Goal: Task Accomplishment & Management: Manage account settings

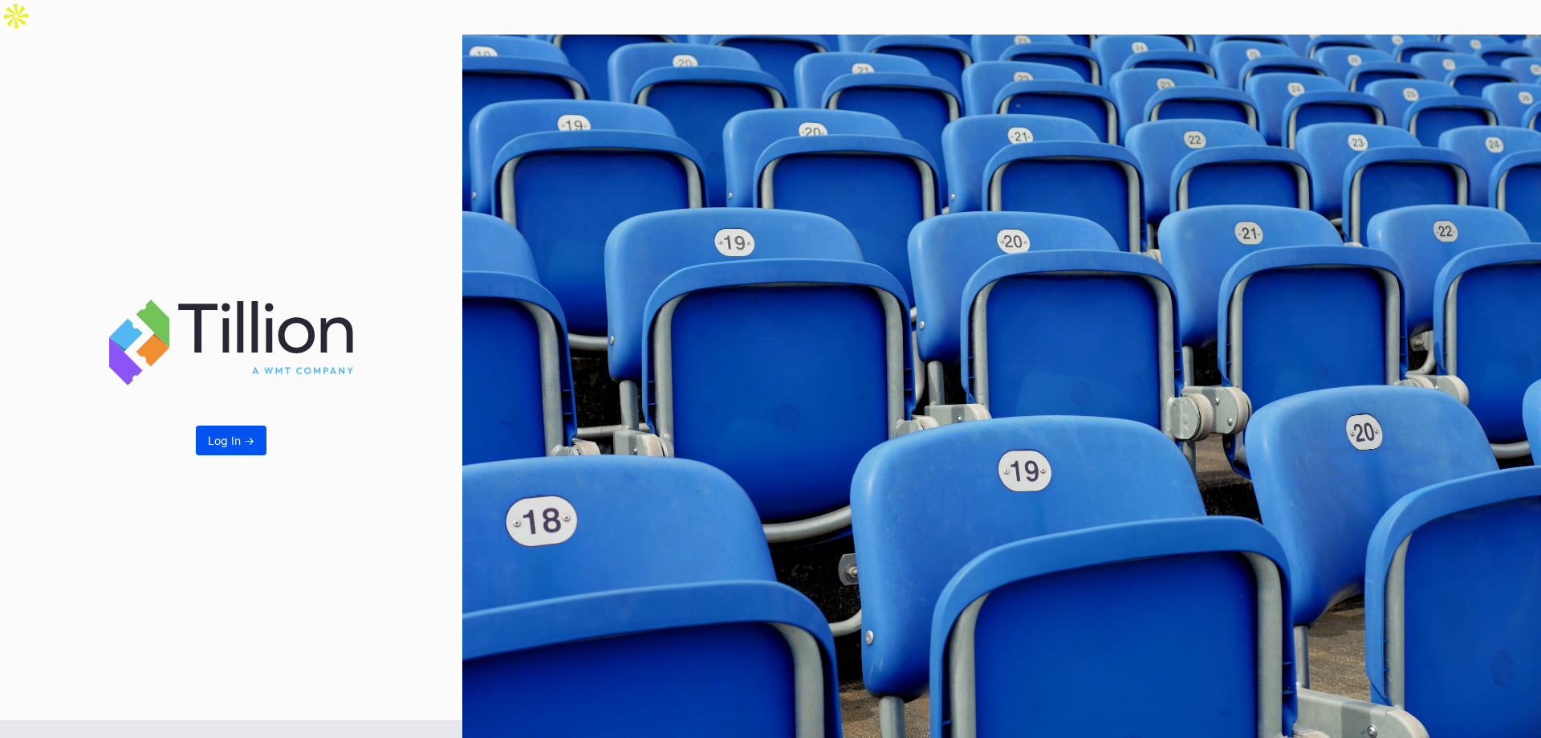
click at [227, 433] on div "Log In ->" at bounding box center [231, 440] width 47 height 14
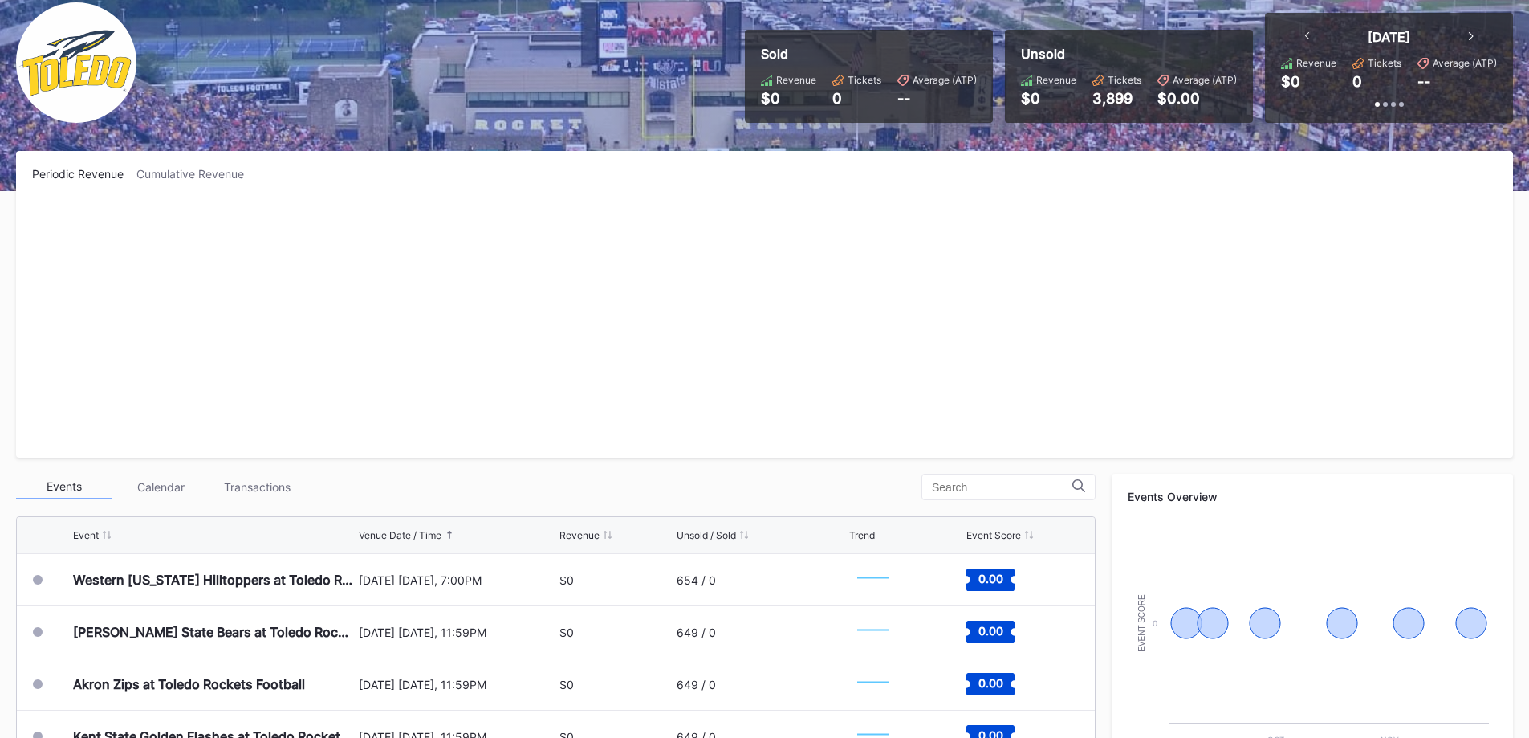
scroll to position [321, 0]
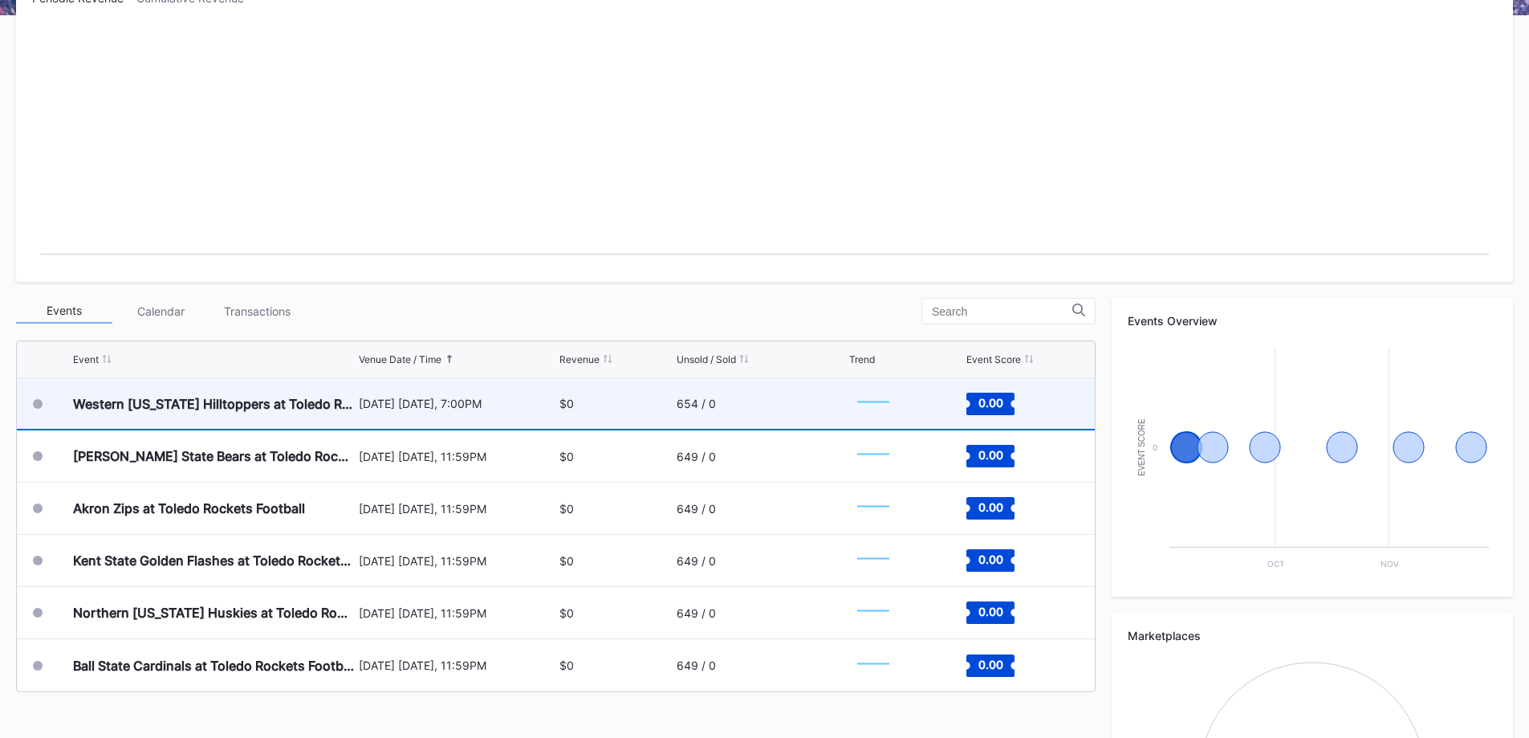
click at [402, 397] on div "[DATE] [DATE], 7:00PM" at bounding box center [457, 404] width 197 height 14
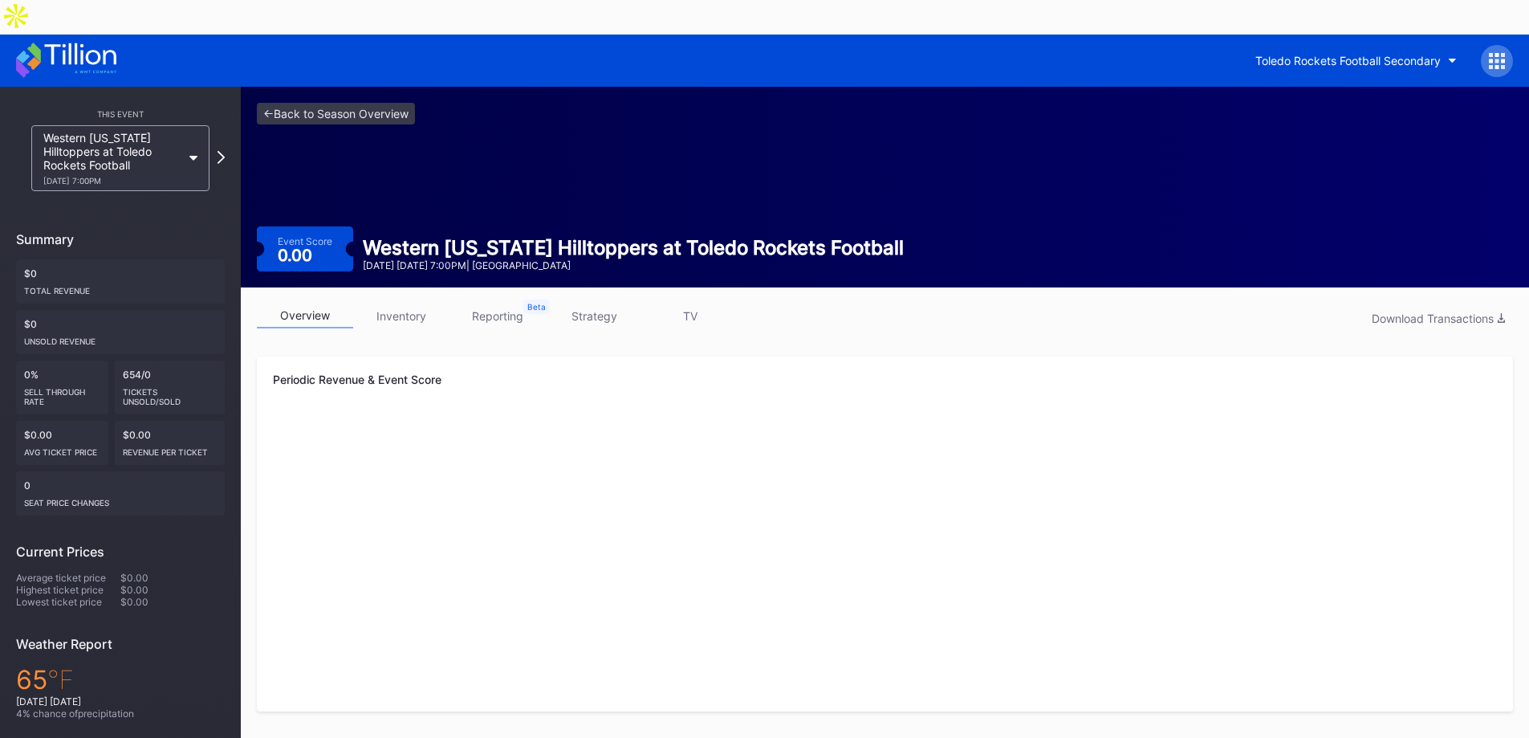
click at [396, 303] on link "inventory" at bounding box center [401, 315] width 96 height 25
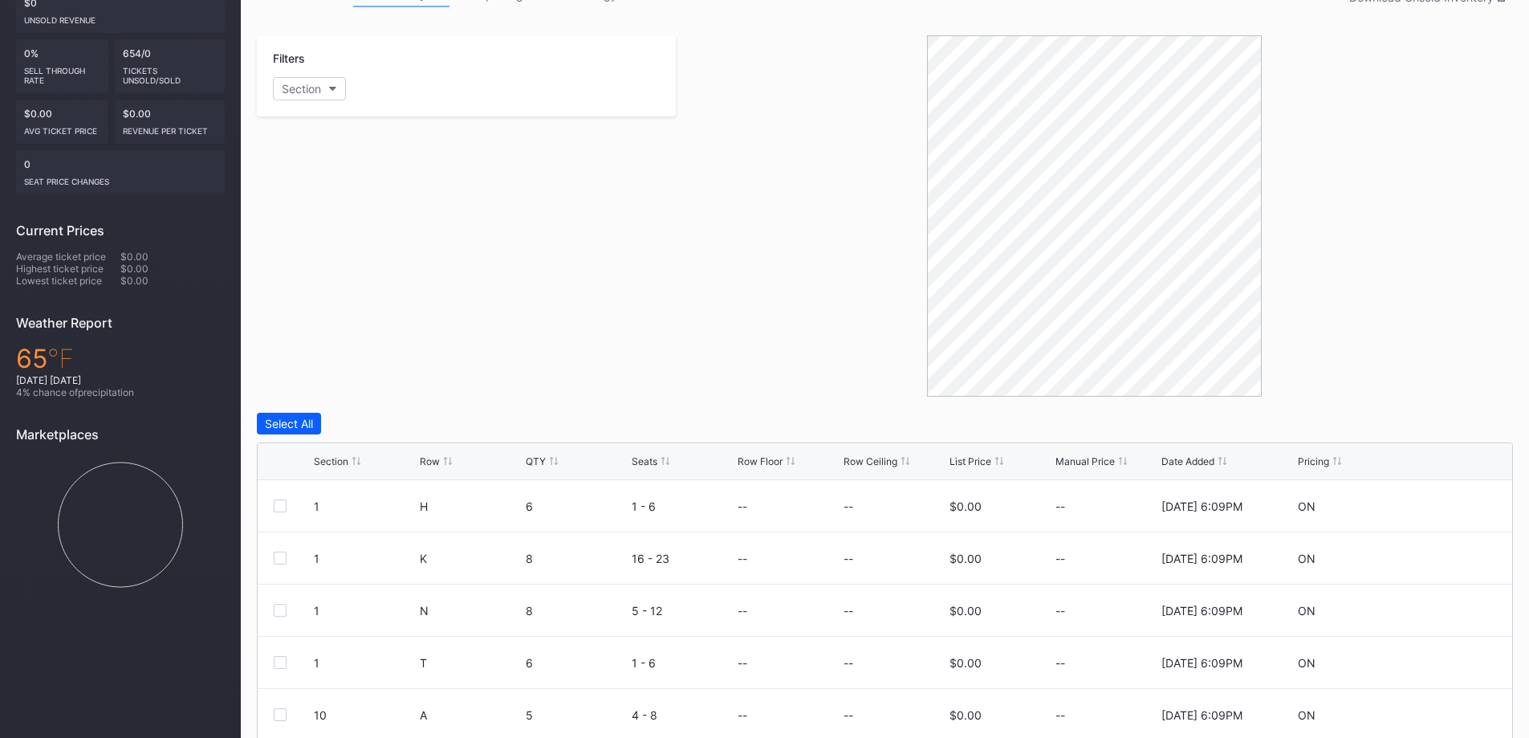
scroll to position [450, 0]
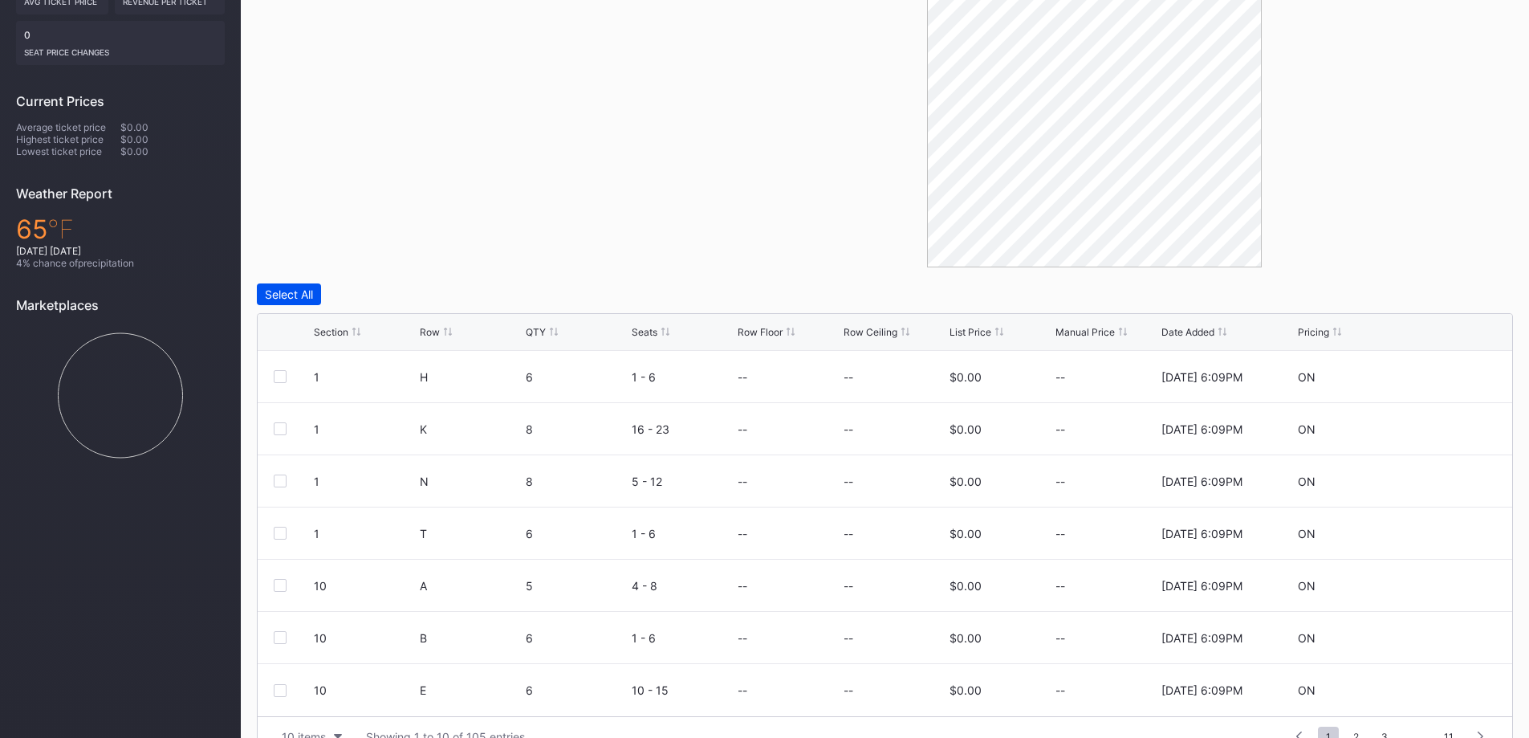
click at [298, 287] on div "Select All" at bounding box center [289, 294] width 48 height 14
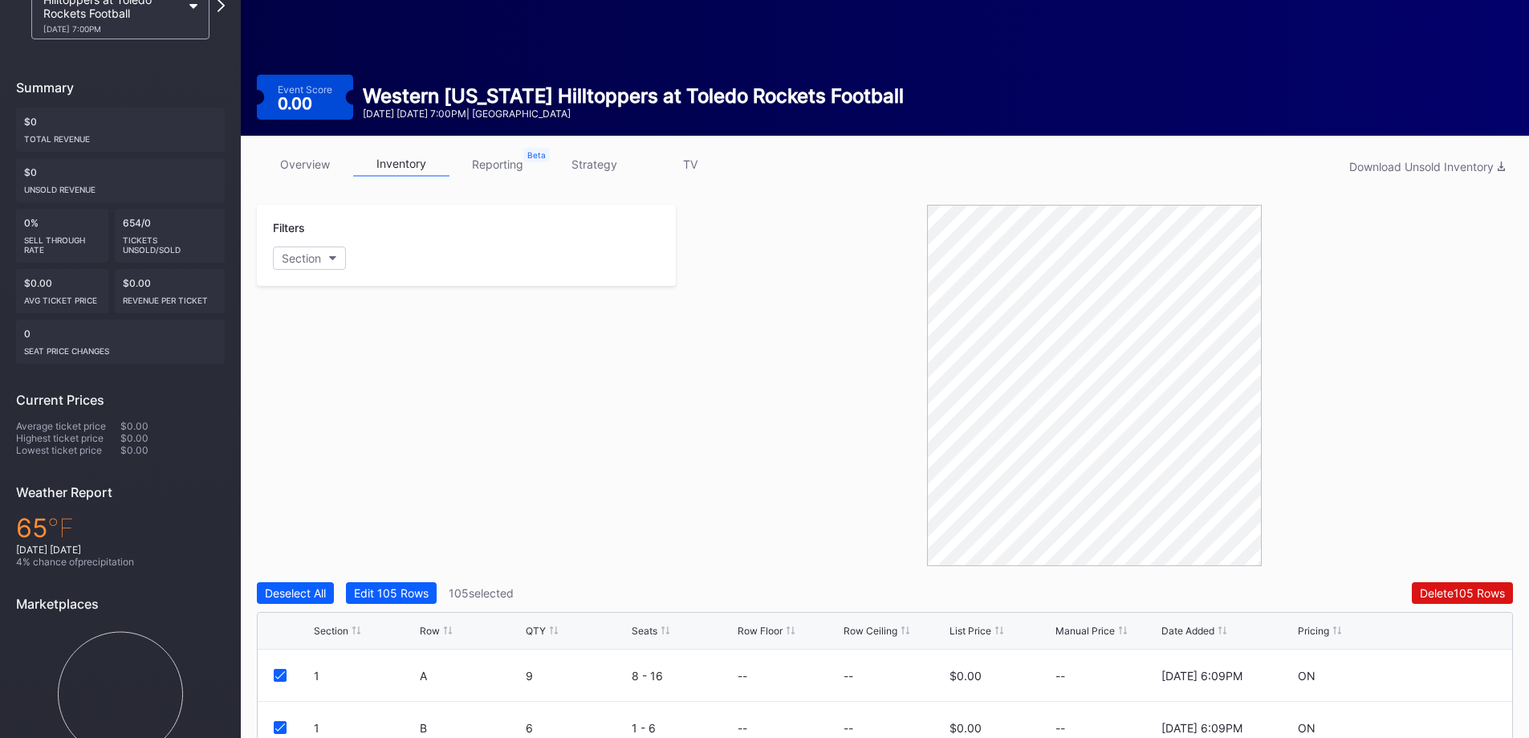
scroll to position [129, 0]
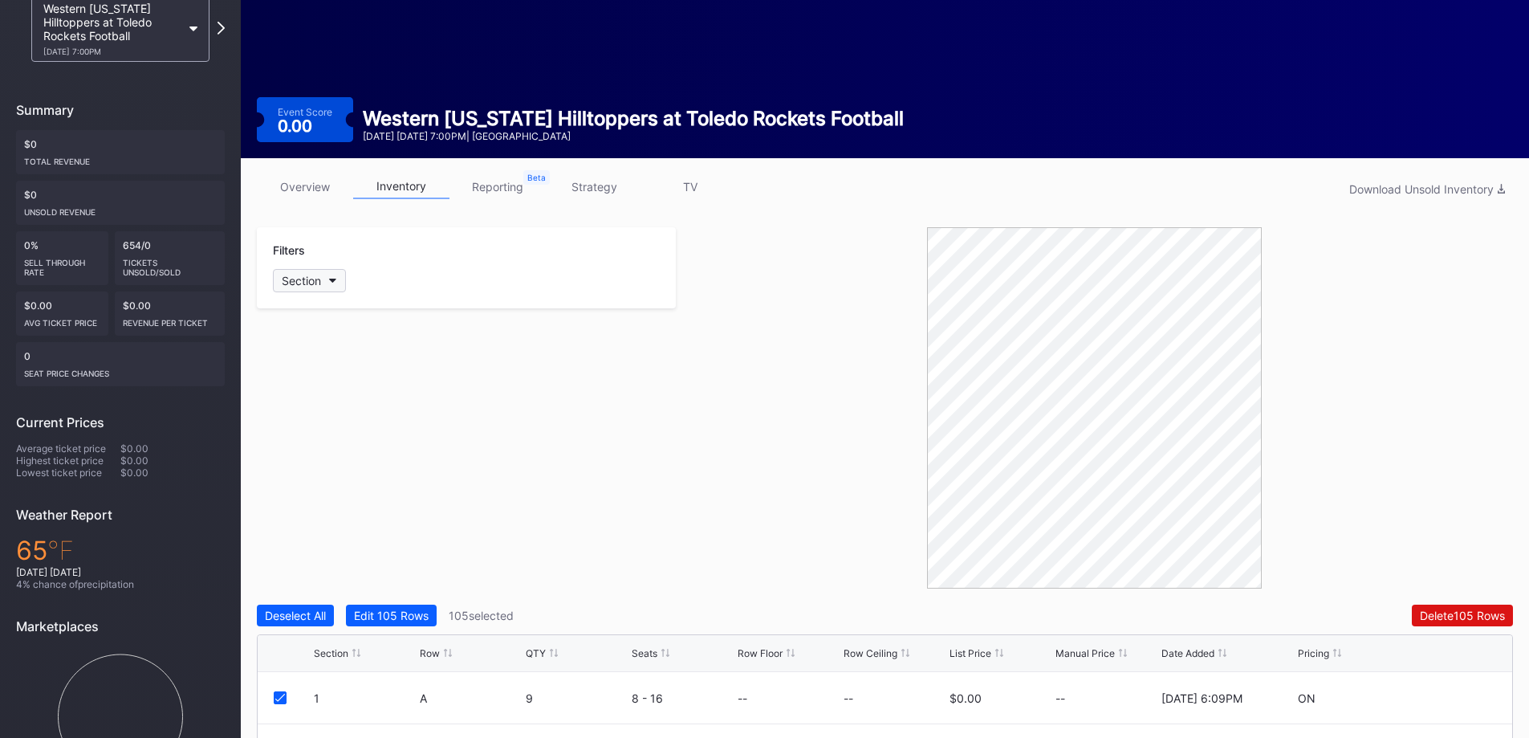
click at [336, 279] on icon "button" at bounding box center [333, 281] width 8 height 5
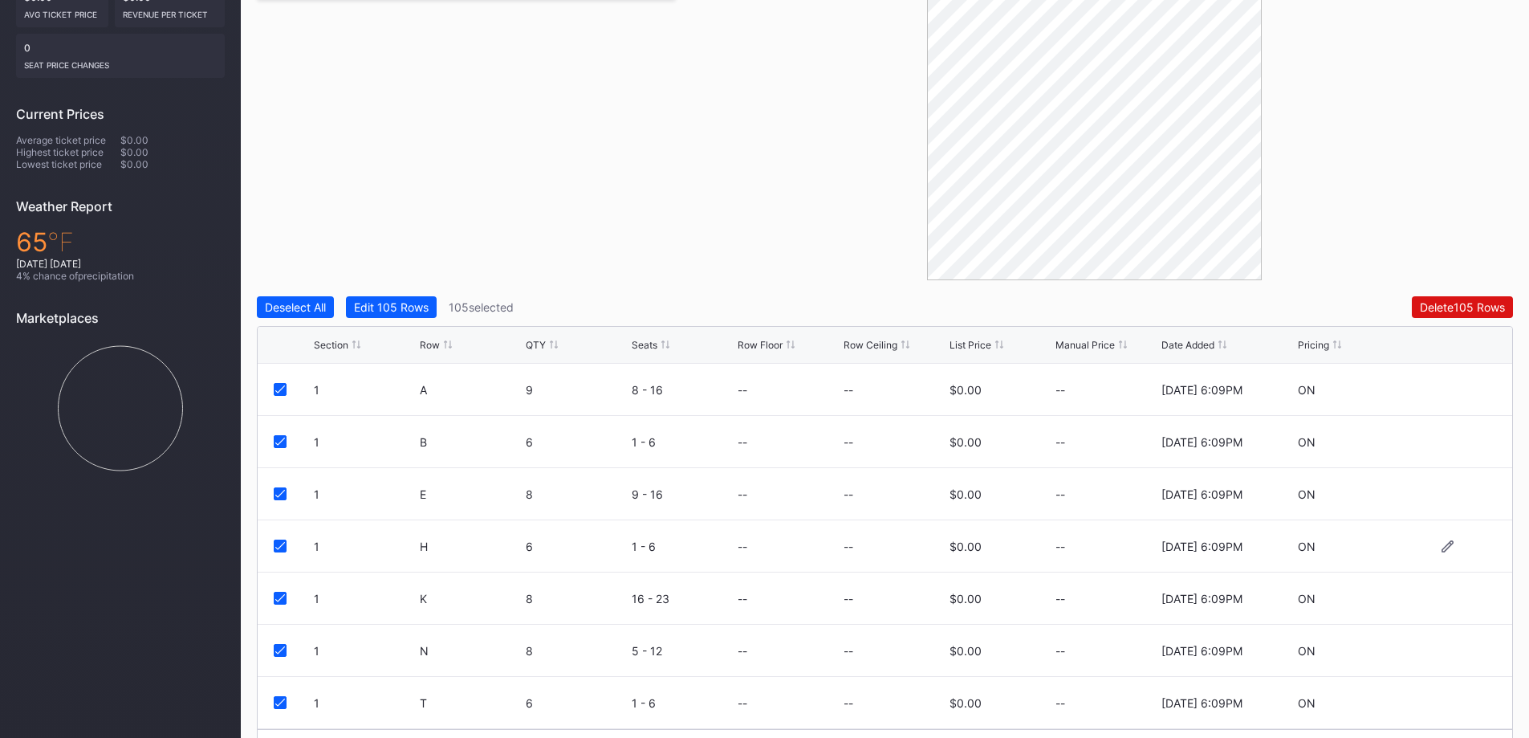
scroll to position [450, 0]
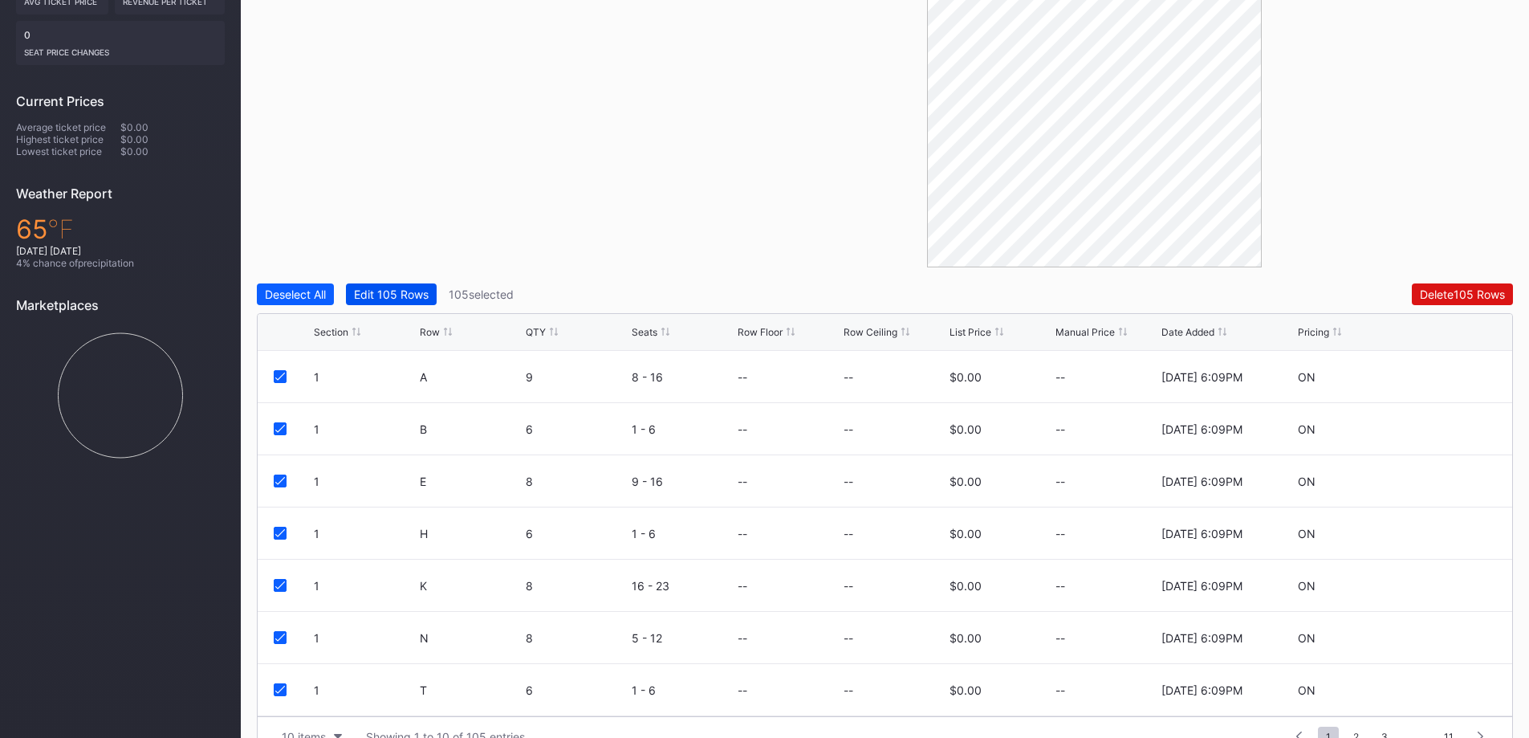
click at [376, 287] on div "Edit 105 Rows" at bounding box center [391, 294] width 75 height 14
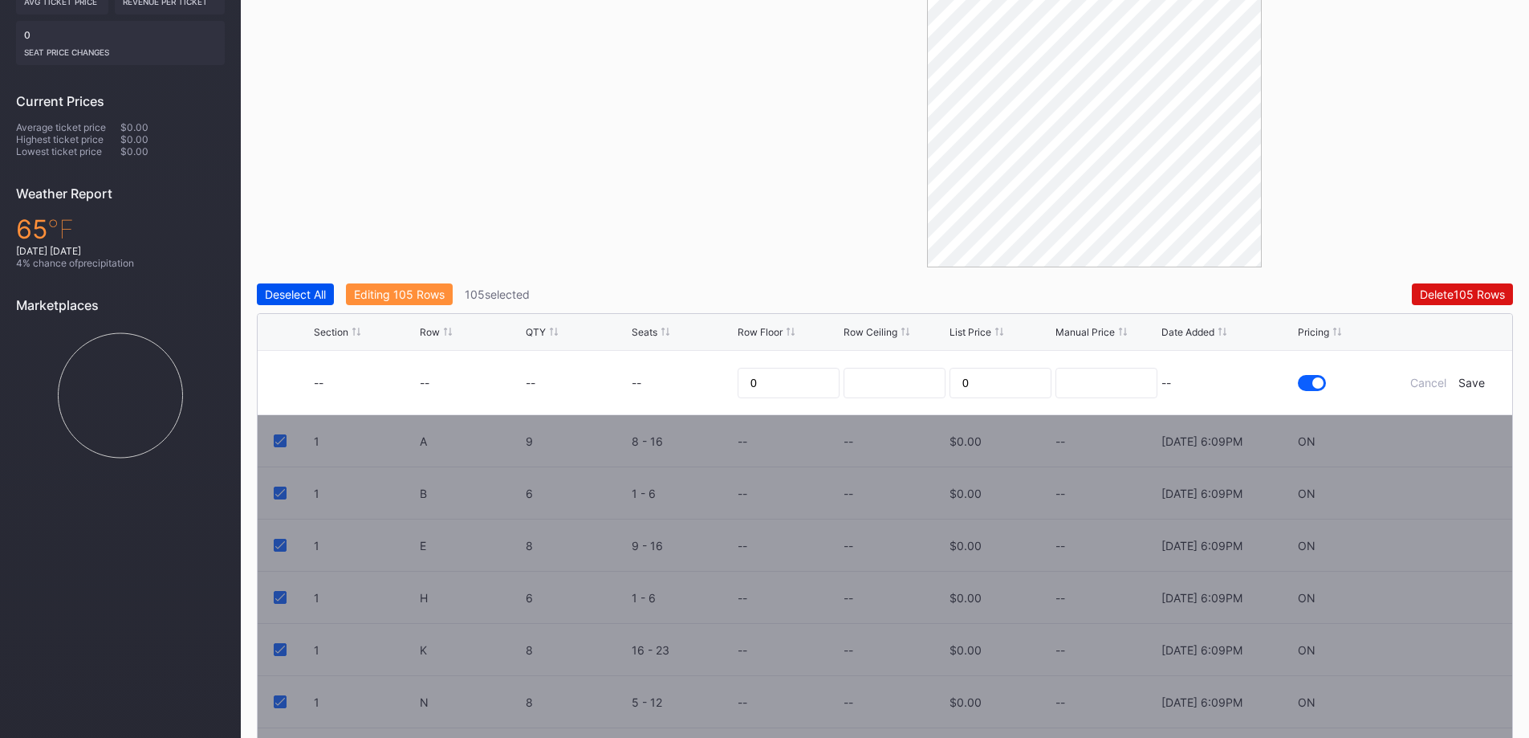
click at [324, 287] on div "Deselect All" at bounding box center [295, 294] width 61 height 14
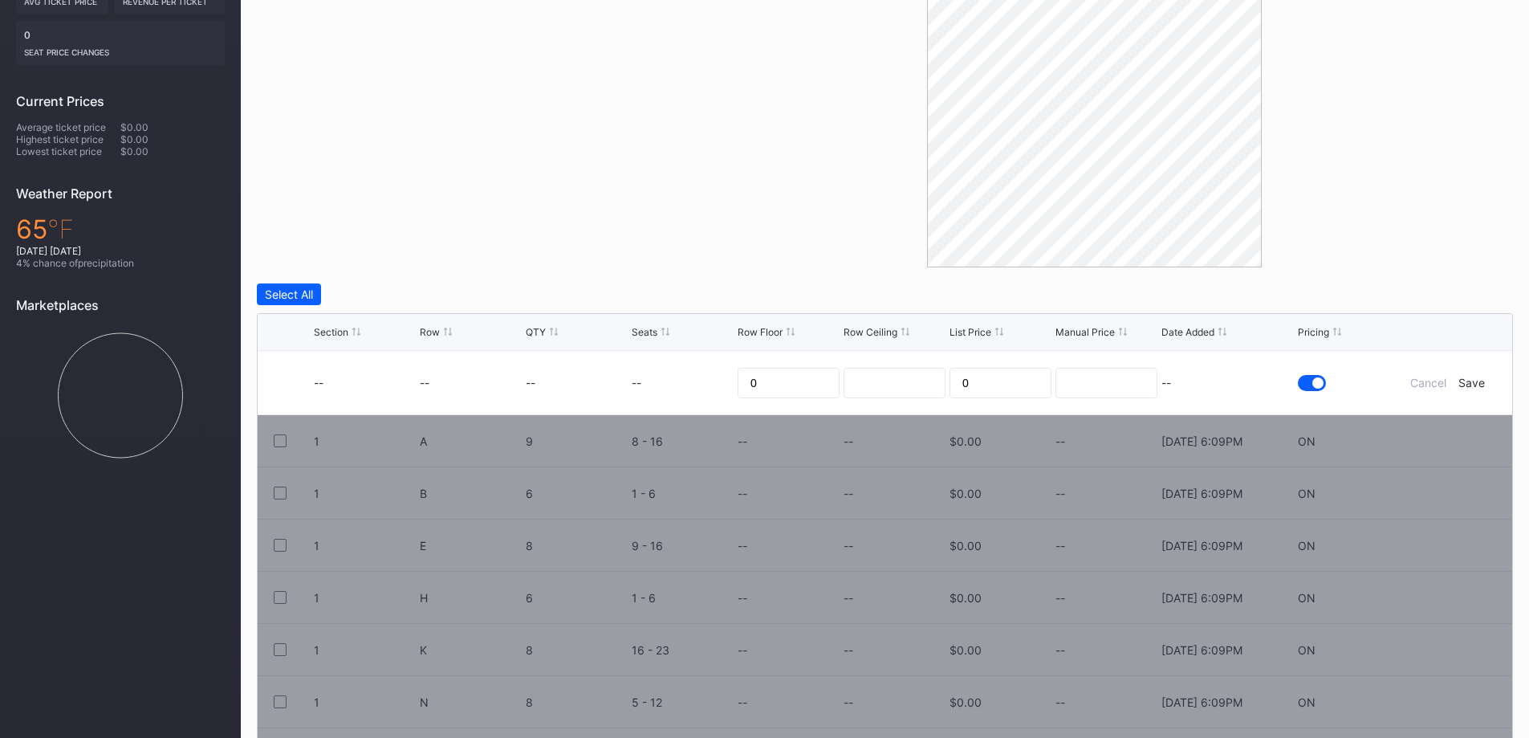
click at [508, 238] on div "Filters Section Select All Section Row QTY Seats Row Floor Row Ceiling List Pri…" at bounding box center [885, 363] width 1256 height 914
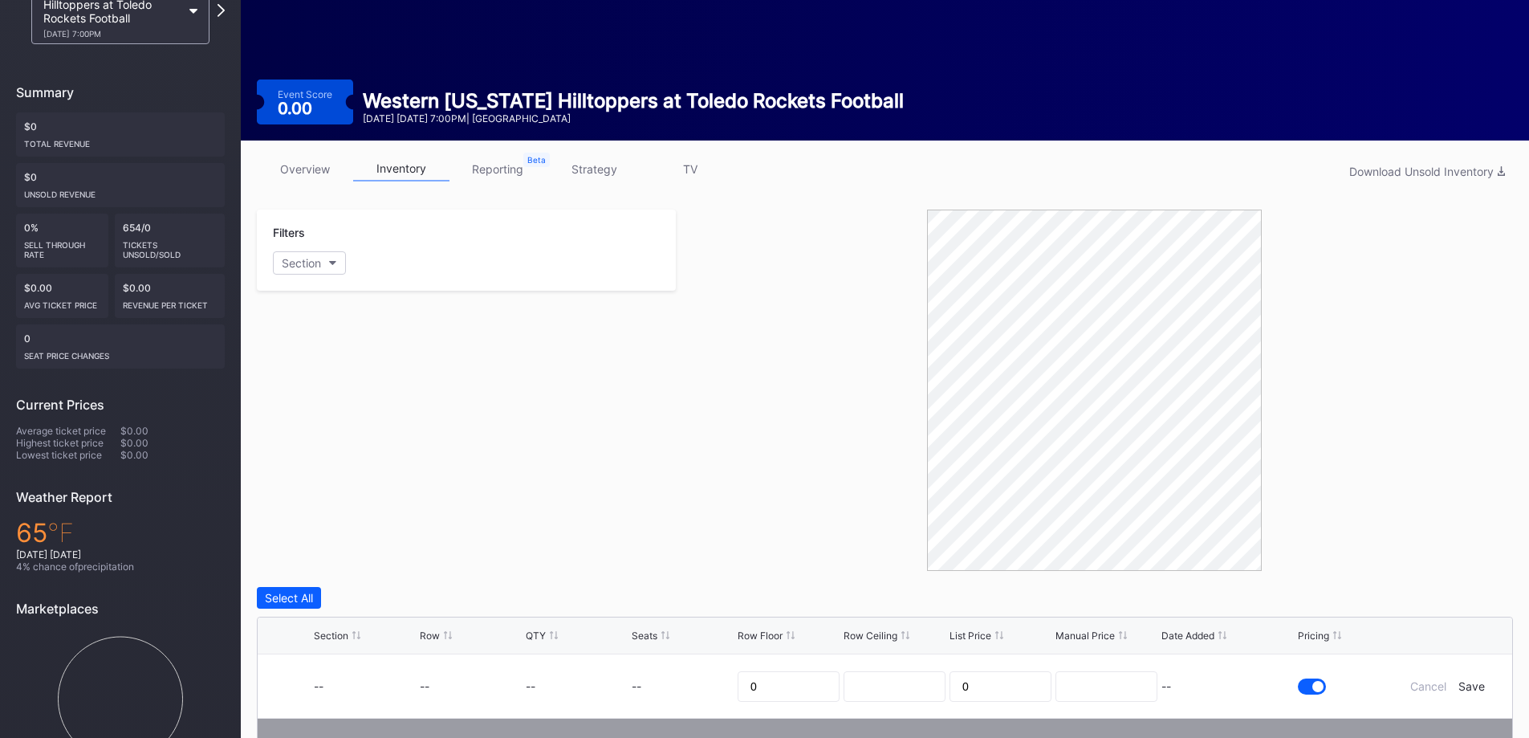
scroll to position [49, 0]
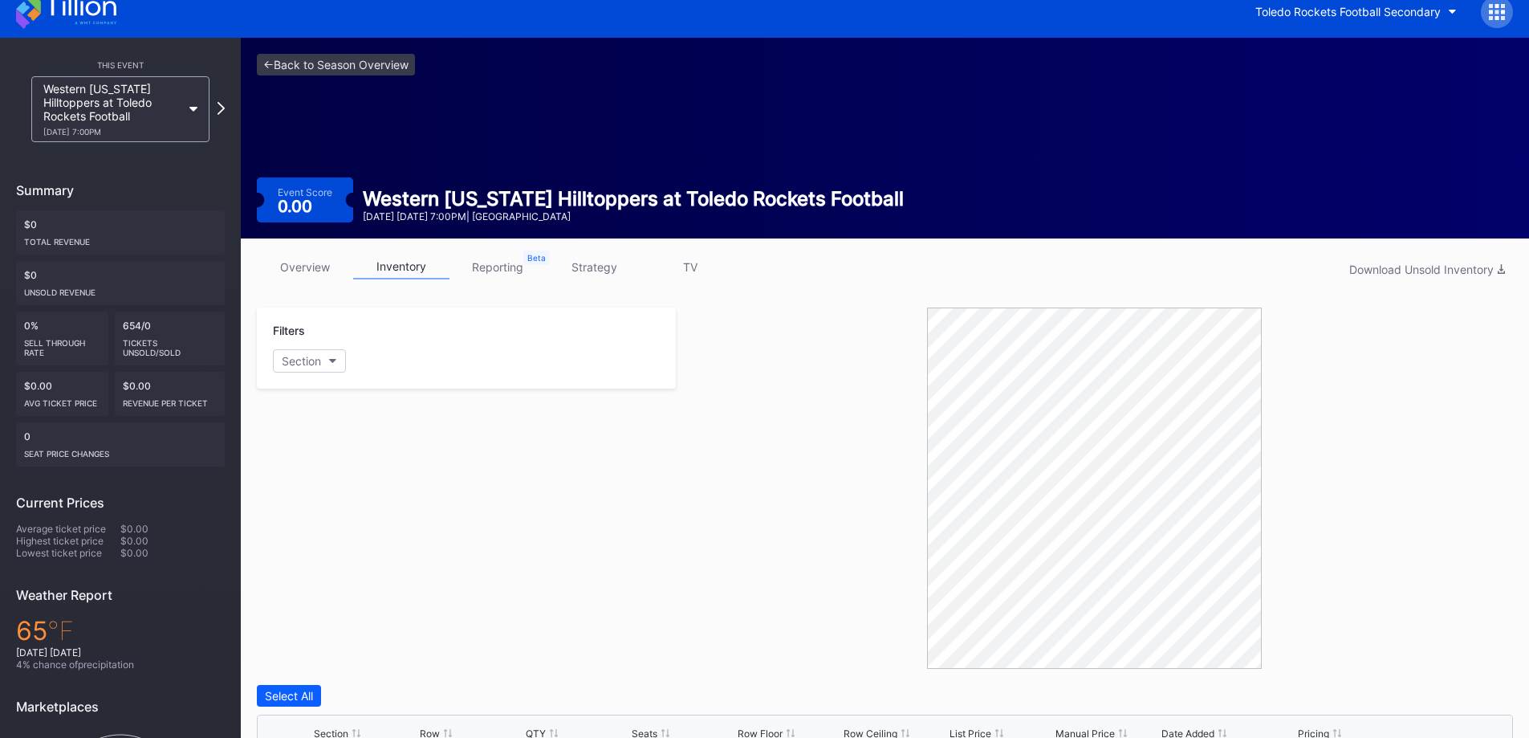
click at [470, 392] on div "Filters Section" at bounding box center [466, 487] width 419 height 361
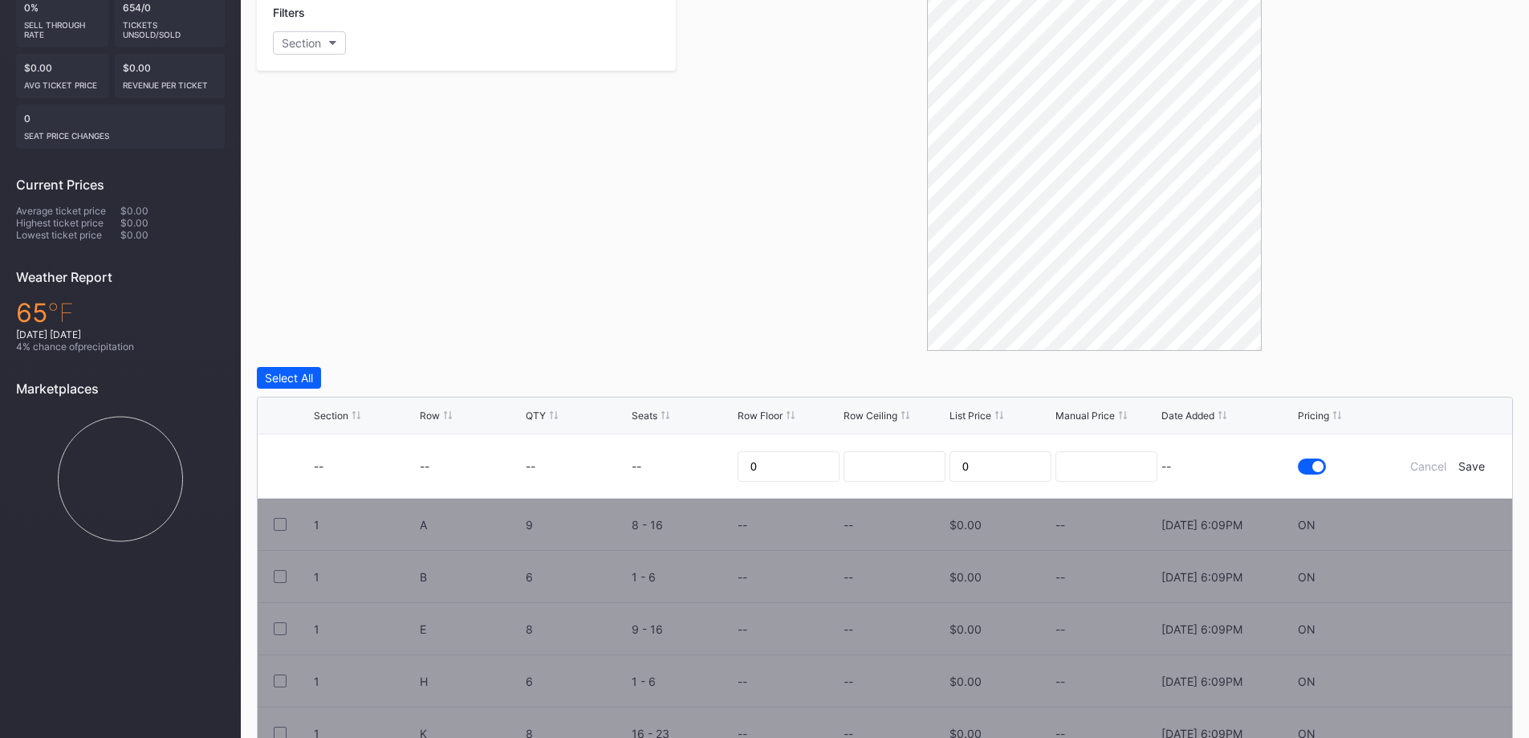
scroll to position [515, 0]
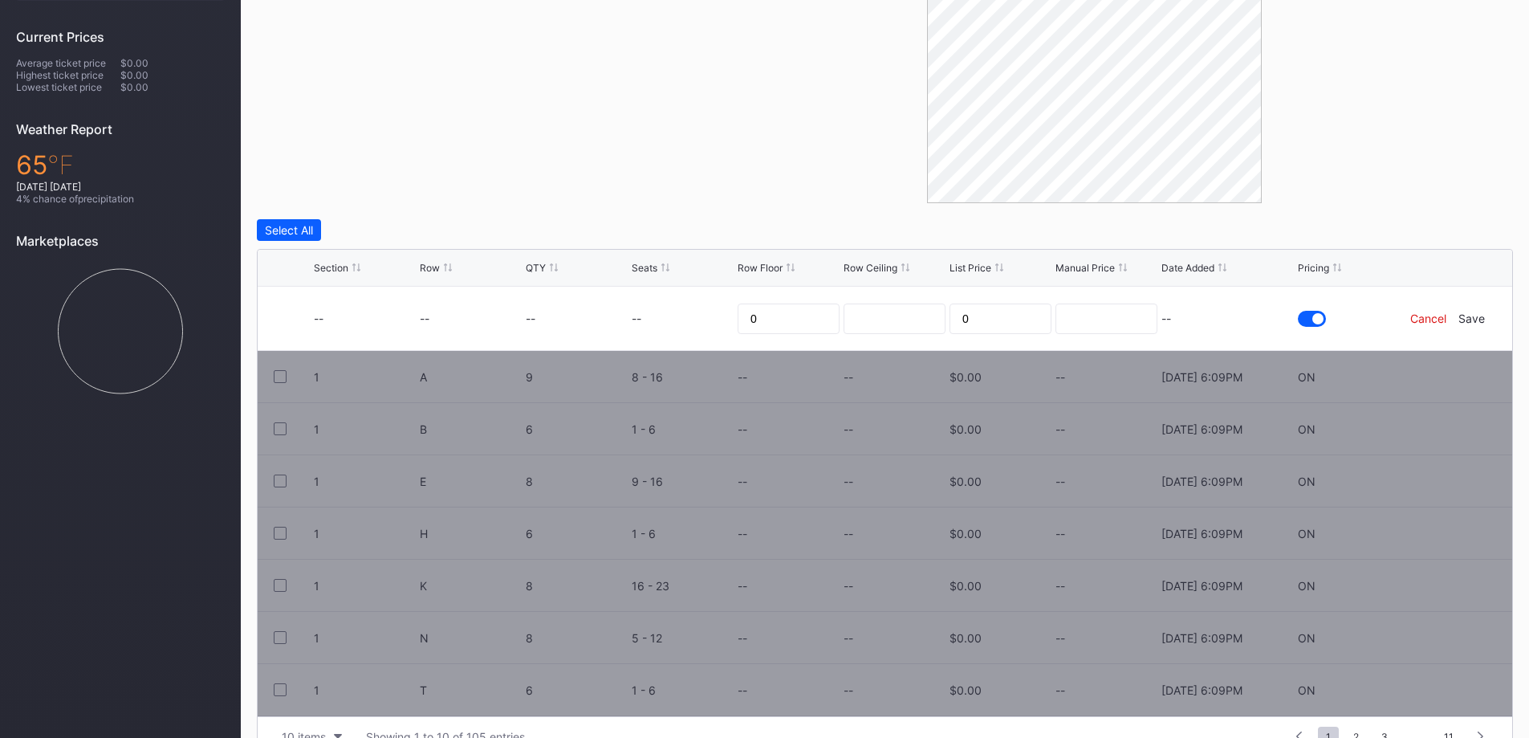
click at [1412, 311] on div "Cancel" at bounding box center [1428, 318] width 36 height 14
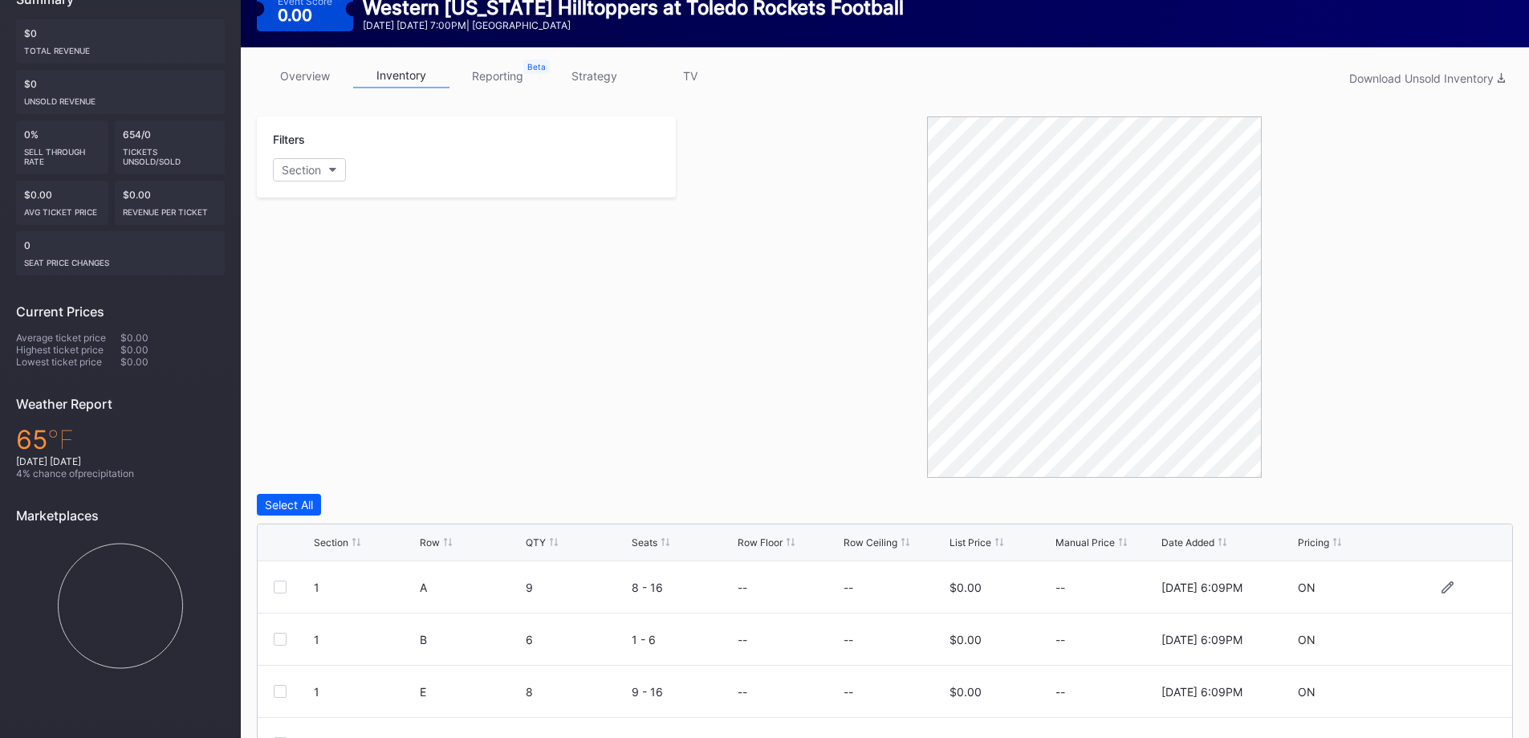
scroll to position [0, 0]
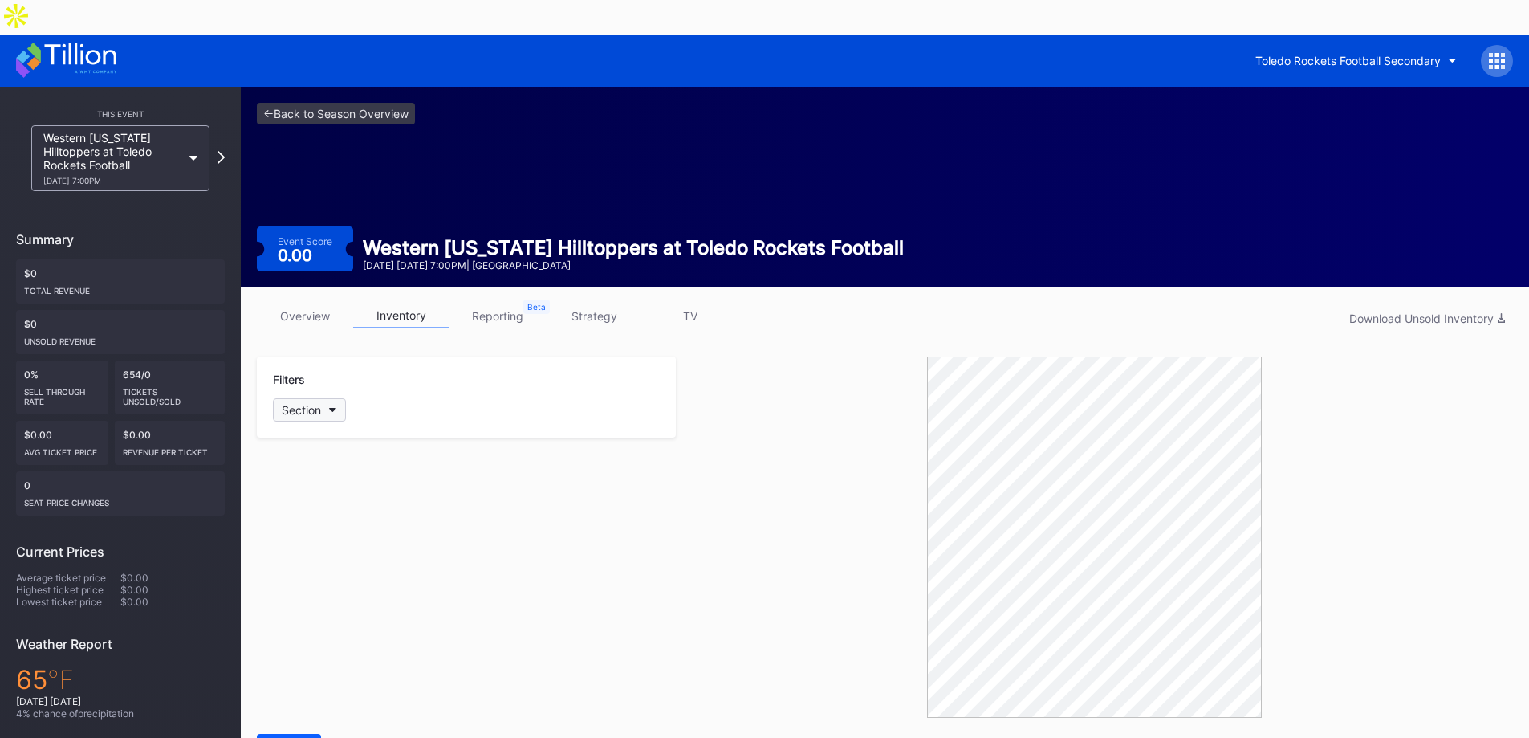
click at [328, 398] on button "Section" at bounding box center [309, 409] width 73 height 23
click at [290, 469] on div at bounding box center [291, 465] width 13 height 13
click at [297, 498] on div at bounding box center [291, 495] width 13 height 13
click at [288, 480] on div at bounding box center [291, 483] width 13 height 13
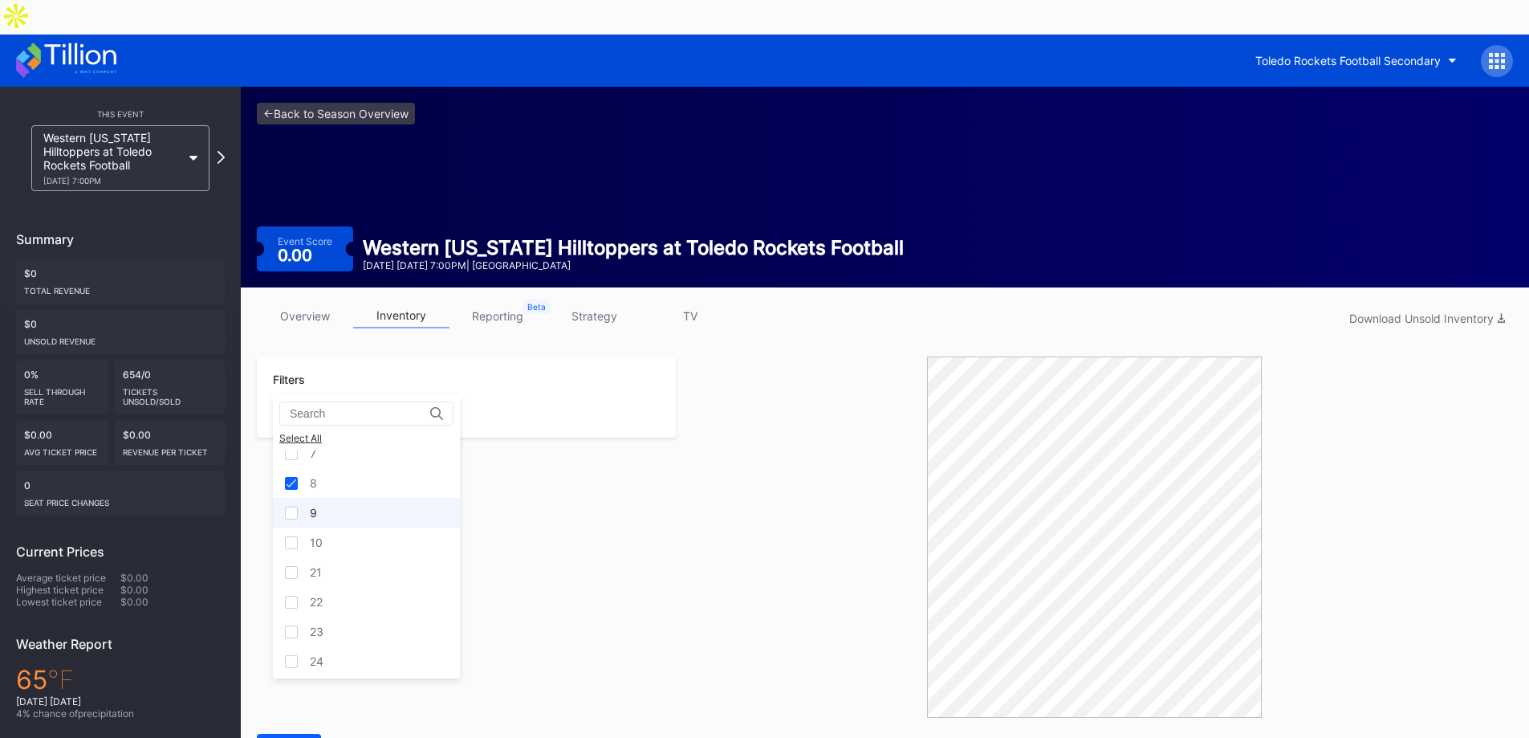
click at [288, 511] on div at bounding box center [291, 513] width 13 height 13
click at [295, 545] on div at bounding box center [291, 542] width 13 height 13
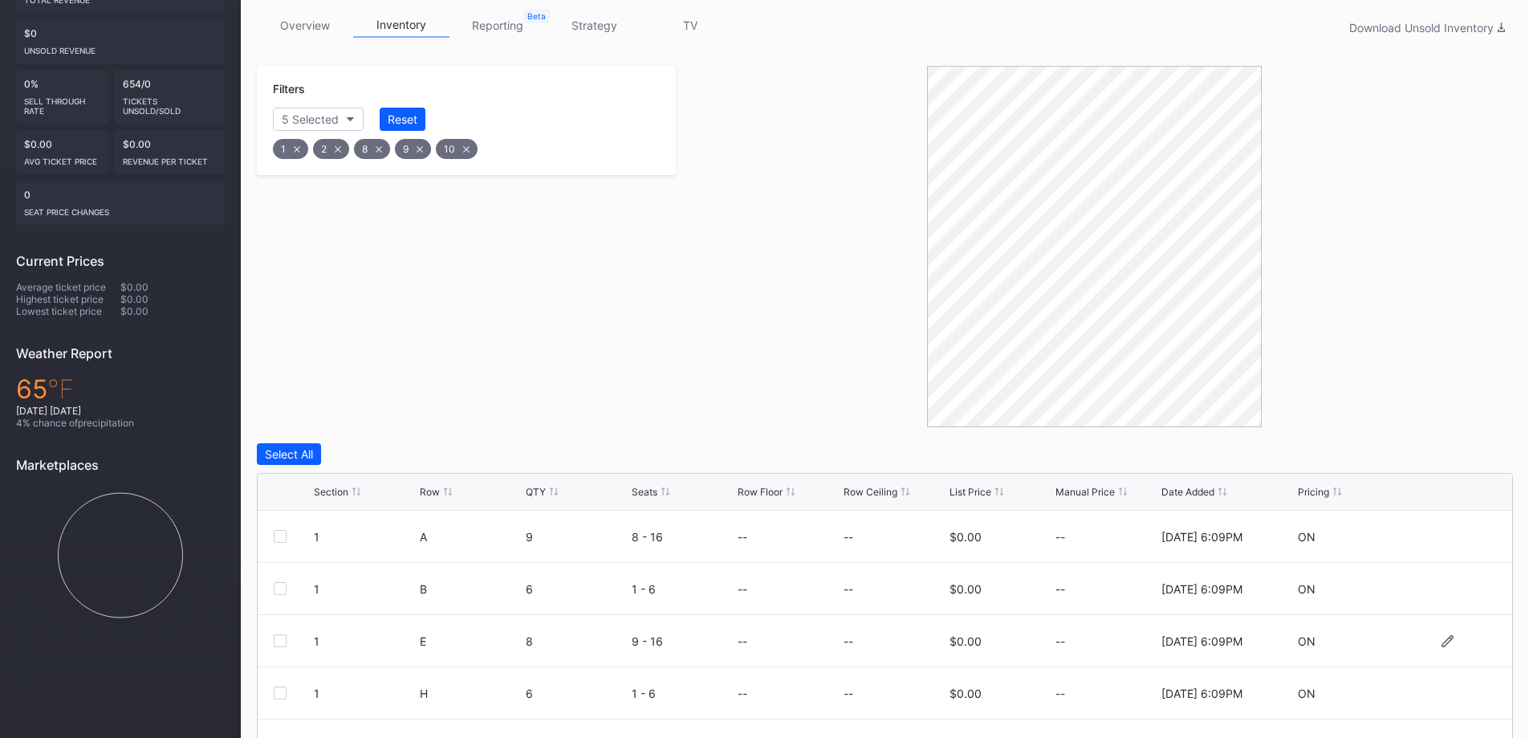
scroll to position [321, 0]
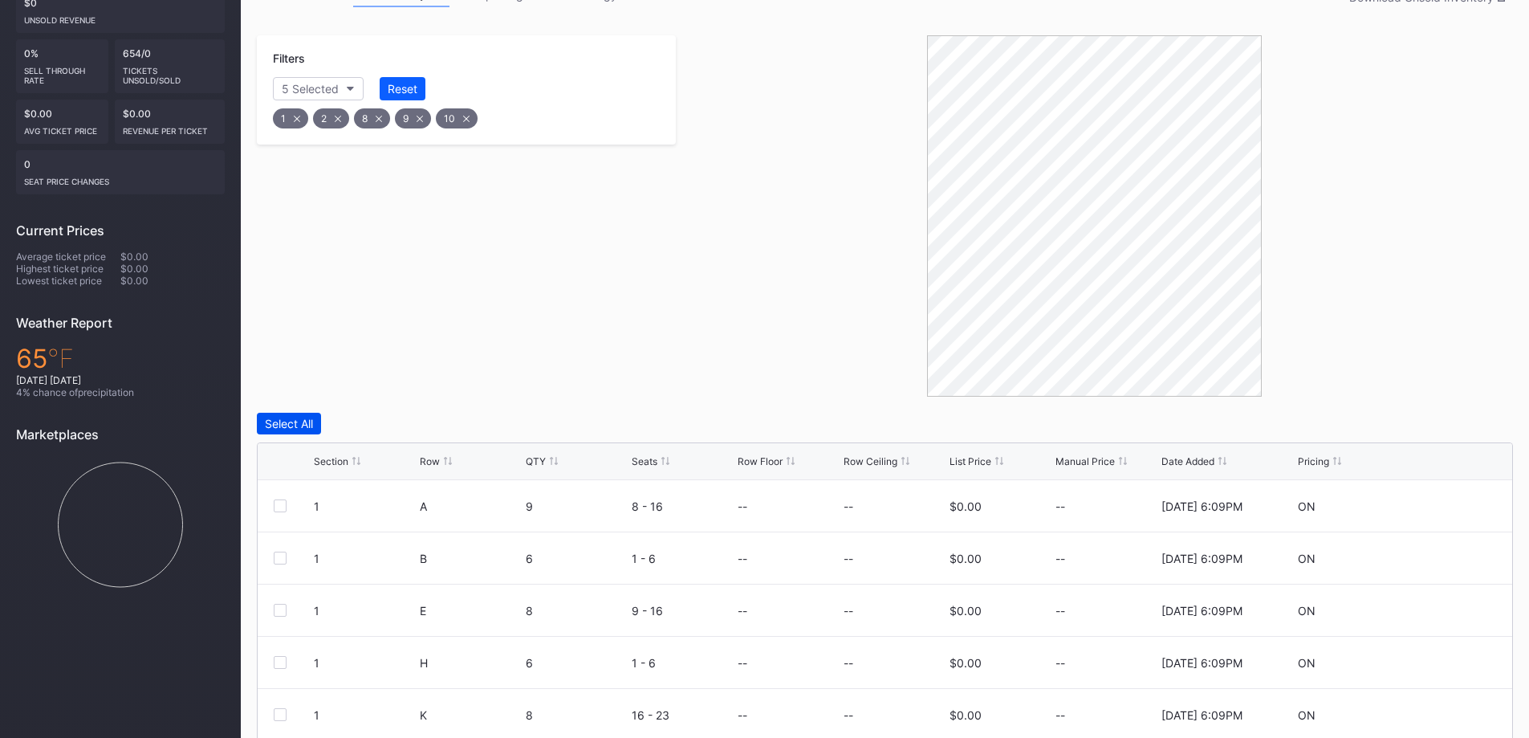
click at [295, 417] on div "Select All" at bounding box center [289, 424] width 48 height 14
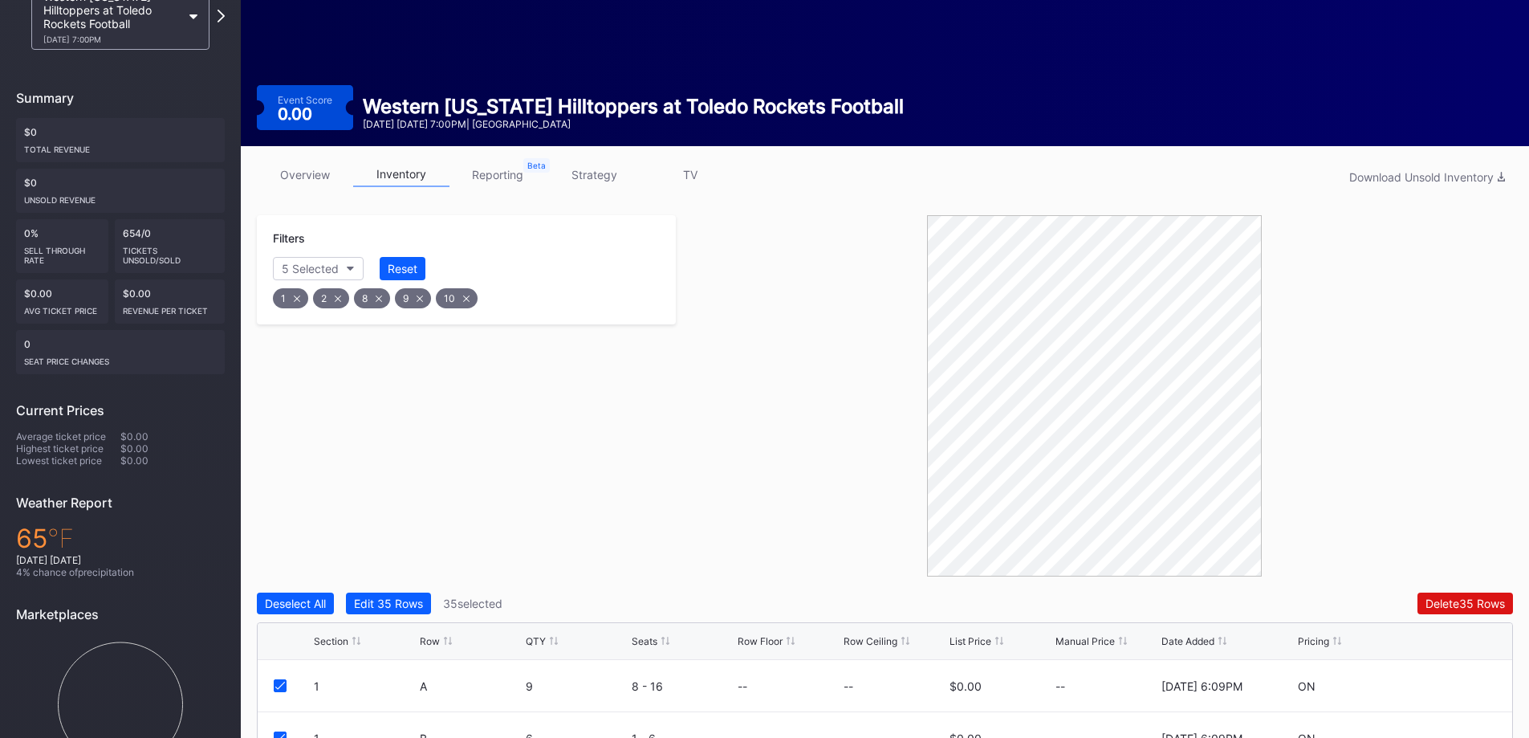
scroll to position [241, 0]
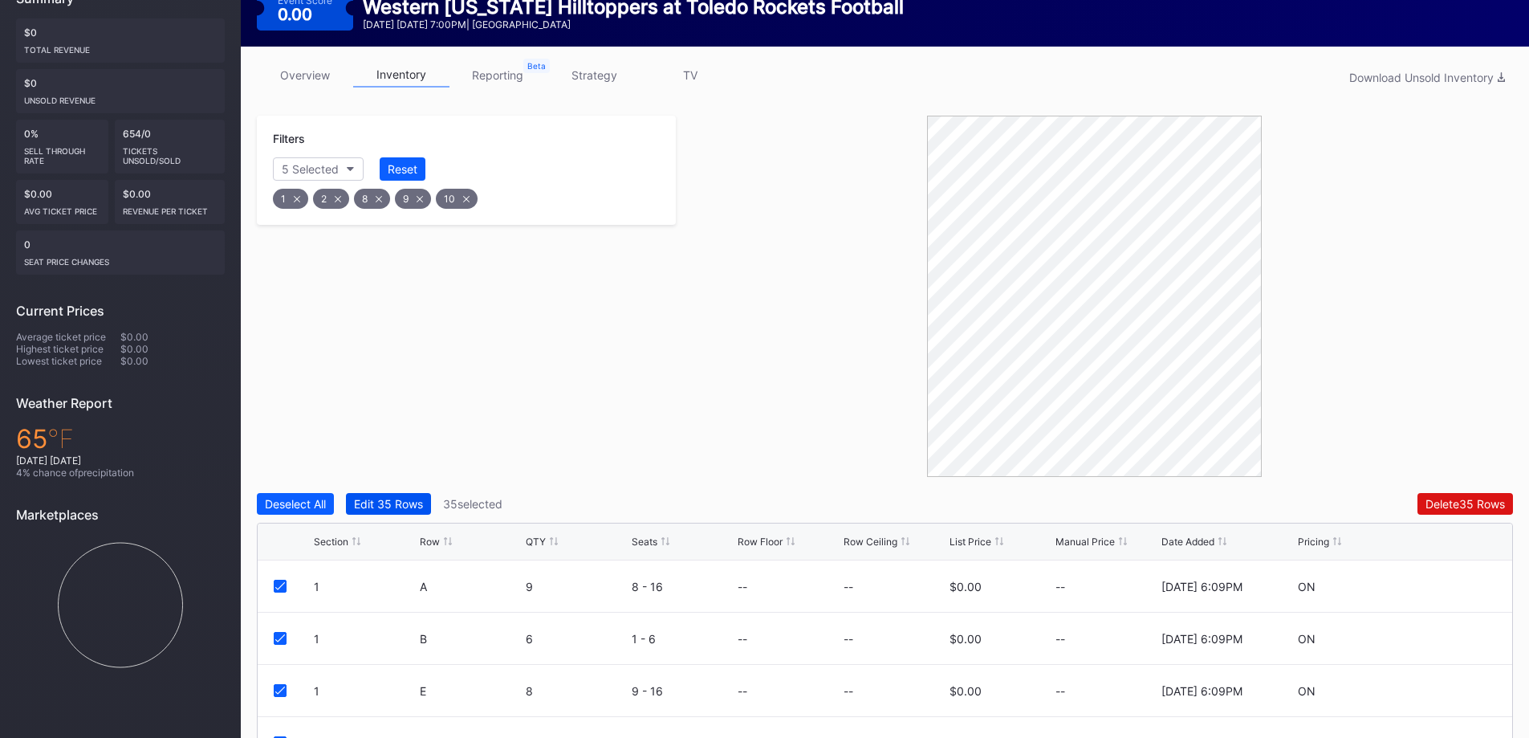
click at [383, 497] on div "Edit 35 Rows" at bounding box center [388, 504] width 69 height 14
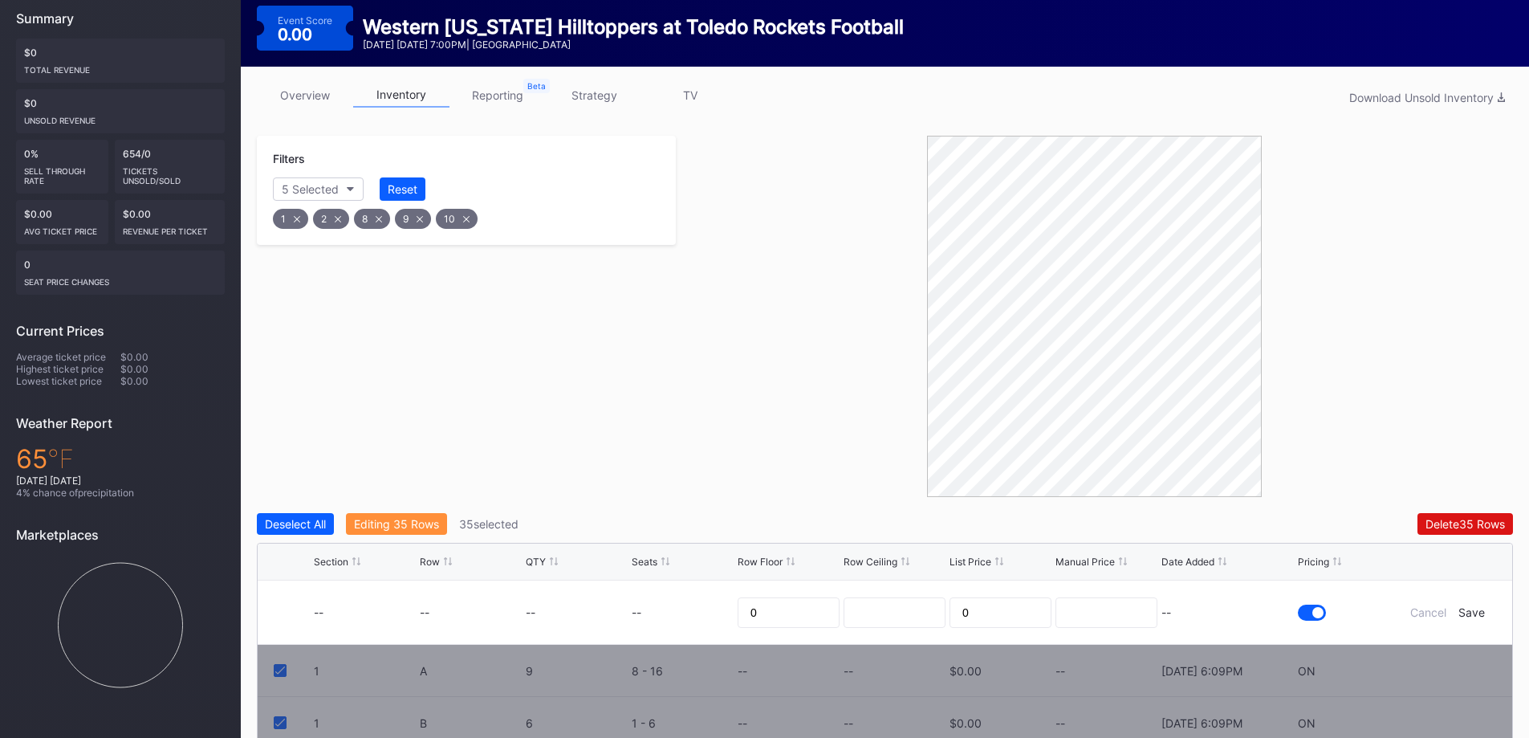
scroll to position [354, 0]
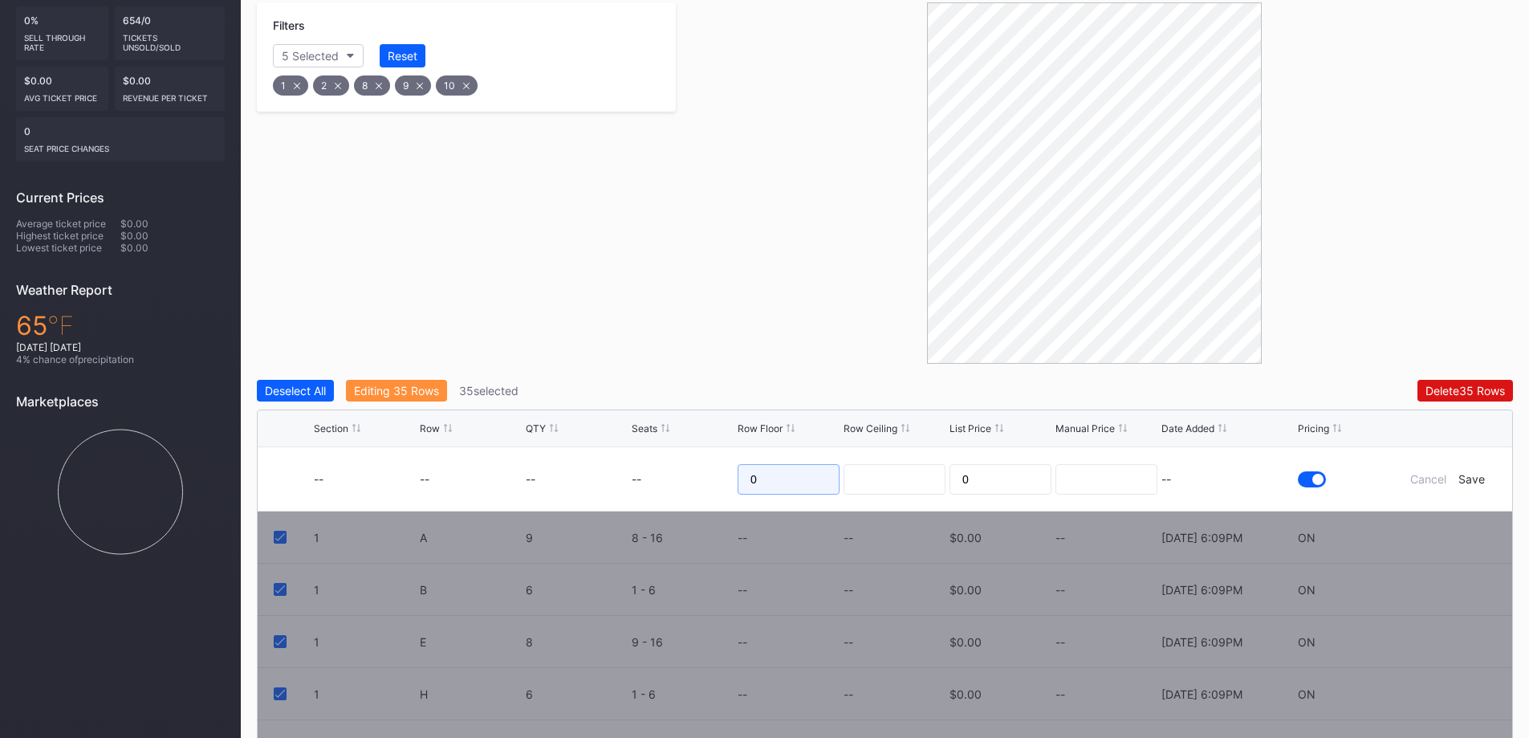
drag, startPoint x: 775, startPoint y: 449, endPoint x: 715, endPoint y: 442, distance: 59.8
click at [710, 447] on form "-- -- -- -- 0 0 -- Cancel Save" at bounding box center [905, 478] width 1182 height 63
type input "3"
drag, startPoint x: 792, startPoint y: 450, endPoint x: 709, endPoint y: 444, distance: 83.7
click at [709, 447] on form "-- -- -- -- 45 0 -- Cancel Save" at bounding box center [905, 478] width 1182 height 63
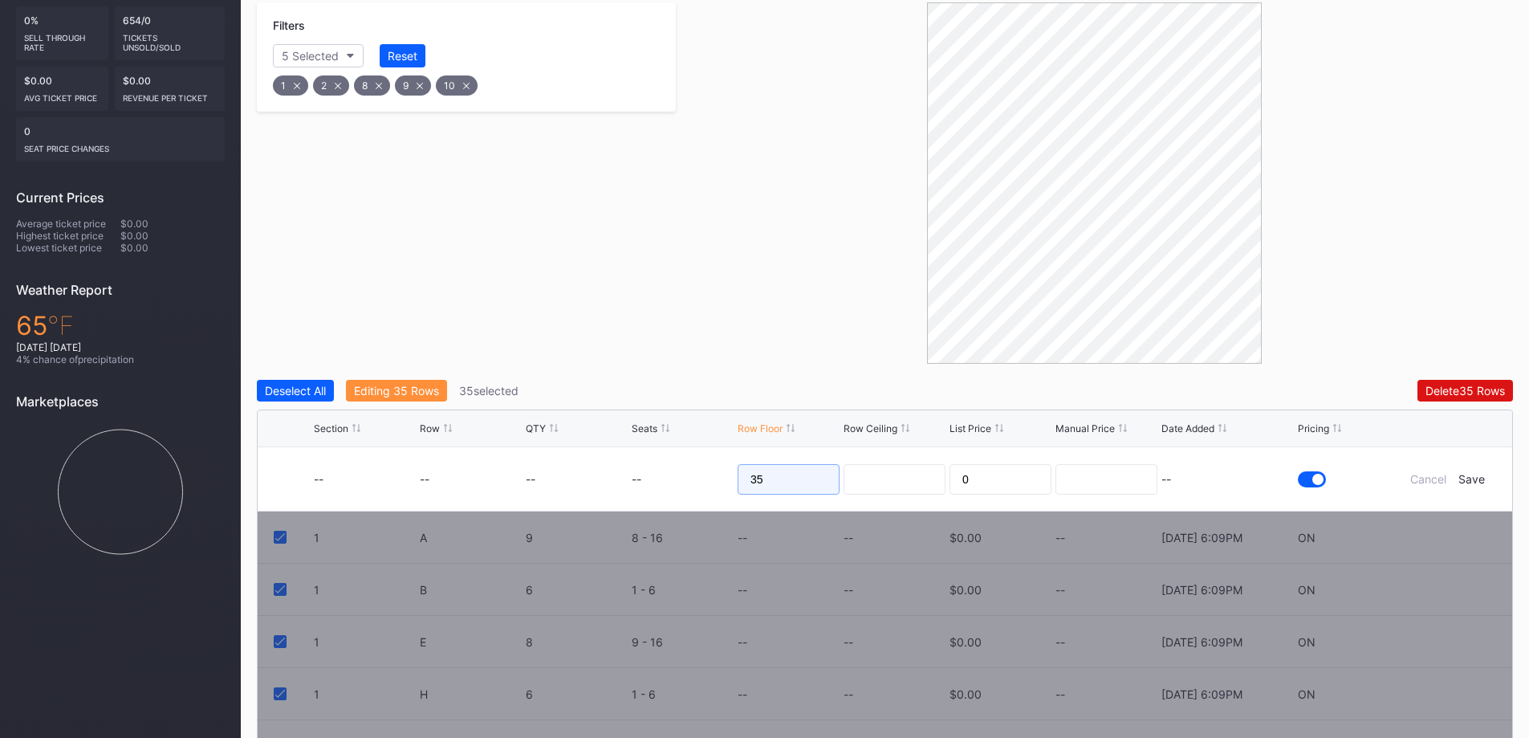
type input "35"
click at [753, 289] on div at bounding box center [1094, 182] width 837 height 361
click at [1477, 472] on div "Save" at bounding box center [1472, 479] width 26 height 14
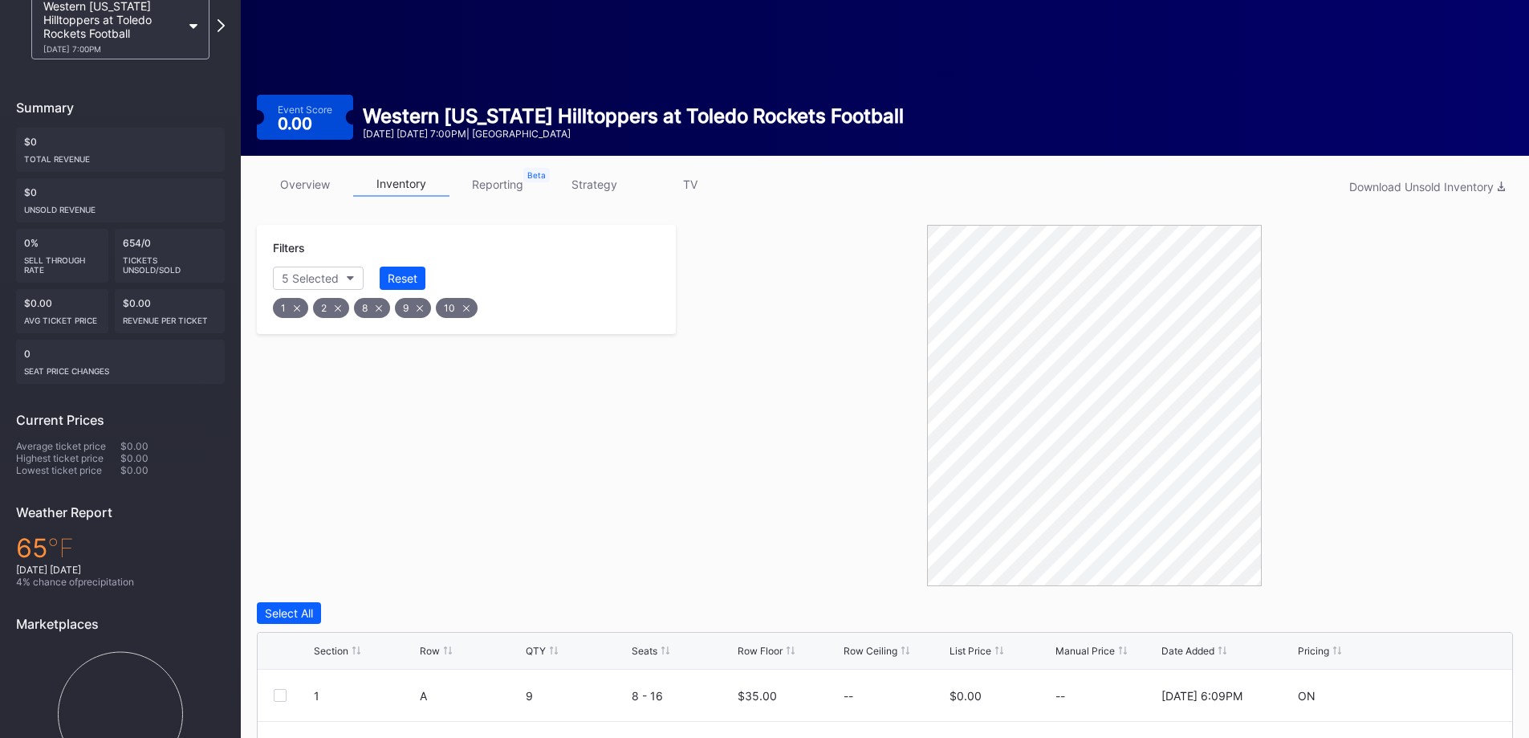
scroll to position [129, 0]
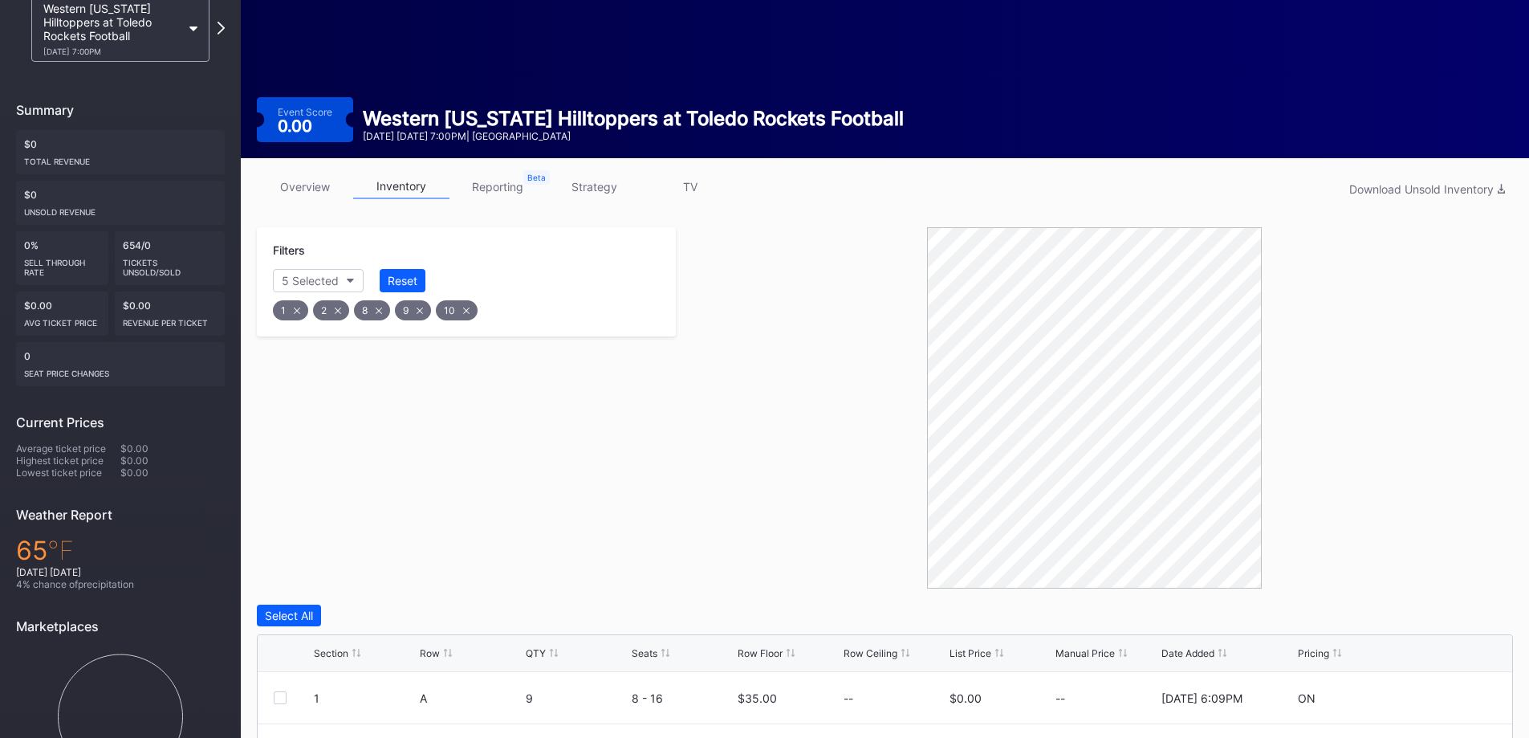
click at [299, 307] on icon at bounding box center [297, 310] width 6 height 6
click at [300, 307] on icon at bounding box center [298, 310] width 6 height 6
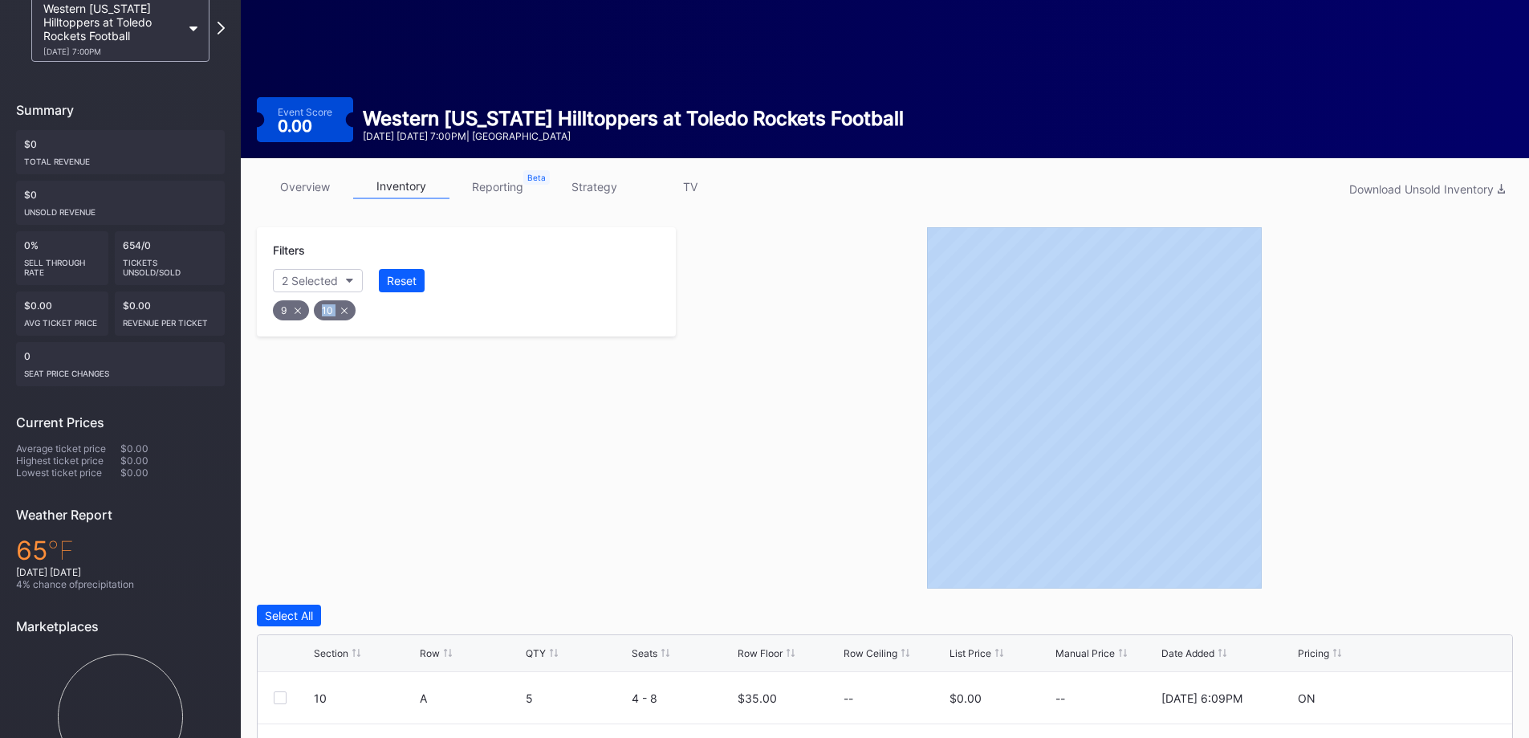
click at [300, 307] on icon at bounding box center [298, 310] width 6 height 6
click at [300, 307] on icon at bounding box center [303, 310] width 6 height 6
click at [334, 279] on icon "button" at bounding box center [333, 281] width 8 height 5
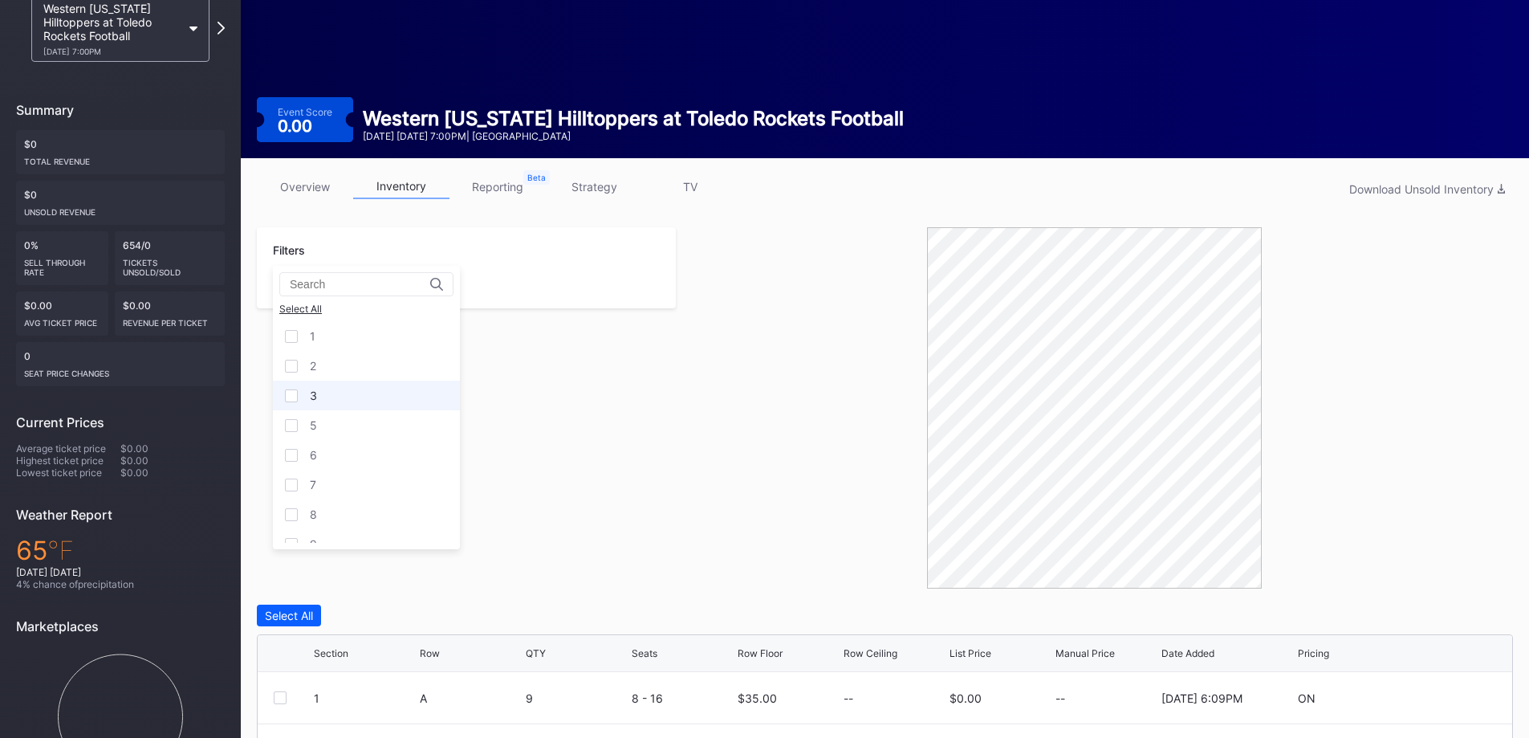
click at [293, 397] on div at bounding box center [291, 395] width 13 height 13
click at [287, 486] on div at bounding box center [291, 484] width 13 height 13
click at [295, 608] on div "Select All" at bounding box center [289, 615] width 48 height 14
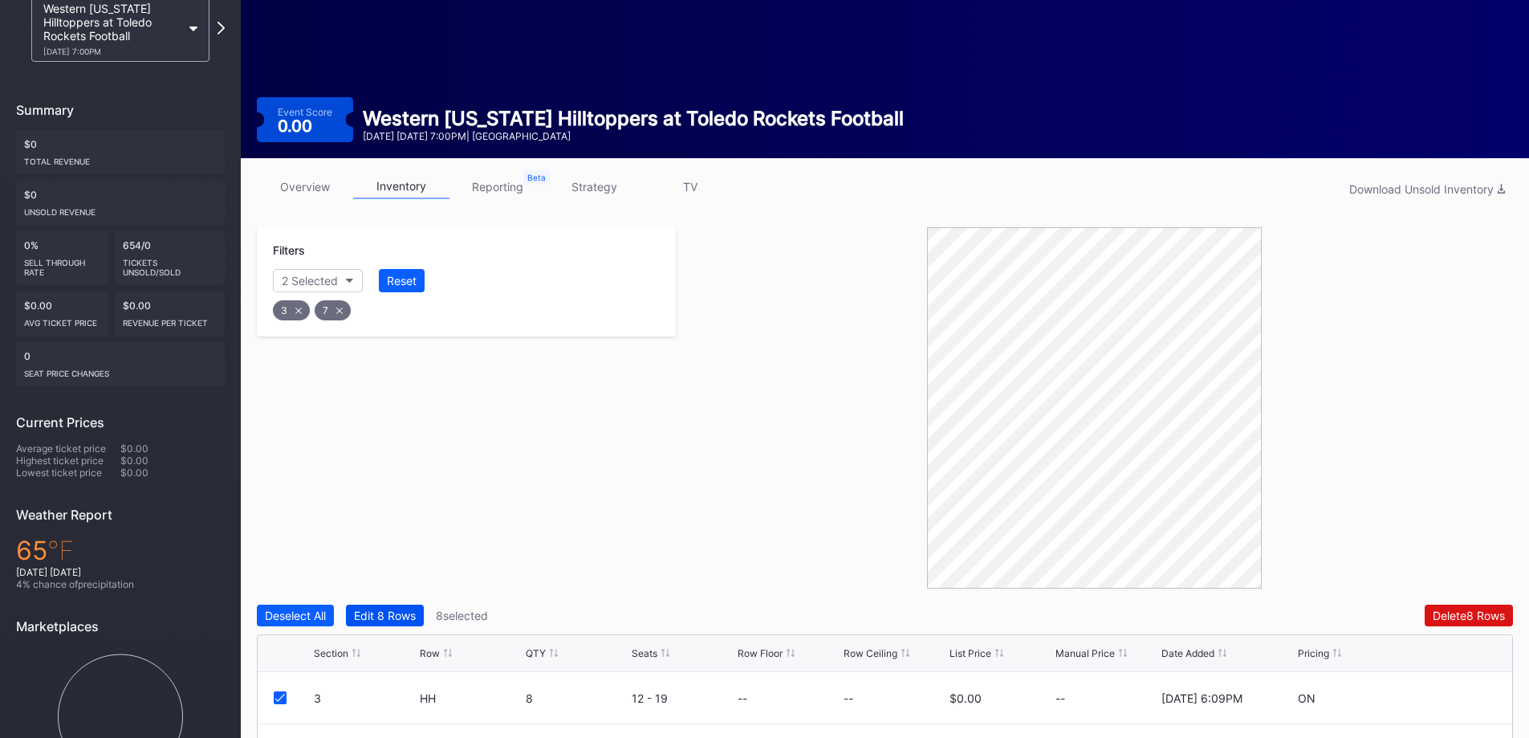
click at [383, 608] on div "Edit 8 Rows" at bounding box center [385, 615] width 62 height 14
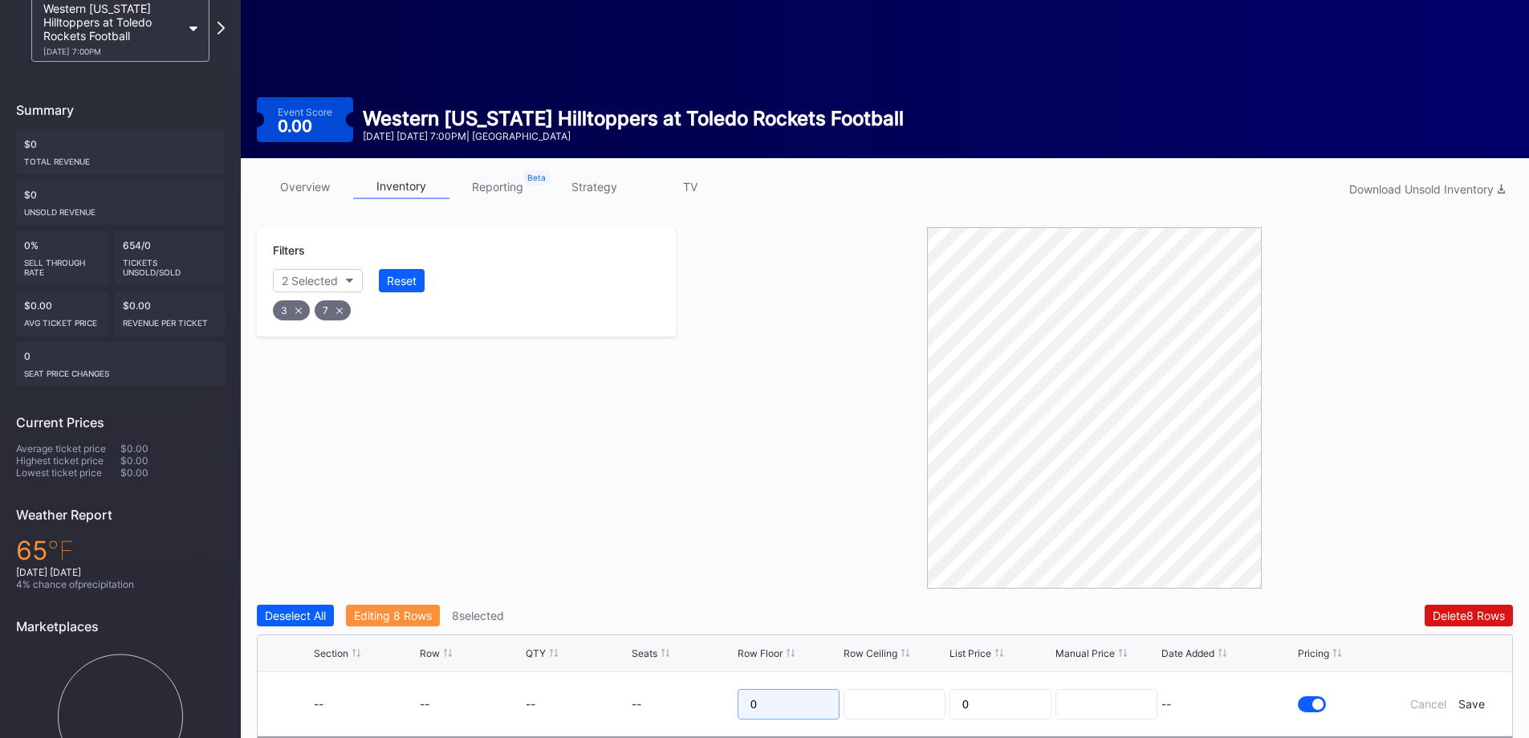
drag, startPoint x: 767, startPoint y: 668, endPoint x: 736, endPoint y: 664, distance: 31.6
click at [736, 672] on form "-- -- -- -- 0 0 -- Cancel Save" at bounding box center [905, 703] width 1182 height 63
type input "45"
click at [764, 455] on div at bounding box center [1094, 407] width 837 height 361
click at [1481, 697] on div "Save" at bounding box center [1472, 704] width 26 height 14
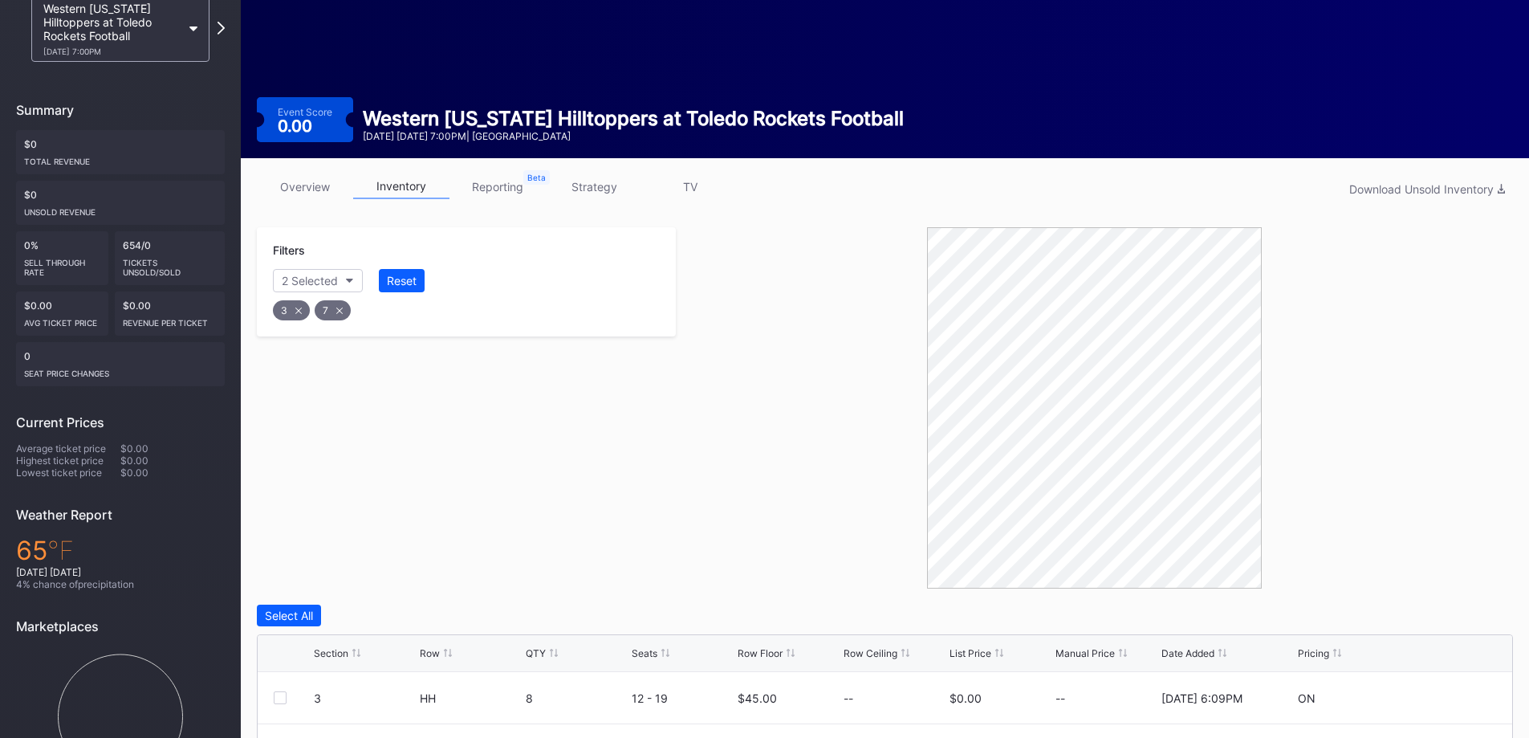
click at [695, 432] on div at bounding box center [1094, 407] width 837 height 361
click at [342, 307] on icon at bounding box center [339, 310] width 6 height 6
click at [302, 300] on div "3" at bounding box center [291, 310] width 37 height 20
click at [310, 274] on div "Section" at bounding box center [301, 281] width 39 height 14
click at [289, 425] on div at bounding box center [291, 425] width 13 height 13
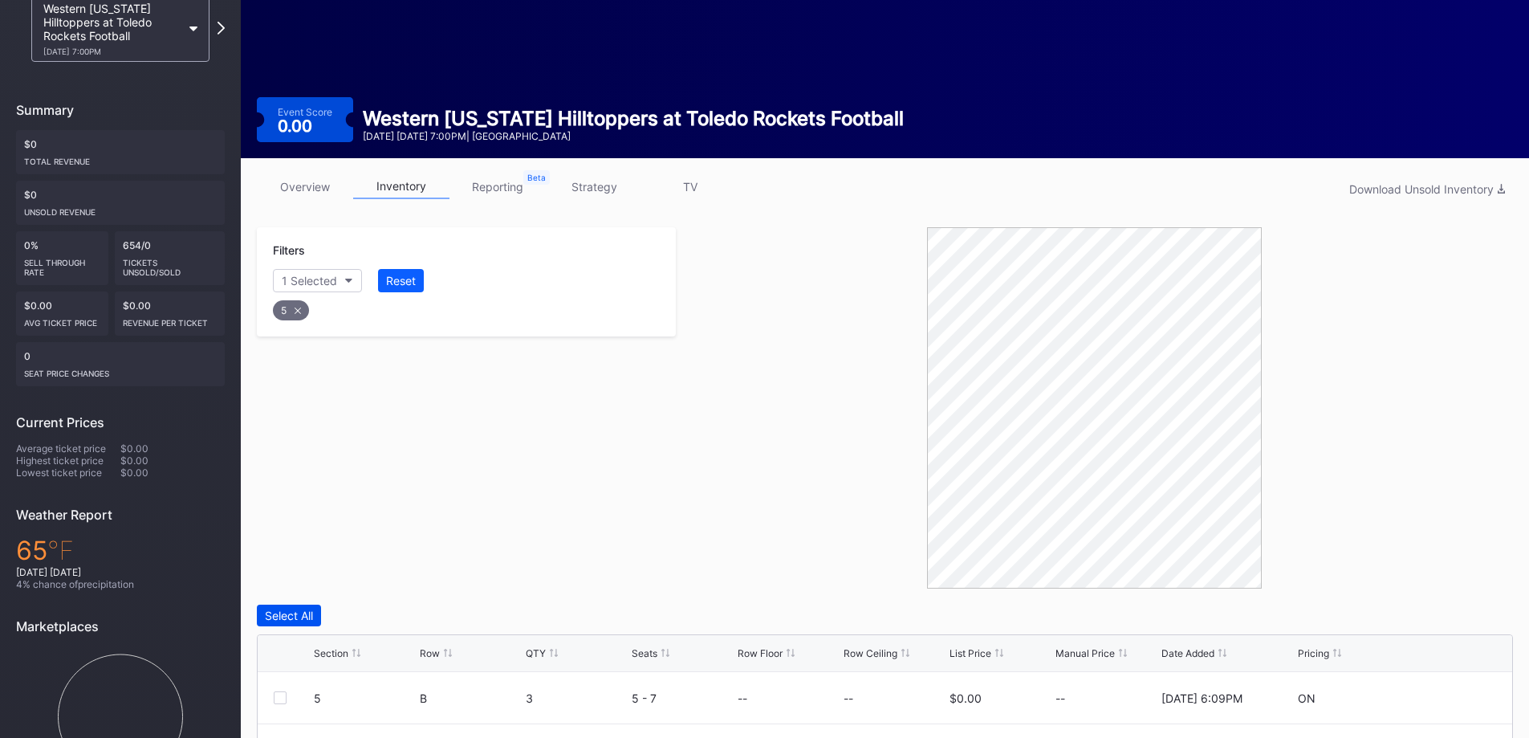
click at [287, 608] on div "Select All" at bounding box center [289, 615] width 48 height 14
click at [405, 608] on div "Edit 5 Rows" at bounding box center [385, 615] width 62 height 14
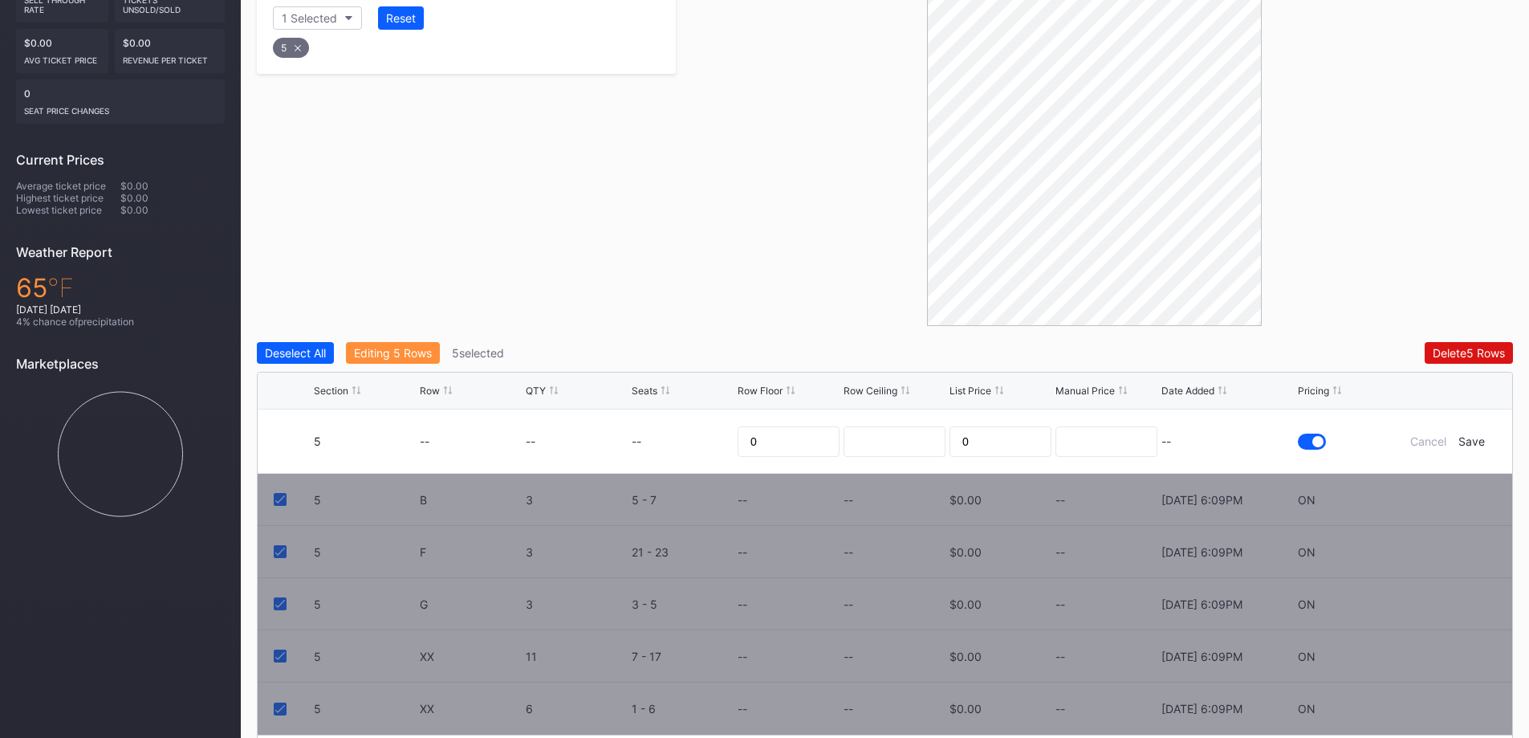
scroll to position [410, 0]
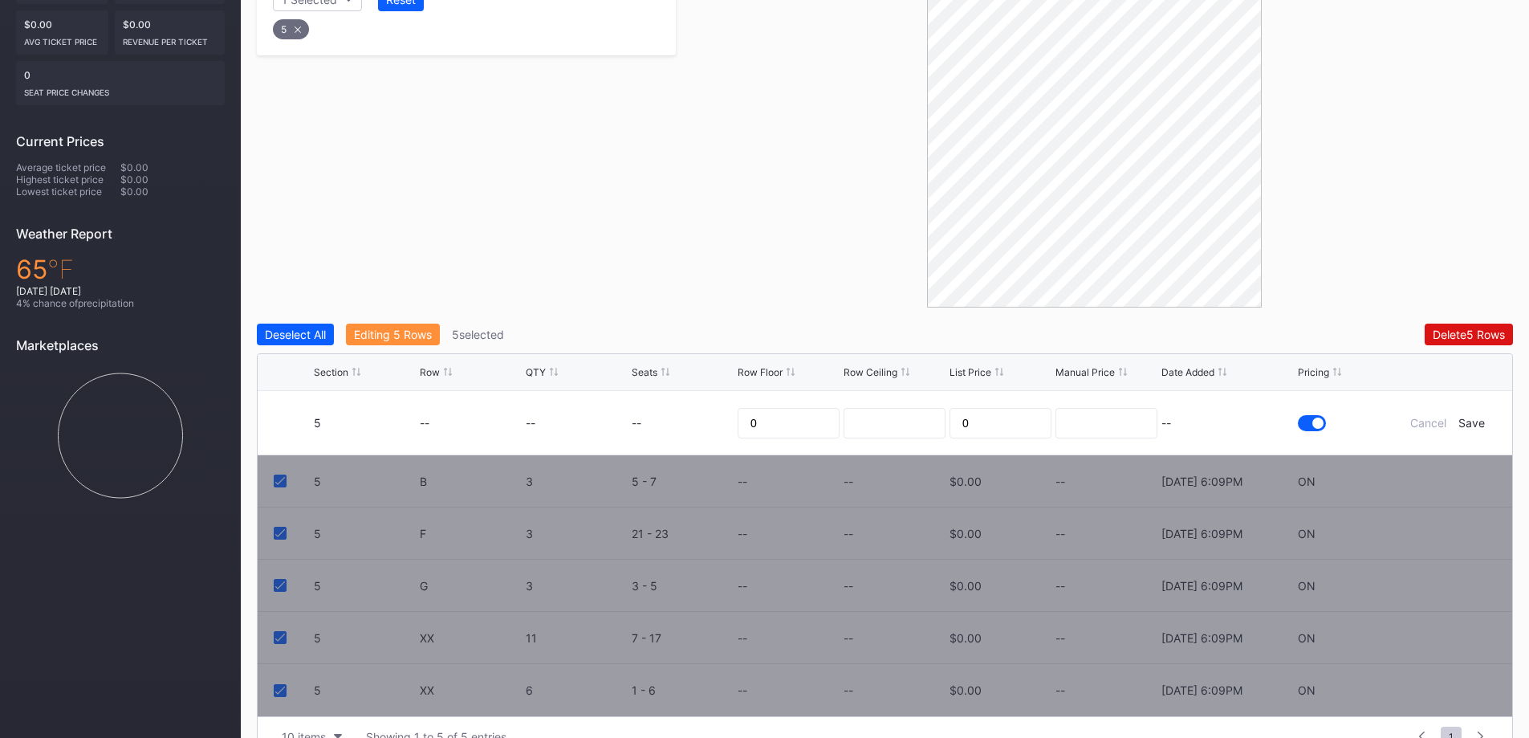
click at [279, 455] on div "5 B 3 5 - 7 -- -- $0.00 -- [DATE] 6:09PM ON 5 F 3 21 - 23 -- -- $0.00 -- [DATE]…" at bounding box center [885, 585] width 1255 height 261
click at [307, 328] on div "Deselect All" at bounding box center [295, 335] width 61 height 14
click at [1418, 416] on div "Cancel" at bounding box center [1428, 423] width 36 height 14
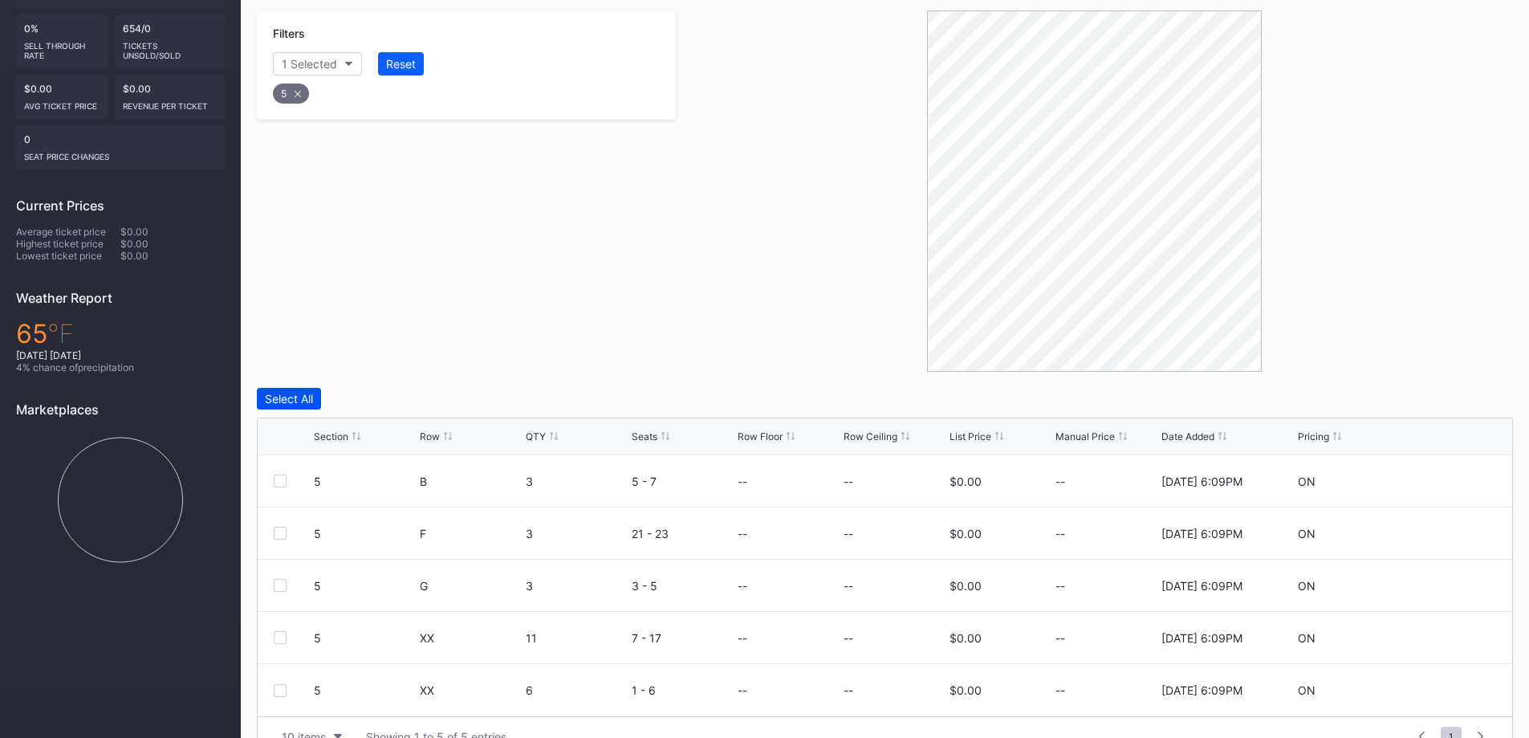
click at [283, 392] on div "Select All" at bounding box center [289, 399] width 48 height 14
click at [280, 474] on div at bounding box center [280, 480] width 13 height 13
click at [278, 529] on icon at bounding box center [280, 533] width 10 height 8
click at [279, 581] on icon at bounding box center [280, 585] width 10 height 8
click at [386, 392] on div "Edit 2 Rows" at bounding box center [371, 399] width 61 height 14
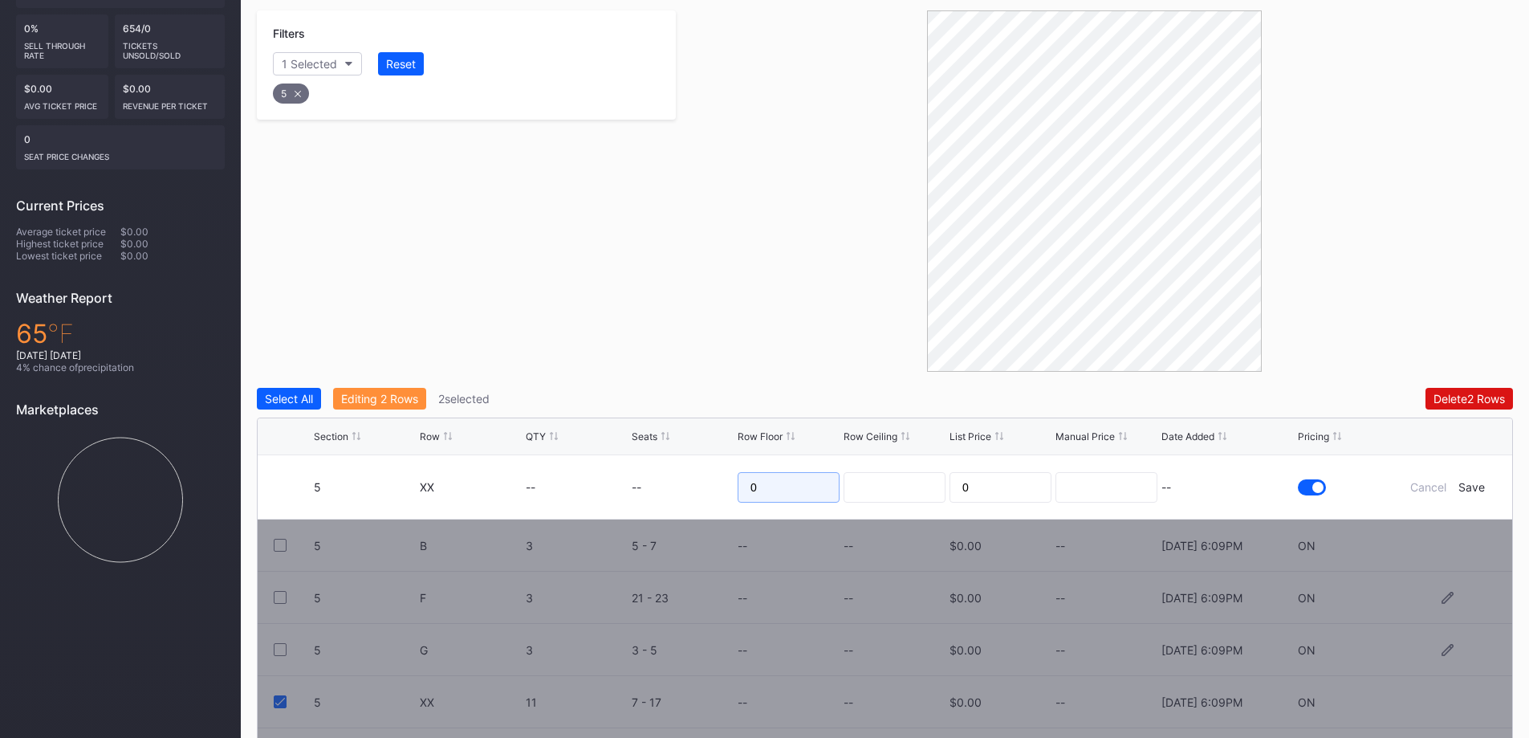
drag, startPoint x: 714, startPoint y: 443, endPoint x: 704, endPoint y: 445, distance: 9.8
click at [697, 455] on form "5 XX -- -- 0 0 -- Cancel Save" at bounding box center [905, 486] width 1182 height 63
click at [298, 83] on div "5" at bounding box center [291, 93] width 36 height 20
click at [511, 193] on div "Filters Section" at bounding box center [466, 190] width 419 height 361
click at [735, 183] on div at bounding box center [1094, 190] width 837 height 361
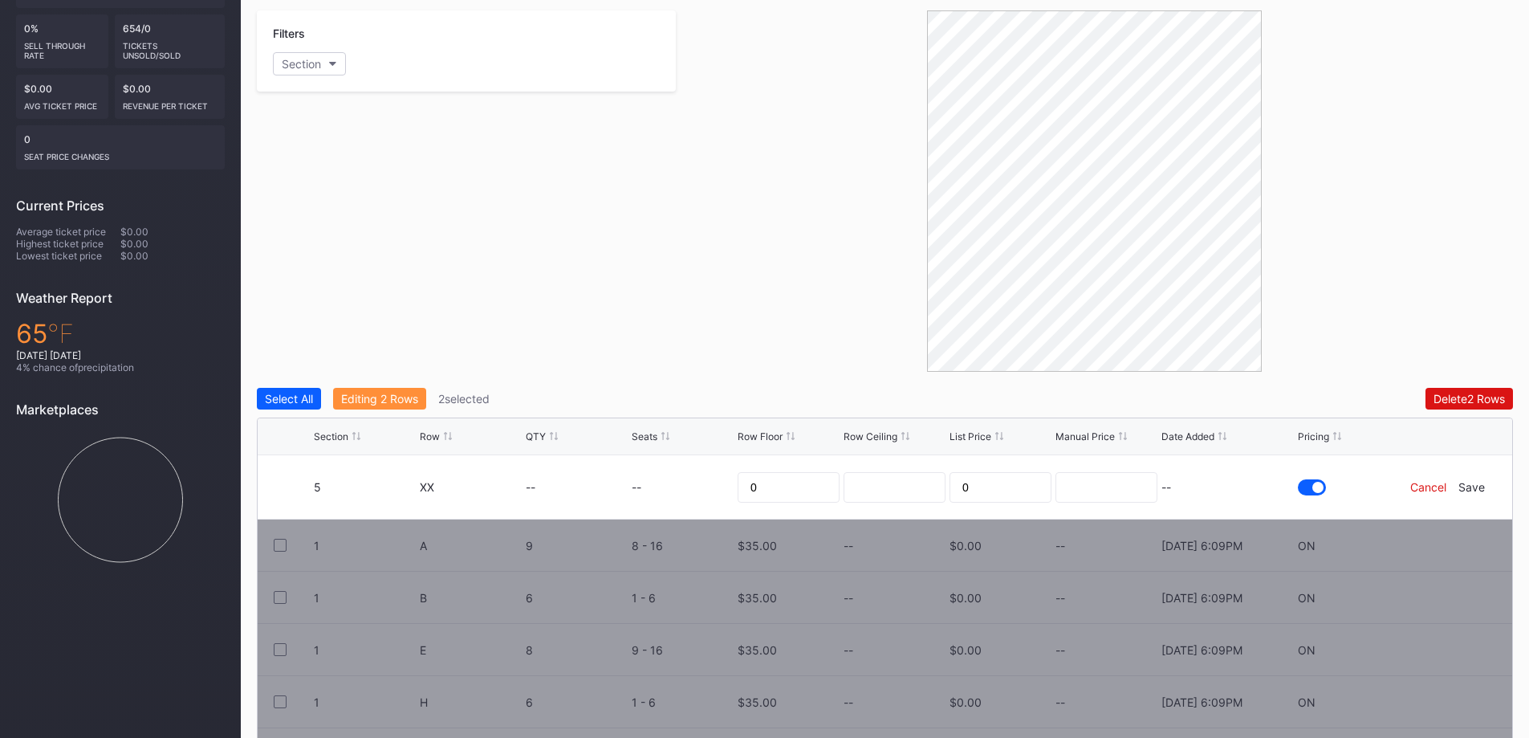
click at [1430, 480] on div "Cancel" at bounding box center [1428, 487] width 36 height 14
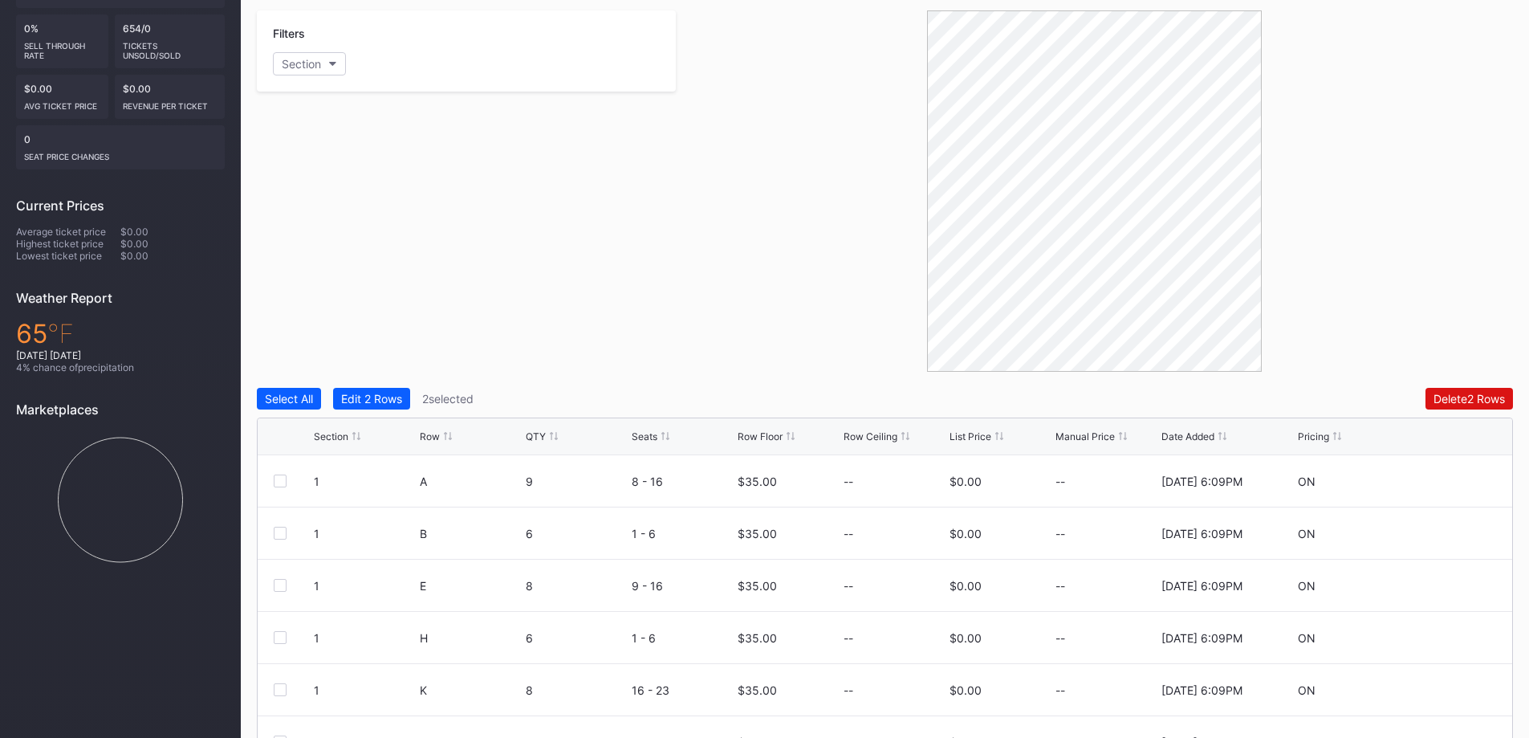
click at [563, 235] on div "Filters Section" at bounding box center [466, 190] width 419 height 361
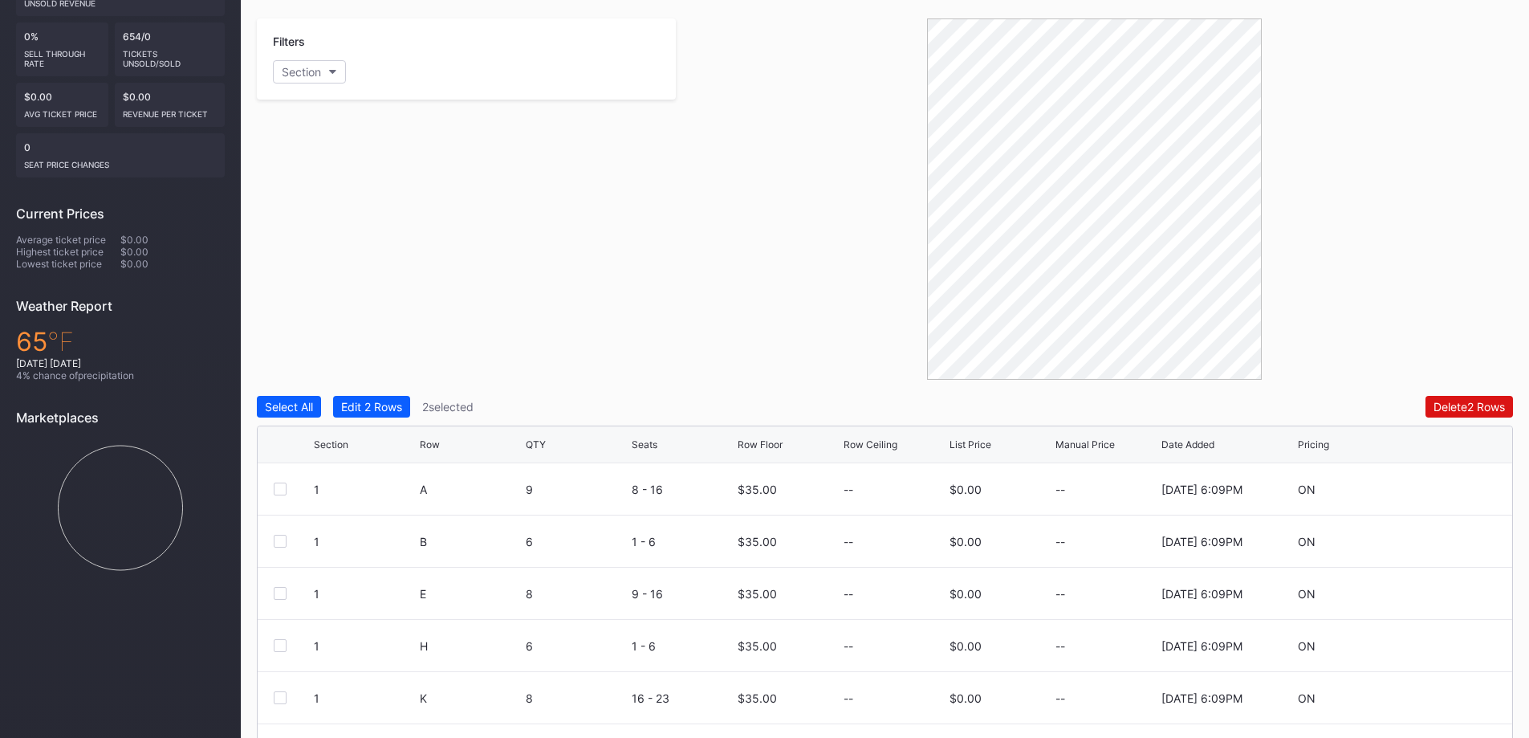
scroll to position [210, 0]
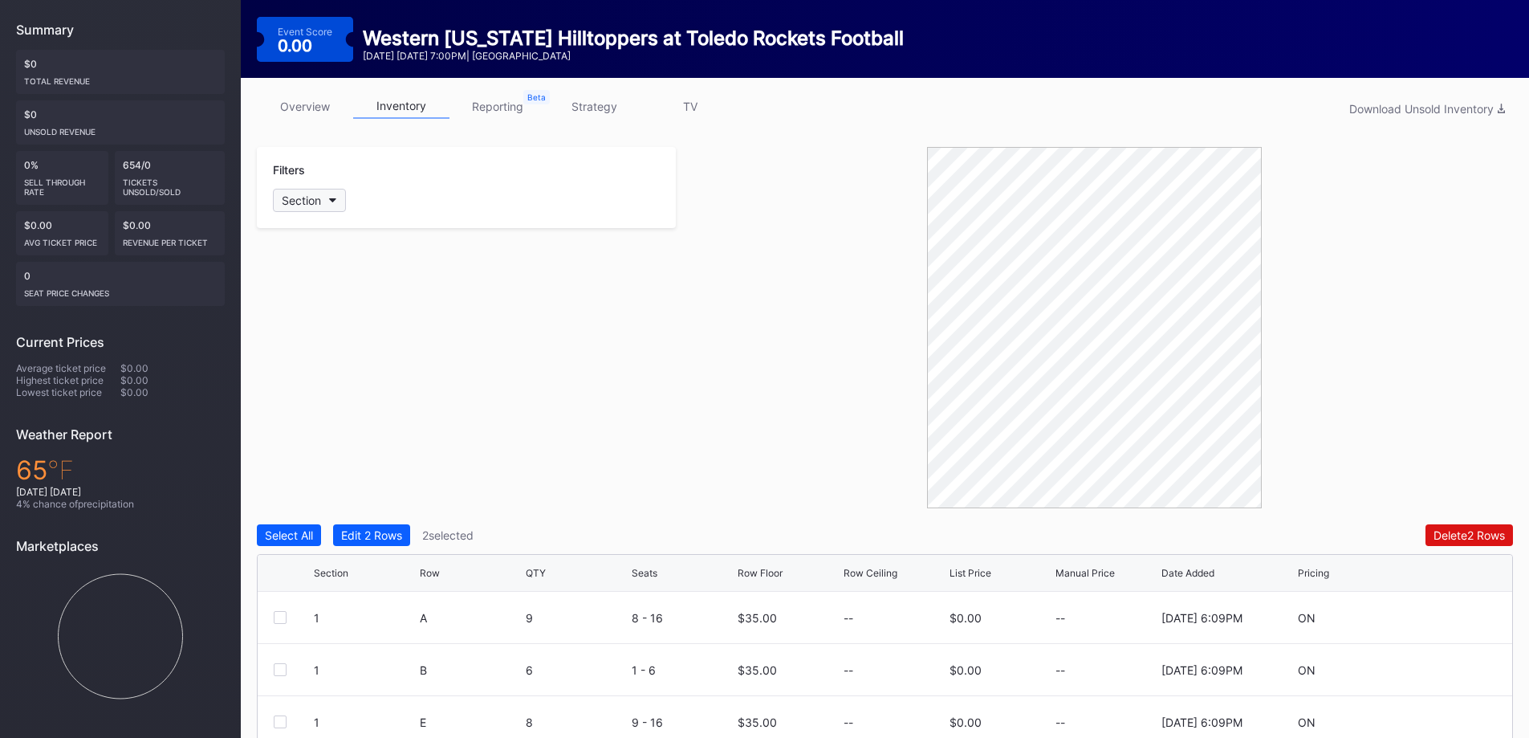
click at [339, 189] on button "Section" at bounding box center [309, 200] width 73 height 23
click at [290, 347] on div at bounding box center [291, 345] width 13 height 13
click at [290, 376] on div at bounding box center [291, 374] width 13 height 13
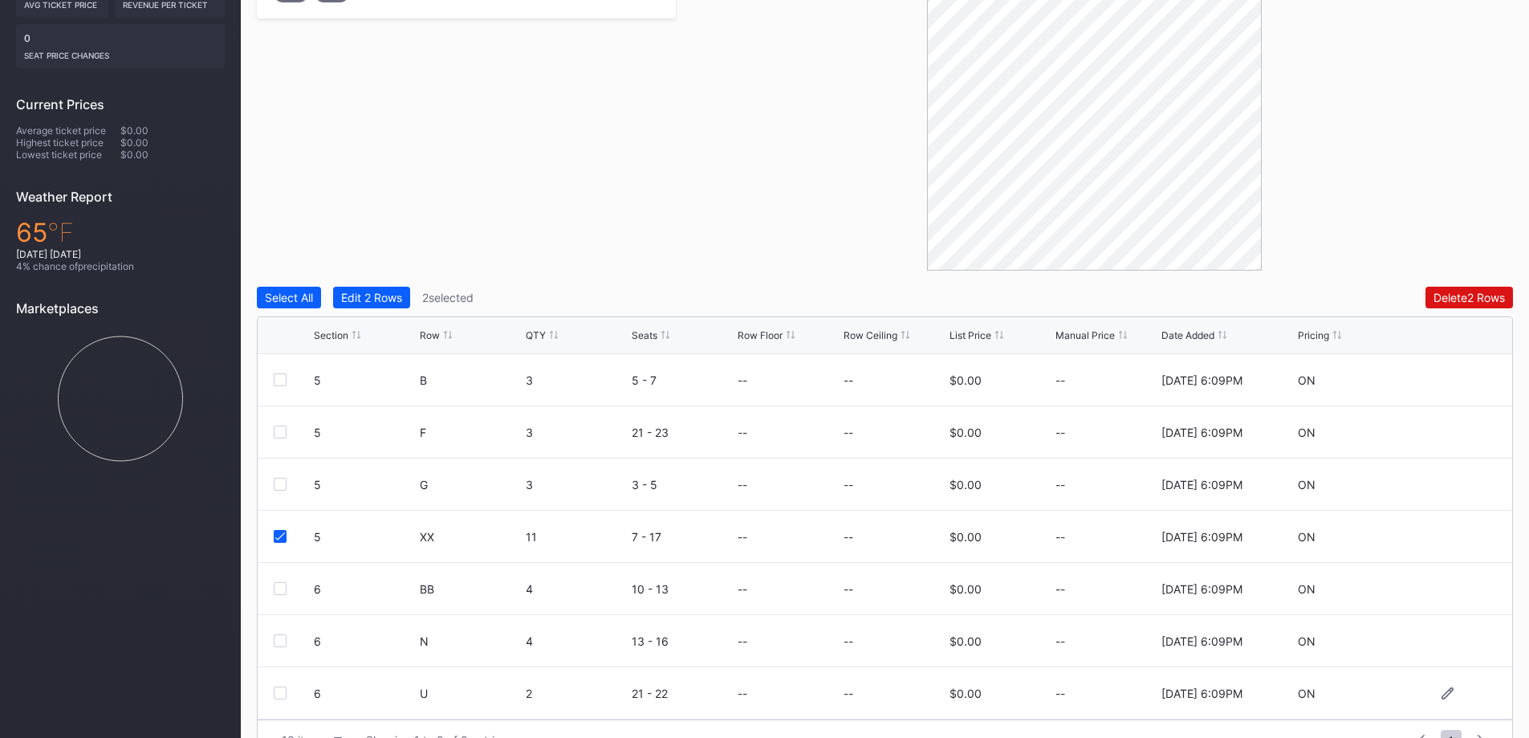
scroll to position [450, 0]
click at [276, 529] on icon at bounding box center [280, 533] width 10 height 8
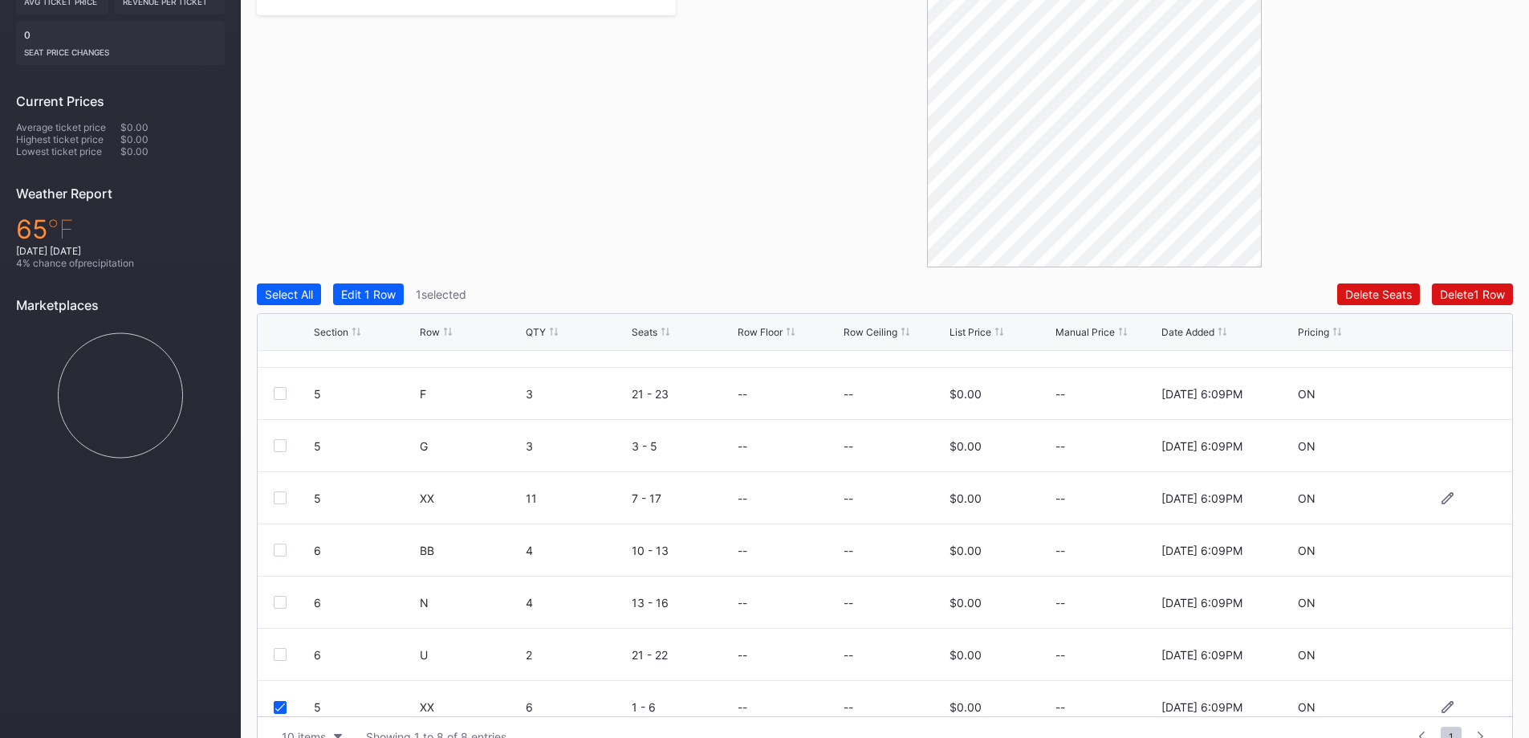
scroll to position [52, 0]
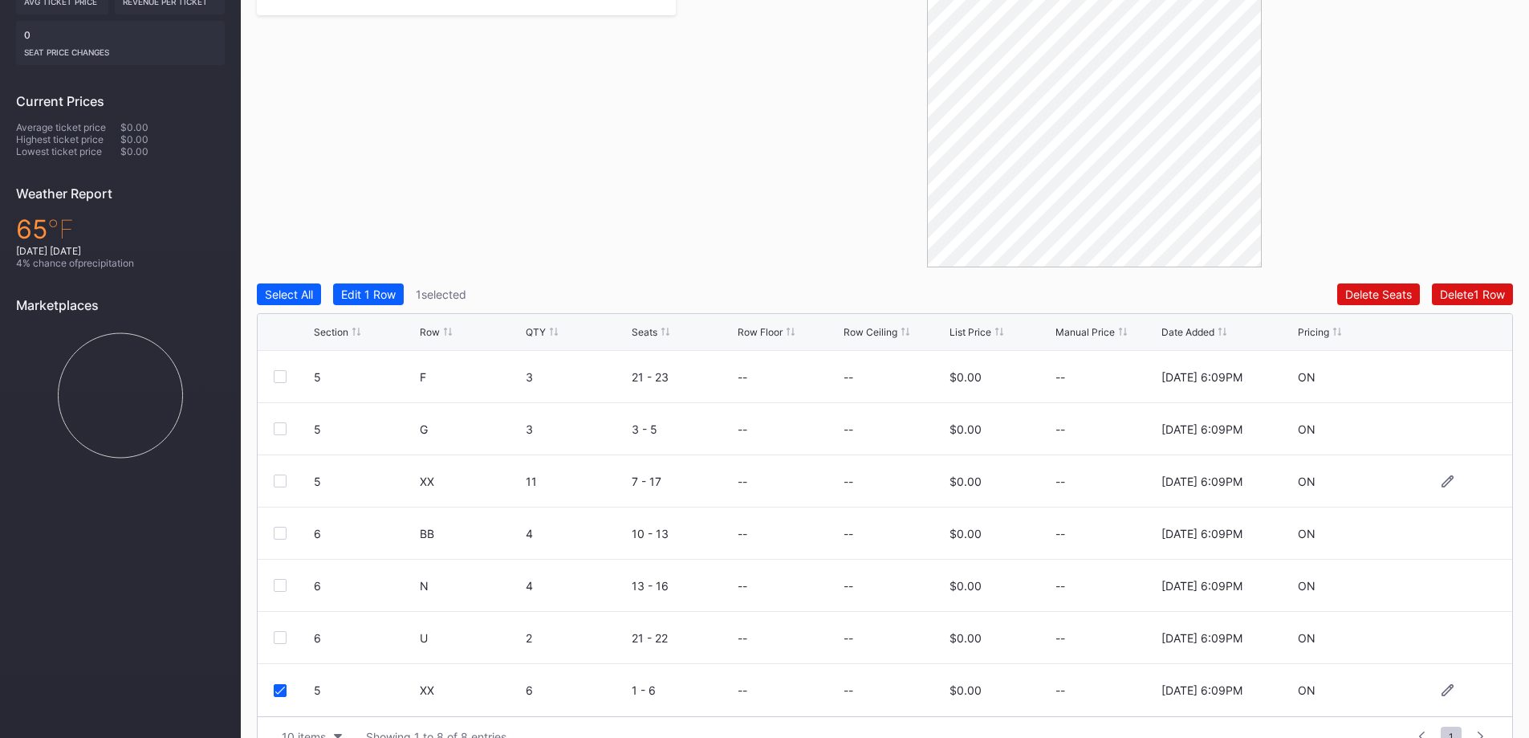
click at [273, 664] on div "5 XX 6 1 - 6 -- -- $0.00 -- [DATE] 6:09PM ON" at bounding box center [885, 690] width 1255 height 52
click at [281, 686] on icon at bounding box center [280, 690] width 10 height 8
click at [280, 684] on div at bounding box center [280, 690] width 13 height 13
click at [278, 474] on div at bounding box center [280, 480] width 13 height 13
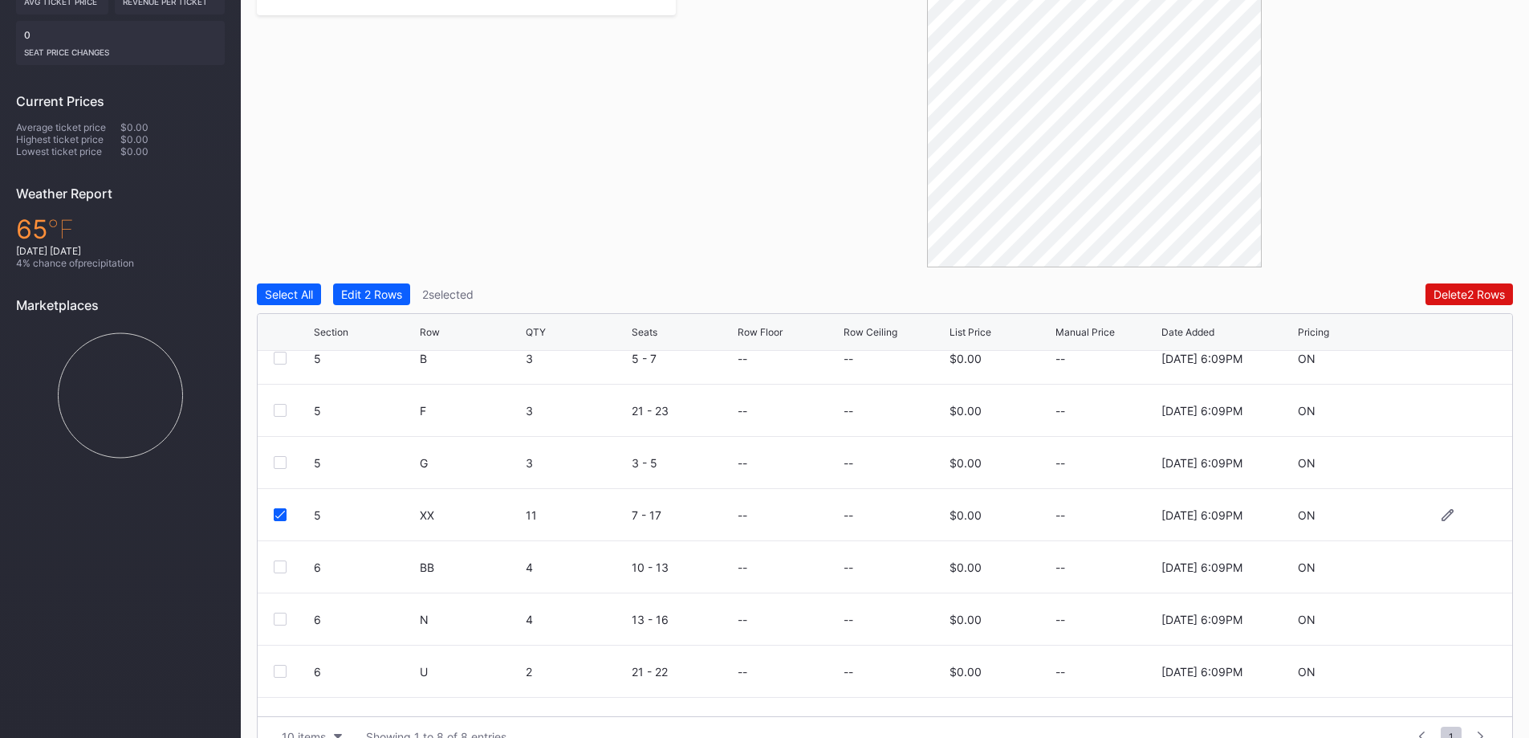
scroll to position [0, 0]
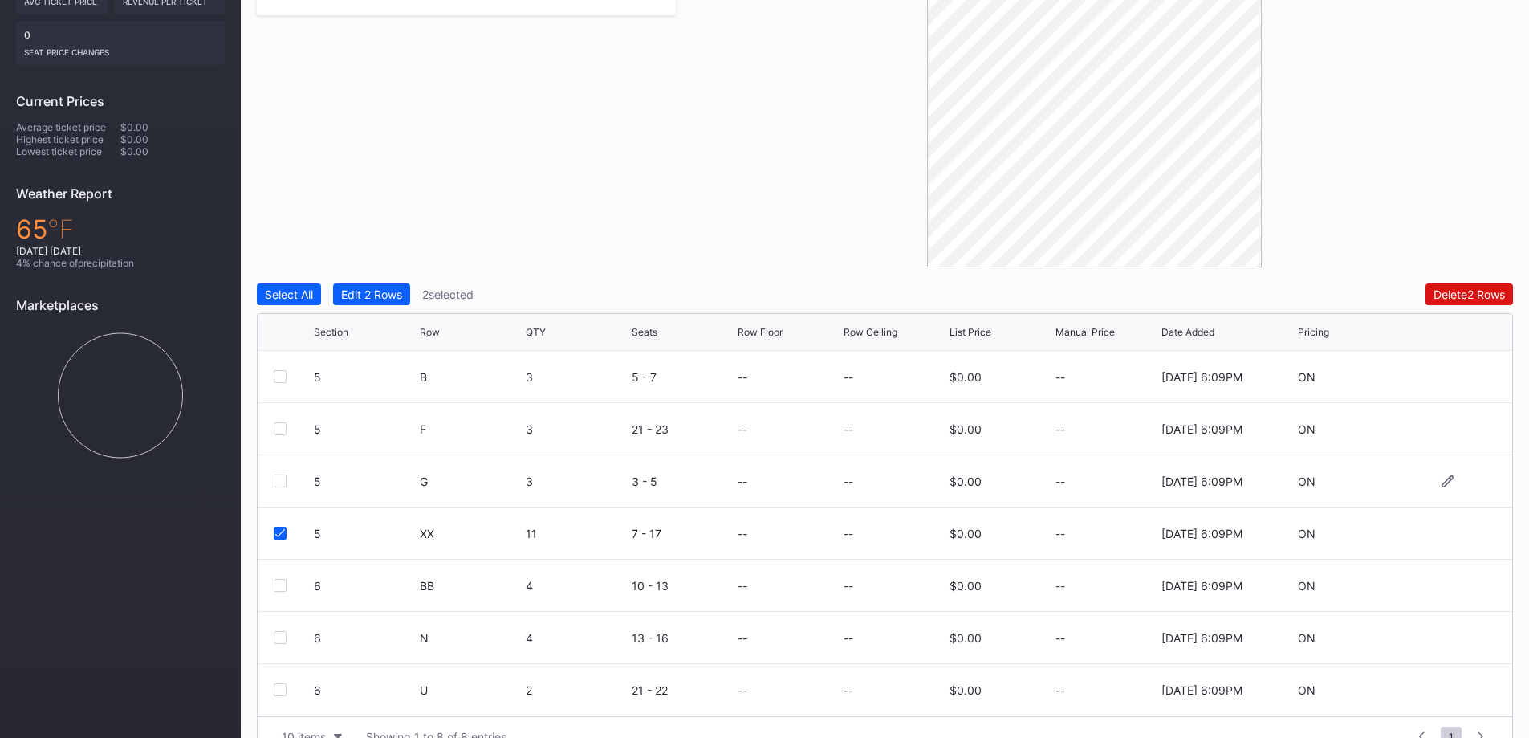
click at [280, 474] on div at bounding box center [280, 480] width 13 height 13
click at [279, 422] on div at bounding box center [280, 428] width 13 height 13
click at [279, 351] on div "5 B 3 5 - 7 -- -- $0.00 -- [DATE] 6:09PM ON" at bounding box center [885, 377] width 1255 height 52
click at [279, 370] on div at bounding box center [280, 376] width 13 height 13
drag, startPoint x: 399, startPoint y: 251, endPoint x: 421, endPoint y: 240, distance: 25.1
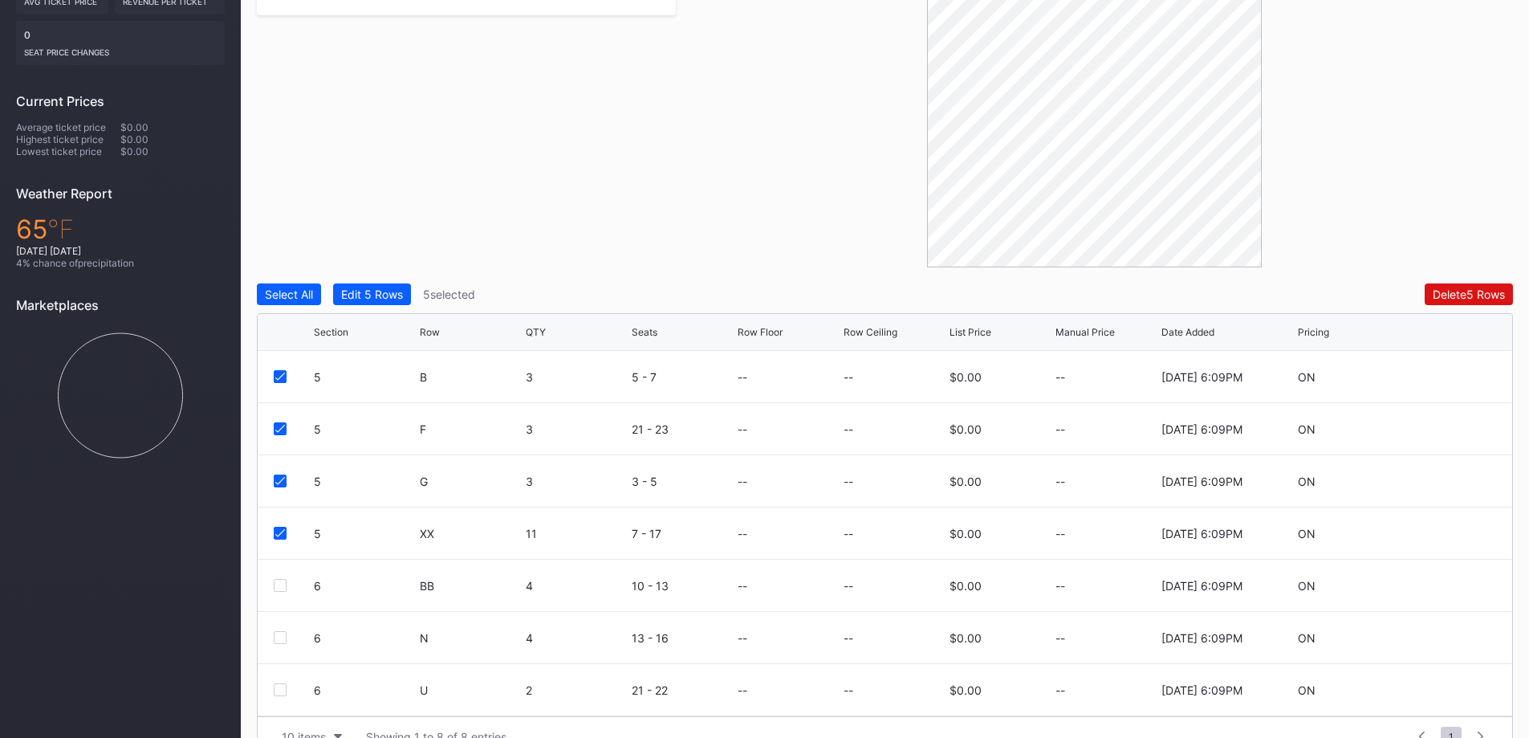
click at [413, 243] on div "Filters 2 Selected Reset 5 6 Select All Edit 5 Rows 5 selected Delete 5 Rows Se…" at bounding box center [885, 331] width 1256 height 850
click at [384, 287] on div "Edit 5 Rows" at bounding box center [372, 294] width 62 height 14
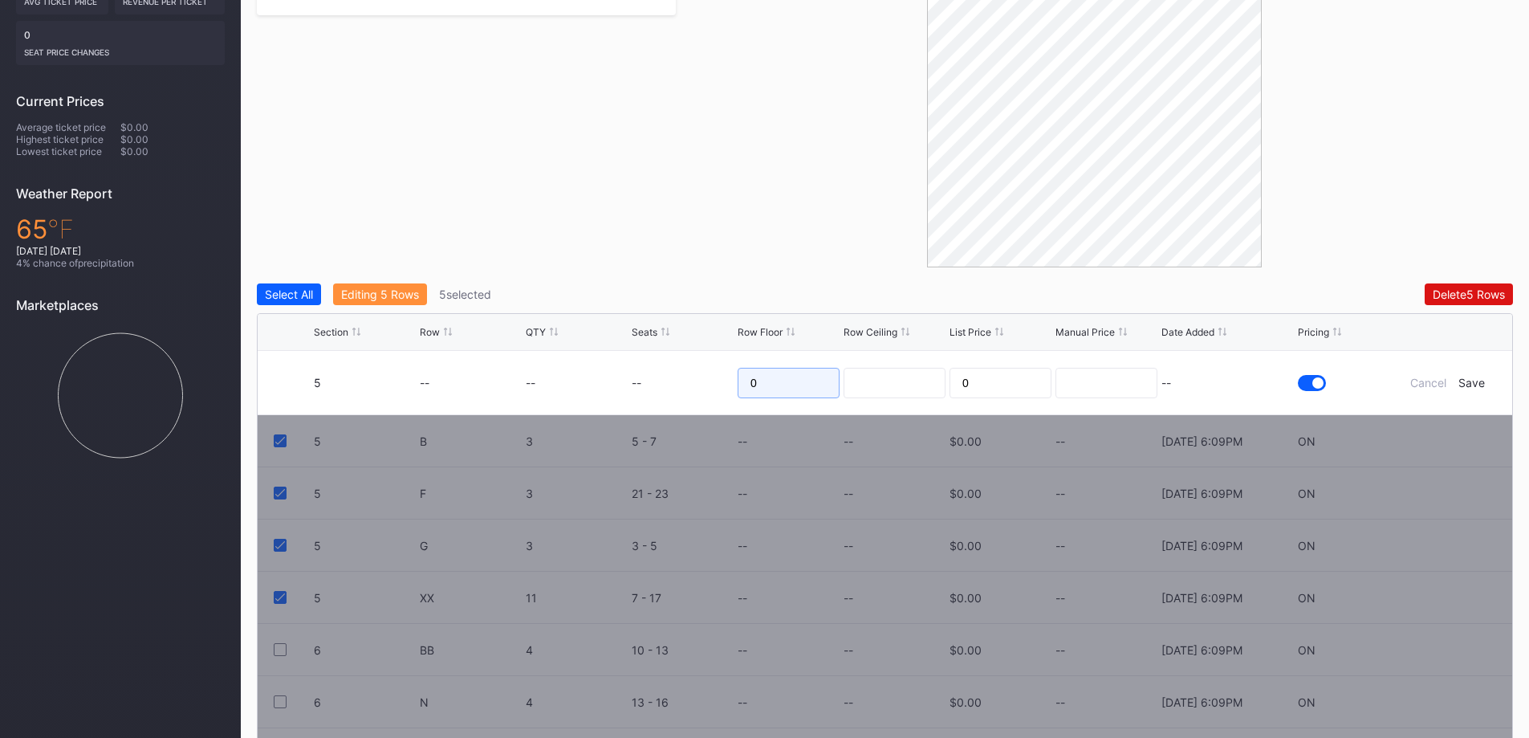
drag, startPoint x: 775, startPoint y: 349, endPoint x: 617, endPoint y: 348, distance: 159.0
click at [619, 351] on form "5 -- -- -- 0 0 -- Cancel Save" at bounding box center [905, 382] width 1182 height 63
type input "47"
click at [1478, 376] on div "Save" at bounding box center [1472, 383] width 26 height 14
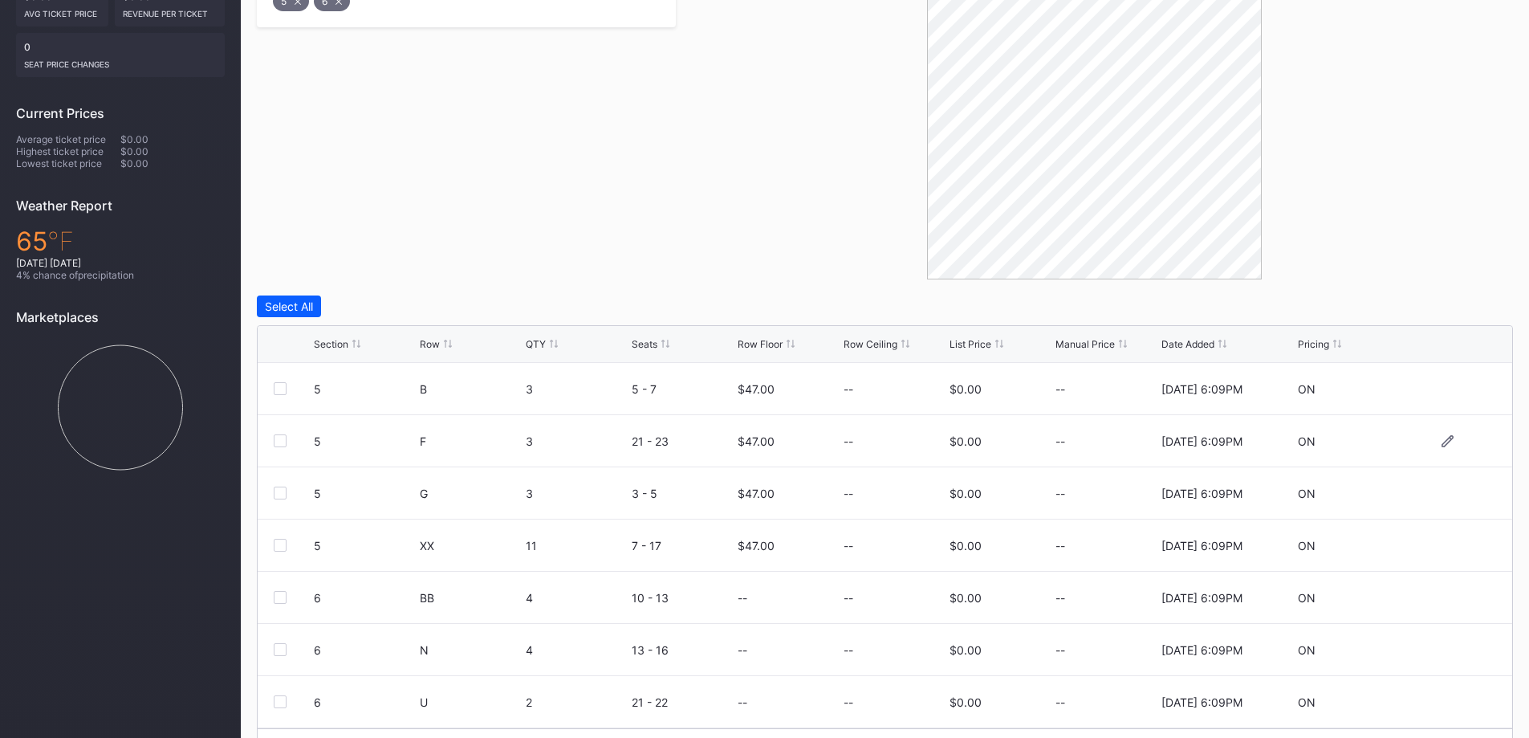
scroll to position [450, 0]
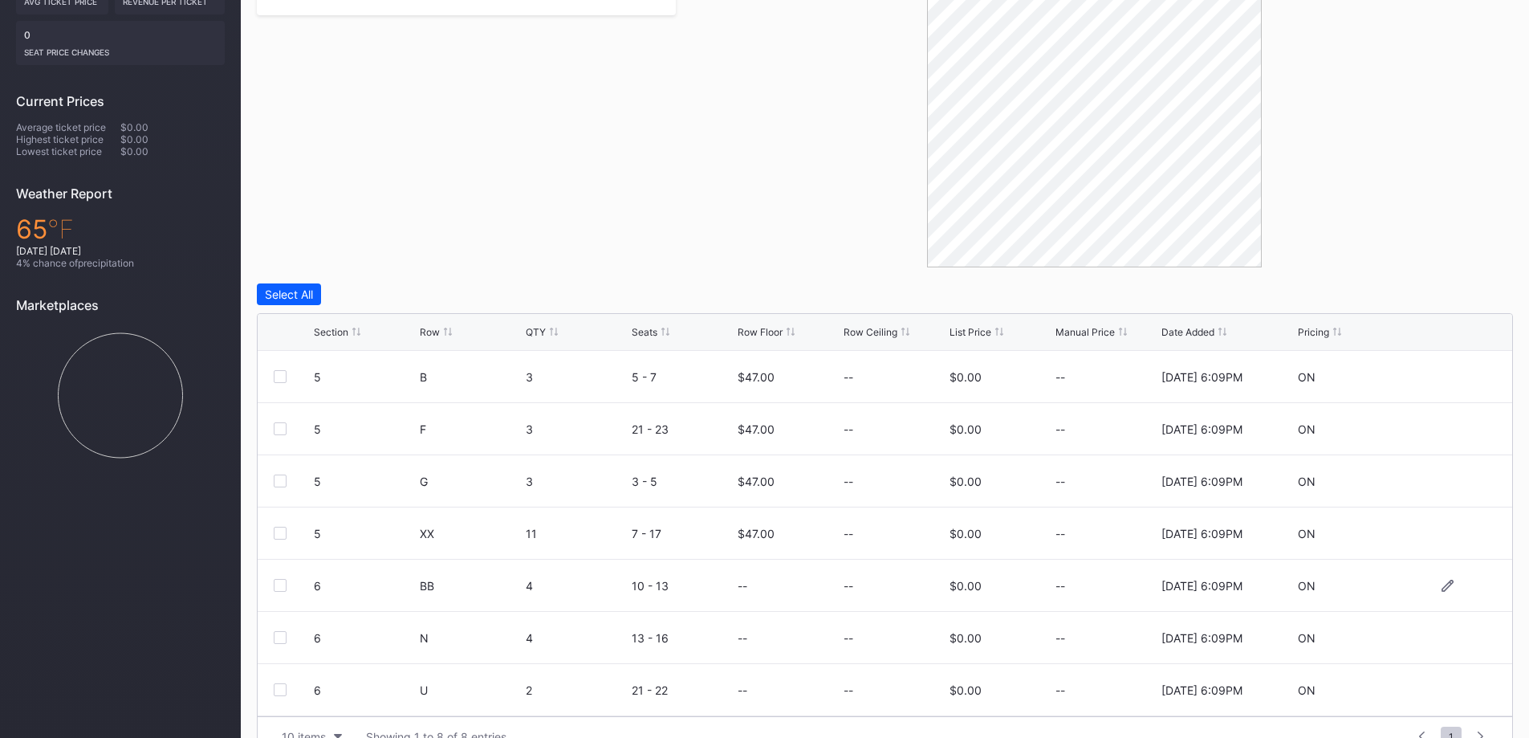
click at [282, 579] on div at bounding box center [280, 585] width 13 height 13
click at [270, 612] on div "6 N 4 13 - 16 -- -- $0.00 -- [DATE] 6:09PM ON" at bounding box center [885, 638] width 1255 height 52
click at [281, 631] on div at bounding box center [280, 637] width 13 height 13
click at [280, 664] on div "6 U 2 21 - 22 -- -- $0.00 -- [DATE] 6:09PM ON" at bounding box center [885, 690] width 1255 height 52
click at [280, 683] on div at bounding box center [280, 689] width 13 height 13
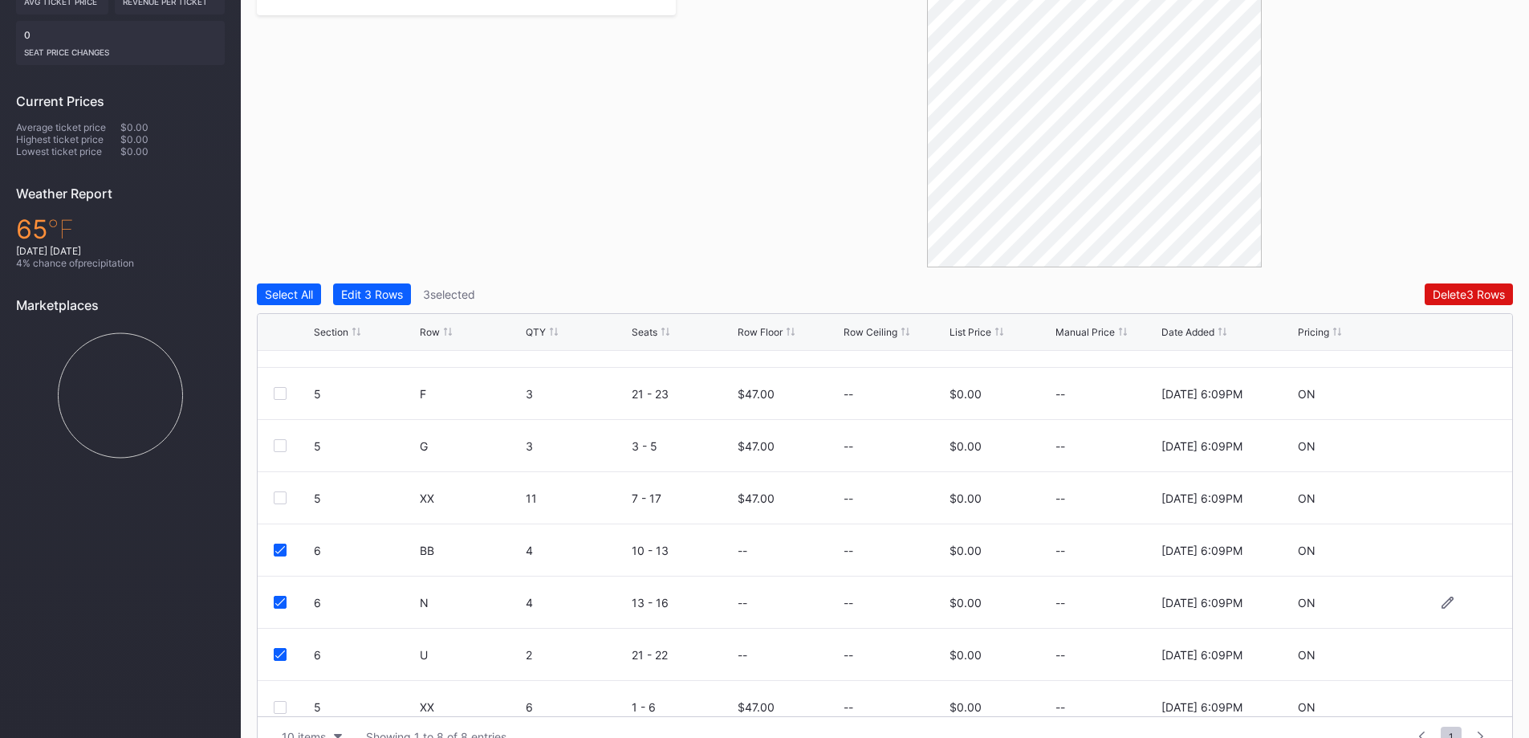
scroll to position [52, 0]
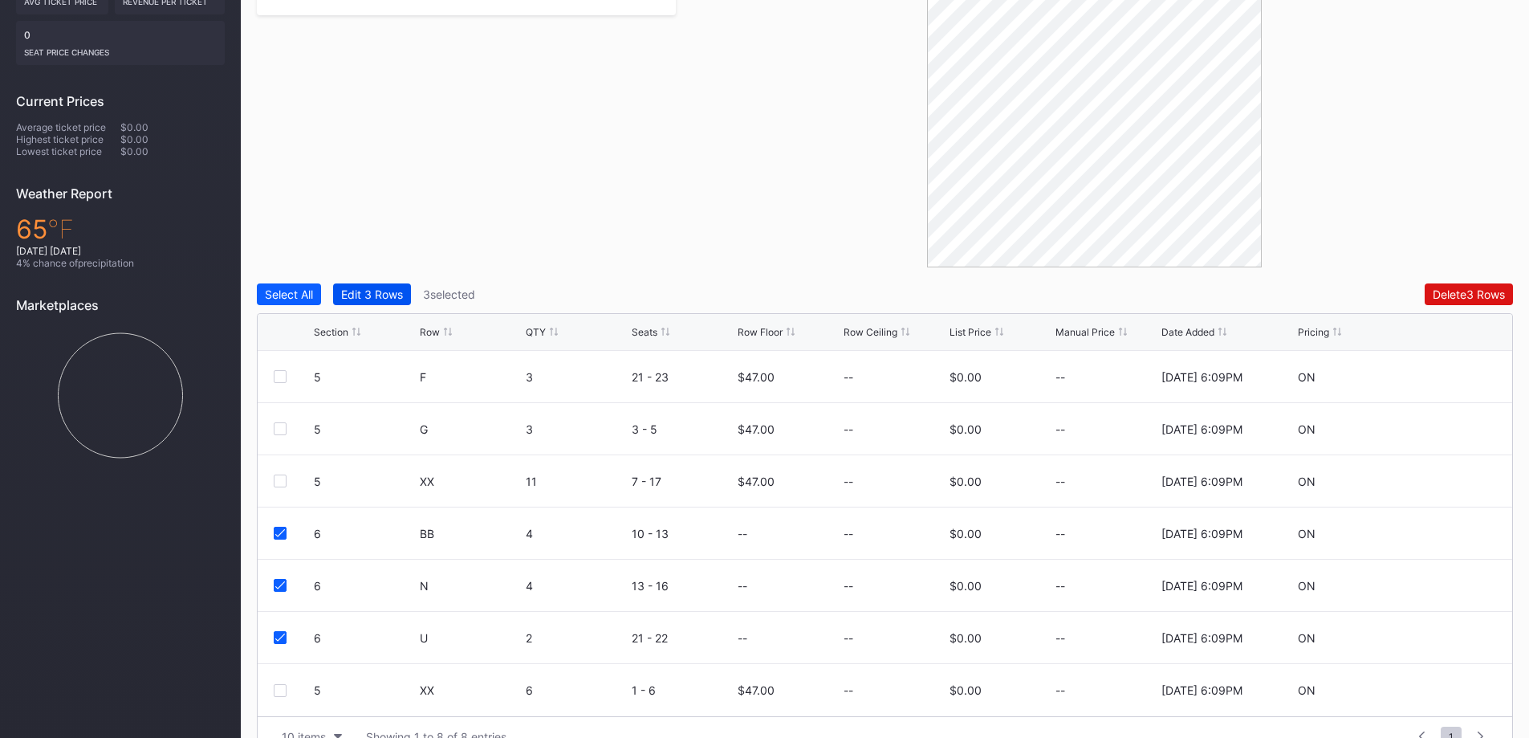
click at [389, 287] on div "Edit 3 Rows" at bounding box center [372, 294] width 62 height 14
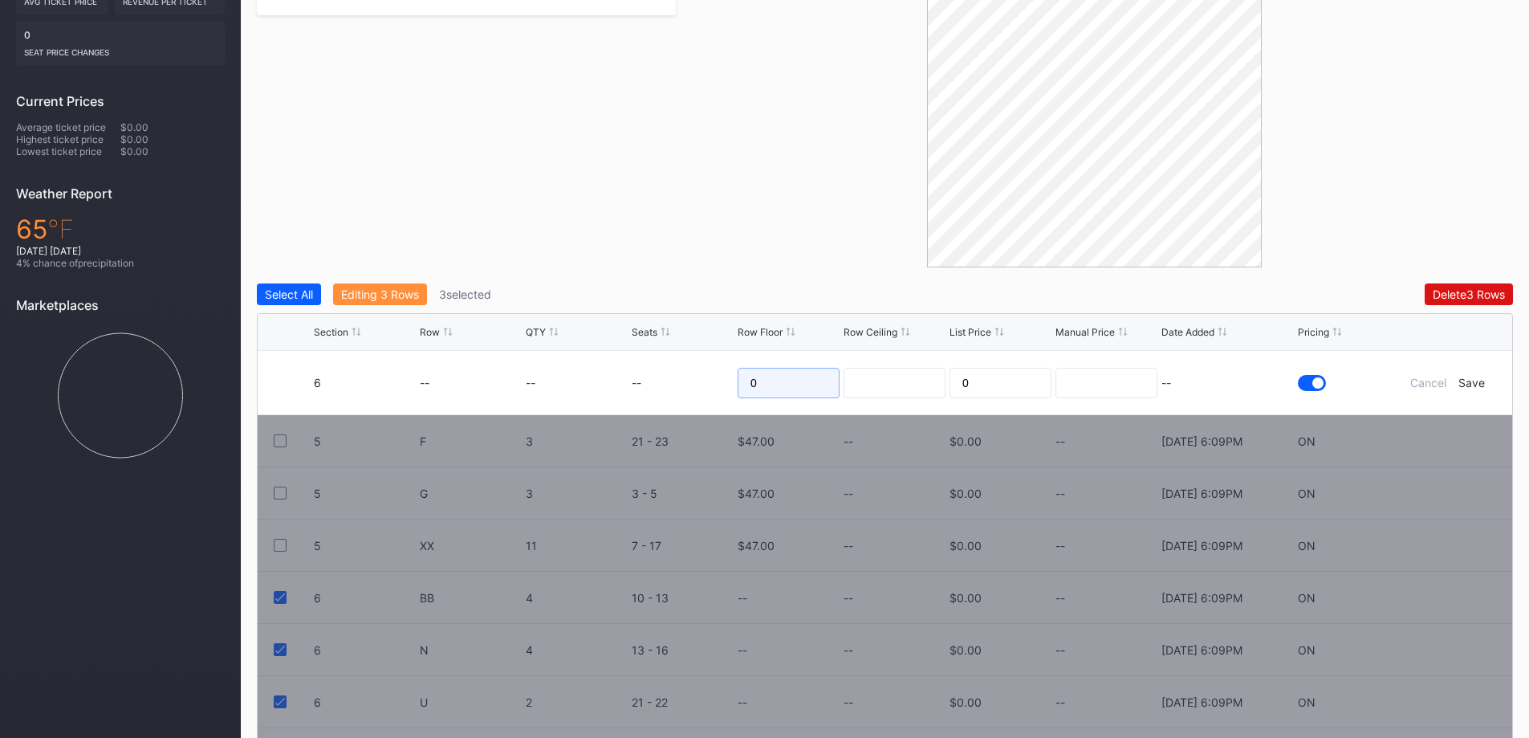
drag, startPoint x: 767, startPoint y: 344, endPoint x: 729, endPoint y: 344, distance: 37.7
click at [739, 368] on input "0" at bounding box center [789, 383] width 102 height 31
type input "56"
click at [1472, 376] on div "Save" at bounding box center [1472, 383] width 26 height 14
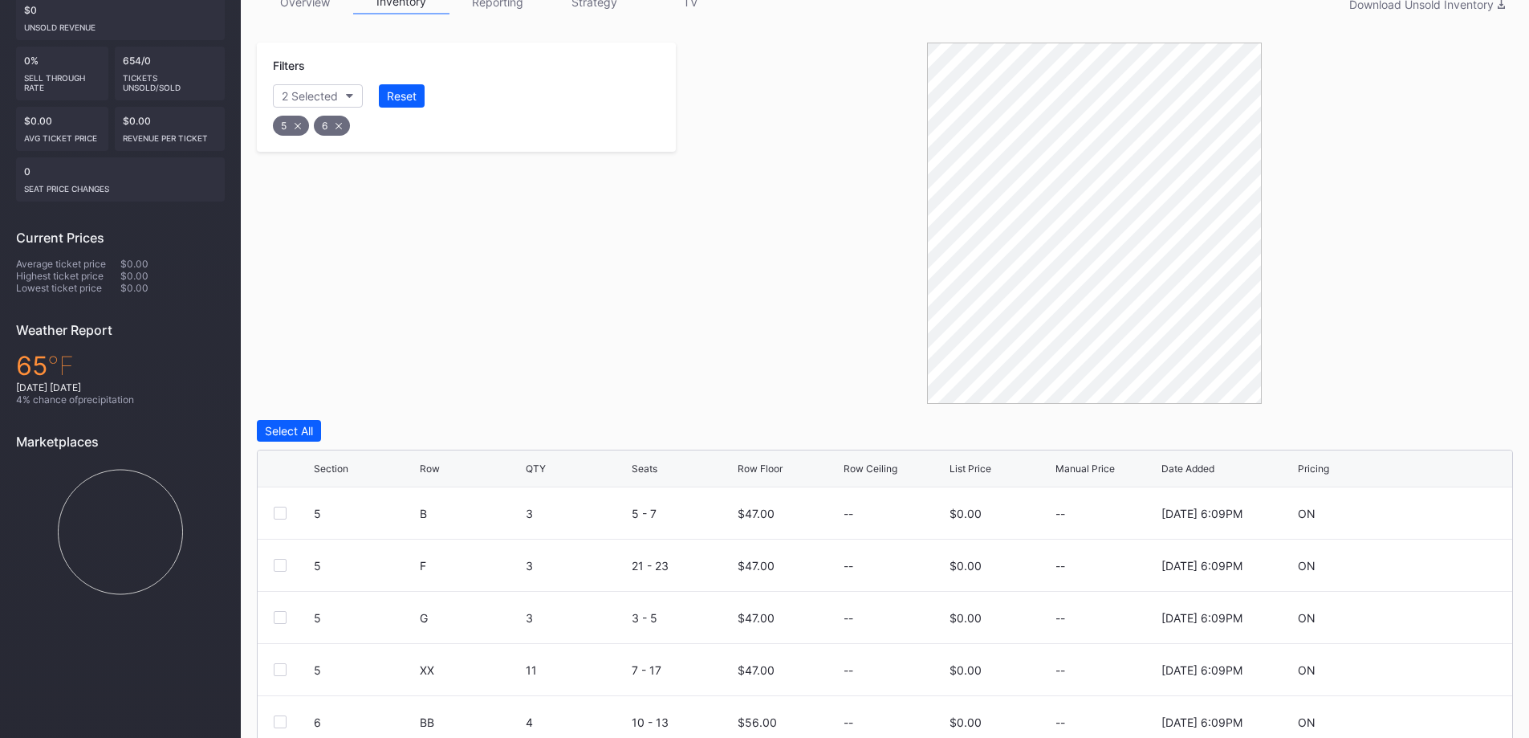
scroll to position [49, 0]
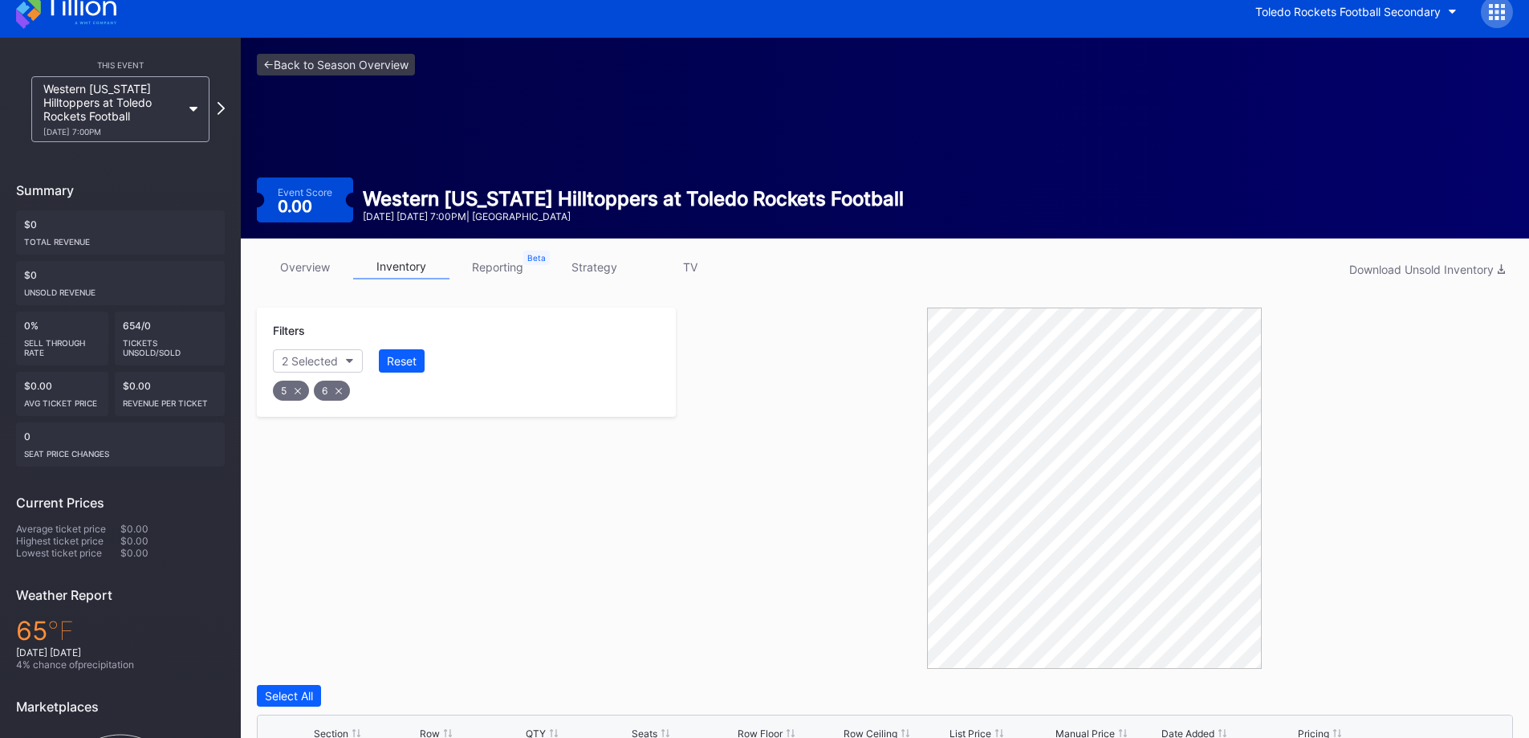
click at [339, 381] on div "6" at bounding box center [332, 391] width 36 height 20
click at [300, 388] on icon at bounding box center [298, 391] width 6 height 6
click at [324, 349] on button "Section" at bounding box center [309, 360] width 73 height 23
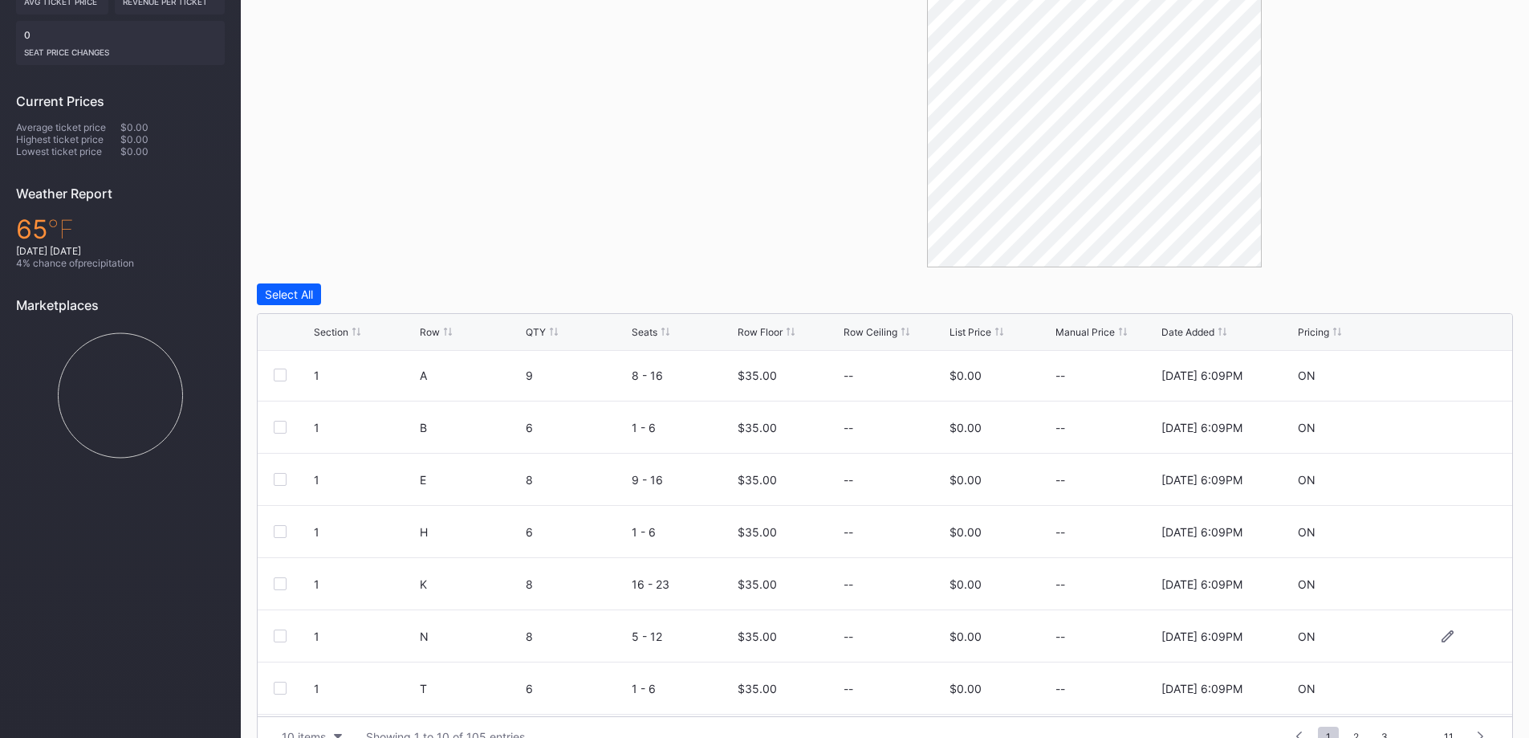
scroll to position [0, 0]
click at [332, 726] on button "10 items" at bounding box center [312, 737] width 76 height 22
click at [311, 662] on div "200 items" at bounding box center [312, 662] width 52 height 14
click at [629, 166] on div "Filters Section" at bounding box center [466, 86] width 419 height 361
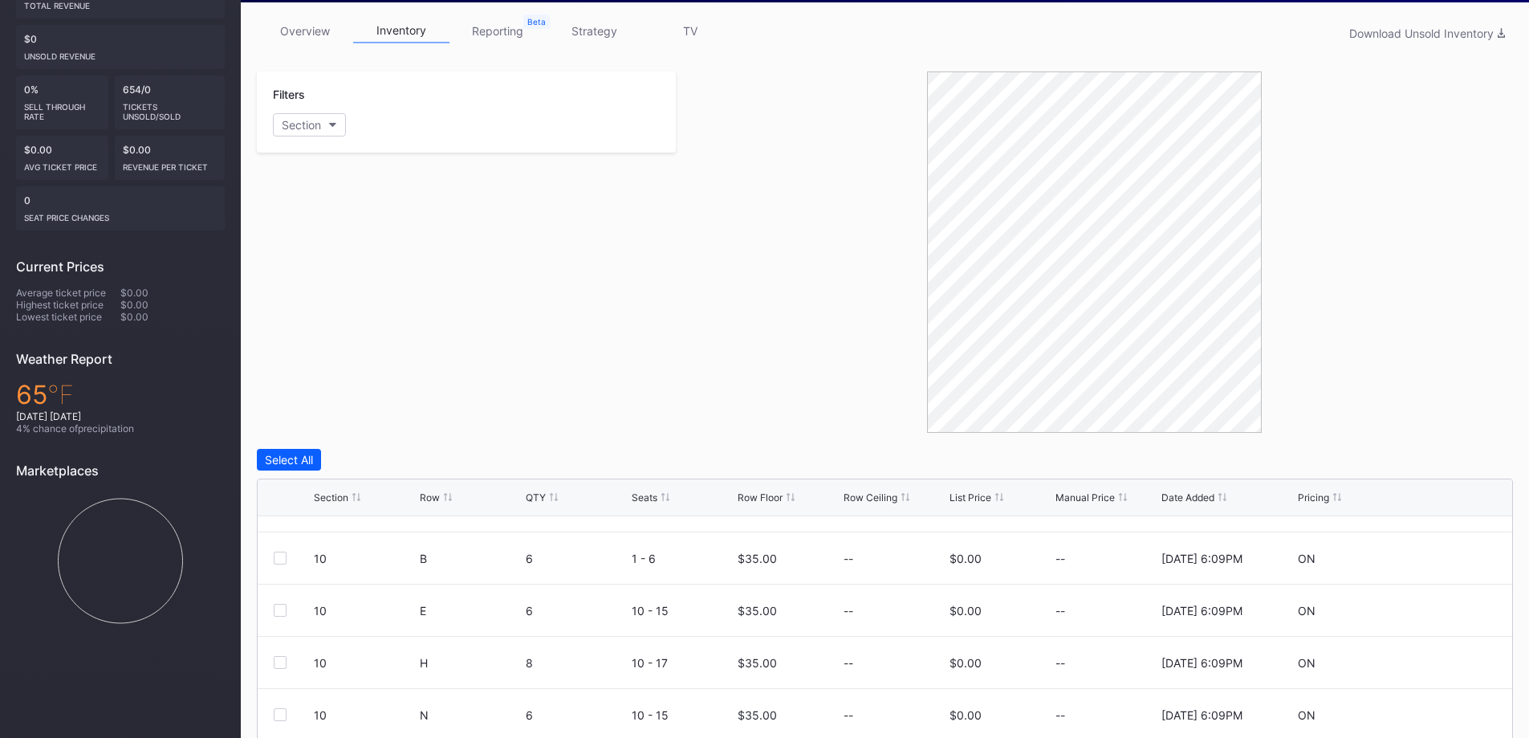
scroll to position [129, 0]
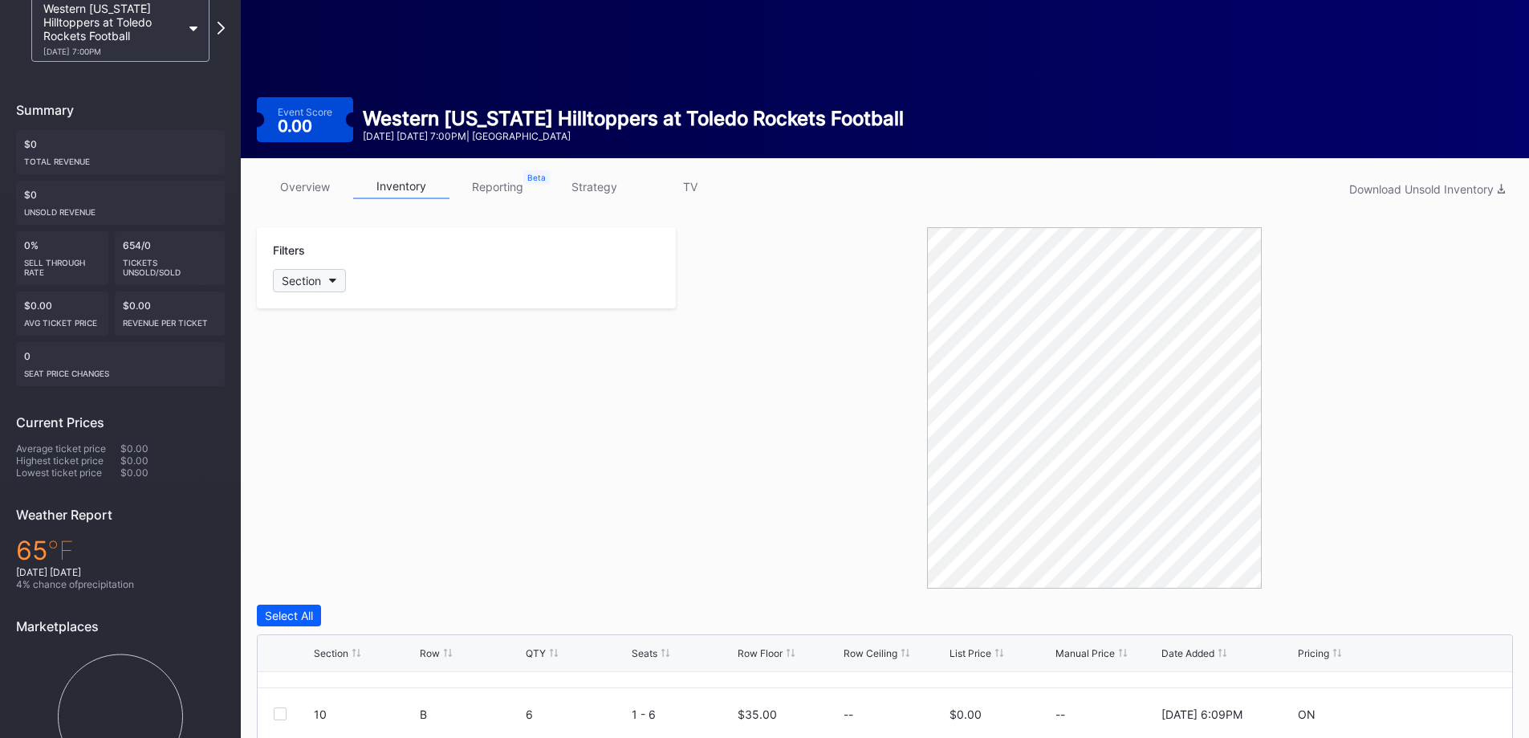
click at [327, 269] on button "Section" at bounding box center [309, 280] width 73 height 23
click at [287, 366] on div at bounding box center [291, 370] width 13 height 13
click at [291, 398] on div at bounding box center [291, 400] width 13 height 13
click at [286, 433] on div at bounding box center [291, 430] width 13 height 13
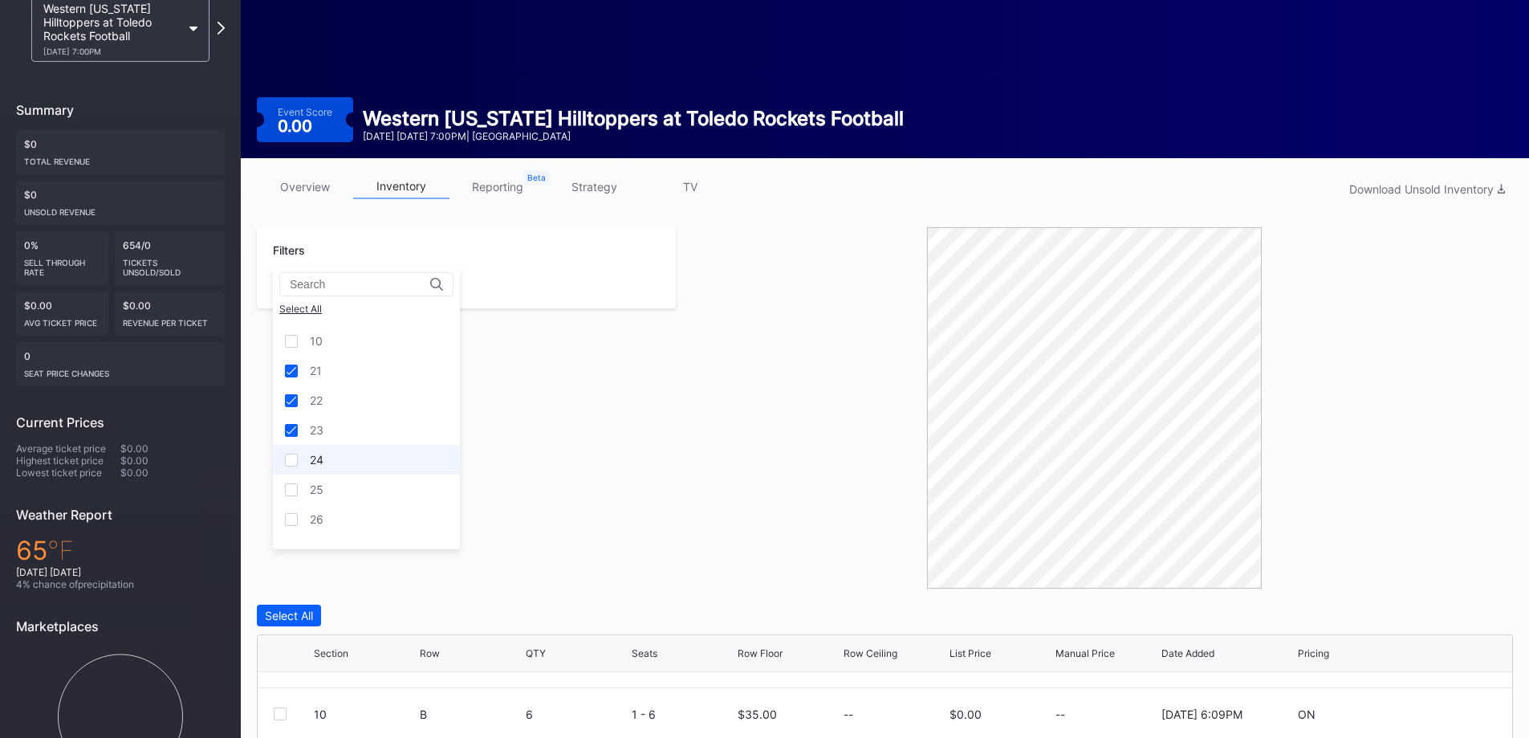
click at [289, 464] on div at bounding box center [291, 460] width 13 height 13
click at [293, 486] on div at bounding box center [291, 489] width 13 height 13
click at [294, 515] on div at bounding box center [291, 519] width 13 height 13
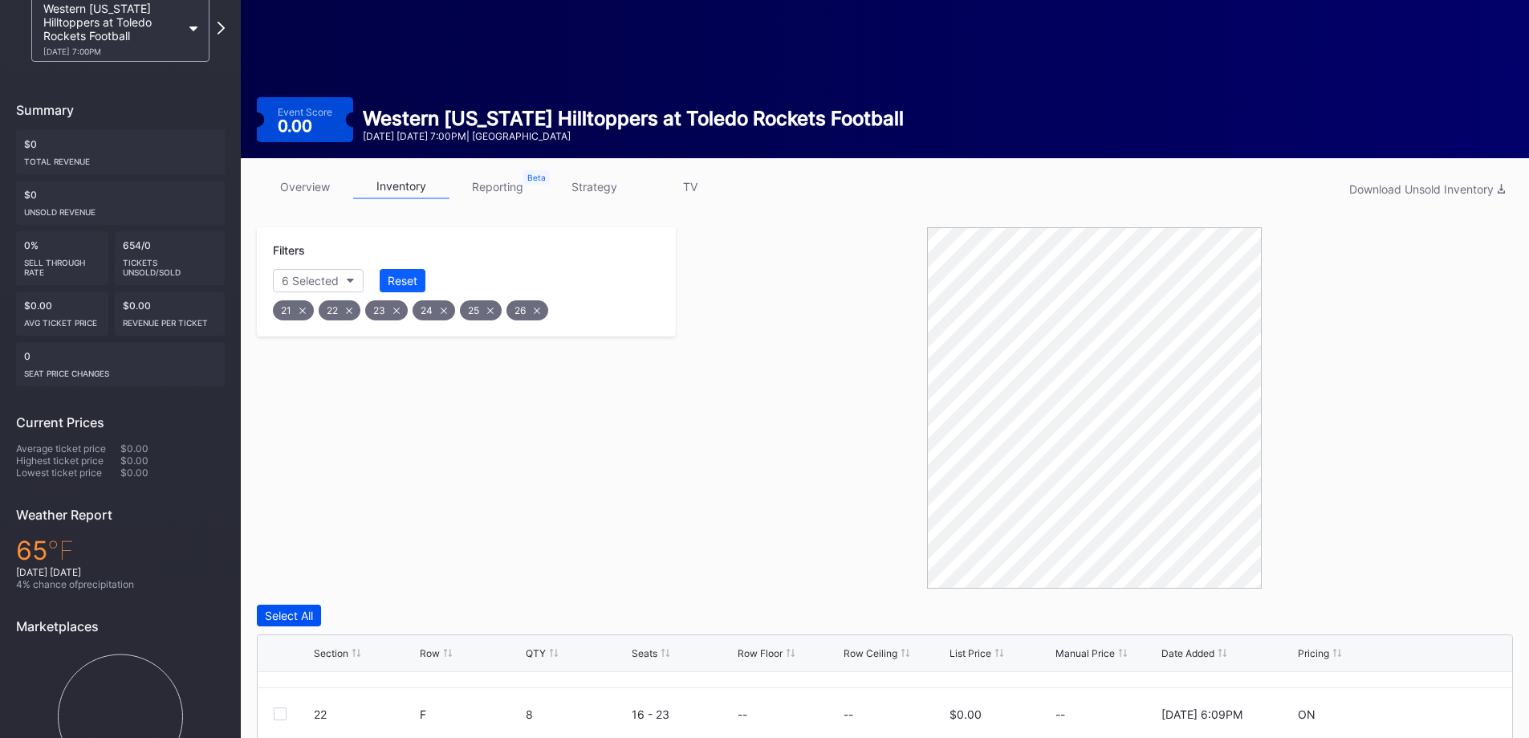
scroll to position [0, 0]
click at [313, 608] on div "Select All" at bounding box center [289, 615] width 48 height 14
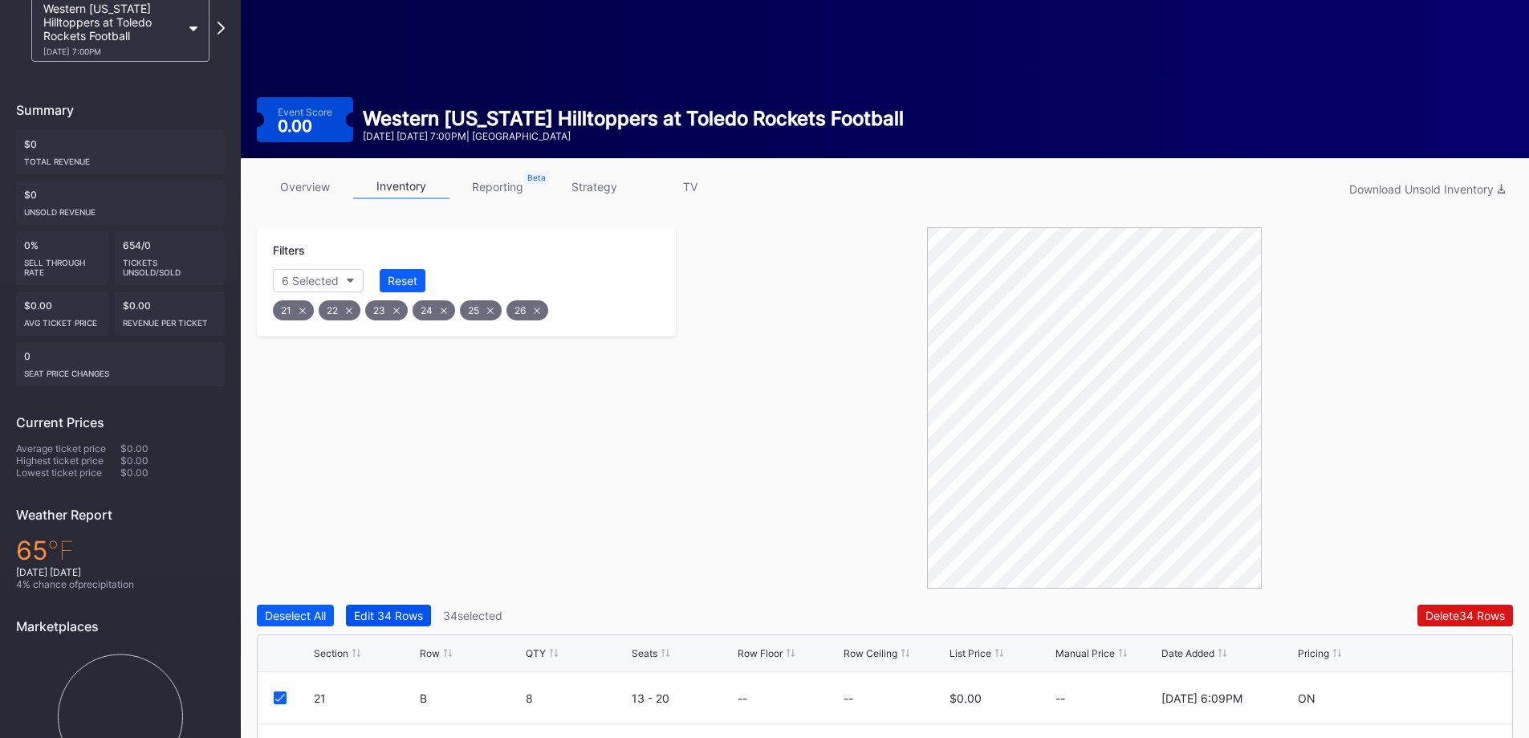
click at [392, 608] on div "Edit 34 Rows" at bounding box center [388, 615] width 69 height 14
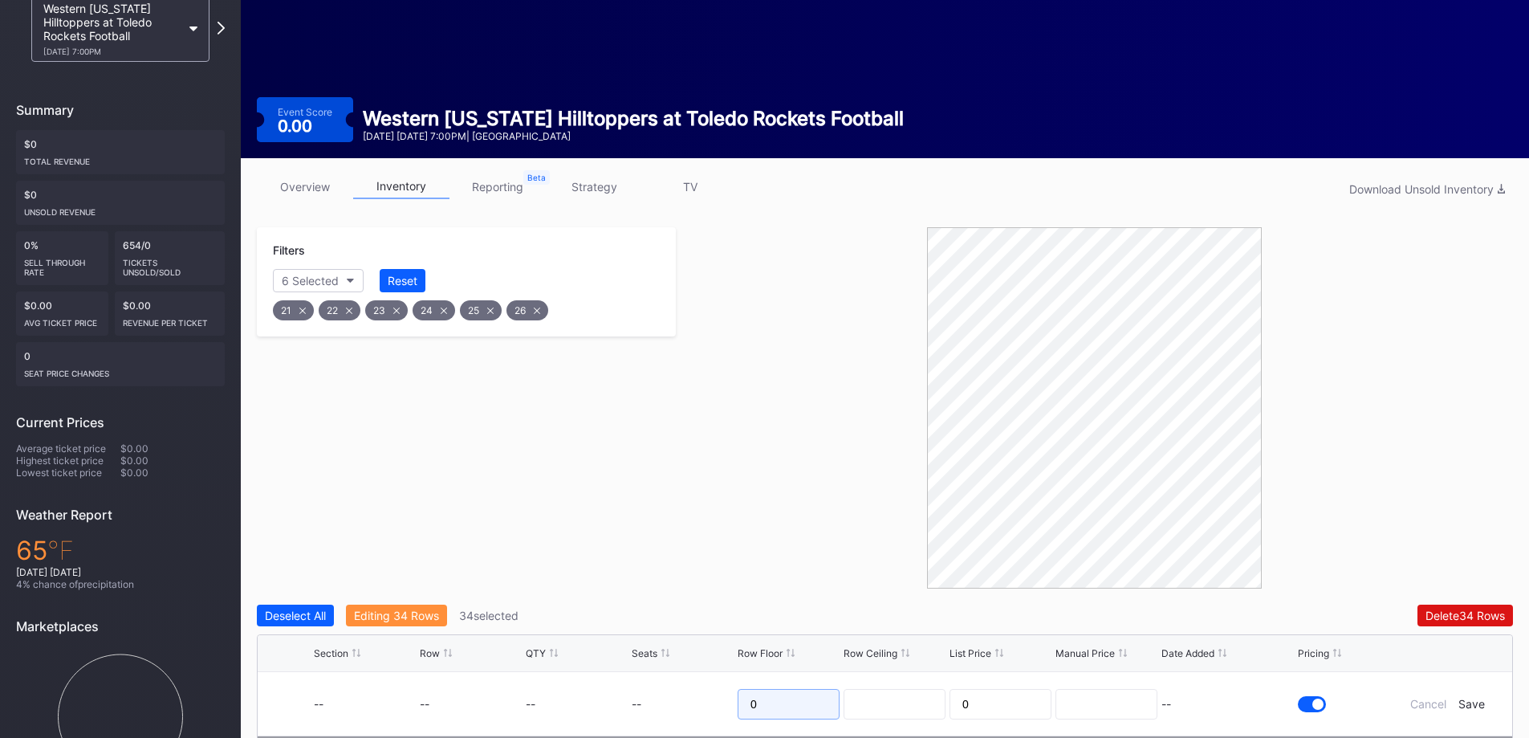
drag, startPoint x: 763, startPoint y: 662, endPoint x: 694, endPoint y: 661, distance: 68.2
click at [694, 672] on form "-- -- -- -- 0 0 -- Cancel Save" at bounding box center [905, 703] width 1182 height 63
type input "26"
click at [1473, 697] on div "Save" at bounding box center [1472, 704] width 26 height 14
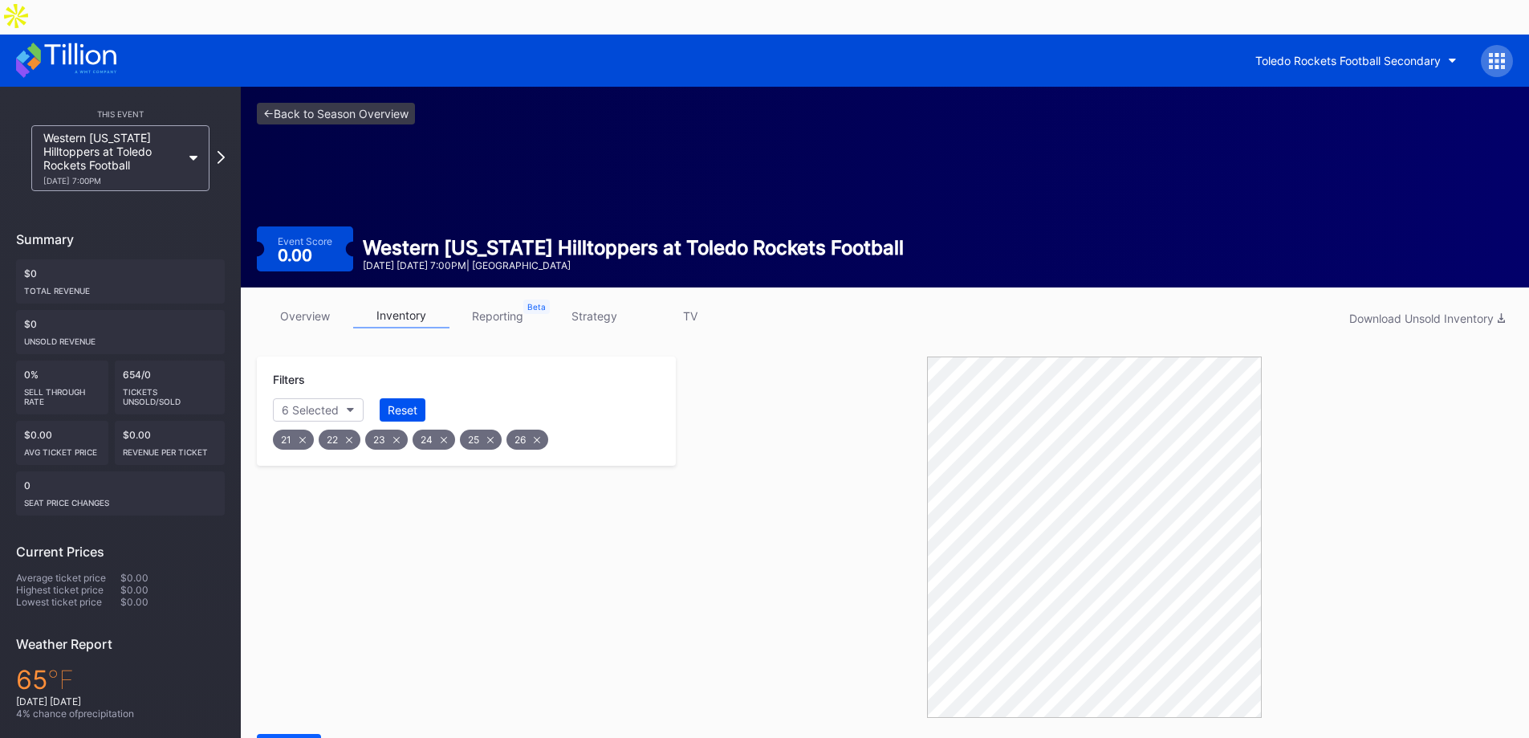
click at [417, 403] on div "Reset" at bounding box center [403, 410] width 30 height 14
click at [330, 408] on icon "button" at bounding box center [333, 410] width 8 height 5
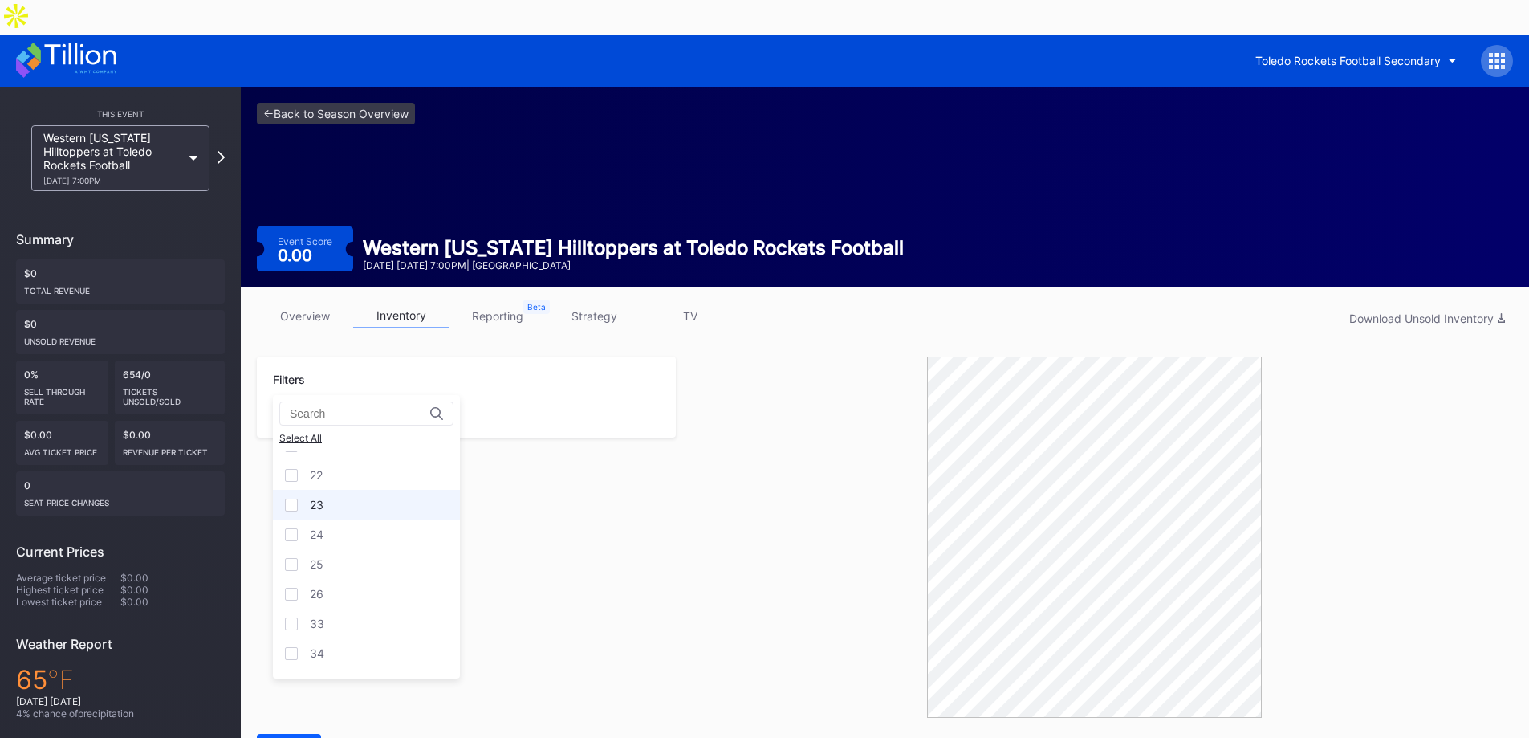
scroll to position [313, 0]
click at [290, 596] on div at bounding box center [291, 598] width 13 height 13
click at [287, 630] on div at bounding box center [291, 627] width 13 height 13
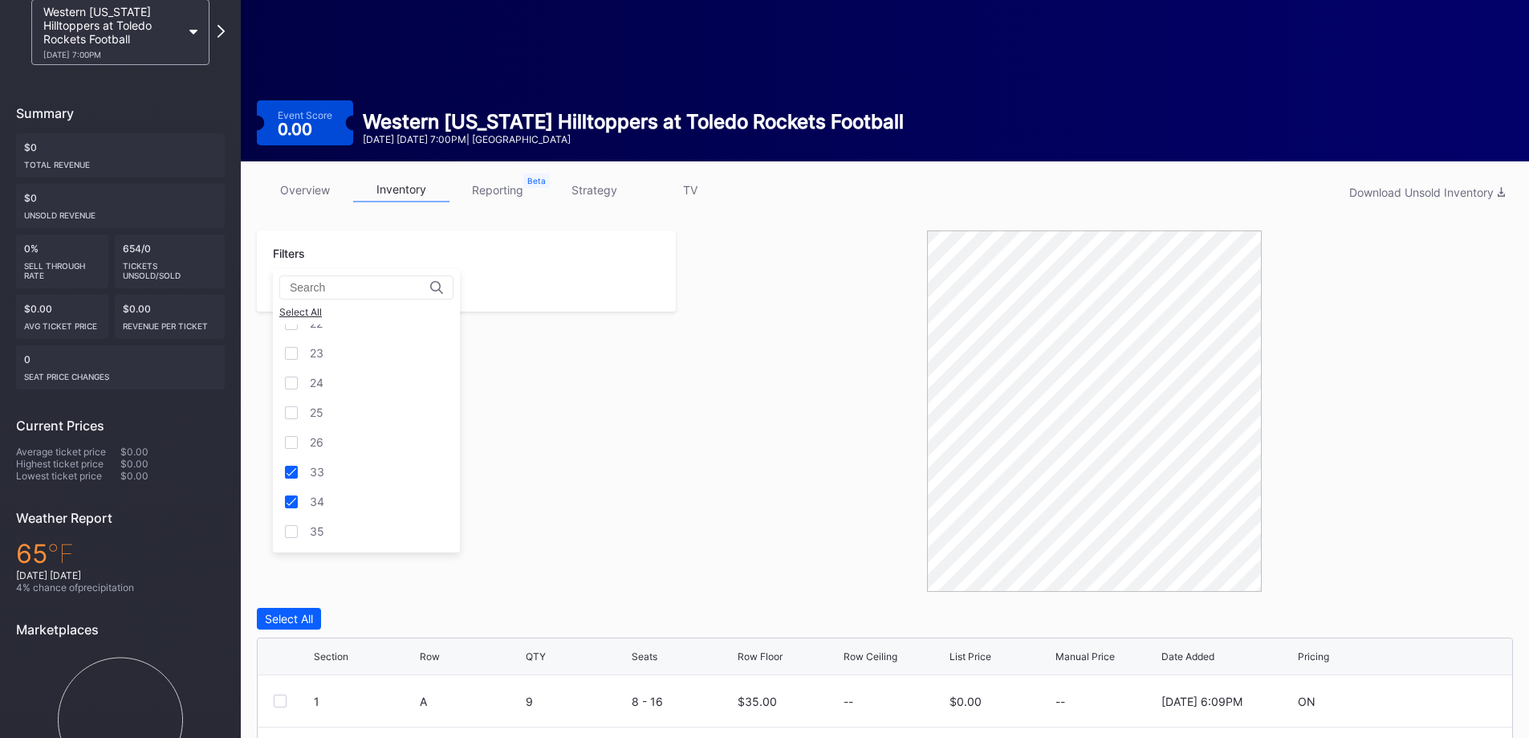
scroll to position [161, 0]
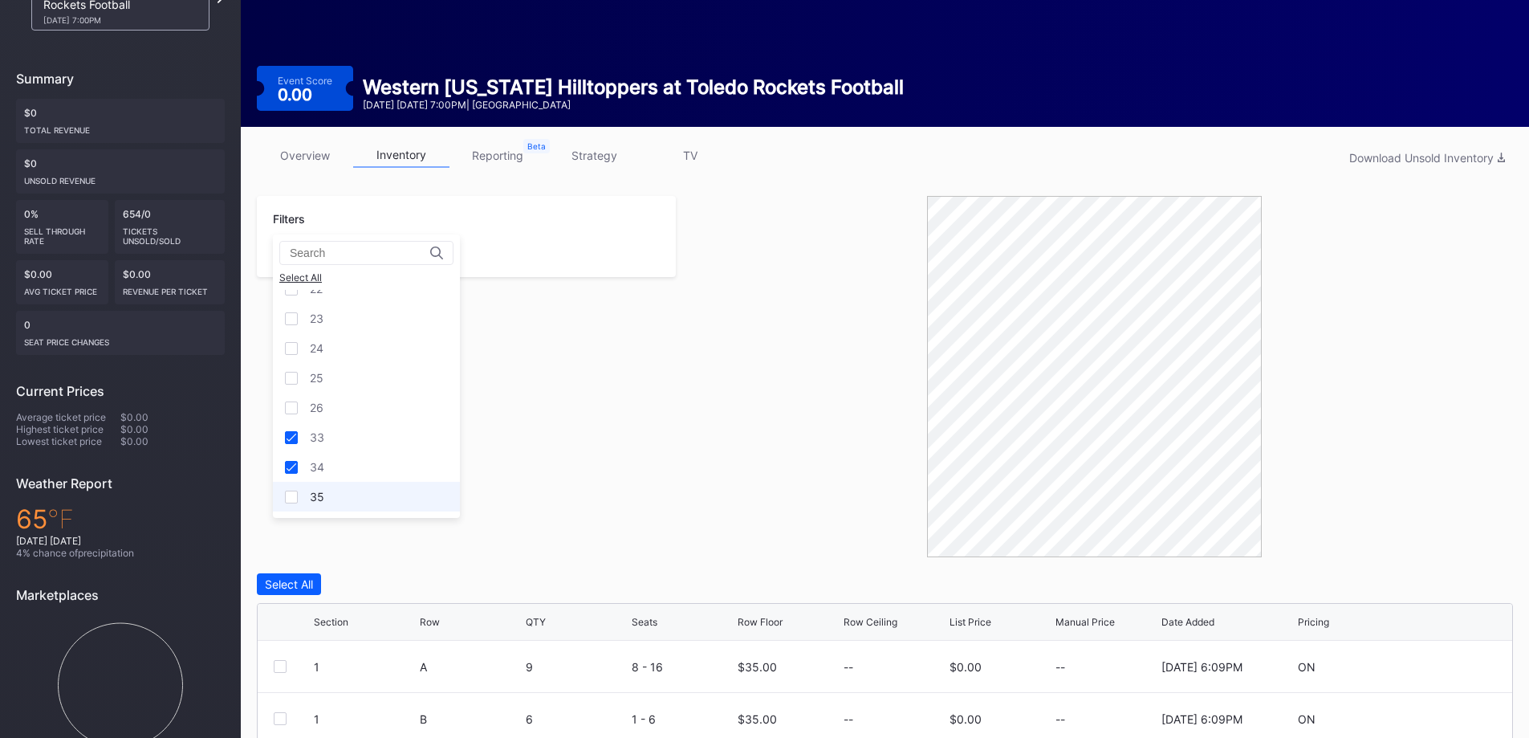
click at [290, 497] on div at bounding box center [291, 496] width 13 height 13
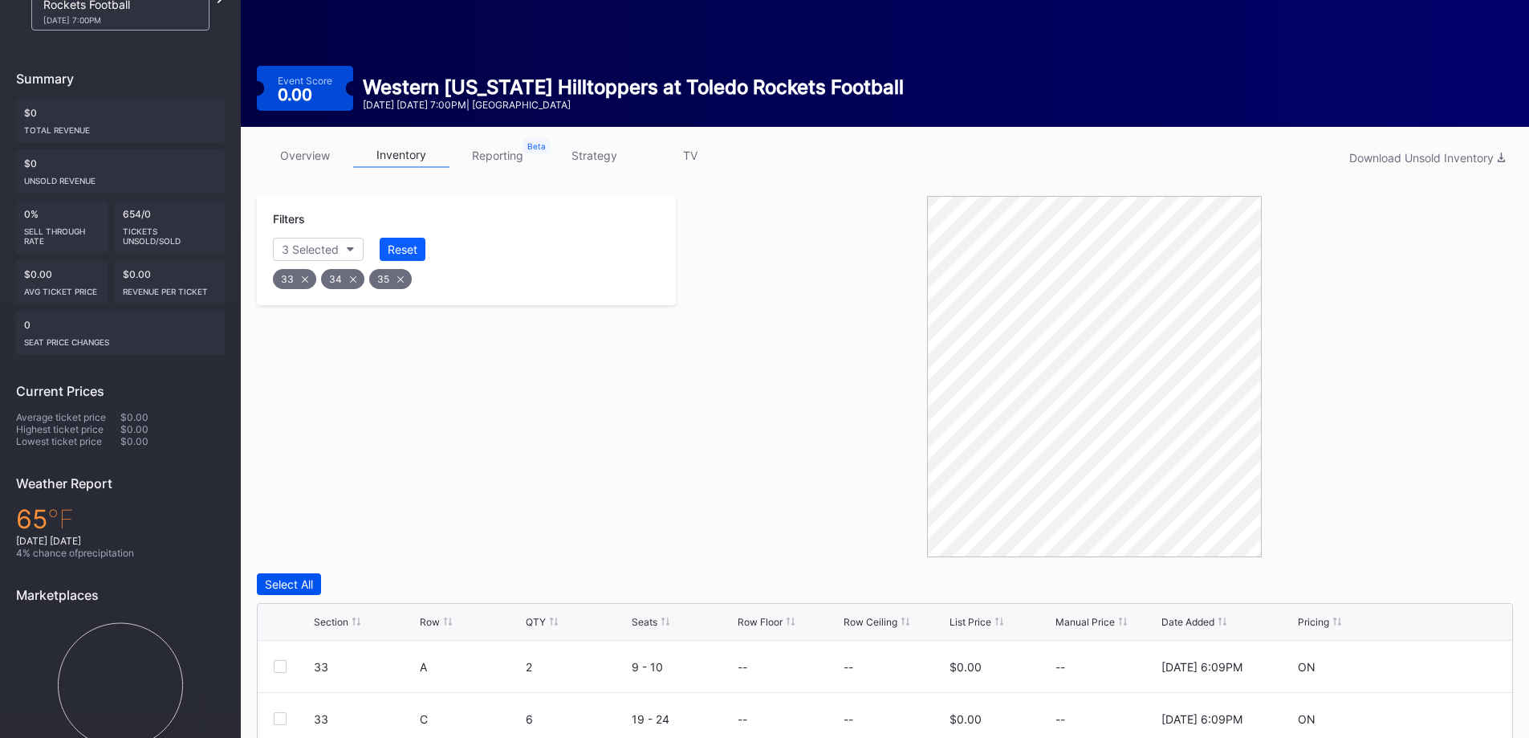
click at [297, 577] on div "Select All" at bounding box center [289, 584] width 48 height 14
click at [391, 573] on button "Edit 20 Rows" at bounding box center [388, 584] width 84 height 22
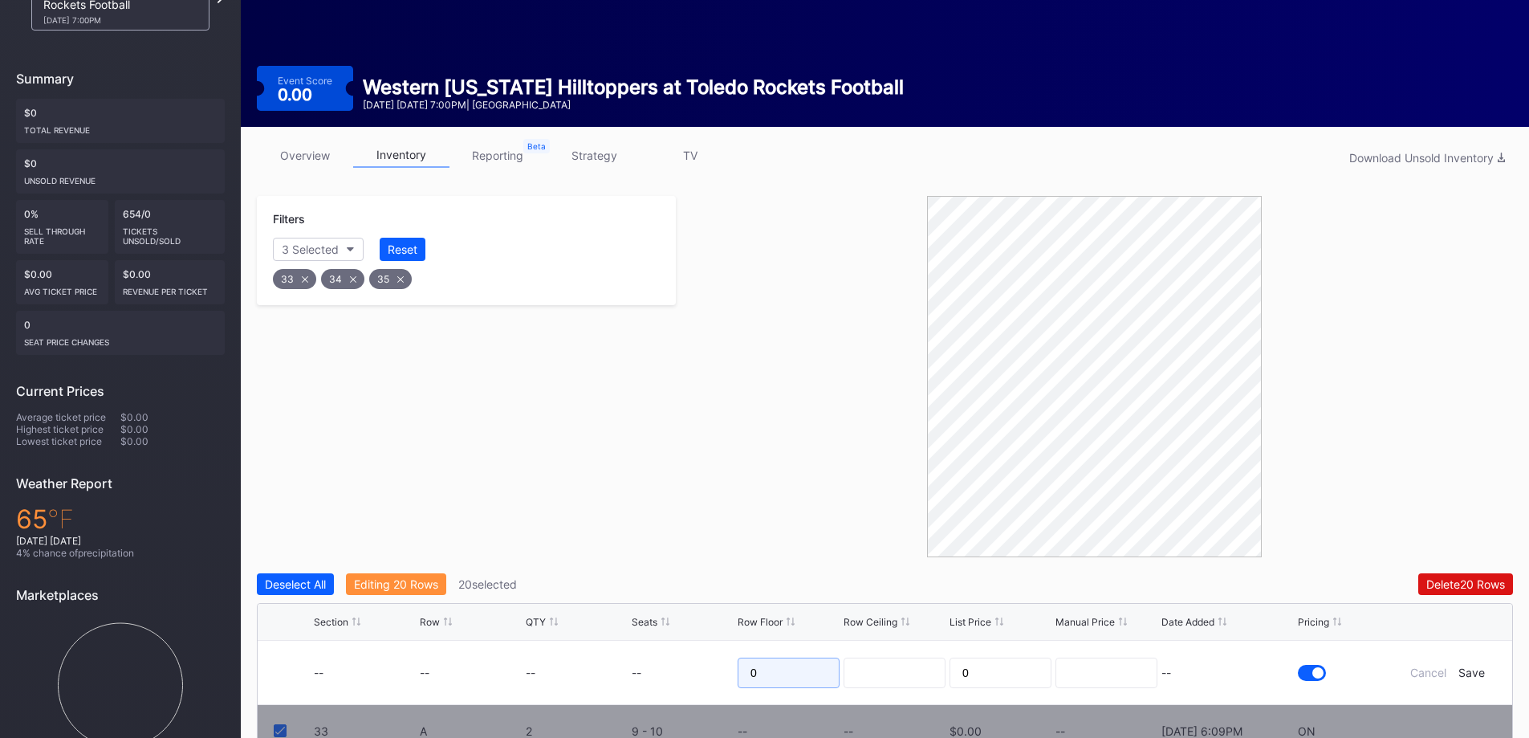
drag, startPoint x: 774, startPoint y: 638, endPoint x: 710, endPoint y: 634, distance: 64.3
click at [710, 641] on form "-- -- -- -- 0 0 -- Cancel Save" at bounding box center [905, 672] width 1182 height 63
type input "22"
click at [792, 420] on div at bounding box center [1094, 376] width 837 height 361
click at [1475, 665] on div "Save" at bounding box center [1472, 672] width 26 height 14
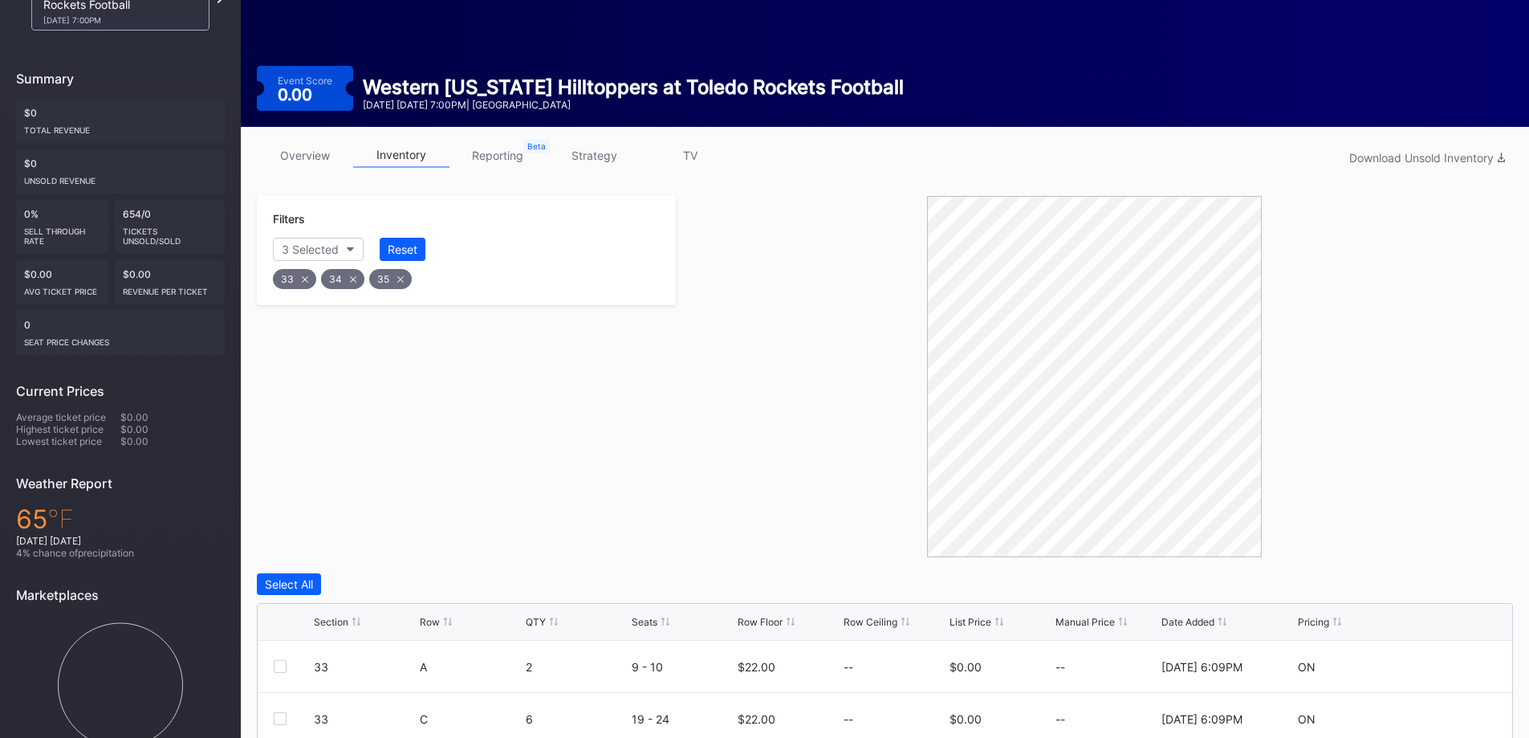
click at [479, 450] on div "Filters 3 Selected Reset 33 34 35" at bounding box center [466, 376] width 419 height 361
click at [307, 276] on icon at bounding box center [305, 279] width 6 height 6
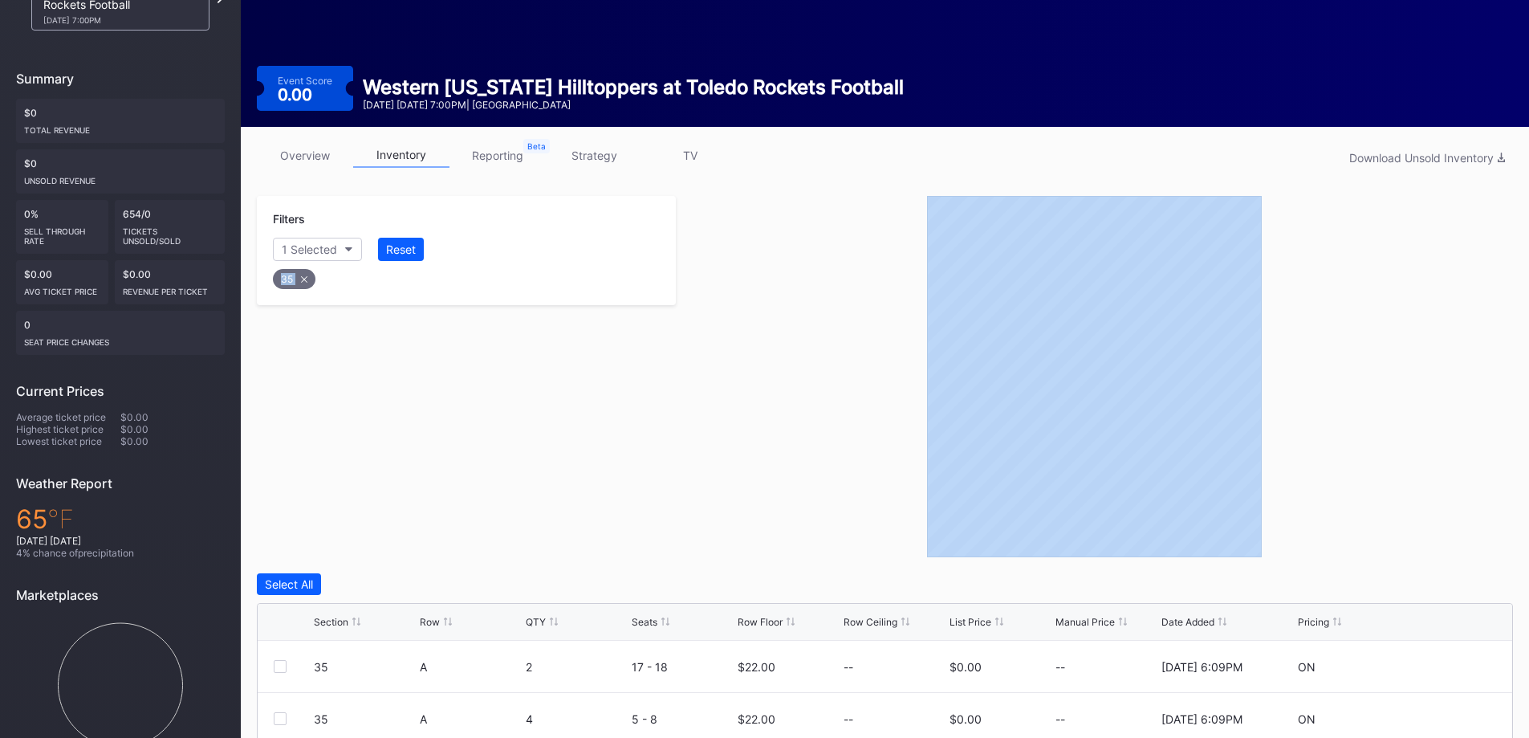
click at [307, 276] on icon at bounding box center [304, 279] width 6 height 6
click at [381, 303] on div "Filters Section" at bounding box center [466, 376] width 419 height 361
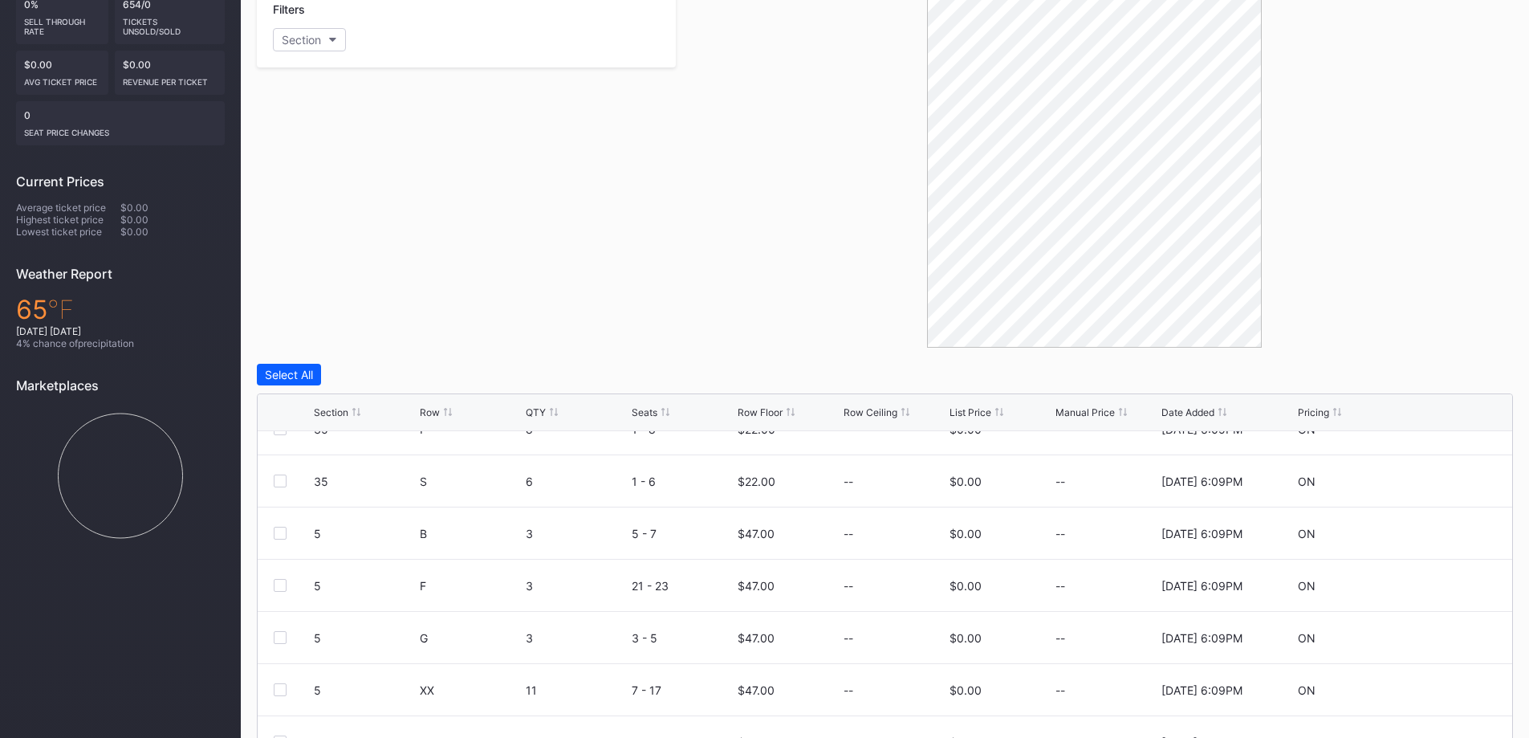
scroll to position [0, 0]
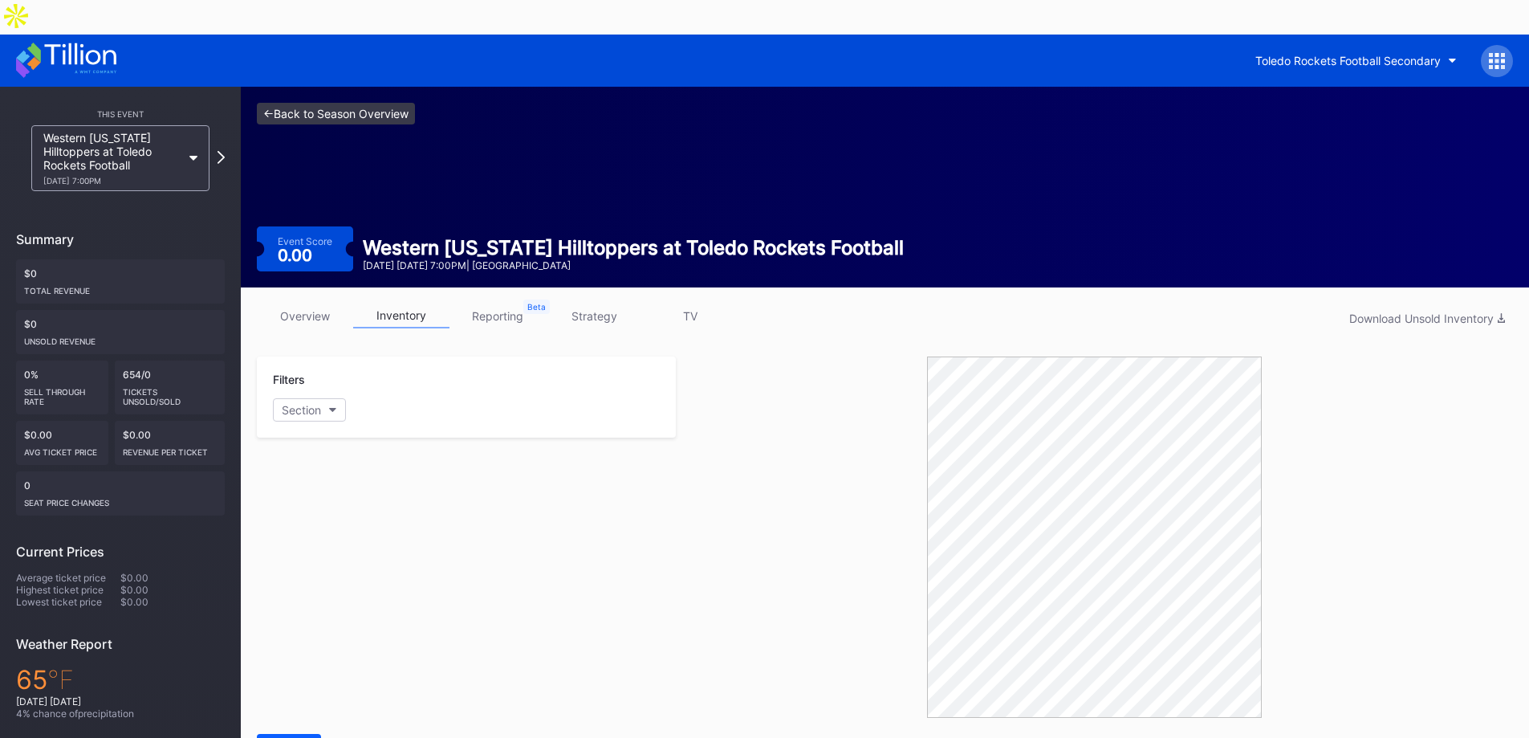
click at [306, 103] on link "<- Back to Season Overview" at bounding box center [336, 114] width 158 height 22
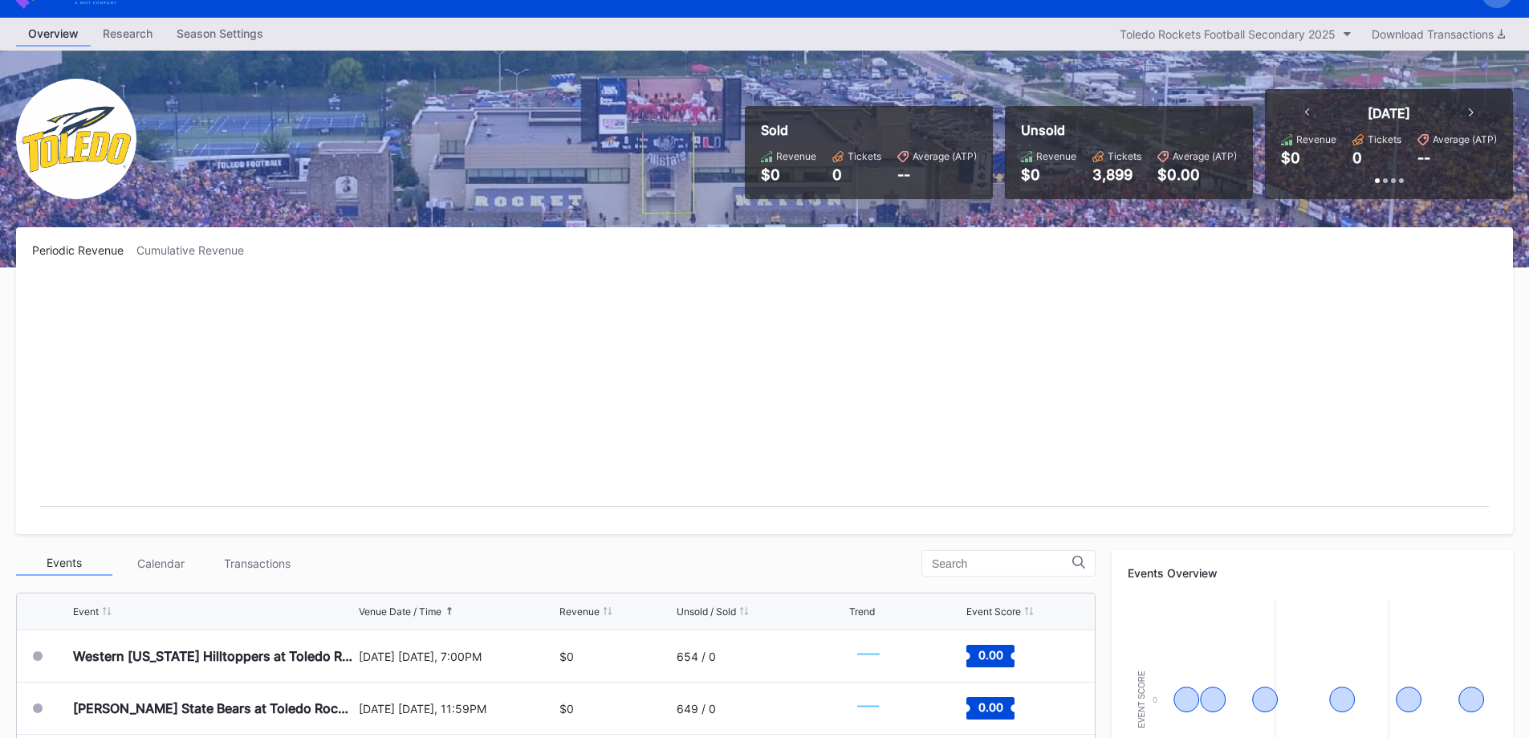
scroll to position [161, 0]
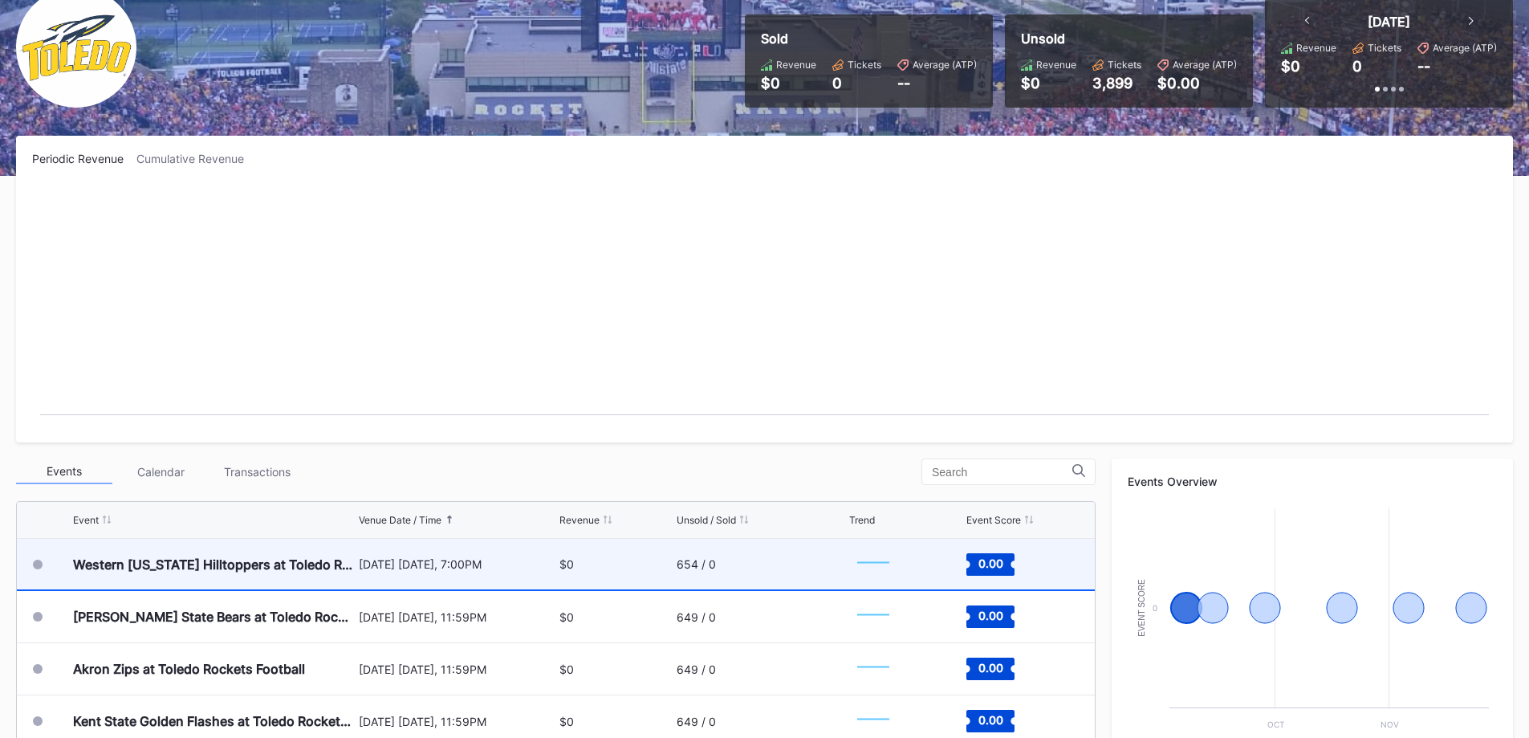
click at [543, 539] on div "[DATE] [DATE], 7:00PM" at bounding box center [457, 564] width 197 height 51
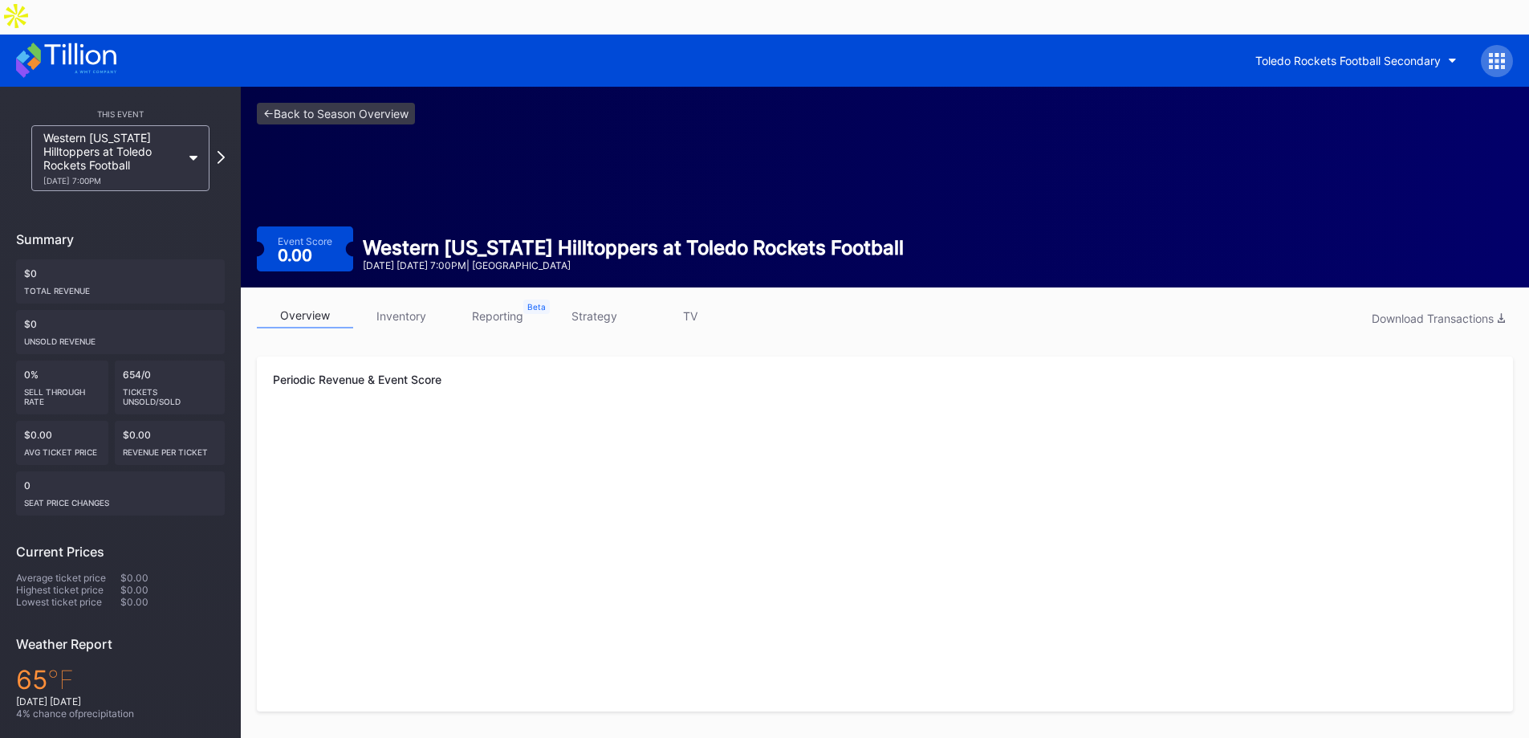
click at [604, 303] on link "strategy" at bounding box center [594, 315] width 96 height 25
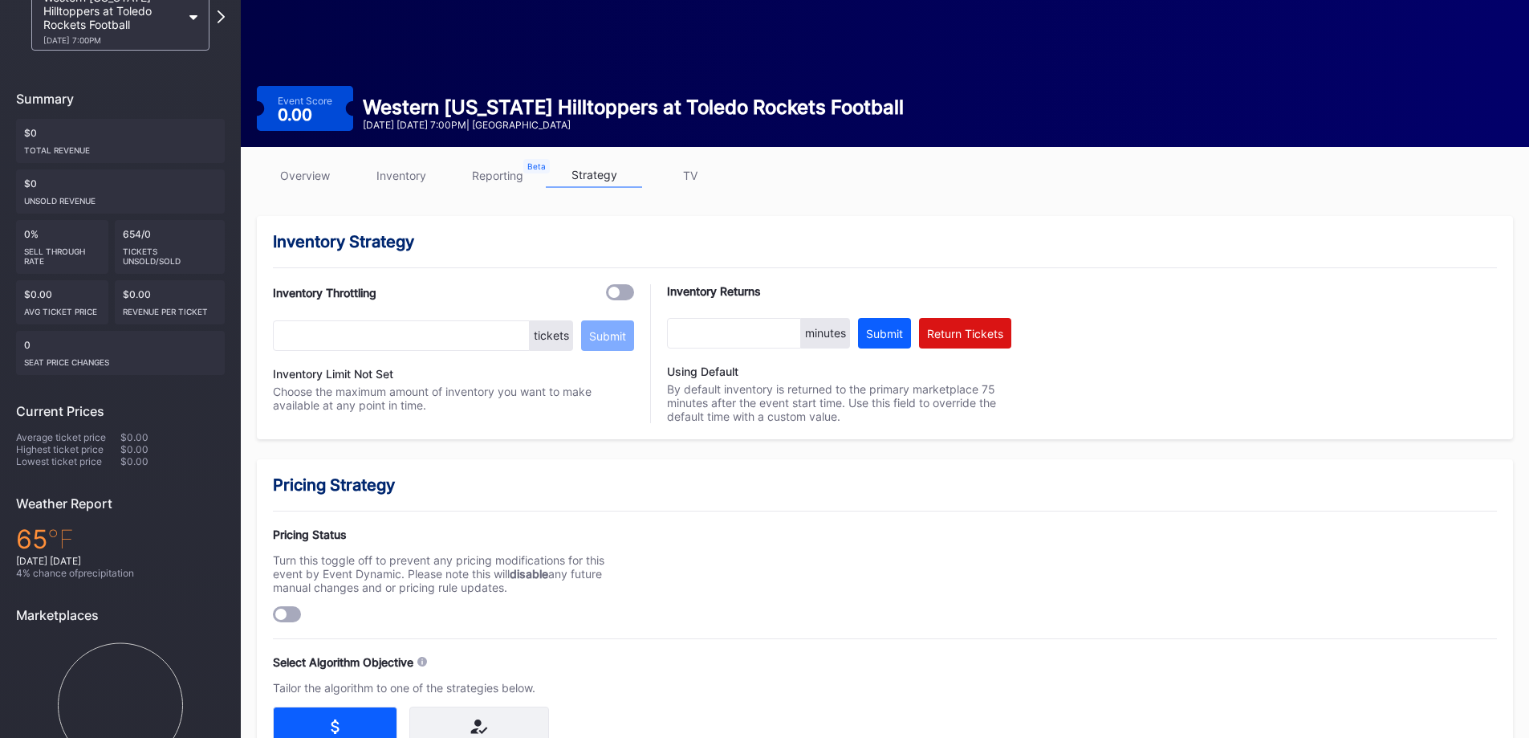
scroll to position [161, 0]
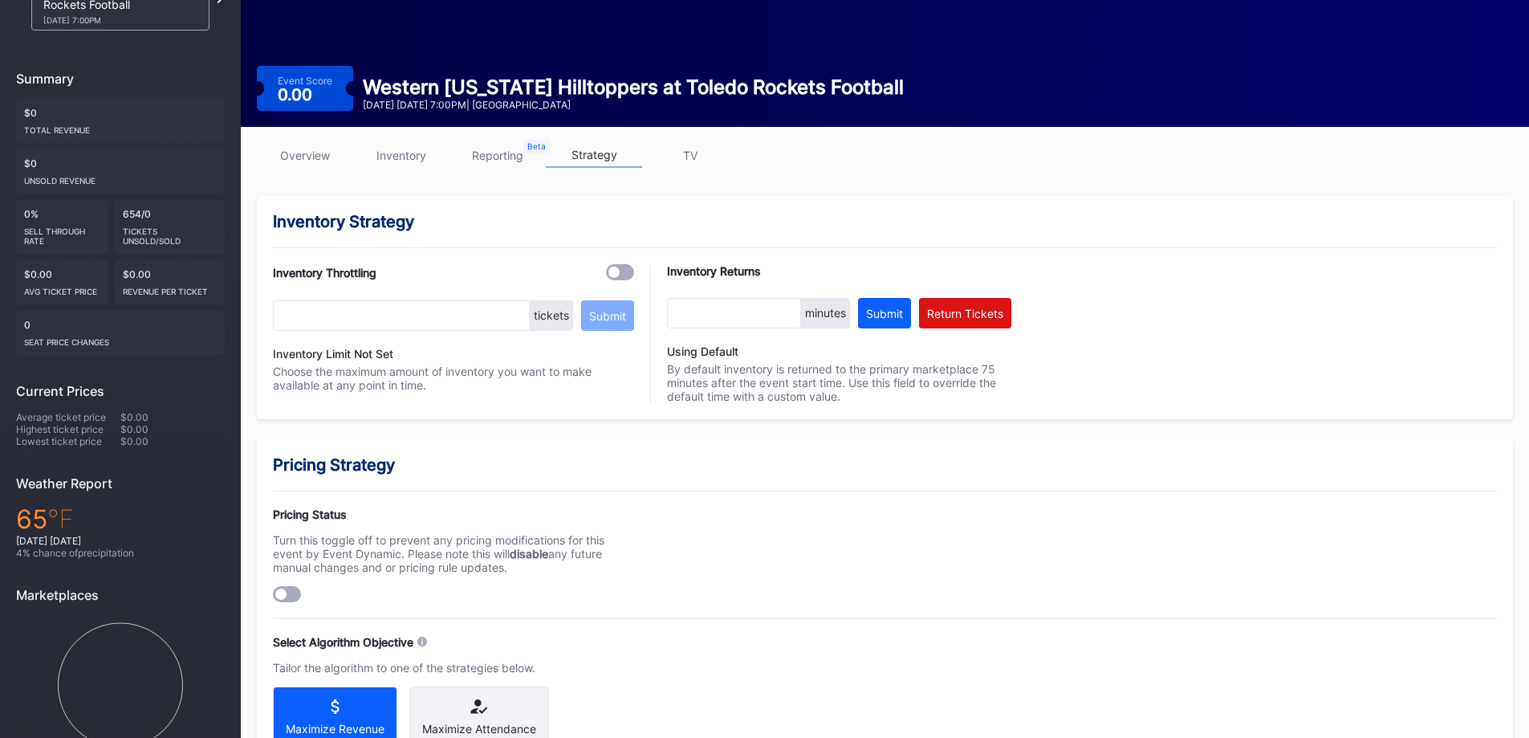
click at [282, 588] on div at bounding box center [280, 593] width 11 height 11
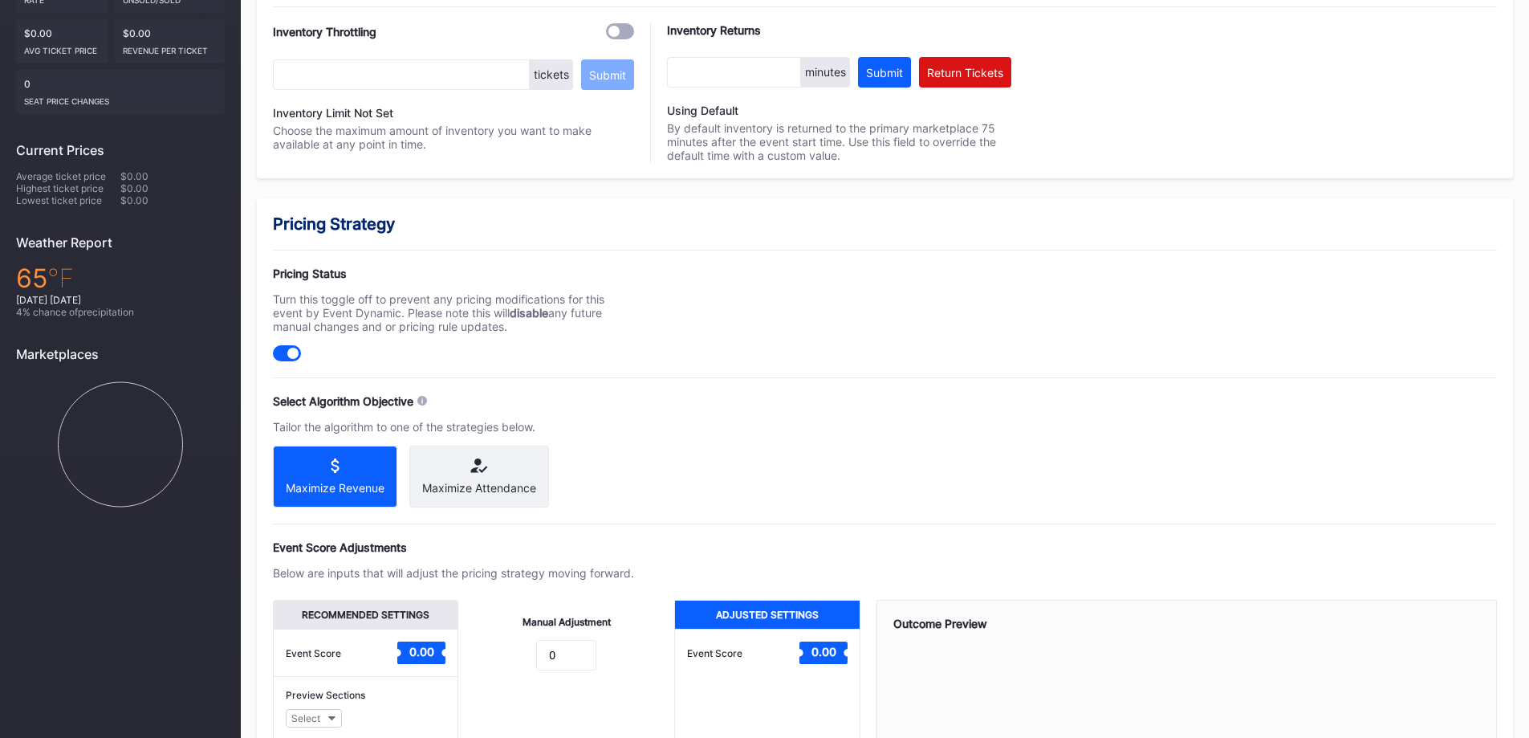
scroll to position [482, 0]
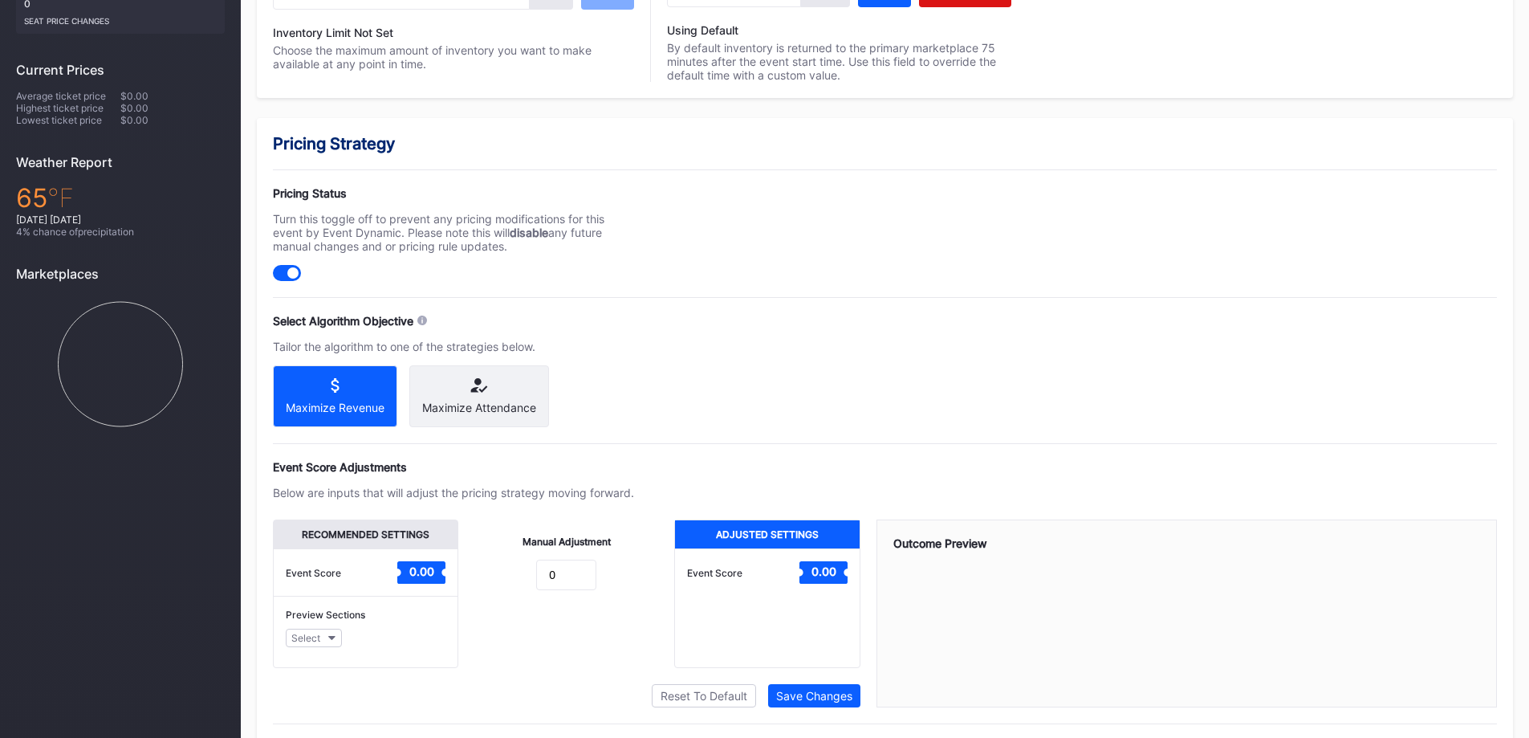
click at [329, 378] on icon at bounding box center [335, 385] width 99 height 14
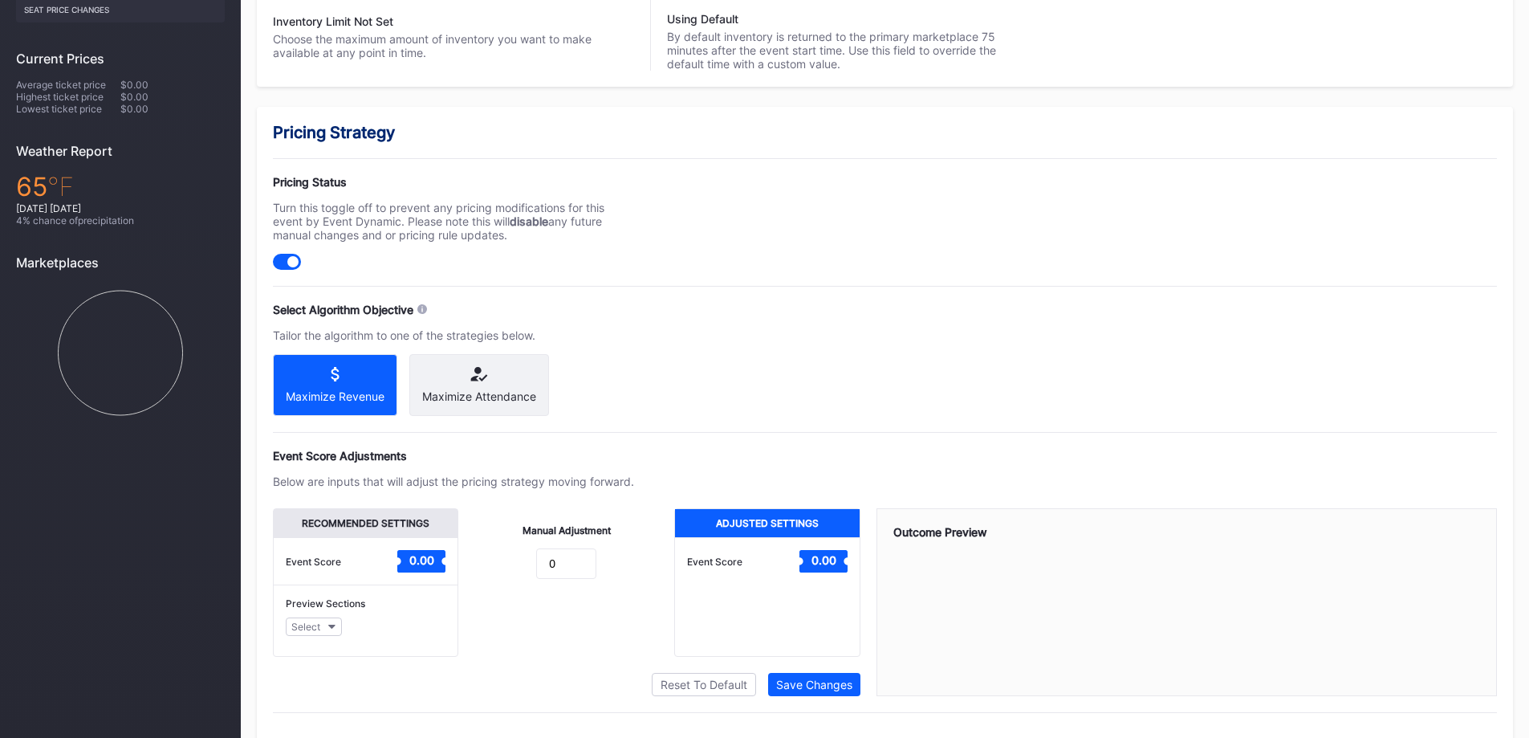
scroll to position [495, 0]
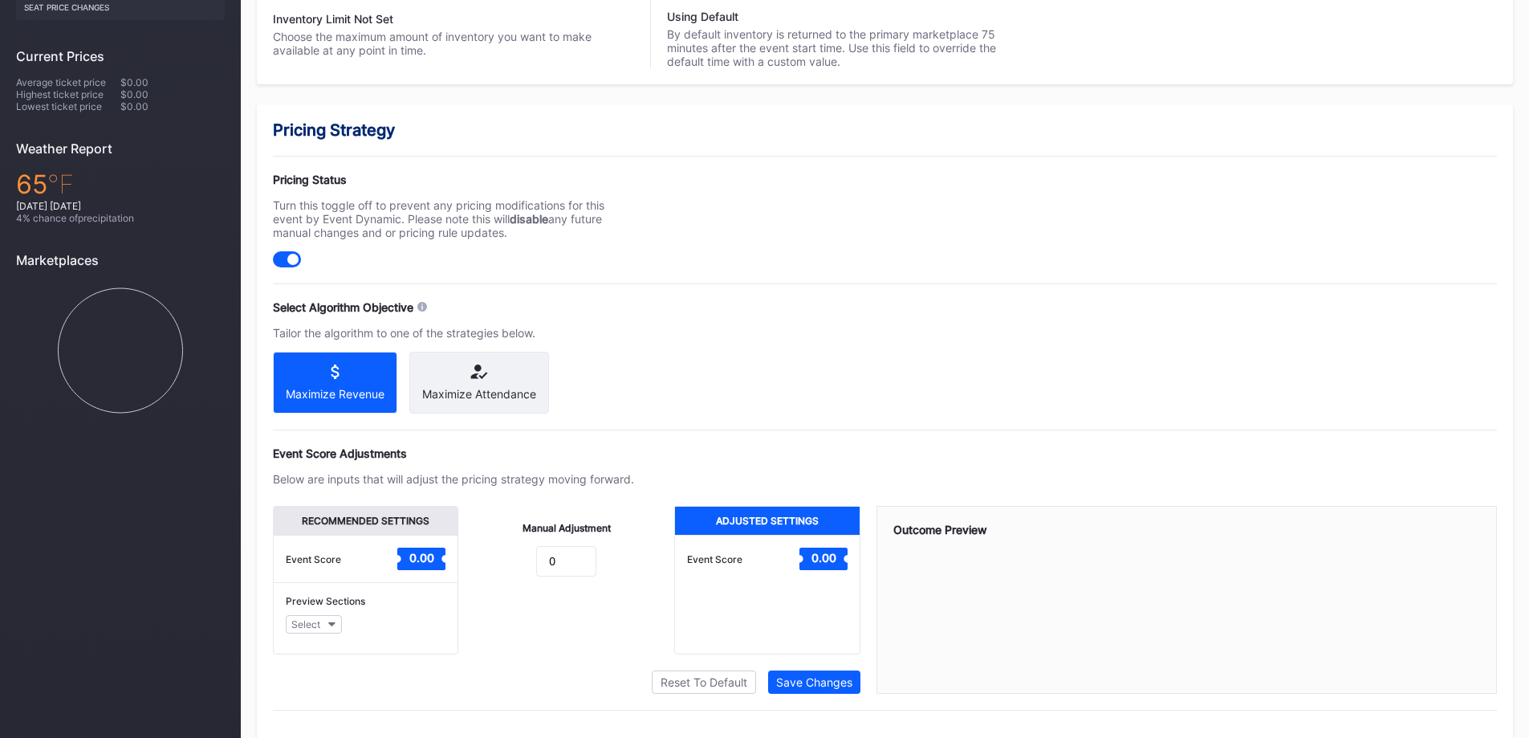
click at [283, 472] on div "Below are inputs that will adjust the pricing strategy moving forward." at bounding box center [453, 479] width 361 height 14
click at [307, 618] on div "Select" at bounding box center [305, 624] width 29 height 12
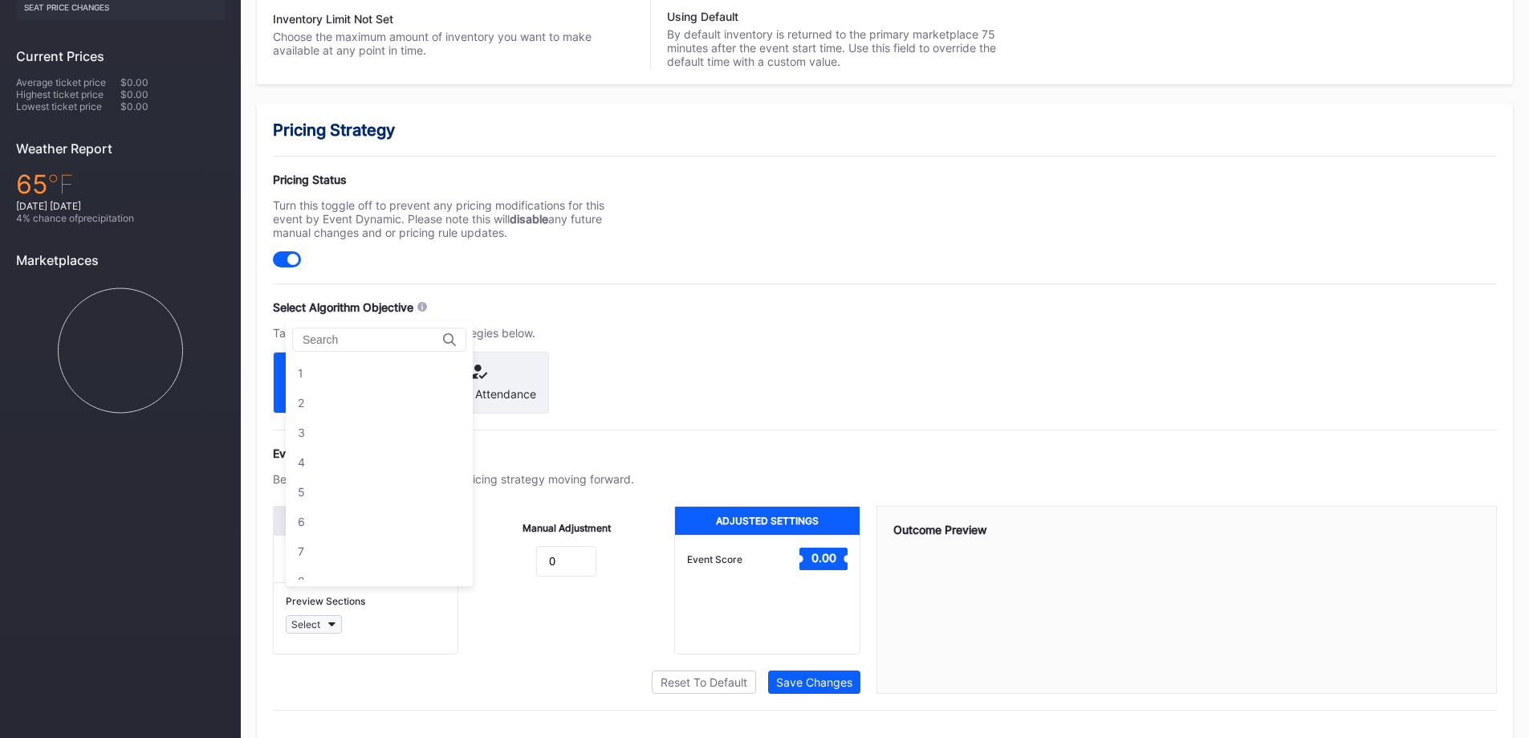
click at [307, 618] on div "Select" at bounding box center [305, 624] width 29 height 12
click at [569, 633] on div "Manual Adjustment 0" at bounding box center [566, 580] width 216 height 149
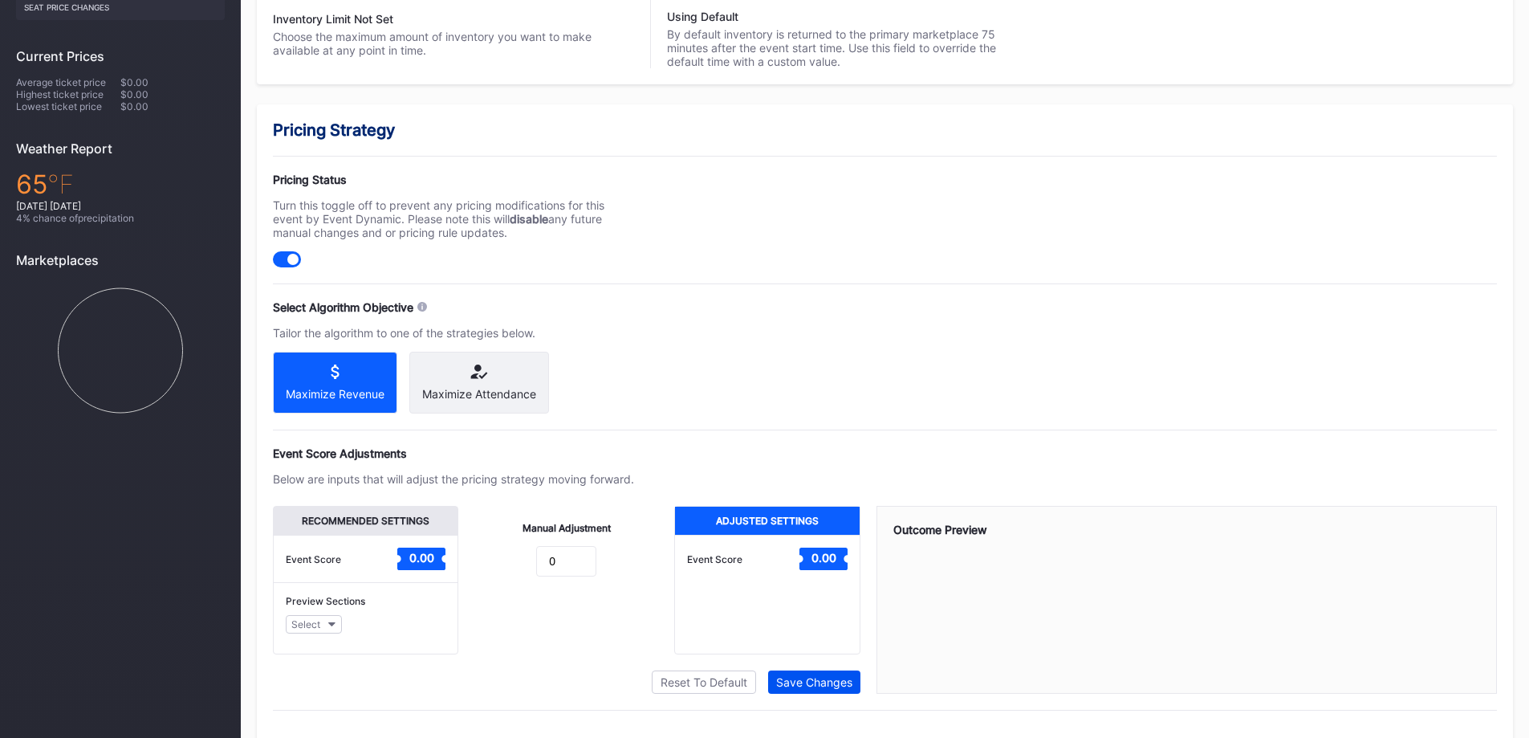
click at [816, 675] on div "Save Changes" at bounding box center [814, 682] width 76 height 14
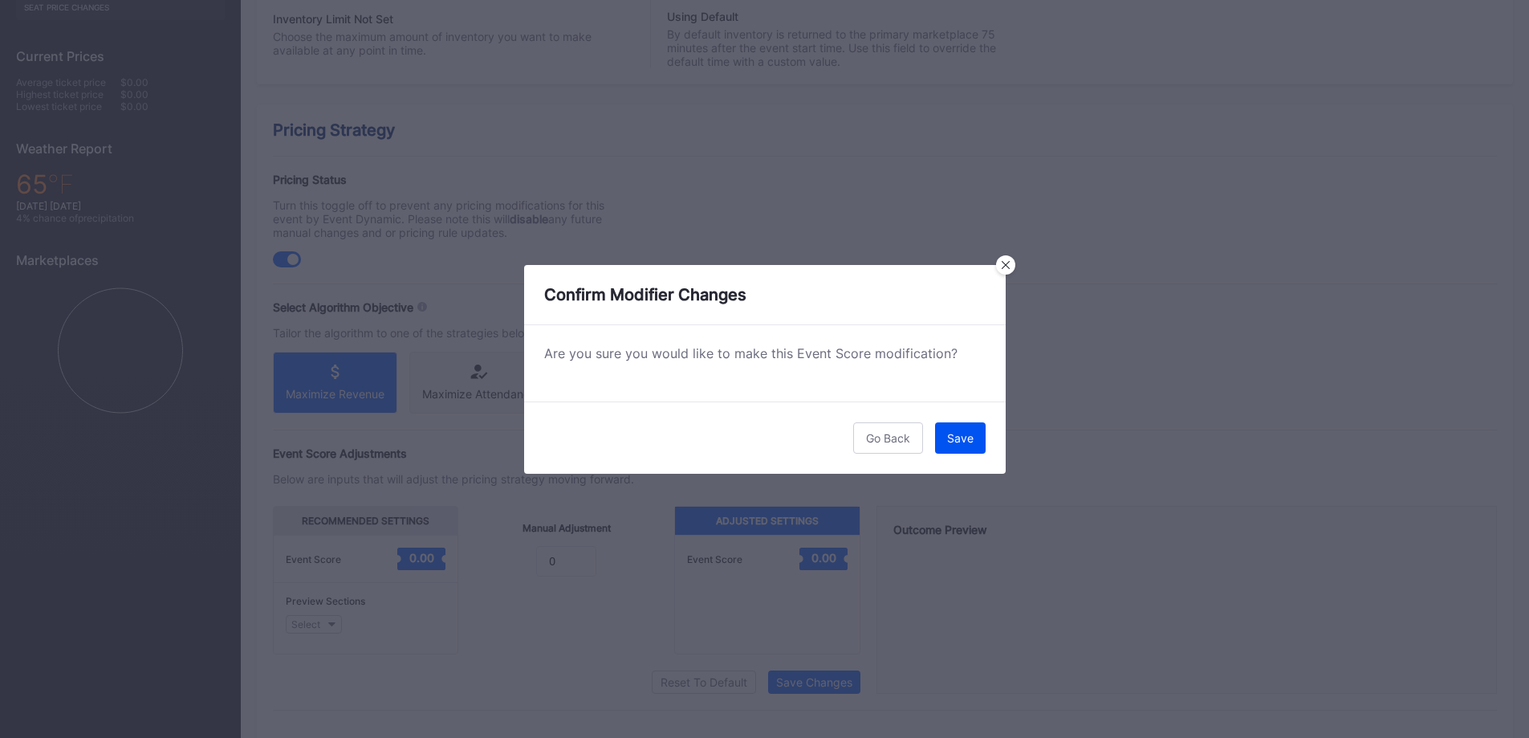
click at [967, 438] on div "Save" at bounding box center [960, 438] width 26 height 14
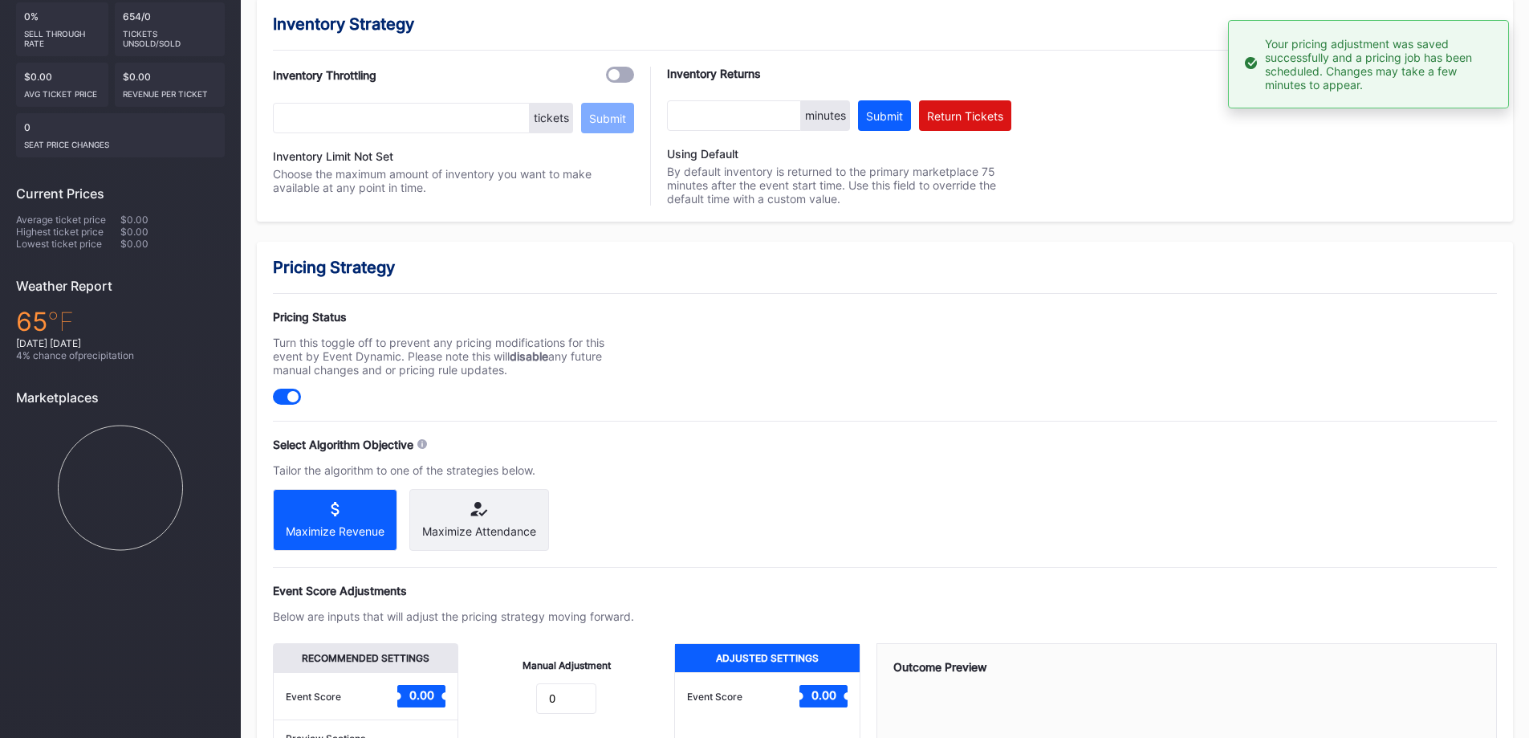
scroll to position [174, 0]
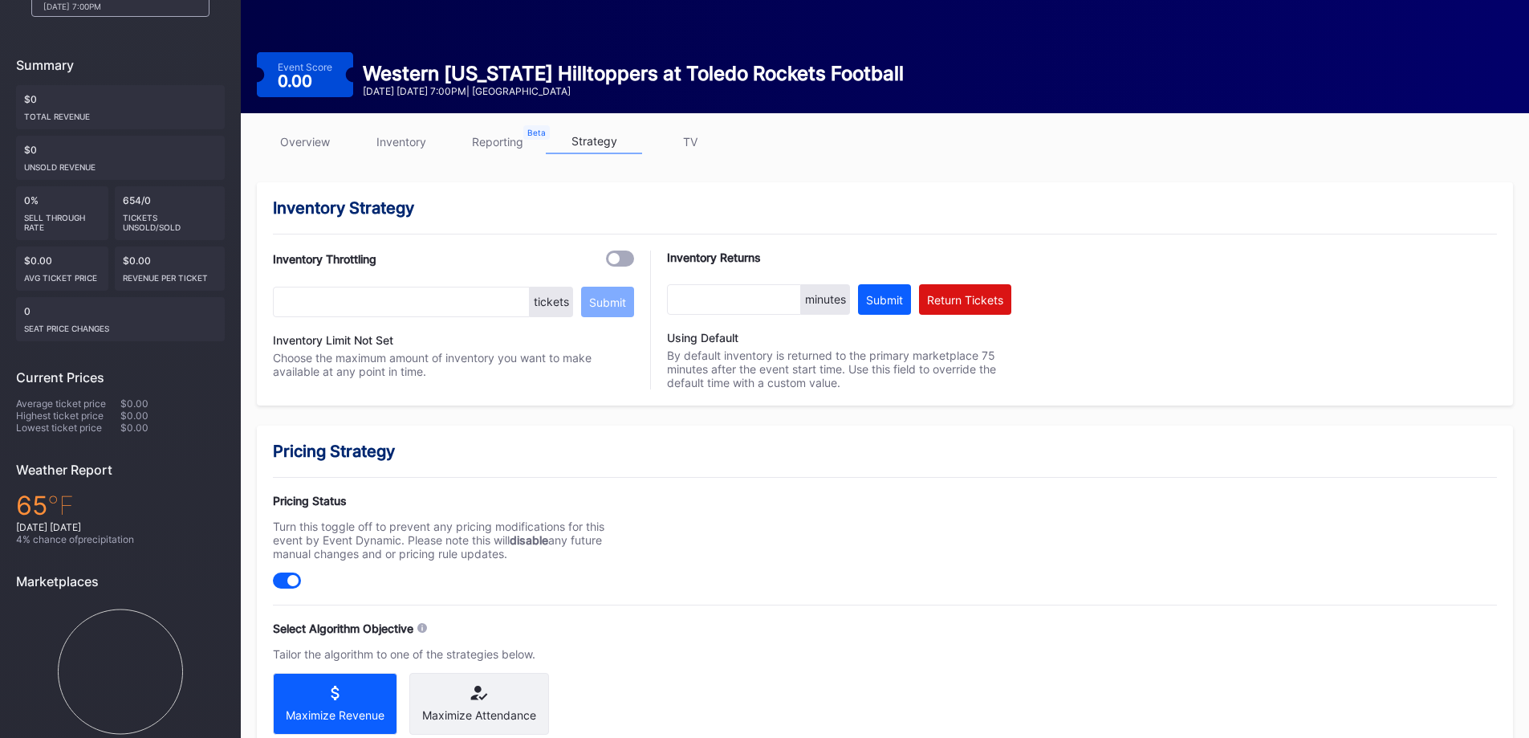
click at [687, 129] on link "TV" at bounding box center [690, 141] width 96 height 25
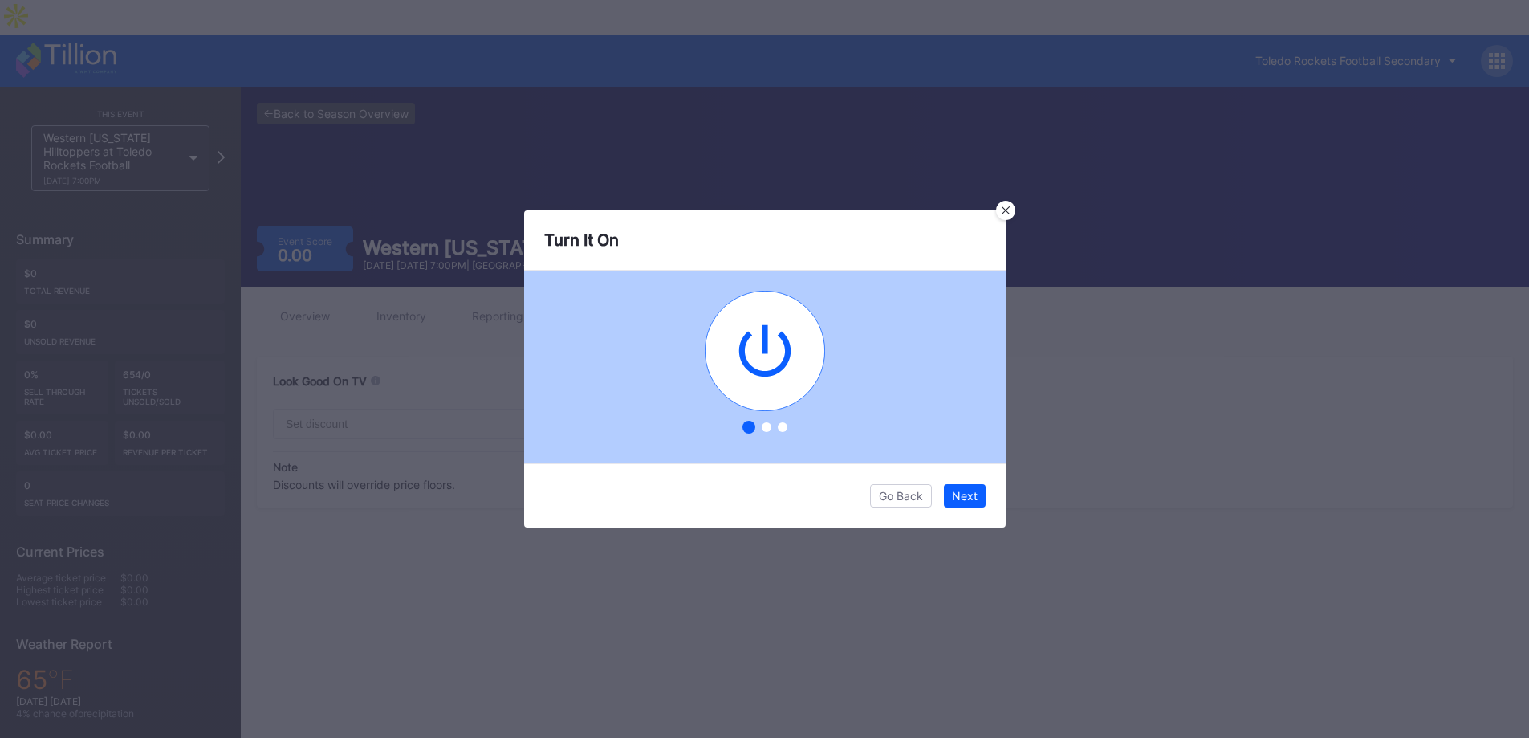
click at [770, 420] on div at bounding box center [765, 427] width 442 height 32
click at [767, 427] on div at bounding box center [767, 427] width 10 height 10
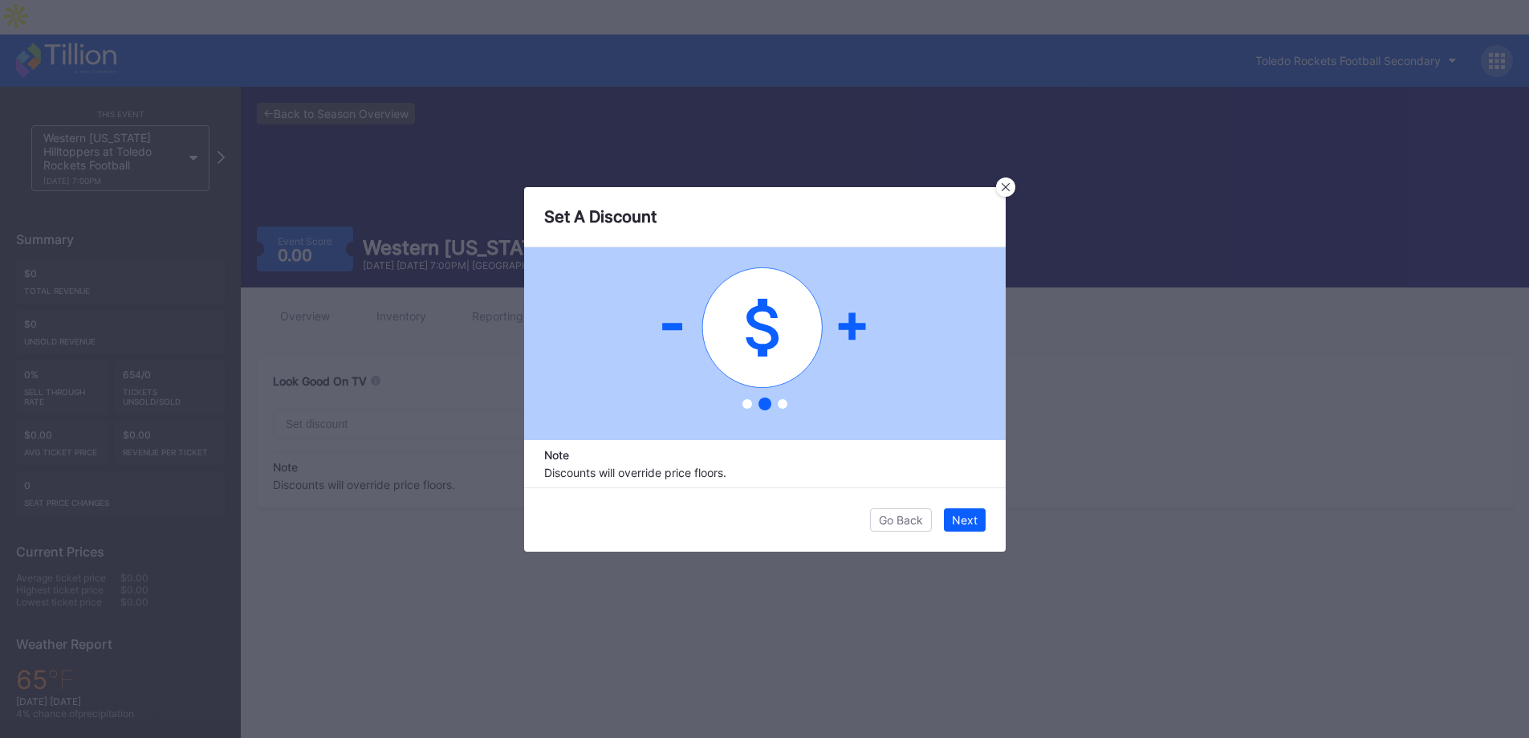
click at [779, 406] on div at bounding box center [783, 404] width 10 height 10
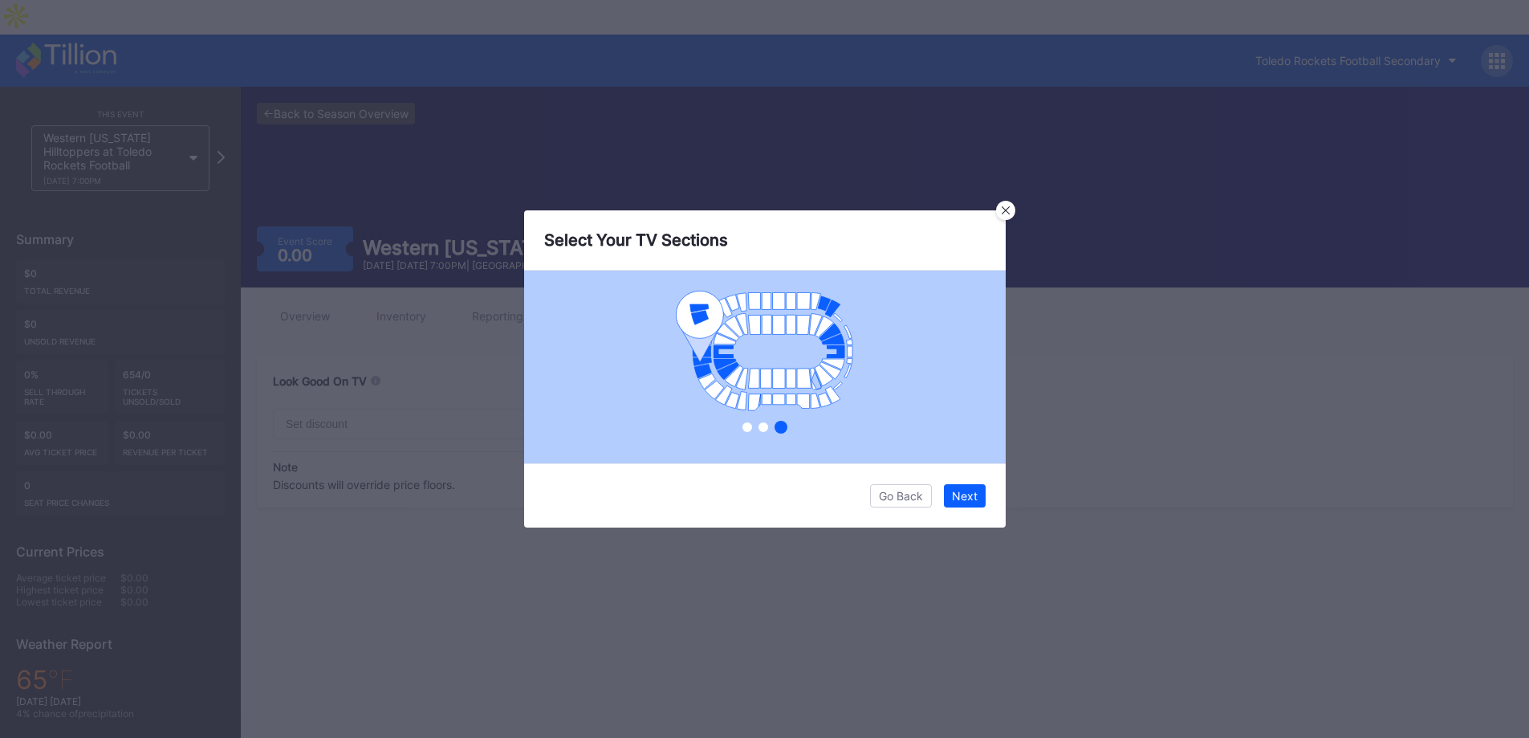
click at [748, 426] on div at bounding box center [748, 427] width 10 height 10
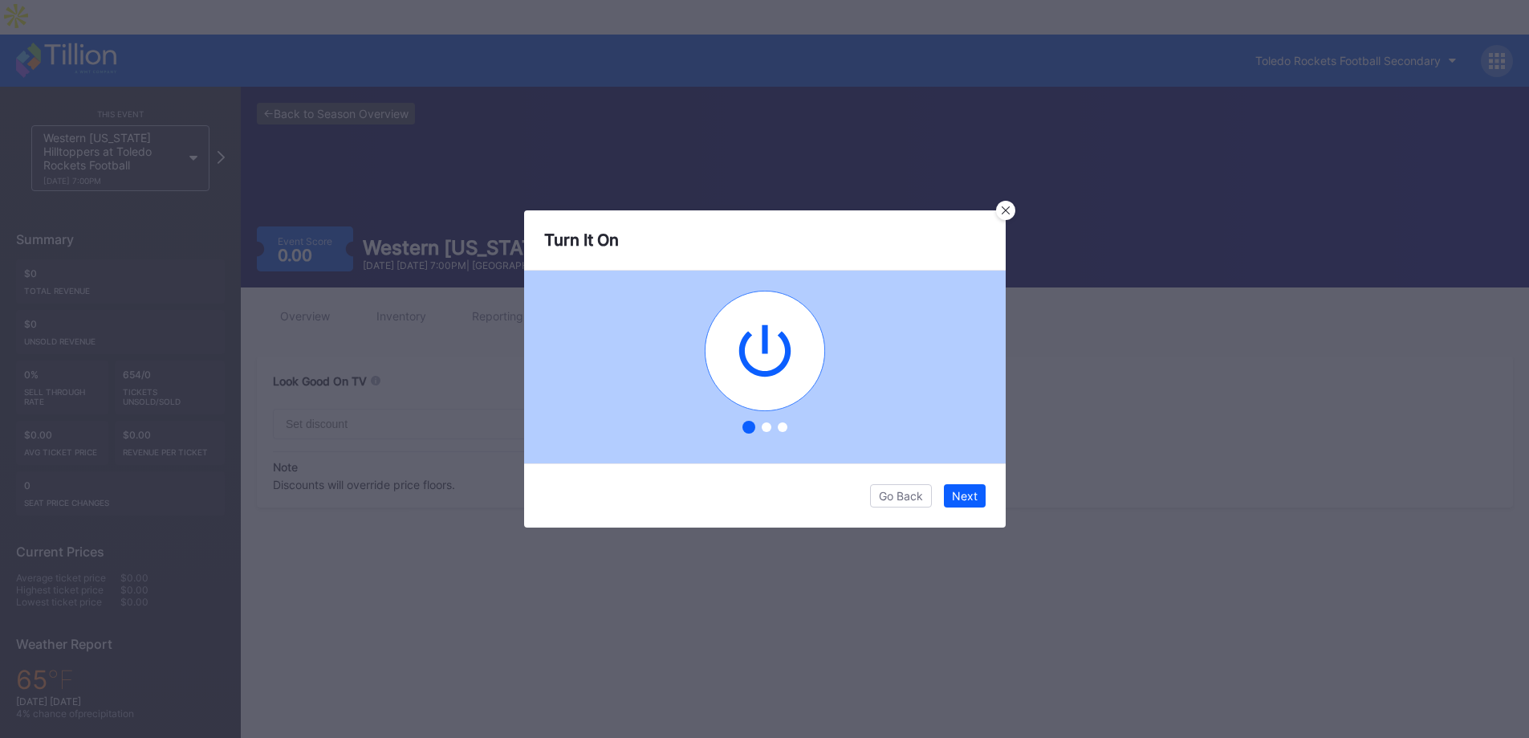
click at [779, 345] on circle at bounding box center [765, 351] width 120 height 120
click at [963, 496] on div "Next" at bounding box center [965, 496] width 26 height 14
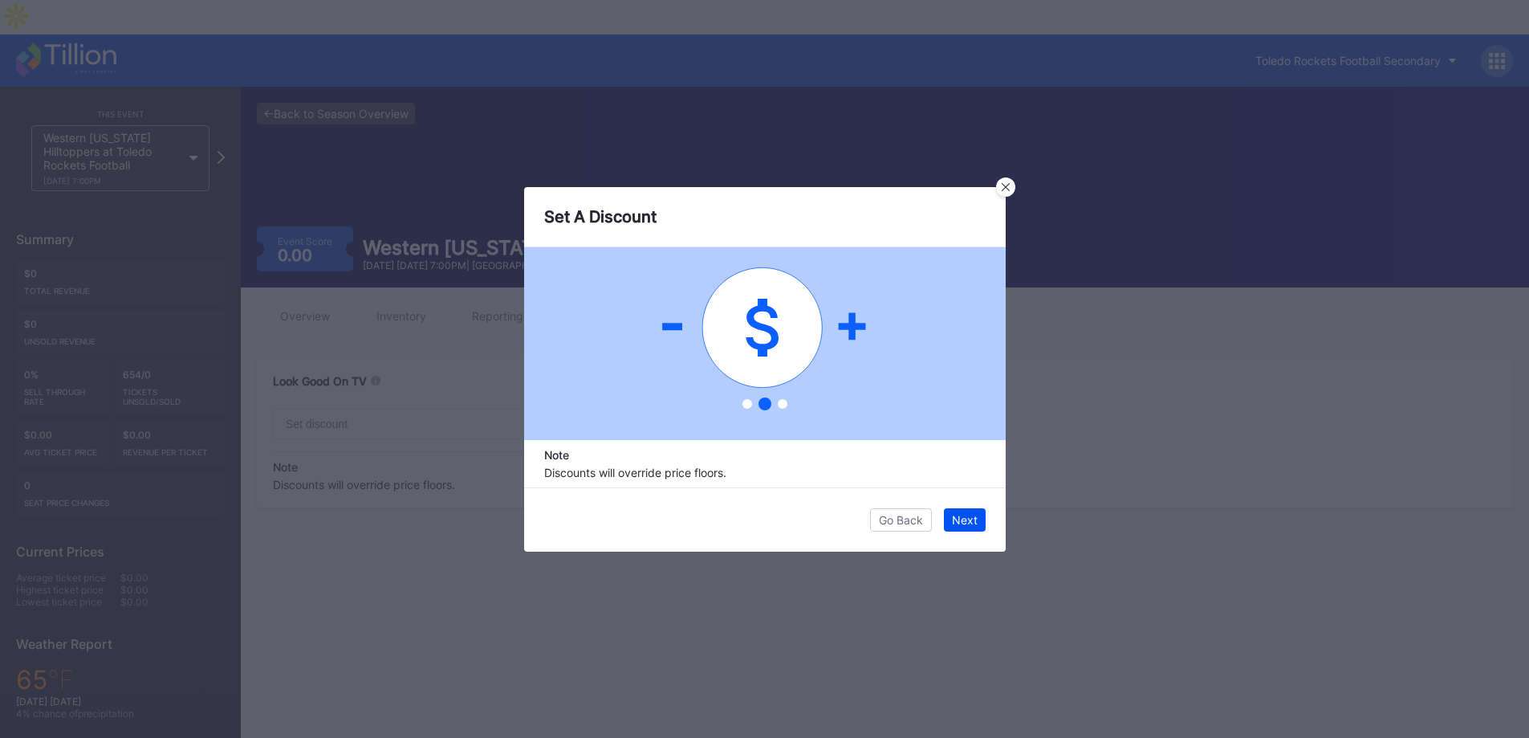
click at [965, 513] on div "Next" at bounding box center [965, 520] width 26 height 14
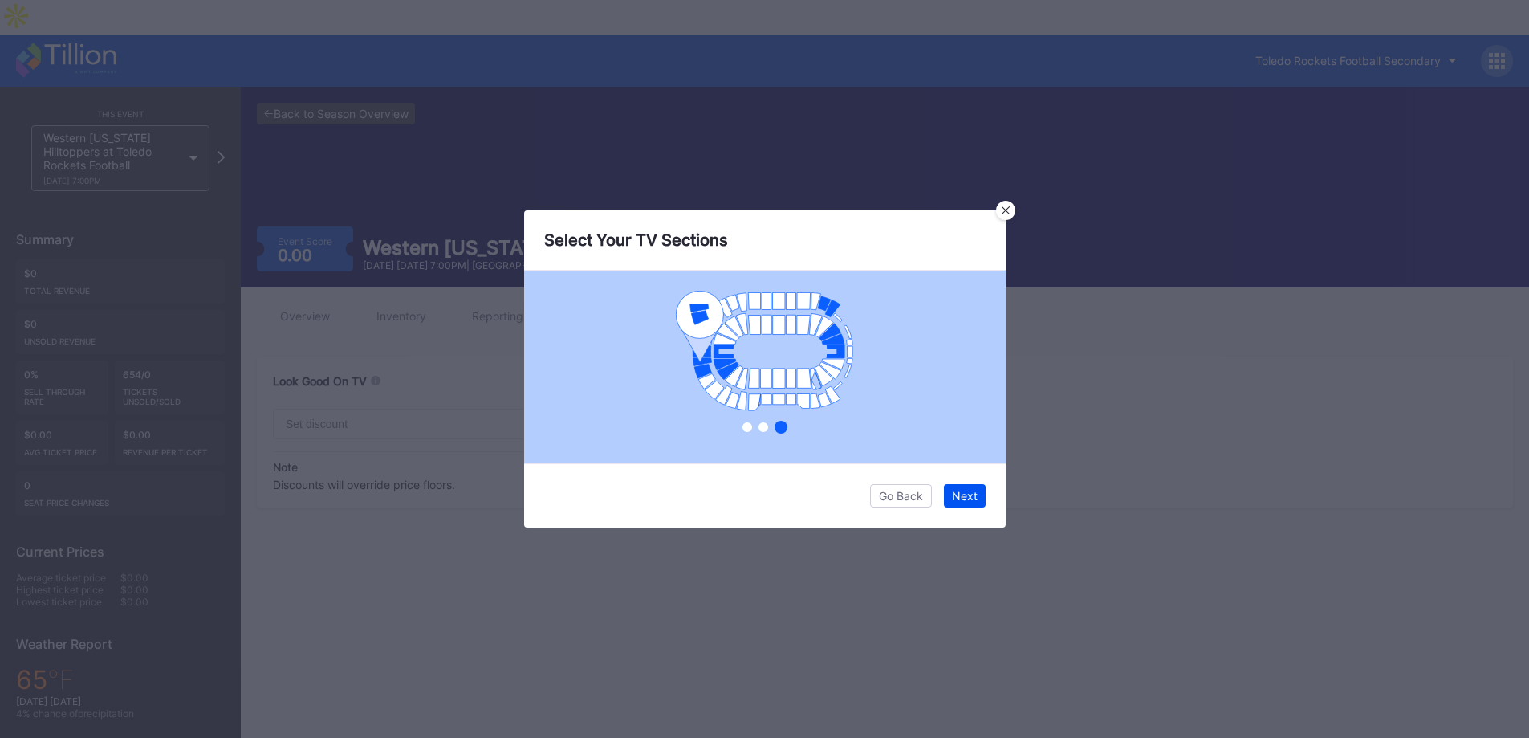
click at [966, 502] on div "Next" at bounding box center [965, 496] width 26 height 14
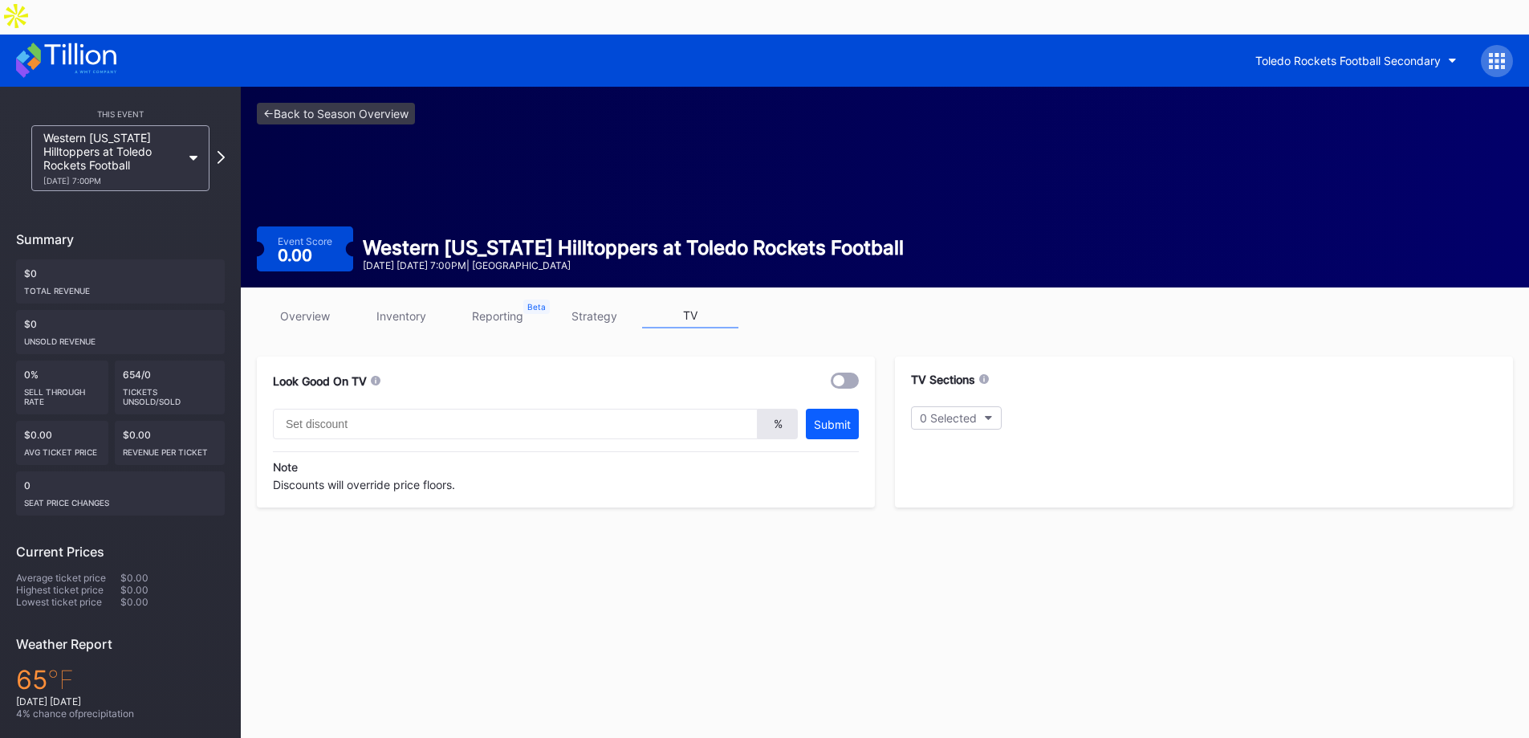
click at [493, 303] on link "reporting" at bounding box center [498, 315] width 96 height 25
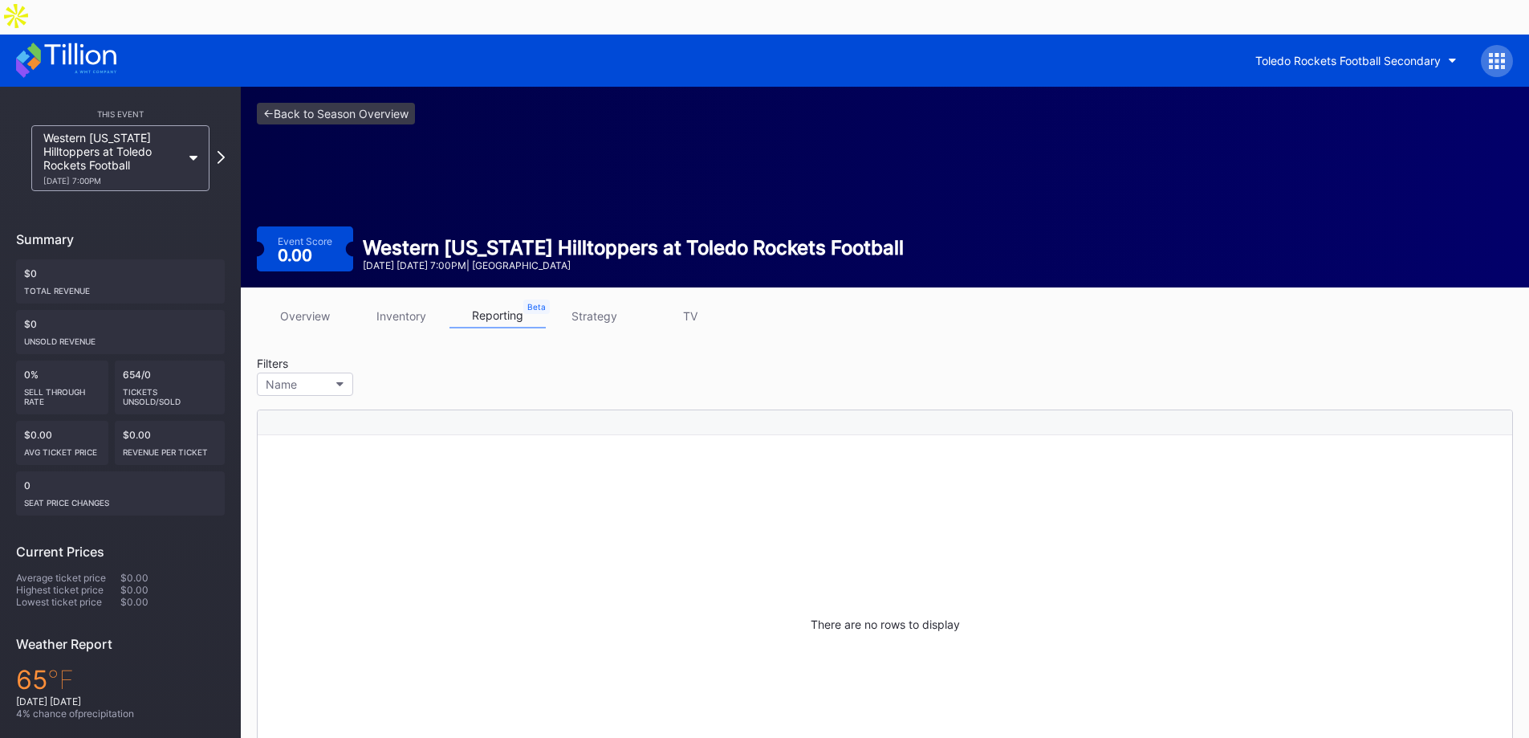
click at [409, 303] on link "inventory" at bounding box center [401, 315] width 96 height 25
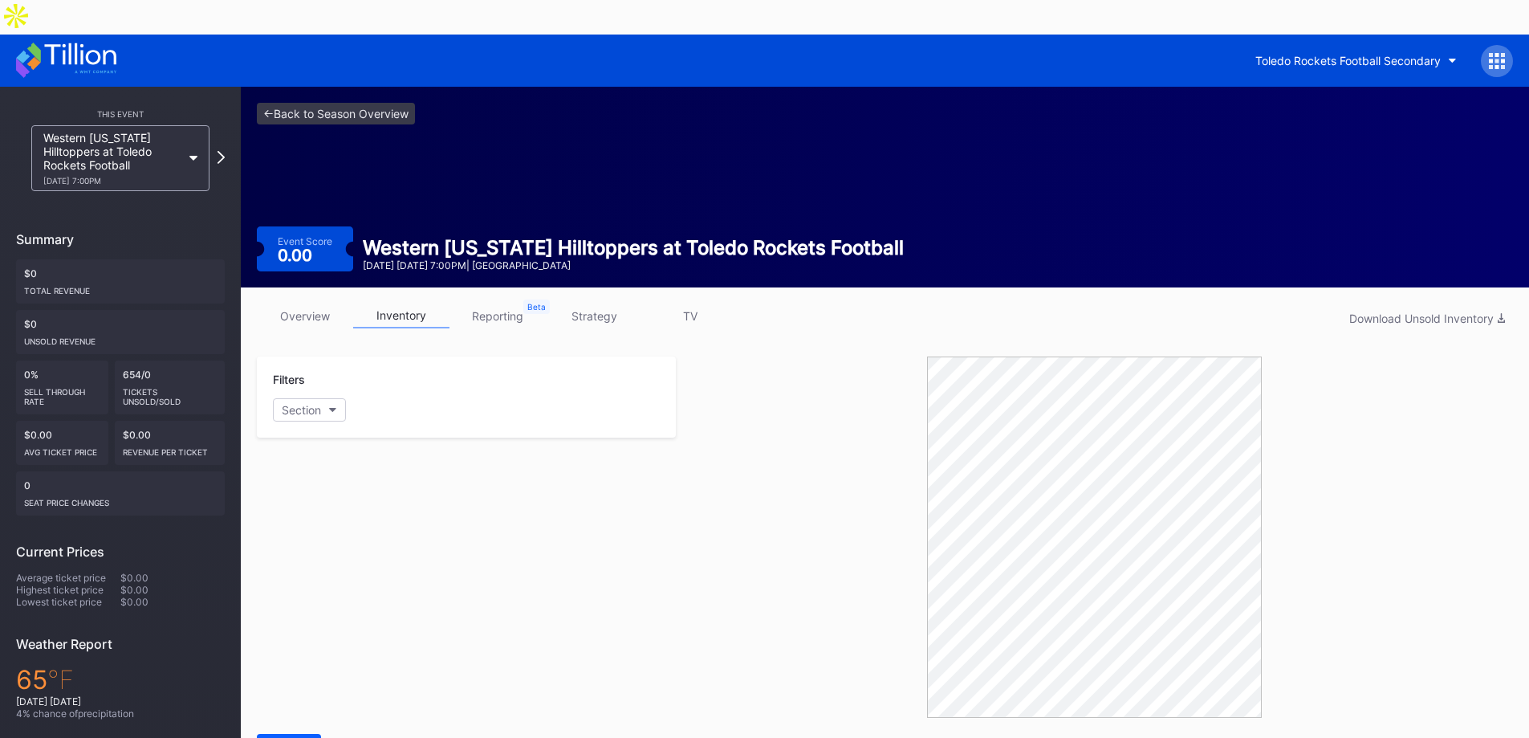
click at [315, 303] on link "overview" at bounding box center [305, 315] width 96 height 25
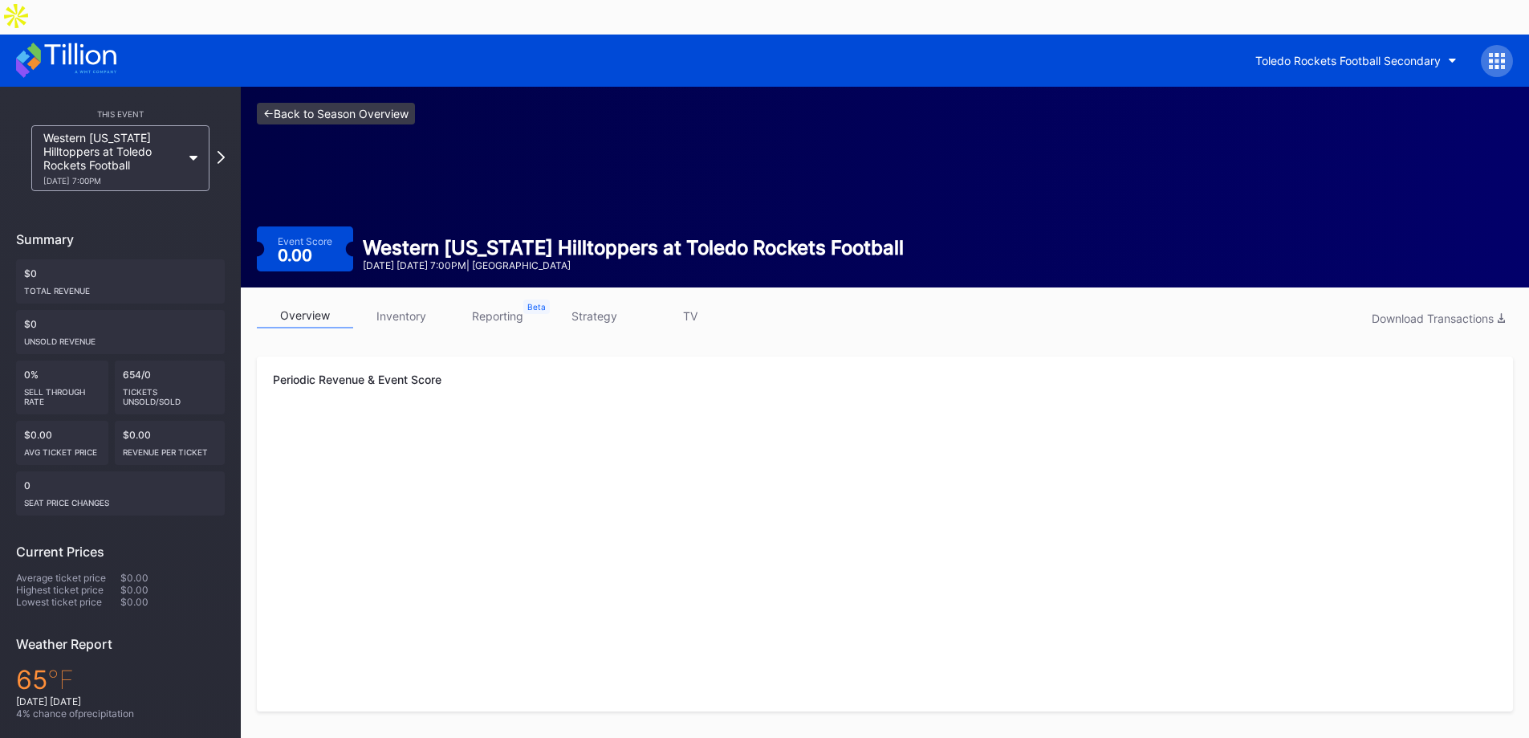
click at [273, 103] on link "<- Back to Season Overview" at bounding box center [336, 114] width 158 height 22
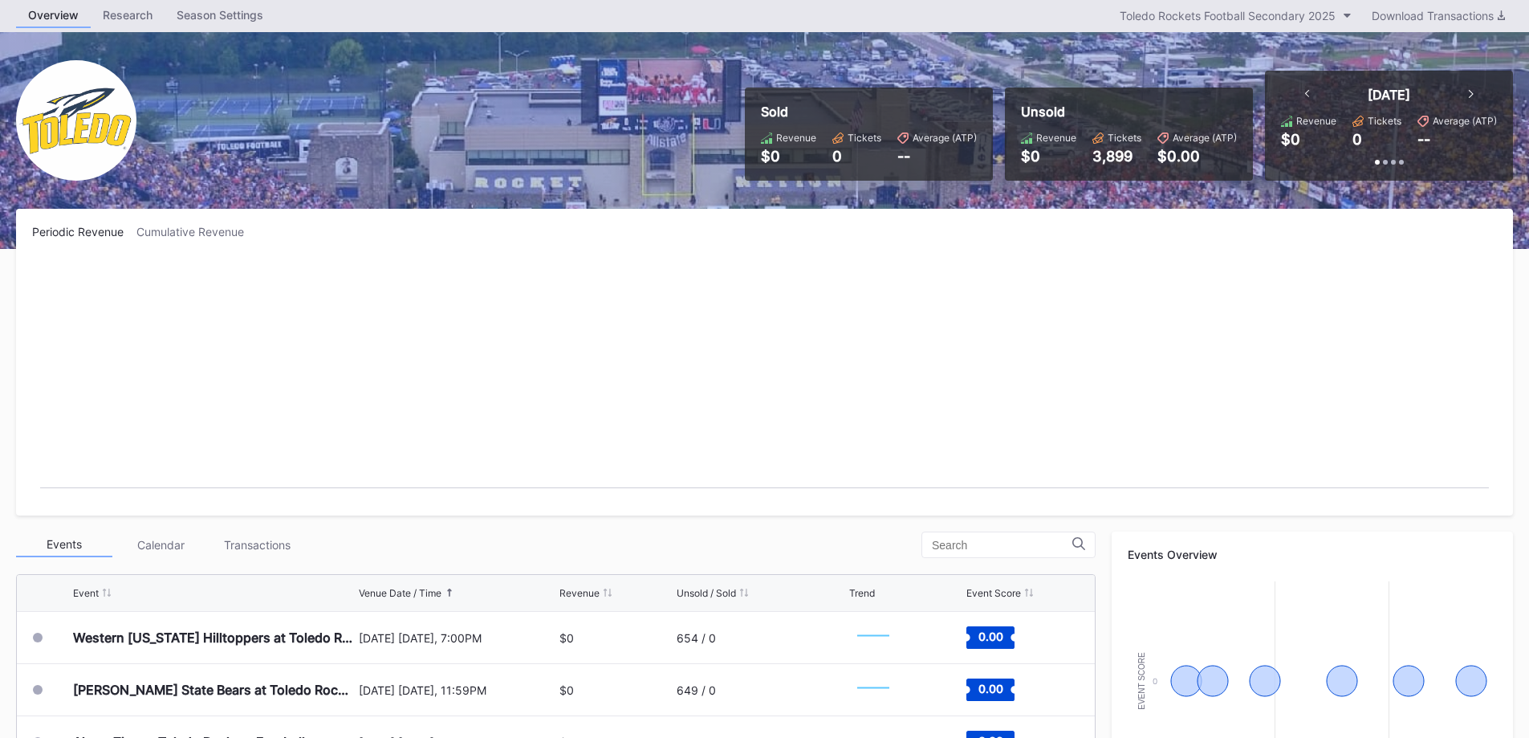
scroll to position [321, 0]
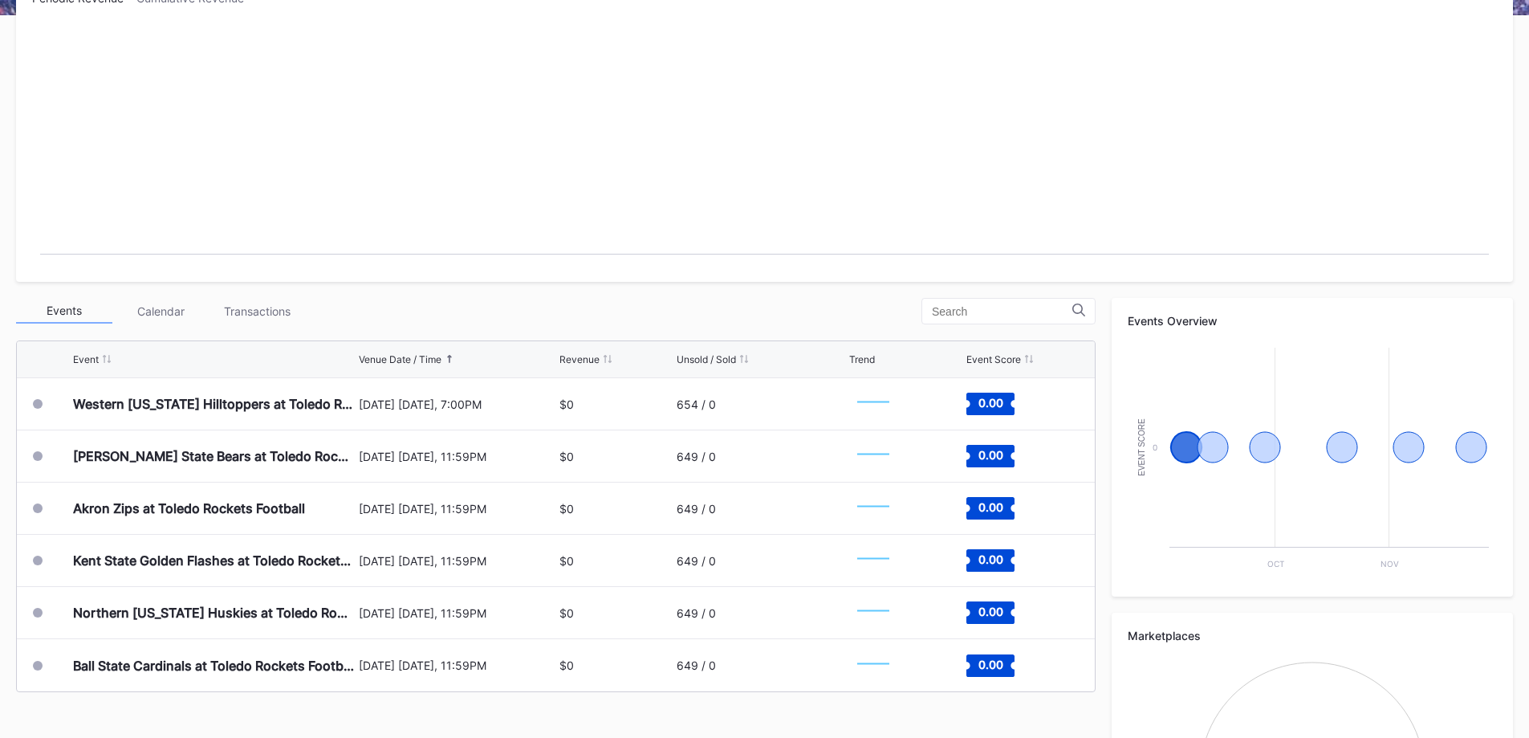
click at [265, 299] on div "Transactions" at bounding box center [257, 311] width 96 height 25
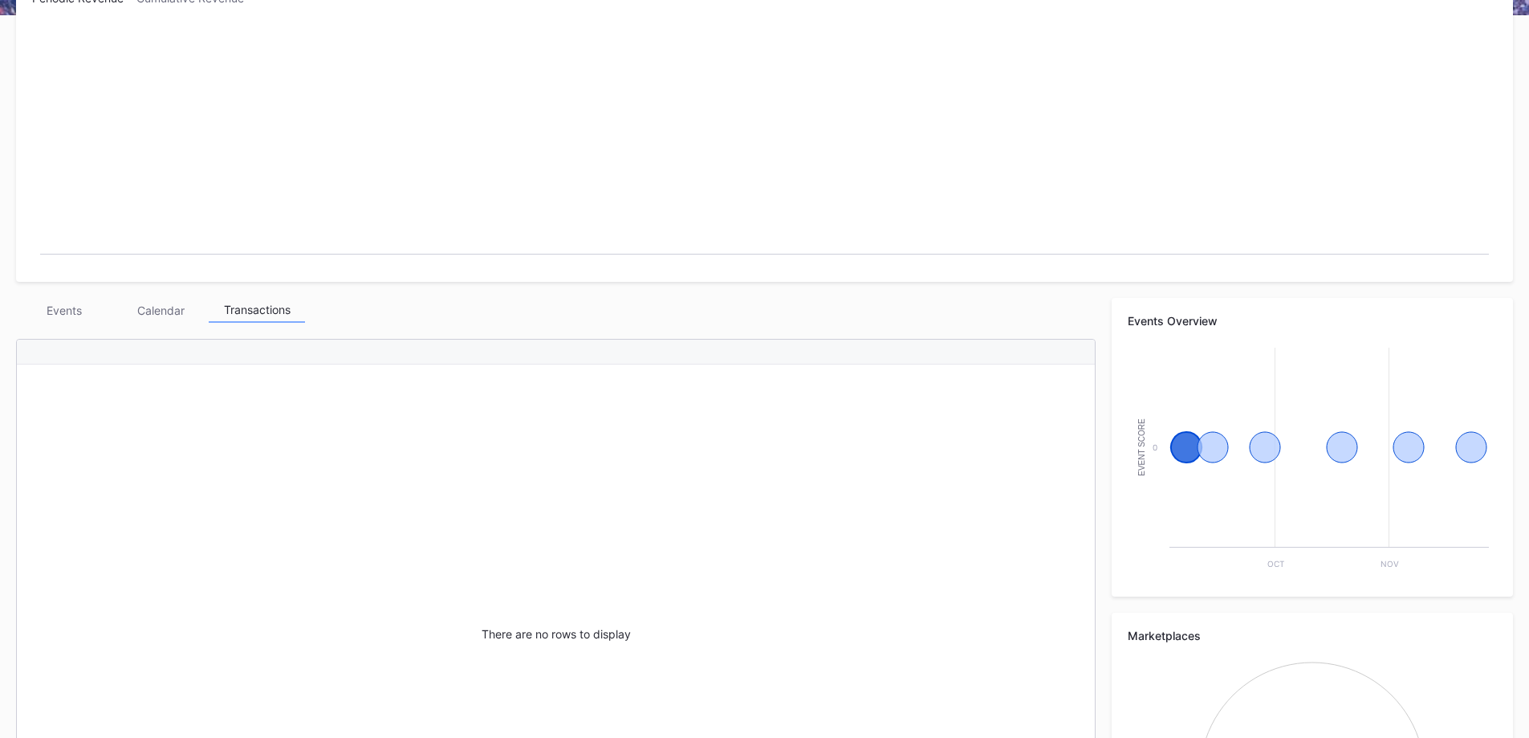
click at [160, 298] on div "Calendar" at bounding box center [160, 310] width 96 height 25
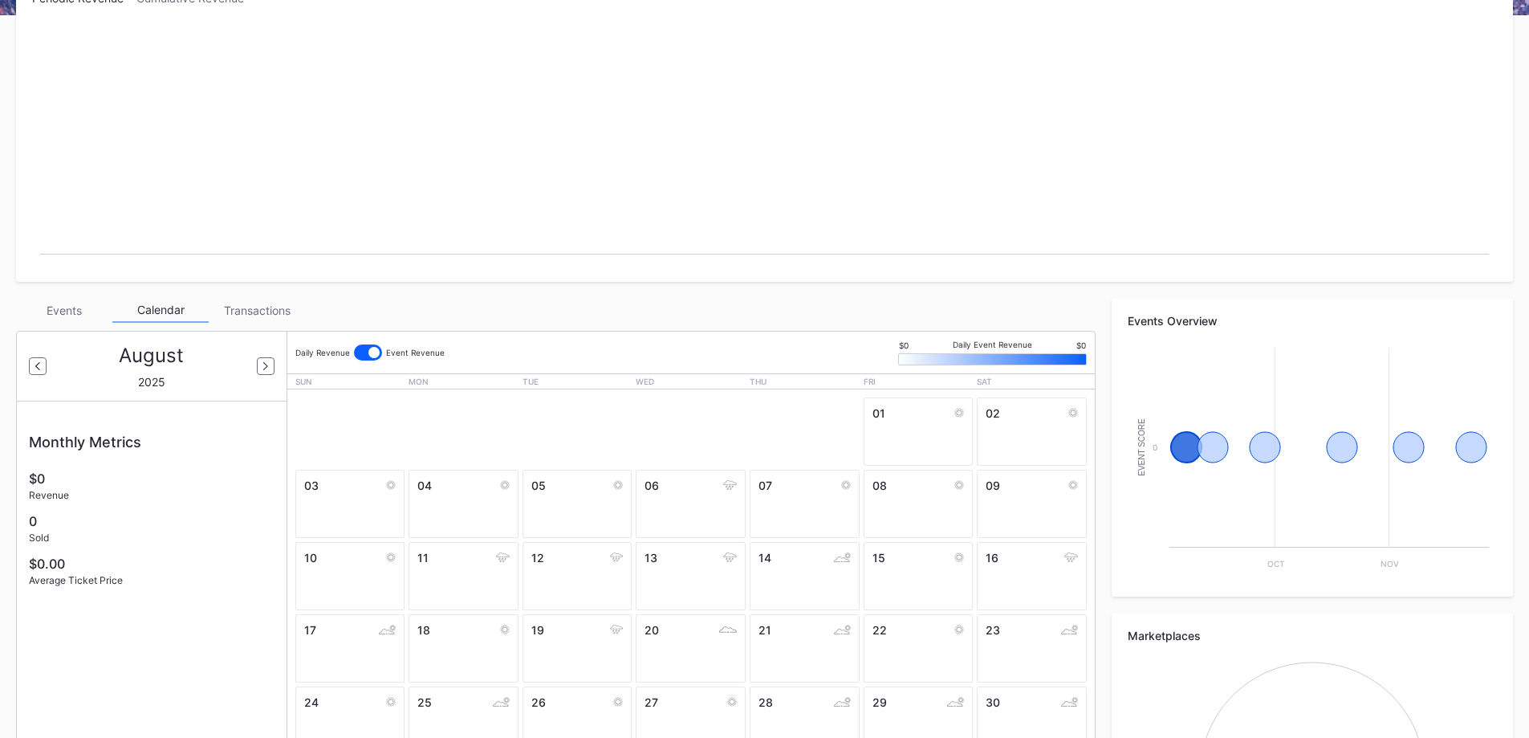
click at [62, 298] on div "Events" at bounding box center [64, 310] width 96 height 25
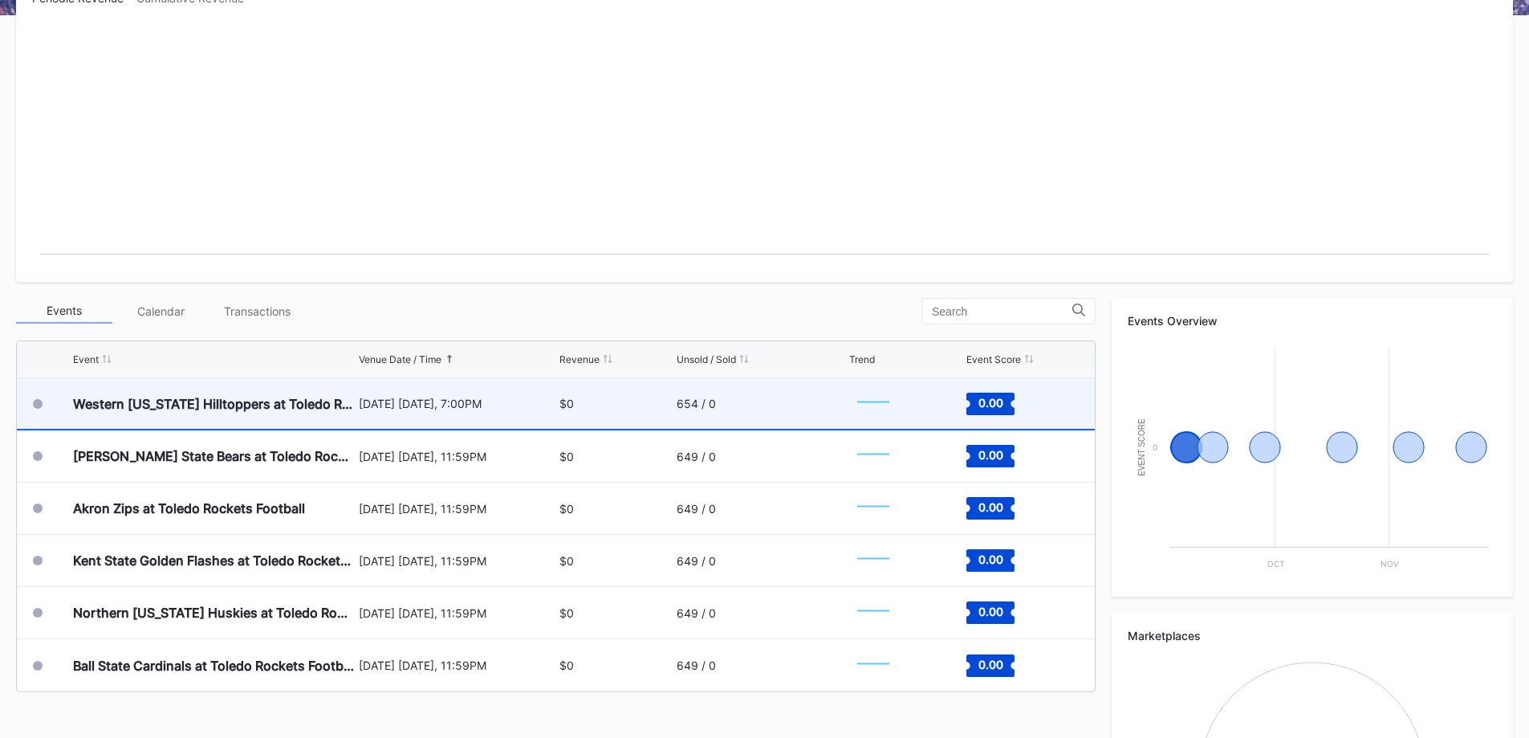
click at [995, 395] on text "0.00" at bounding box center [990, 402] width 25 height 14
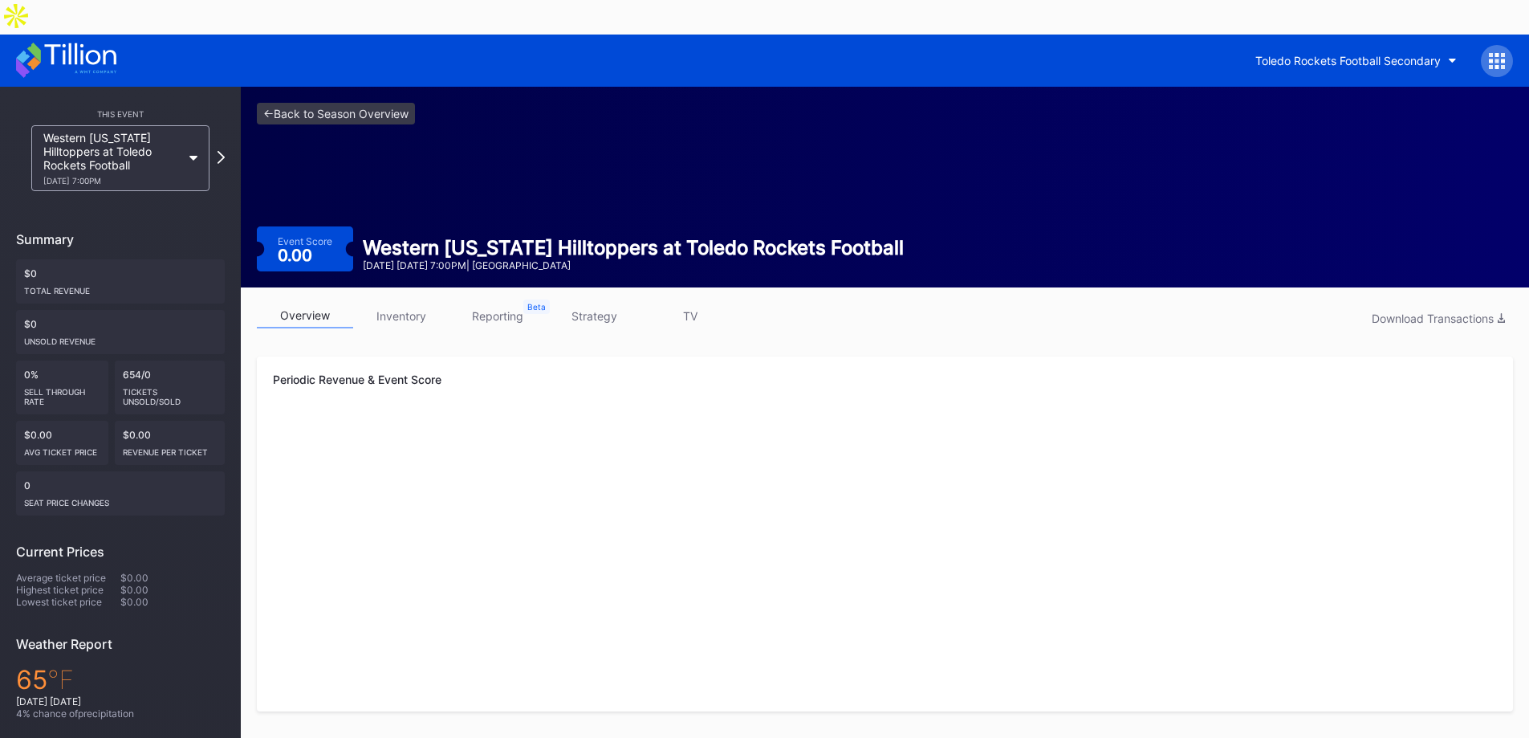
click at [197, 125] on div "Western [US_STATE] Hilltoppers at Toledo Rockets Football [DATE] 7:00PM" at bounding box center [120, 158] width 178 height 66
click at [888, 303] on div "overview inventory reporting strategy TV Download Transactions" at bounding box center [885, 319] width 1256 height 33
click at [276, 103] on link "<- Back to Season Overview" at bounding box center [336, 114] width 158 height 22
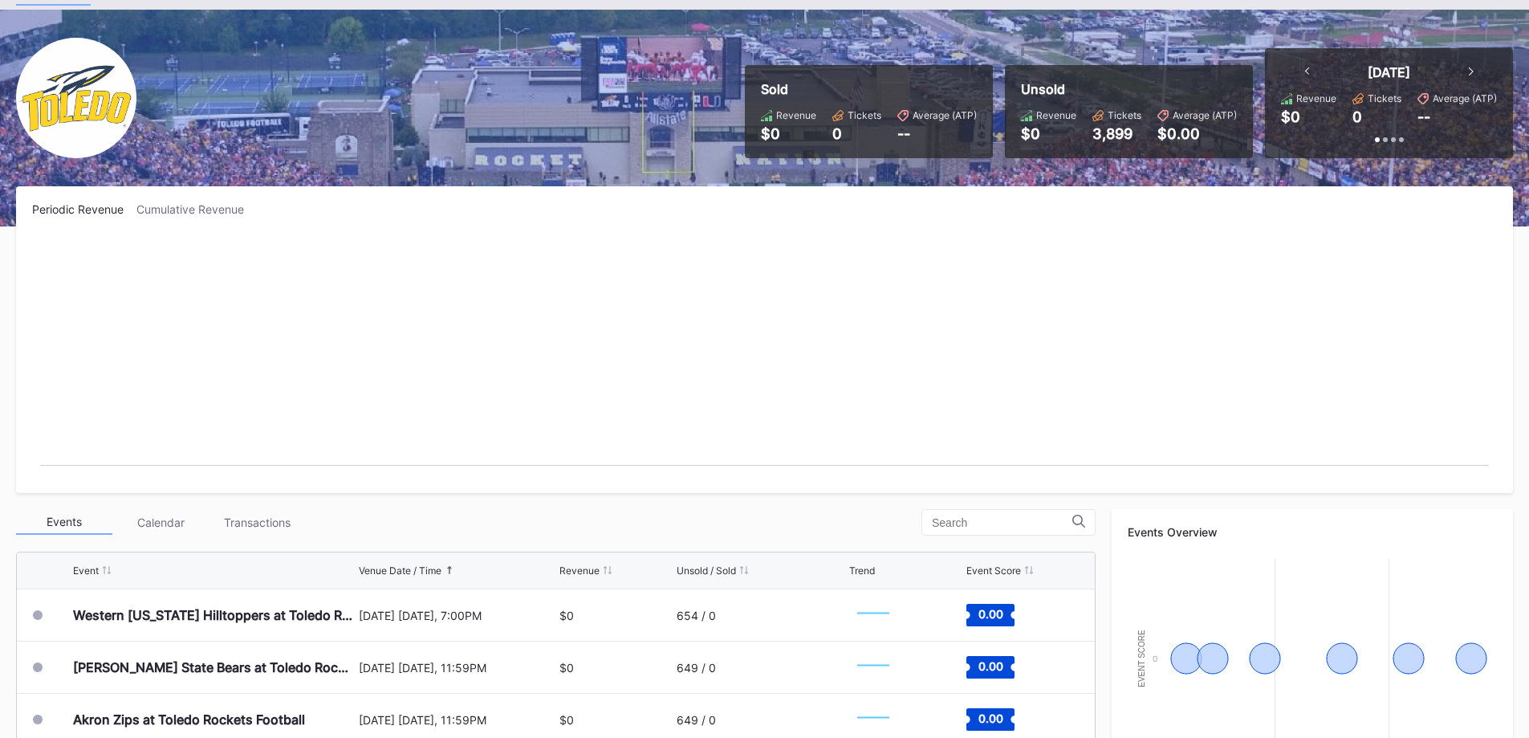
scroll to position [161, 0]
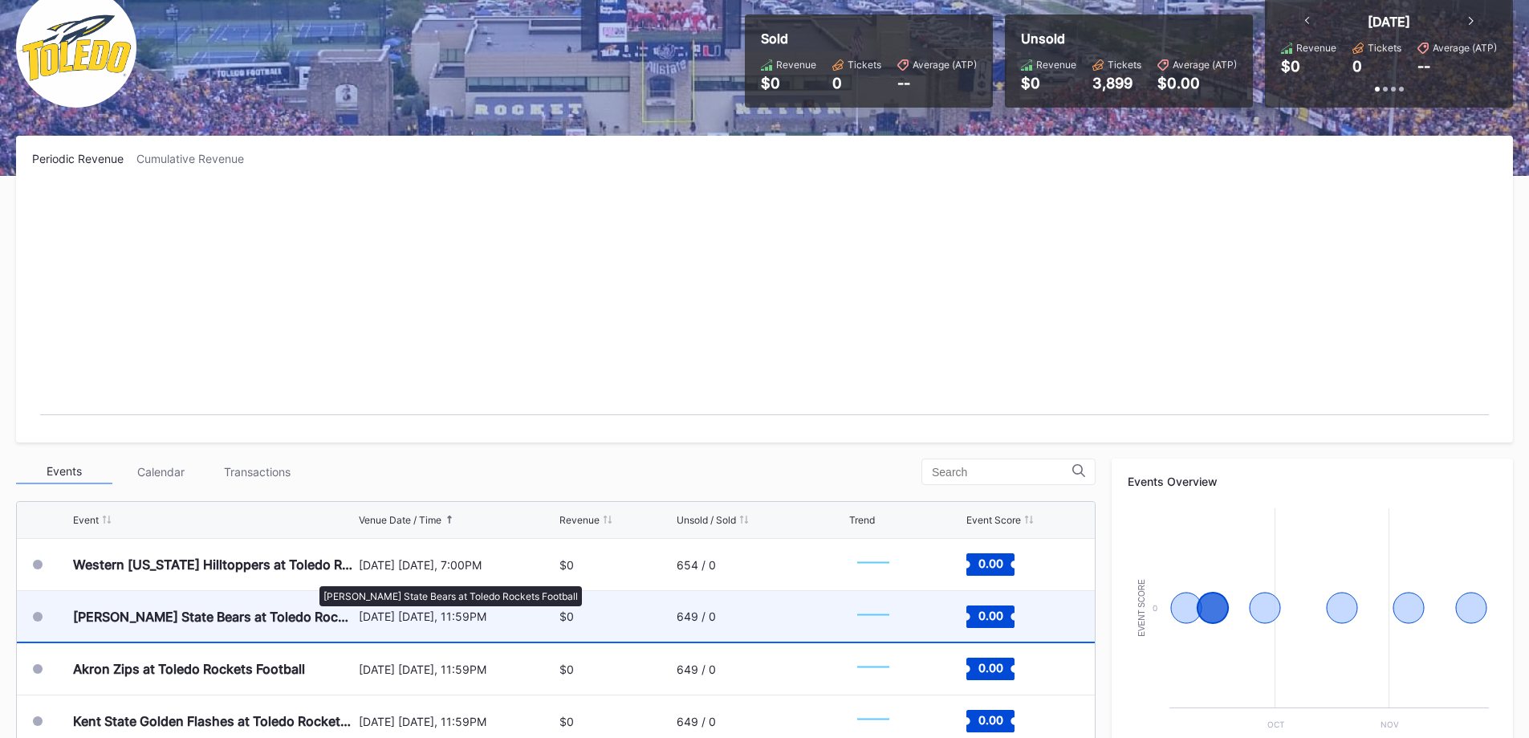
click at [311, 608] on div "[PERSON_NAME] State Bears at Toledo Rockets Football" at bounding box center [214, 616] width 282 height 16
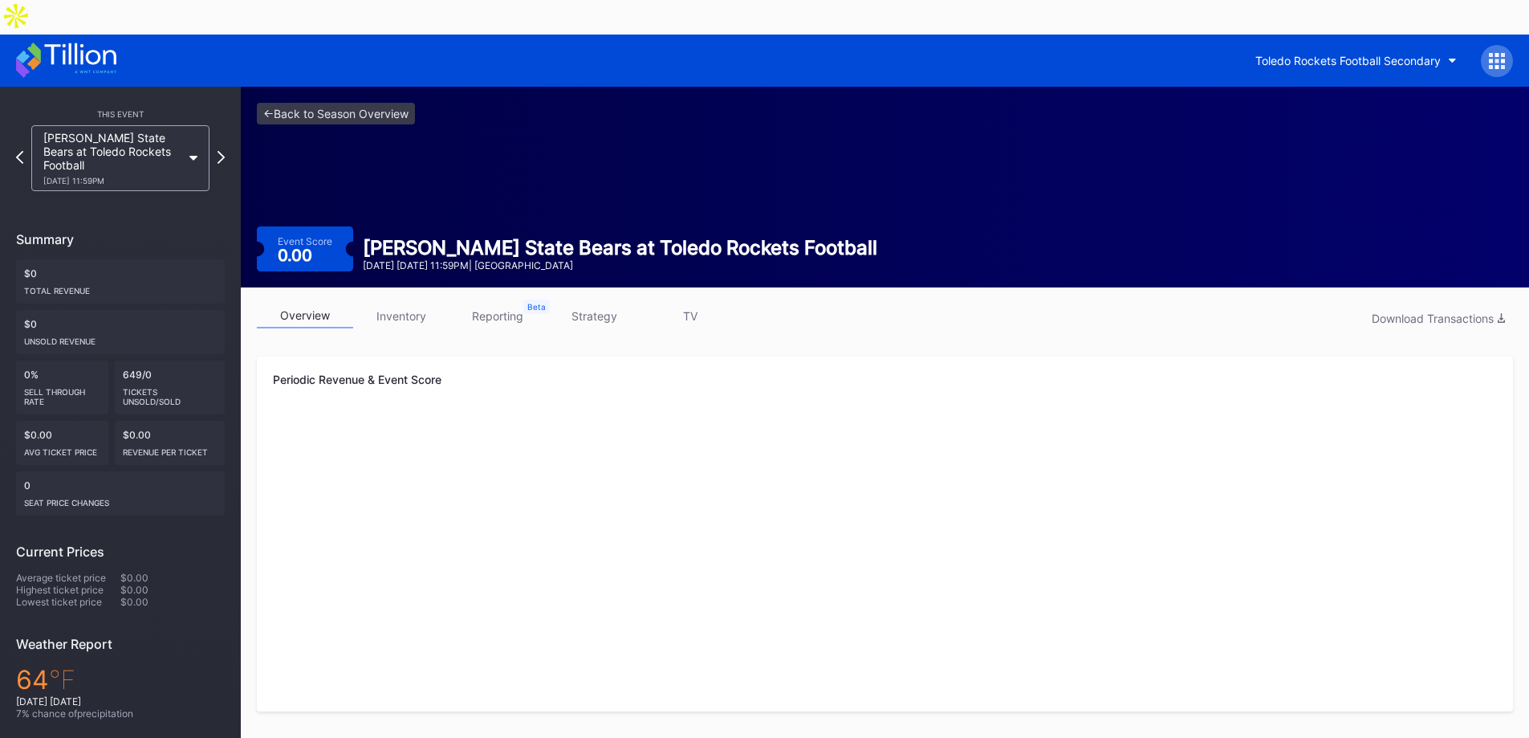
click at [385, 303] on link "inventory" at bounding box center [401, 315] width 96 height 25
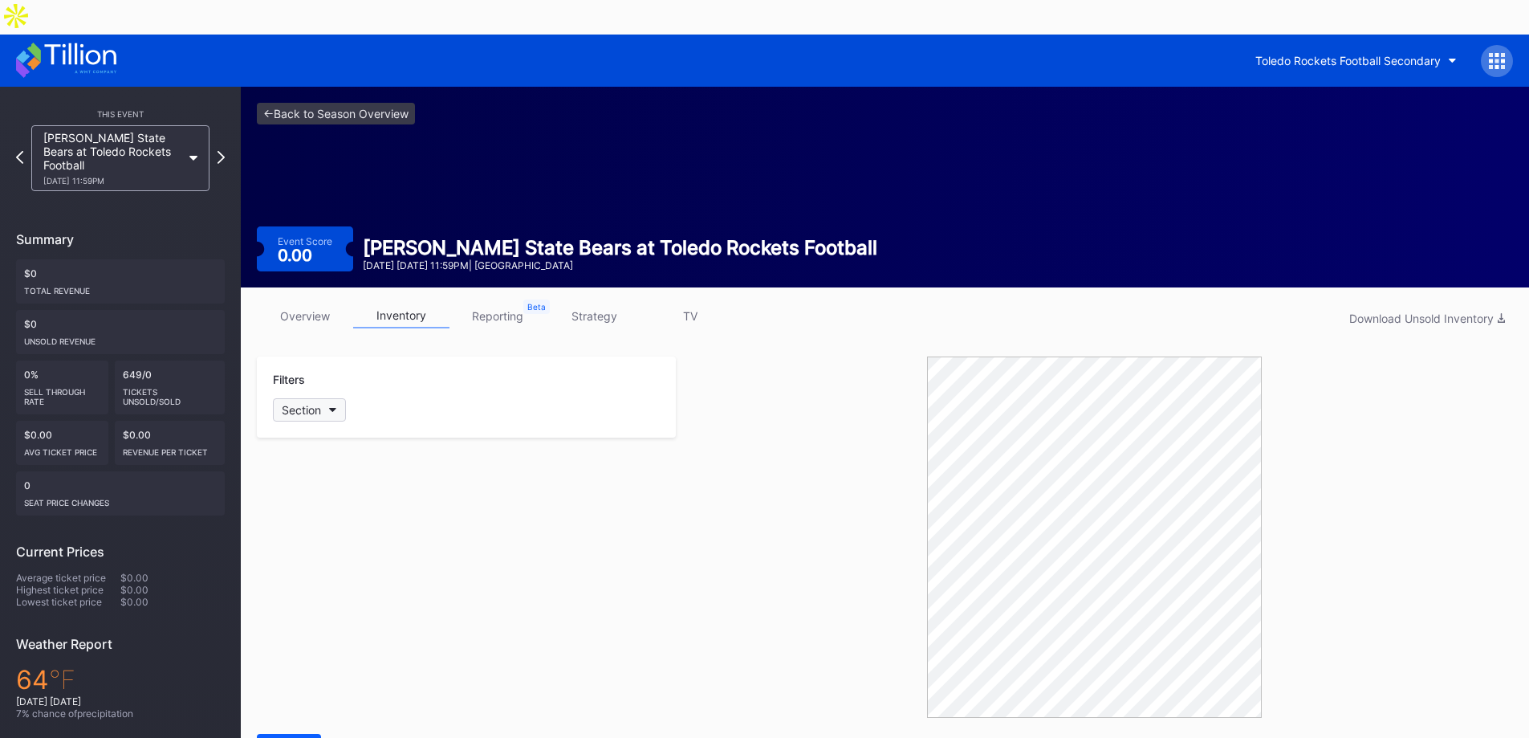
click at [320, 403] on div "Section" at bounding box center [301, 410] width 39 height 14
click at [294, 460] on div at bounding box center [291, 465] width 13 height 13
click at [293, 490] on div at bounding box center [291, 495] width 13 height 13
drag, startPoint x: 287, startPoint y: 640, endPoint x: 306, endPoint y: 603, distance: 41.3
click at [288, 640] on div at bounding box center [291, 643] width 13 height 13
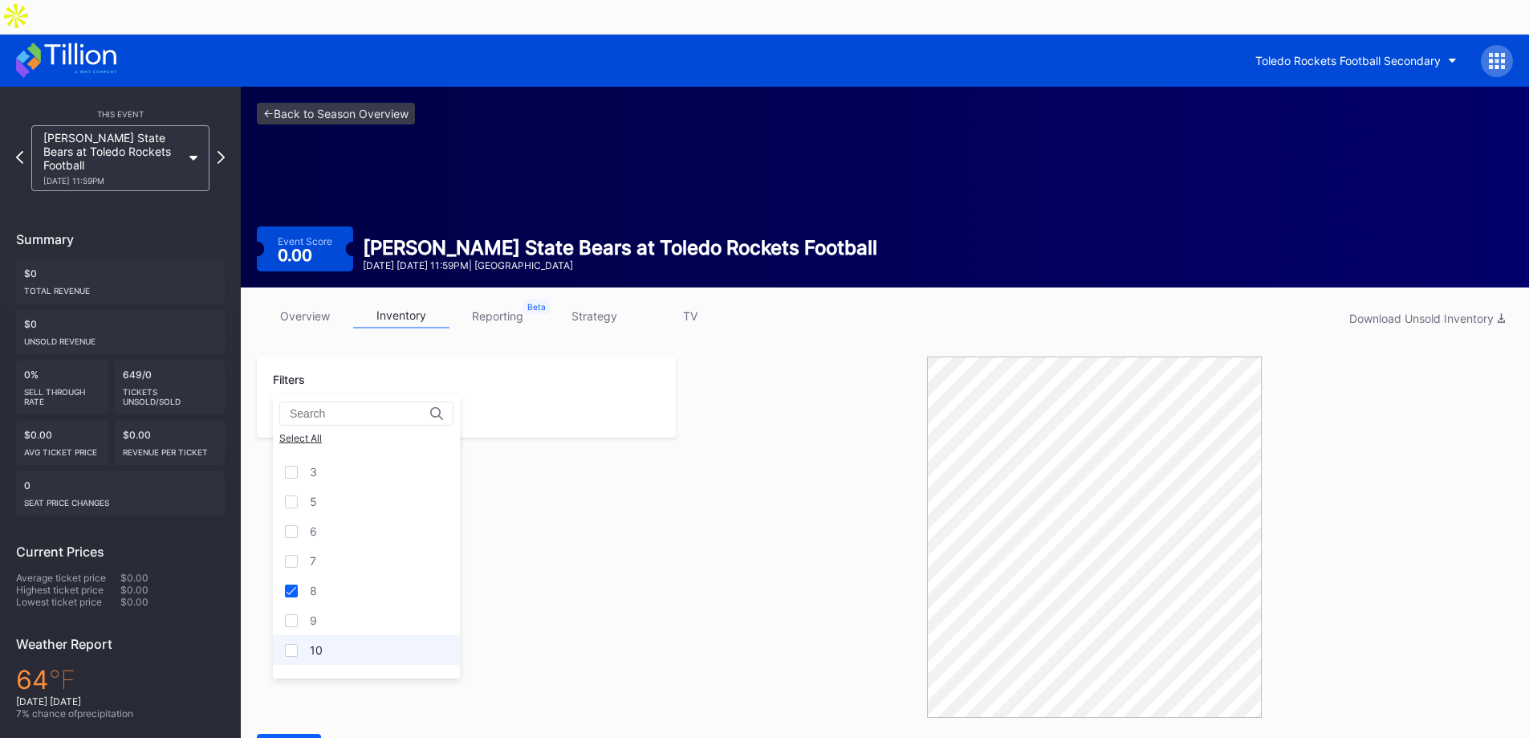
scroll to position [80, 0]
click at [287, 595] on div at bounding box center [291, 593] width 13 height 13
click at [290, 622] on div at bounding box center [291, 623] width 13 height 13
click at [283, 737] on div "Select All" at bounding box center [289, 745] width 48 height 14
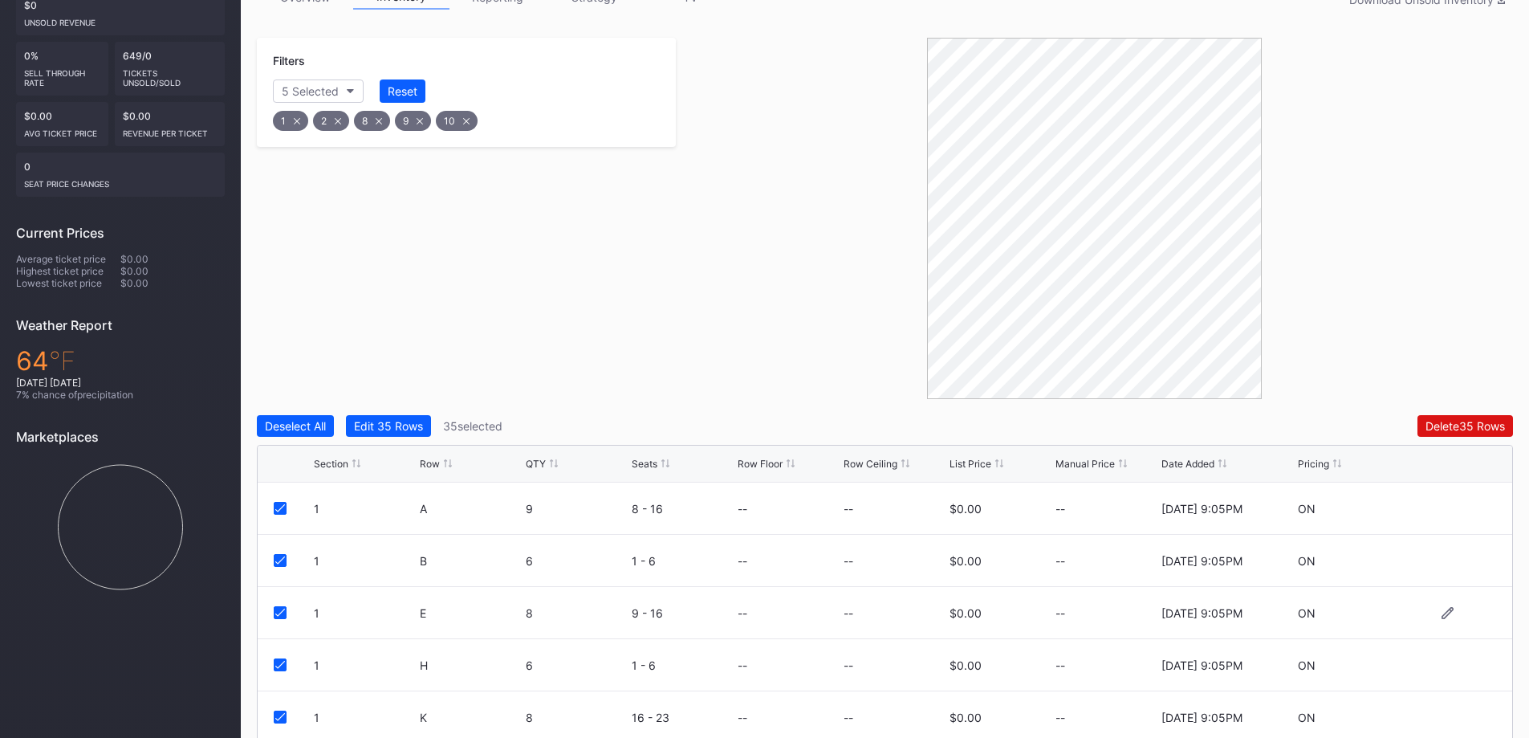
scroll to position [321, 0]
click at [423, 417] on div "Edit 35 Rows" at bounding box center [388, 424] width 69 height 14
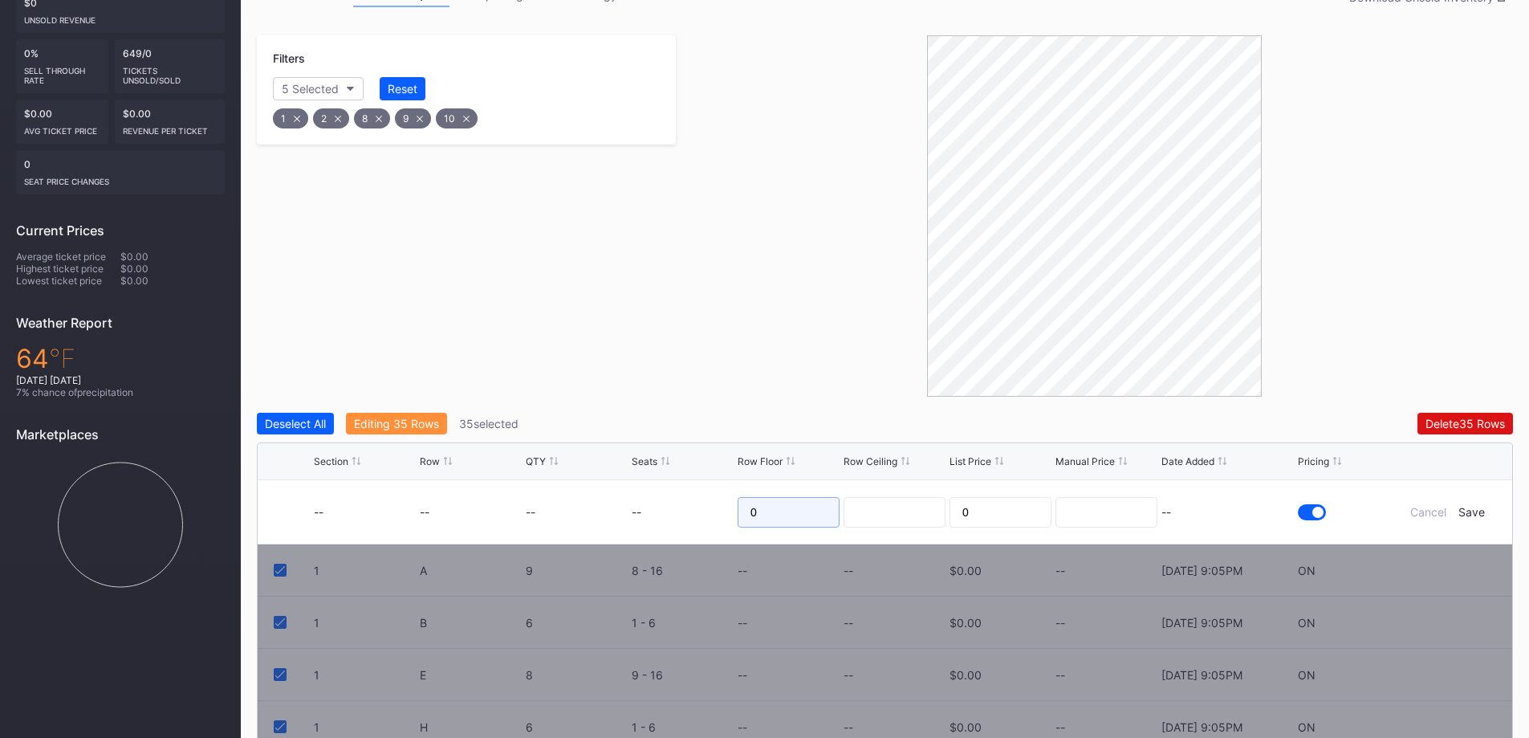
drag, startPoint x: 779, startPoint y: 475, endPoint x: 723, endPoint y: 471, distance: 55.5
click at [723, 480] on form "-- -- -- -- 0 0 -- Cancel Save" at bounding box center [905, 511] width 1182 height 63
type input "35"
click at [1478, 505] on div "Save" at bounding box center [1472, 512] width 26 height 14
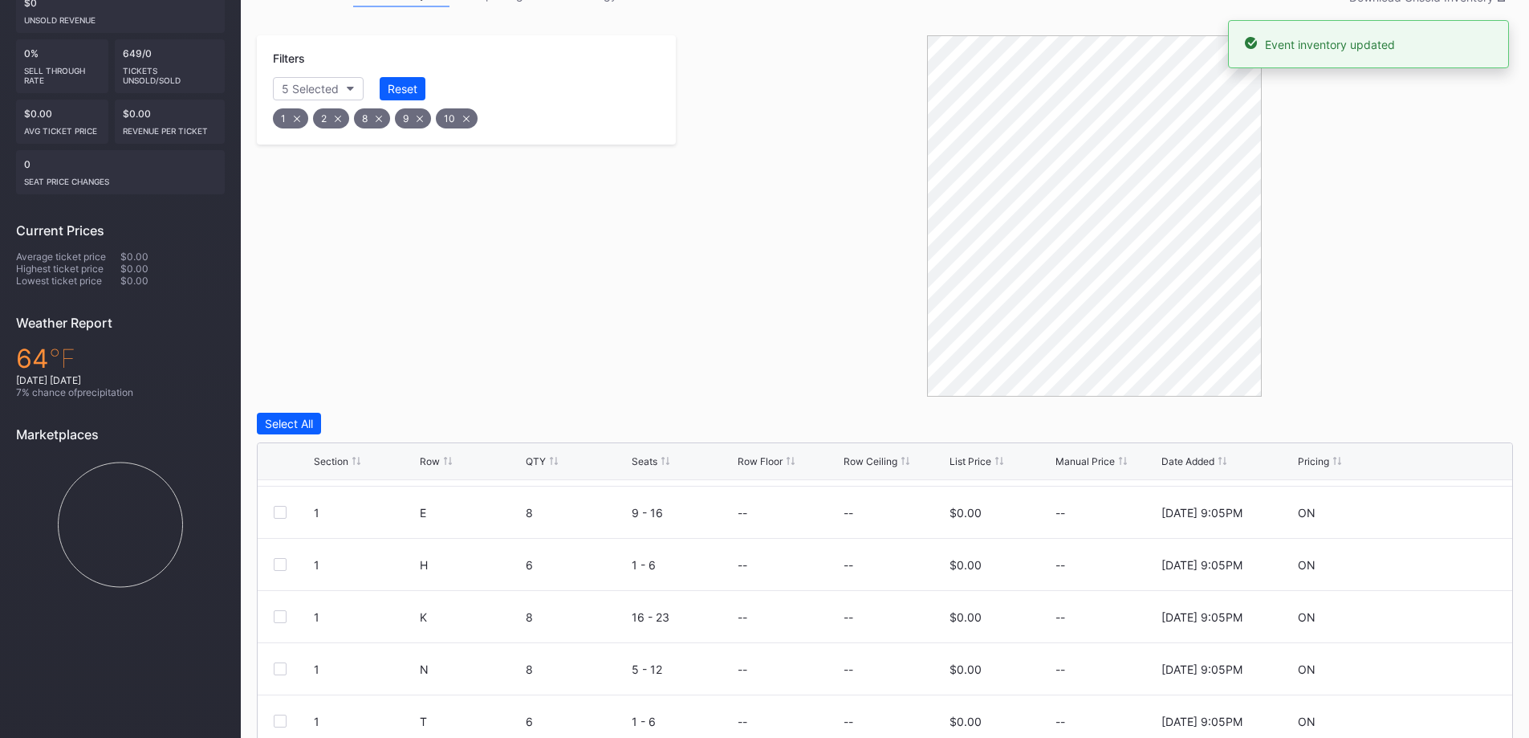
scroll to position [0, 0]
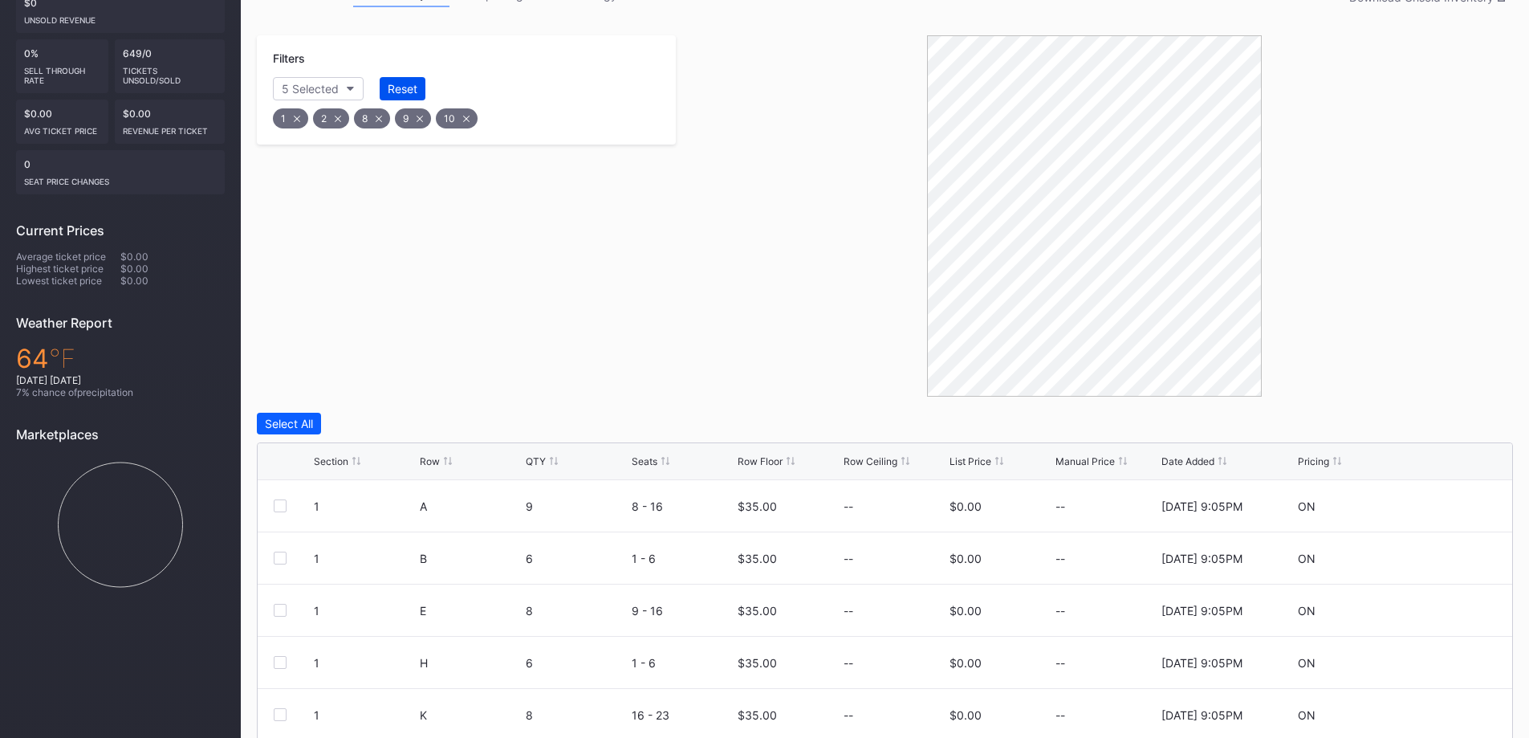
click at [405, 82] on div "Reset" at bounding box center [403, 89] width 30 height 14
click at [334, 87] on icon "button" at bounding box center [333, 89] width 8 height 5
click at [314, 216] on div "7" at bounding box center [313, 213] width 6 height 14
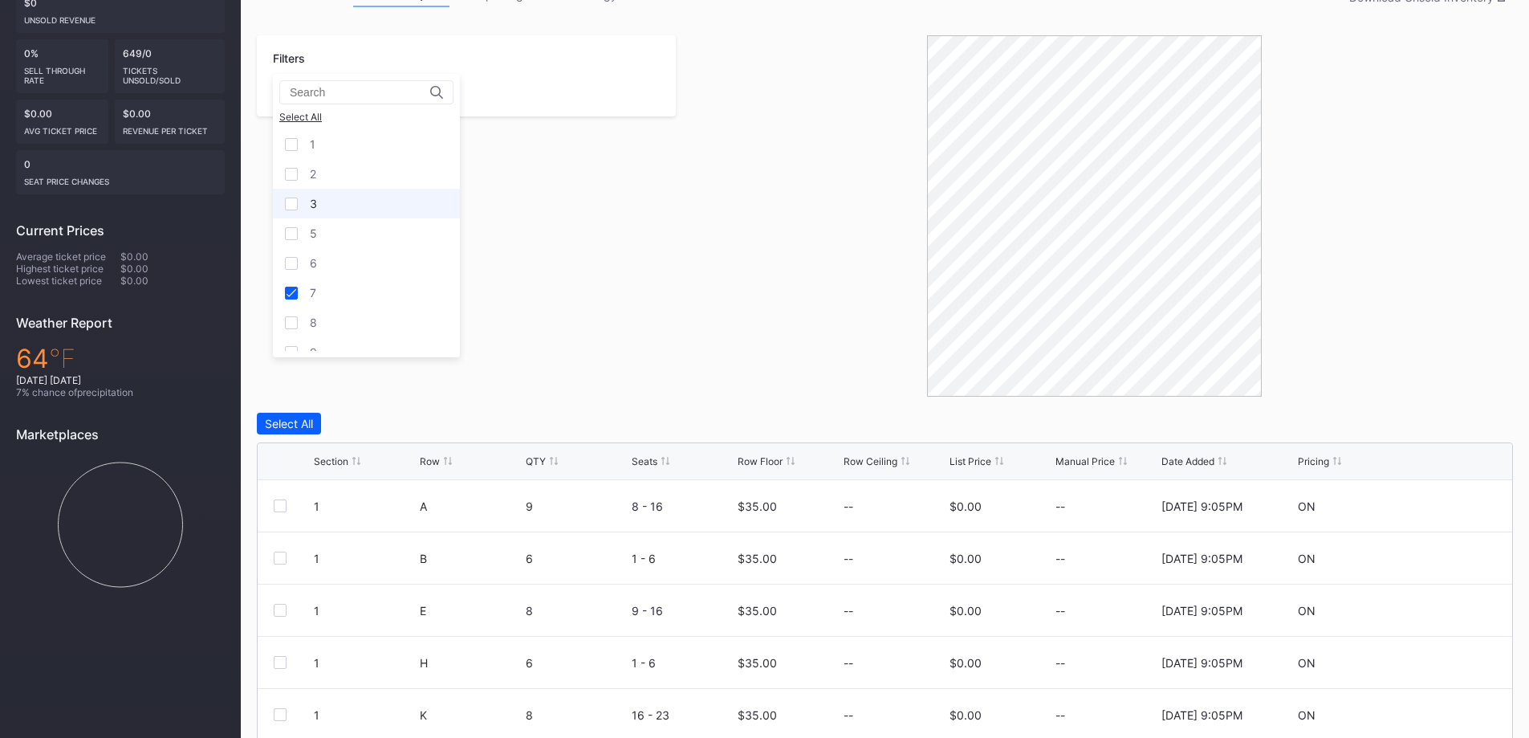
click at [299, 206] on div "3" at bounding box center [366, 204] width 187 height 30
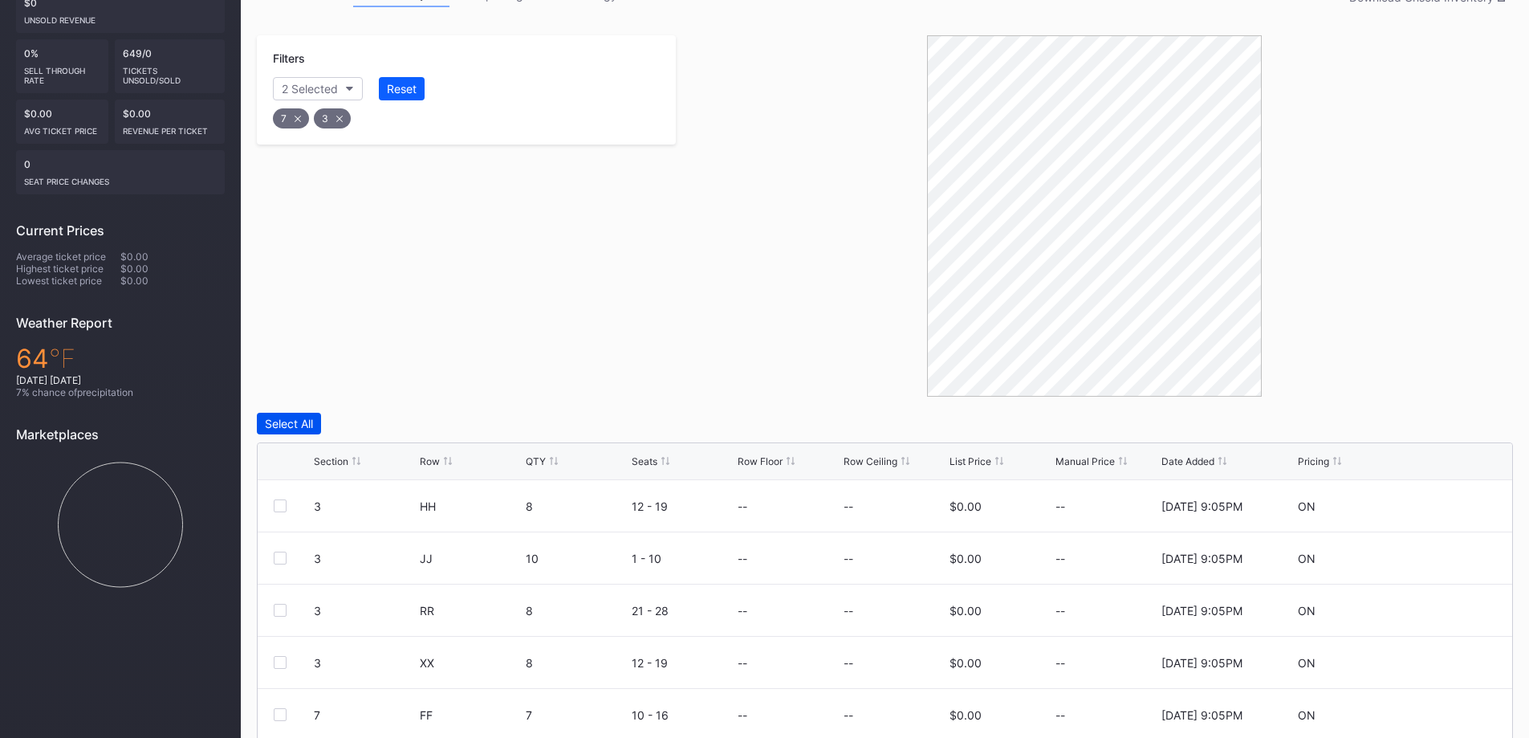
click at [303, 417] on div "Select All" at bounding box center [289, 424] width 48 height 14
click at [394, 417] on div "Edit 8 Rows" at bounding box center [385, 424] width 62 height 14
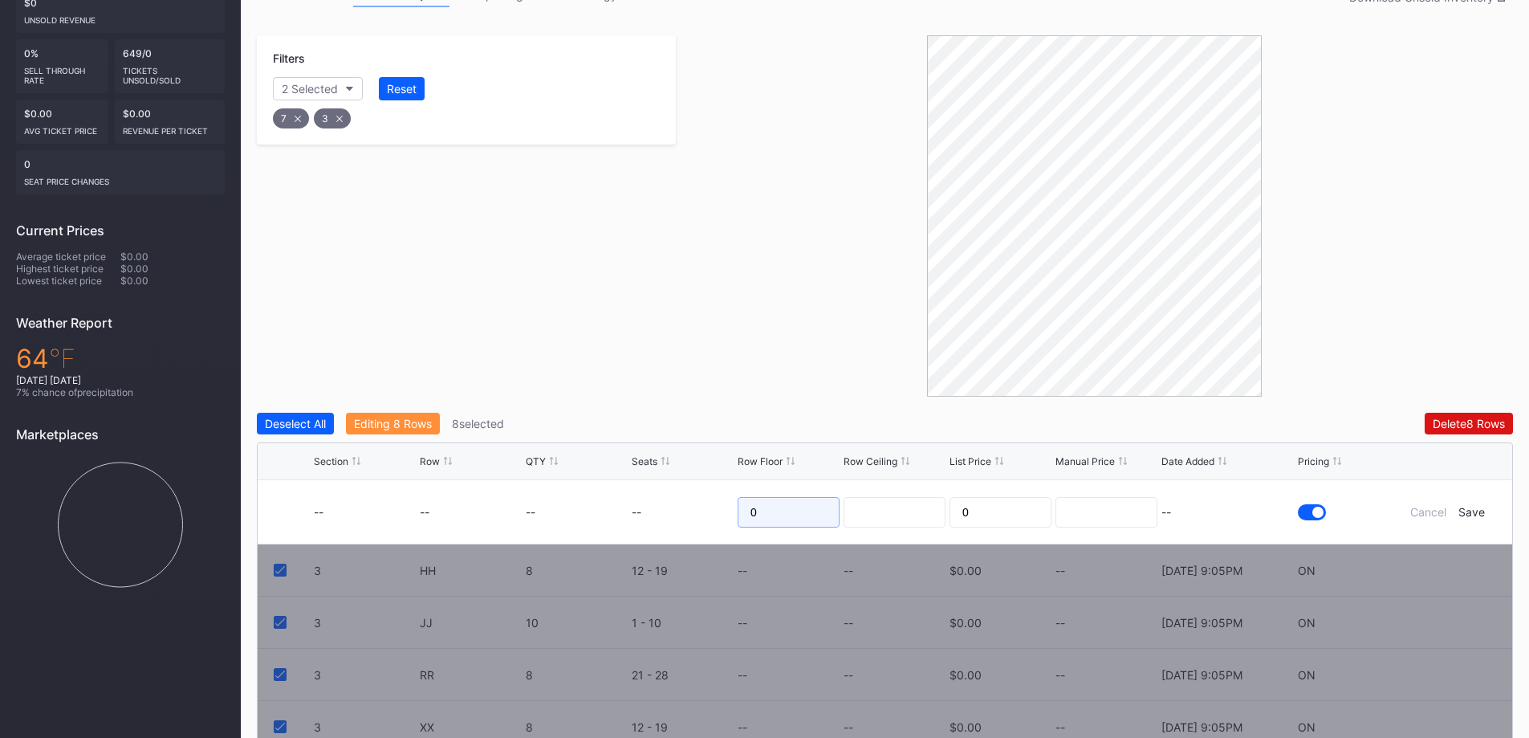
click at [724, 480] on form "-- -- -- -- 0 0 -- Cancel Save" at bounding box center [905, 511] width 1182 height 63
type input "45"
click at [1479, 505] on div "Save" at bounding box center [1472, 512] width 26 height 14
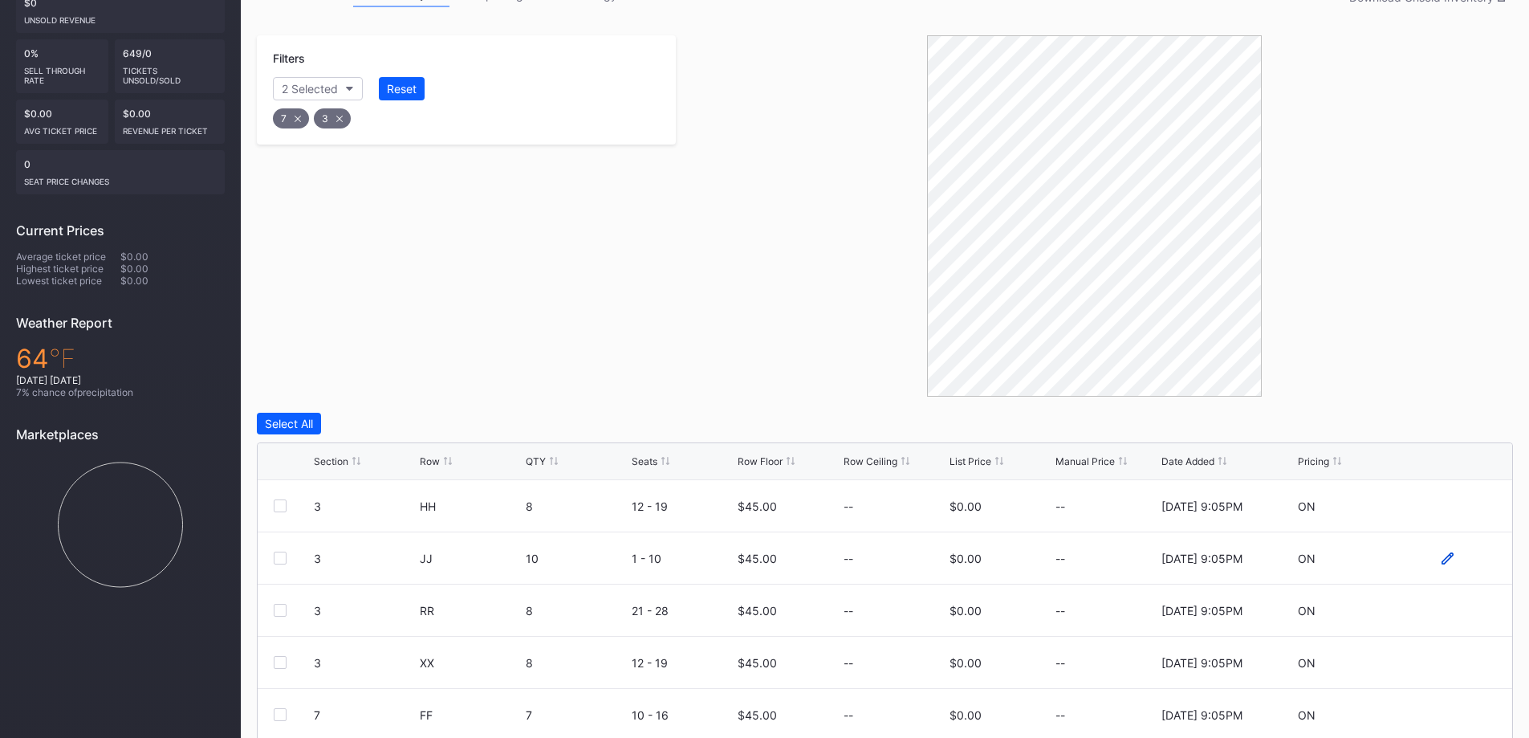
click at [1442, 551] on icon at bounding box center [1448, 557] width 12 height 12
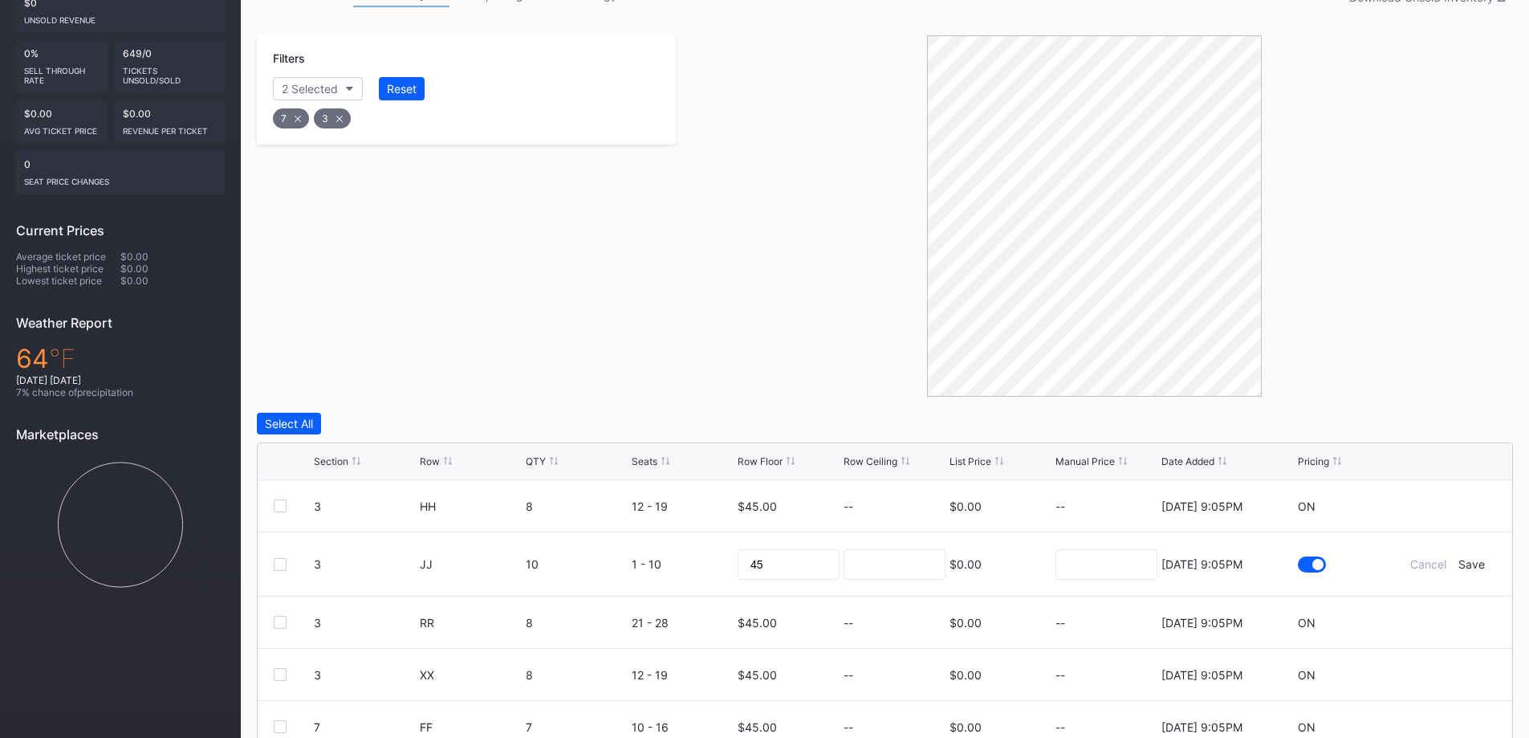
click at [1402, 360] on div at bounding box center [1094, 215] width 837 height 361
click at [1410, 557] on div "Cancel" at bounding box center [1428, 564] width 36 height 14
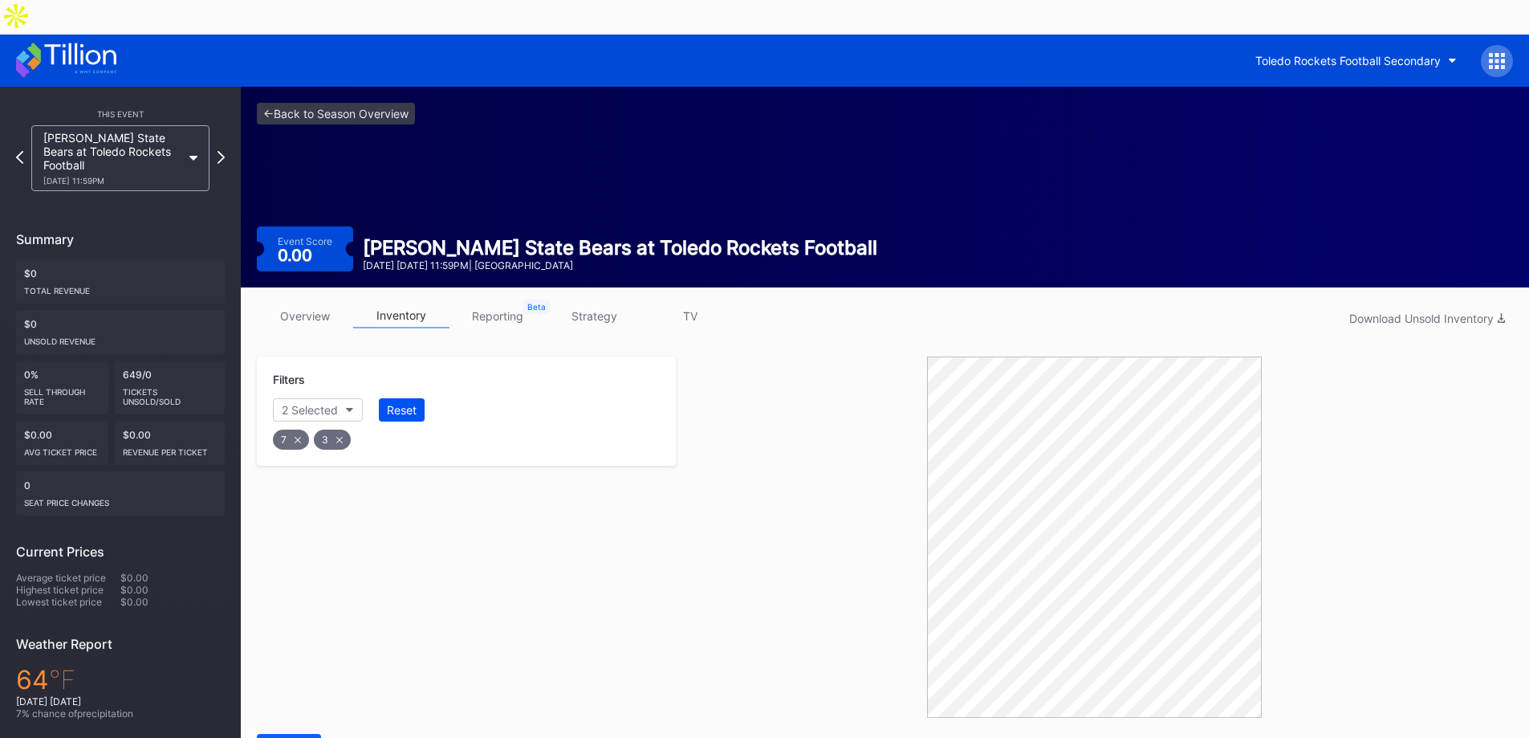
click at [413, 403] on div "Reset" at bounding box center [402, 410] width 30 height 14
click at [327, 398] on button "Section" at bounding box center [309, 409] width 73 height 23
click at [18, 149] on icon at bounding box center [19, 156] width 9 height 15
click at [294, 303] on link "overview" at bounding box center [305, 315] width 96 height 25
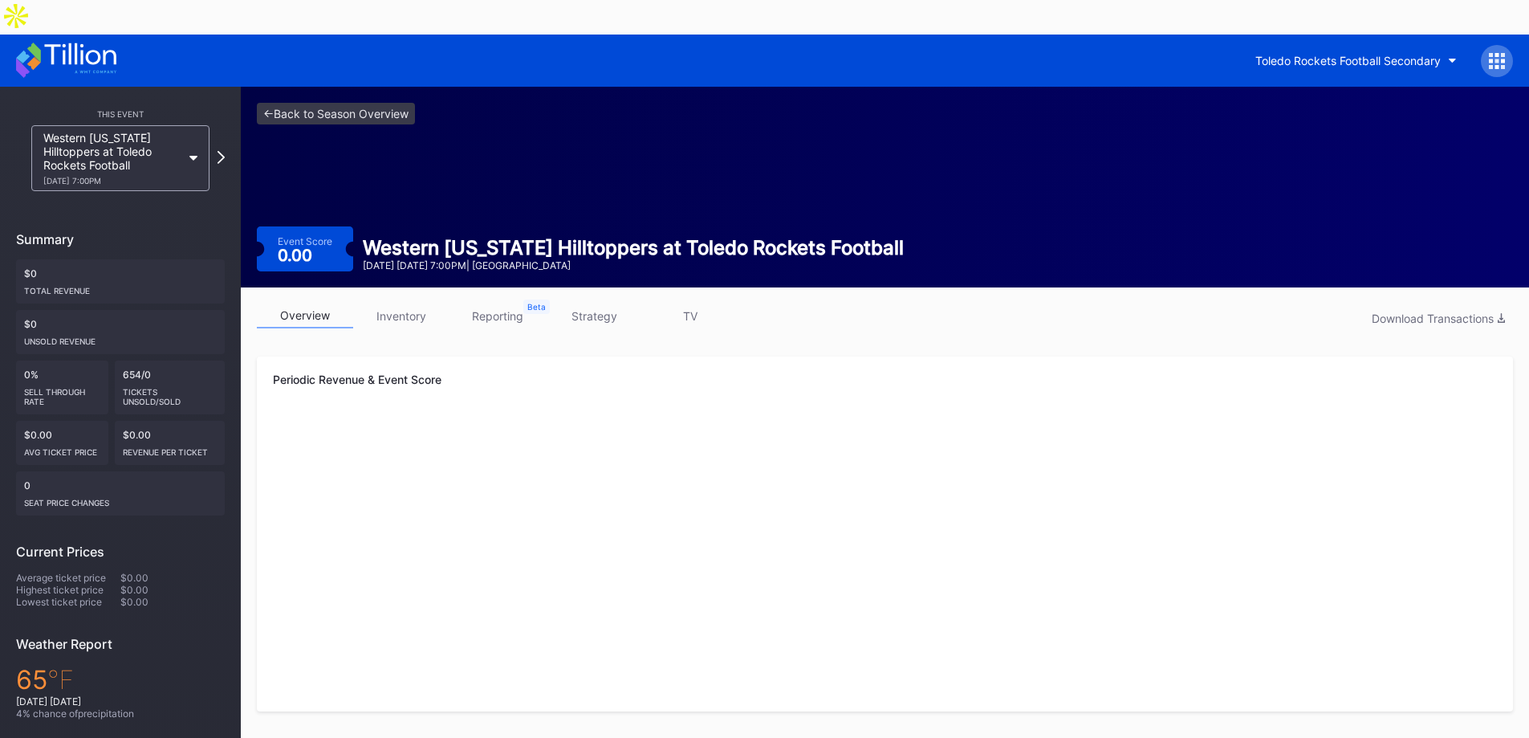
click at [421, 303] on link "inventory" at bounding box center [401, 315] width 96 height 25
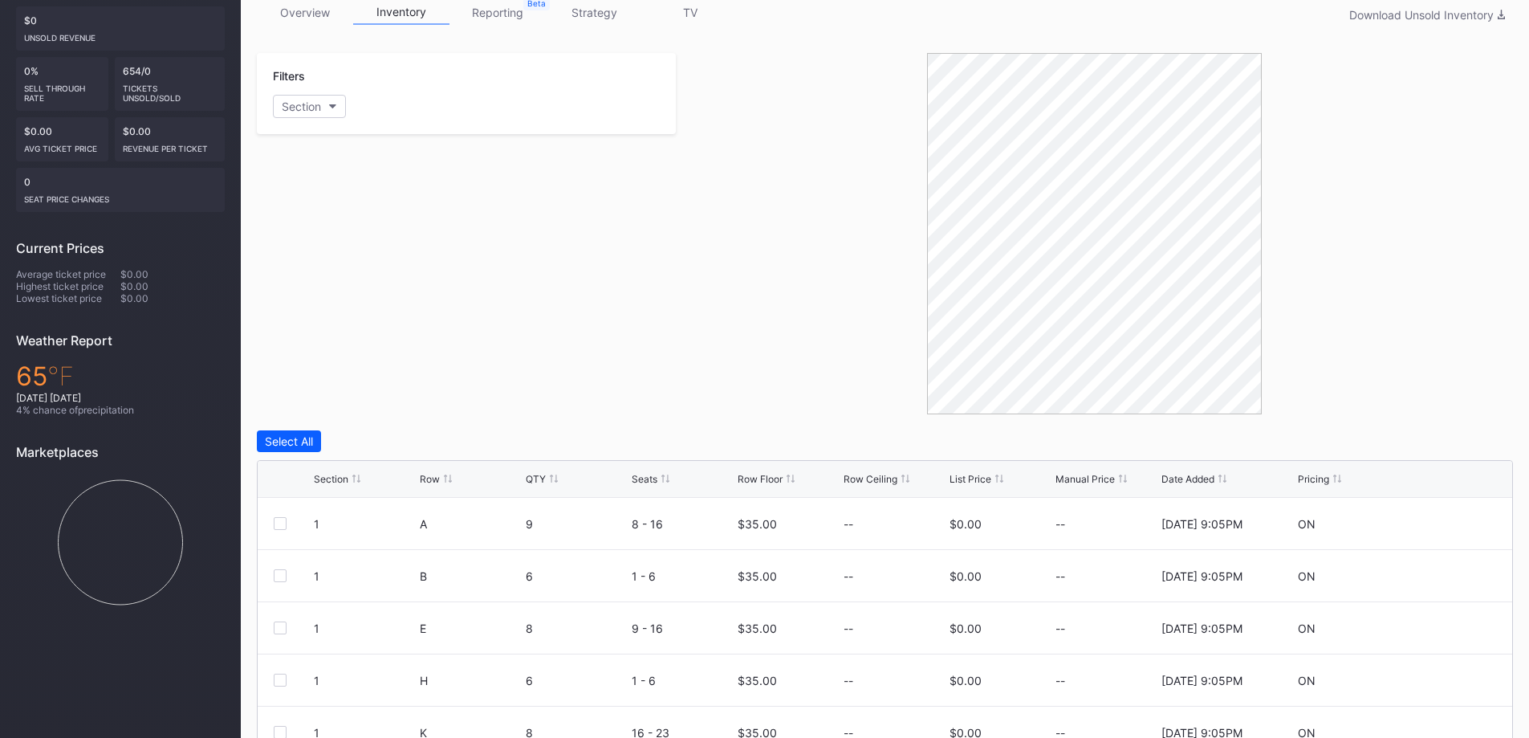
scroll to position [129, 0]
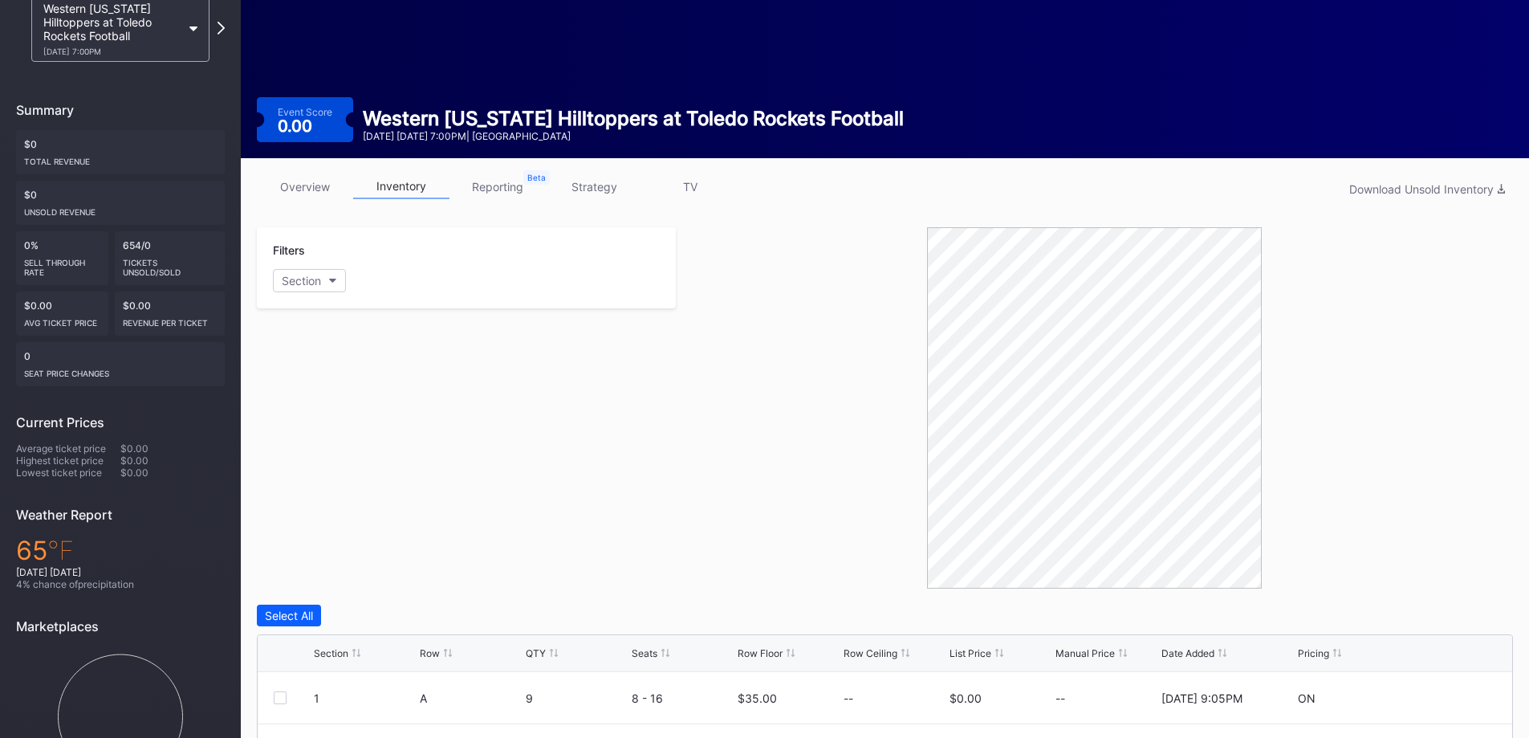
click at [297, 174] on link "overview" at bounding box center [305, 186] width 96 height 25
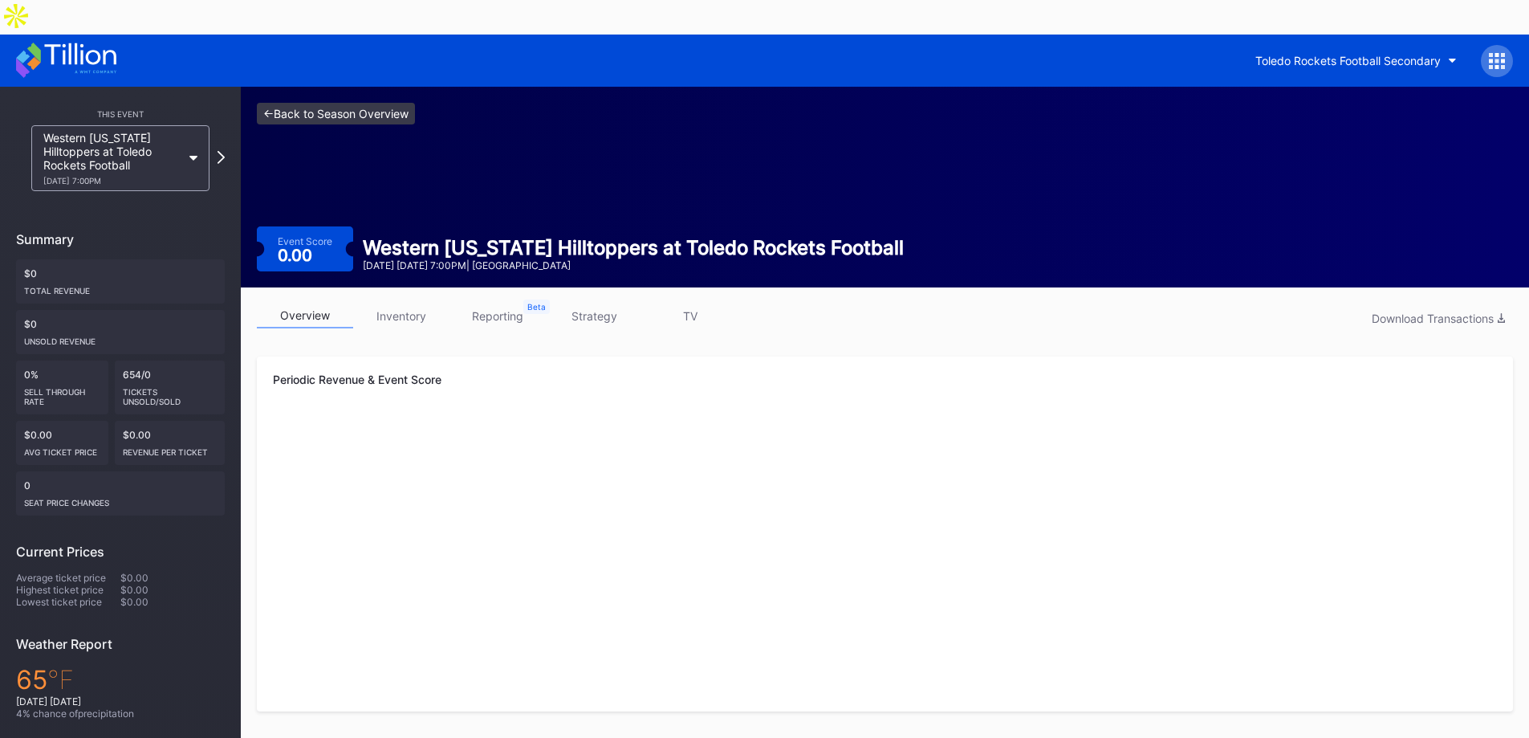
click at [347, 103] on link "<- Back to Season Overview" at bounding box center [336, 114] width 158 height 22
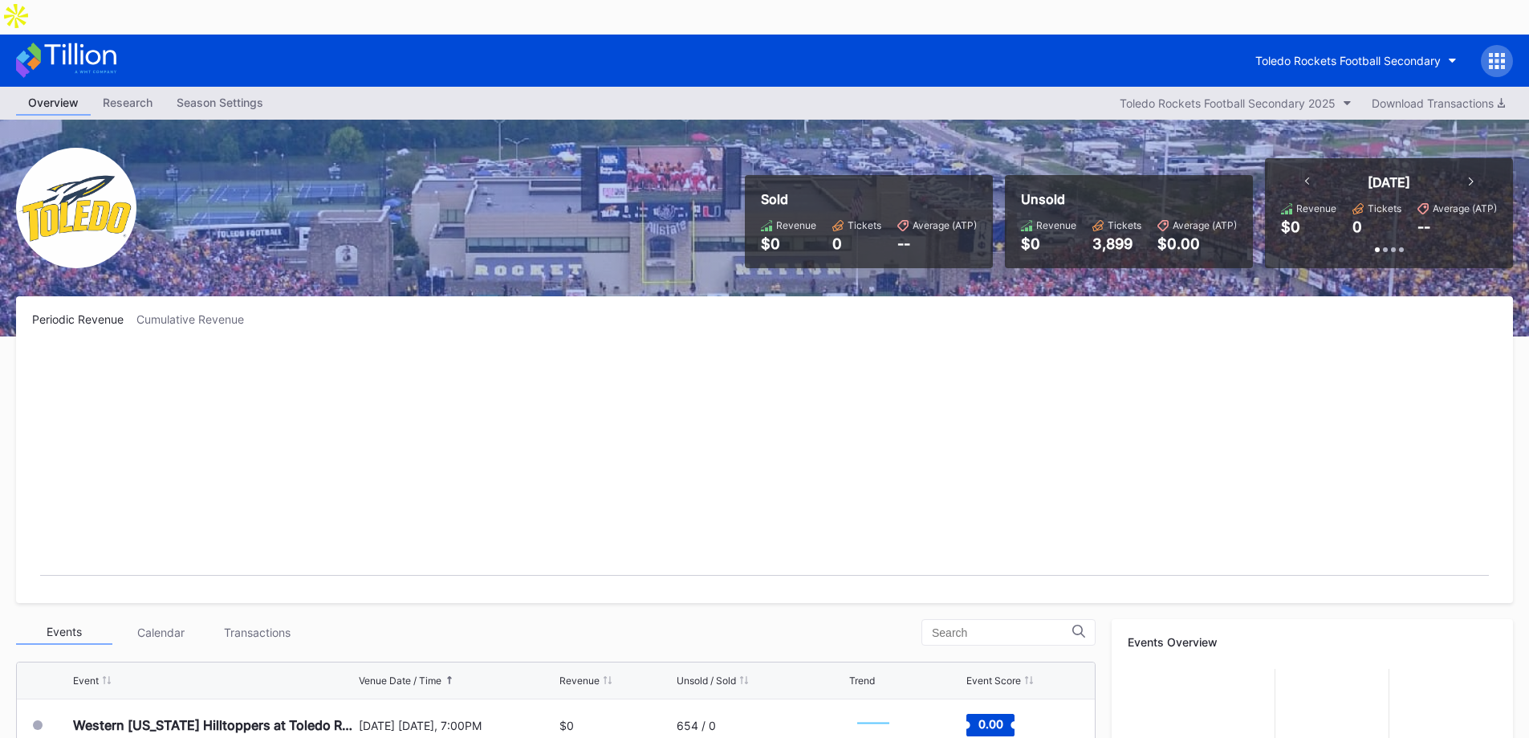
click at [223, 91] on div "Season Settings" at bounding box center [220, 102] width 111 height 23
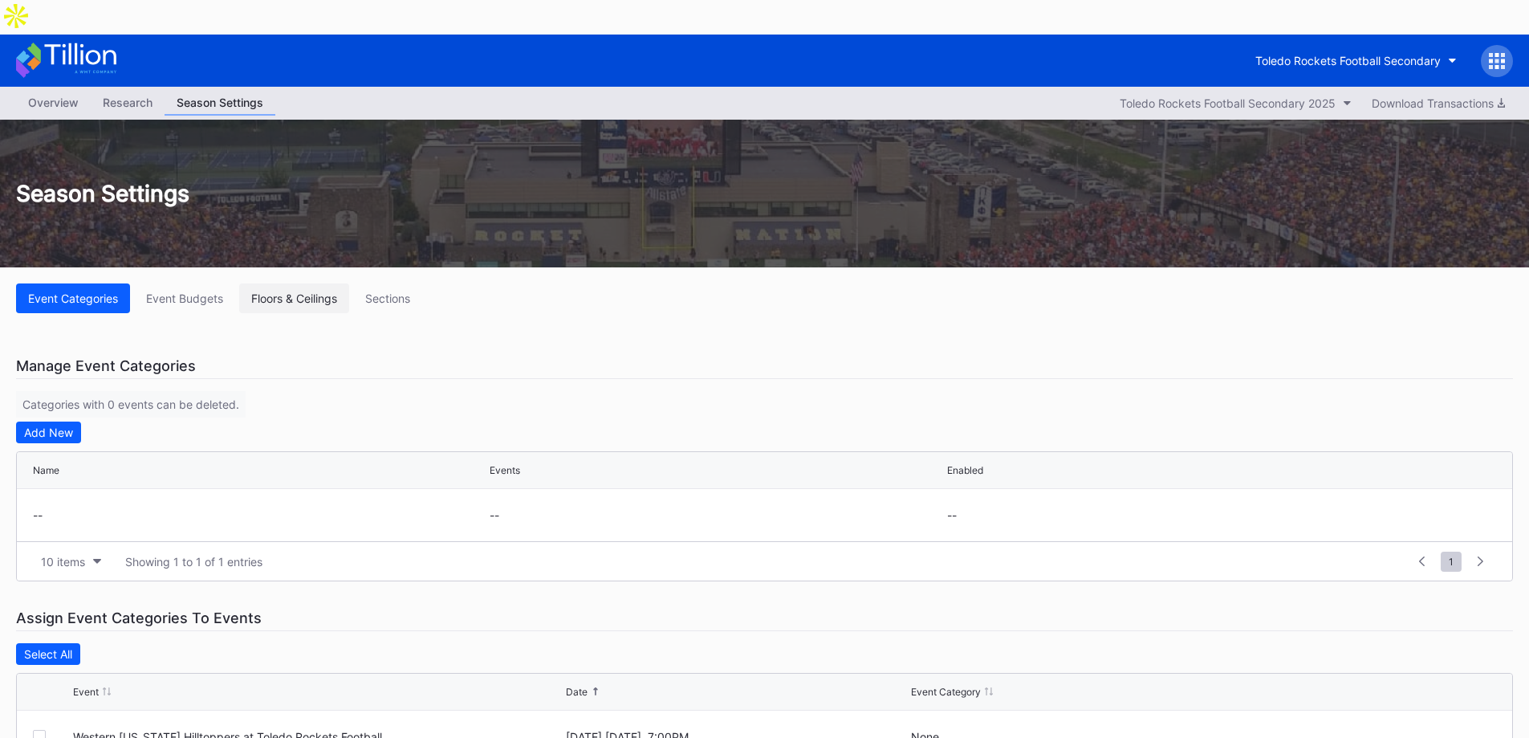
click at [311, 291] on div "Floors & Ceilings" at bounding box center [294, 298] width 86 height 14
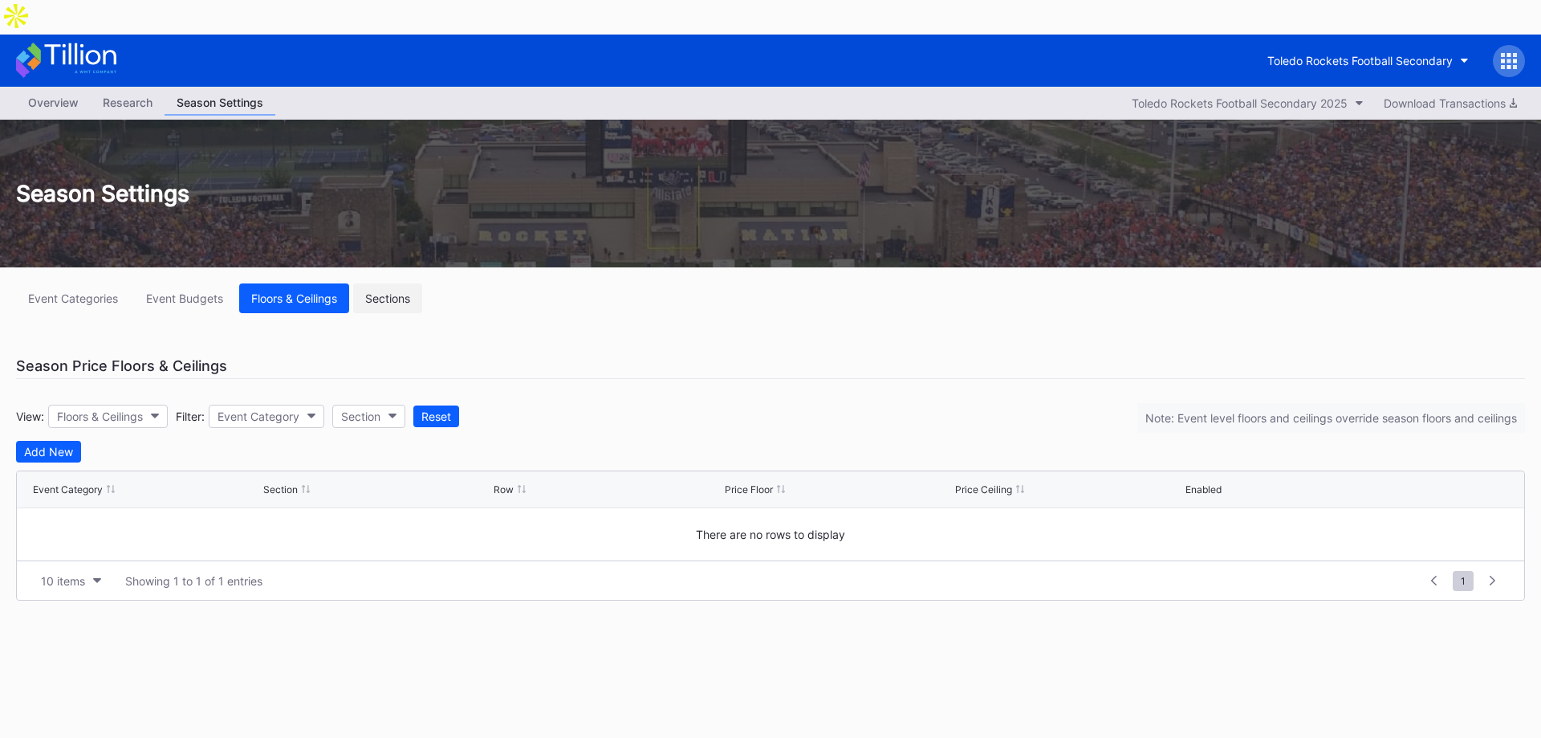
click at [400, 291] on div "Sections" at bounding box center [387, 298] width 45 height 14
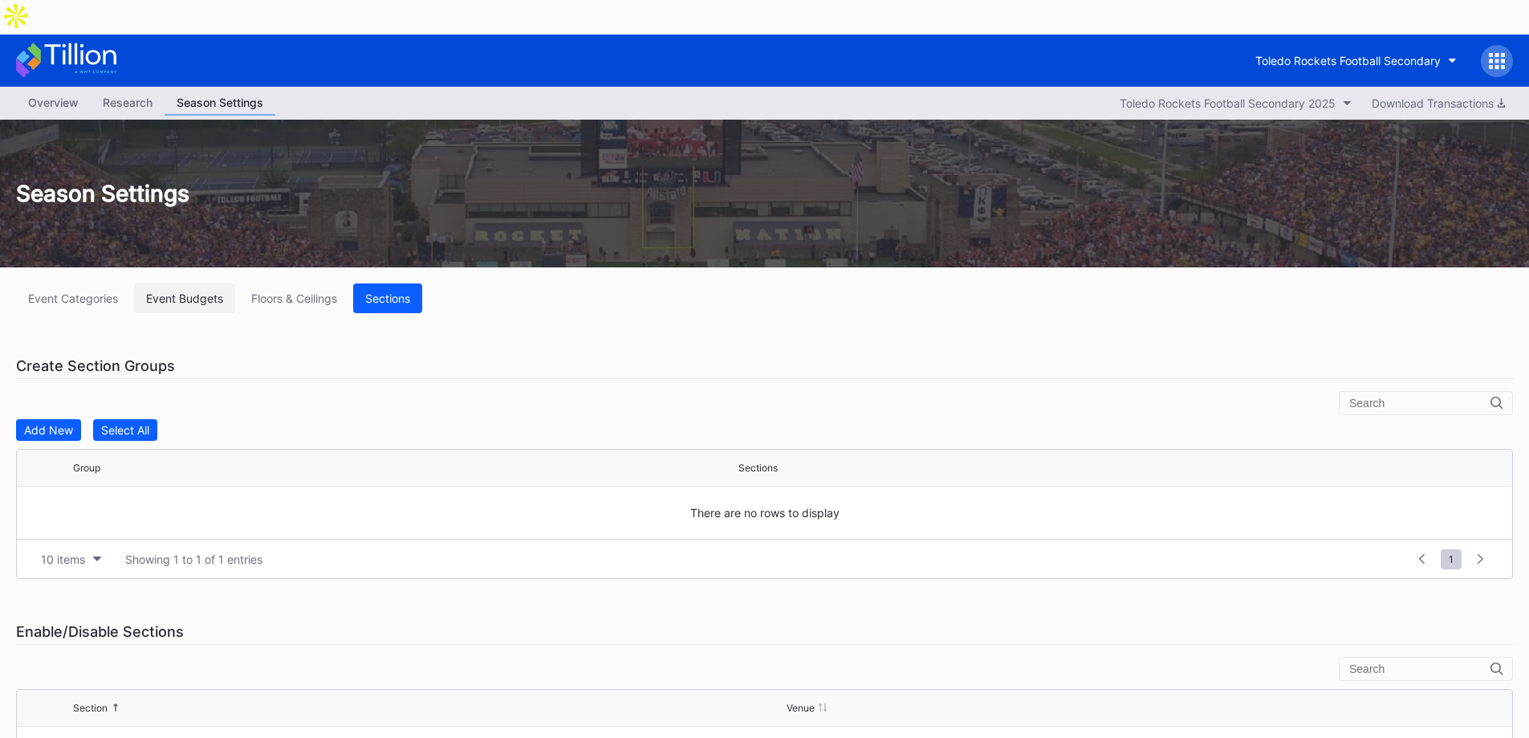
click at [191, 291] on div "Event Budgets" at bounding box center [184, 298] width 77 height 14
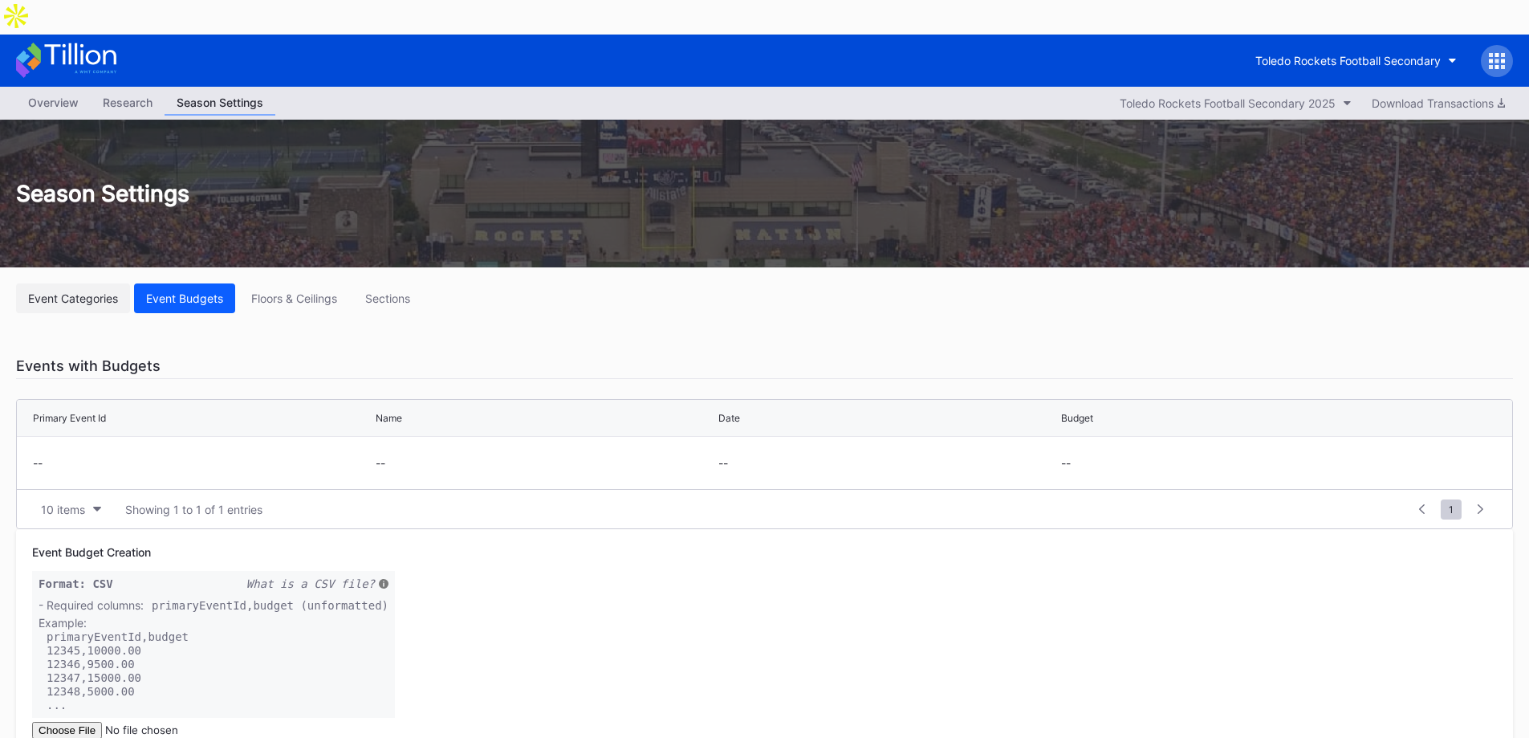
click at [71, 291] on div "Event Categories" at bounding box center [73, 298] width 90 height 14
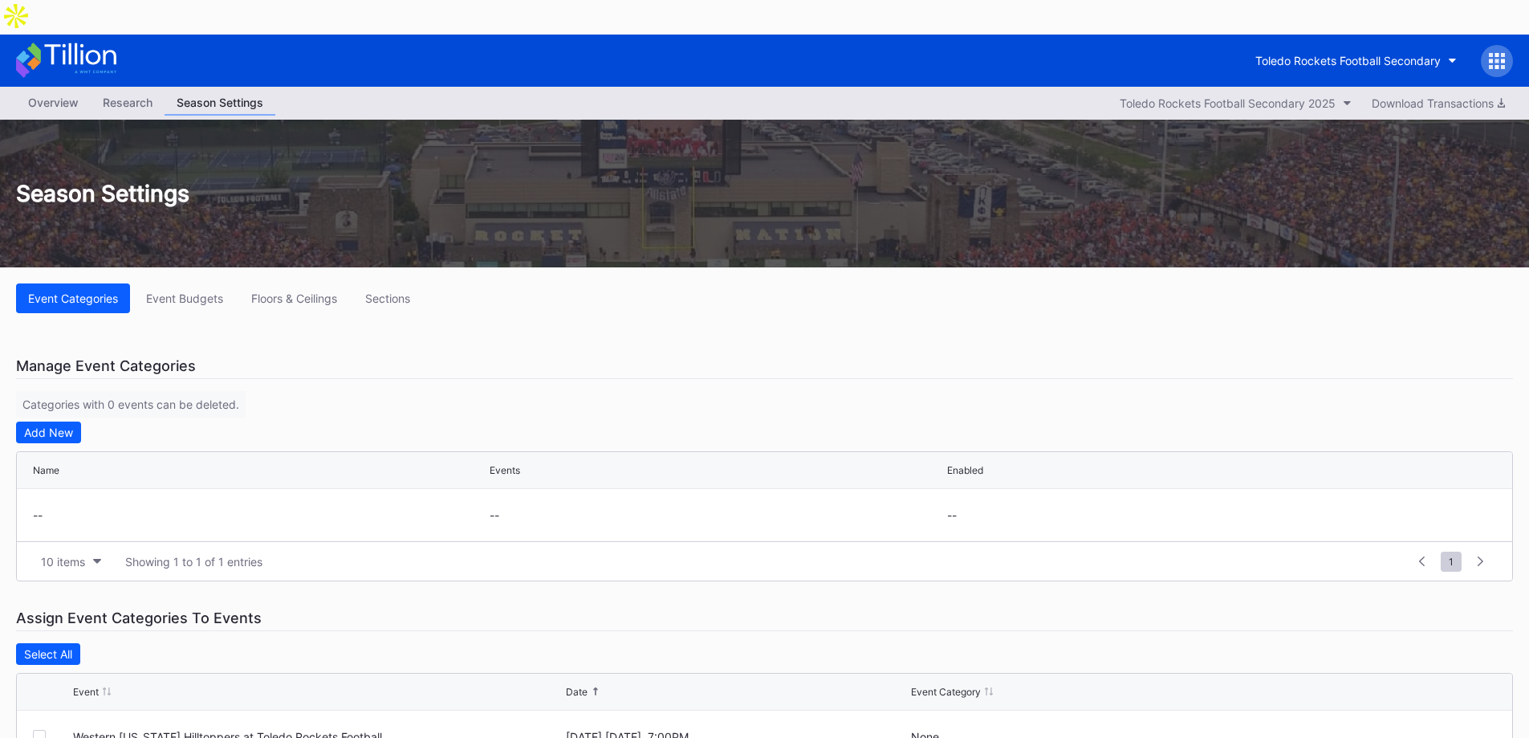
click at [519, 353] on div "Manage Event Categories Categories with 0 events can be deleted. Add New Name E…" at bounding box center [764, 467] width 1497 height 228
click at [127, 91] on div "Research" at bounding box center [128, 102] width 74 height 23
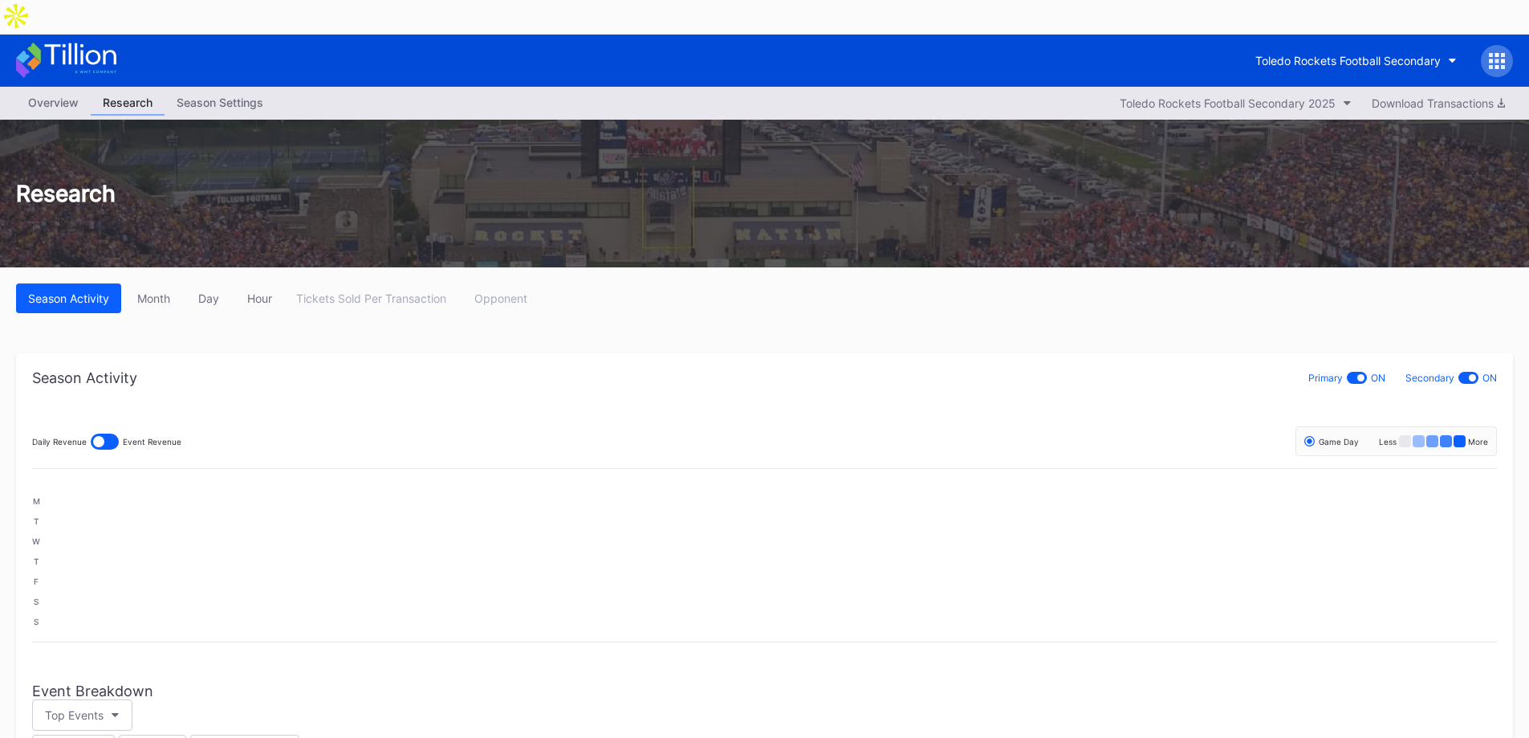
click at [51, 91] on div "Overview" at bounding box center [53, 102] width 75 height 23
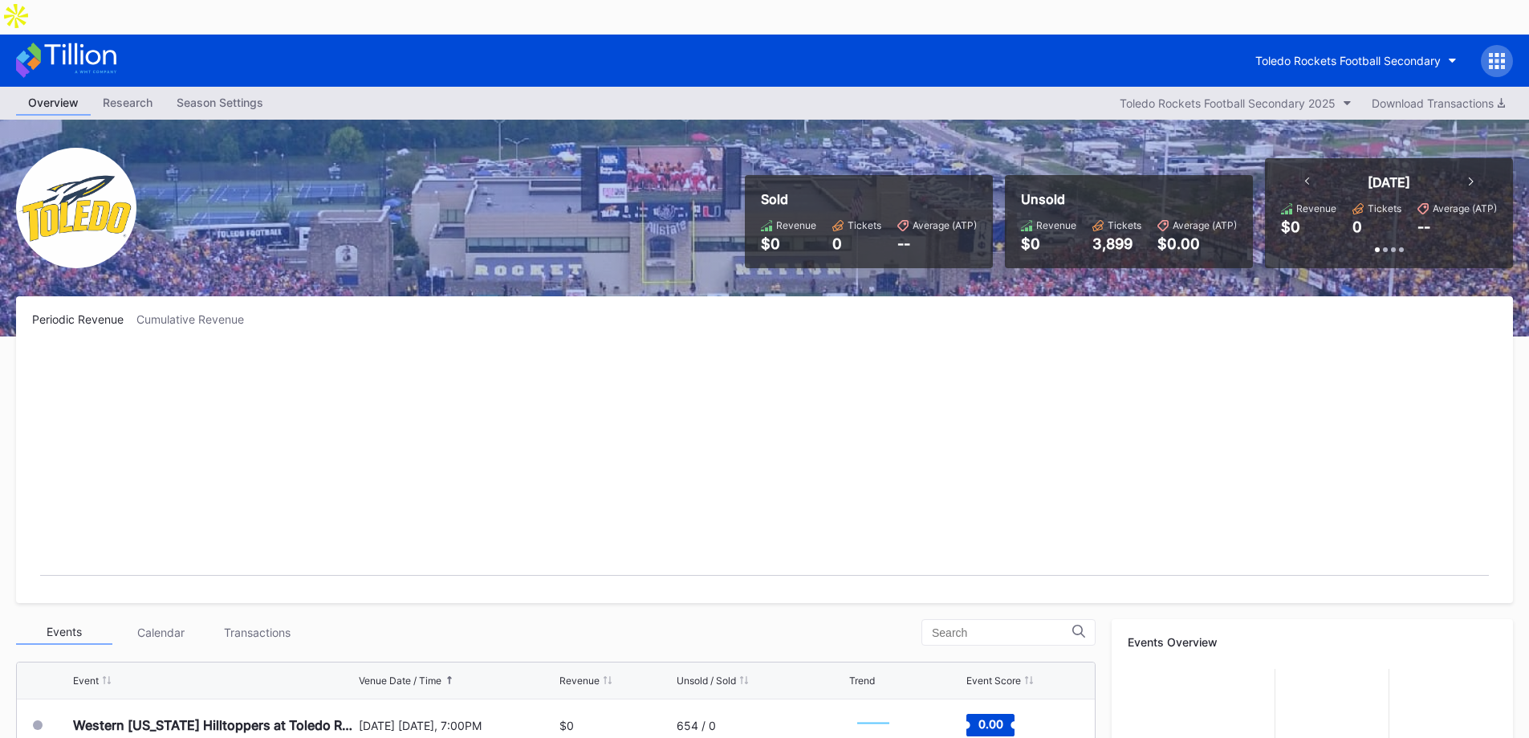
drag, startPoint x: 694, startPoint y: 348, endPoint x: 720, endPoint y: 378, distance: 39.9
click at [704, 376] on rect "Chart title" at bounding box center [764, 466] width 1465 height 241
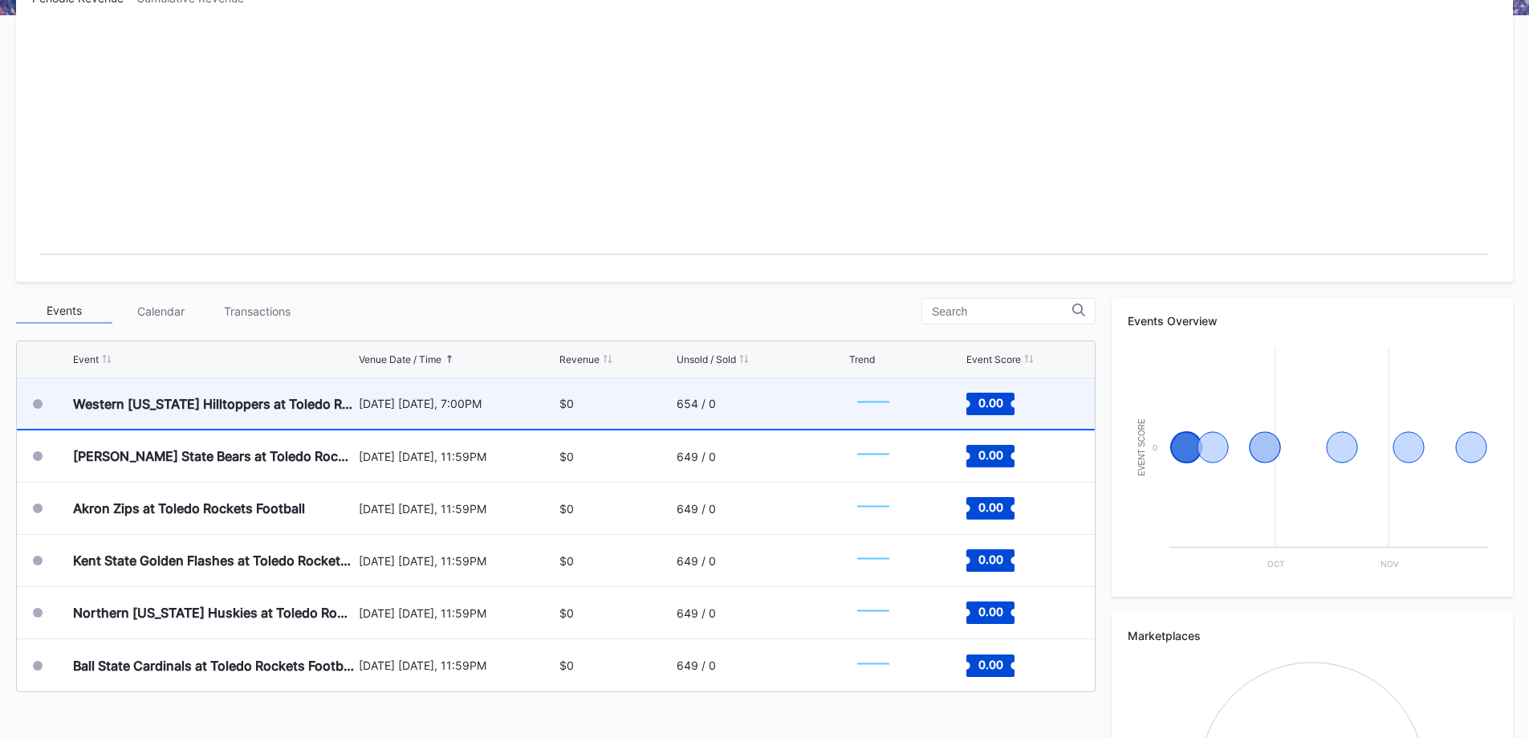
click at [192, 382] on div "Western [US_STATE] Hilltoppers at Toledo Rockets Football" at bounding box center [214, 403] width 282 height 51
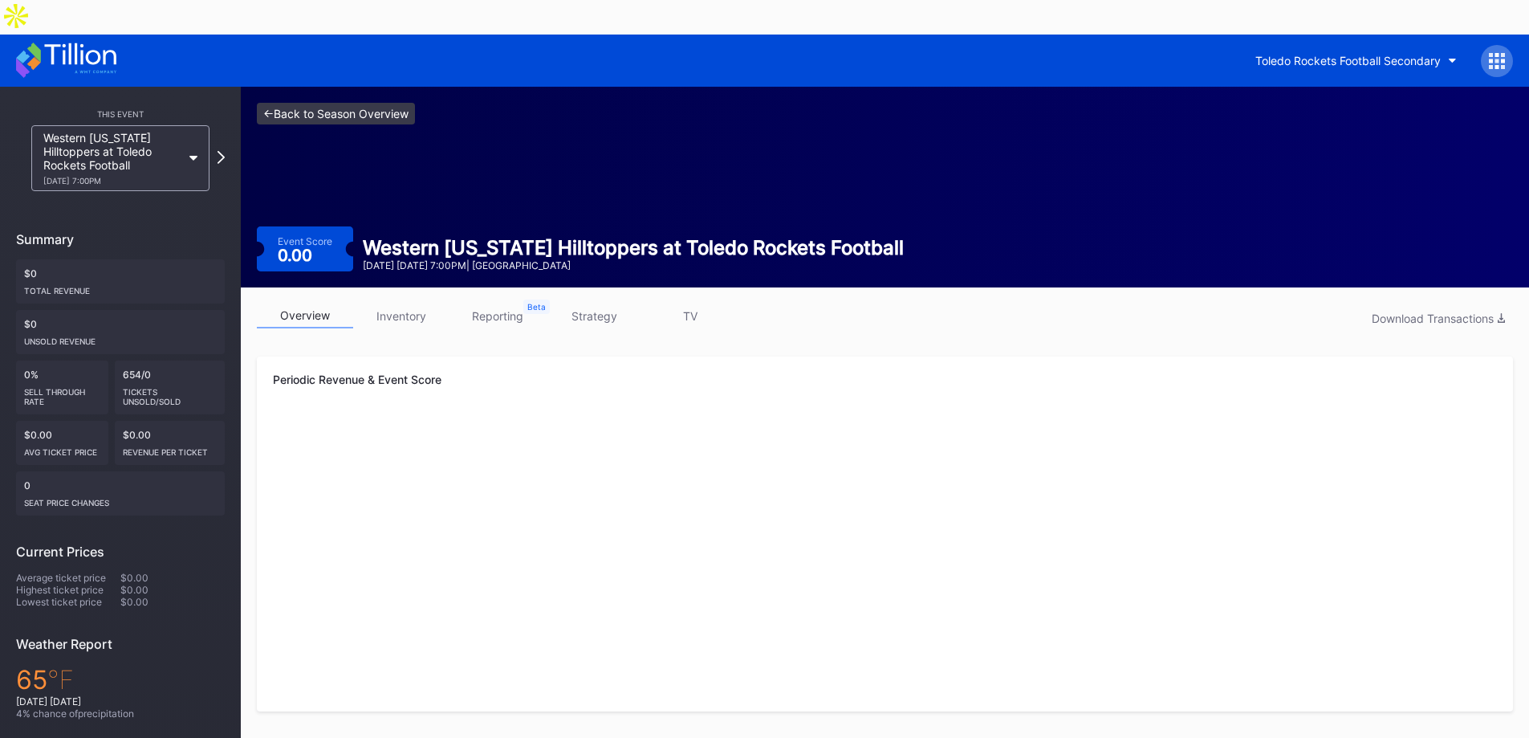
click at [292, 103] on link "<- Back to Season Overview" at bounding box center [336, 114] width 158 height 22
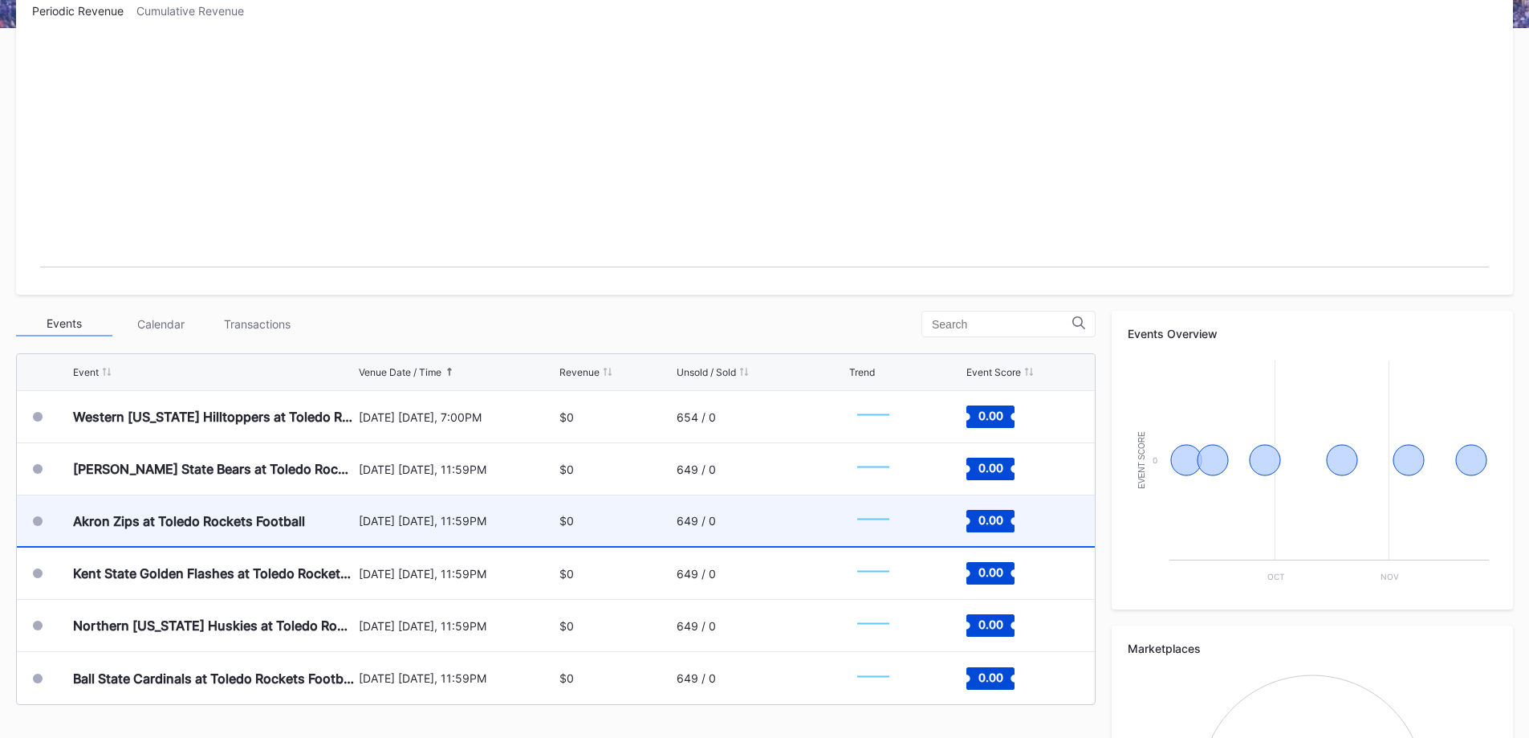
scroll to position [321, 0]
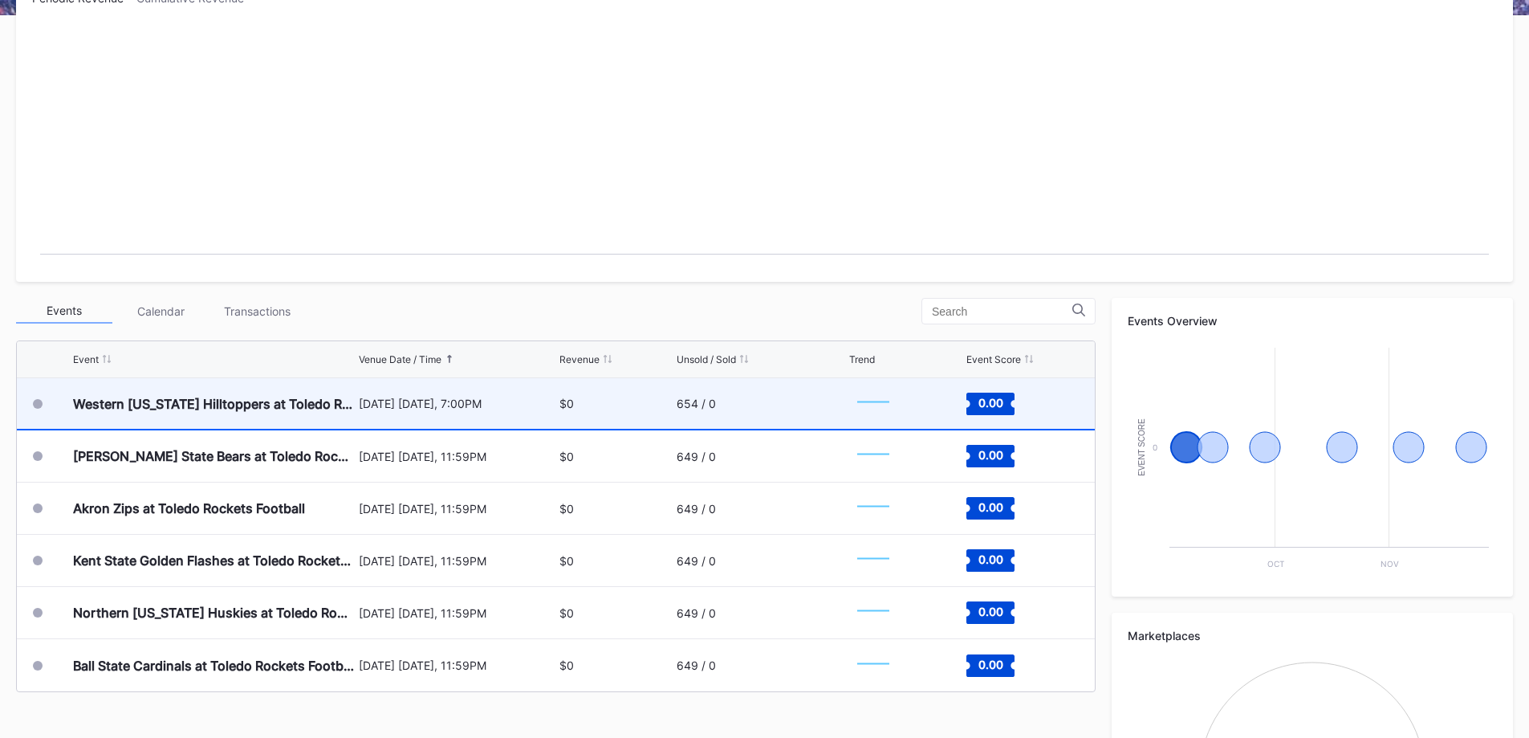
click at [547, 397] on div "[DATE] [DATE], 7:00PM" at bounding box center [457, 404] width 197 height 14
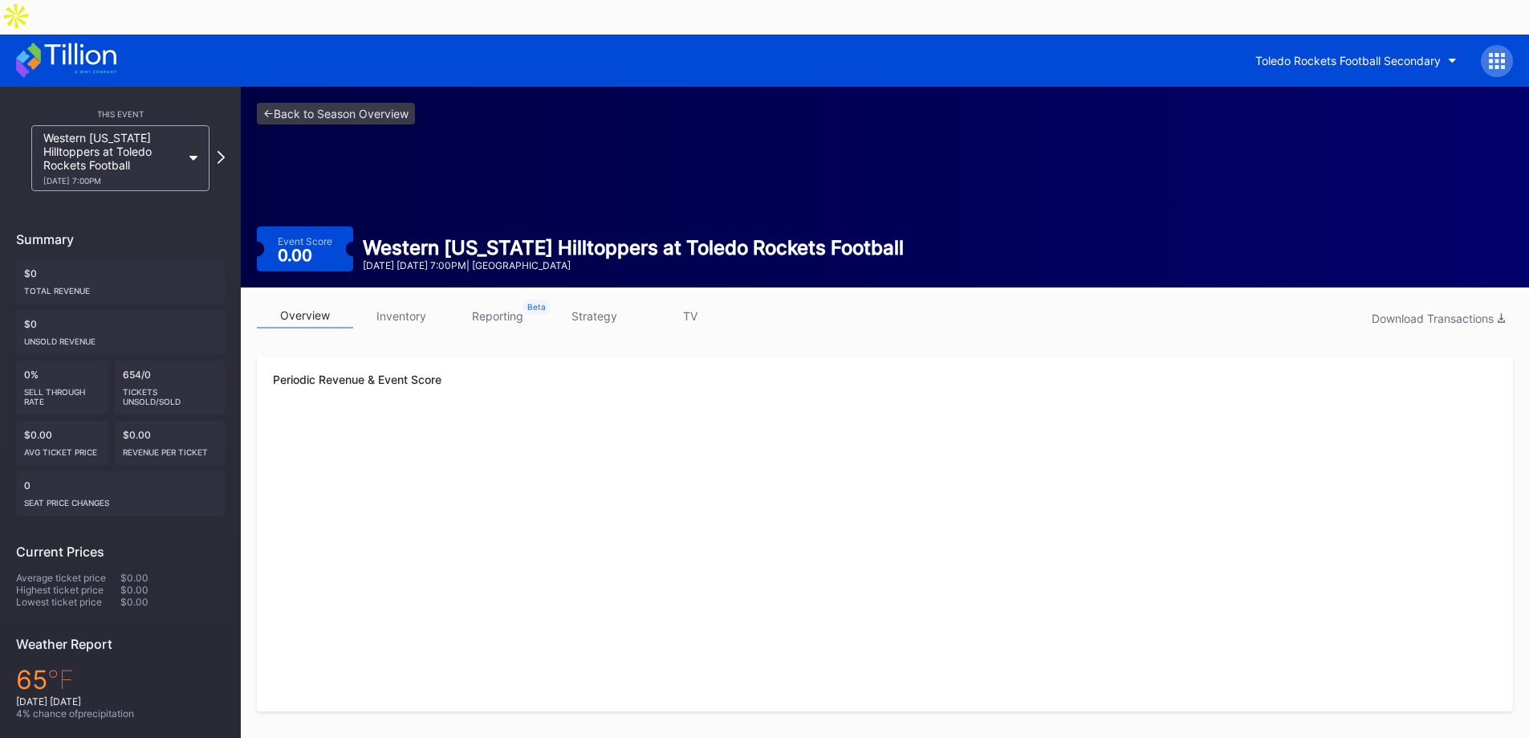
click at [407, 303] on link "inventory" at bounding box center [401, 315] width 96 height 25
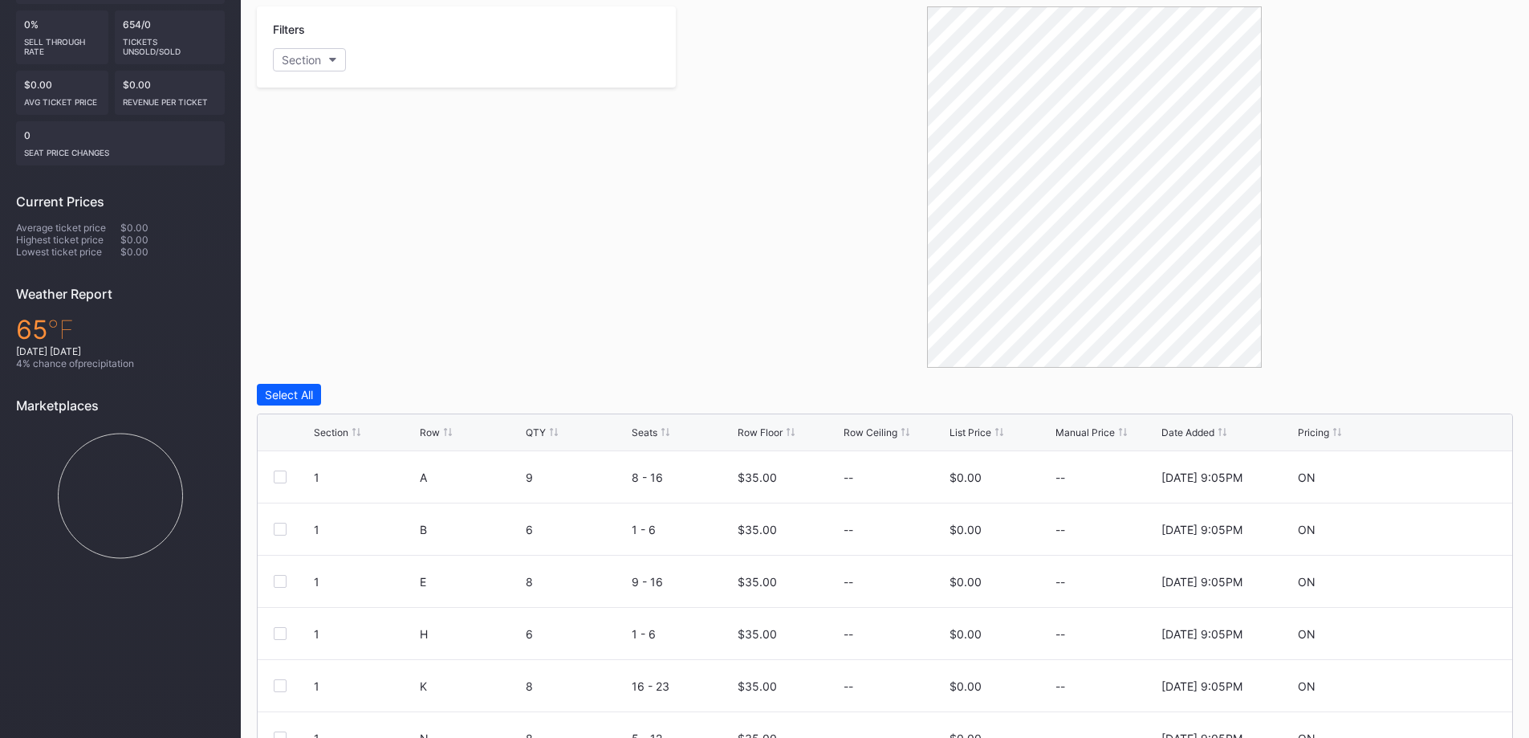
scroll to position [450, 0]
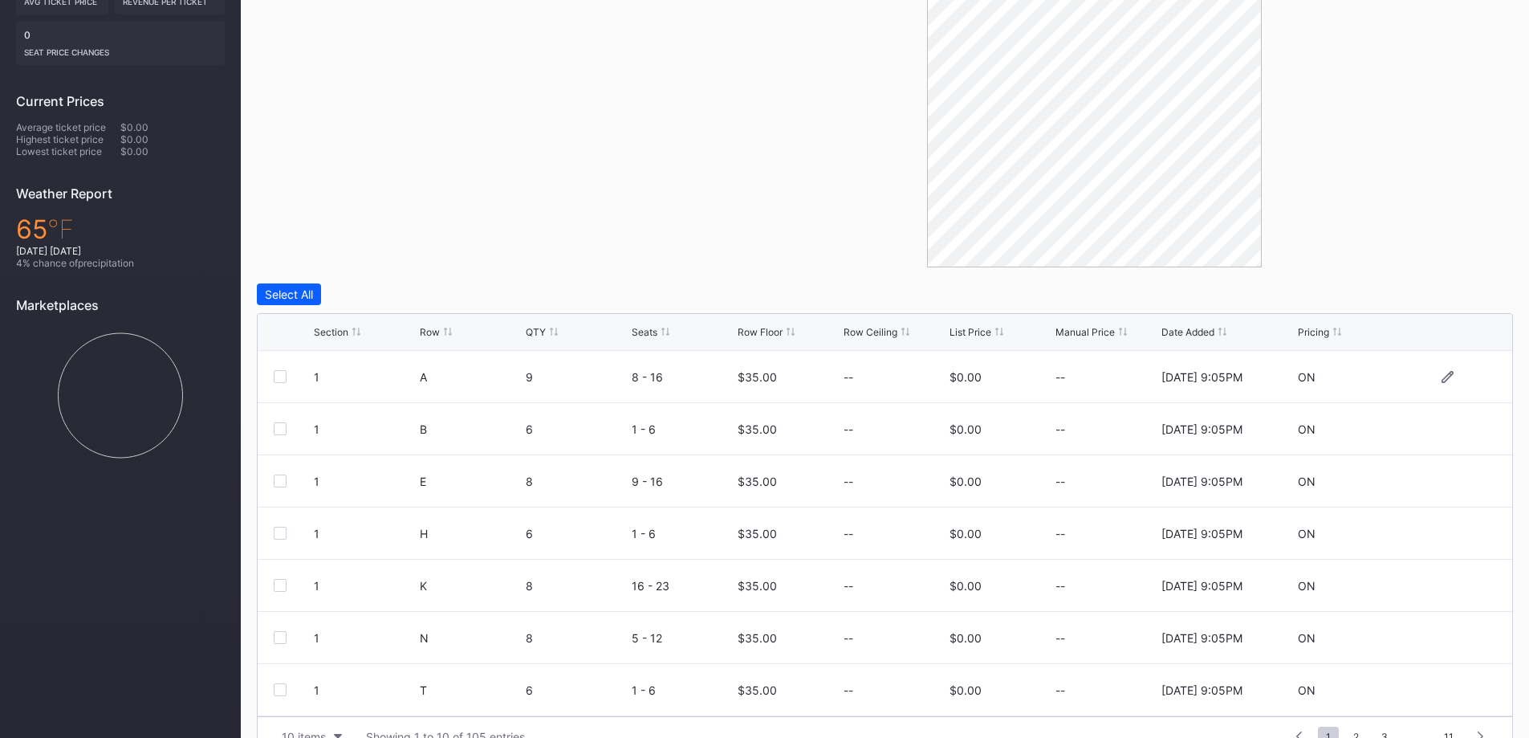
click at [956, 370] on div "$0.00" at bounding box center [966, 377] width 32 height 14
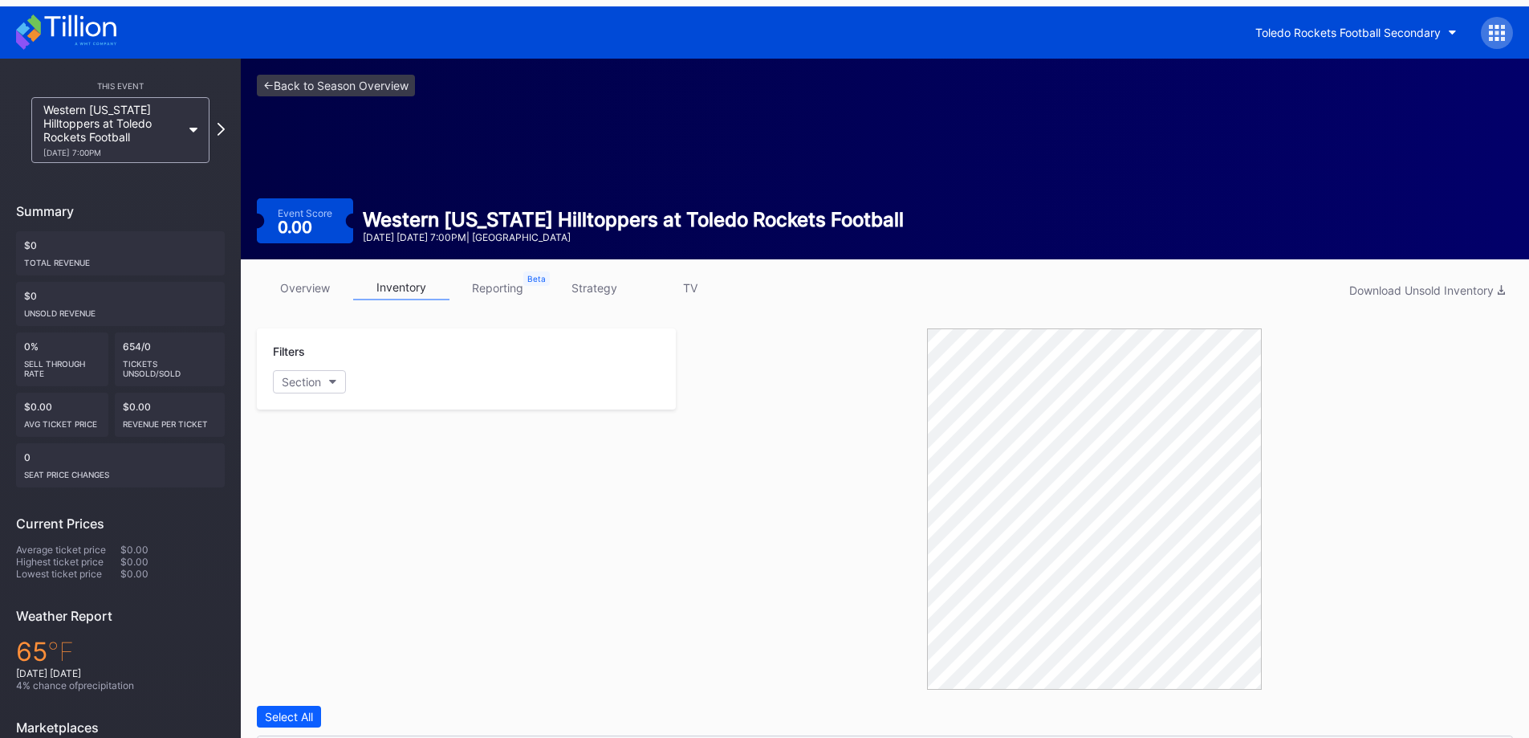
scroll to position [0, 0]
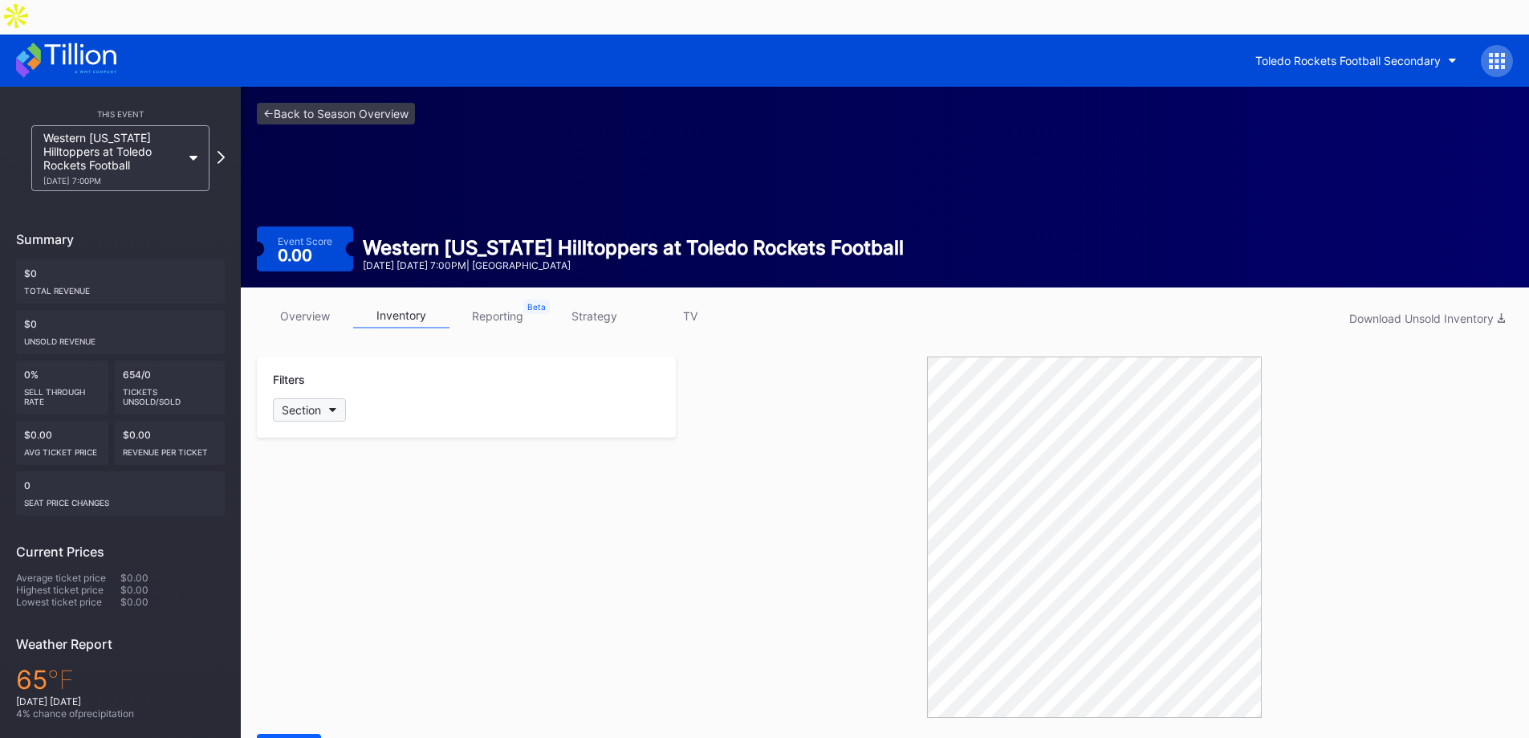
click at [324, 398] on button "Section" at bounding box center [309, 409] width 73 height 23
click at [288, 467] on div at bounding box center [291, 465] width 13 height 13
click at [291, 494] on div at bounding box center [291, 495] width 13 height 13
click at [293, 561] on div at bounding box center [291, 563] width 13 height 13
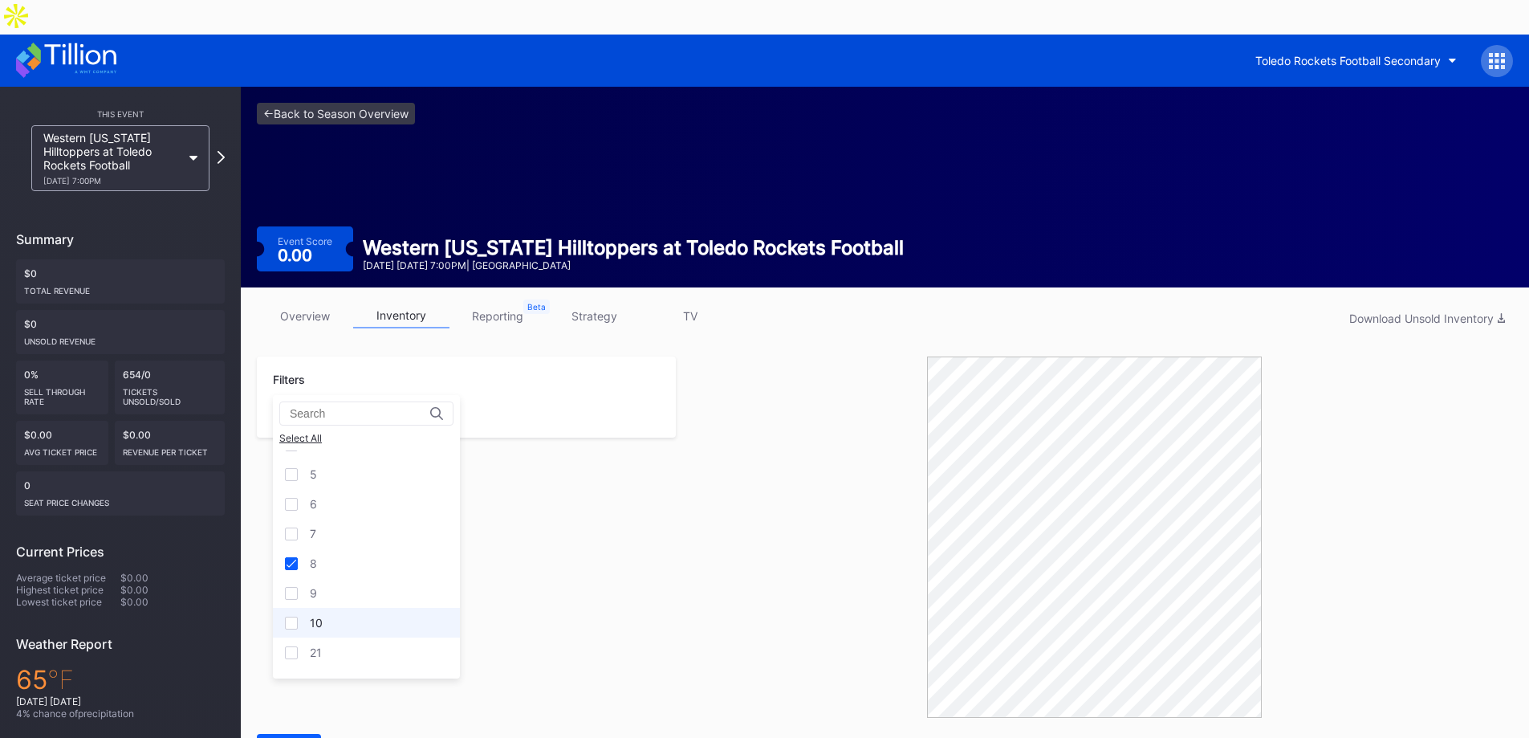
click at [292, 622] on div at bounding box center [291, 623] width 13 height 13
click at [287, 516] on div at bounding box center [291, 513] width 13 height 13
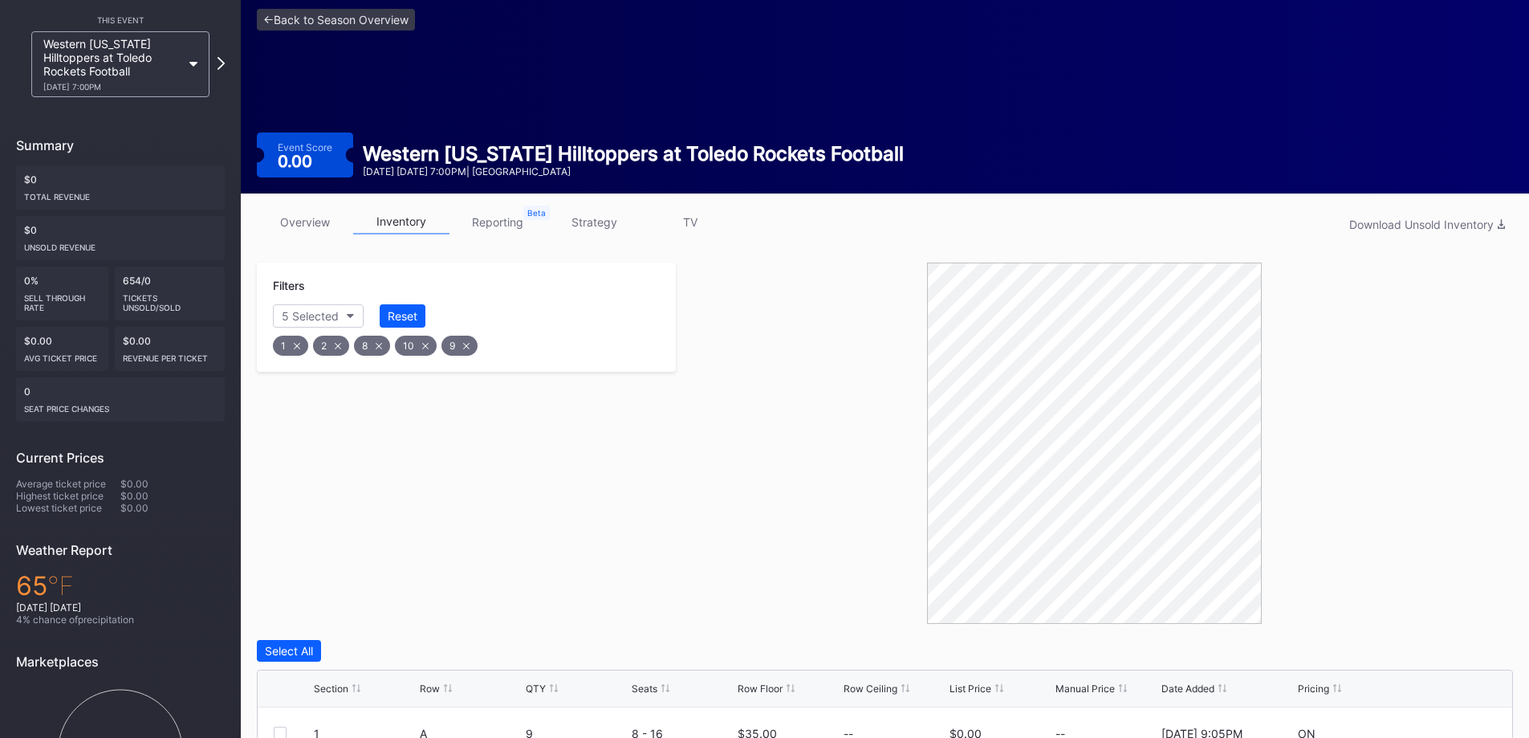
scroll to position [241, 0]
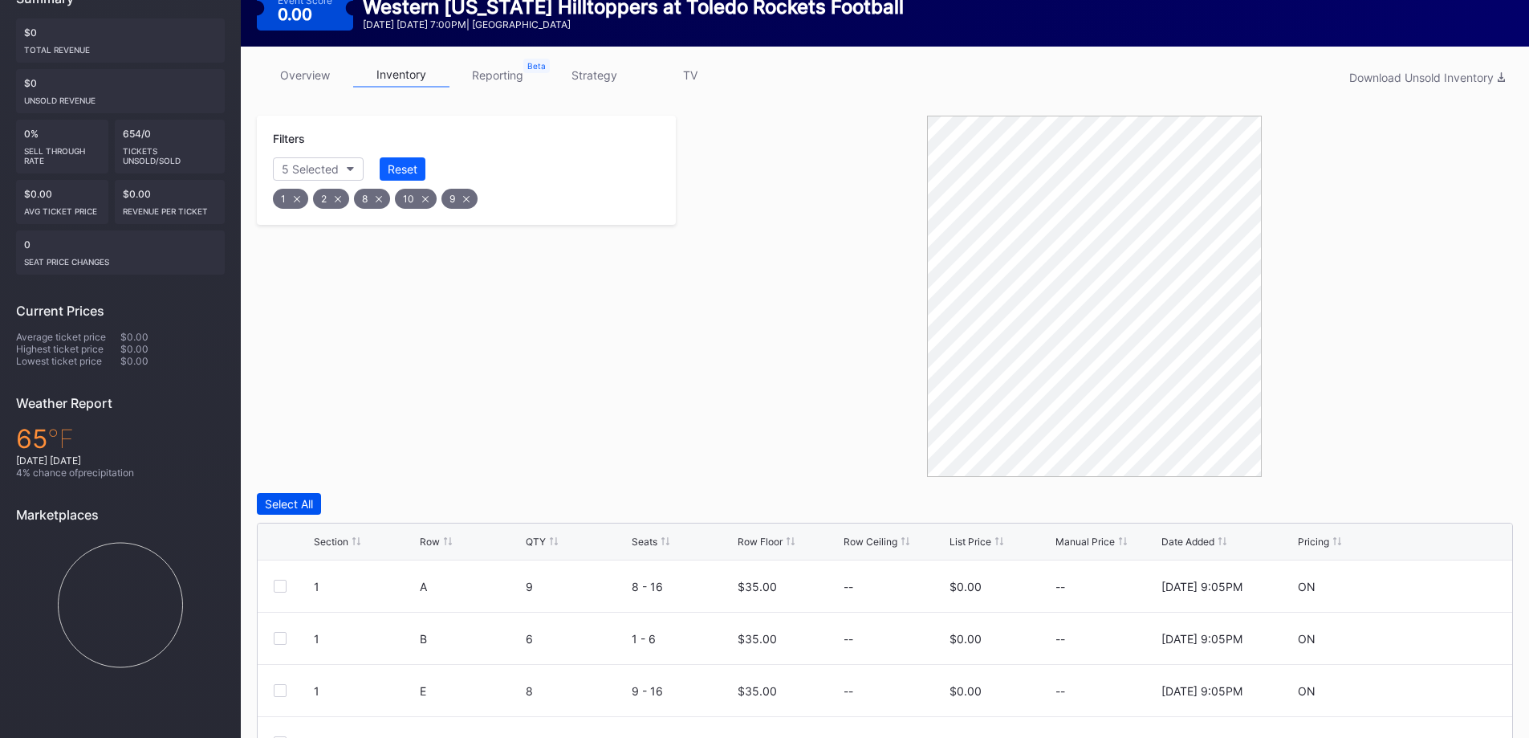
click at [294, 497] on div "Select All" at bounding box center [289, 504] width 48 height 14
click at [404, 497] on div "Edit 35 Rows" at bounding box center [388, 504] width 69 height 14
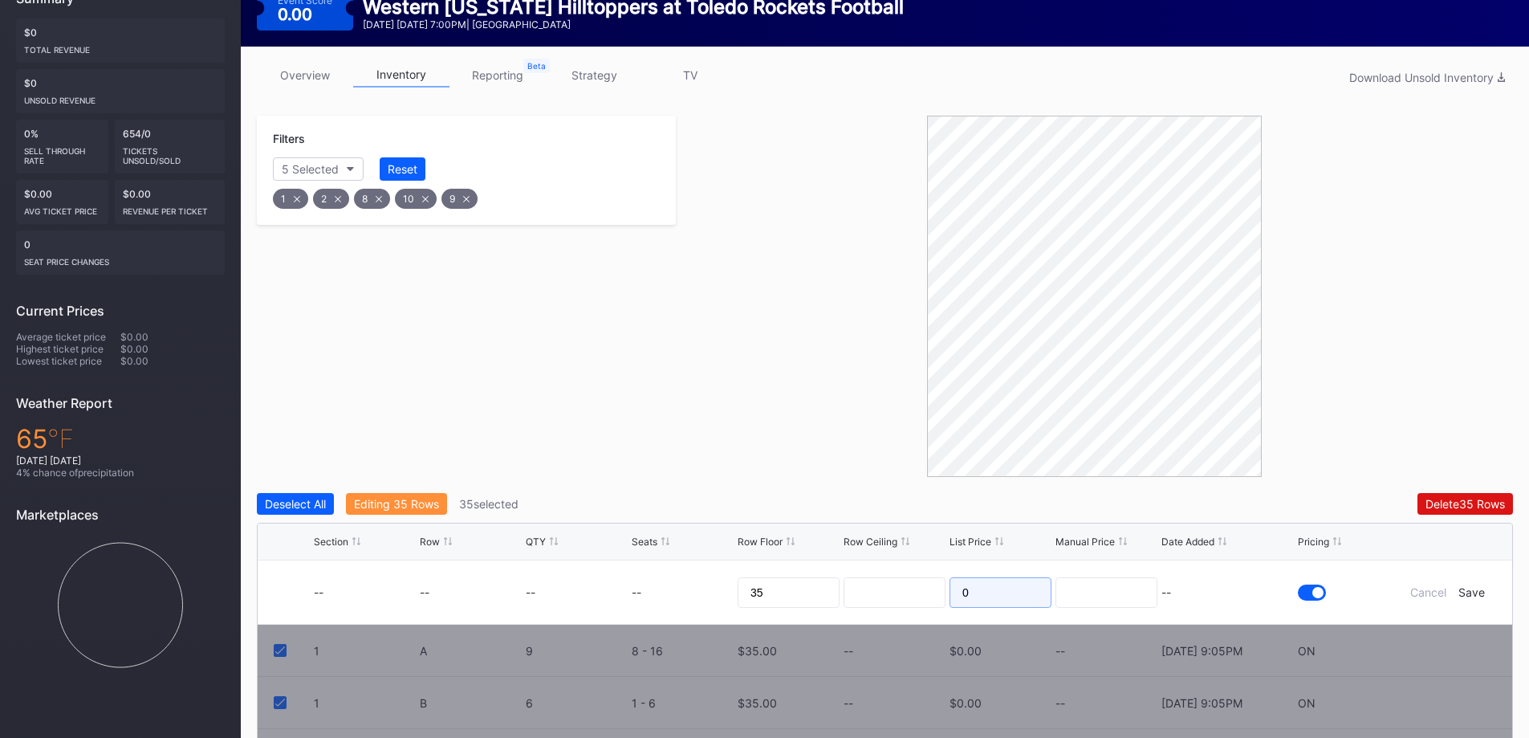
drag, startPoint x: 977, startPoint y: 556, endPoint x: 934, endPoint y: 556, distance: 43.3
click at [934, 560] on form "-- -- -- -- 35 0 -- Cancel Save" at bounding box center [905, 591] width 1182 height 63
click at [722, 416] on div at bounding box center [1094, 296] width 837 height 361
click at [368, 497] on div "Editing 35 Rows" at bounding box center [396, 504] width 85 height 14
click at [1428, 585] on div "Cancel" at bounding box center [1428, 592] width 36 height 14
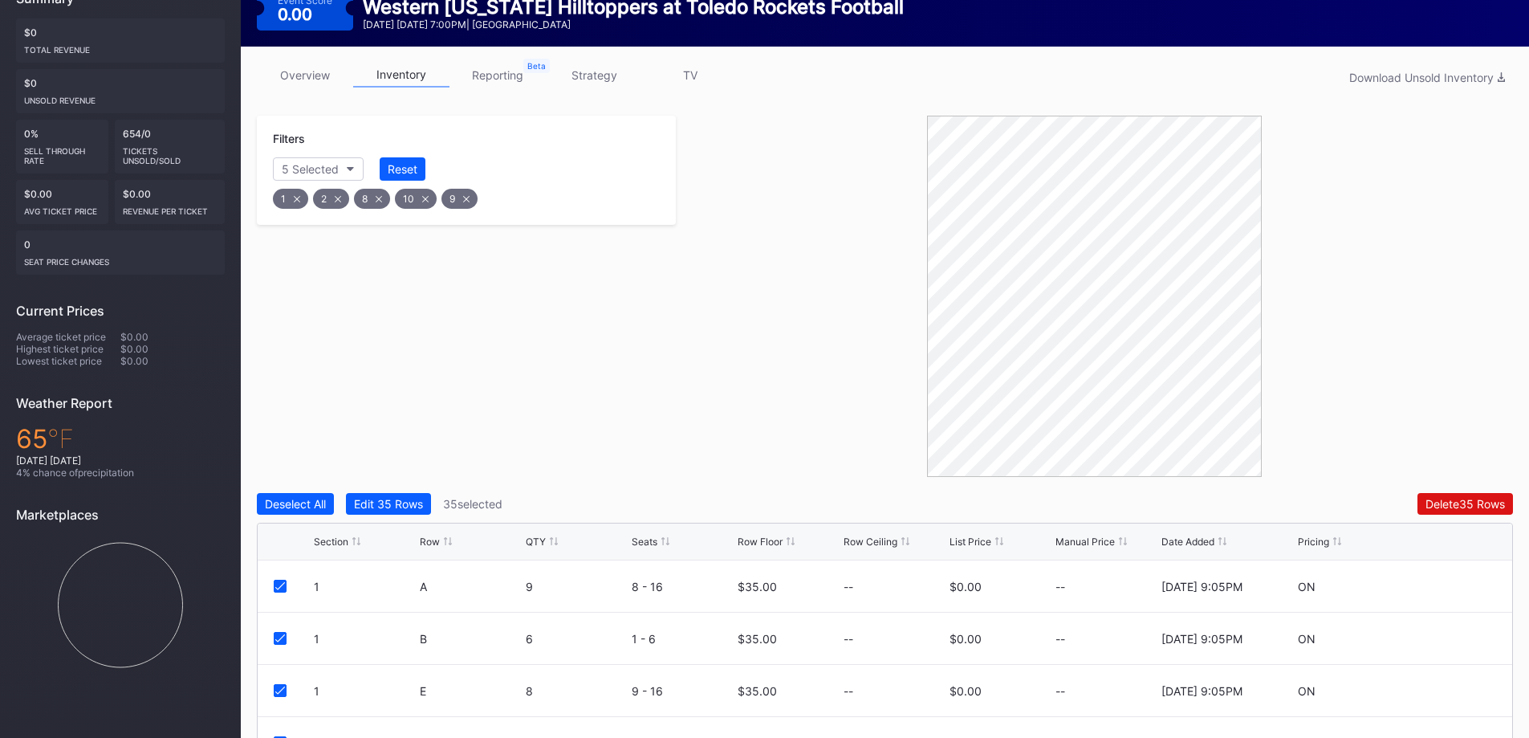
click at [633, 417] on div "Filters 5 Selected Reset 1 2 8 10 9" at bounding box center [466, 296] width 419 height 361
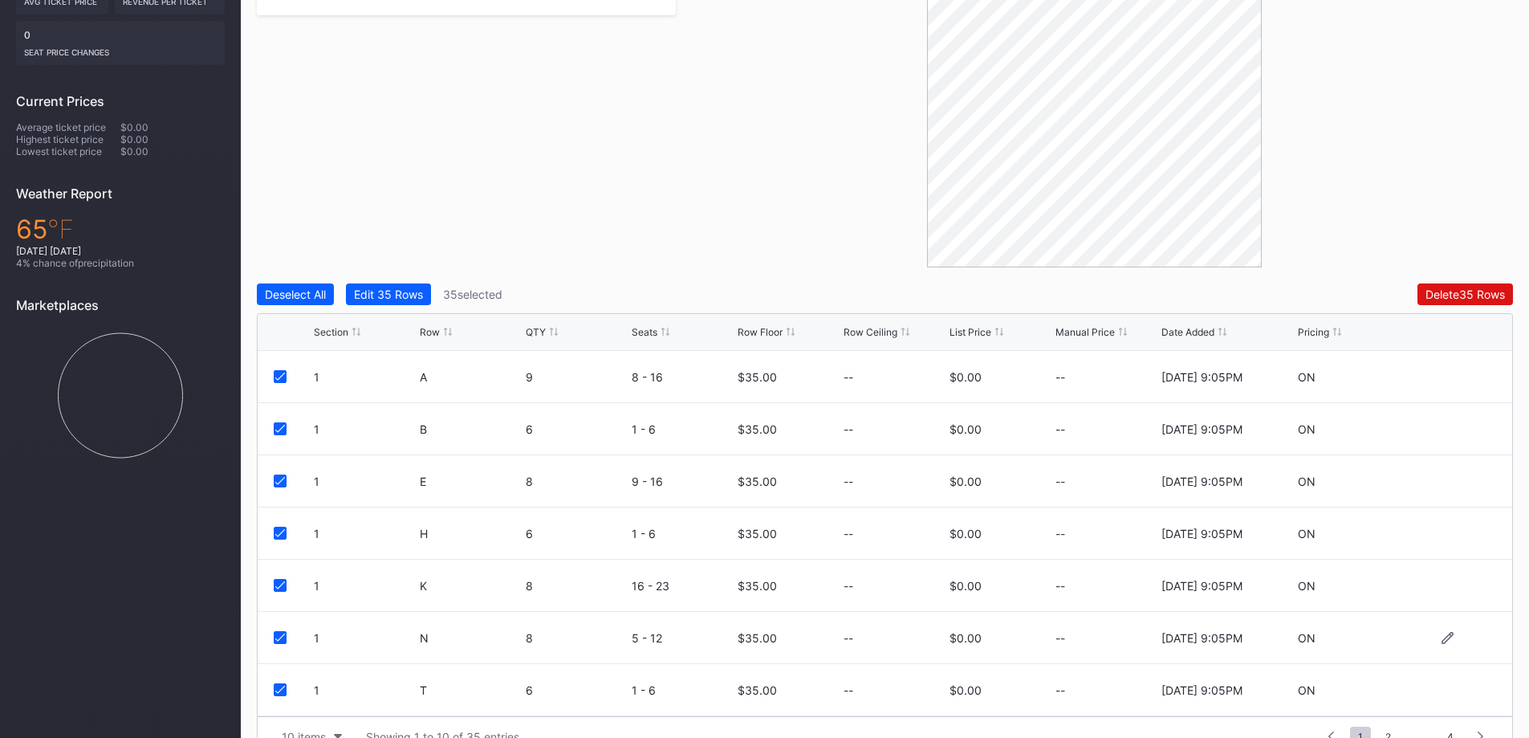
scroll to position [49, 0]
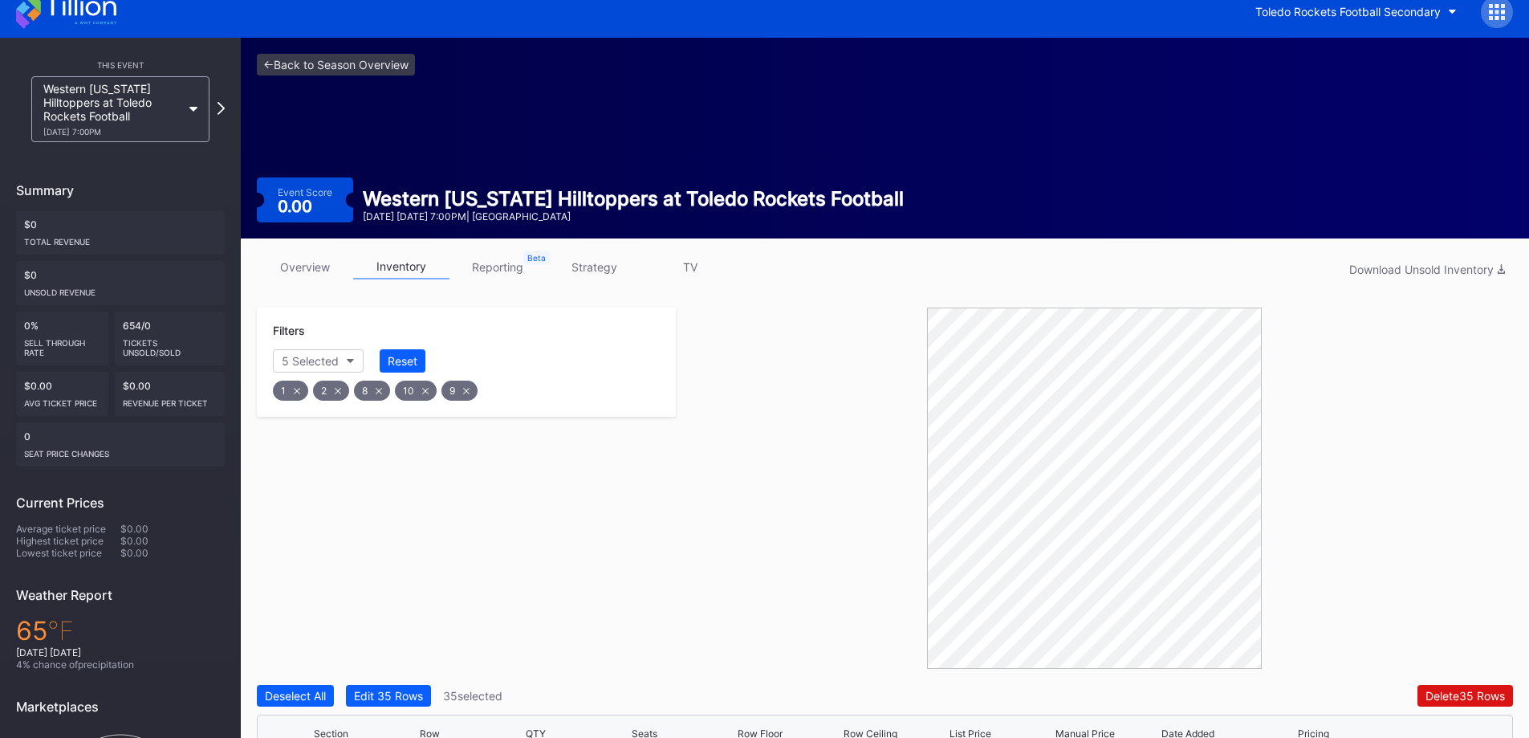
click at [475, 568] on div "Filters 5 Selected Reset 1 2 8 10 9" at bounding box center [466, 487] width 419 height 361
click at [842, 261] on div "overview inventory reporting strategy TV Download Unsold Inventory Filters 5 Se…" at bounding box center [885, 705] width 1288 height 935
click at [686, 254] on link "TV" at bounding box center [690, 266] width 96 height 25
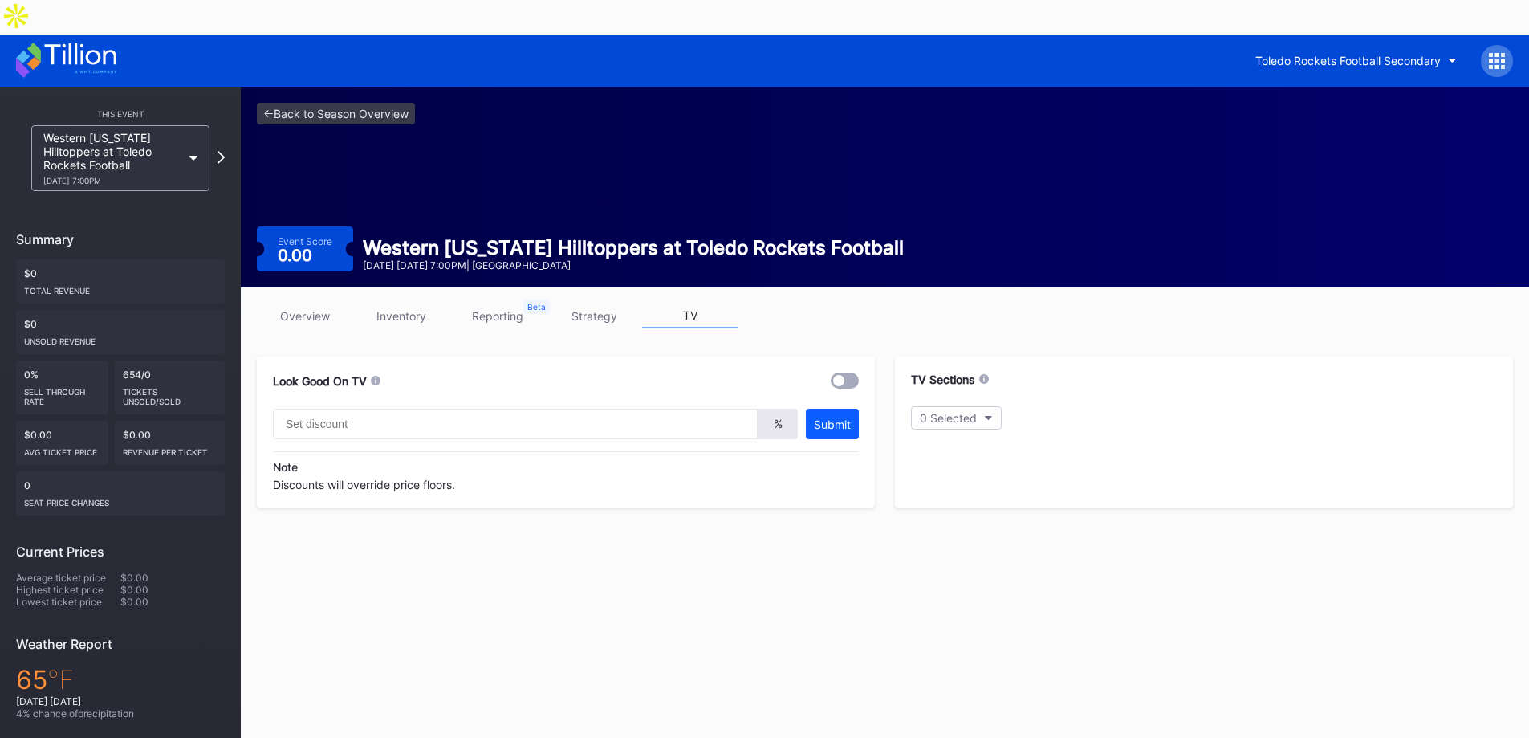
click at [602, 303] on link "strategy" at bounding box center [594, 315] width 96 height 25
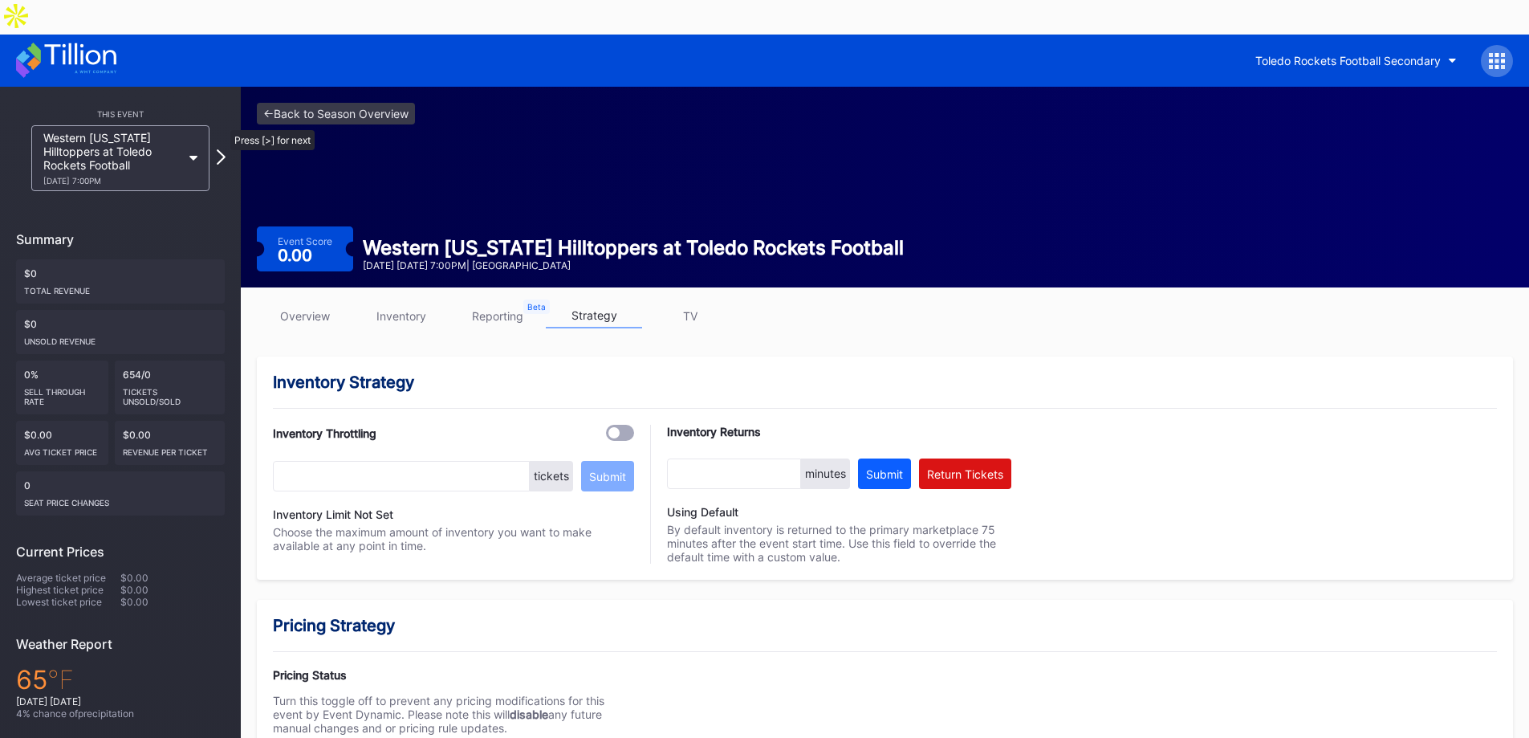
click at [222, 149] on icon at bounding box center [221, 156] width 9 height 15
click at [409, 303] on link "inventory" at bounding box center [401, 315] width 96 height 25
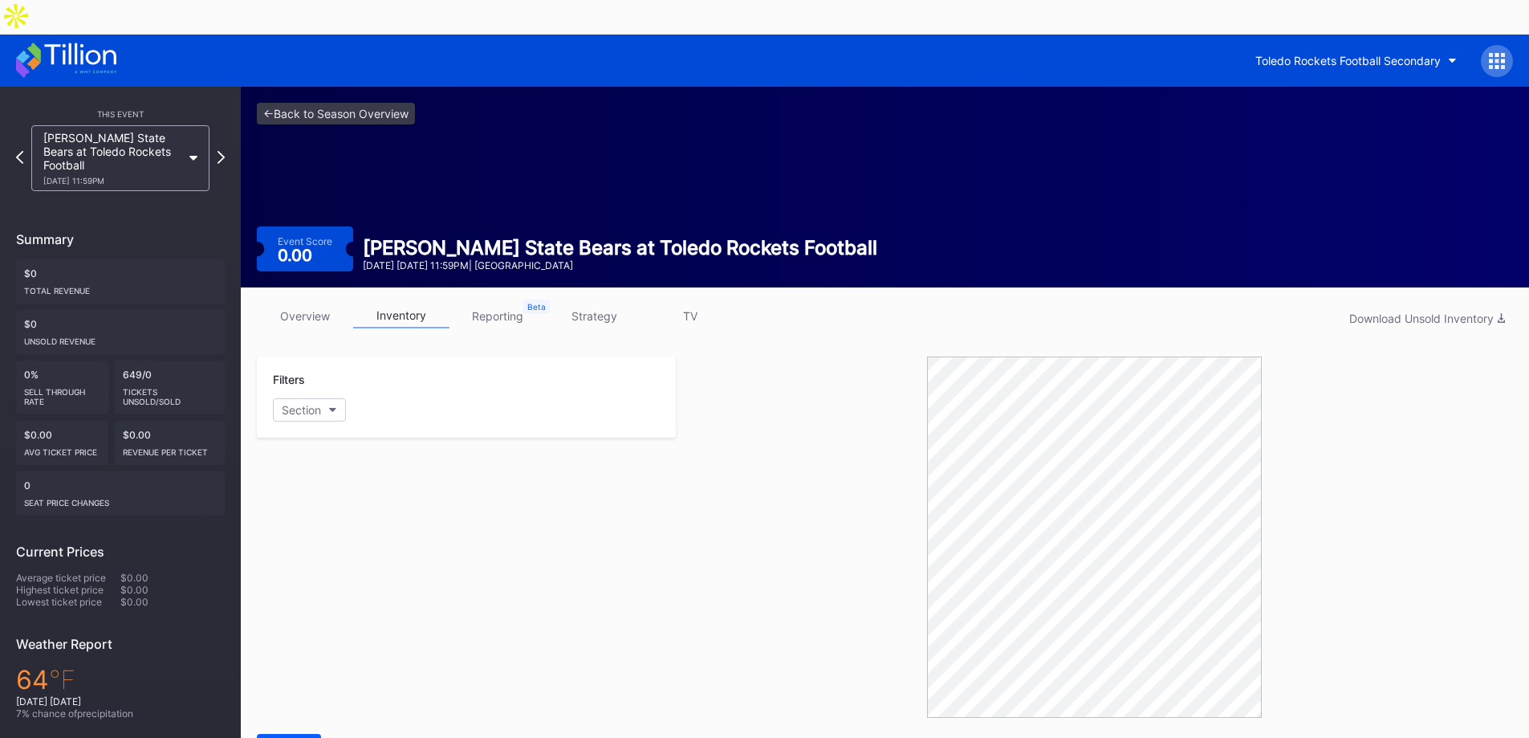
click at [597, 303] on link "strategy" at bounding box center [594, 315] width 96 height 25
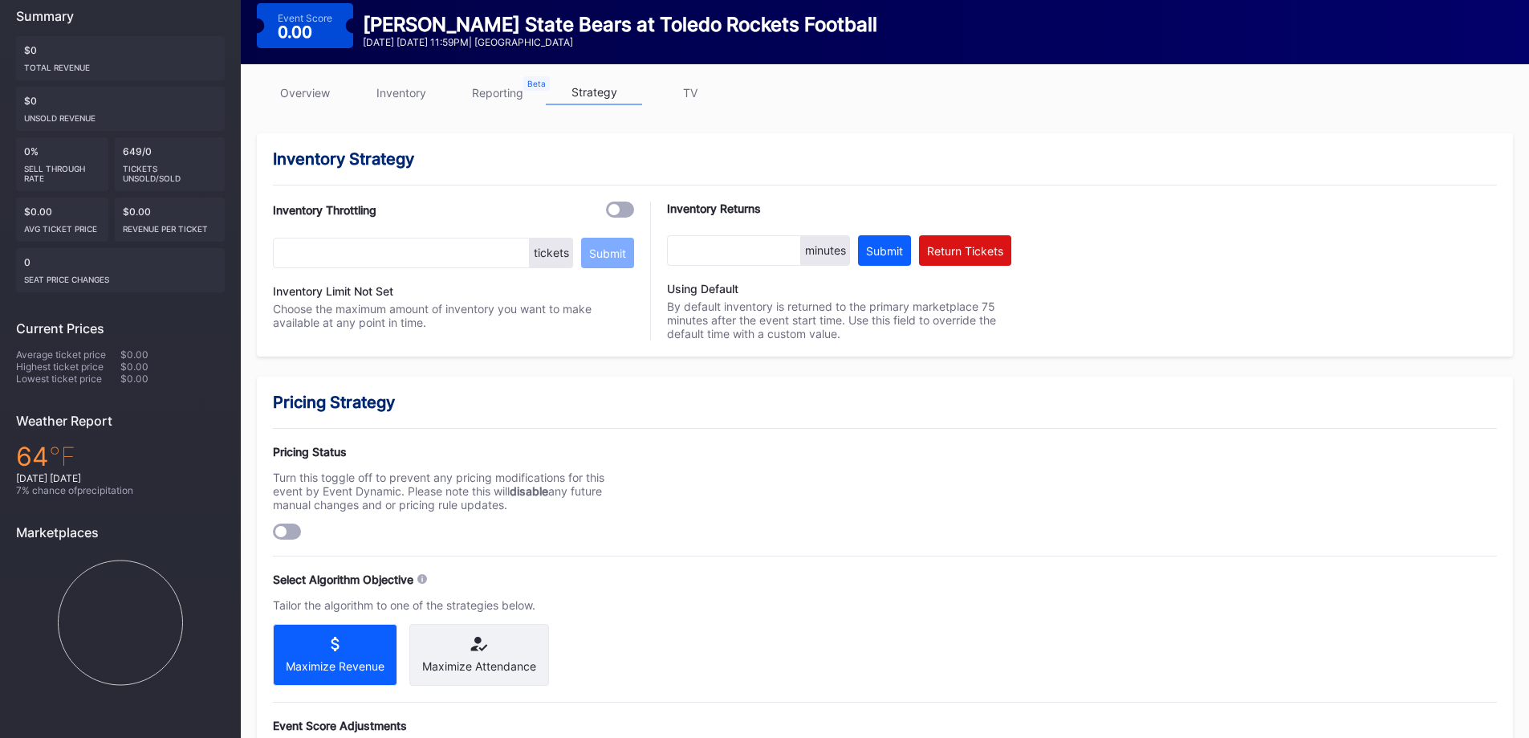
scroll to position [241, 0]
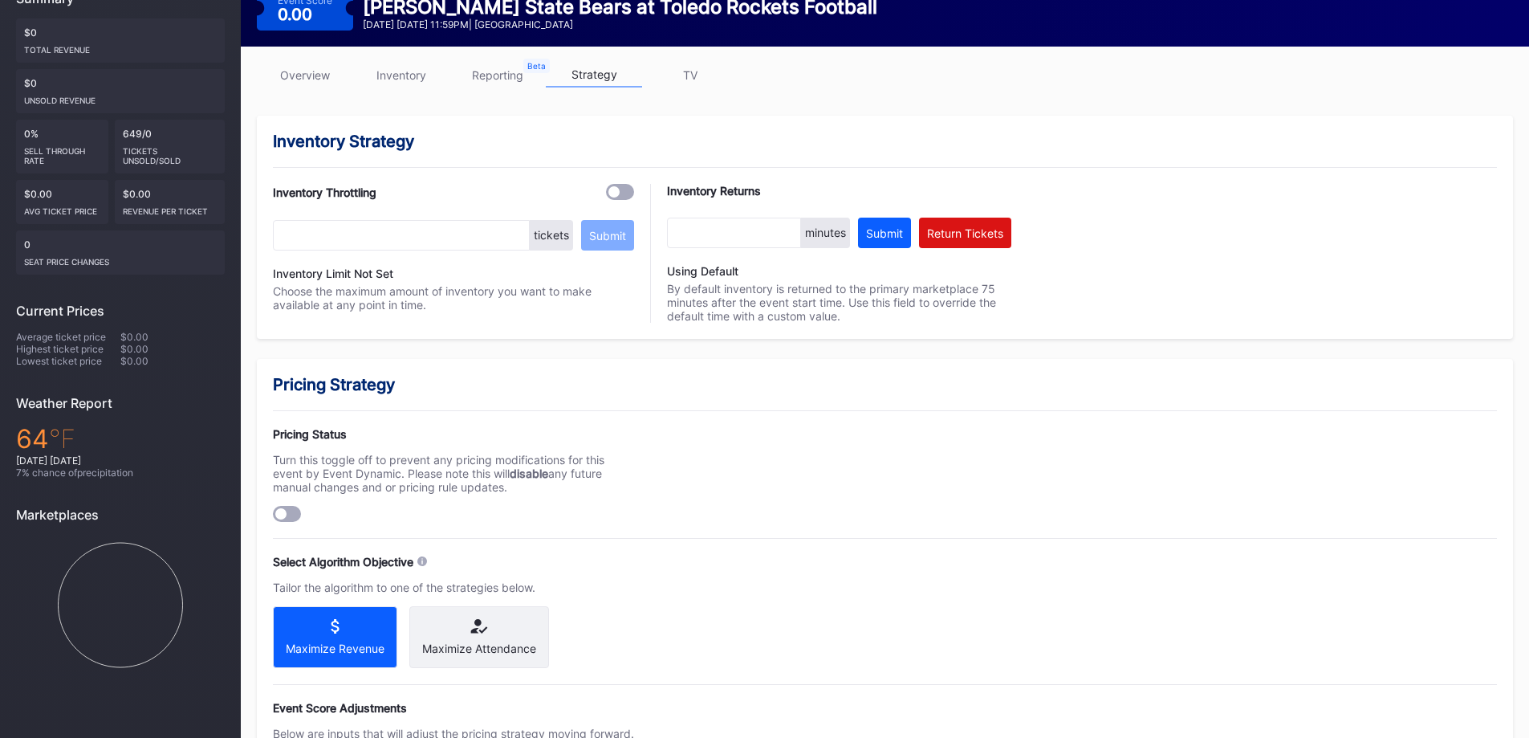
click at [285, 506] on div at bounding box center [287, 514] width 28 height 16
click at [478, 619] on icon at bounding box center [479, 626] width 114 height 14
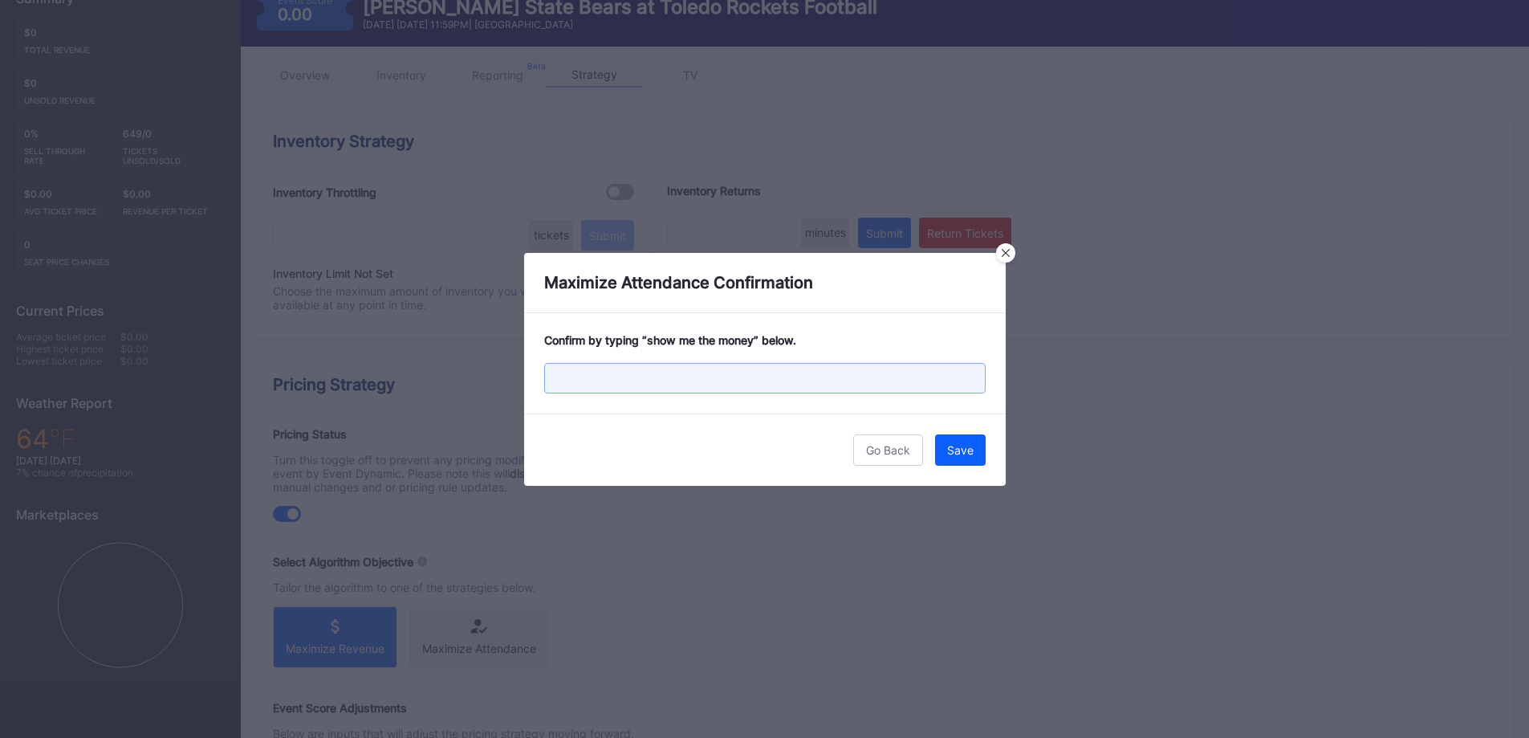
click at [667, 370] on input "text" at bounding box center [765, 378] width 442 height 31
type input "show me the money"
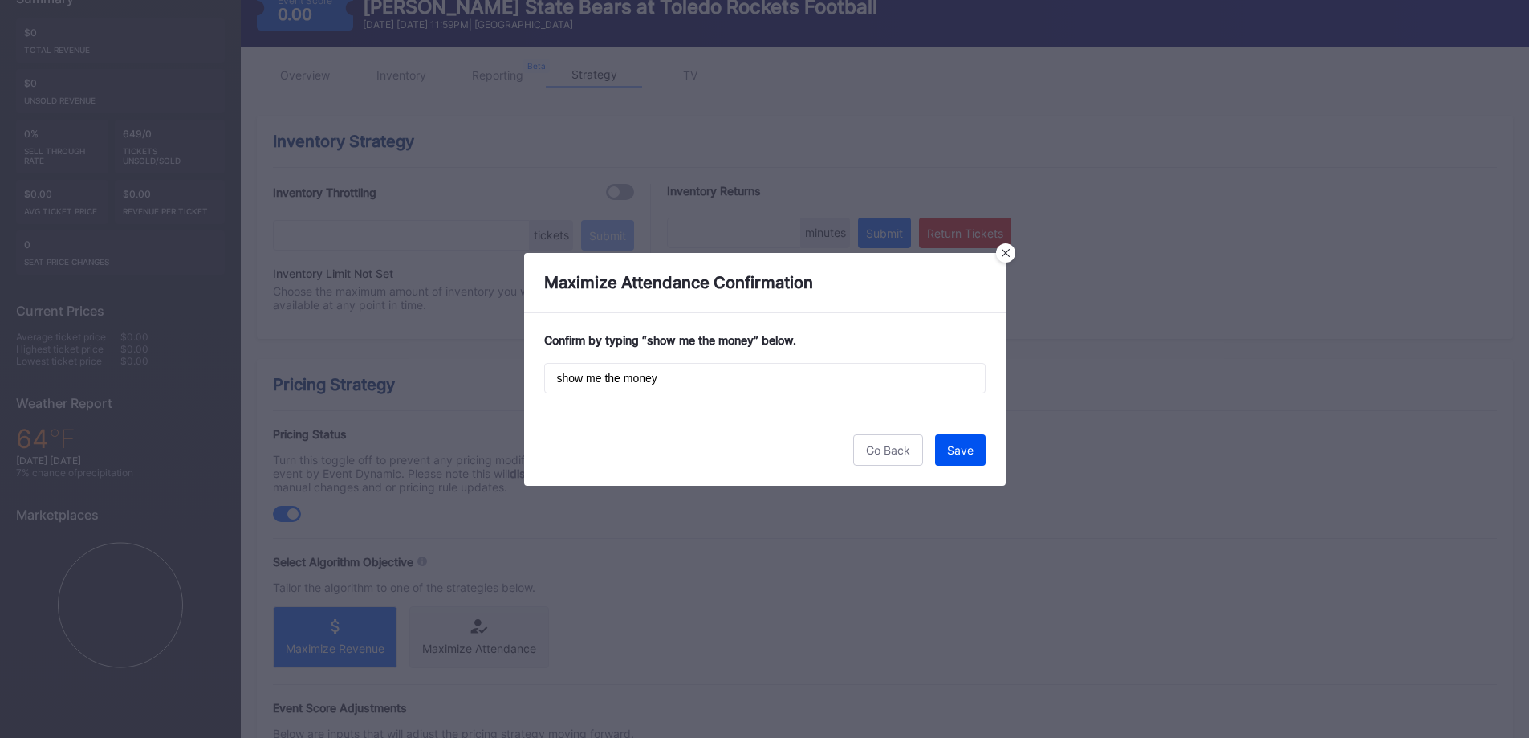
click at [971, 446] on div "Save" at bounding box center [960, 450] width 26 height 14
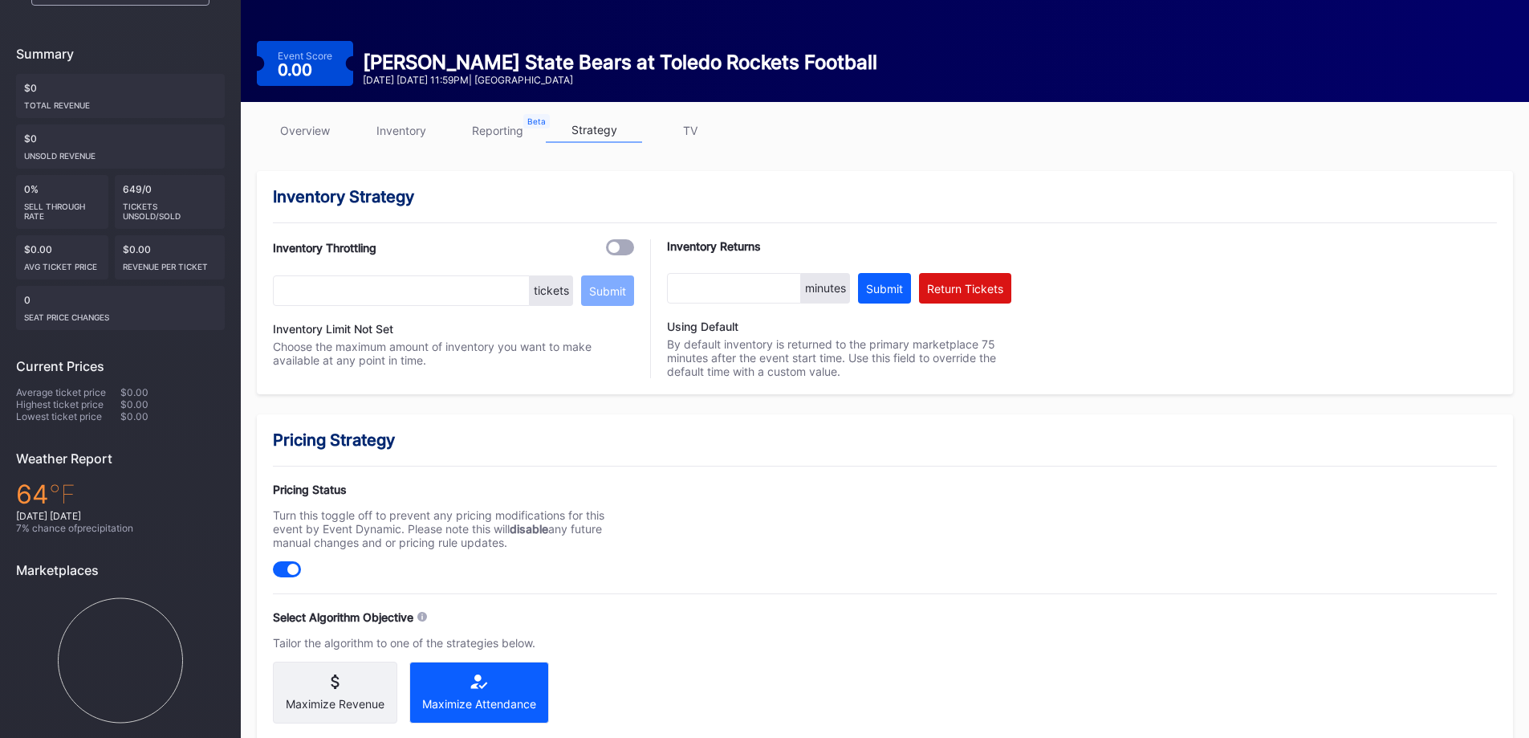
scroll to position [14, 0]
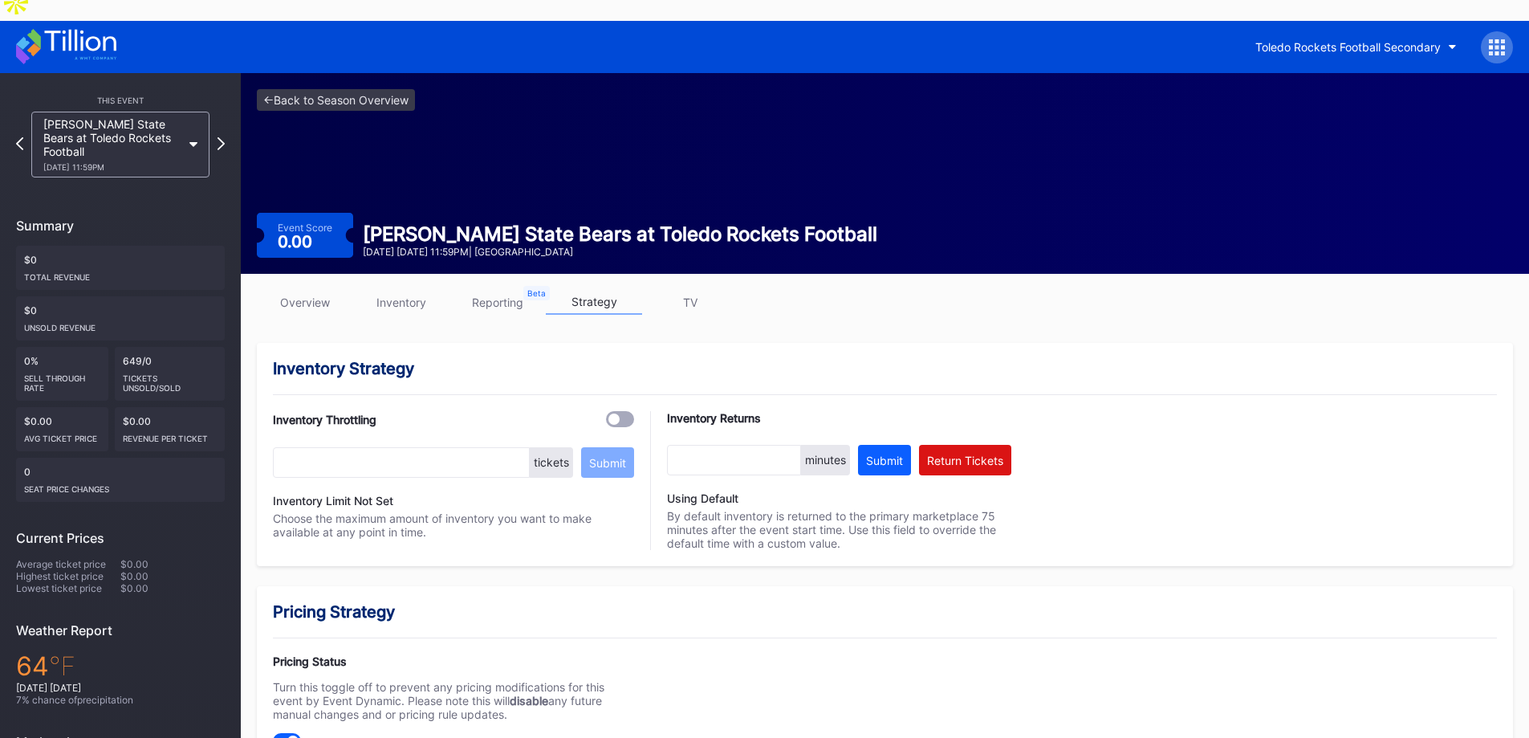
click at [406, 290] on link "inventory" at bounding box center [401, 302] width 96 height 25
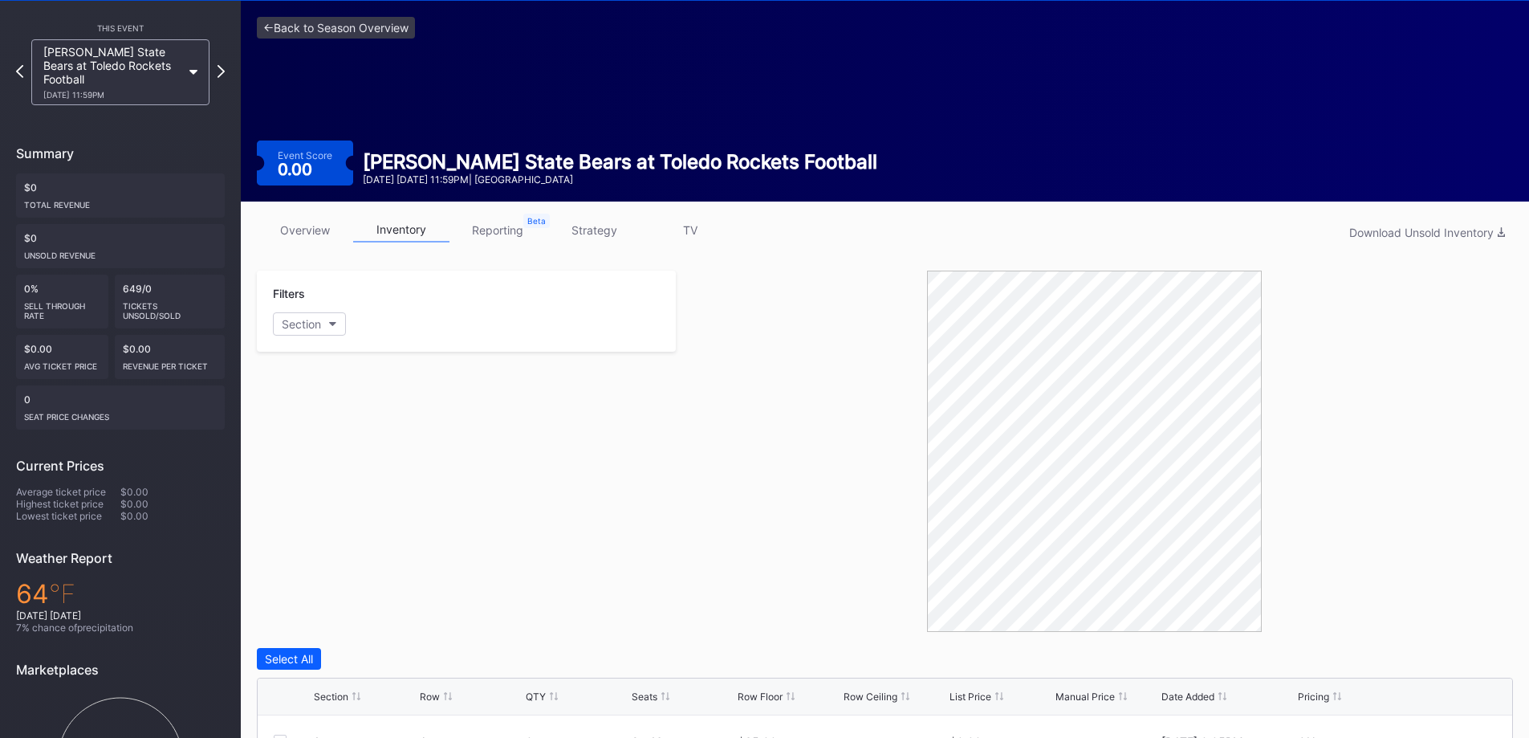
scroll to position [80, 0]
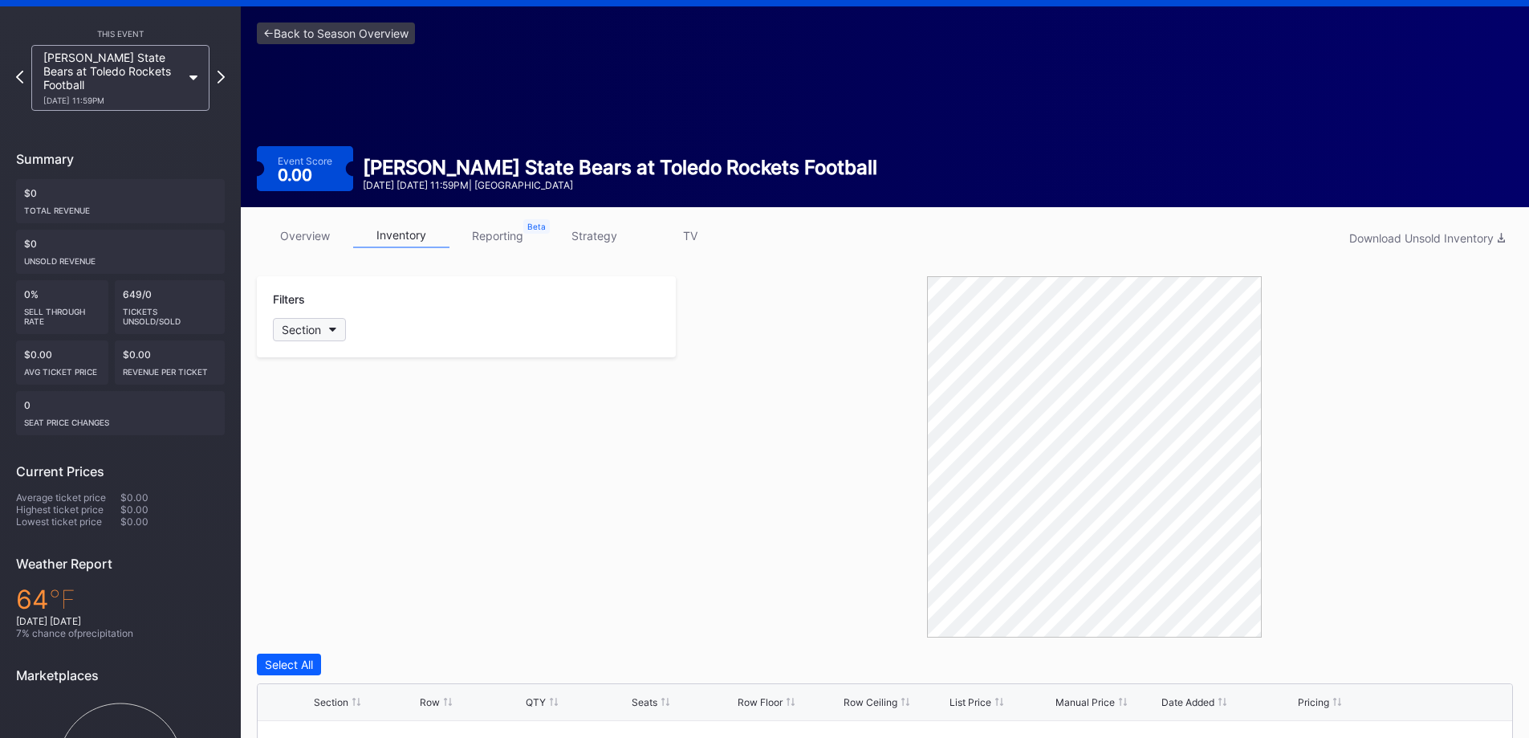
click at [316, 323] on div "Section" at bounding box center [301, 330] width 39 height 14
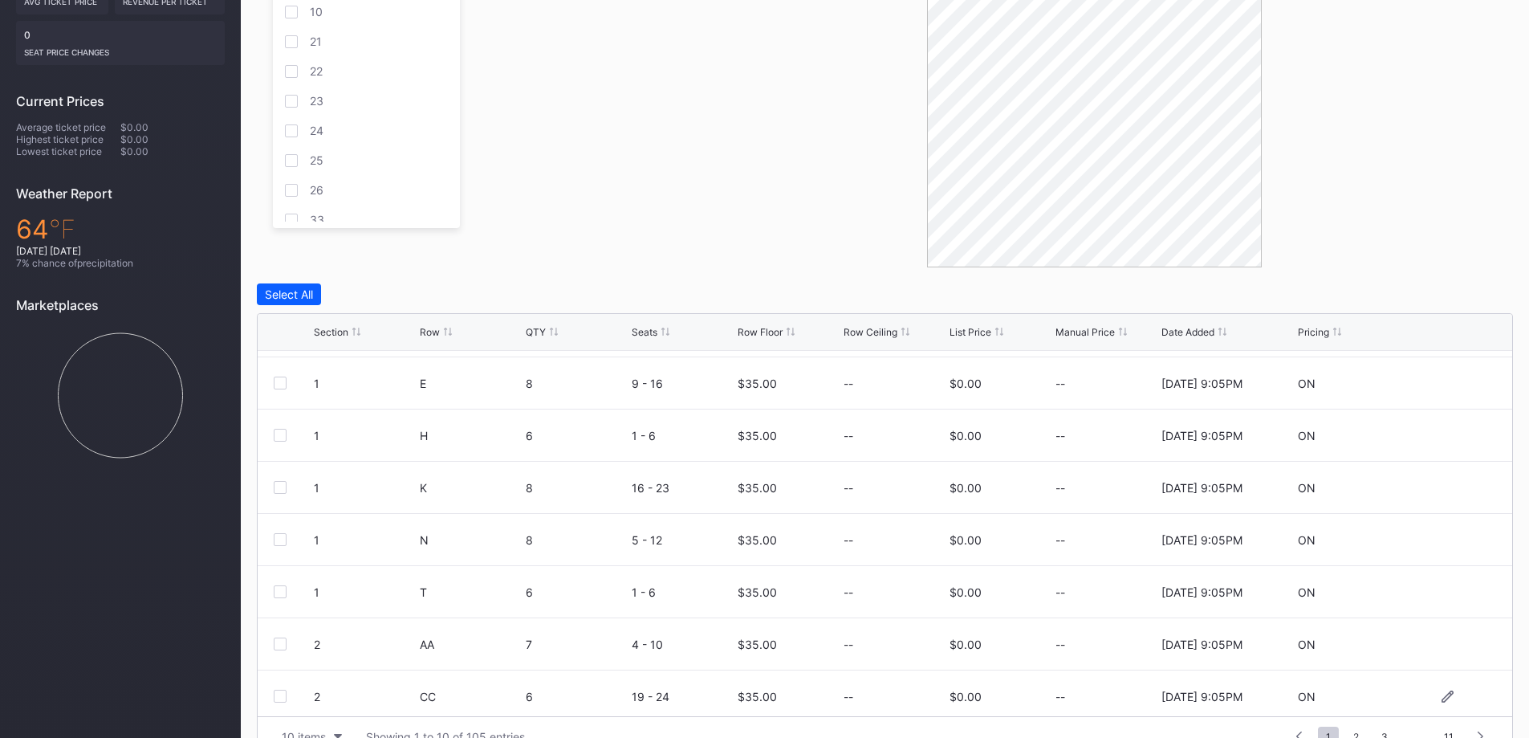
scroll to position [157, 0]
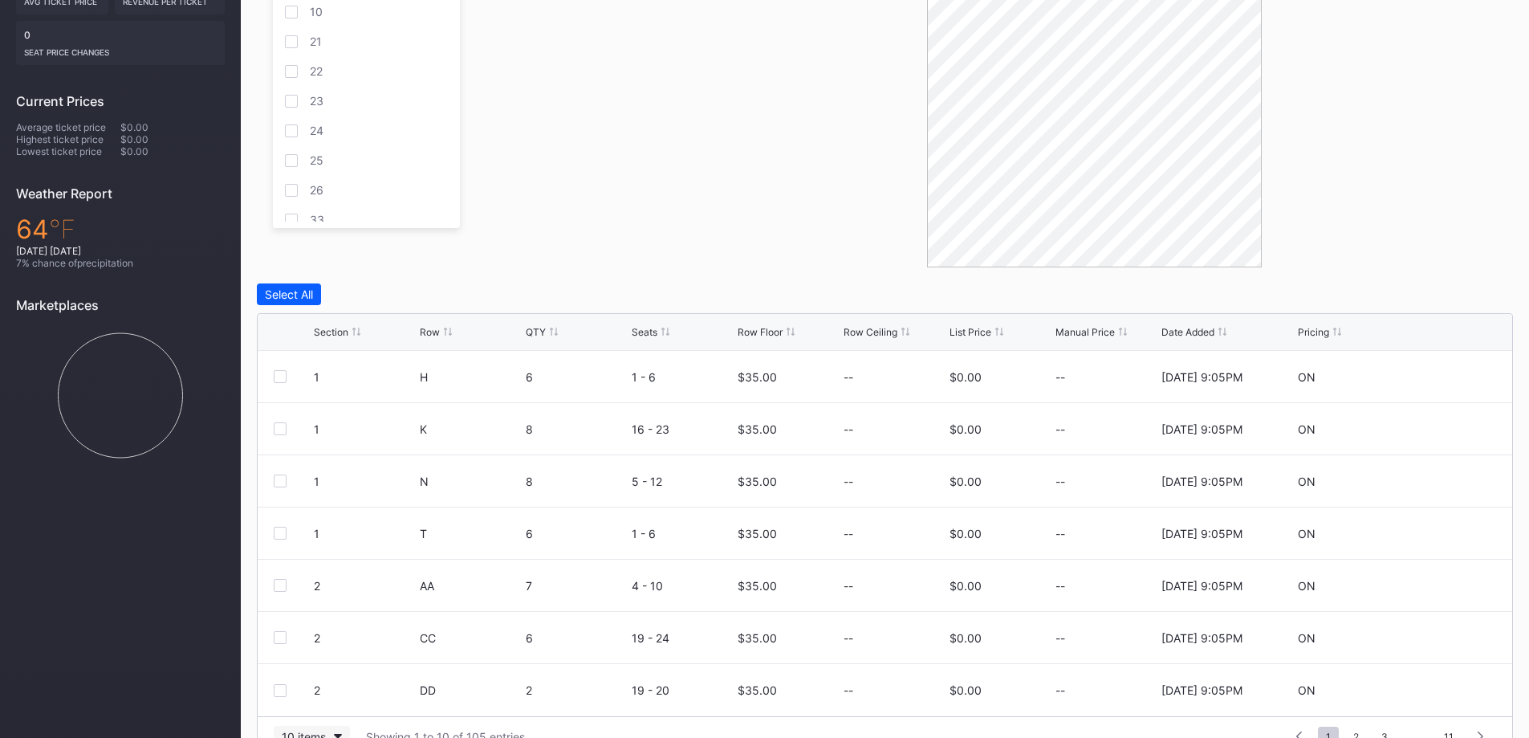
click at [328, 726] on button "10 items" at bounding box center [312, 737] width 76 height 22
click at [303, 661] on div "200 items" at bounding box center [312, 662] width 52 height 14
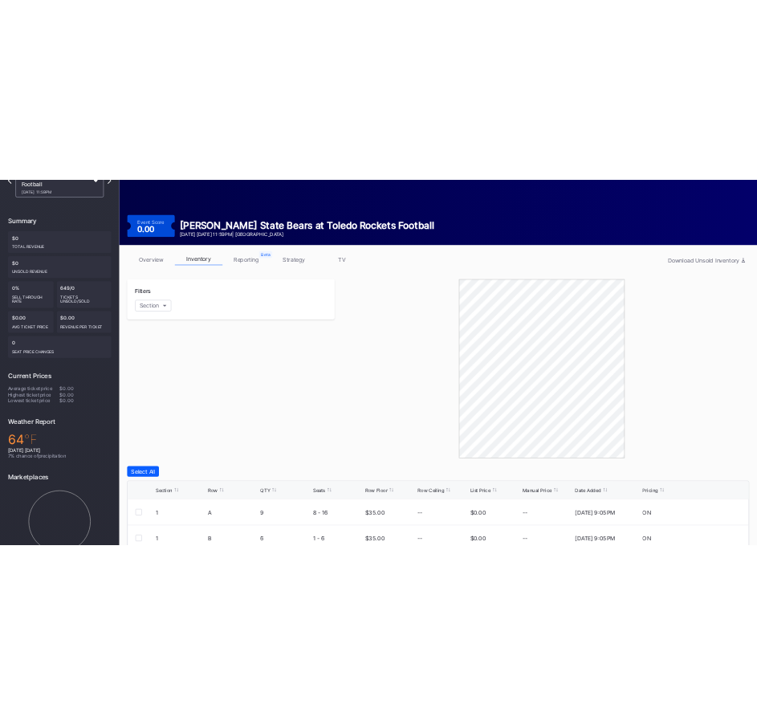
scroll to position [0, 0]
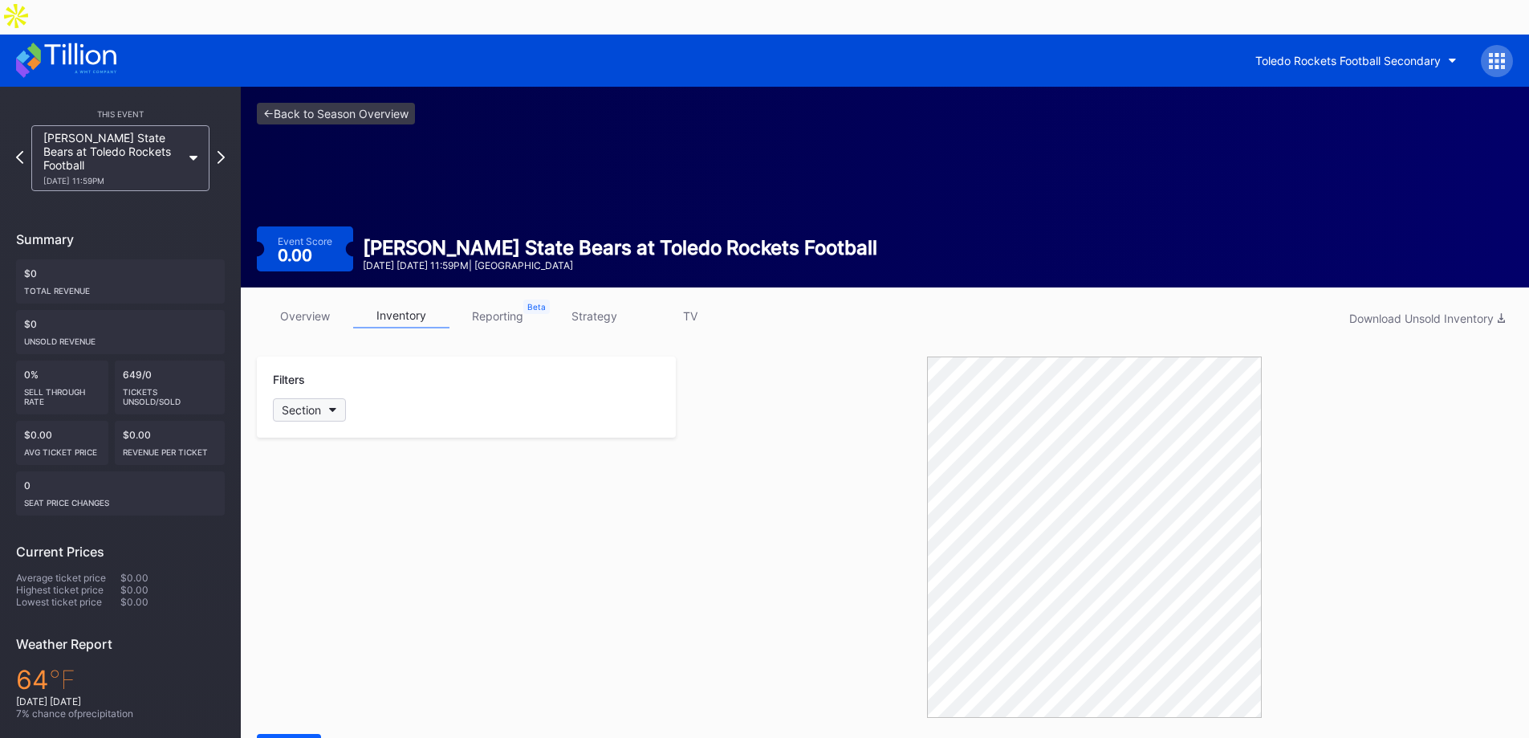
click at [321, 403] on div "Section" at bounding box center [301, 410] width 39 height 14
click at [291, 559] on div at bounding box center [291, 554] width 13 height 13
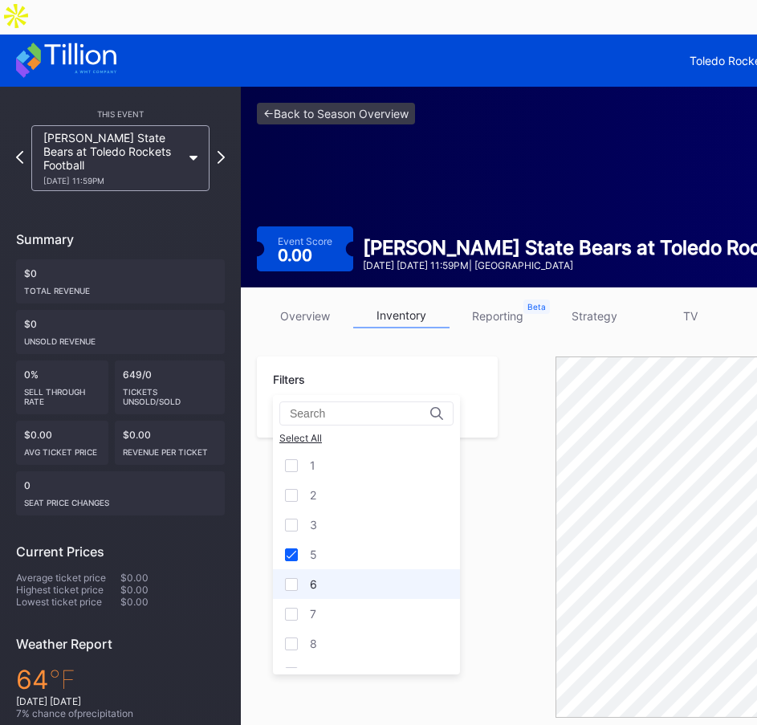
click at [290, 585] on div at bounding box center [291, 584] width 13 height 13
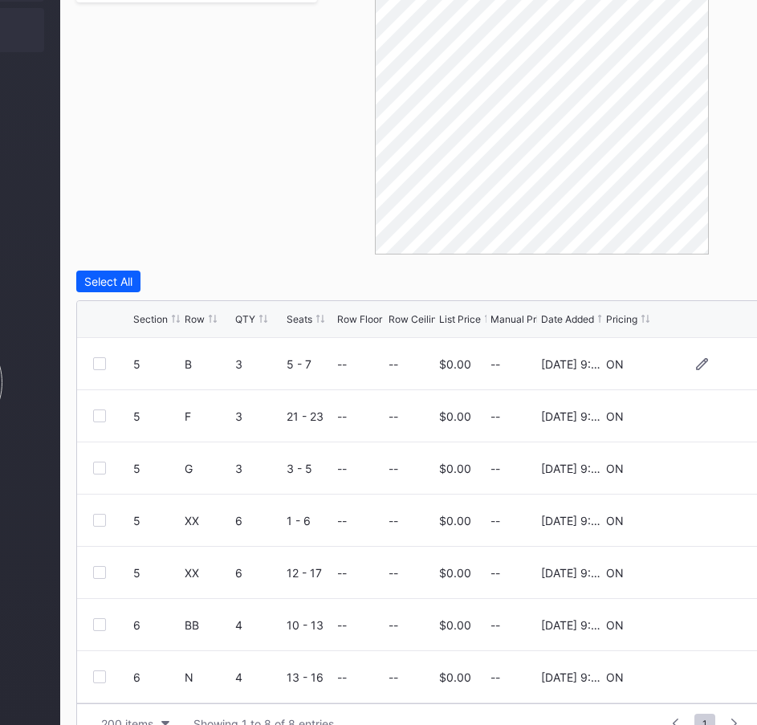
click at [101, 357] on div at bounding box center [99, 363] width 13 height 13
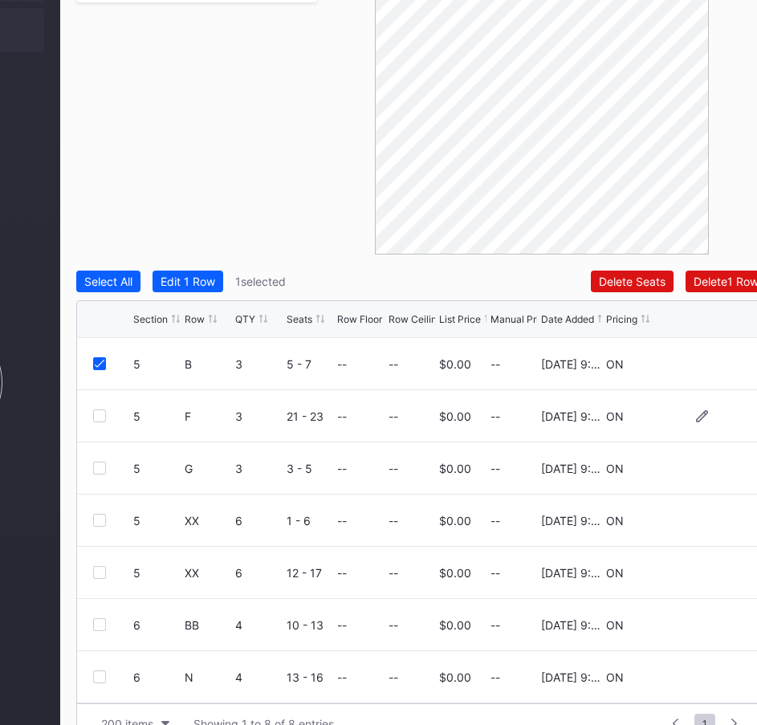
click at [94, 409] on div at bounding box center [99, 415] width 13 height 13
click at [99, 462] on div at bounding box center [99, 468] width 13 height 13
click at [108, 514] on div at bounding box center [113, 520] width 40 height 13
click at [102, 514] on div at bounding box center [99, 520] width 13 height 13
click at [100, 566] on div at bounding box center [99, 572] width 13 height 13
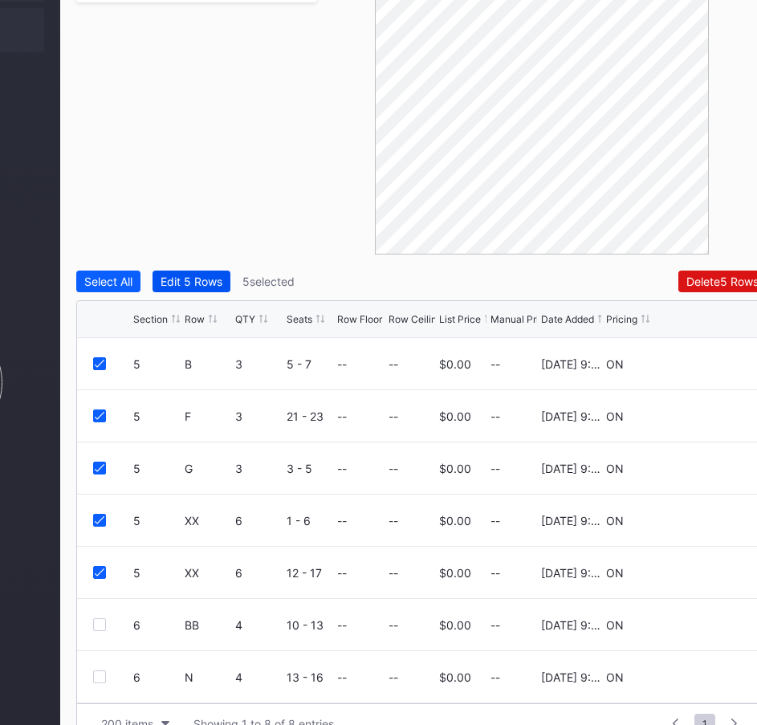
click at [199, 275] on div "Edit 5 Rows" at bounding box center [192, 282] width 62 height 14
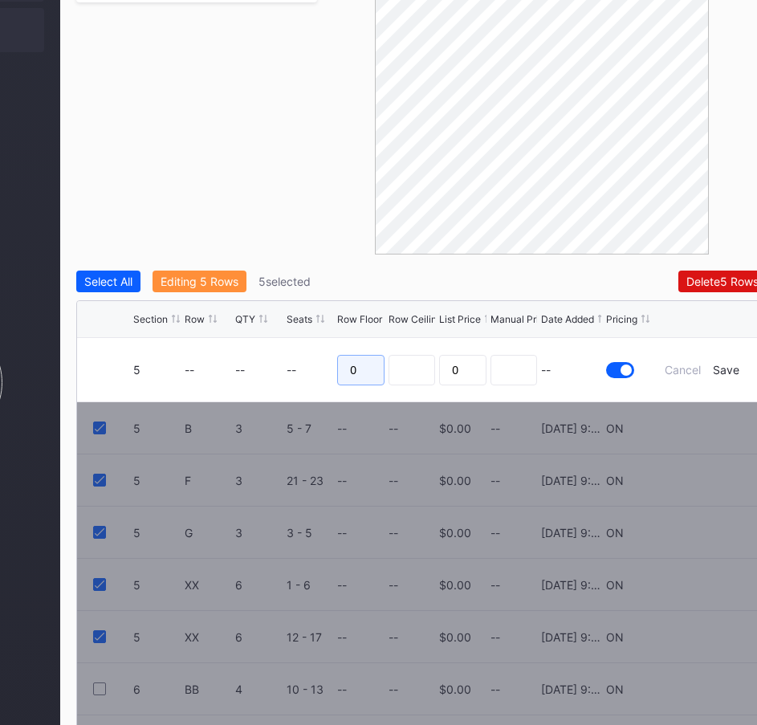
drag, startPoint x: 367, startPoint y: 332, endPoint x: 325, endPoint y: 339, distance: 42.2
click at [317, 338] on form "5 -- -- -- 0 0 -- Cancel Save" at bounding box center [441, 369] width 617 height 63
type input "47"
click at [728, 363] on div "Save" at bounding box center [726, 370] width 26 height 14
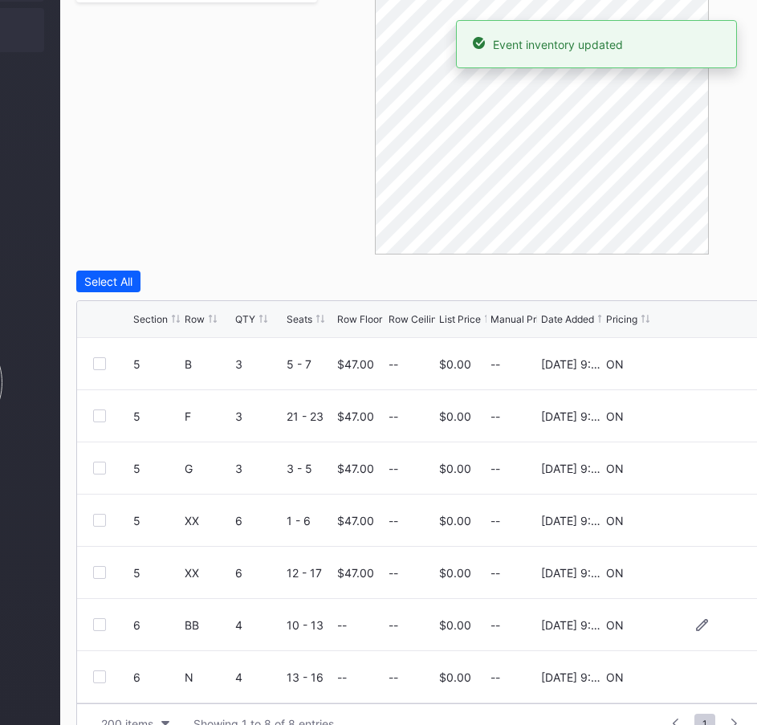
click at [97, 618] on div at bounding box center [99, 624] width 13 height 13
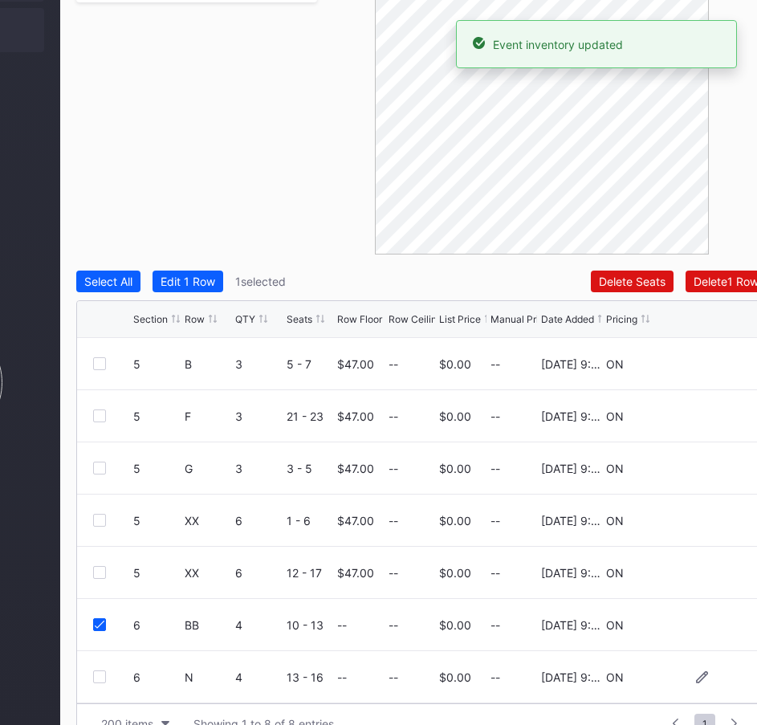
click at [101, 655] on div "6 N 4 13 - 16 -- -- $0.00 -- [DATE] 9:05PM ON" at bounding box center [421, 677] width 689 height 52
click at [103, 670] on div at bounding box center [99, 676] width 13 height 13
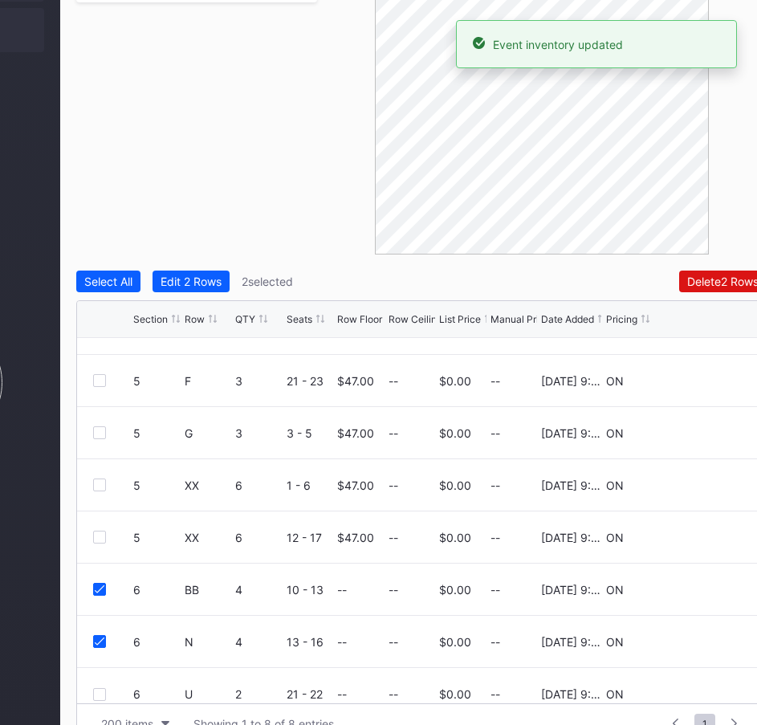
scroll to position [52, 0]
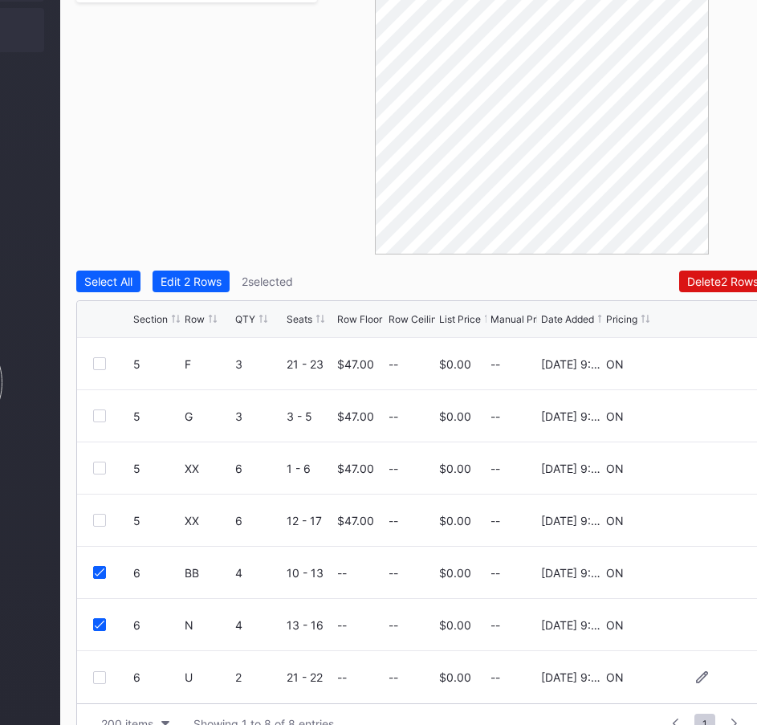
click at [99, 671] on div at bounding box center [99, 677] width 13 height 13
click at [200, 275] on div "Edit 3 Rows" at bounding box center [192, 282] width 62 height 14
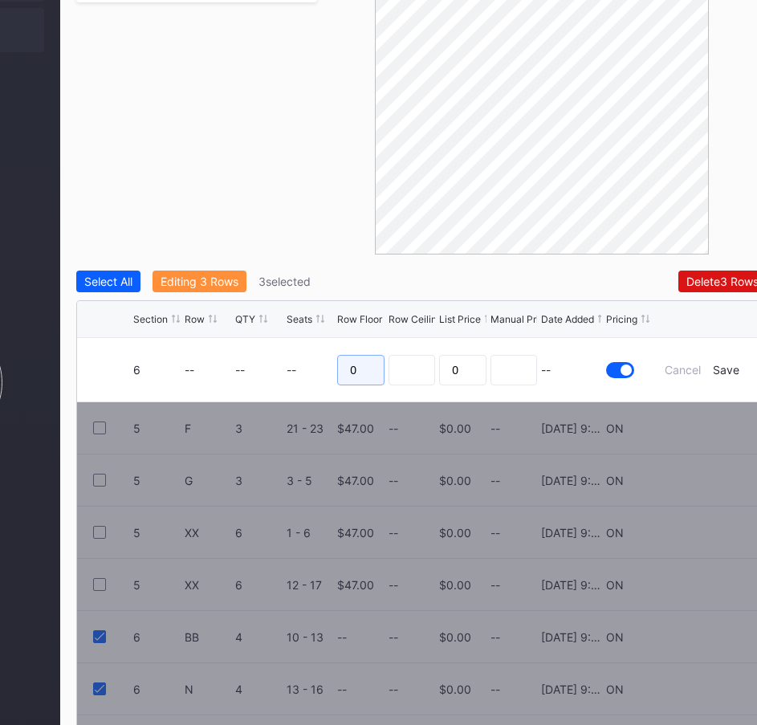
drag, startPoint x: 357, startPoint y: 334, endPoint x: 344, endPoint y: 334, distance: 12.8
click at [344, 355] on input "0" at bounding box center [360, 370] width 47 height 31
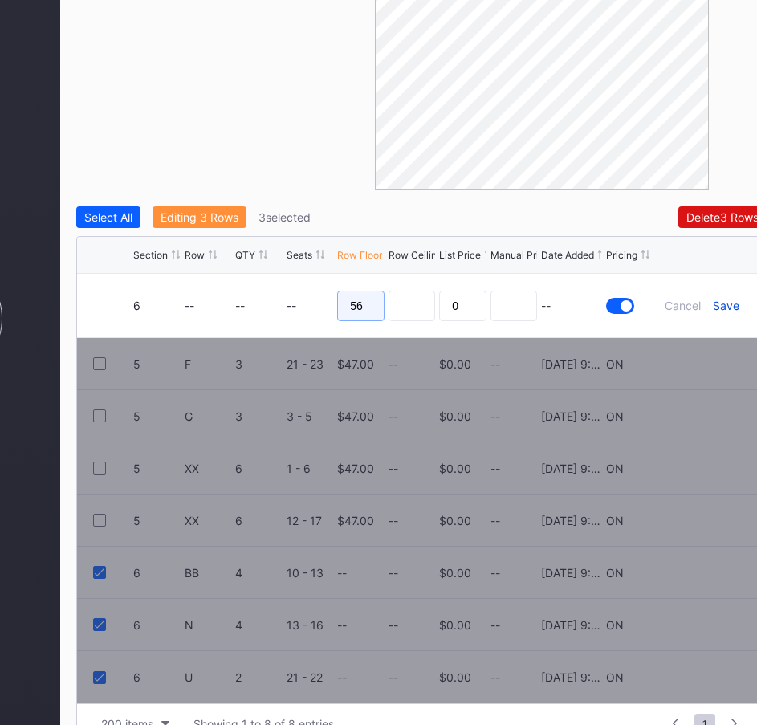
type input "56"
click at [727, 299] on div "Save" at bounding box center [726, 306] width 26 height 14
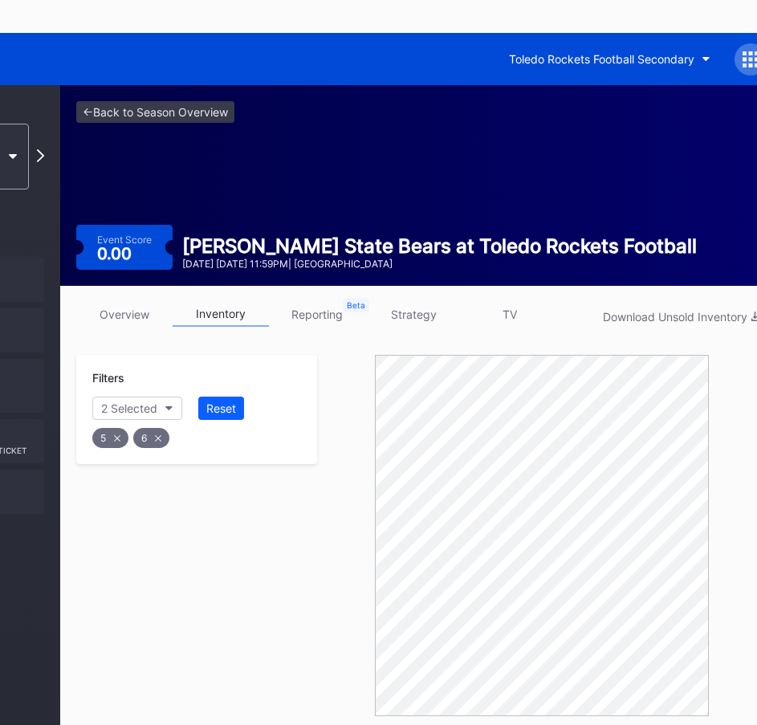
scroll to position [0, 181]
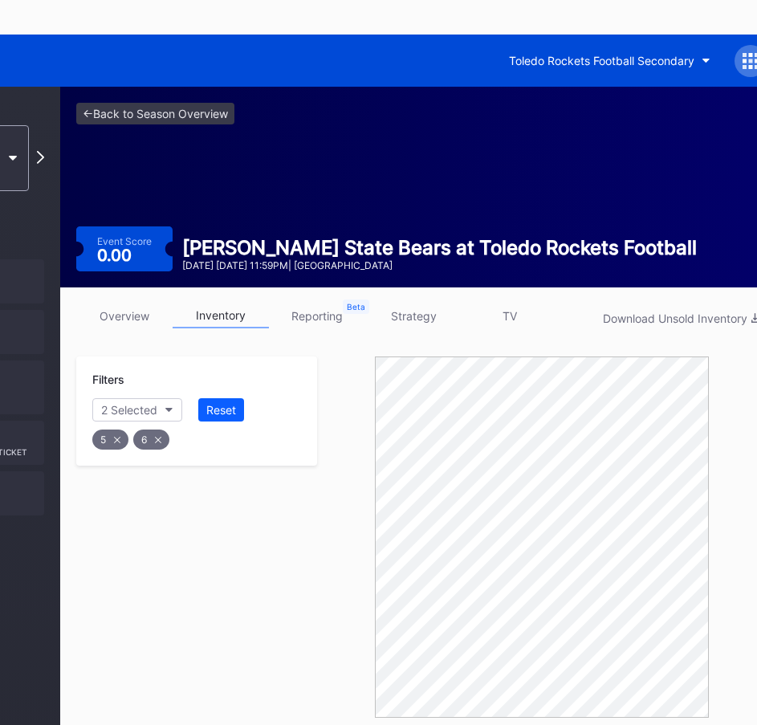
click at [161, 437] on icon at bounding box center [158, 440] width 6 height 6
click at [121, 429] on div "5" at bounding box center [110, 439] width 36 height 20
click at [143, 398] on button "Section" at bounding box center [128, 409] width 73 height 23
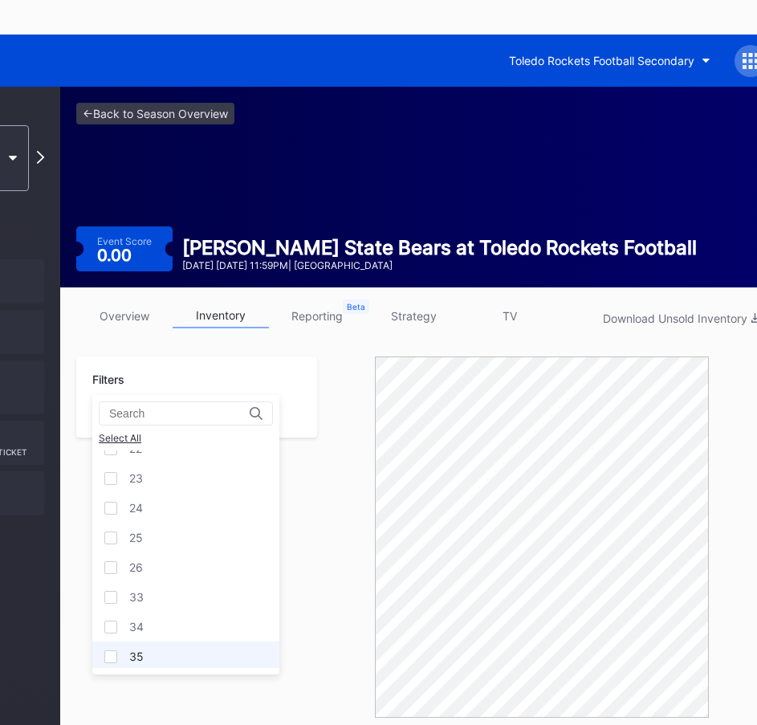
click at [110, 651] on div at bounding box center [110, 656] width 13 height 13
click at [112, 628] on div at bounding box center [110, 627] width 13 height 13
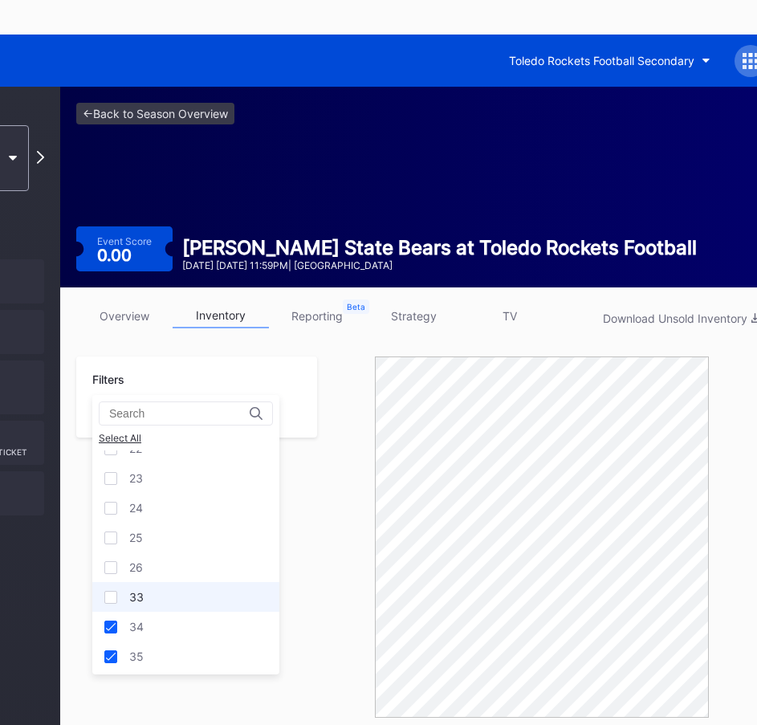
click at [111, 595] on div at bounding box center [110, 597] width 13 height 13
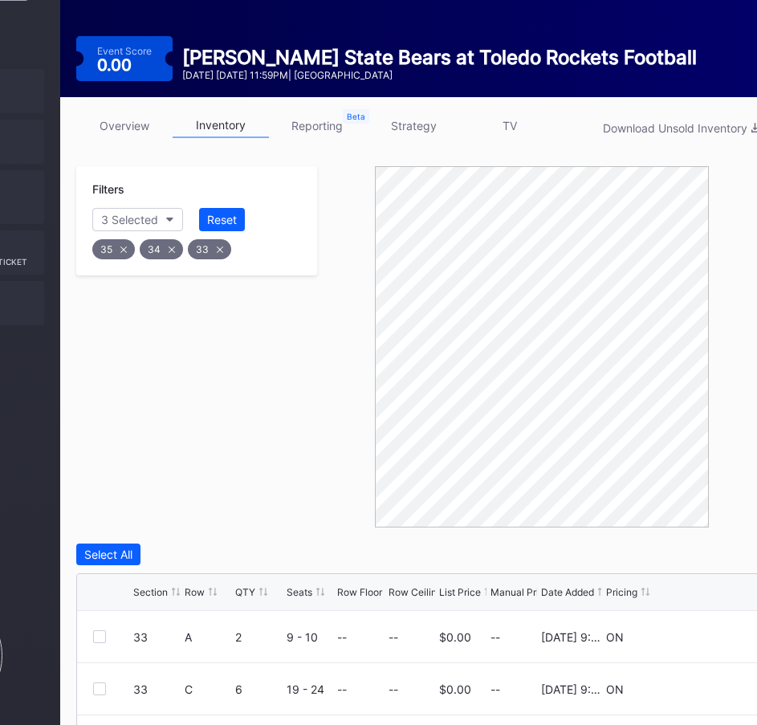
scroll to position [321, 181]
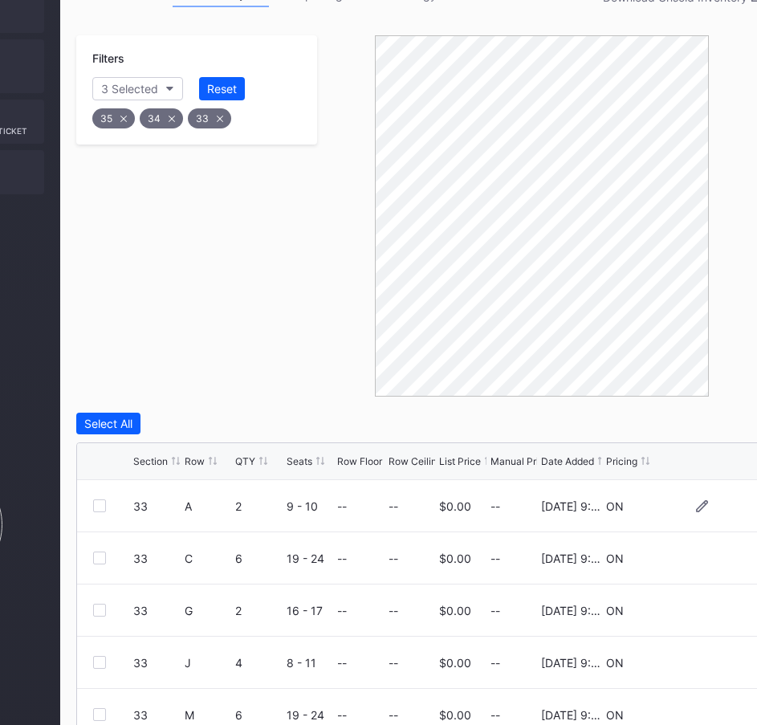
click at [102, 499] on div at bounding box center [99, 505] width 13 height 13
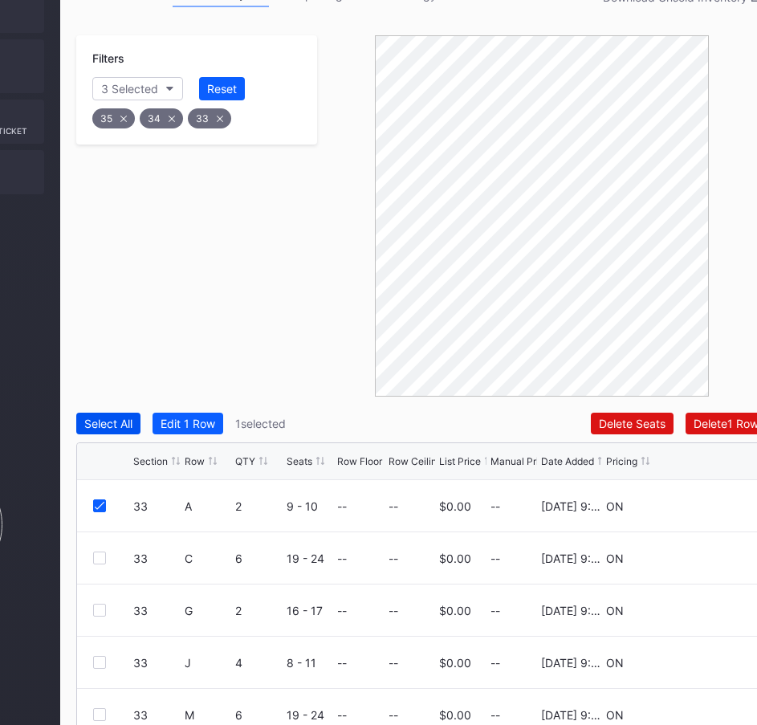
click at [112, 417] on div "Select All" at bounding box center [108, 424] width 48 height 14
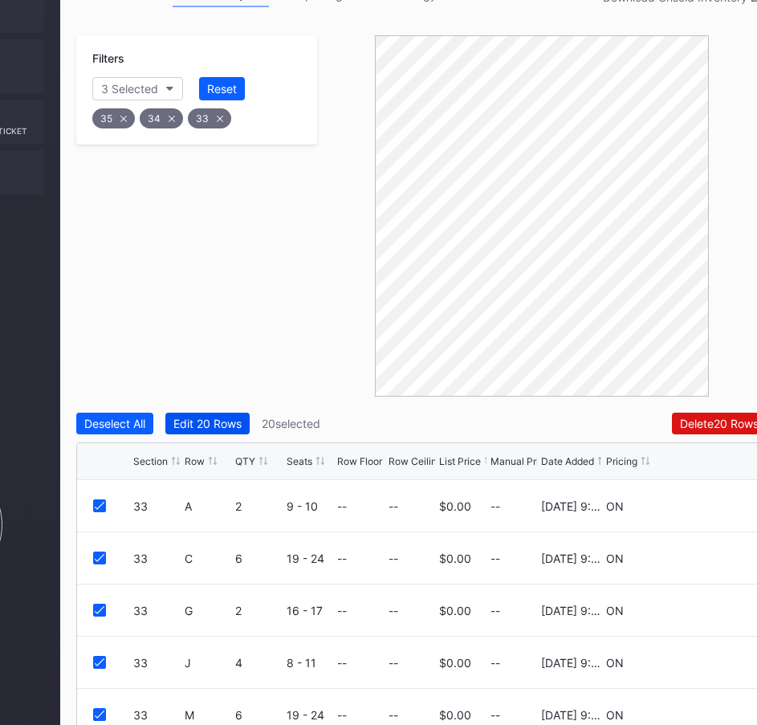
click at [209, 417] on div "Edit 20 Rows" at bounding box center [207, 424] width 68 height 14
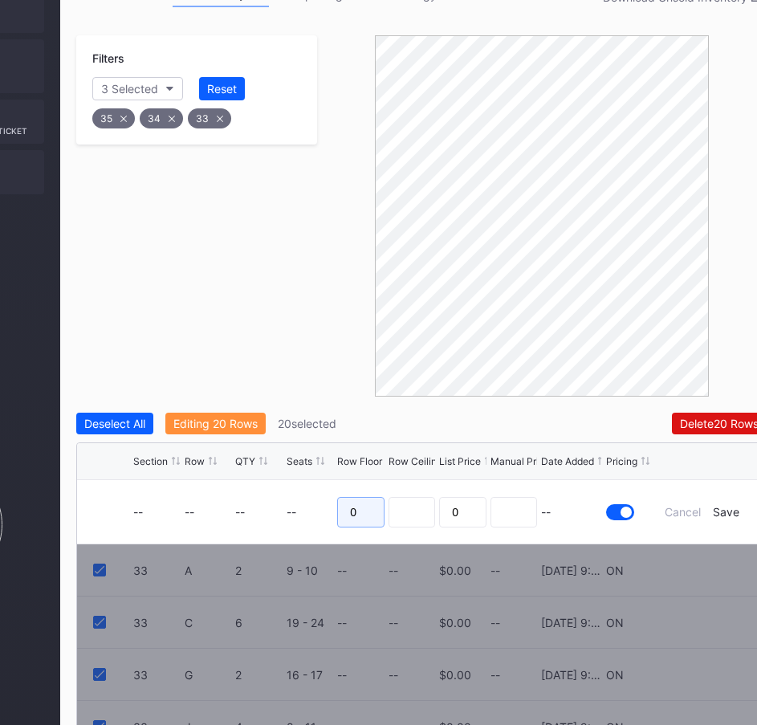
drag, startPoint x: 365, startPoint y: 477, endPoint x: 340, endPoint y: 477, distance: 24.9
click at [340, 497] on input "0" at bounding box center [360, 512] width 47 height 31
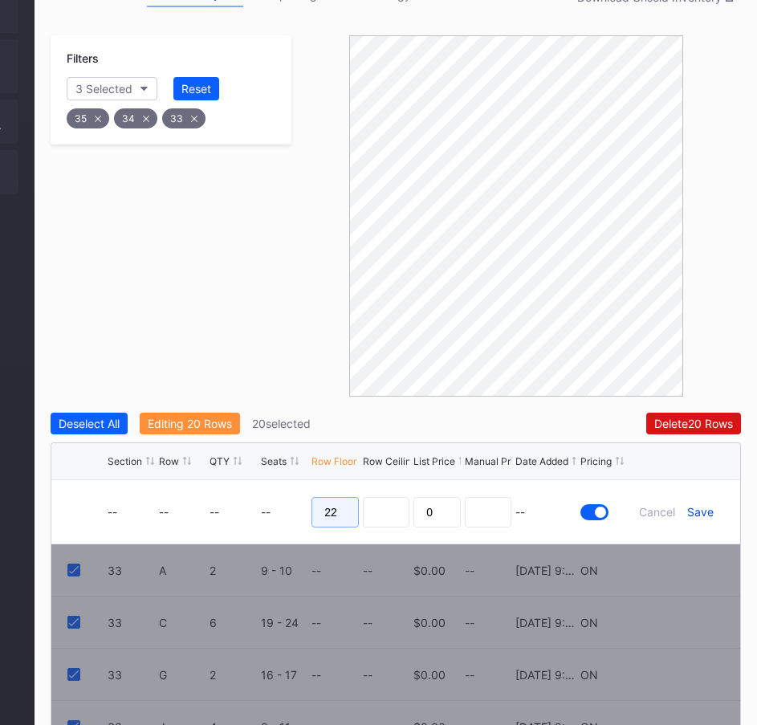
type input "22"
click at [704, 505] on div "Save" at bounding box center [700, 512] width 26 height 14
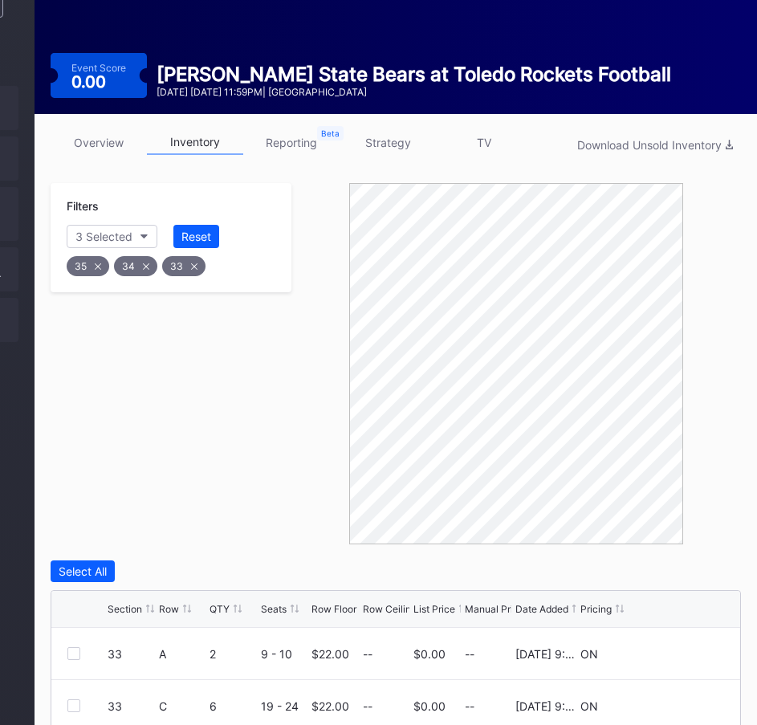
scroll to position [0, 206]
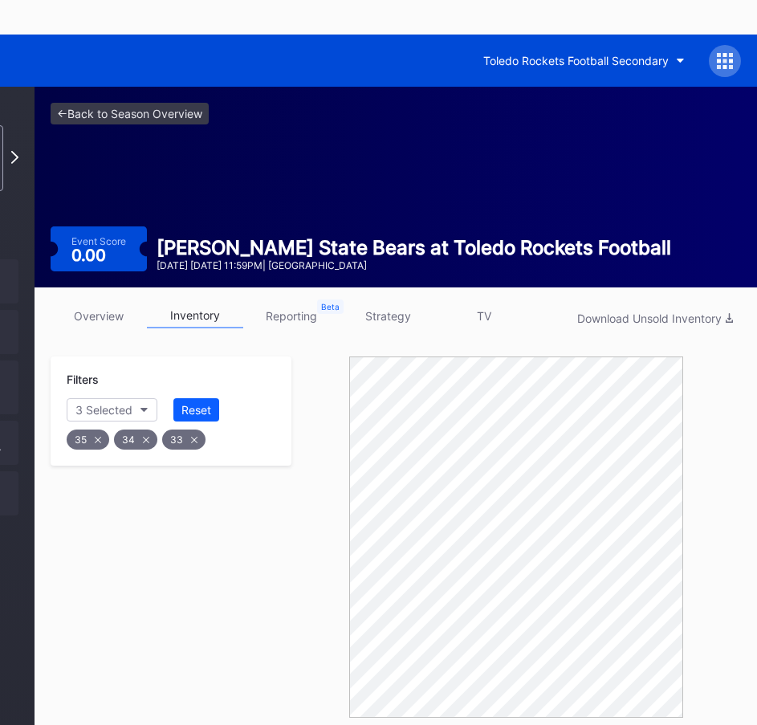
click at [104, 429] on div "35" at bounding box center [88, 439] width 43 height 20
click at [103, 429] on div "34" at bounding box center [88, 439] width 43 height 20
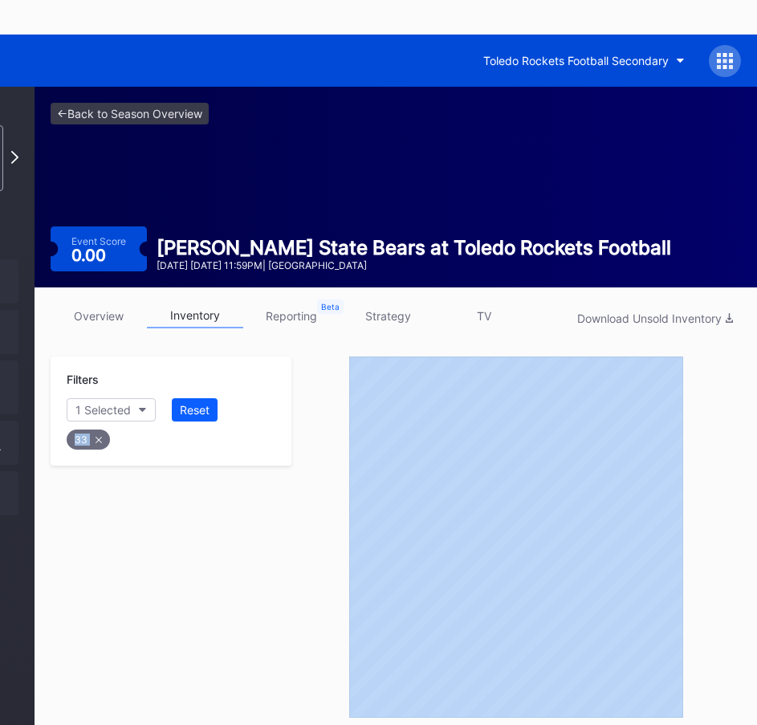
click at [103, 429] on div "33" at bounding box center [88, 439] width 43 height 20
click at [125, 408] on icon "button" at bounding box center [127, 410] width 8 height 5
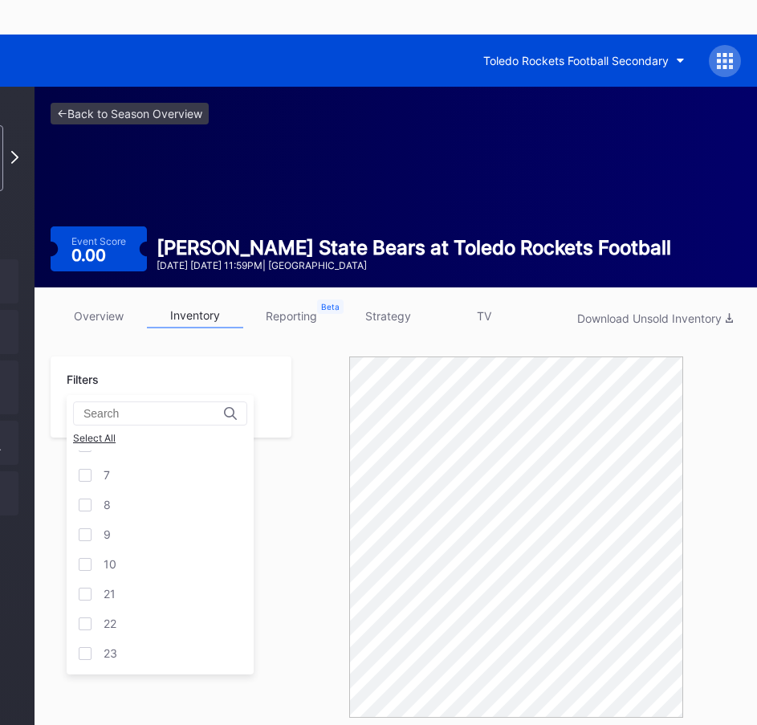
scroll to position [314, 0]
click at [78, 536] on div "25" at bounding box center [160, 538] width 187 height 30
click at [88, 567] on div at bounding box center [85, 567] width 13 height 13
click at [81, 510] on div at bounding box center [85, 508] width 13 height 13
click at [87, 474] on div at bounding box center [85, 478] width 13 height 13
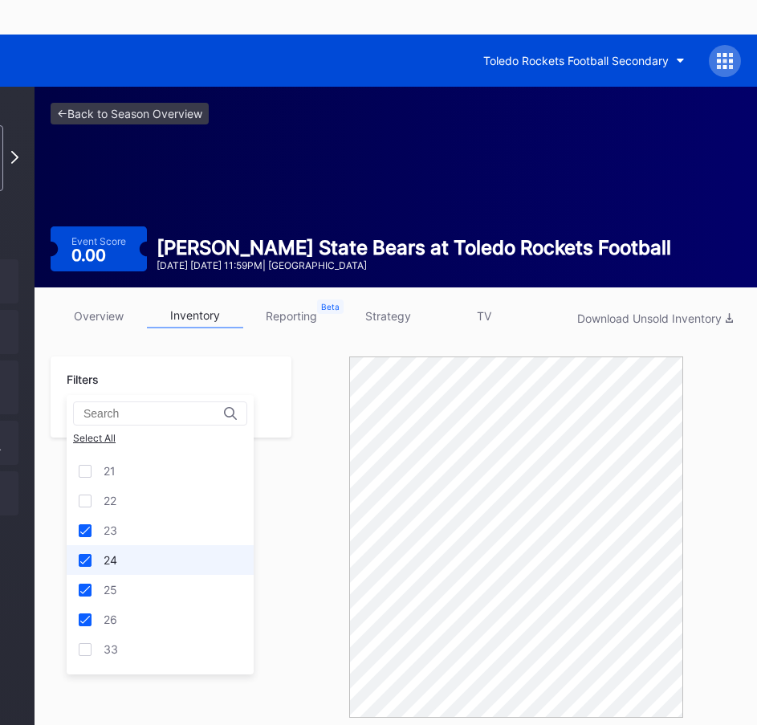
scroll to position [234, 0]
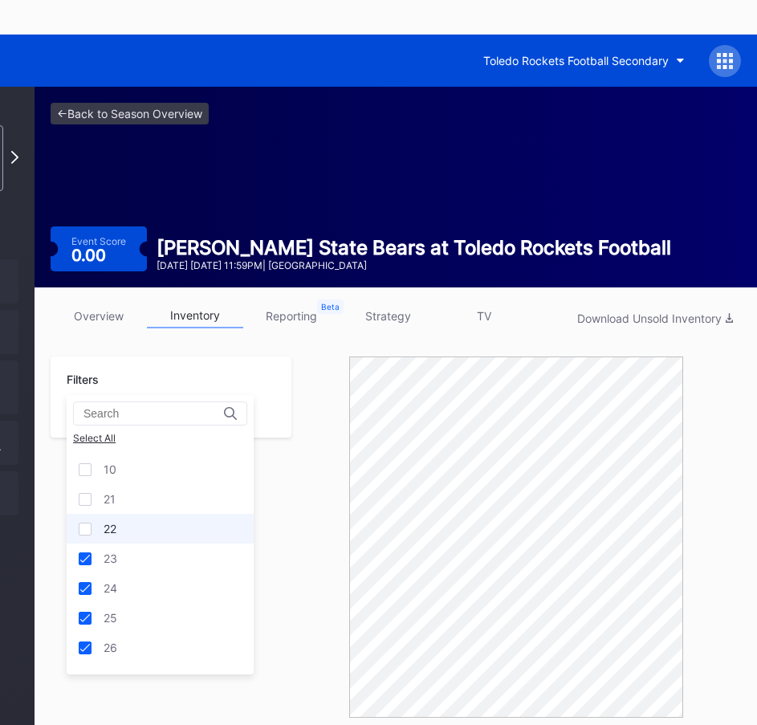
click at [86, 523] on div at bounding box center [85, 529] width 13 height 13
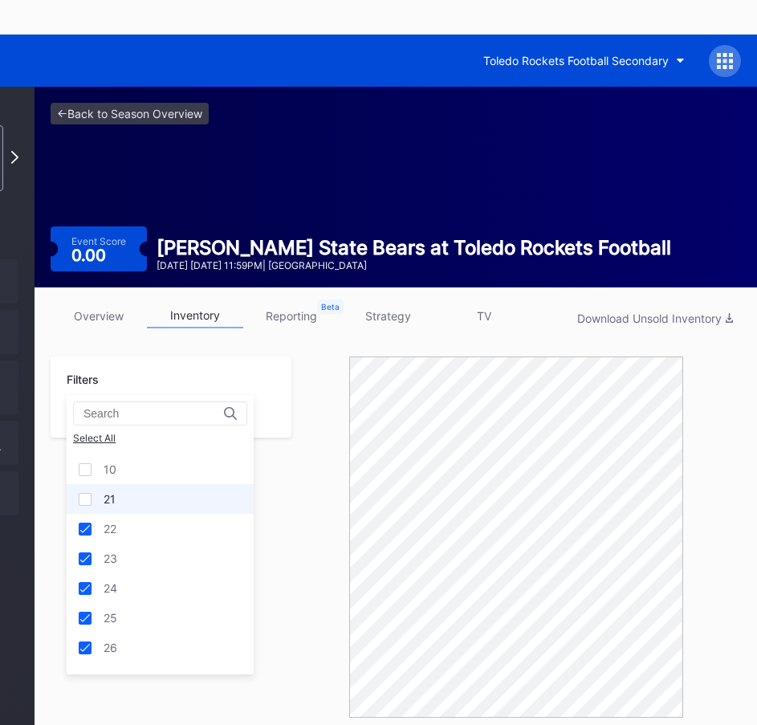
click at [87, 503] on div at bounding box center [85, 499] width 13 height 13
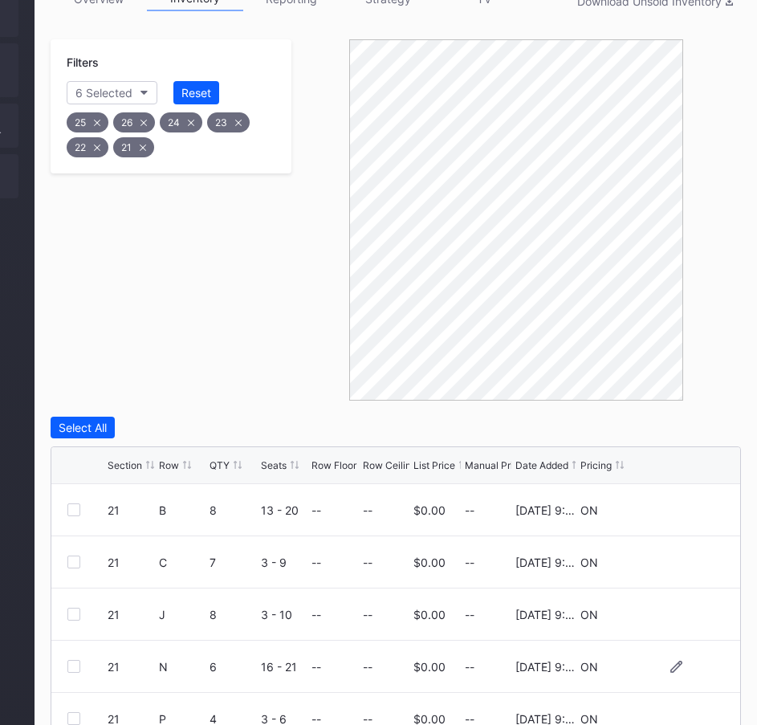
scroll to position [321, 206]
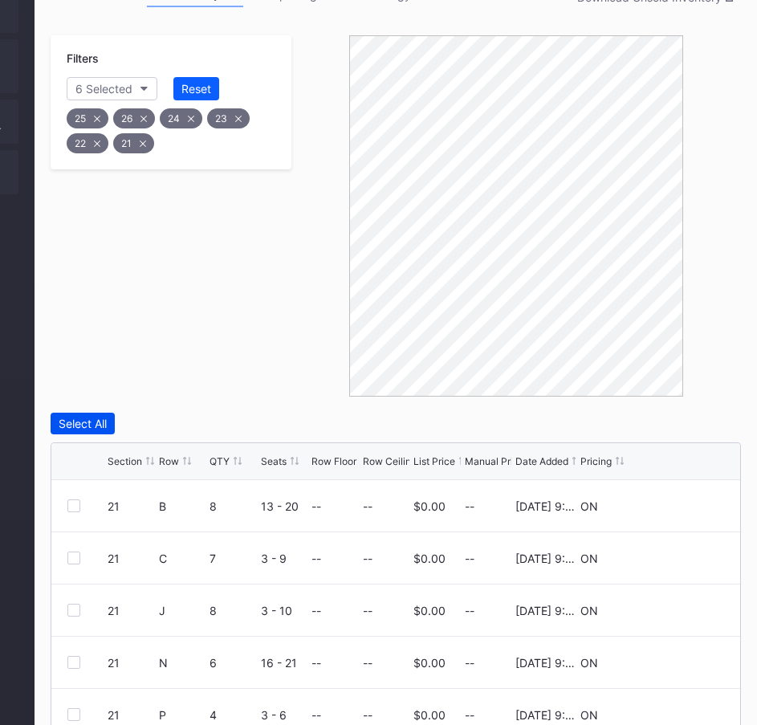
click at [87, 417] on div "Select All" at bounding box center [83, 424] width 48 height 14
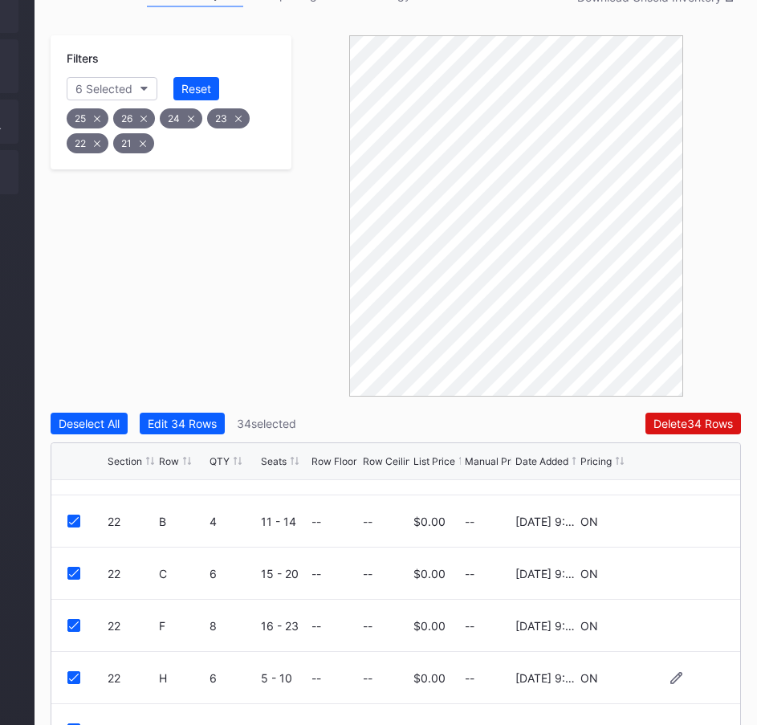
scroll to position [401, 0]
click at [185, 413] on button "Edit 34 Rows" at bounding box center [182, 424] width 85 height 22
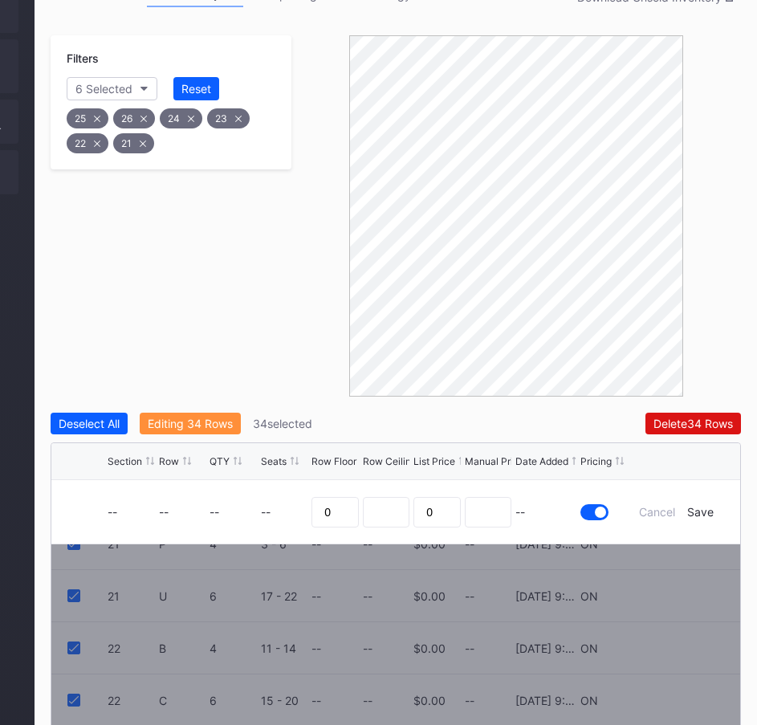
scroll to position [80, 0]
drag, startPoint x: 333, startPoint y: 478, endPoint x: 307, endPoint y: 478, distance: 26.5
click at [307, 480] on form "-- -- -- -- 0 0 -- Cancel Save" at bounding box center [416, 511] width 617 height 63
type input "26"
click at [707, 505] on div "Save" at bounding box center [700, 512] width 26 height 14
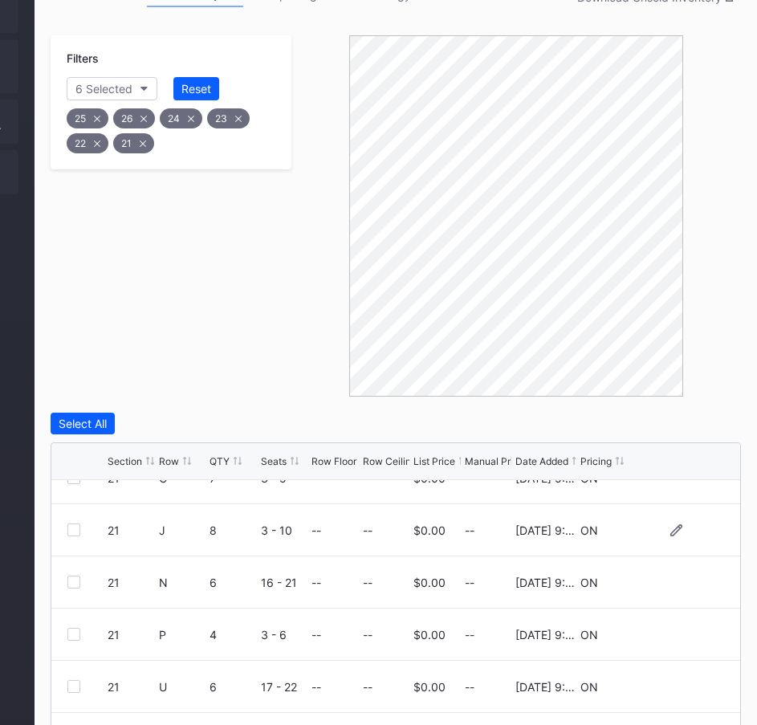
scroll to position [0, 0]
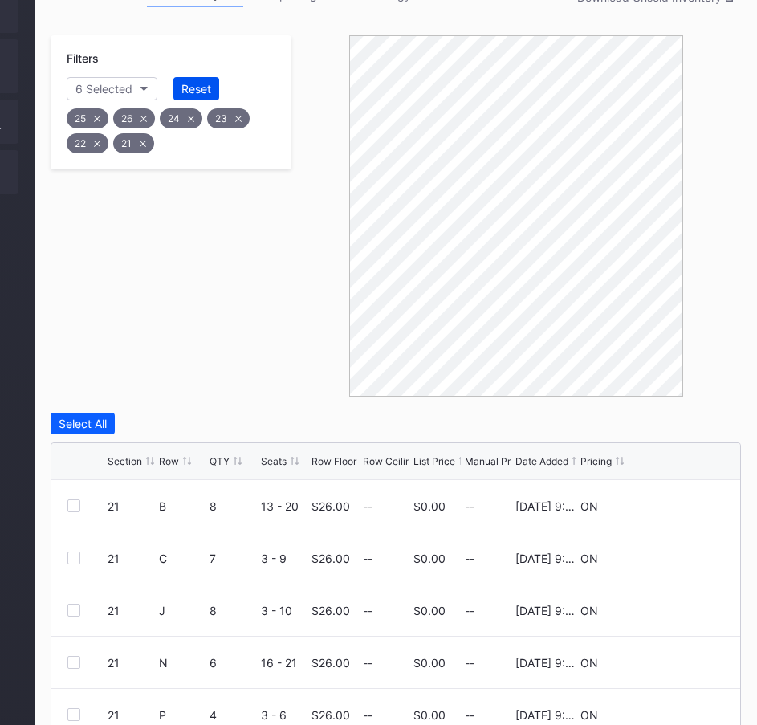
click at [185, 82] on div "Reset" at bounding box center [196, 89] width 30 height 14
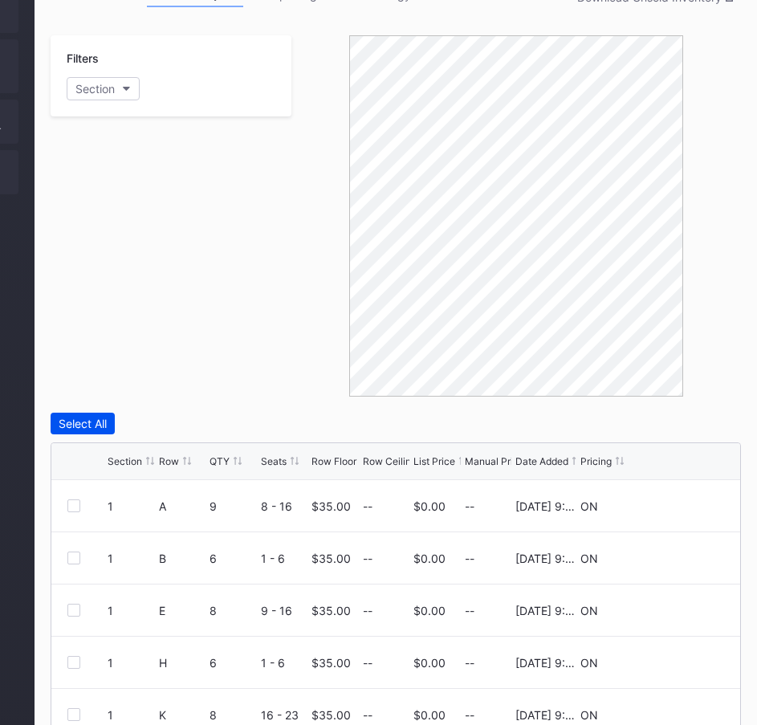
click at [95, 417] on div "Select All" at bounding box center [83, 424] width 48 height 14
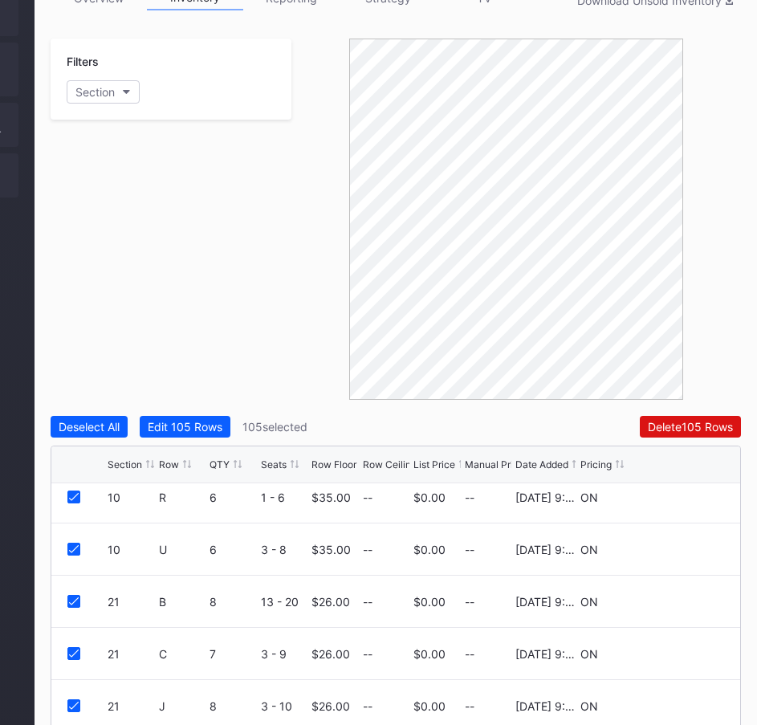
scroll to position [0, 206]
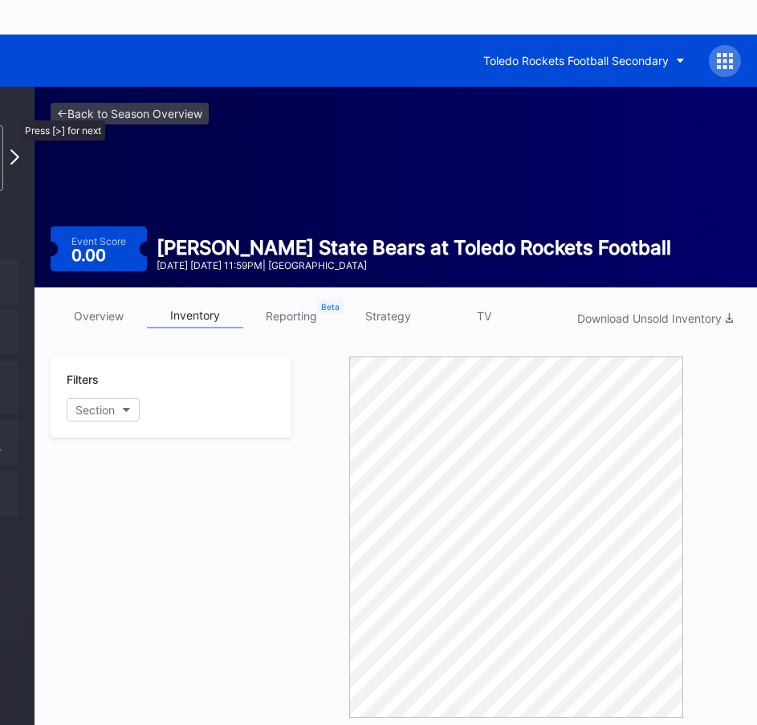
click at [13, 149] on icon at bounding box center [14, 156] width 9 height 15
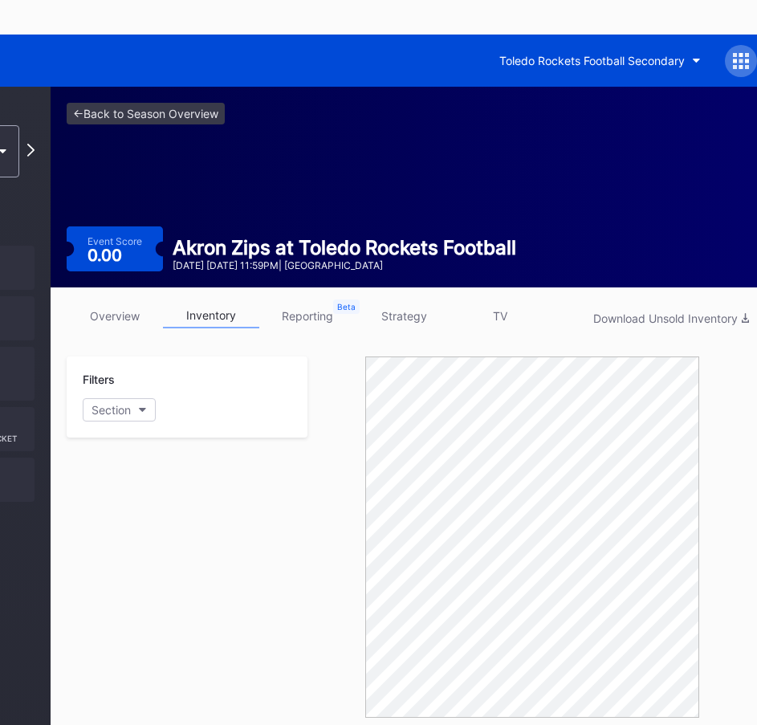
scroll to position [0, 206]
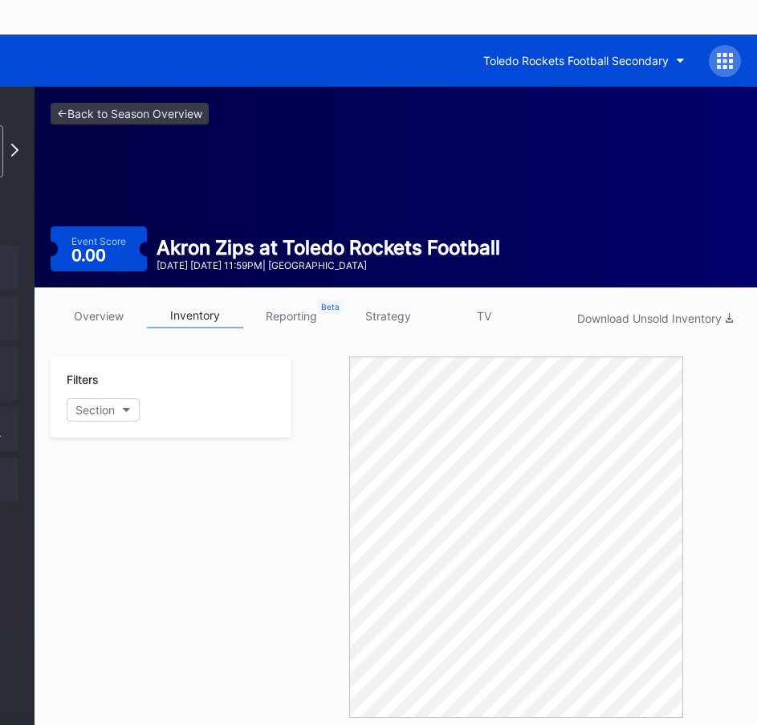
click at [387, 303] on link "strategy" at bounding box center [388, 315] width 96 height 25
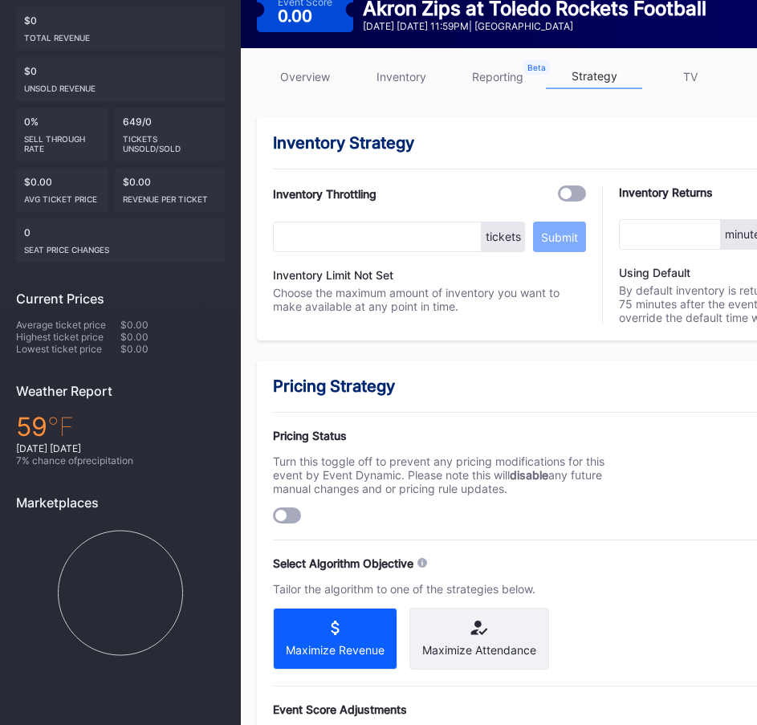
scroll to position [241, 0]
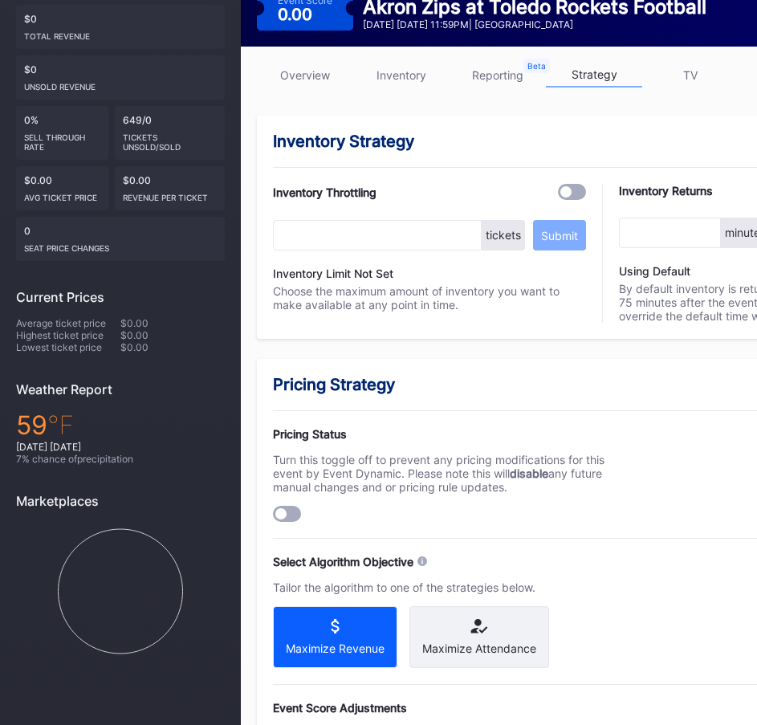
click at [286, 508] on div at bounding box center [280, 513] width 11 height 11
click at [341, 641] on div "Maximize Revenue" at bounding box center [335, 648] width 99 height 14
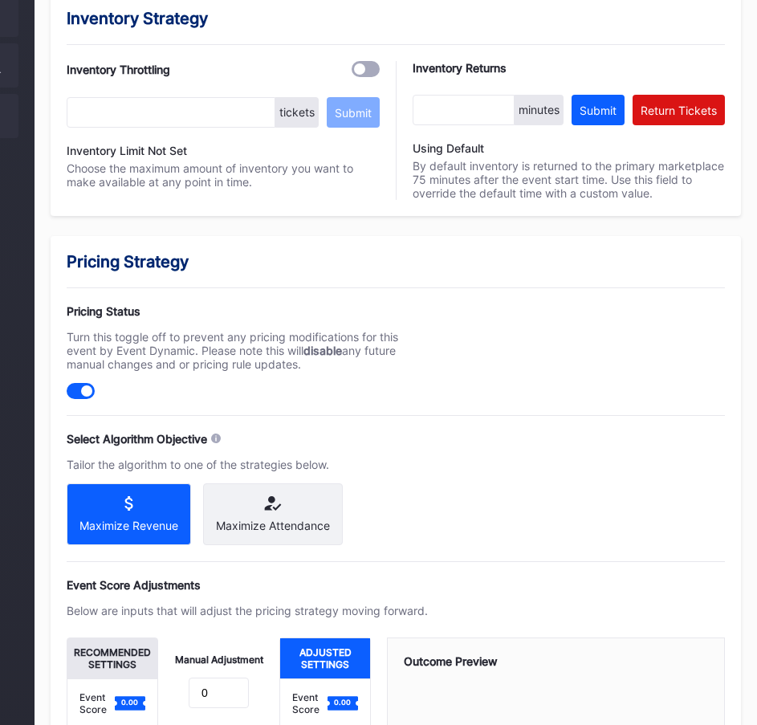
scroll to position [534, 206]
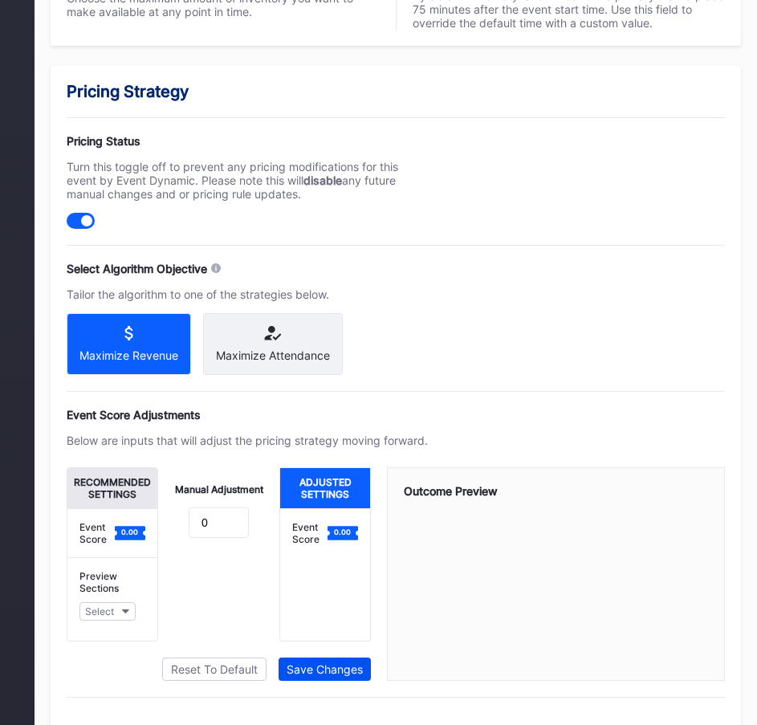
click at [322, 662] on div "Save Changes" at bounding box center [325, 669] width 76 height 14
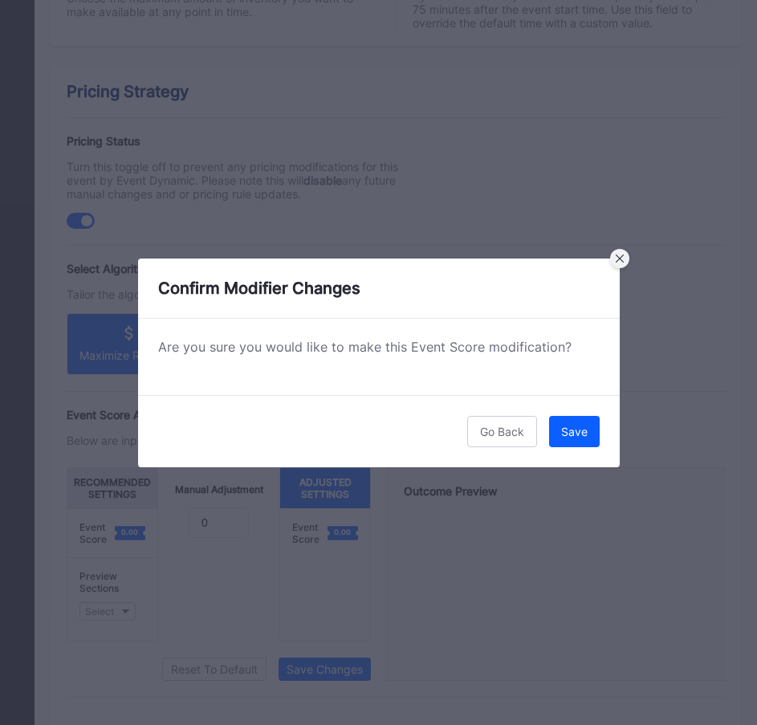
click at [622, 261] on icon at bounding box center [619, 258] width 8 height 8
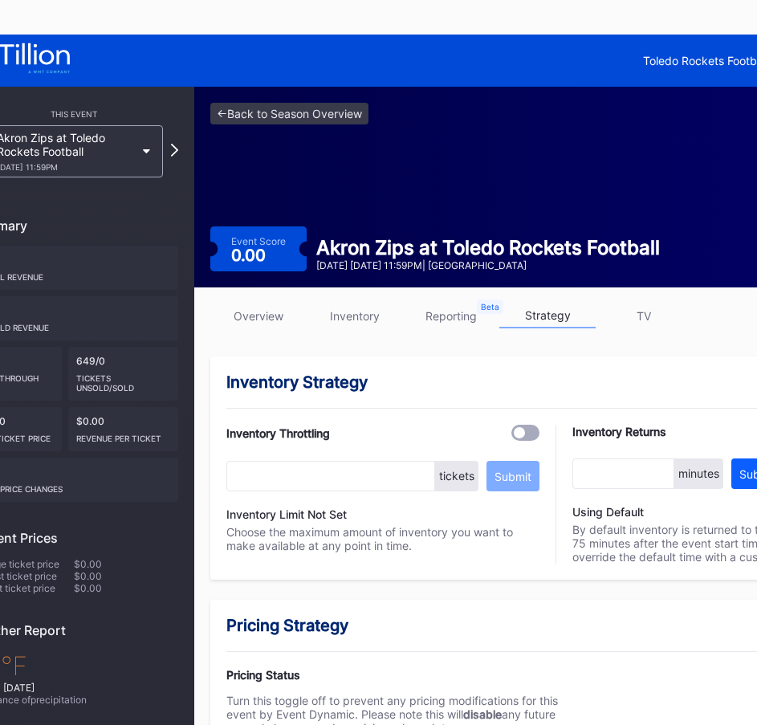
scroll to position [0, 0]
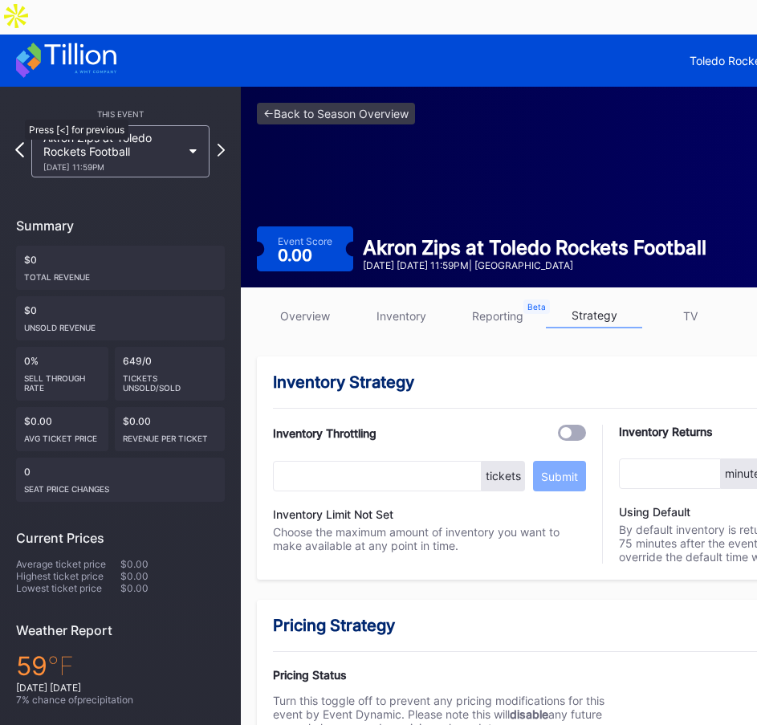
click at [16, 142] on icon at bounding box center [19, 149] width 9 height 15
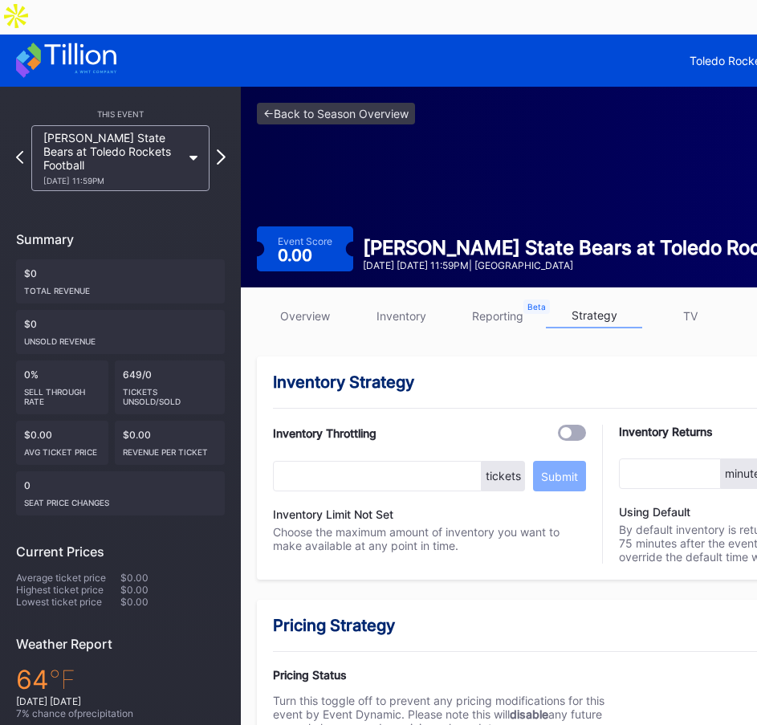
click at [224, 149] on icon at bounding box center [221, 156] width 9 height 15
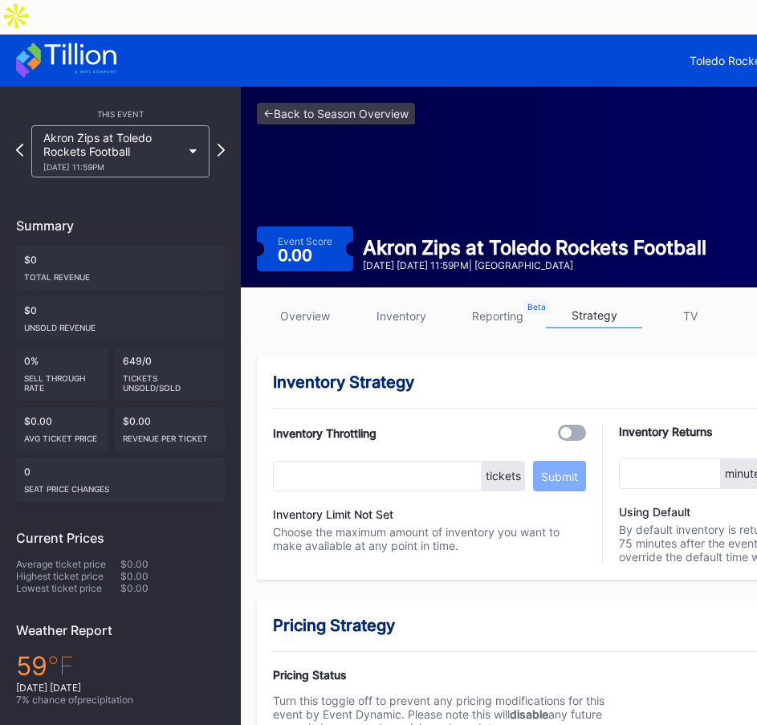
click at [401, 303] on link "inventory" at bounding box center [401, 315] width 96 height 25
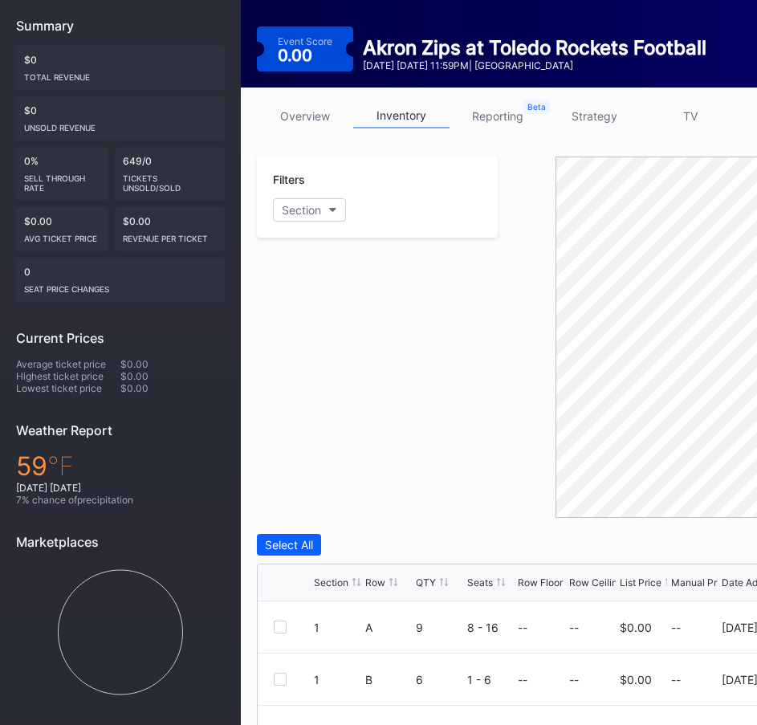
scroll to position [161, 0]
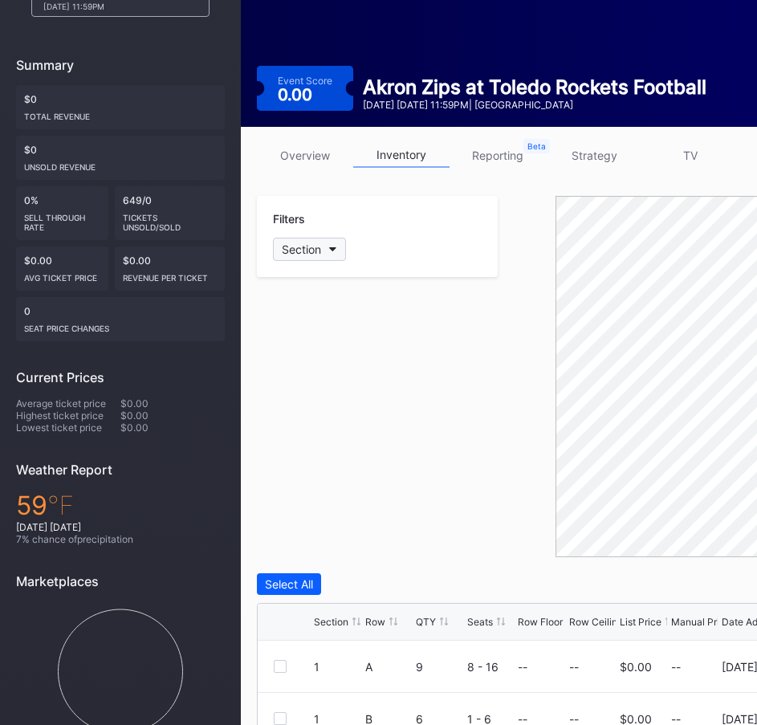
click at [314, 242] on div "Section" at bounding box center [301, 249] width 39 height 14
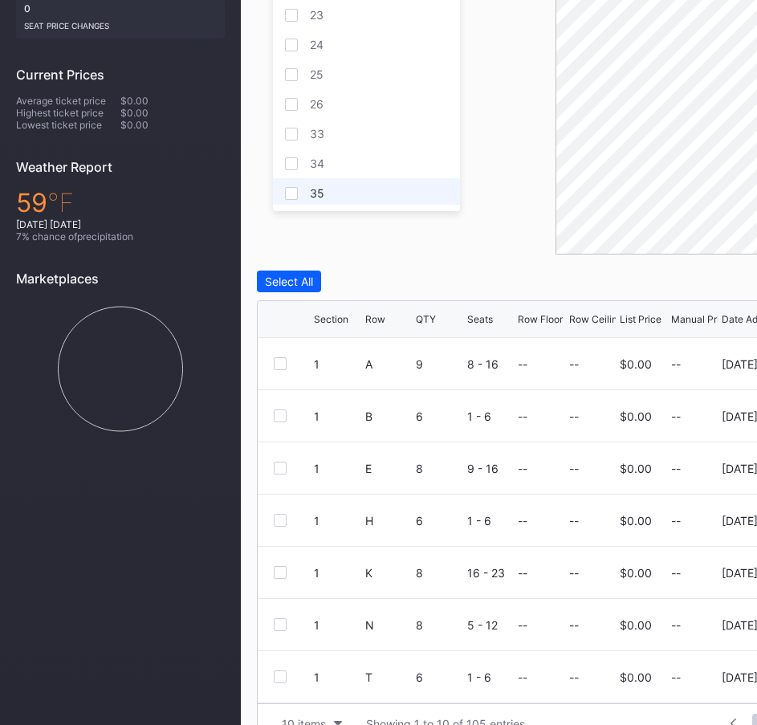
click at [295, 193] on div at bounding box center [291, 193] width 13 height 13
click at [295, 162] on div at bounding box center [291, 163] width 13 height 13
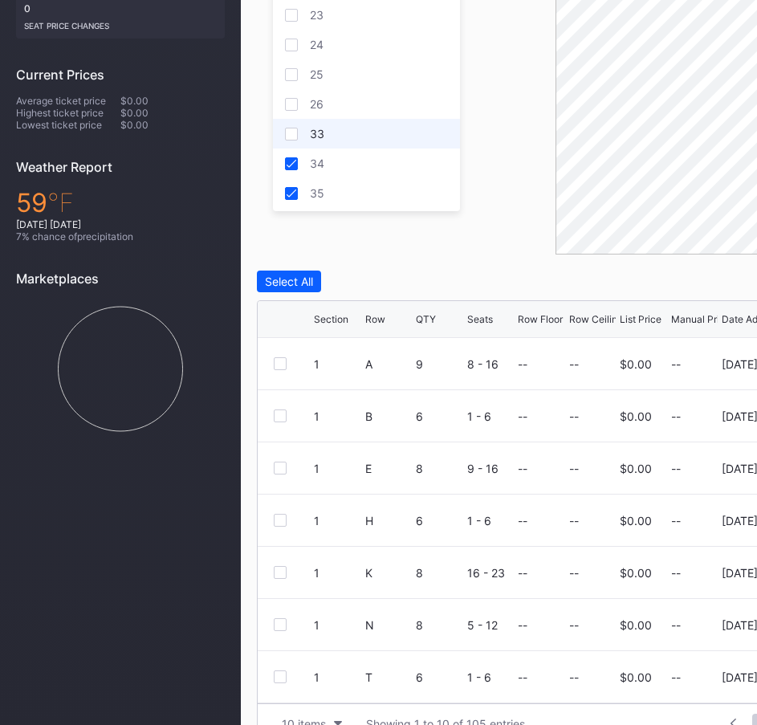
click at [294, 136] on div at bounding box center [291, 134] width 13 height 13
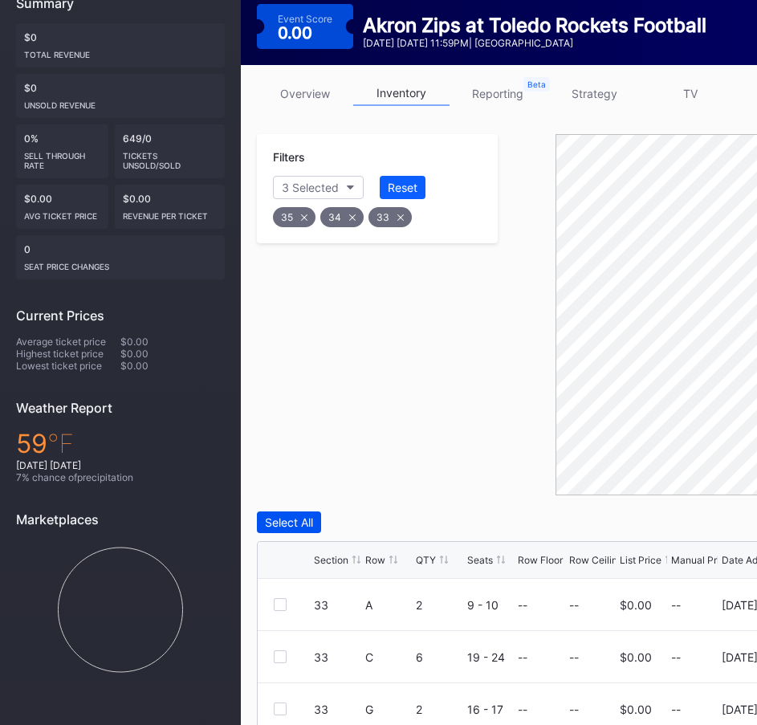
click at [275, 511] on button "Select All" at bounding box center [289, 522] width 64 height 22
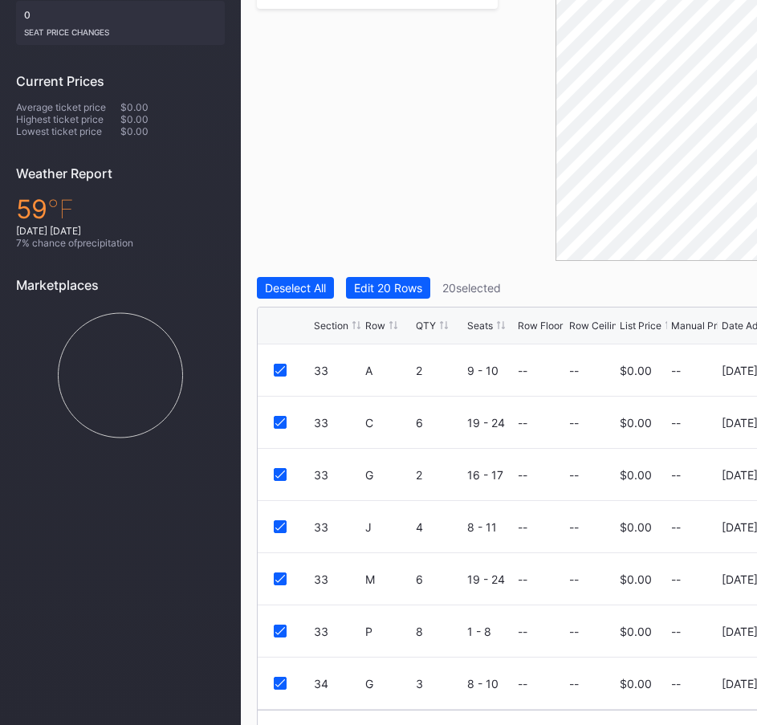
scroll to position [463, 0]
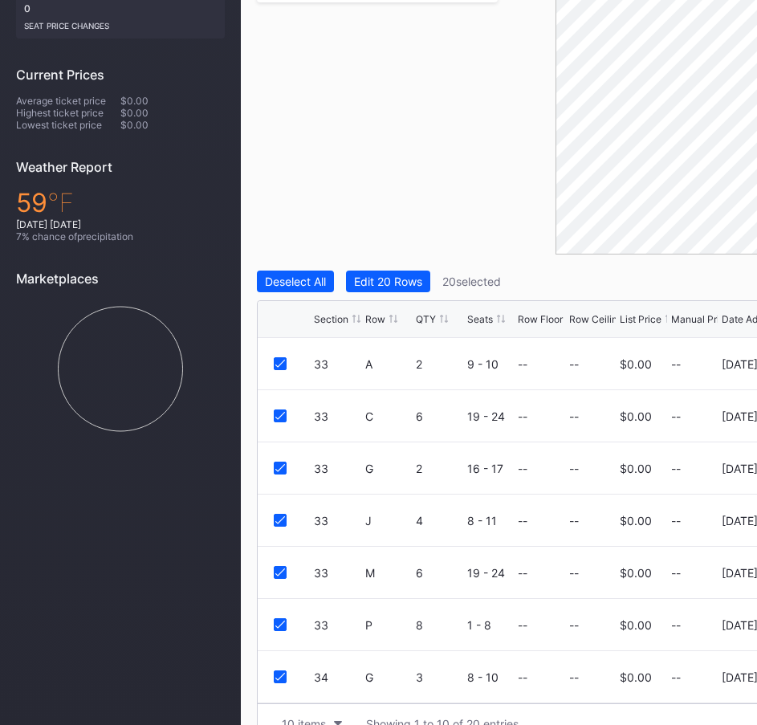
drag, startPoint x: 366, startPoint y: 245, endPoint x: 415, endPoint y: 297, distance: 71.6
click at [367, 275] on div "Edit 20 Rows" at bounding box center [388, 282] width 68 height 14
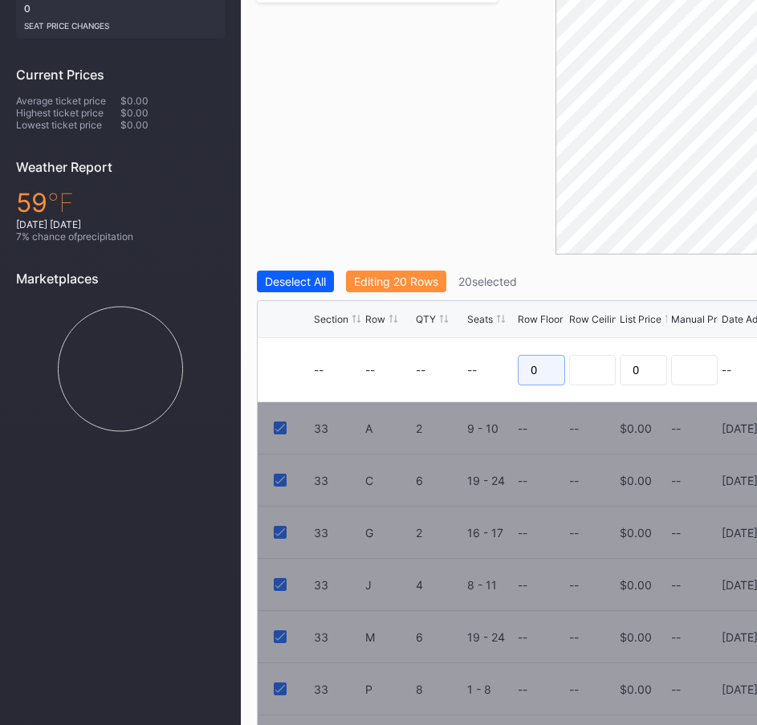
drag, startPoint x: 545, startPoint y: 336, endPoint x: 528, endPoint y: 336, distance: 16.9
click at [529, 355] on input "0" at bounding box center [541, 370] width 47 height 31
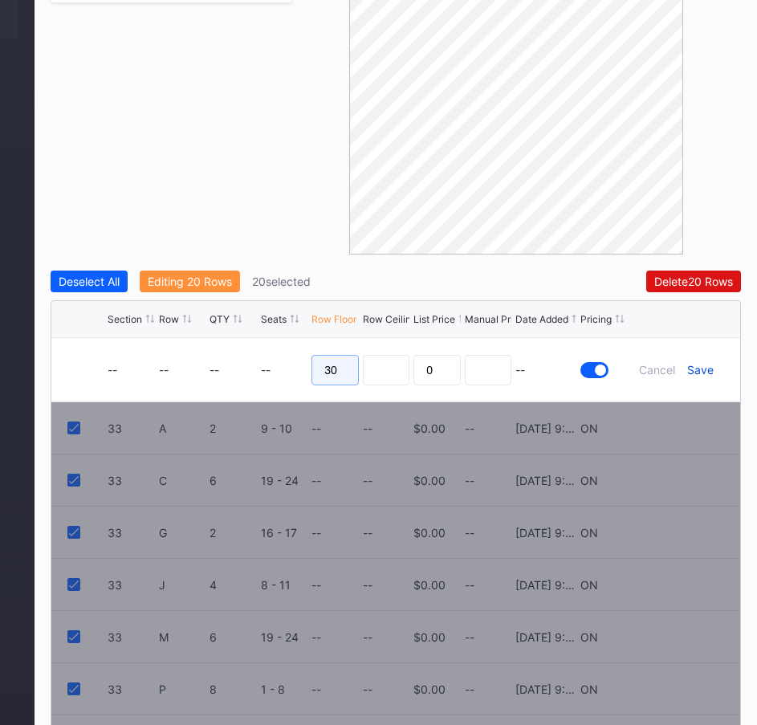
type input "30"
click at [703, 363] on div "Save" at bounding box center [700, 370] width 26 height 14
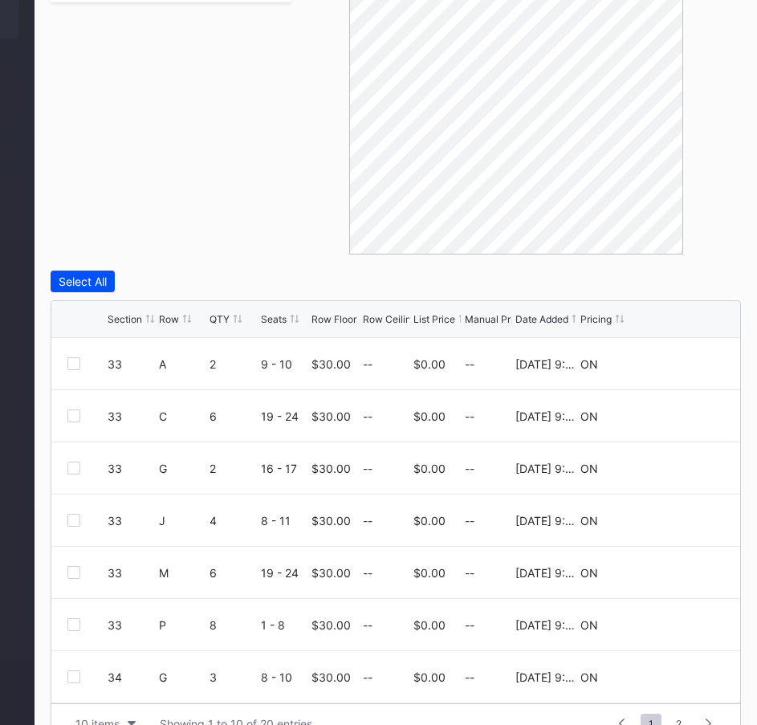
click at [85, 275] on div "Select All" at bounding box center [83, 282] width 48 height 14
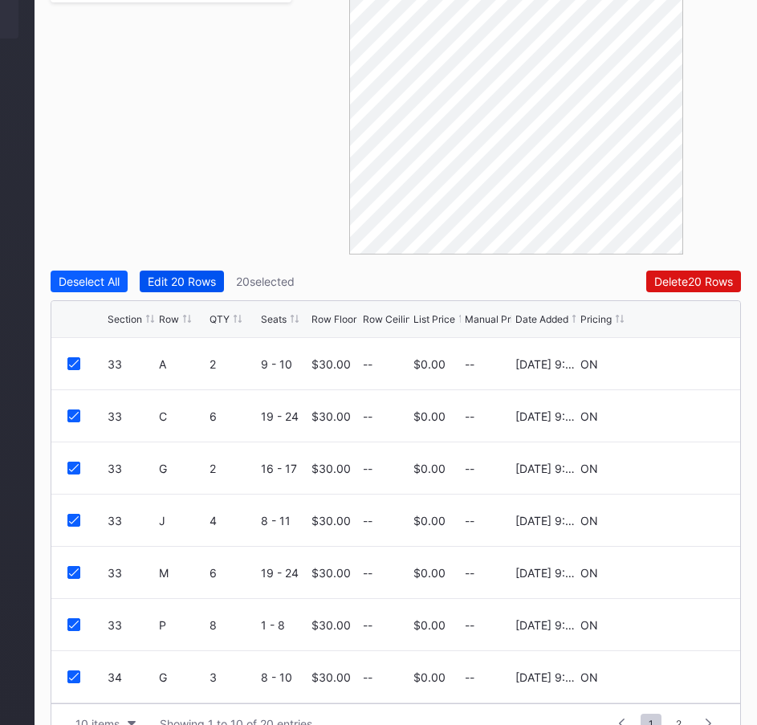
click at [189, 275] on div "Edit 20 Rows" at bounding box center [182, 282] width 68 height 14
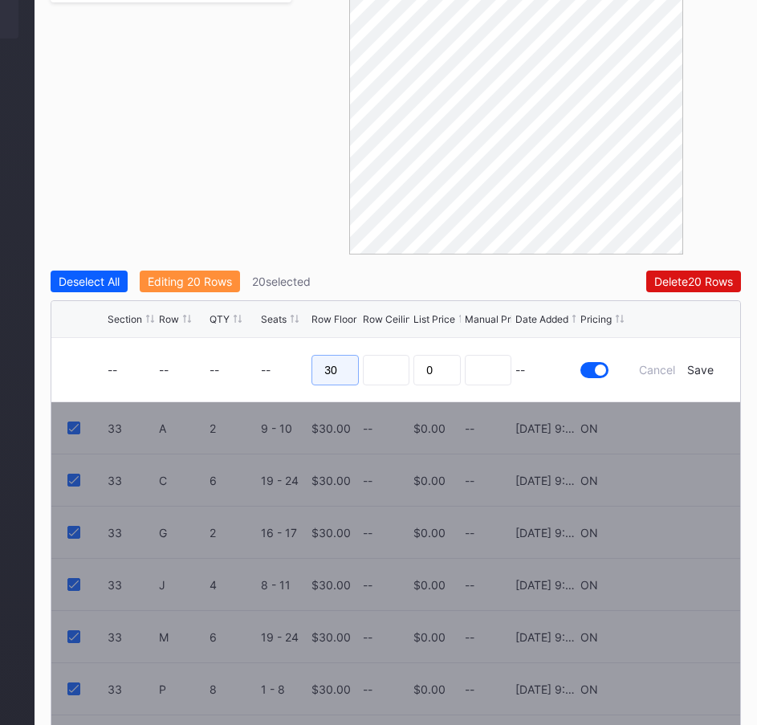
drag, startPoint x: 343, startPoint y: 328, endPoint x: 302, endPoint y: 331, distance: 41.0
click at [302, 338] on form "-- -- -- -- 30 0 -- Cancel Save" at bounding box center [416, 369] width 617 height 63
type input "22"
click at [708, 363] on div "Save" at bounding box center [700, 370] width 26 height 14
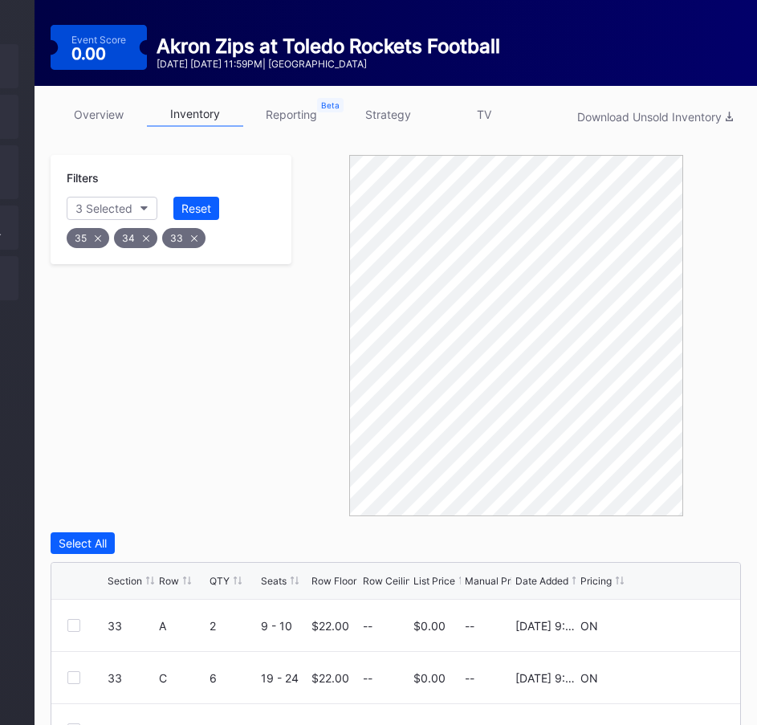
scroll to position [0, 206]
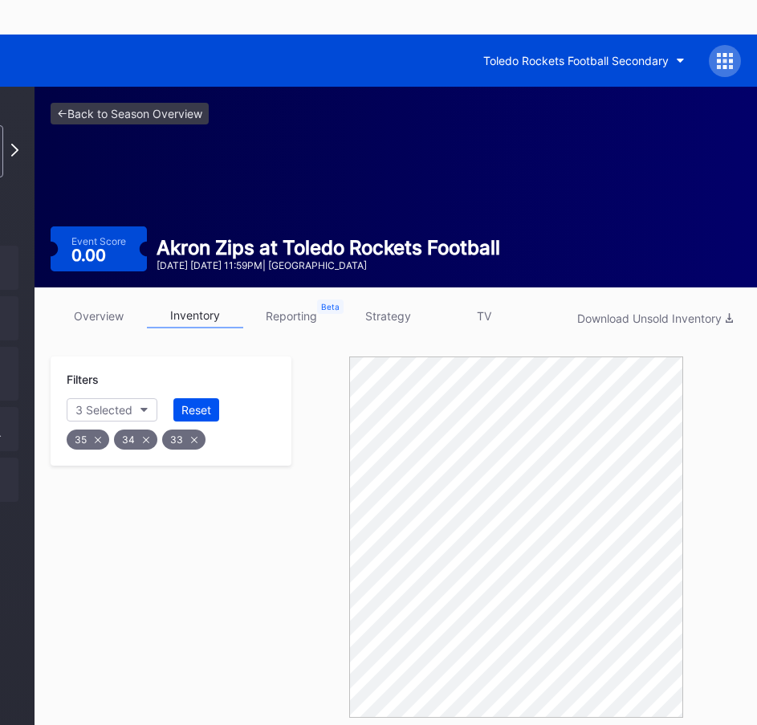
click at [205, 403] on div "Reset" at bounding box center [196, 410] width 30 height 14
click at [132, 398] on button "Section" at bounding box center [103, 409] width 73 height 23
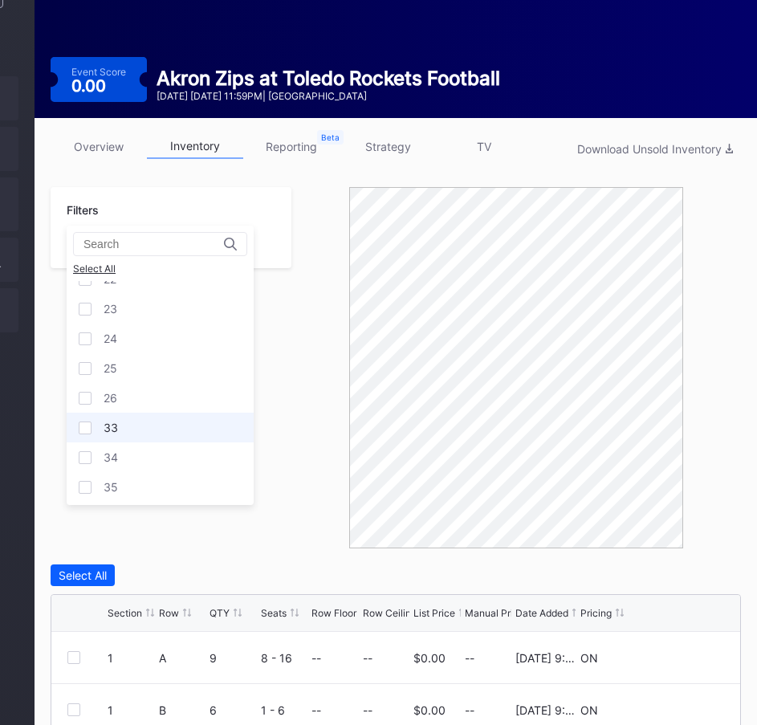
scroll to position [161, 206]
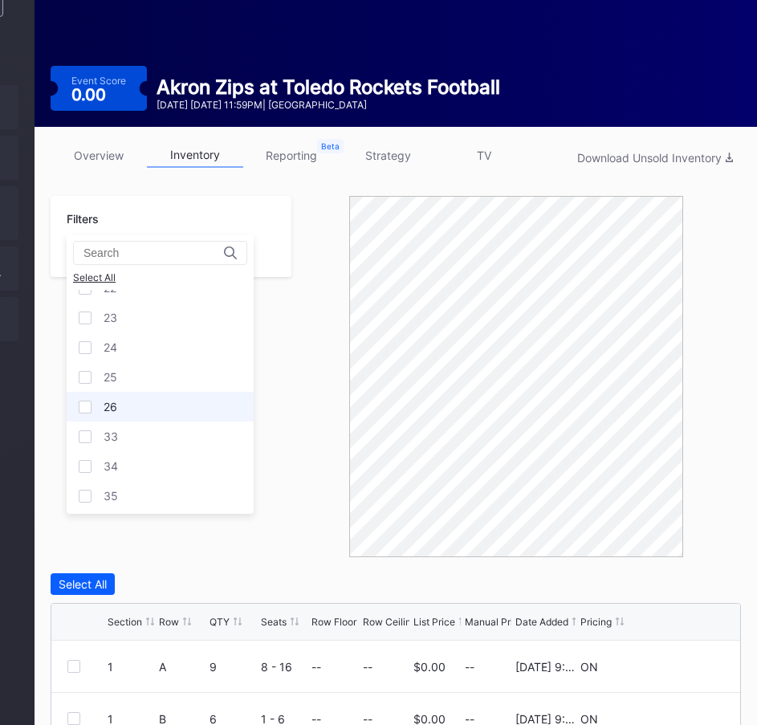
click at [79, 401] on div "26" at bounding box center [160, 407] width 187 height 30
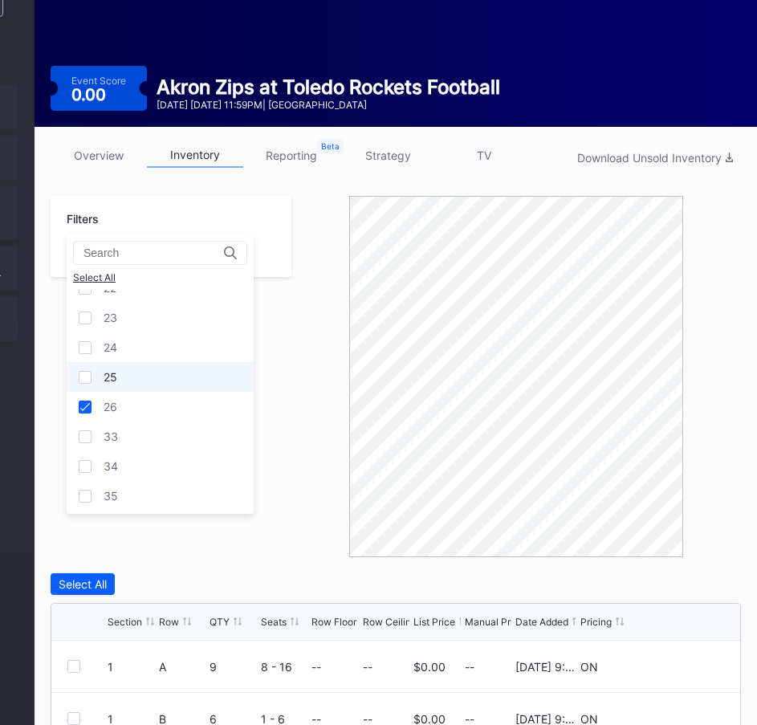
click at [86, 381] on div at bounding box center [85, 377] width 13 height 13
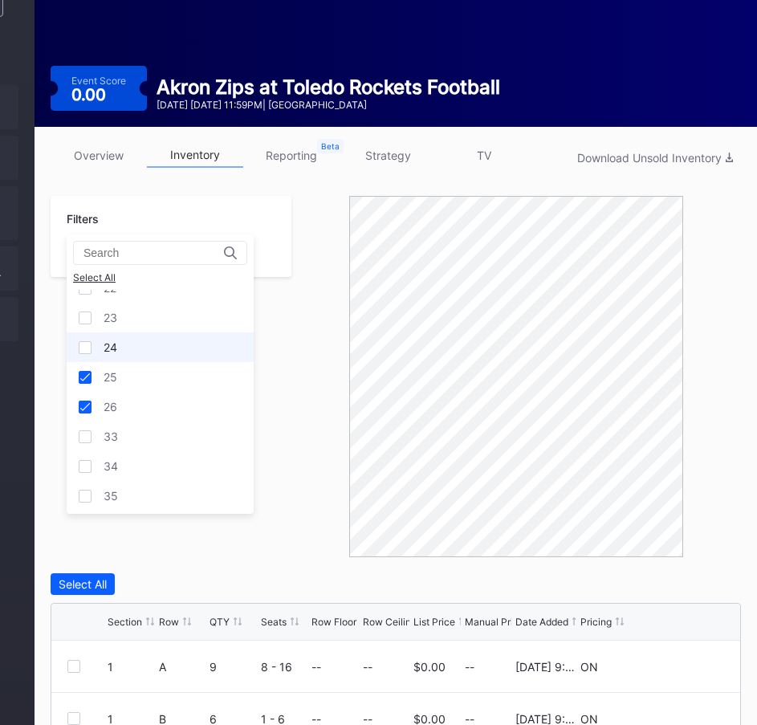
click at [87, 344] on div at bounding box center [85, 347] width 13 height 13
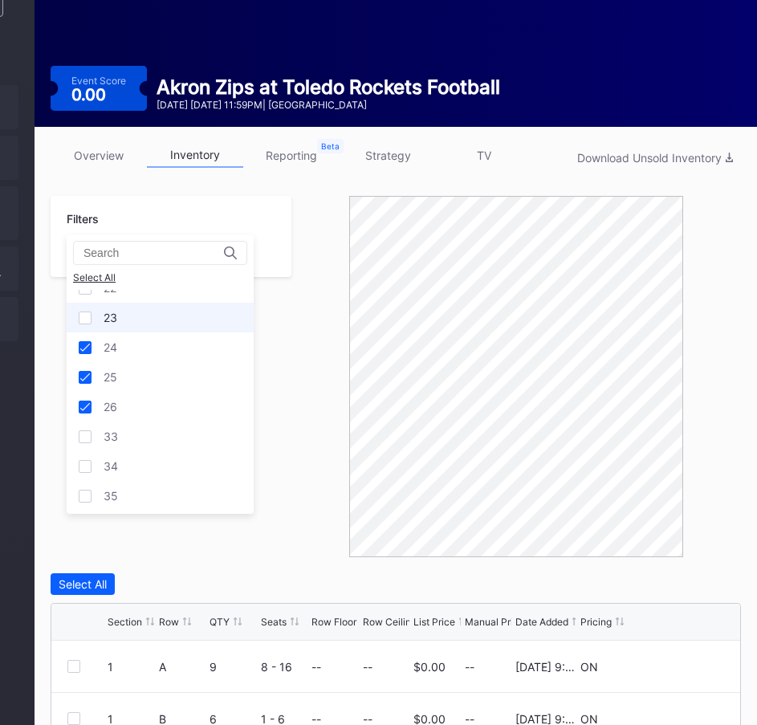
click at [87, 319] on div at bounding box center [85, 317] width 13 height 13
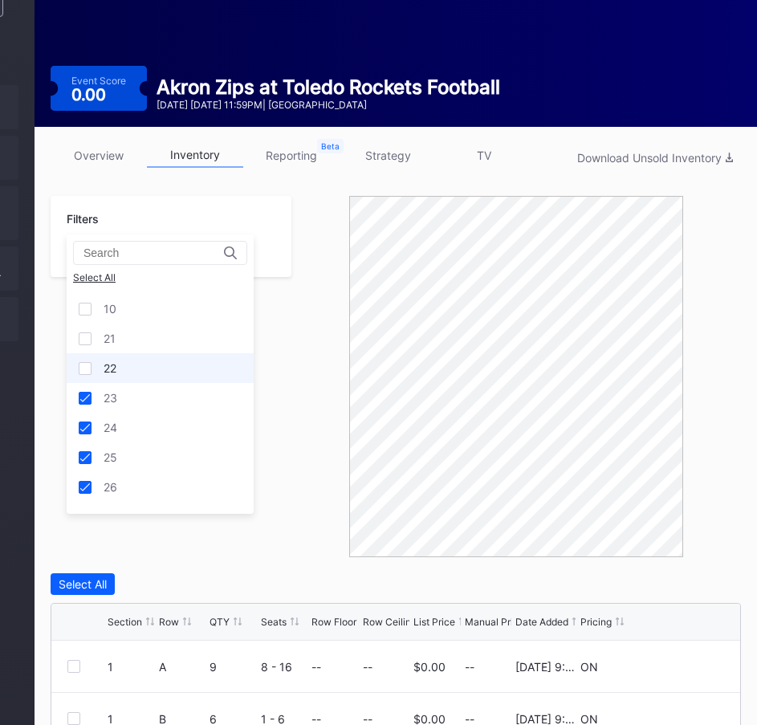
click at [89, 368] on div at bounding box center [85, 368] width 13 height 13
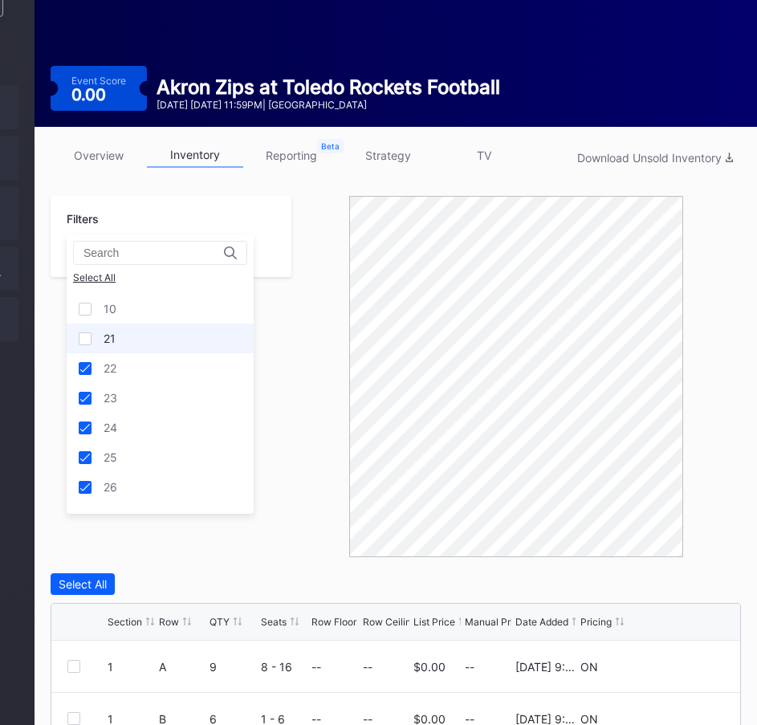
click at [87, 338] on div at bounding box center [85, 338] width 13 height 13
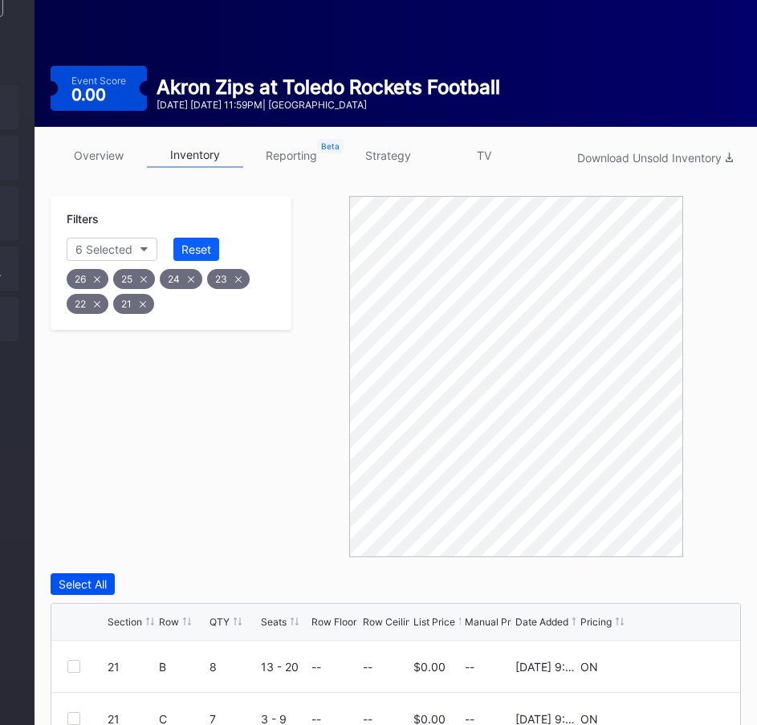
click at [68, 577] on div "Select All" at bounding box center [83, 584] width 48 height 14
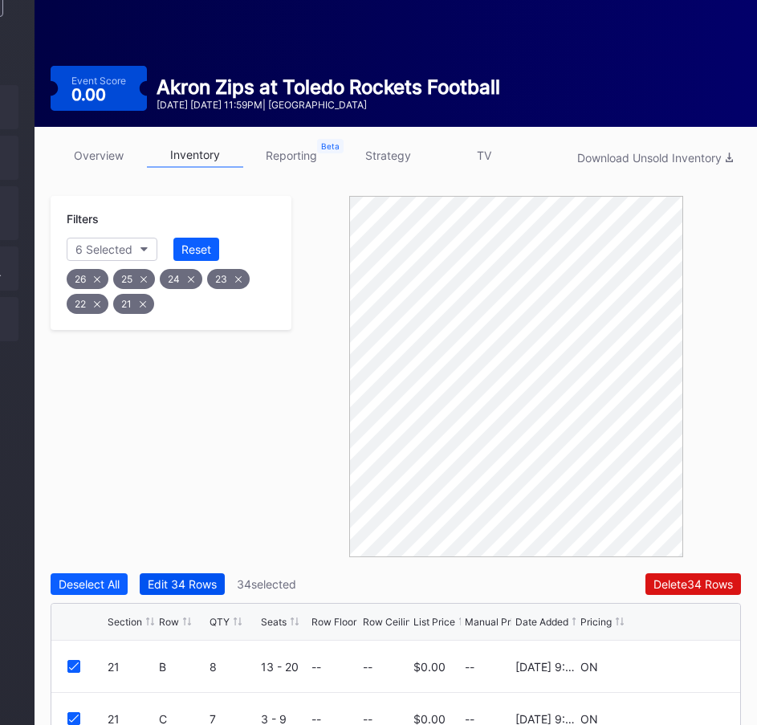
click at [189, 577] on div "Edit 34 Rows" at bounding box center [182, 584] width 69 height 14
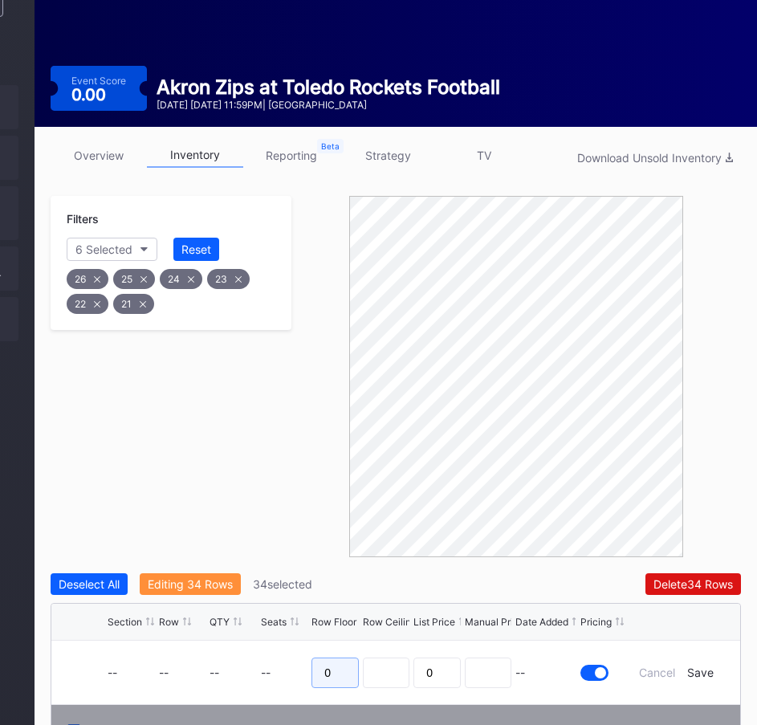
drag, startPoint x: 346, startPoint y: 630, endPoint x: 303, endPoint y: 631, distance: 42.6
click at [303, 641] on form "-- -- -- -- 0 0 -- Cancel Save" at bounding box center [416, 672] width 617 height 63
type input "26"
click at [706, 665] on div "Save" at bounding box center [700, 672] width 26 height 14
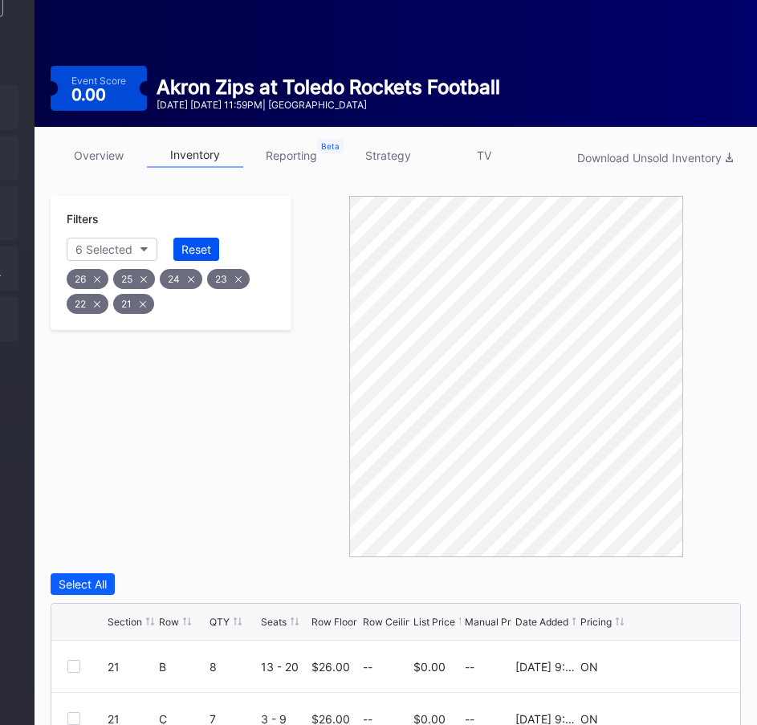
click at [184, 242] on div "Reset" at bounding box center [196, 249] width 30 height 14
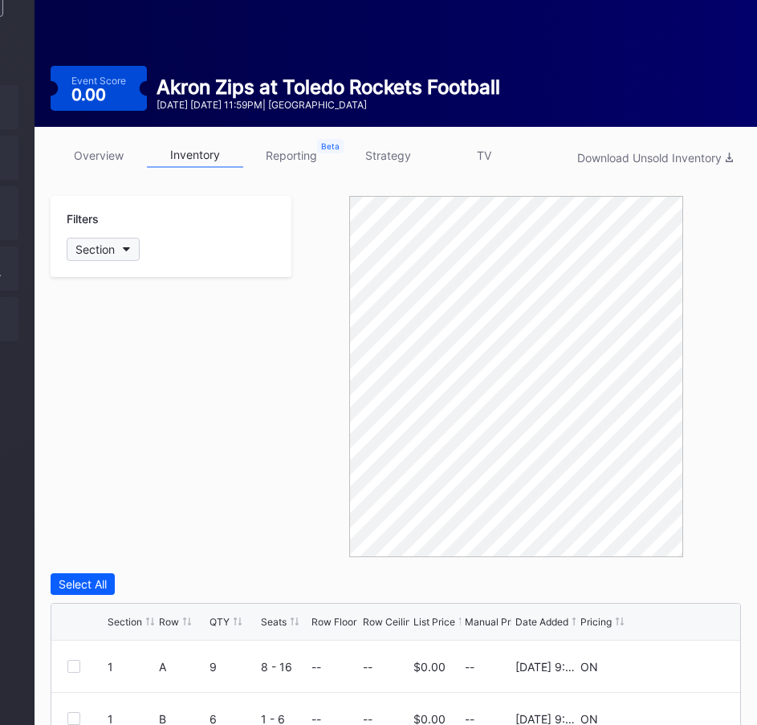
click at [109, 242] on div "Section" at bounding box center [94, 249] width 39 height 14
click at [83, 472] on div at bounding box center [85, 469] width 13 height 13
click at [83, 437] on div at bounding box center [85, 439] width 13 height 13
click at [83, 408] on div at bounding box center [85, 410] width 13 height 13
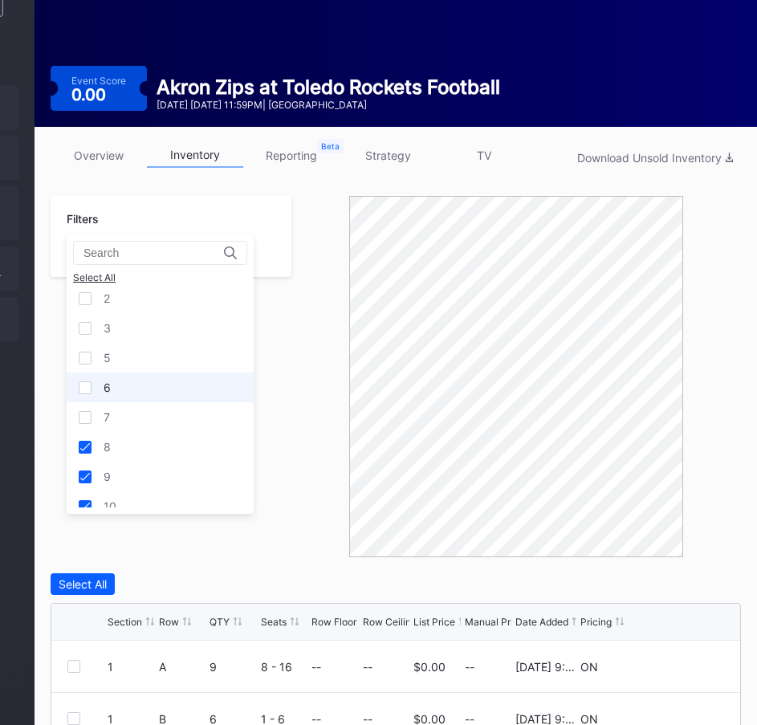
scroll to position [0, 0]
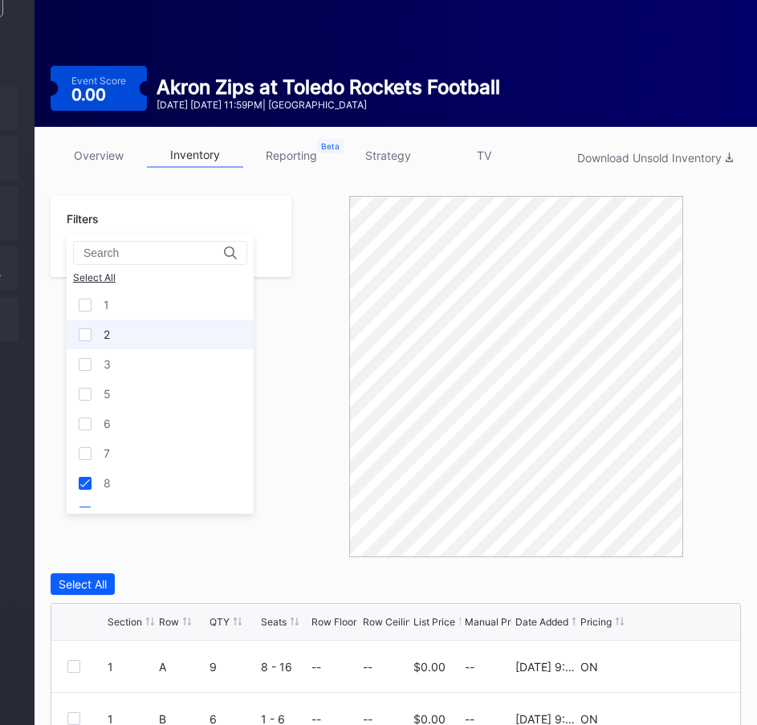
click at [83, 331] on div at bounding box center [85, 334] width 13 height 13
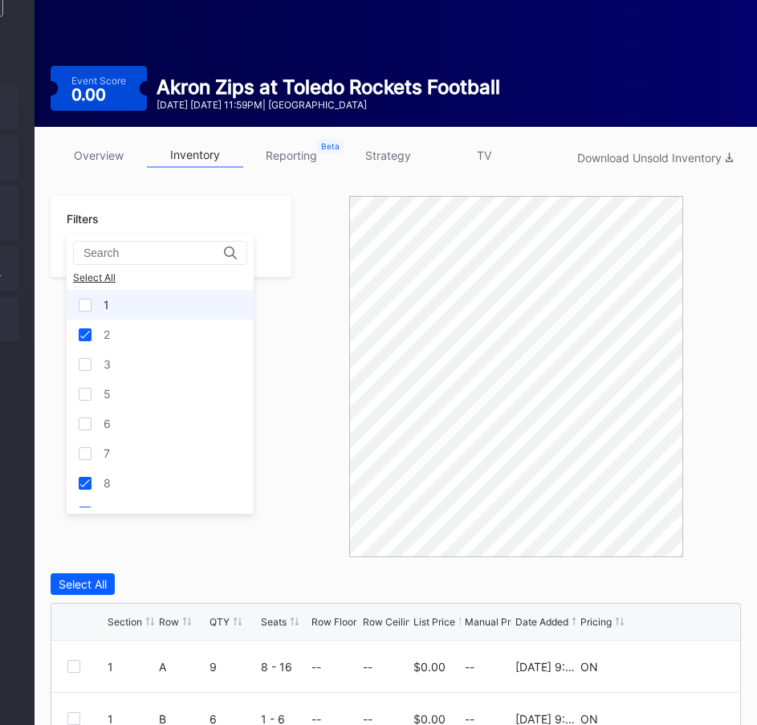
click at [81, 302] on div at bounding box center [85, 305] width 13 height 13
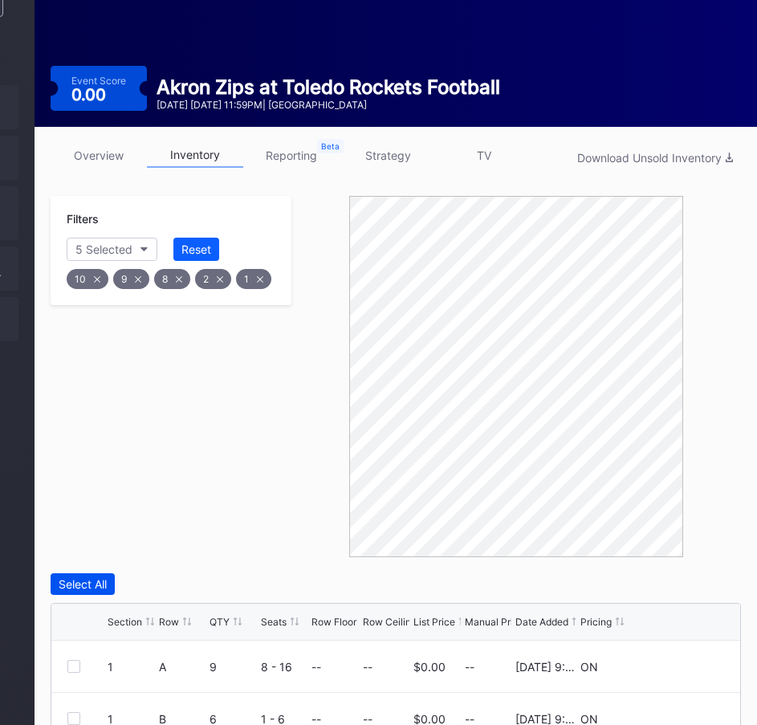
click at [81, 577] on div "Select All" at bounding box center [83, 584] width 48 height 14
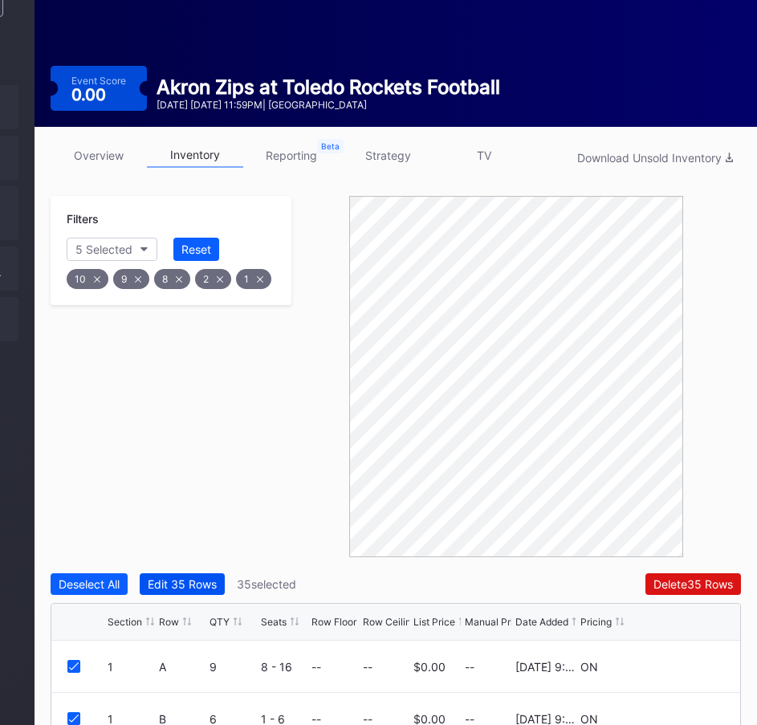
click at [189, 577] on div "Edit 35 Rows" at bounding box center [182, 584] width 69 height 14
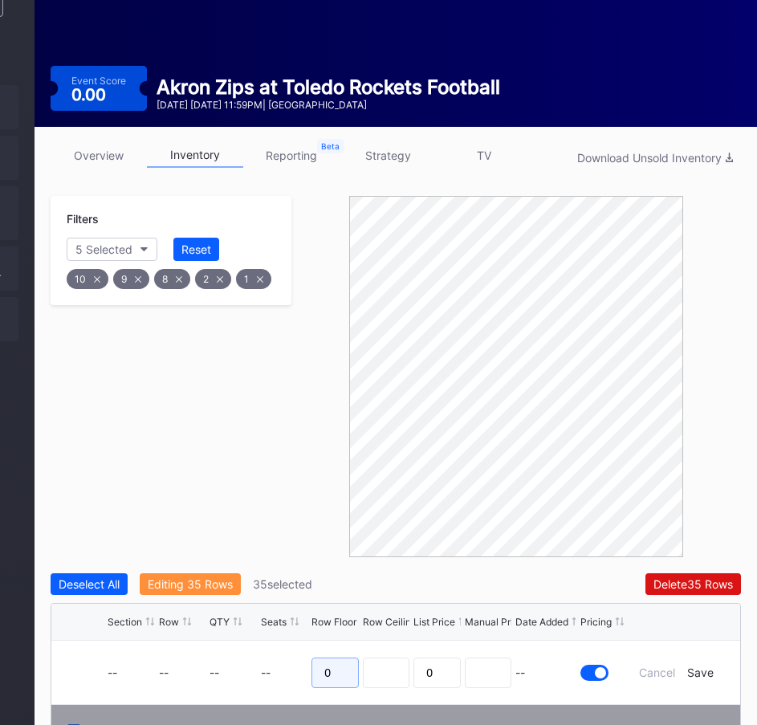
drag, startPoint x: 340, startPoint y: 634, endPoint x: 283, endPoint y: 630, distance: 57.1
click at [283, 641] on form "-- -- -- -- 0 0 -- Cancel Save" at bounding box center [416, 672] width 617 height 63
type input "35"
click at [700, 665] on div "Save" at bounding box center [700, 672] width 26 height 14
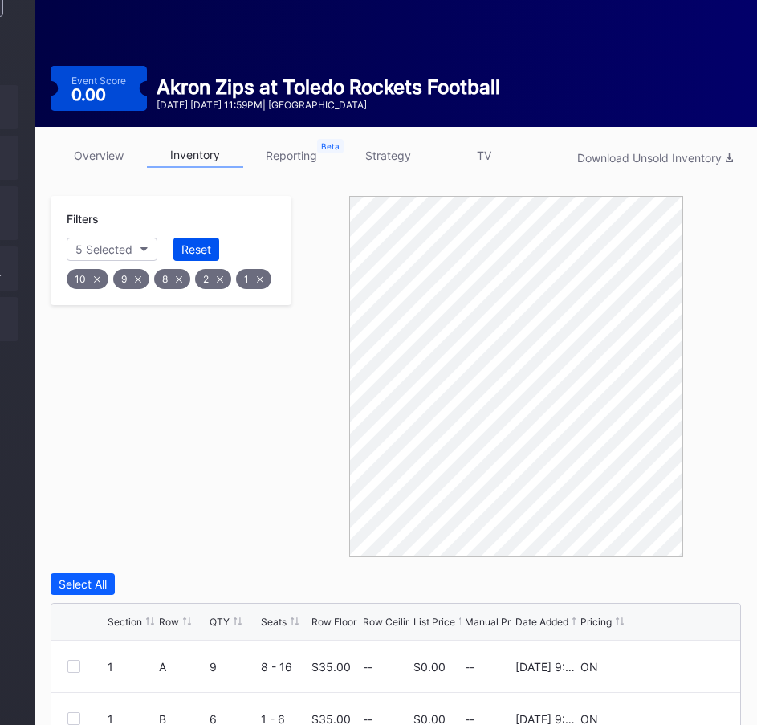
click at [194, 242] on div "Reset" at bounding box center [196, 249] width 30 height 14
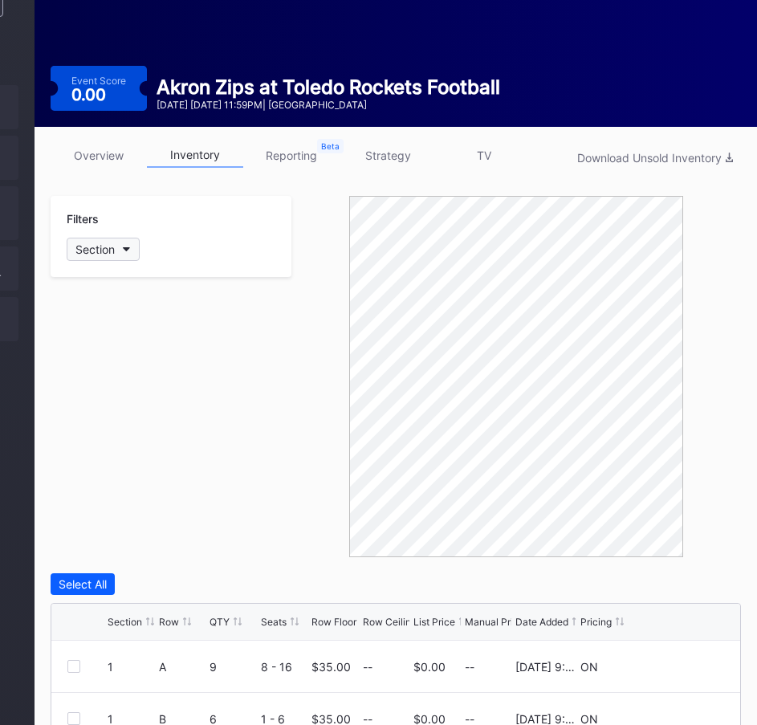
click at [108, 242] on div "Section" at bounding box center [94, 249] width 39 height 14
click at [90, 363] on div at bounding box center [85, 364] width 13 height 13
click at [82, 454] on div at bounding box center [85, 453] width 13 height 13
click at [86, 577] on div "Select All" at bounding box center [83, 584] width 48 height 14
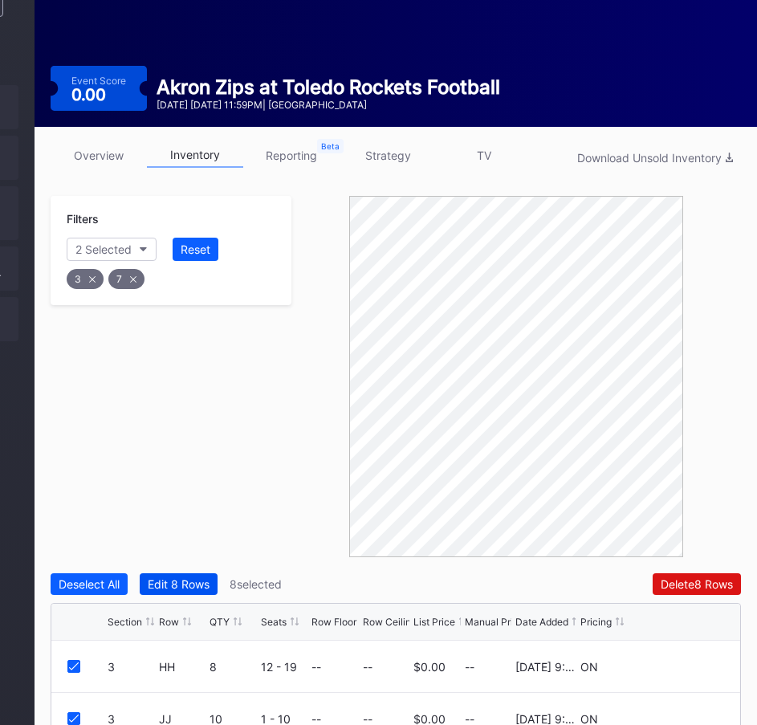
click at [177, 577] on div "Edit 8 Rows" at bounding box center [179, 584] width 62 height 14
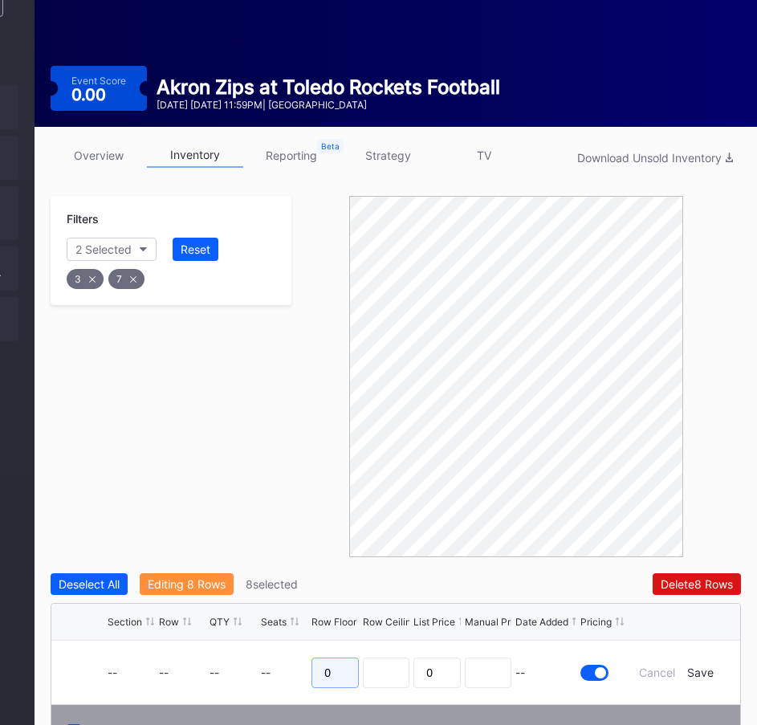
drag, startPoint x: 336, startPoint y: 635, endPoint x: 301, endPoint y: 633, distance: 34.6
click at [293, 641] on form "-- -- -- -- 0 0 -- Cancel Save" at bounding box center [416, 672] width 617 height 63
type input "45"
click at [694, 665] on div "Save" at bounding box center [700, 672] width 26 height 14
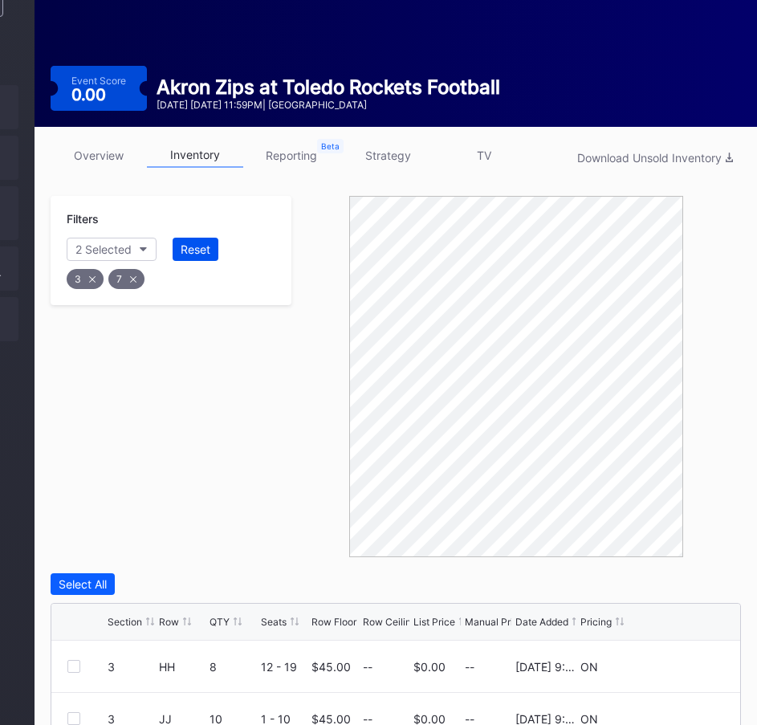
click at [195, 238] on button "Reset" at bounding box center [196, 249] width 46 height 23
click at [130, 247] on icon "button" at bounding box center [127, 249] width 8 height 5
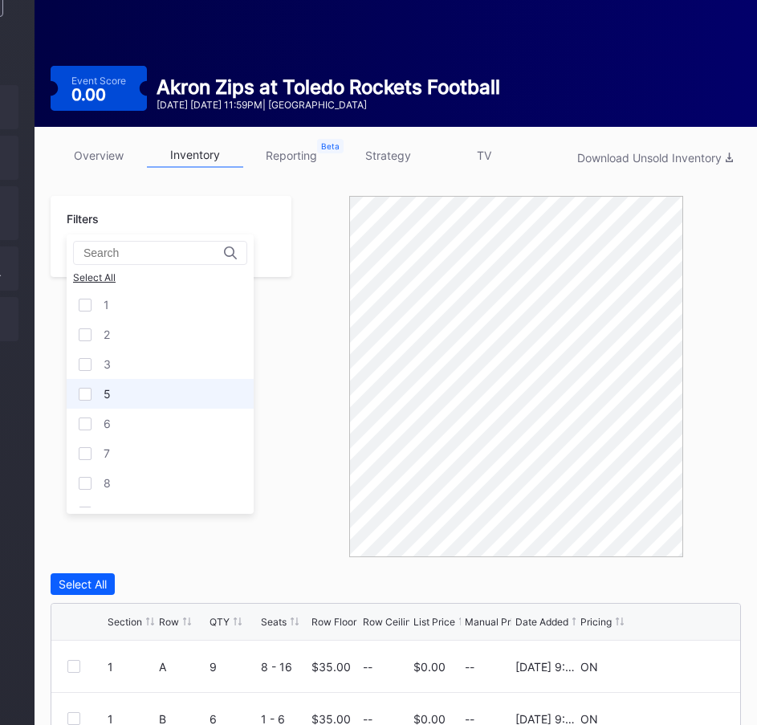
click at [84, 397] on div at bounding box center [85, 394] width 13 height 13
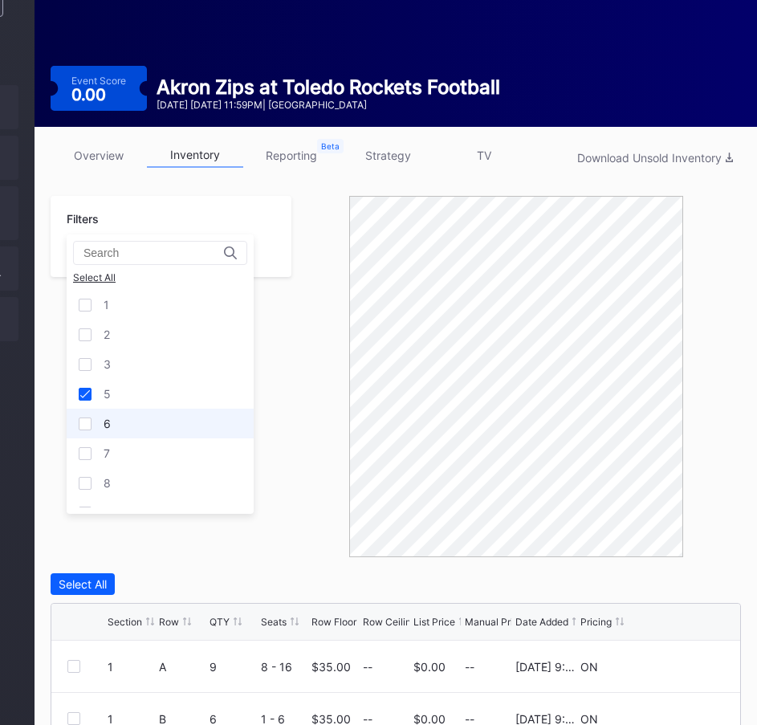
click at [83, 425] on div at bounding box center [85, 423] width 13 height 13
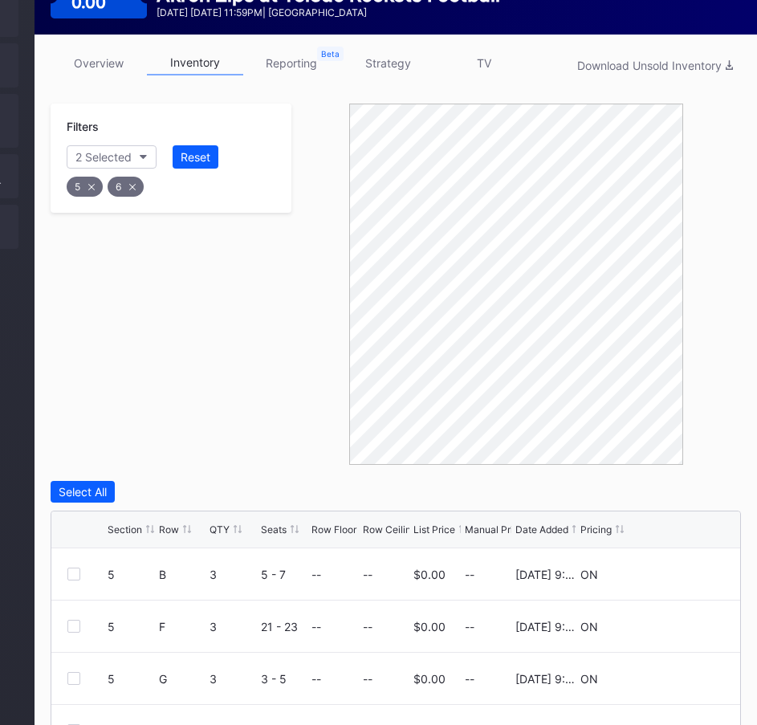
scroll to position [401, 206]
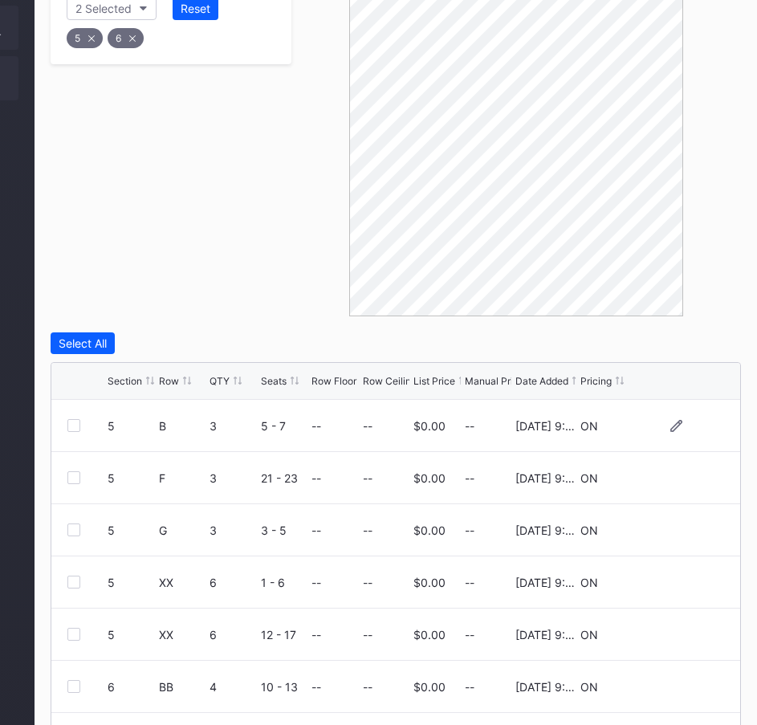
click at [70, 419] on div at bounding box center [73, 425] width 13 height 13
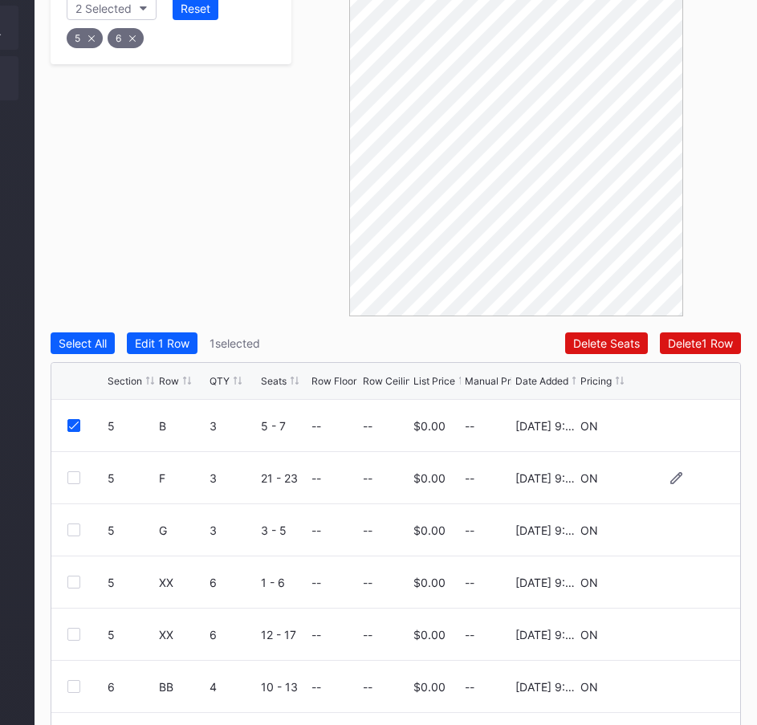
click at [67, 452] on div "5 F 3 21 - 23 -- -- $0.00 -- [DATE] 9:05PM ON" at bounding box center [395, 478] width 689 height 52
click at [72, 523] on div at bounding box center [73, 529] width 13 height 13
click at [72, 471] on div at bounding box center [73, 477] width 13 height 13
click at [68, 523] on div at bounding box center [73, 529] width 13 height 13
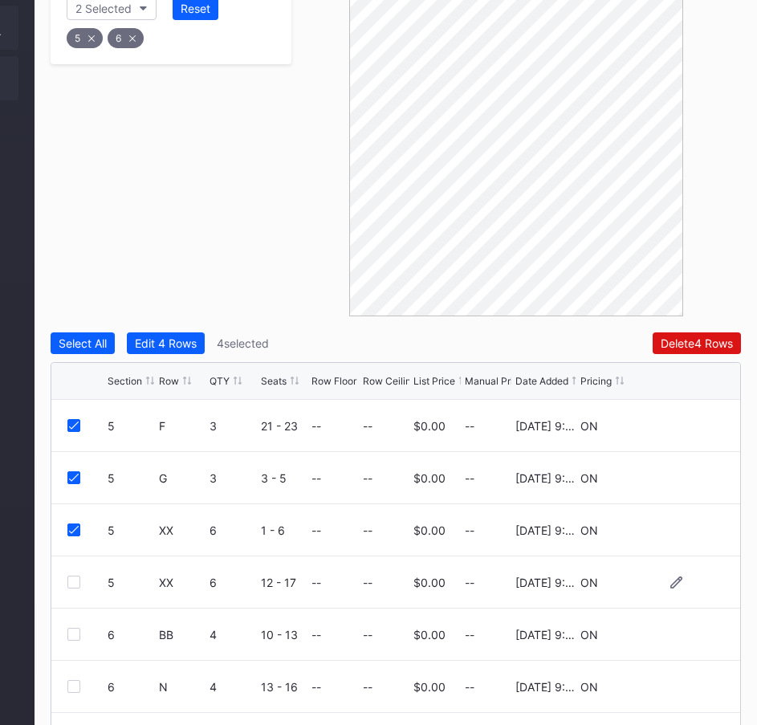
click at [74, 576] on div at bounding box center [73, 582] width 13 height 13
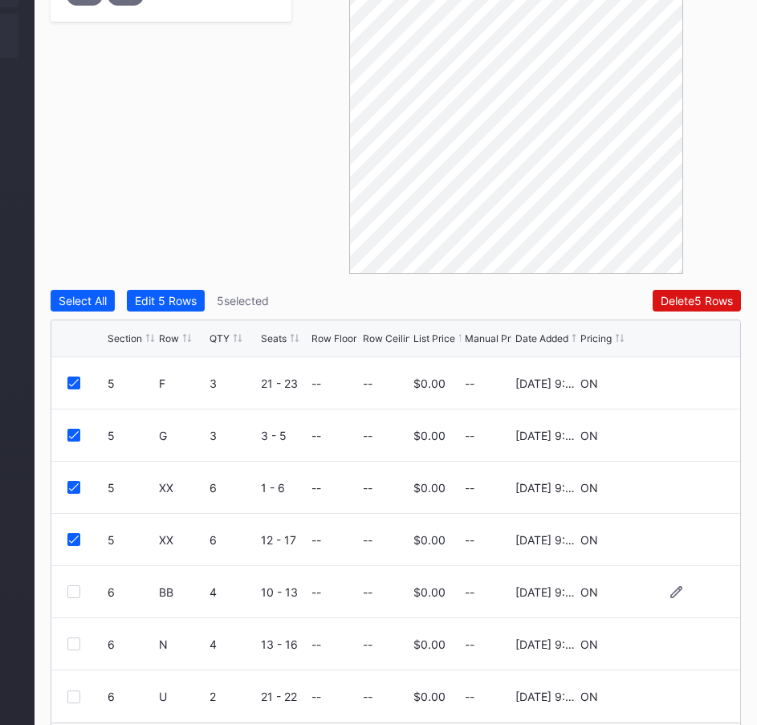
scroll to position [463, 206]
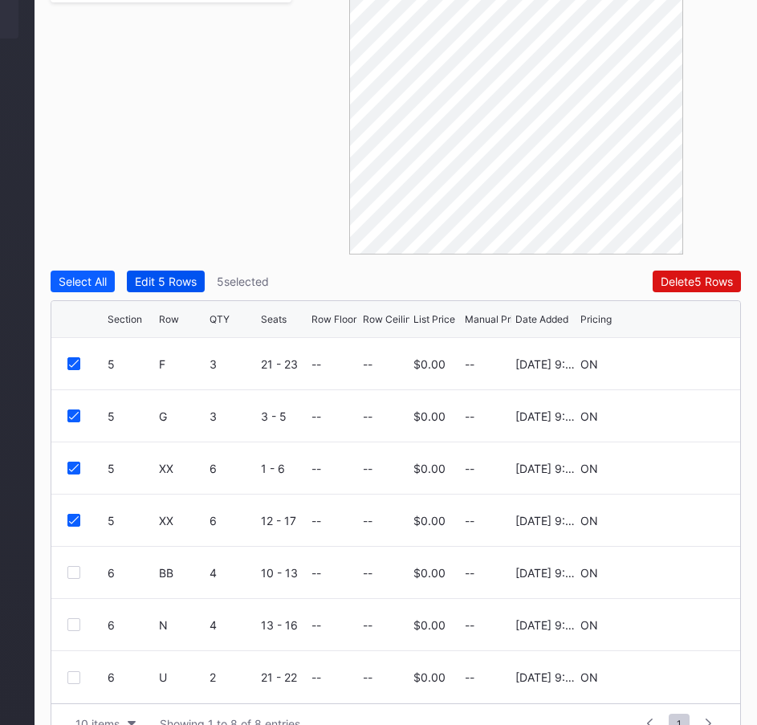
click at [170, 275] on div "Edit 5 Rows" at bounding box center [166, 282] width 62 height 14
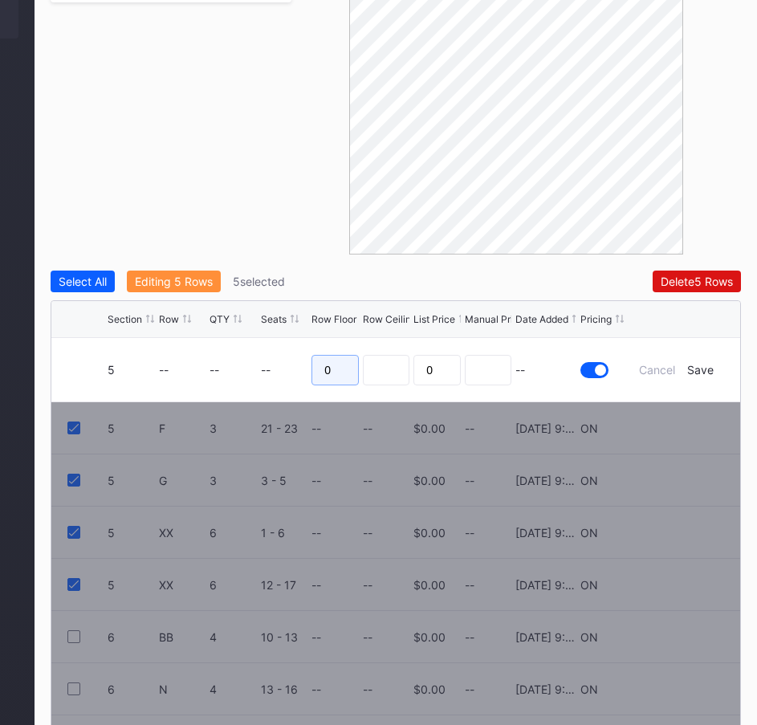
drag, startPoint x: 335, startPoint y: 337, endPoint x: 317, endPoint y: 337, distance: 17.7
click at [321, 355] on input "0" at bounding box center [334, 370] width 47 height 31
type input "47"
click at [703, 363] on div "Save" at bounding box center [700, 370] width 26 height 14
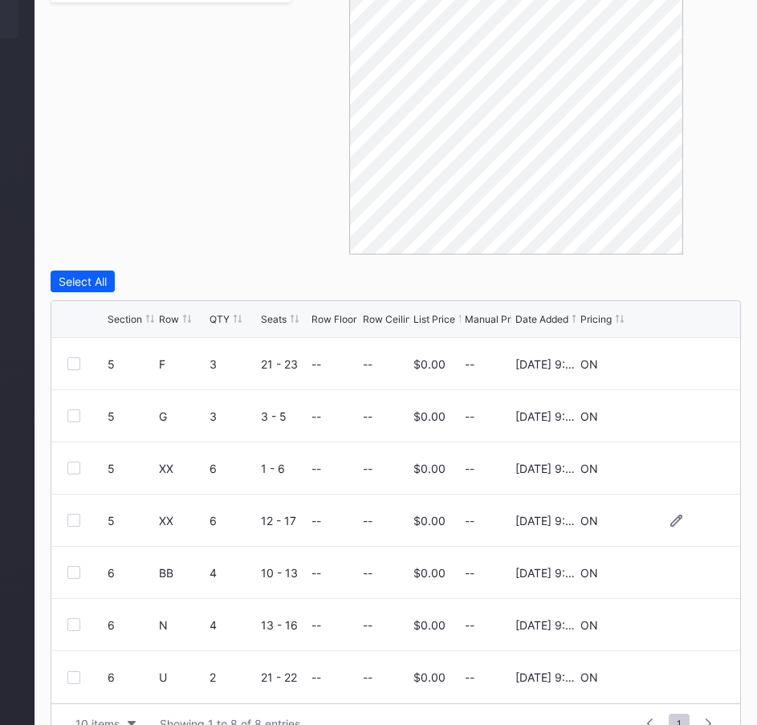
scroll to position [0, 0]
click at [83, 275] on div "Select All" at bounding box center [83, 282] width 48 height 14
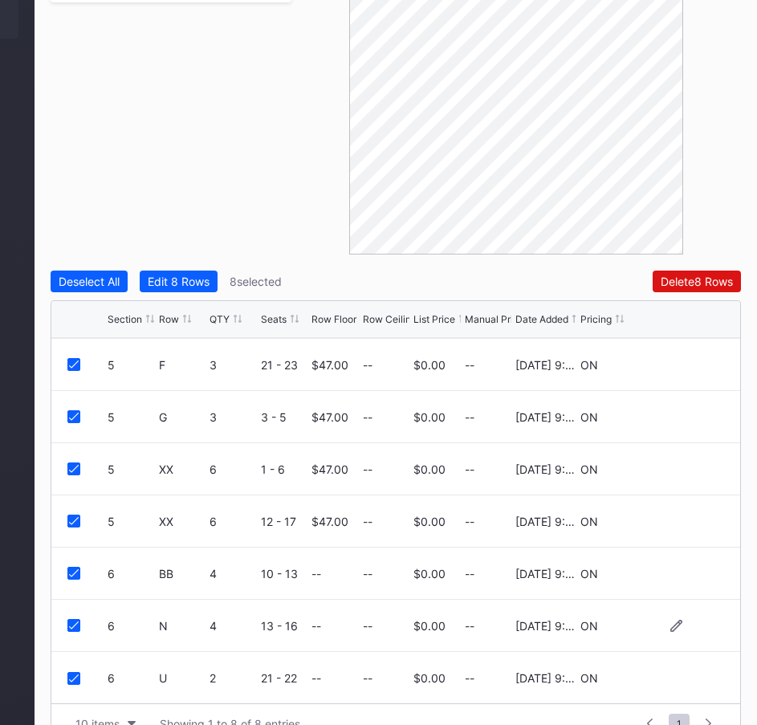
scroll to position [52, 0]
click at [93, 275] on div "Deselect All" at bounding box center [89, 282] width 61 height 14
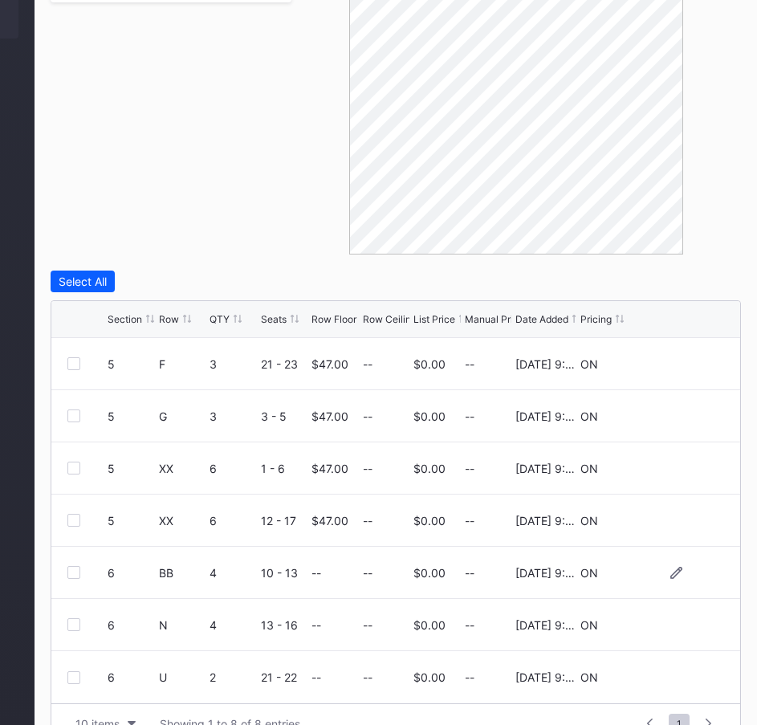
click at [75, 566] on div at bounding box center [73, 572] width 13 height 13
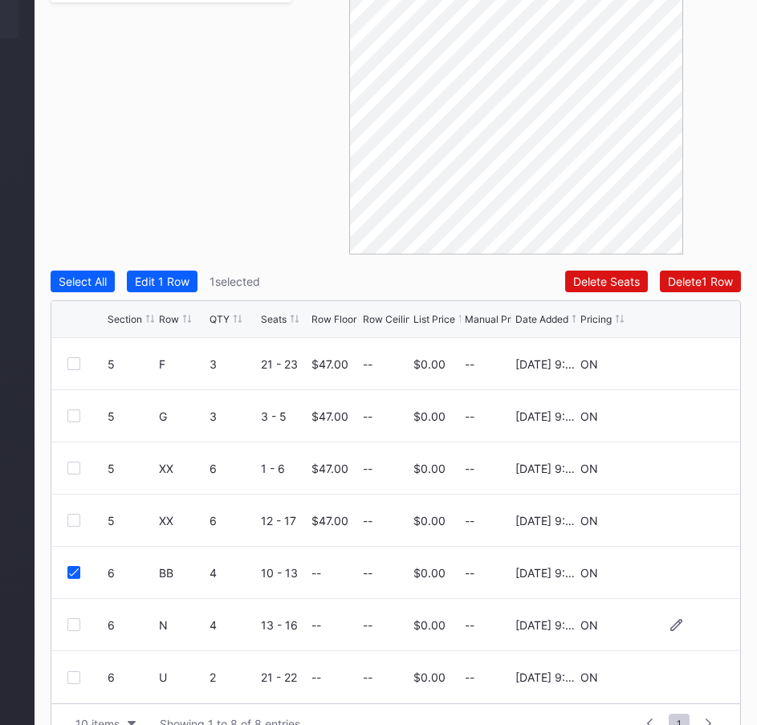
drag, startPoint x: 75, startPoint y: 588, endPoint x: 77, endPoint y: 612, distance: 24.9
click at [75, 618] on div at bounding box center [73, 624] width 13 height 13
click at [77, 671] on div at bounding box center [73, 677] width 13 height 13
click at [181, 275] on div "Edit 3 Rows" at bounding box center [166, 282] width 62 height 14
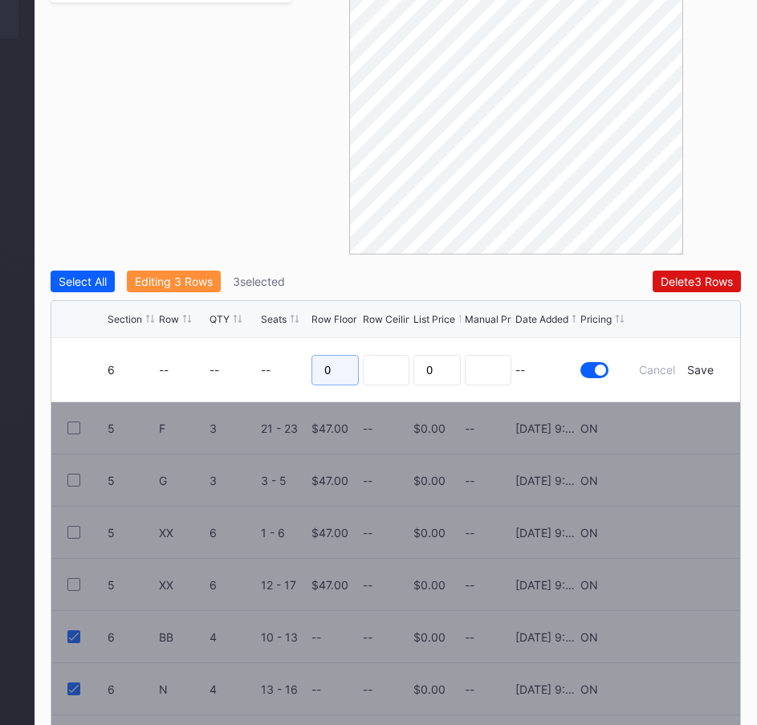
drag, startPoint x: 338, startPoint y: 337, endPoint x: 318, endPoint y: 337, distance: 20.1
click at [318, 355] on input "0" at bounding box center [334, 370] width 47 height 31
type input "56"
click at [704, 363] on div "Save" at bounding box center [700, 370] width 26 height 14
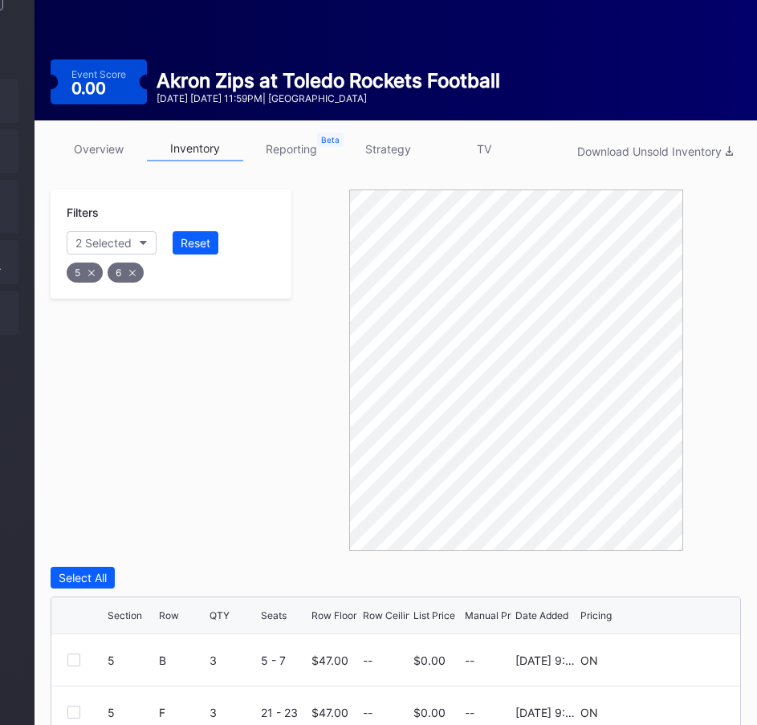
scroll to position [0, 206]
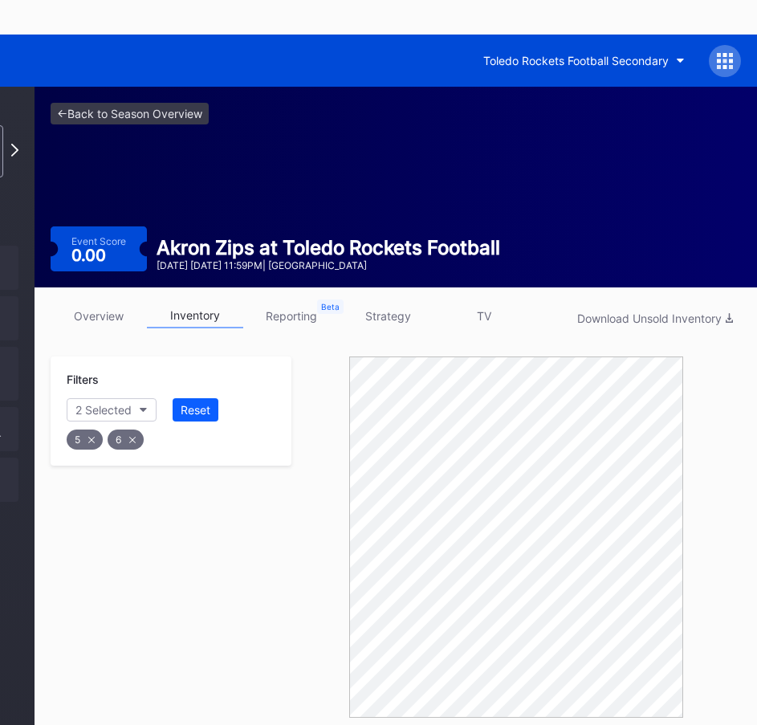
click at [238, 514] on div "Filters 2 Selected Reset 5 6" at bounding box center [171, 536] width 241 height 361
click at [393, 303] on link "strategy" at bounding box center [388, 315] width 96 height 25
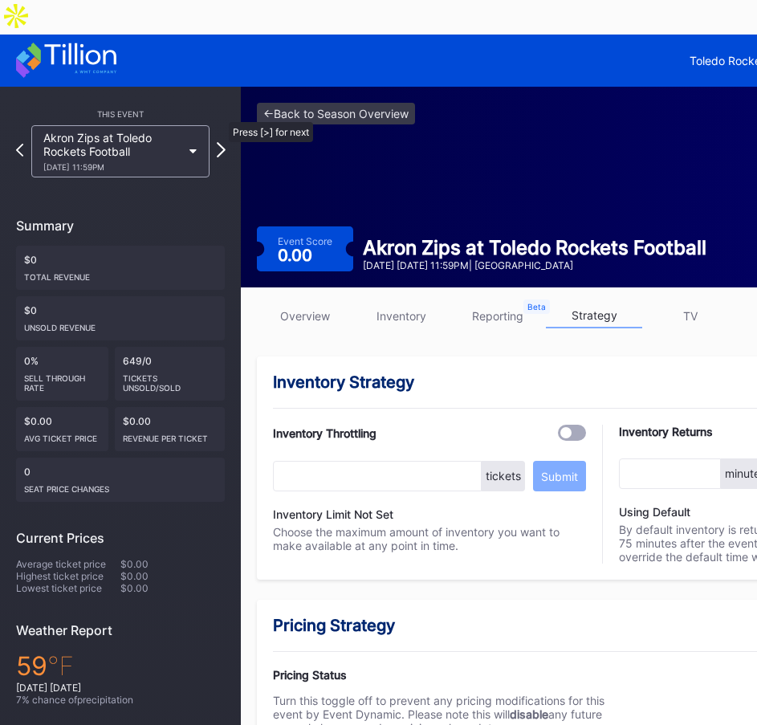
click at [221, 142] on icon at bounding box center [221, 149] width 9 height 15
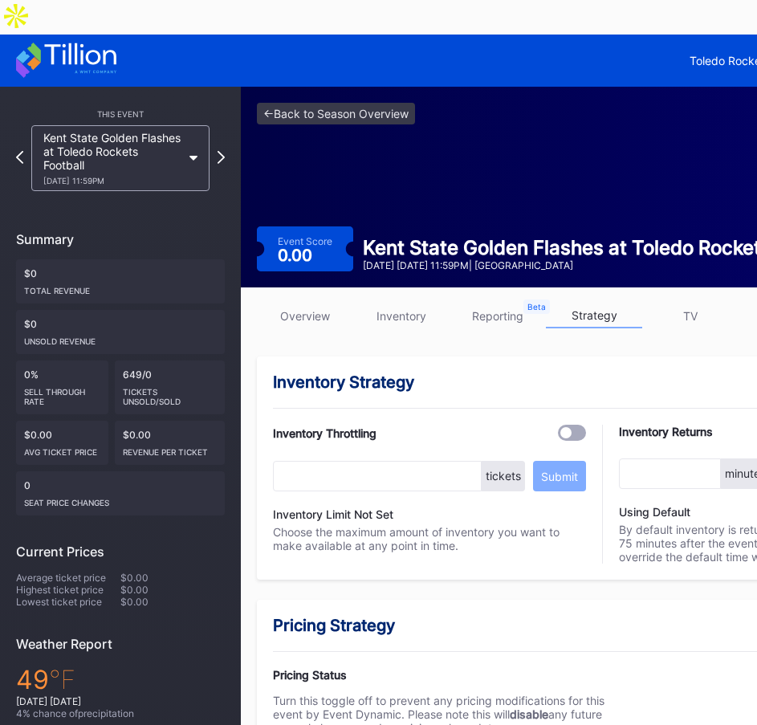
scroll to position [80, 0]
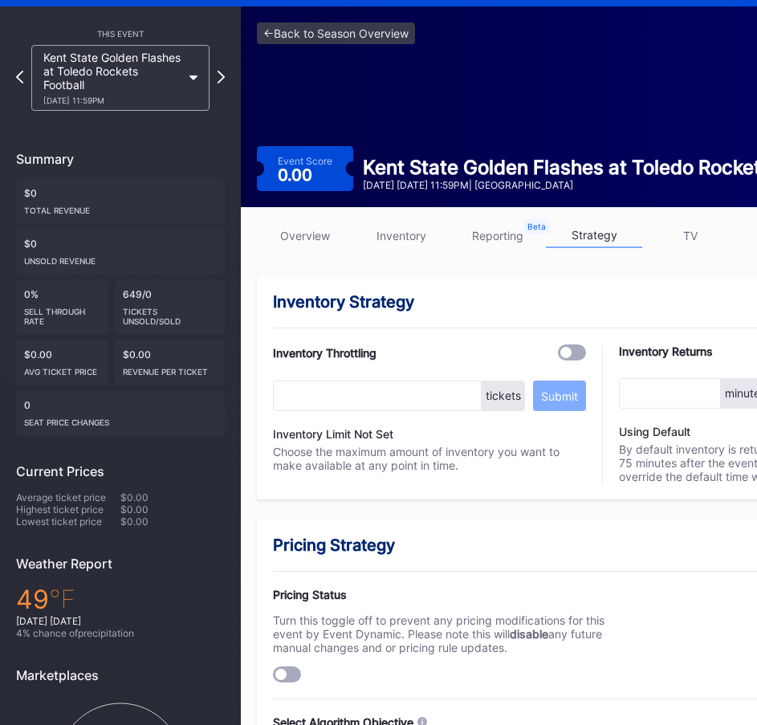
click at [289, 666] on div at bounding box center [287, 674] width 28 height 16
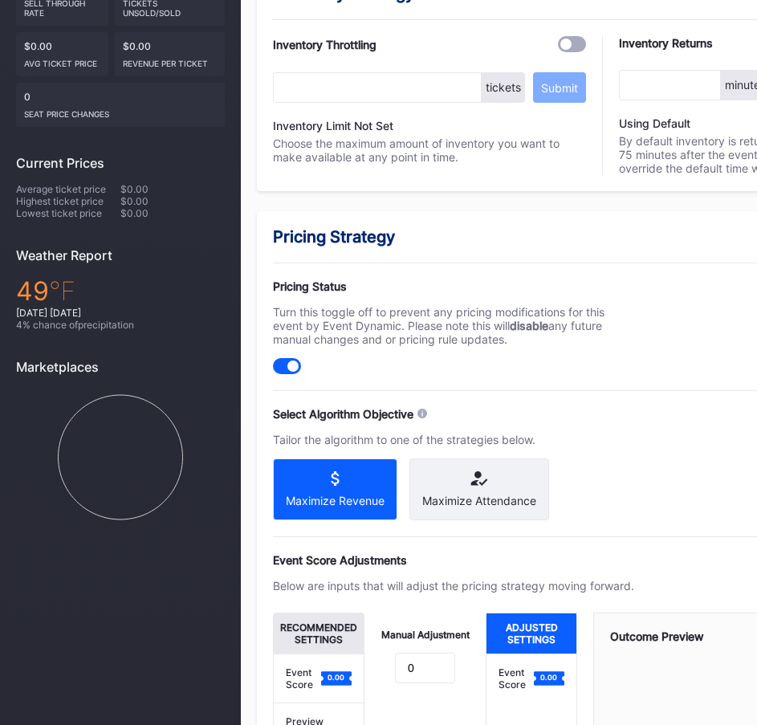
scroll to position [401, 0]
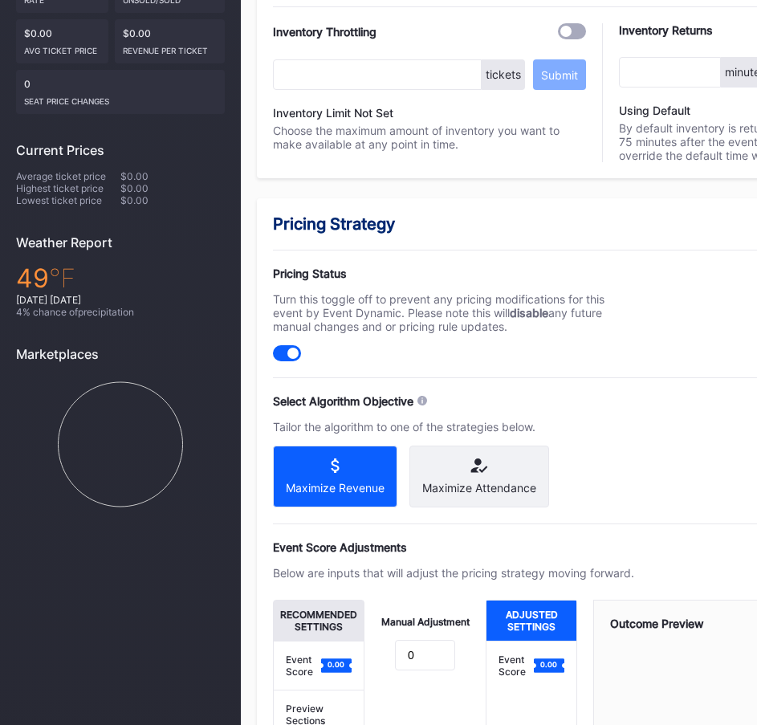
click at [579, 481] on div "Pricing Strategy Pricing Status Turn this toggle off to prevent any pricing mod…" at bounding box center [602, 530] width 690 height 664
click at [337, 458] on icon at bounding box center [335, 465] width 99 height 14
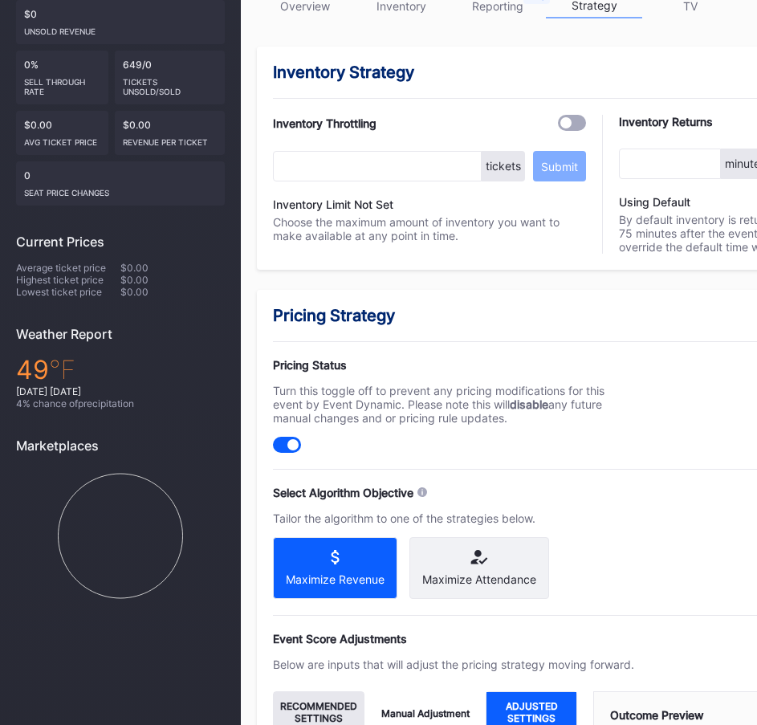
scroll to position [80, 0]
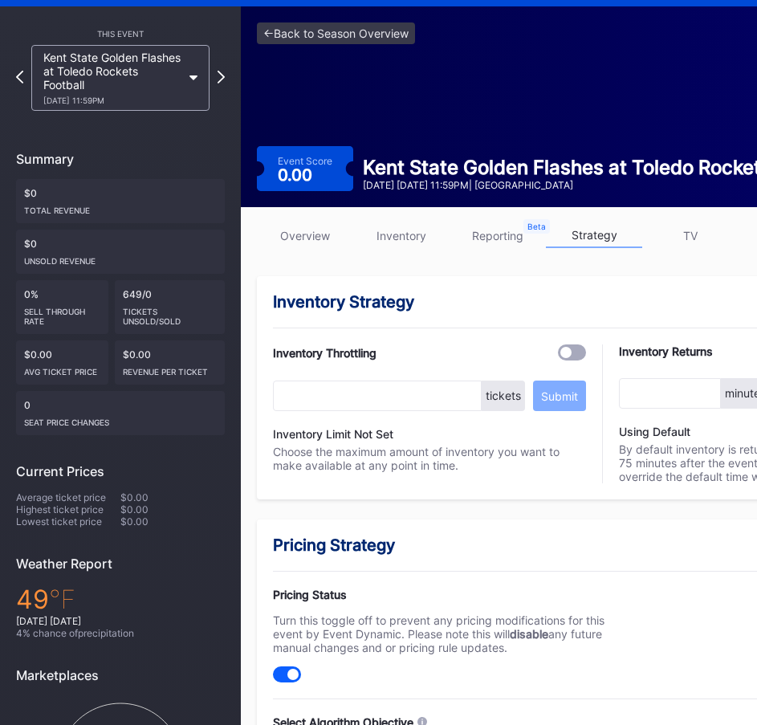
click at [381, 223] on link "inventory" at bounding box center [401, 235] width 96 height 25
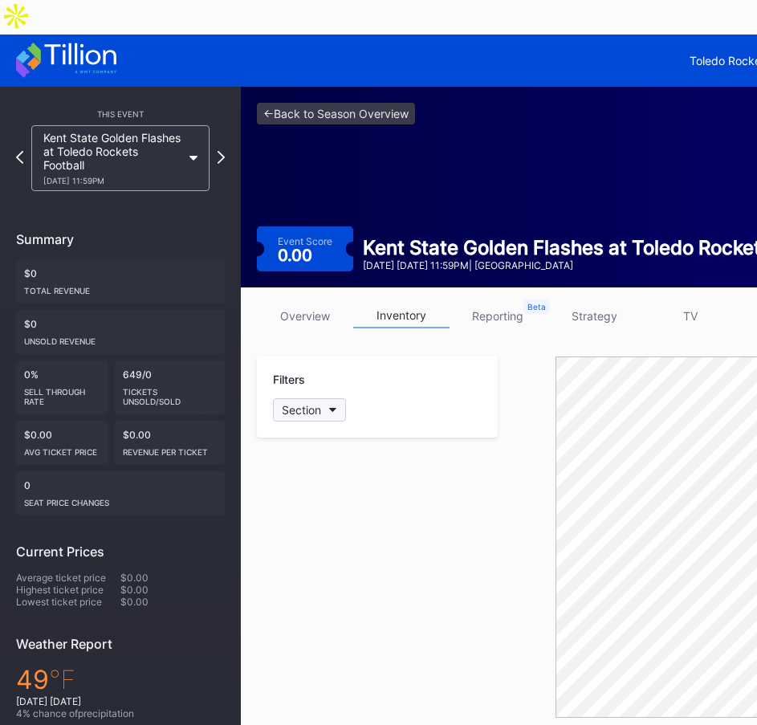
click at [334, 398] on button "Section" at bounding box center [309, 409] width 73 height 23
click at [295, 661] on div at bounding box center [291, 656] width 13 height 13
click at [299, 613] on div "34" at bounding box center [366, 627] width 187 height 30
click at [291, 600] on div at bounding box center [291, 597] width 13 height 13
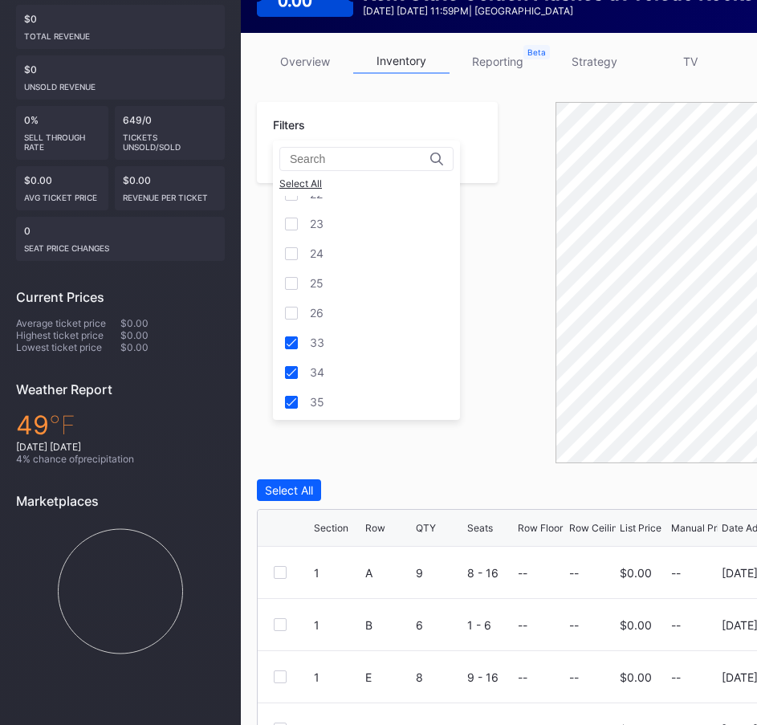
scroll to position [0, 0]
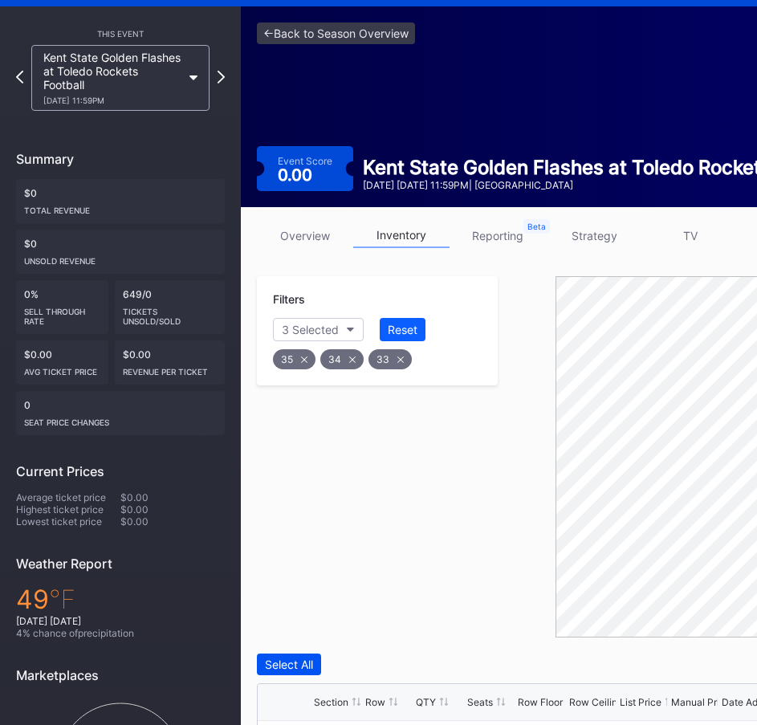
click at [287, 657] on div "Select All" at bounding box center [289, 664] width 48 height 14
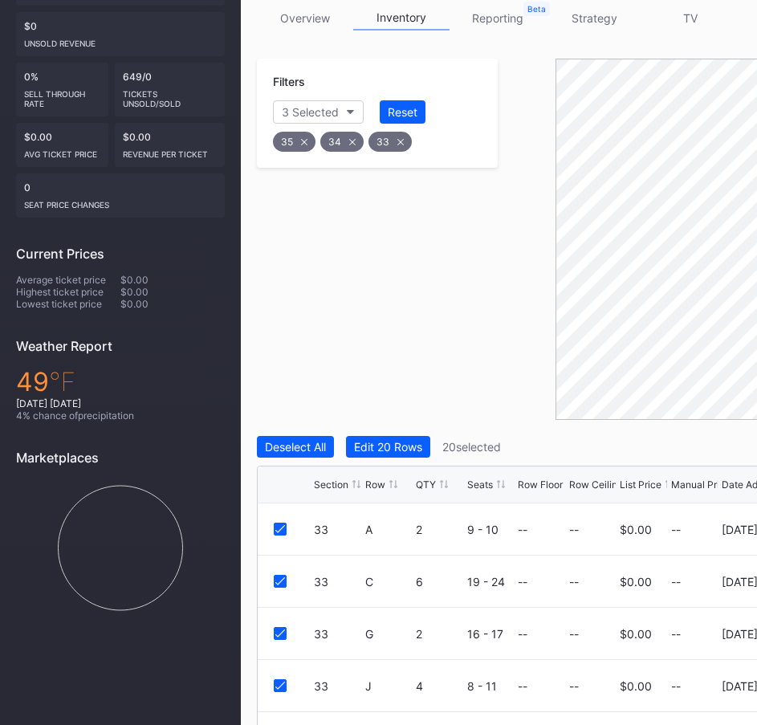
scroll to position [321, 0]
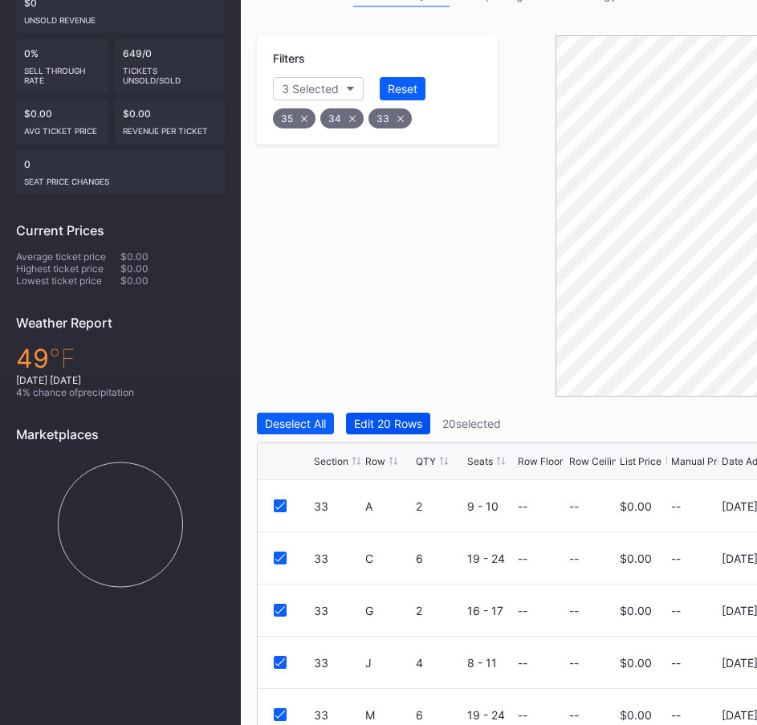
click at [403, 417] on div "Edit 20 Rows" at bounding box center [388, 424] width 68 height 14
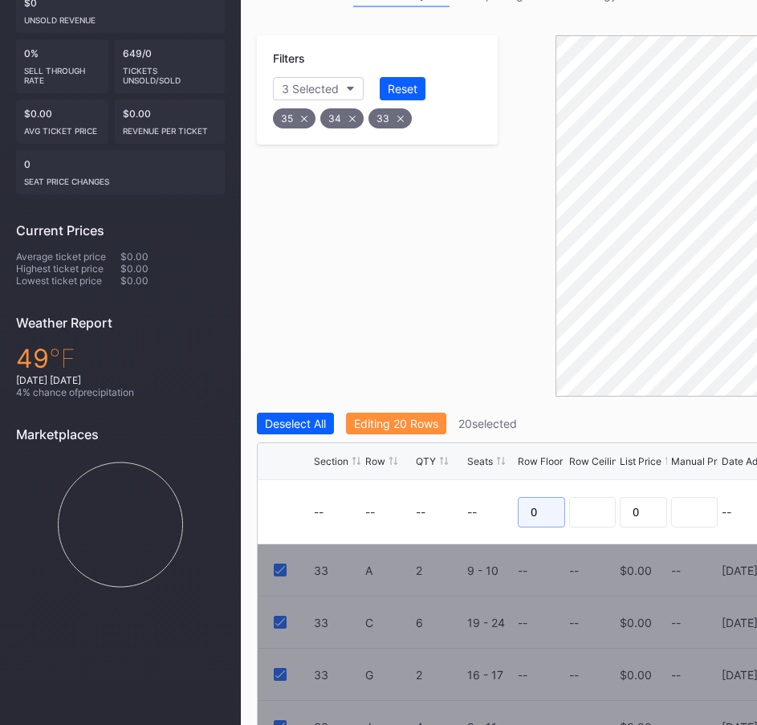
drag, startPoint x: 550, startPoint y: 478, endPoint x: 531, endPoint y: 478, distance: 19.3
click at [531, 497] on input "0" at bounding box center [541, 512] width 47 height 31
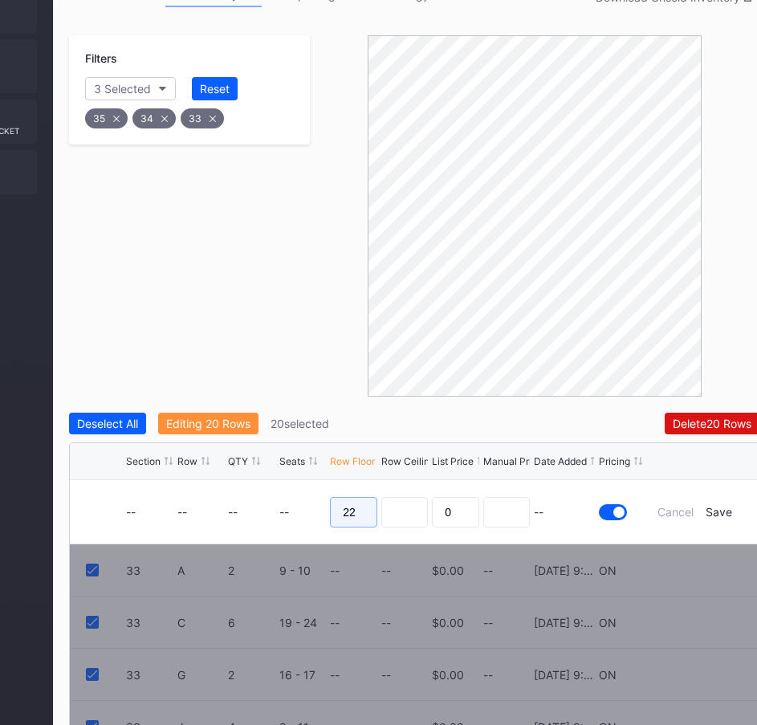
scroll to position [321, 206]
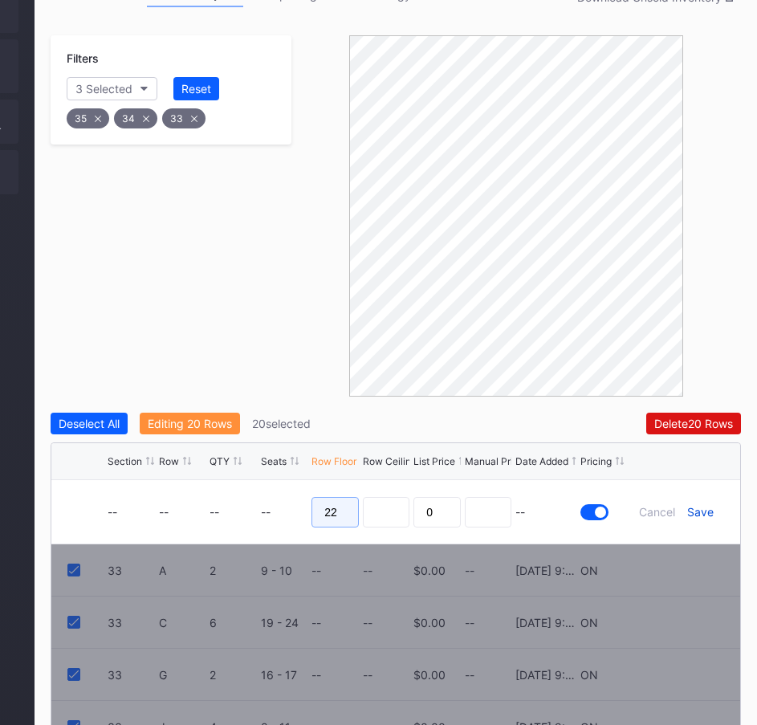
type input "22"
click at [706, 505] on div "Save" at bounding box center [700, 512] width 26 height 14
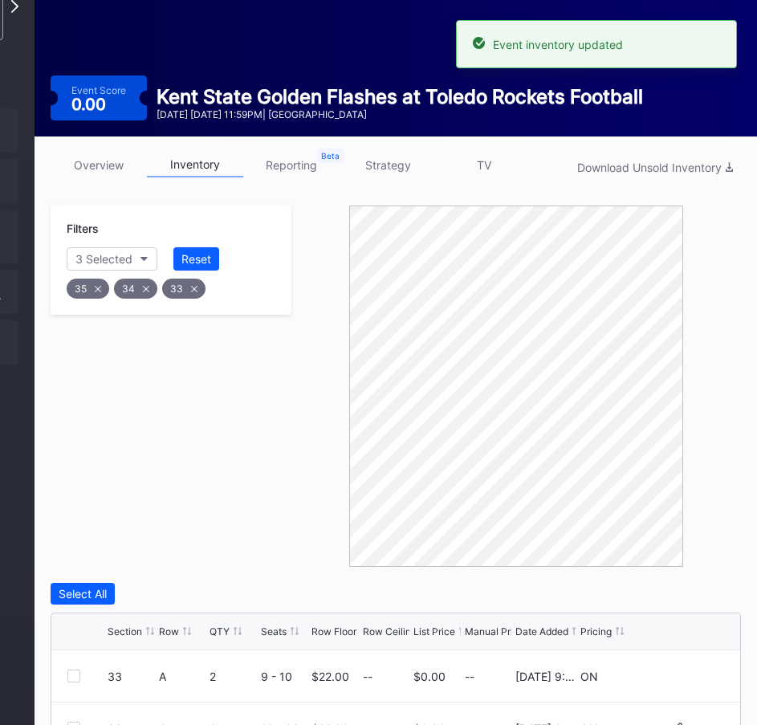
scroll to position [0, 206]
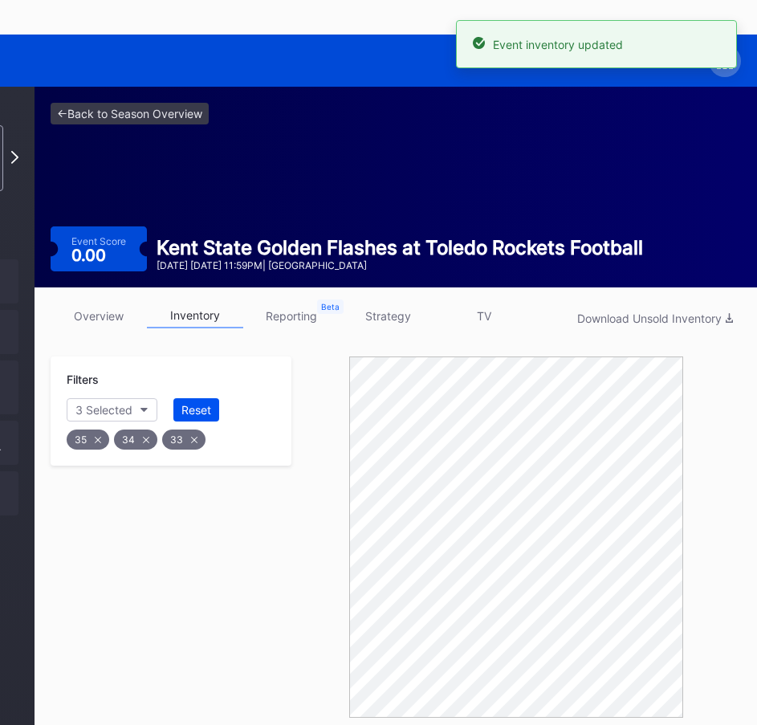
click at [197, 403] on div "Reset" at bounding box center [196, 410] width 30 height 14
click at [127, 408] on icon "button" at bounding box center [127, 410] width 8 height 5
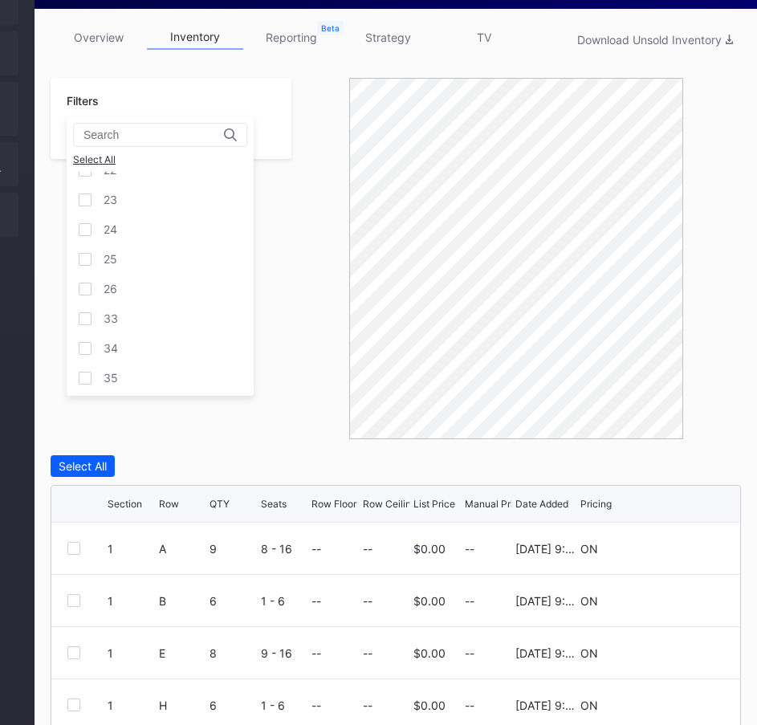
scroll to position [241, 206]
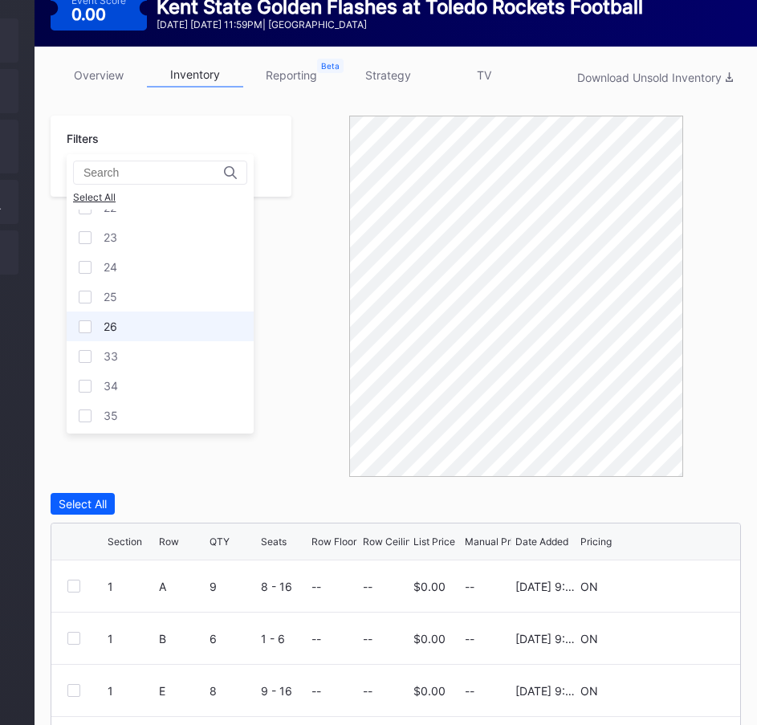
click at [97, 326] on div "26" at bounding box center [160, 326] width 187 height 30
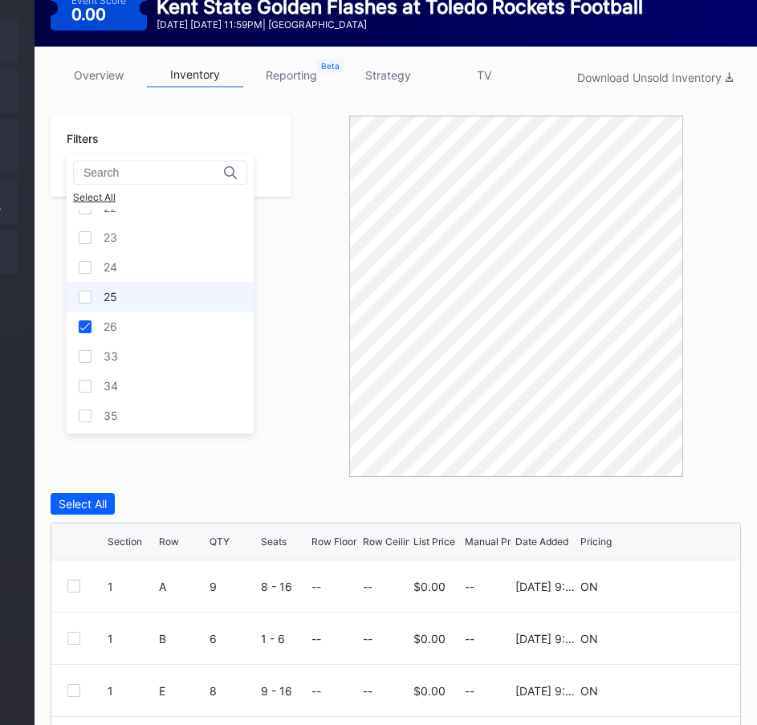
click at [108, 295] on div "25" at bounding box center [111, 297] width 14 height 14
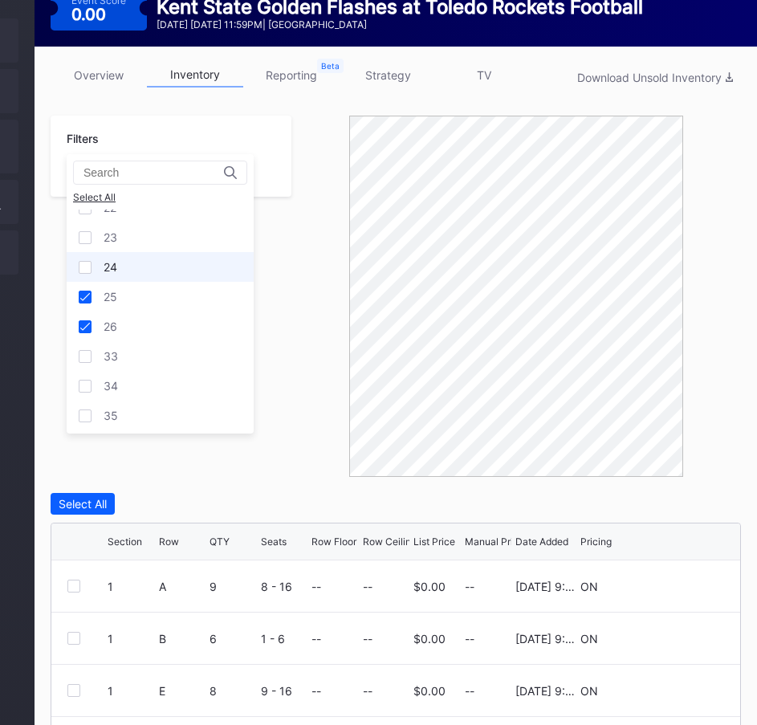
click at [113, 263] on div "24" at bounding box center [111, 267] width 14 height 14
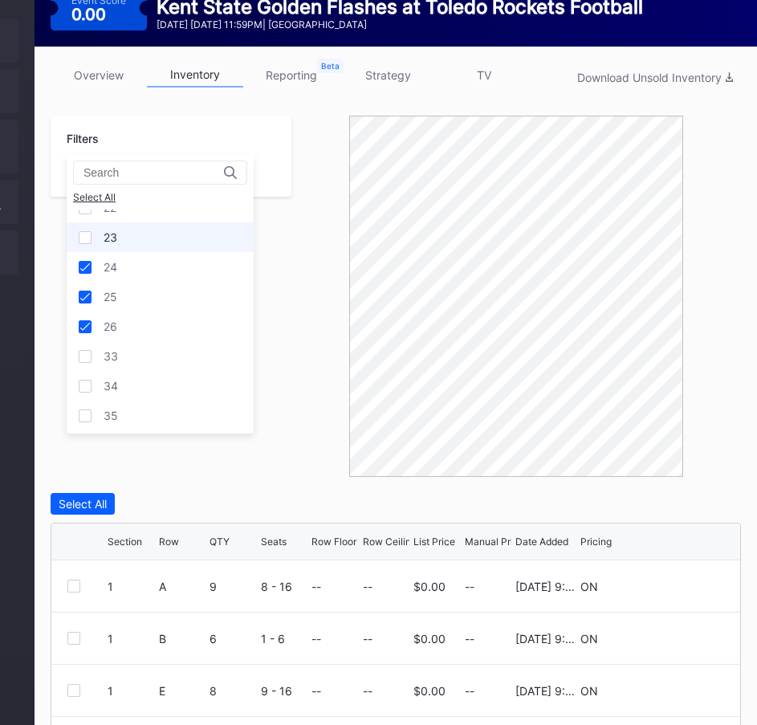
click at [105, 239] on div "23" at bounding box center [111, 237] width 14 height 14
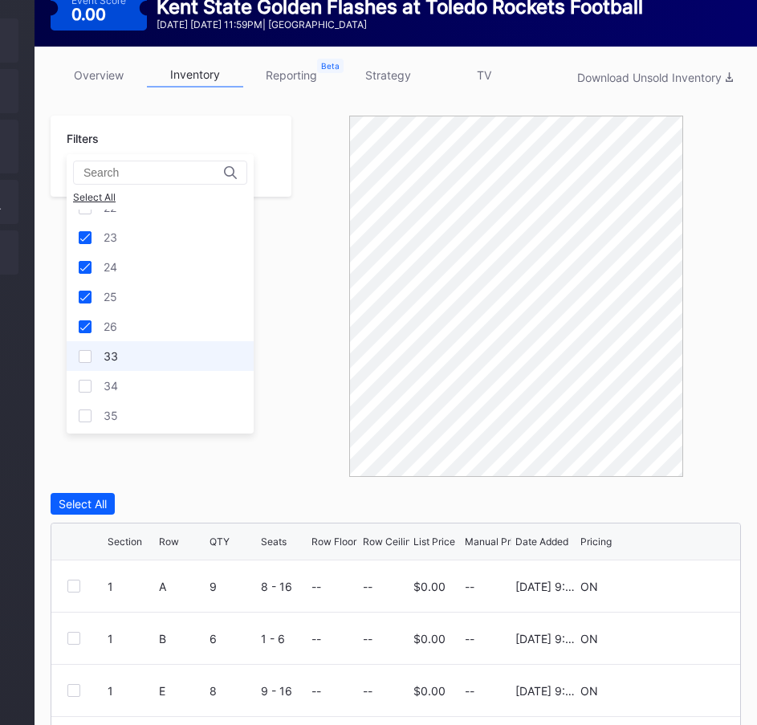
scroll to position [234, 0]
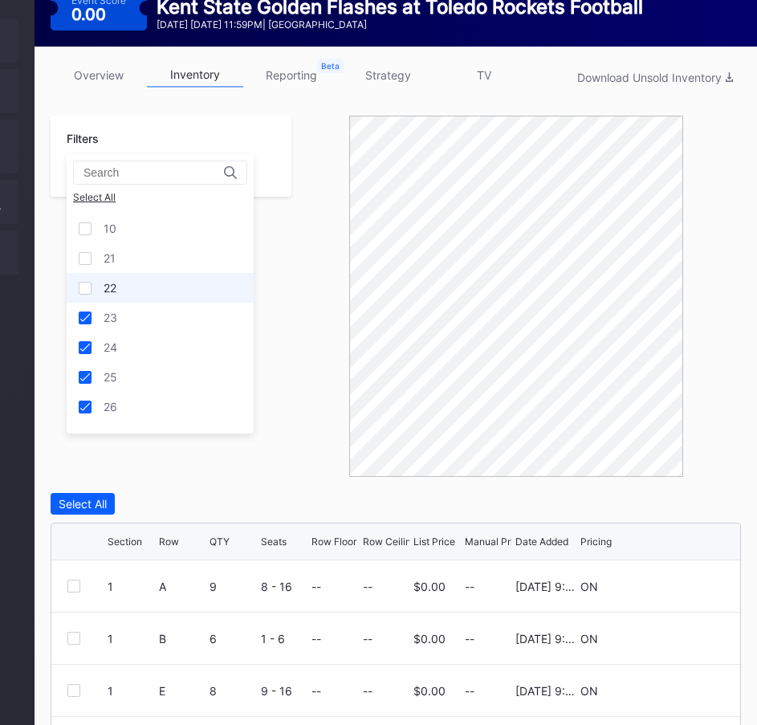
click at [112, 289] on div "22" at bounding box center [110, 288] width 13 height 14
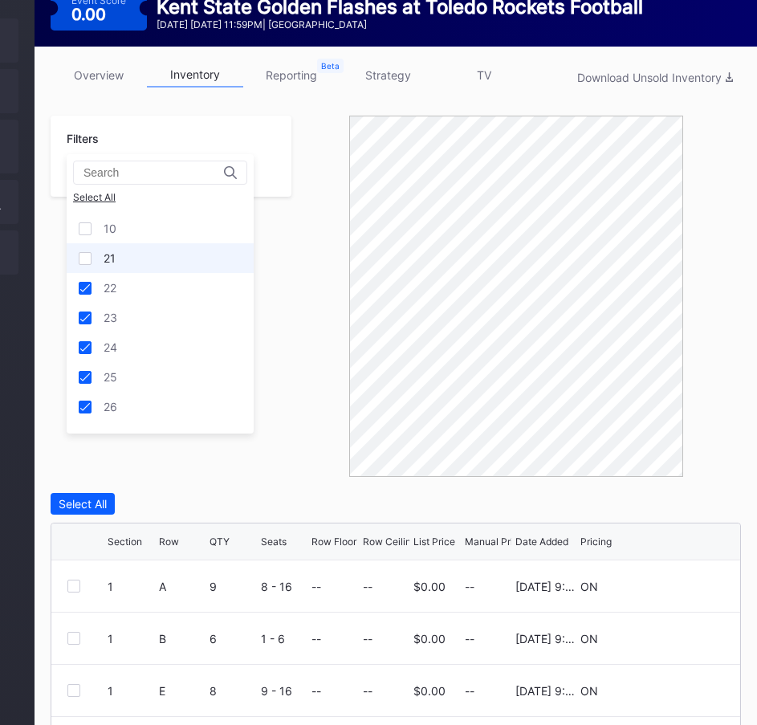
click at [104, 262] on div "21" at bounding box center [110, 258] width 12 height 14
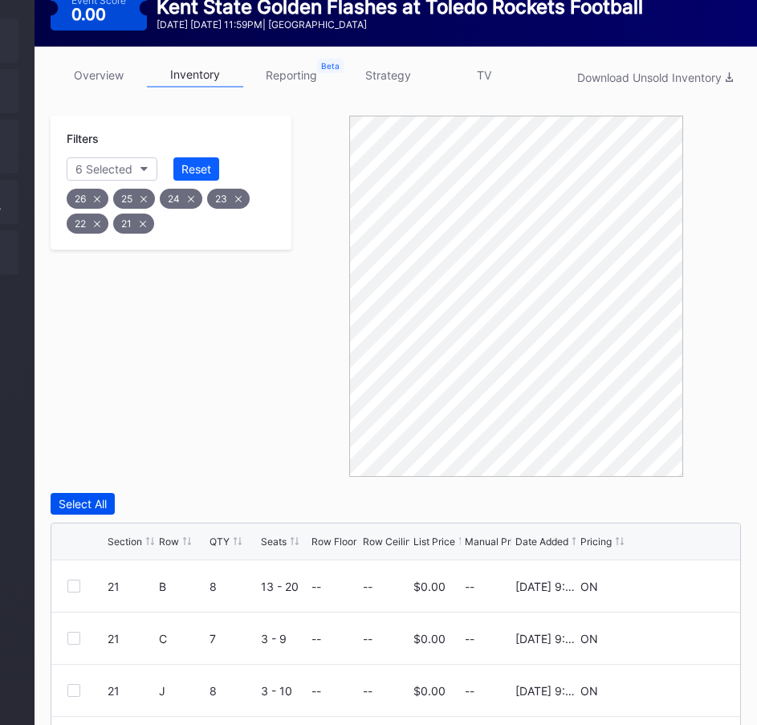
click at [97, 497] on div "Select All" at bounding box center [83, 504] width 48 height 14
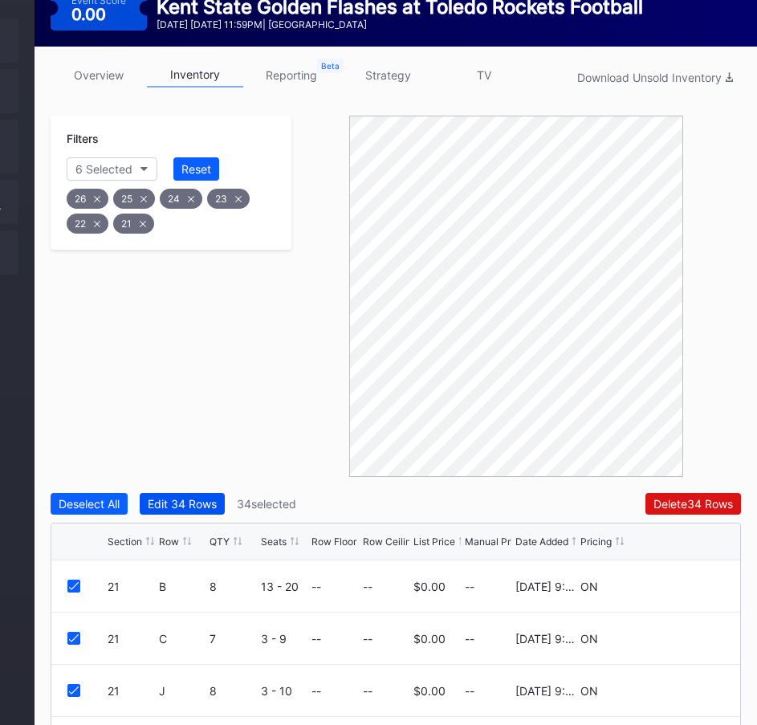
click at [182, 497] on div "Edit 34 Rows" at bounding box center [182, 504] width 69 height 14
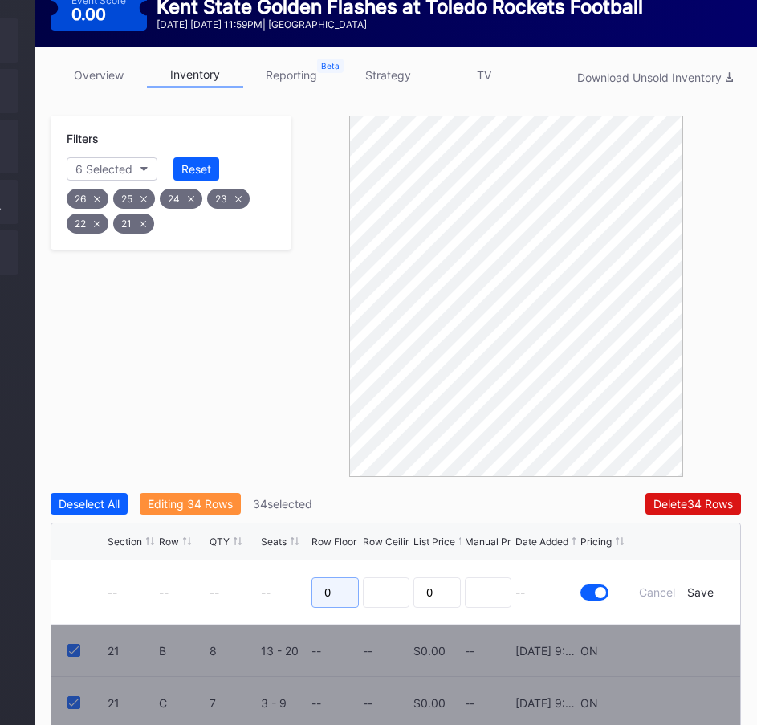
drag, startPoint x: 329, startPoint y: 561, endPoint x: 310, endPoint y: 561, distance: 19.3
click at [310, 561] on form "-- -- -- -- 0 0 -- Cancel Save" at bounding box center [416, 591] width 617 height 63
type input "26"
click at [703, 585] on div "Save" at bounding box center [700, 592] width 26 height 14
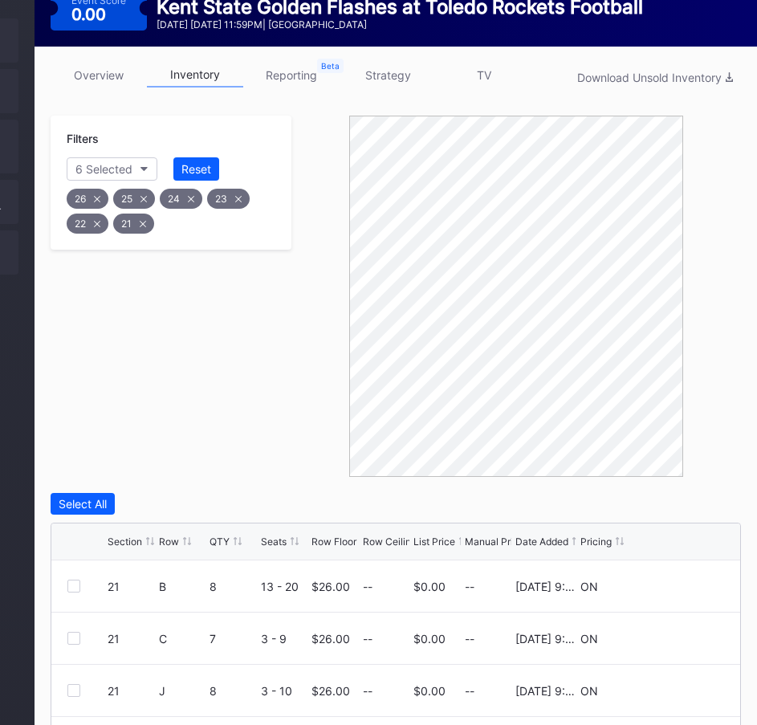
scroll to position [0, 206]
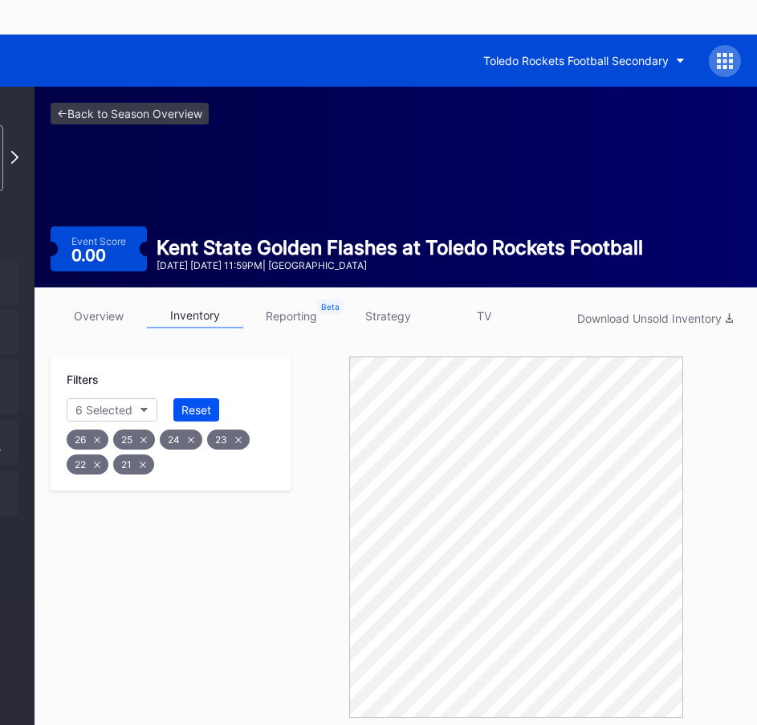
click at [196, 398] on button "Reset" at bounding box center [196, 409] width 46 height 23
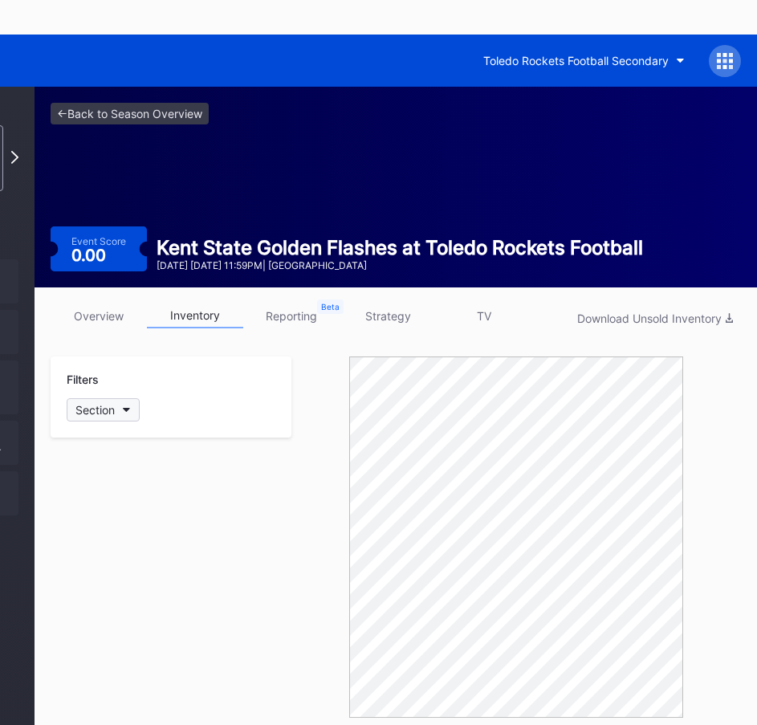
click at [122, 398] on button "Section" at bounding box center [103, 409] width 73 height 23
click at [87, 624] on div at bounding box center [85, 630] width 13 height 13
click at [87, 603] on div at bounding box center [85, 600] width 13 height 13
click at [87, 568] on div at bounding box center [85, 570] width 13 height 13
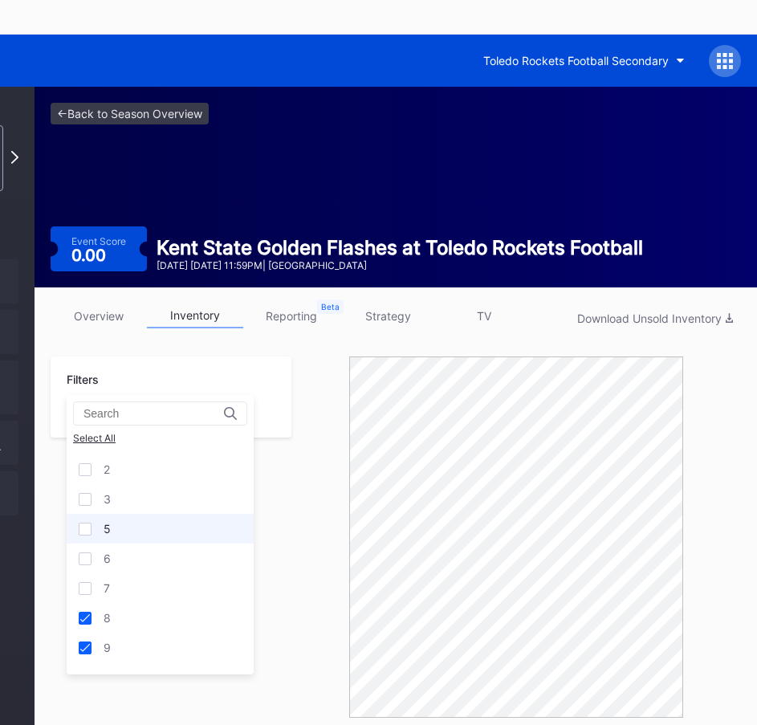
scroll to position [0, 0]
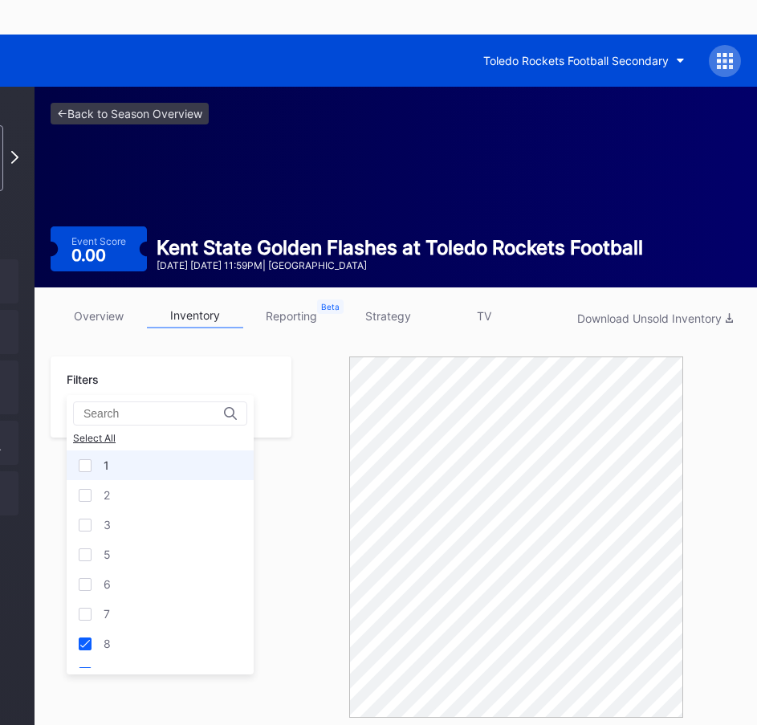
click at [100, 466] on div "1" at bounding box center [160, 465] width 187 height 30
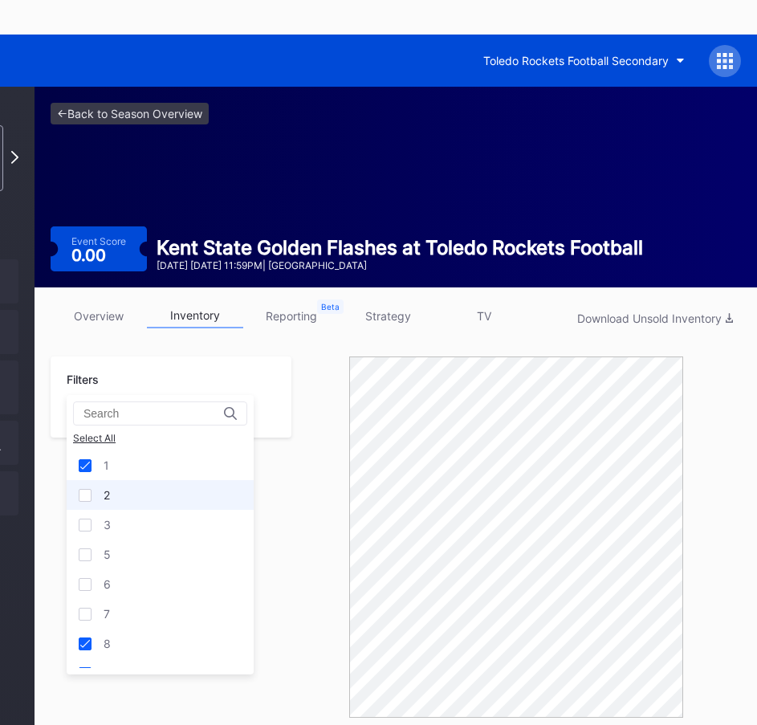
click at [88, 497] on div at bounding box center [85, 495] width 13 height 13
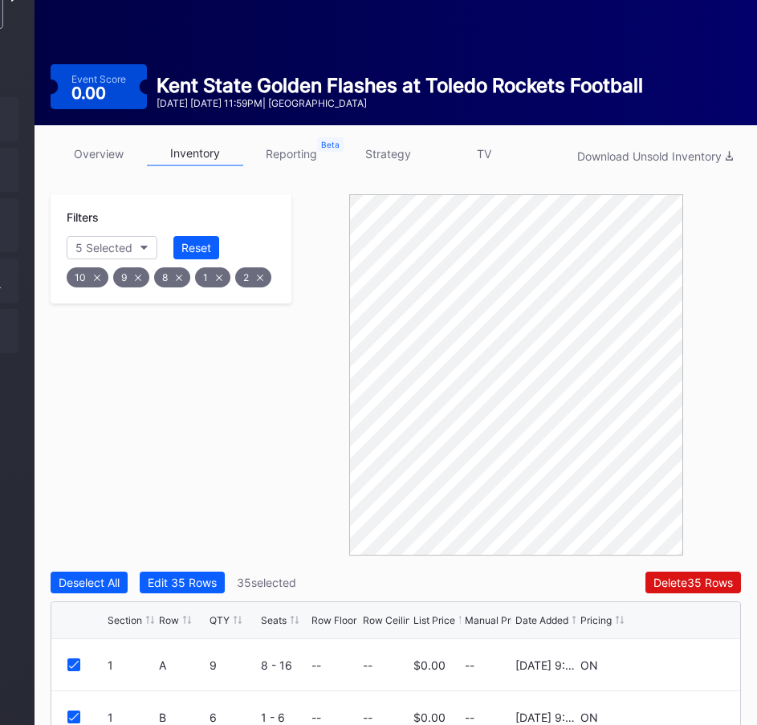
scroll to position [321, 206]
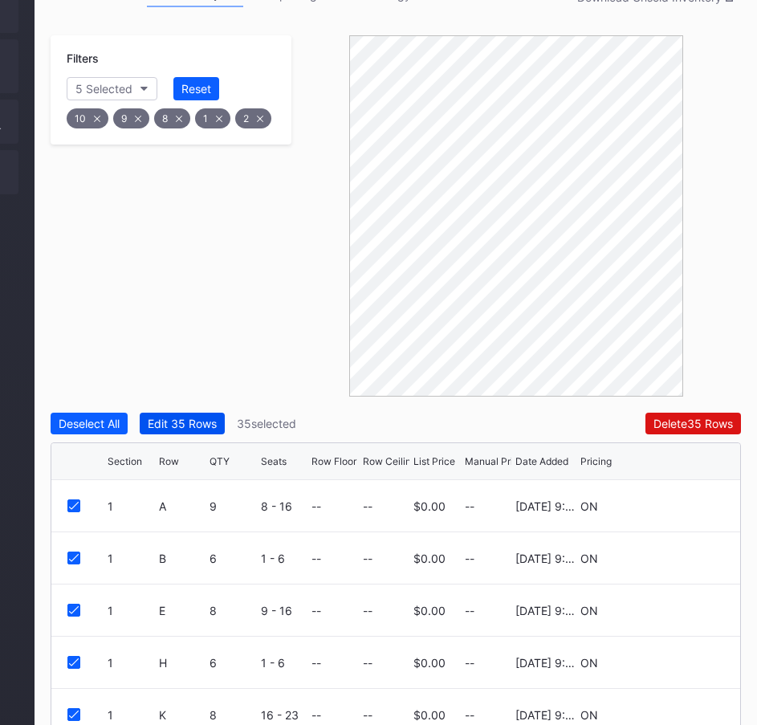
click at [206, 417] on div "Edit 35 Rows" at bounding box center [182, 424] width 69 height 14
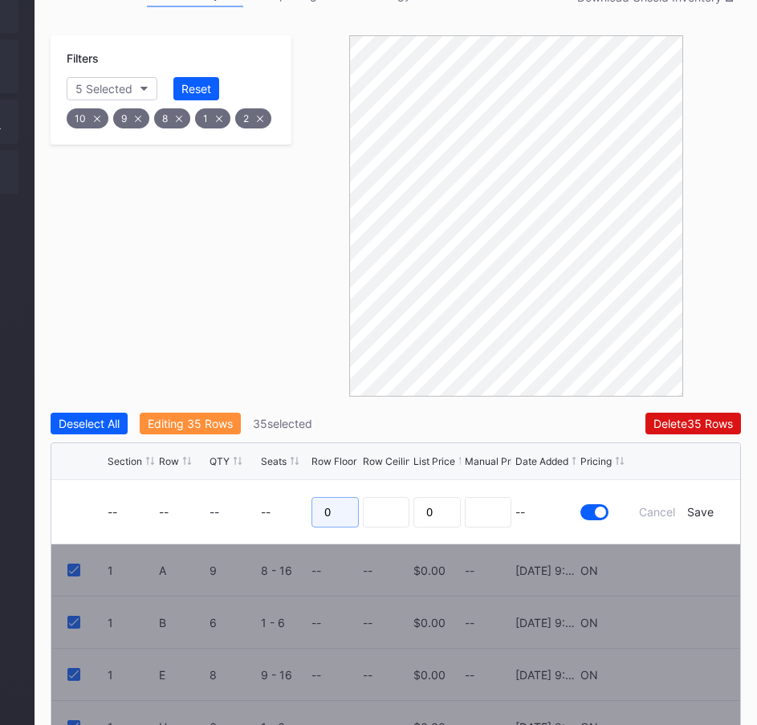
drag, startPoint x: 333, startPoint y: 472, endPoint x: 319, endPoint y: 472, distance: 14.4
click at [319, 497] on input "0" at bounding box center [334, 512] width 47 height 31
type input "35"
click at [700, 505] on div "Save" at bounding box center [700, 512] width 26 height 14
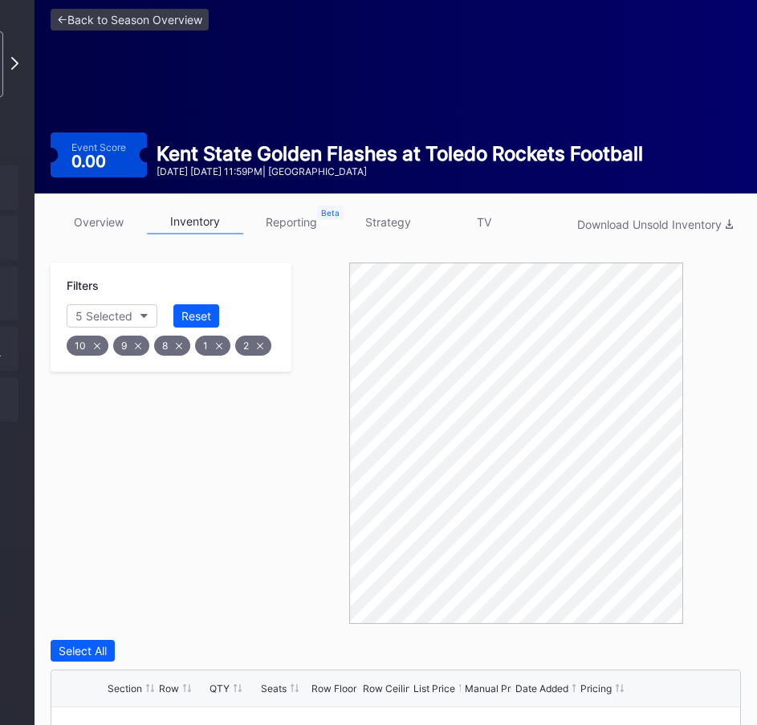
scroll to position [80, 206]
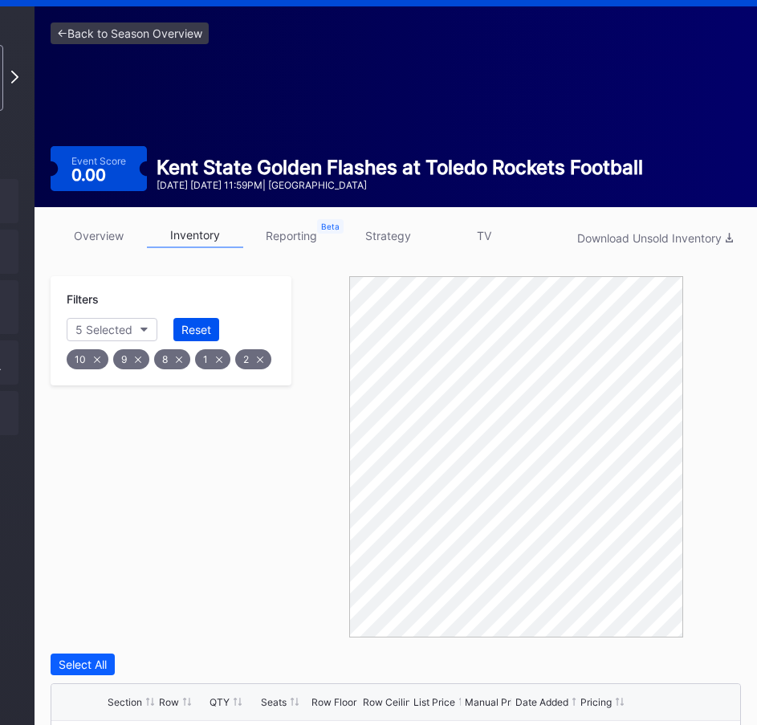
click at [196, 323] on div "Reset" at bounding box center [196, 330] width 30 height 14
click at [100, 323] on div "Section" at bounding box center [94, 330] width 39 height 14
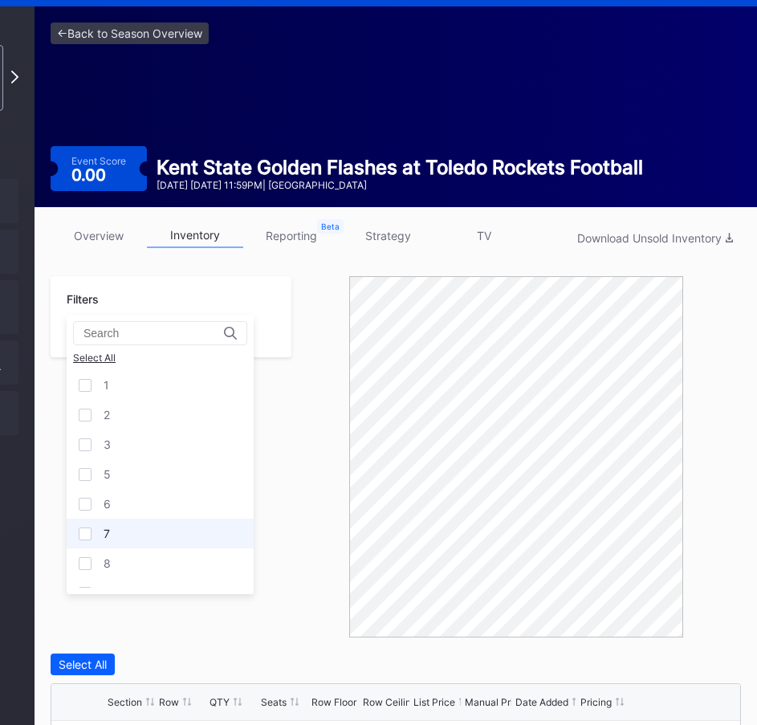
click at [90, 533] on div at bounding box center [85, 533] width 13 height 13
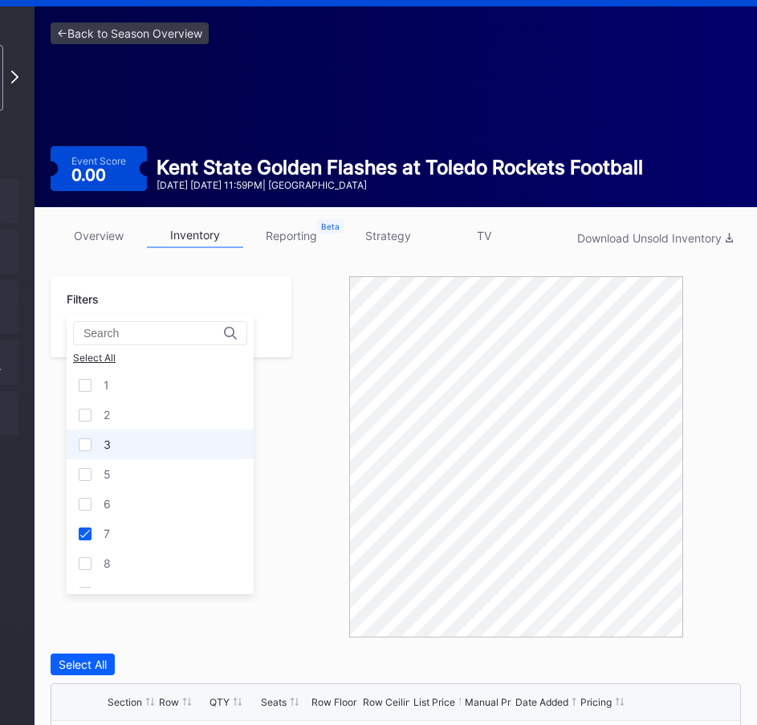
click at [92, 444] on div "3" at bounding box center [160, 444] width 187 height 30
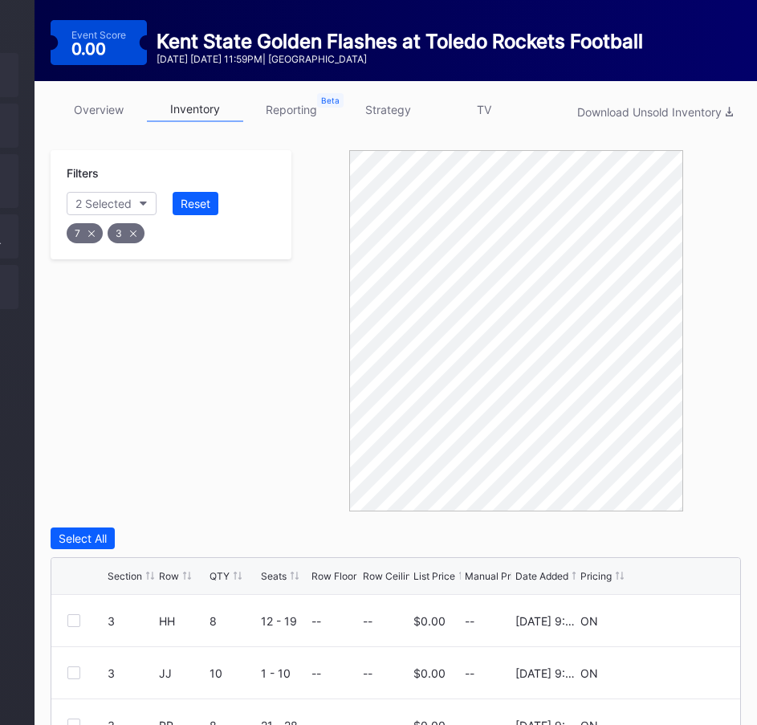
scroll to position [401, 206]
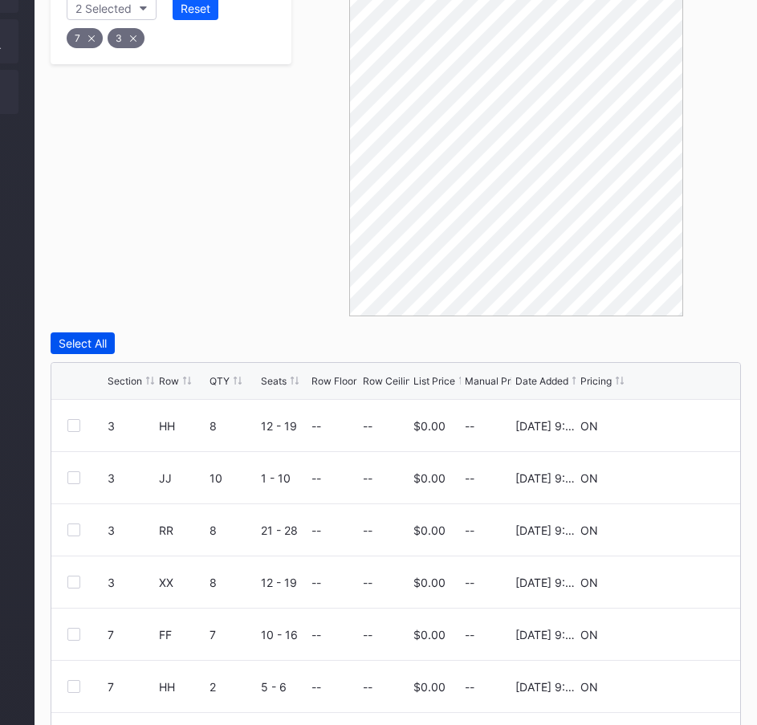
click at [103, 336] on div "Select All" at bounding box center [83, 343] width 48 height 14
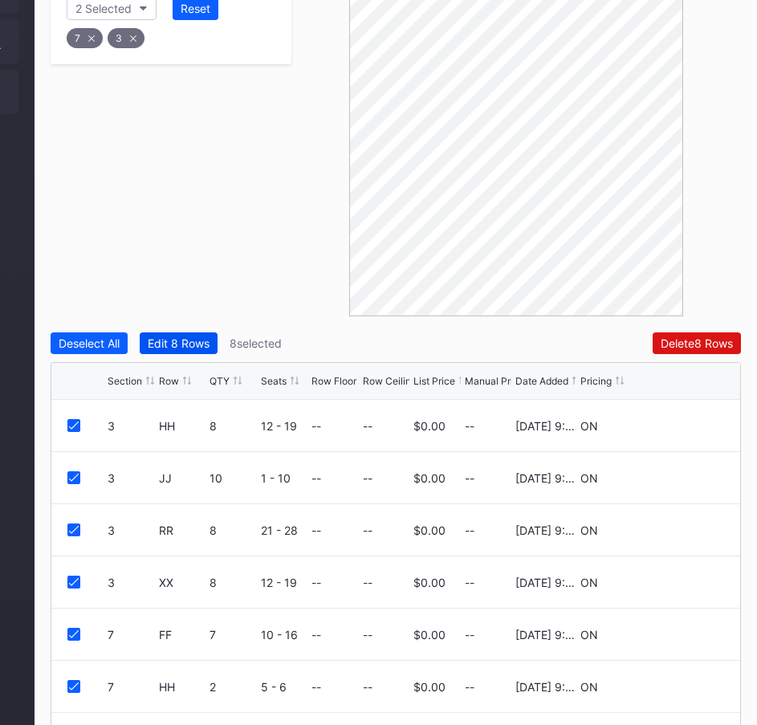
click at [184, 332] on button "Edit 8 Rows" at bounding box center [179, 343] width 78 height 22
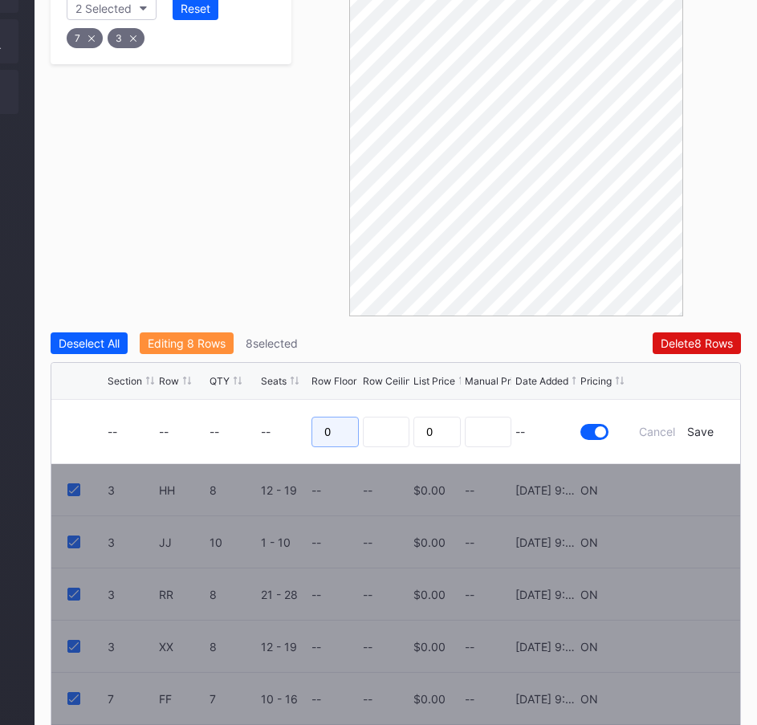
drag, startPoint x: 336, startPoint y: 399, endPoint x: 320, endPoint y: 399, distance: 16.1
click at [320, 417] on input "0" at bounding box center [334, 432] width 47 height 31
type input "45"
click at [706, 425] on div "Save" at bounding box center [700, 432] width 26 height 14
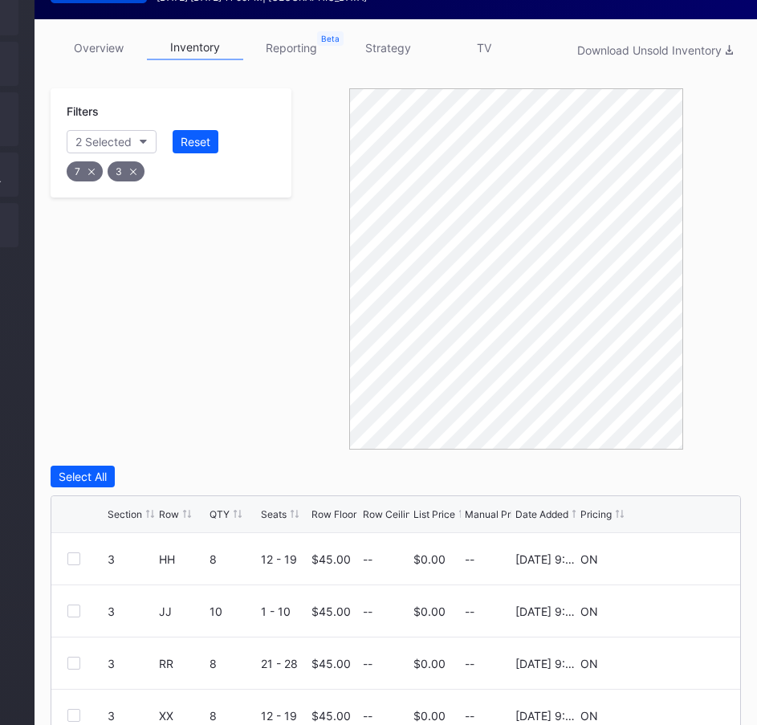
scroll to position [161, 206]
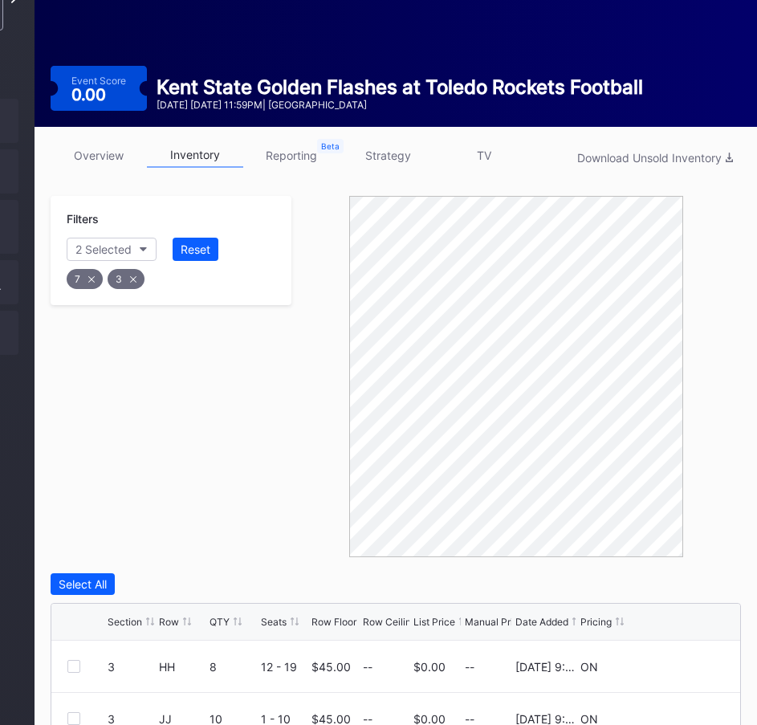
click at [131, 276] on icon at bounding box center [133, 279] width 6 height 6
click at [96, 269] on div "7" at bounding box center [85, 279] width 36 height 20
click at [113, 242] on div "Section" at bounding box center [94, 249] width 39 height 14
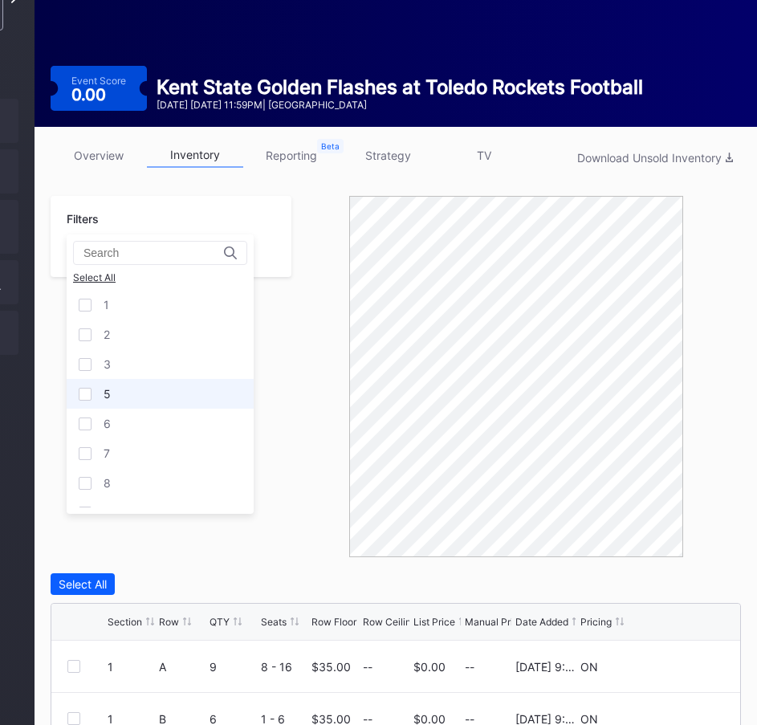
click at [88, 395] on div at bounding box center [85, 394] width 13 height 13
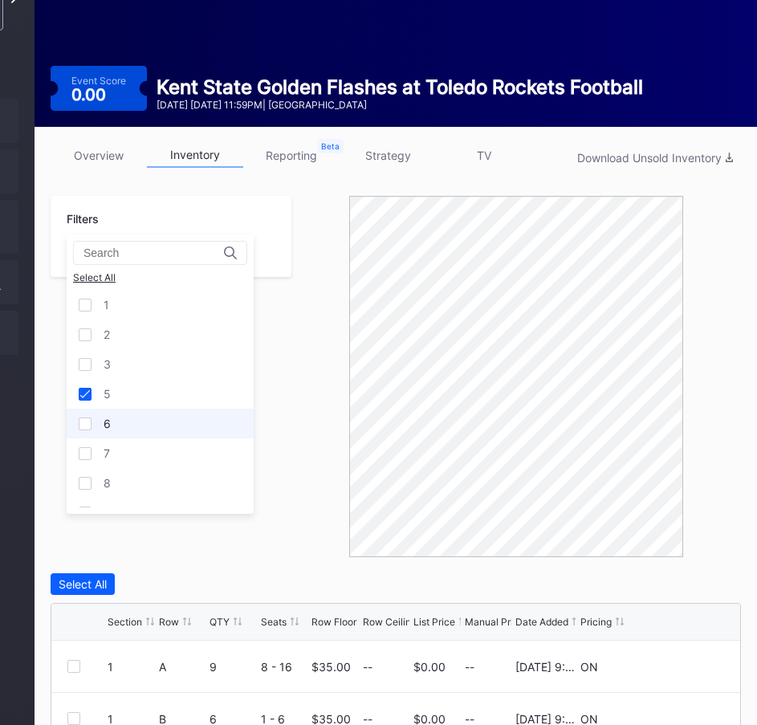
click at [84, 423] on div at bounding box center [85, 423] width 13 height 13
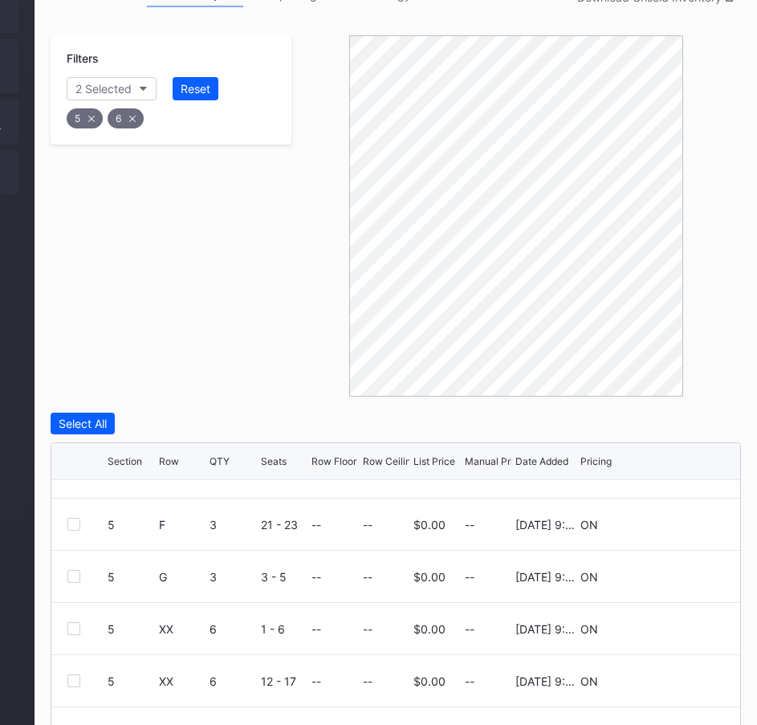
scroll to position [52, 0]
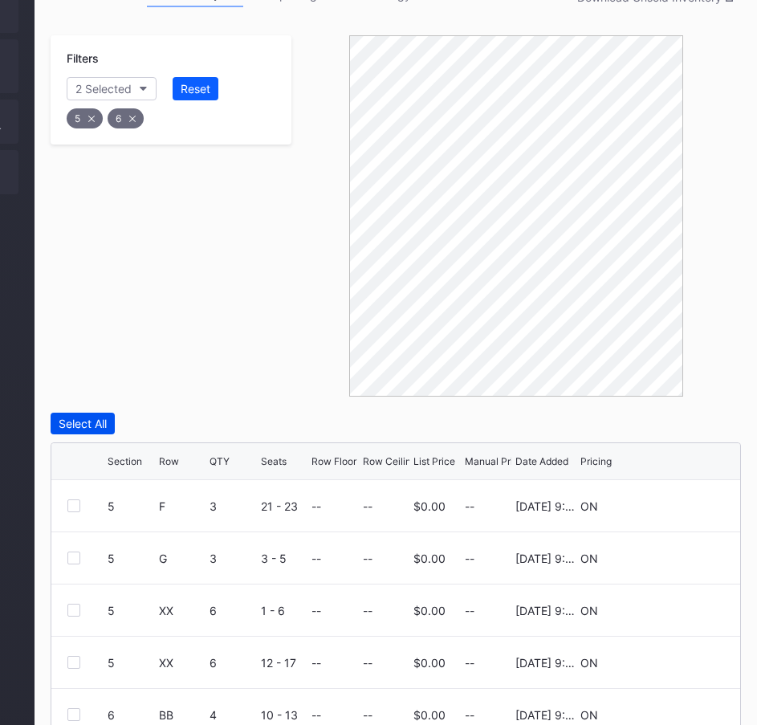
click at [95, 417] on div "Select All" at bounding box center [83, 424] width 48 height 14
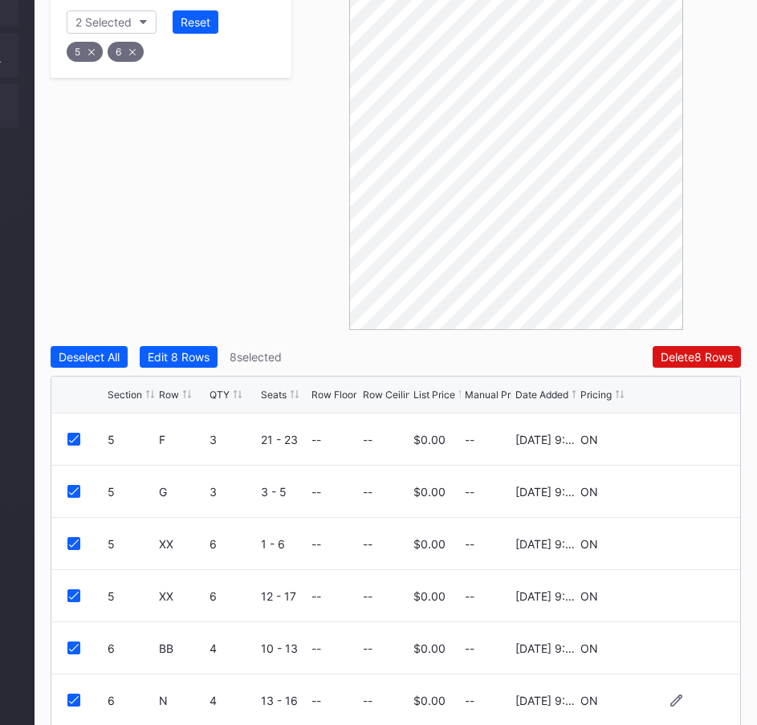
scroll to position [463, 206]
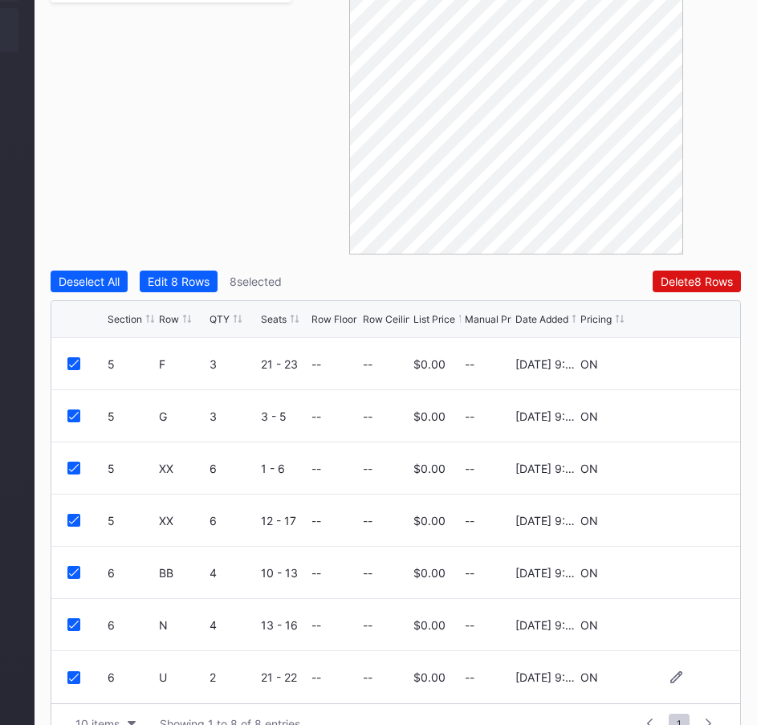
click at [71, 671] on div at bounding box center [73, 677] width 13 height 13
drag, startPoint x: 68, startPoint y: 592, endPoint x: 75, endPoint y: 565, distance: 28.0
click at [68, 618] on div at bounding box center [73, 624] width 13 height 13
click at [75, 566] on div at bounding box center [73, 572] width 13 height 13
click at [177, 271] on button "Edit 5 Rows" at bounding box center [166, 282] width 78 height 22
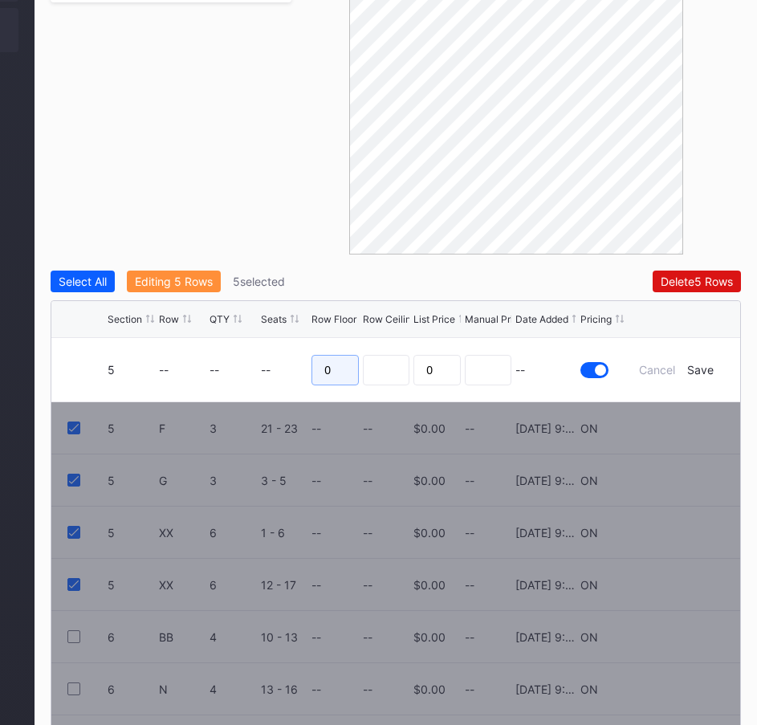
drag, startPoint x: 336, startPoint y: 332, endPoint x: 319, endPoint y: 332, distance: 17.7
click at [319, 355] on input "0" at bounding box center [334, 370] width 47 height 31
type input "47"
click at [710, 363] on div "Save" at bounding box center [700, 370] width 26 height 14
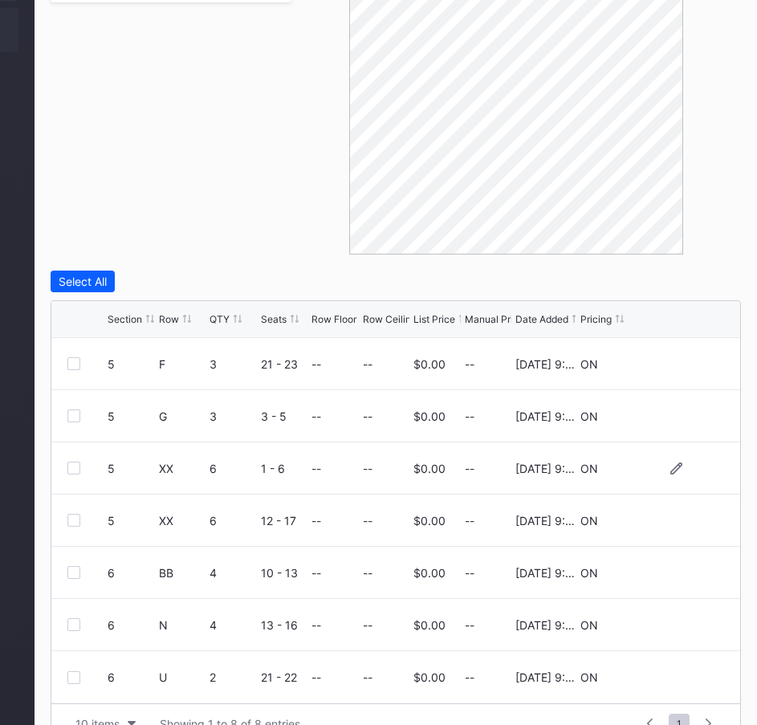
scroll to position [0, 0]
click at [71, 618] on div at bounding box center [73, 624] width 13 height 13
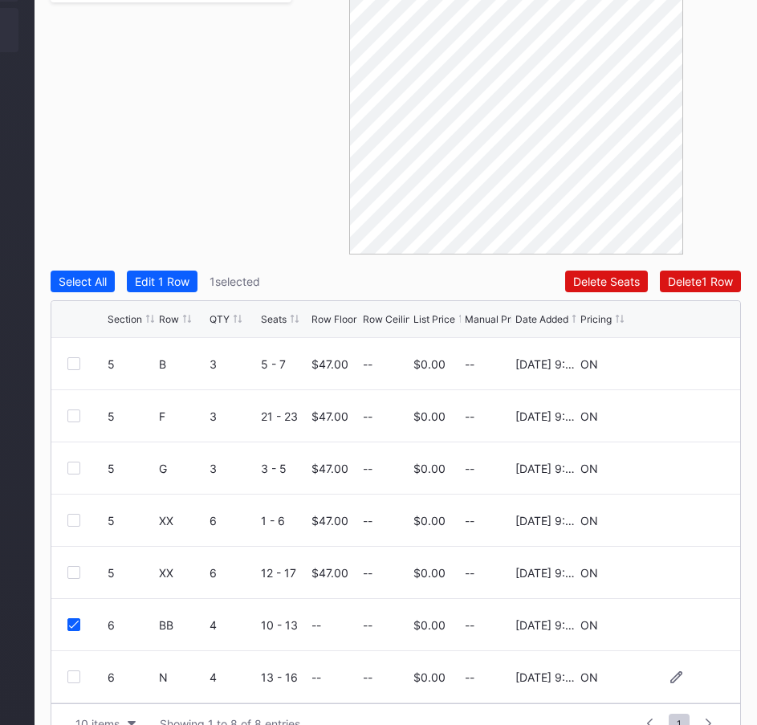
click at [72, 670] on div at bounding box center [73, 676] width 13 height 13
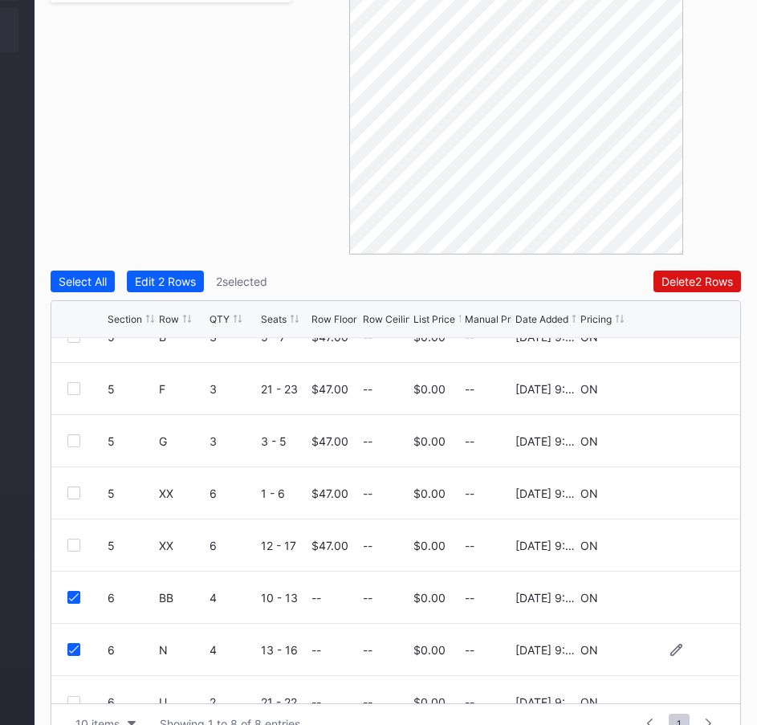
scroll to position [52, 0]
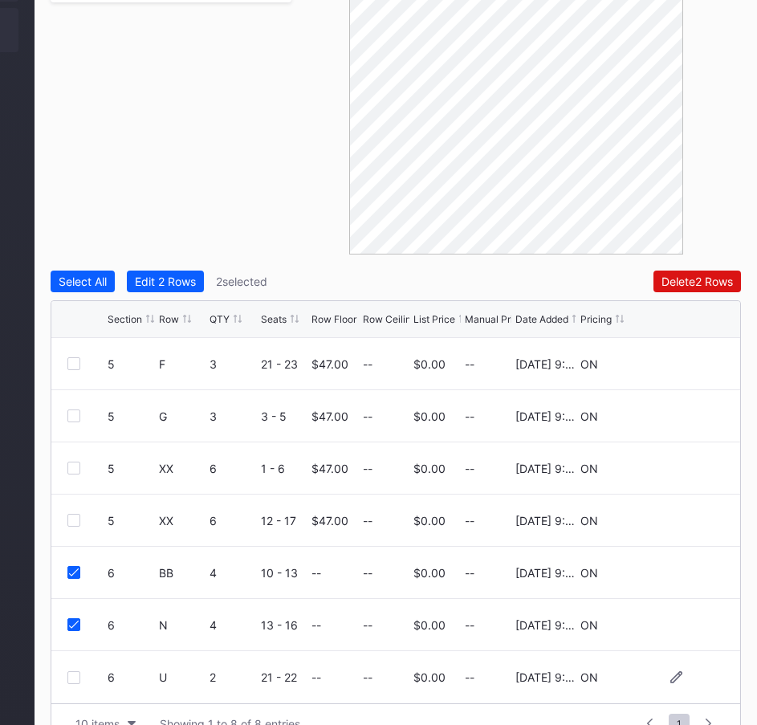
click at [75, 671] on div at bounding box center [73, 677] width 13 height 13
click at [155, 271] on button "Edit 3 Rows" at bounding box center [166, 282] width 78 height 22
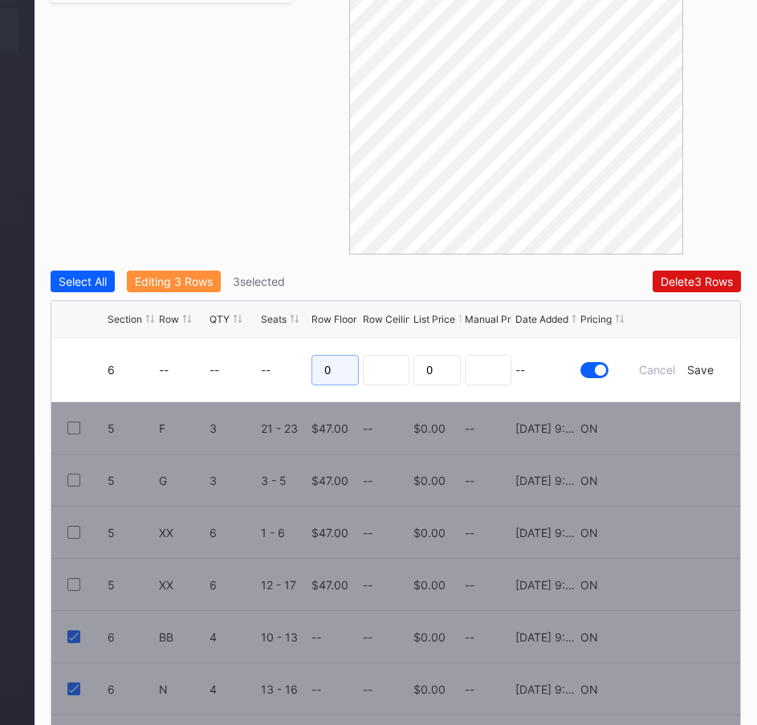
drag, startPoint x: 344, startPoint y: 336, endPoint x: 294, endPoint y: 332, distance: 49.9
click at [294, 338] on form "6 -- -- -- 0 0 -- Cancel Save" at bounding box center [416, 369] width 617 height 63
type input "56"
click at [700, 363] on div "Save" at bounding box center [700, 370] width 26 height 14
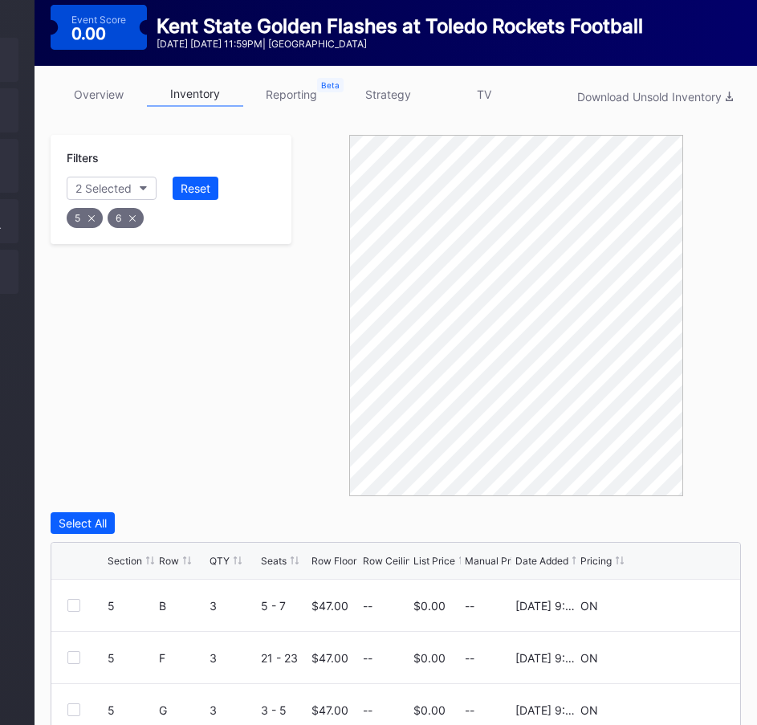
scroll to position [0, 206]
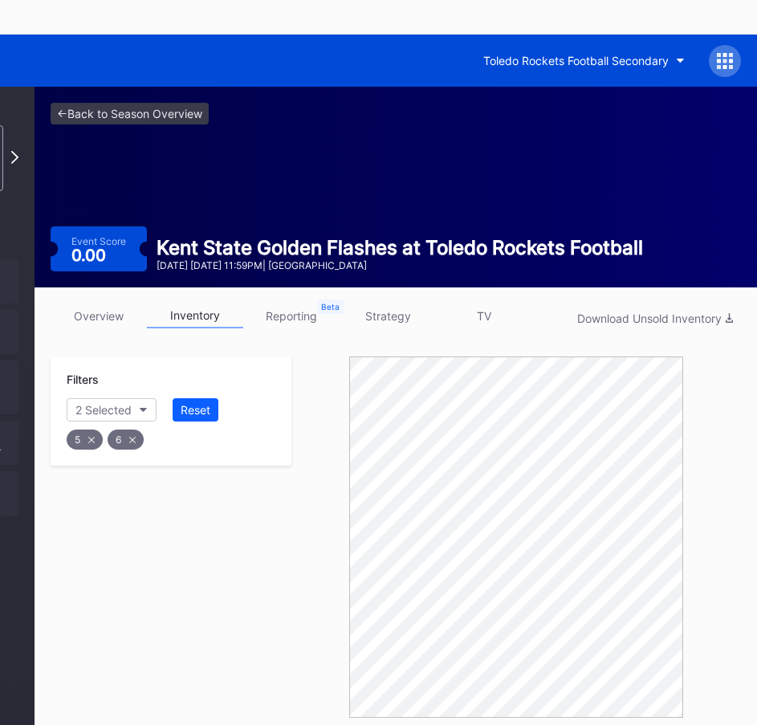
click at [136, 437] on icon at bounding box center [132, 440] width 6 height 6
click at [96, 429] on div "5" at bounding box center [85, 439] width 36 height 20
click at [413, 303] on link "strategy" at bounding box center [388, 315] width 96 height 25
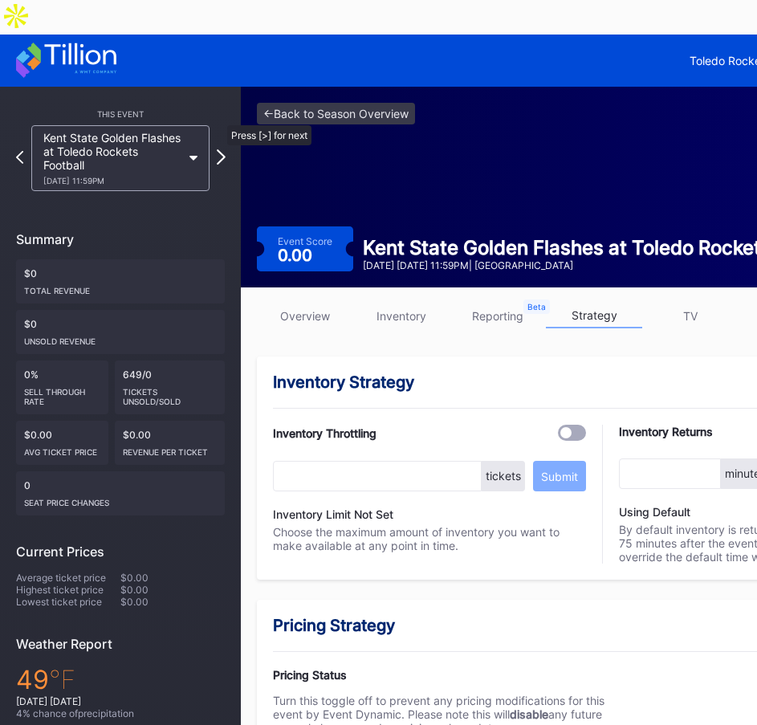
click at [219, 149] on icon at bounding box center [221, 156] width 9 height 15
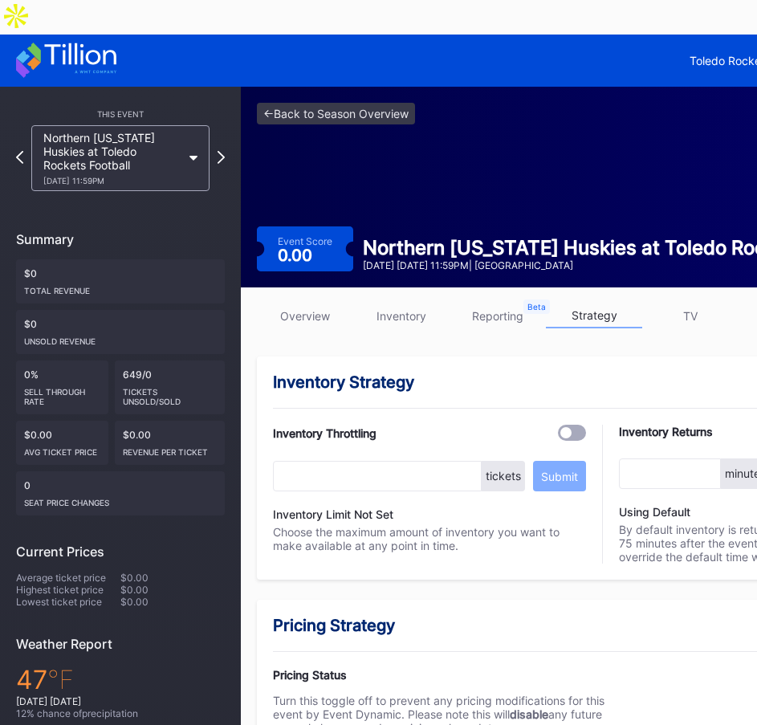
click at [407, 303] on link "inventory" at bounding box center [401, 315] width 96 height 25
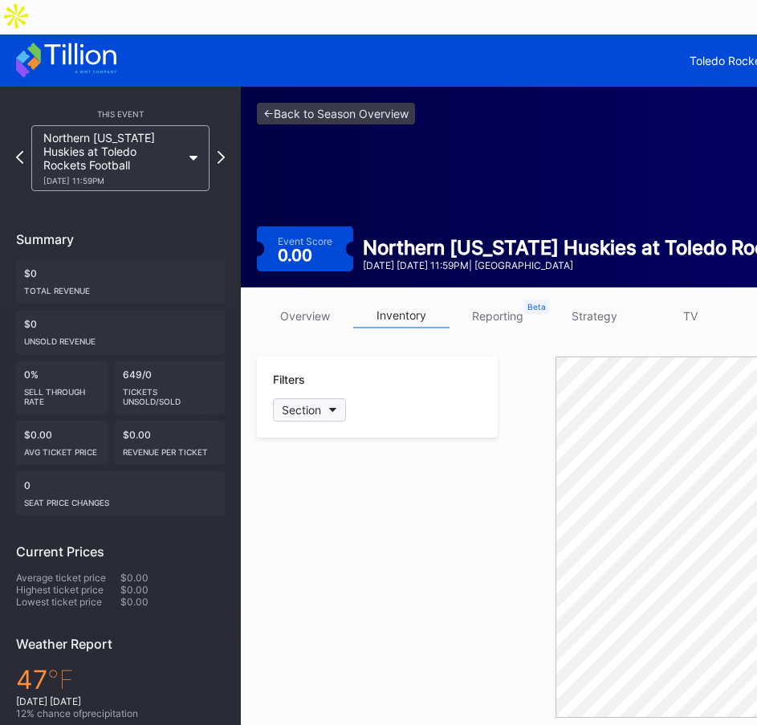
click at [333, 398] on button "Section" at bounding box center [309, 409] width 73 height 23
click at [289, 653] on div at bounding box center [291, 656] width 13 height 13
click at [289, 629] on div at bounding box center [291, 627] width 13 height 13
click at [295, 596] on div at bounding box center [291, 597] width 13 height 13
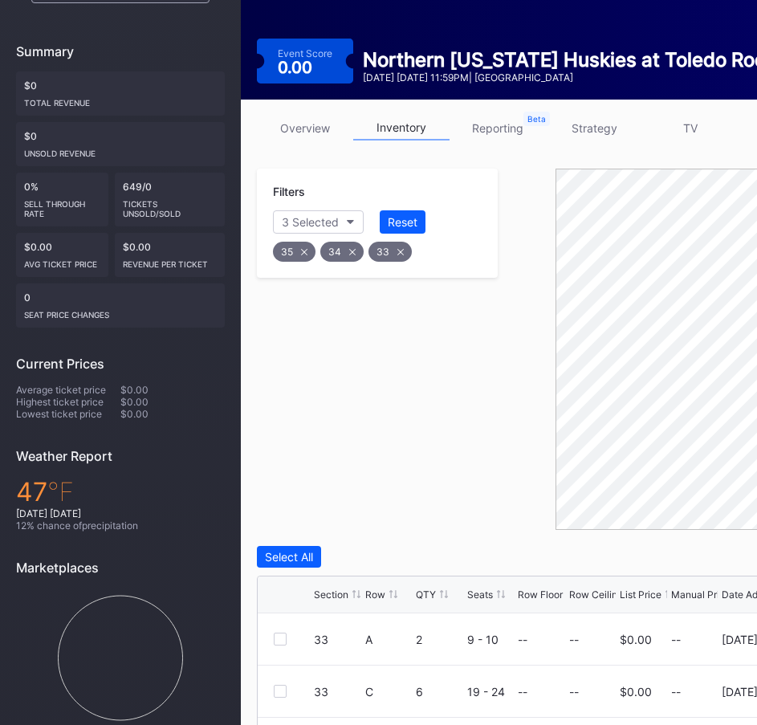
scroll to position [401, 0]
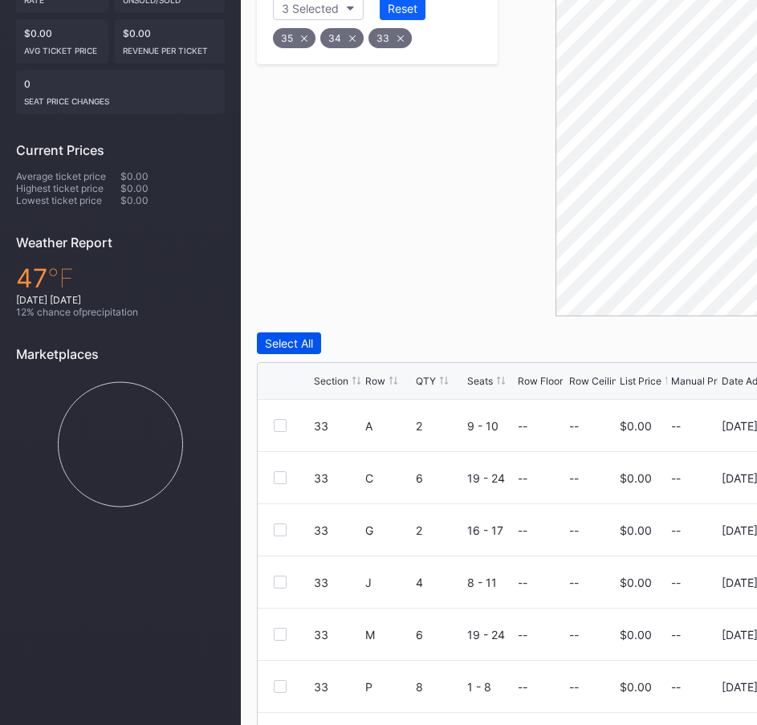
click at [299, 336] on div "Select All" at bounding box center [289, 343] width 48 height 14
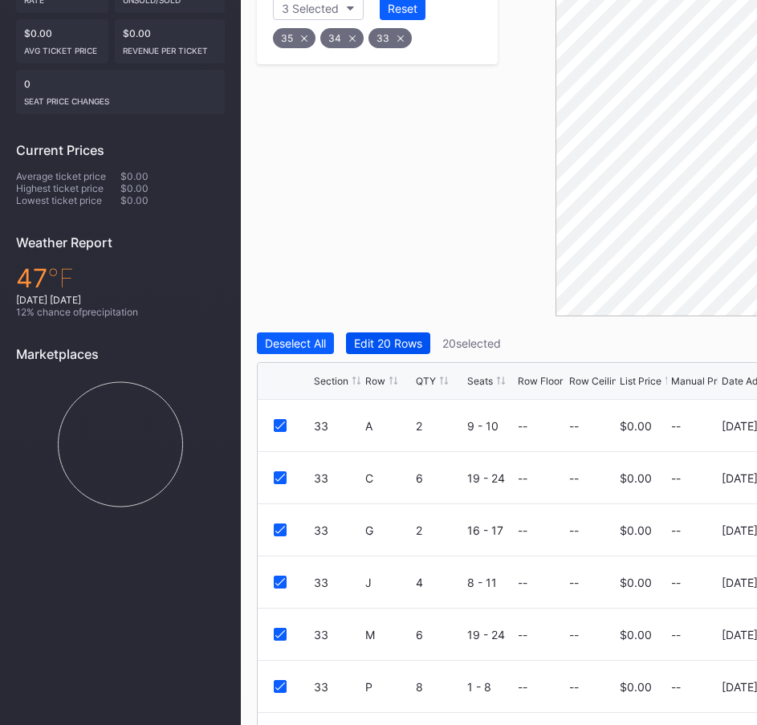
click at [389, 332] on button "Edit 20 Rows" at bounding box center [388, 343] width 84 height 22
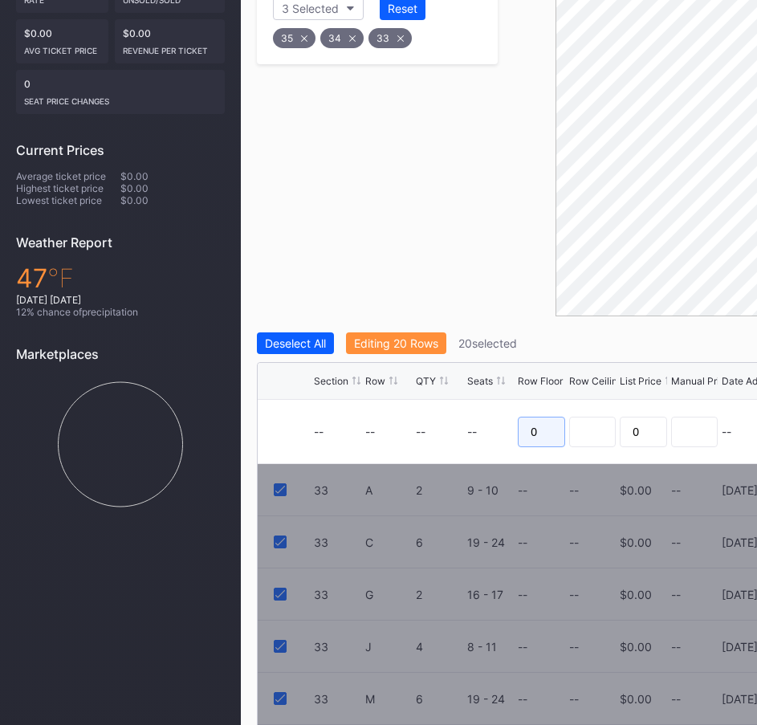
drag, startPoint x: 541, startPoint y: 394, endPoint x: 515, endPoint y: 394, distance: 26.5
click at [515, 400] on form "-- -- -- -- 0 0 -- Cancel Save" at bounding box center [622, 431] width 617 height 63
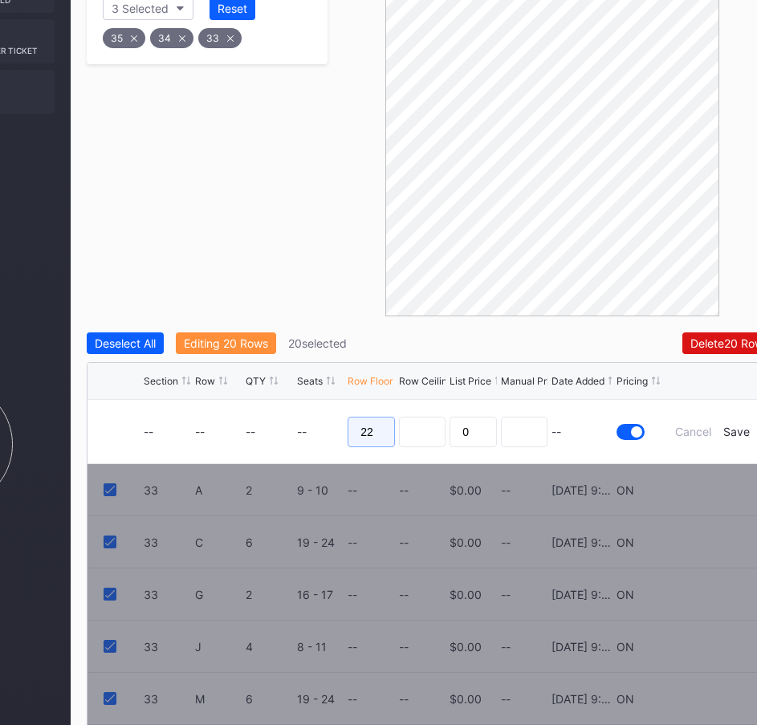
scroll to position [401, 206]
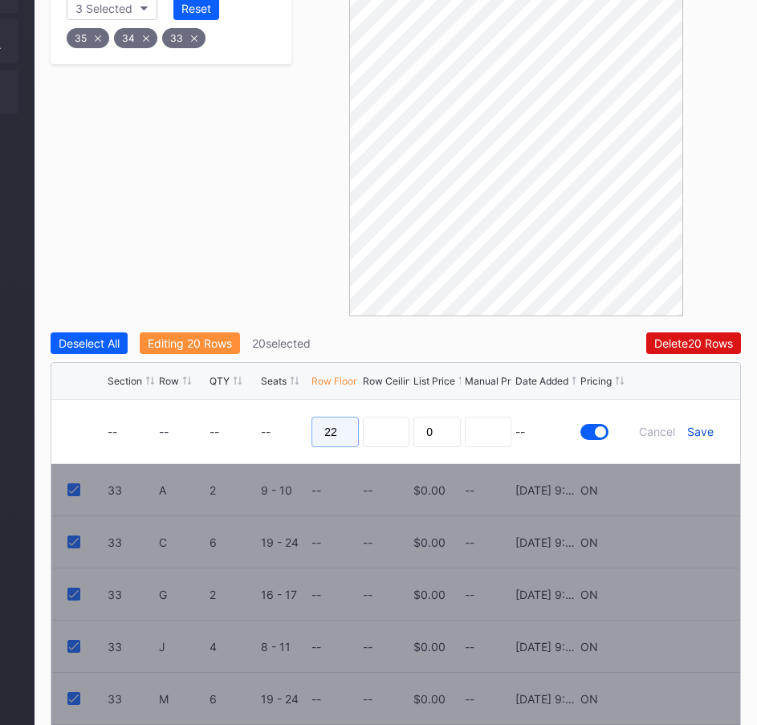
type input "22"
click at [703, 425] on div "Save" at bounding box center [700, 432] width 26 height 14
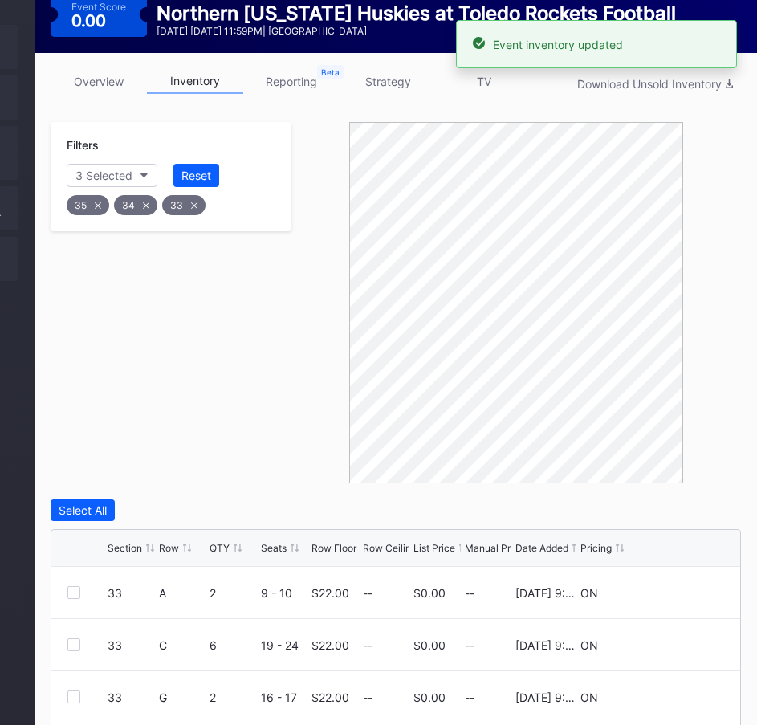
scroll to position [80, 206]
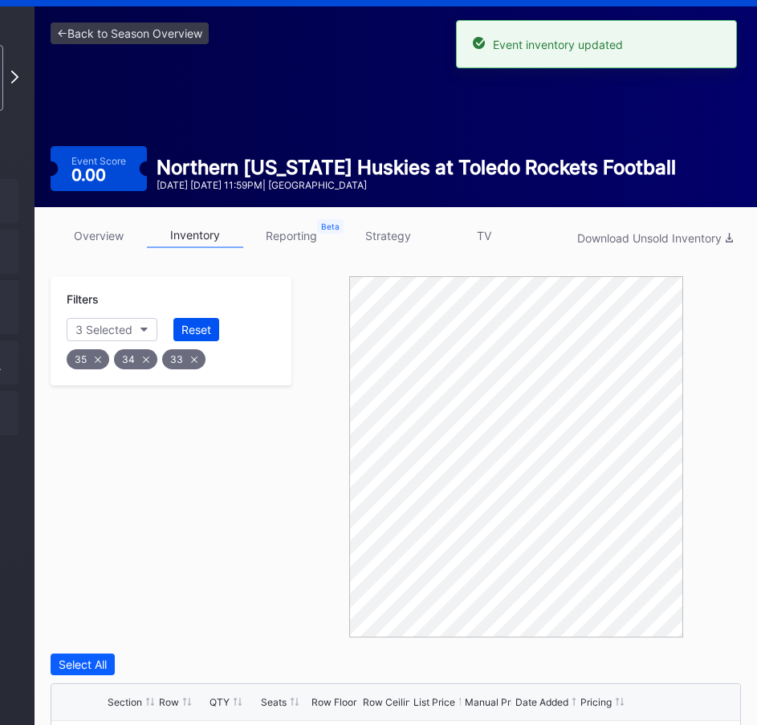
click at [197, 323] on div "Reset" at bounding box center [196, 330] width 30 height 14
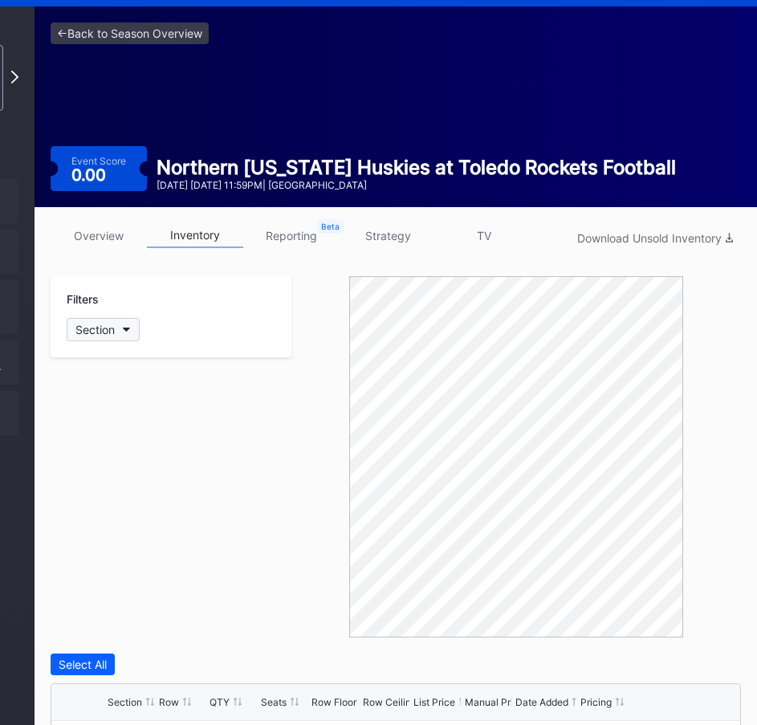
click at [116, 318] on button "Section" at bounding box center [103, 329] width 73 height 23
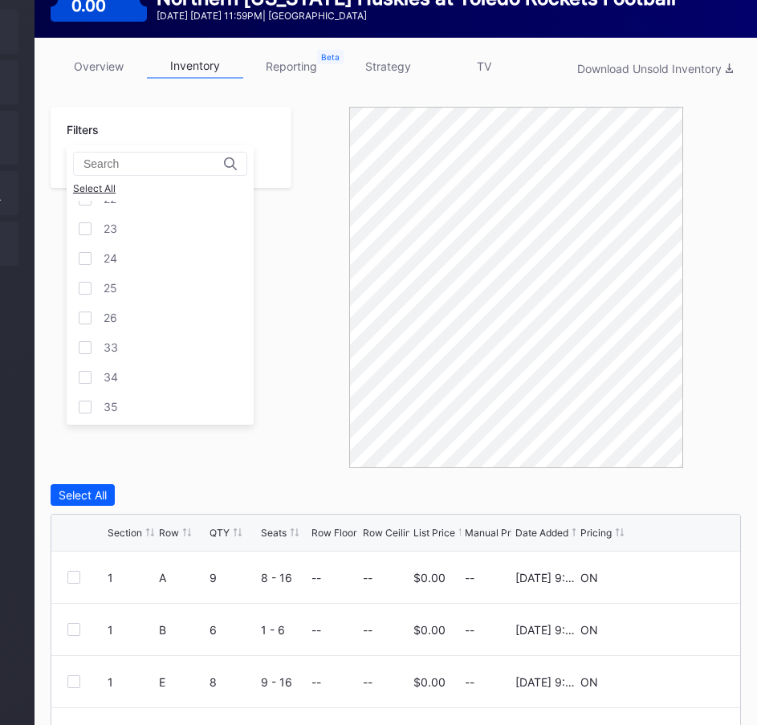
scroll to position [401, 206]
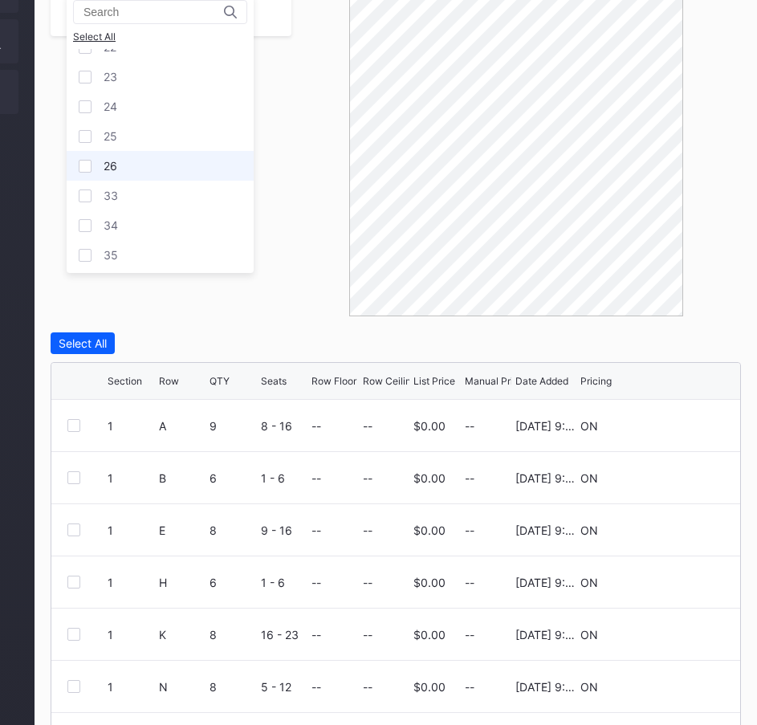
click at [89, 168] on div at bounding box center [85, 166] width 13 height 13
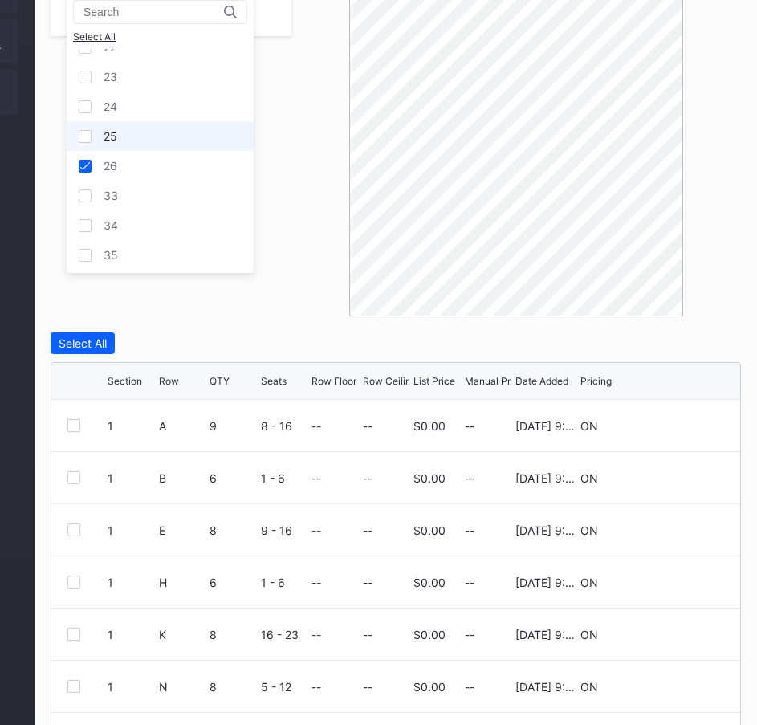
click at [87, 136] on div at bounding box center [85, 136] width 13 height 13
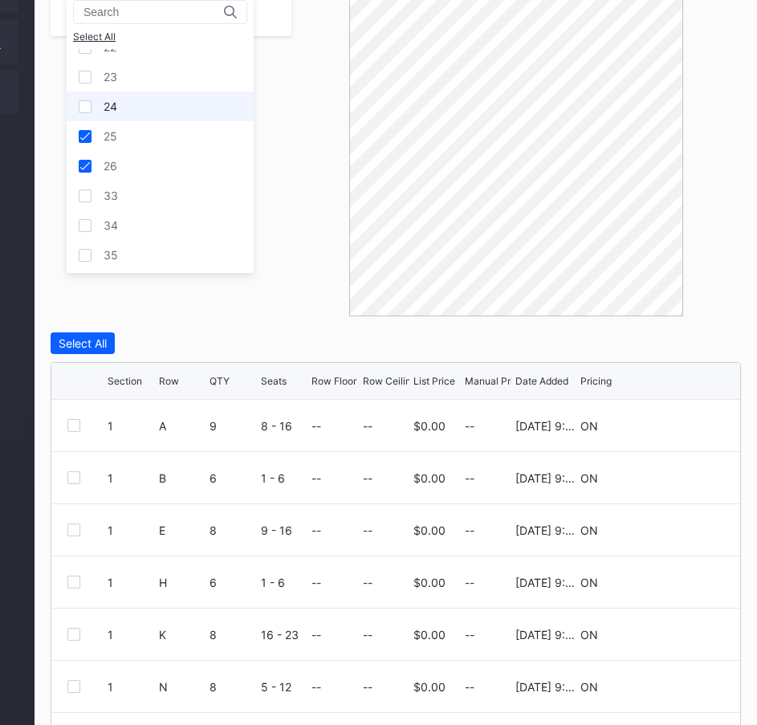
click at [84, 106] on div at bounding box center [85, 106] width 13 height 13
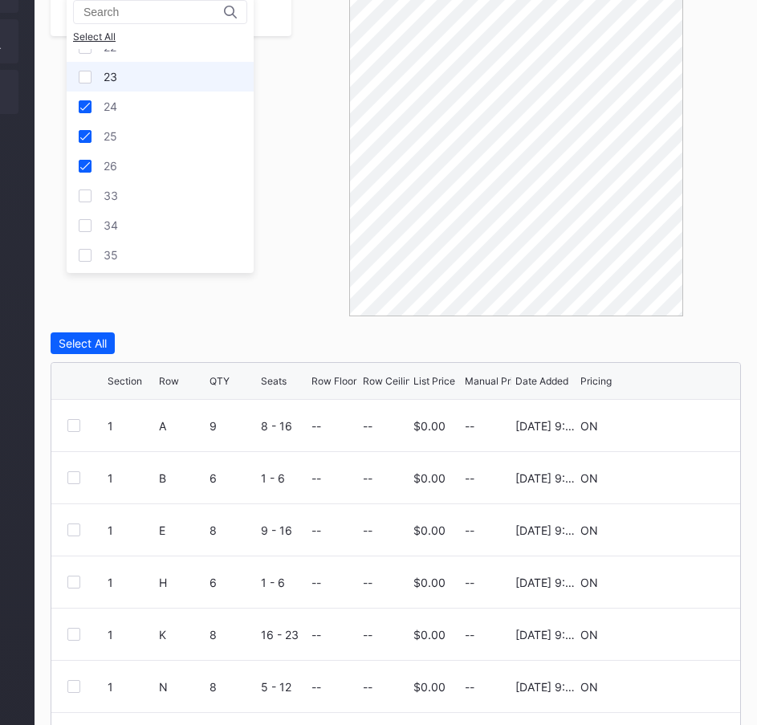
click at [87, 75] on div at bounding box center [85, 77] width 13 height 13
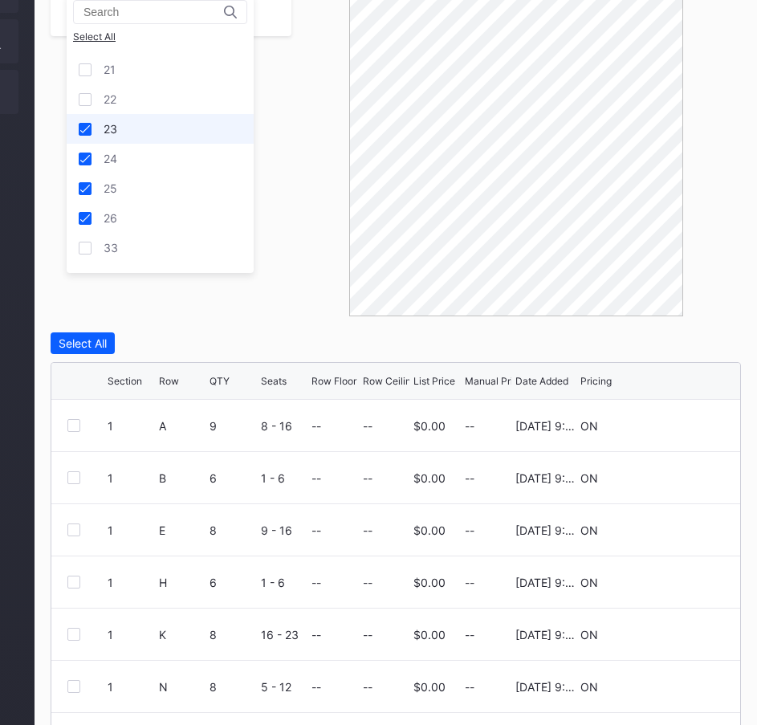
scroll to position [234, 0]
click at [84, 125] on div at bounding box center [85, 127] width 13 height 13
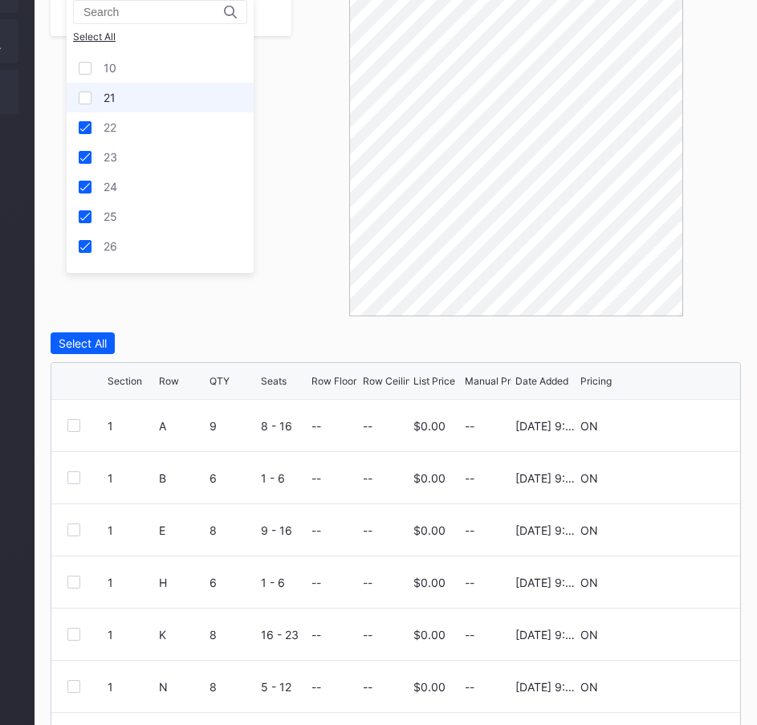
click at [79, 92] on div at bounding box center [85, 98] width 13 height 13
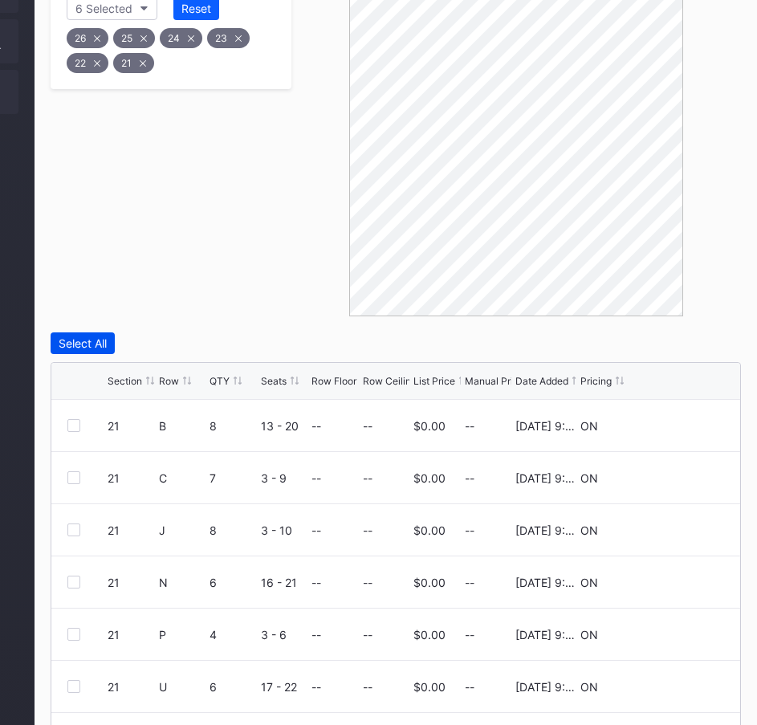
click at [97, 336] on div "Select All" at bounding box center [83, 343] width 48 height 14
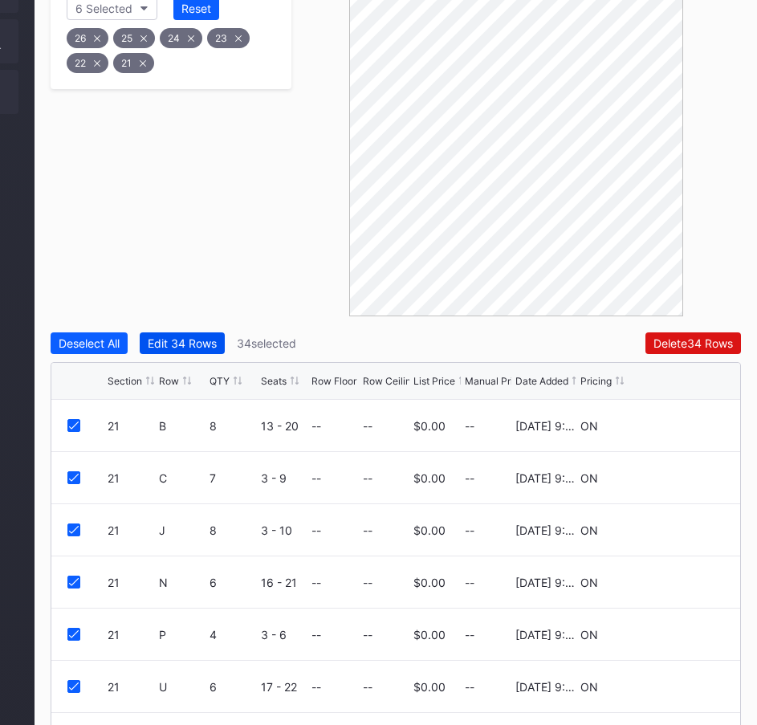
click at [197, 336] on div "Edit 34 Rows" at bounding box center [182, 343] width 69 height 14
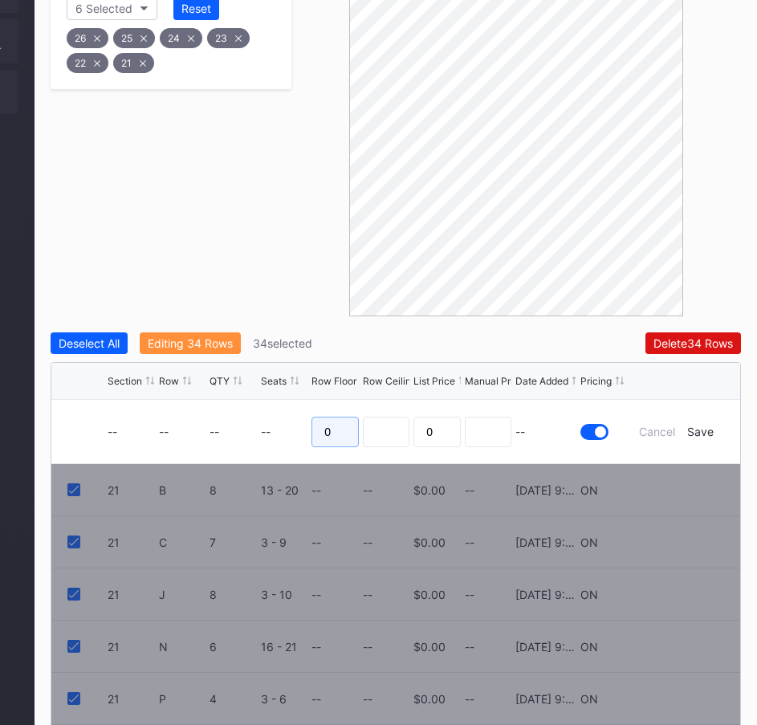
drag, startPoint x: 337, startPoint y: 396, endPoint x: 316, endPoint y: 395, distance: 20.9
click at [316, 417] on input "0" at bounding box center [334, 432] width 47 height 31
type input "26"
click at [705, 425] on div "Save" at bounding box center [700, 432] width 26 height 14
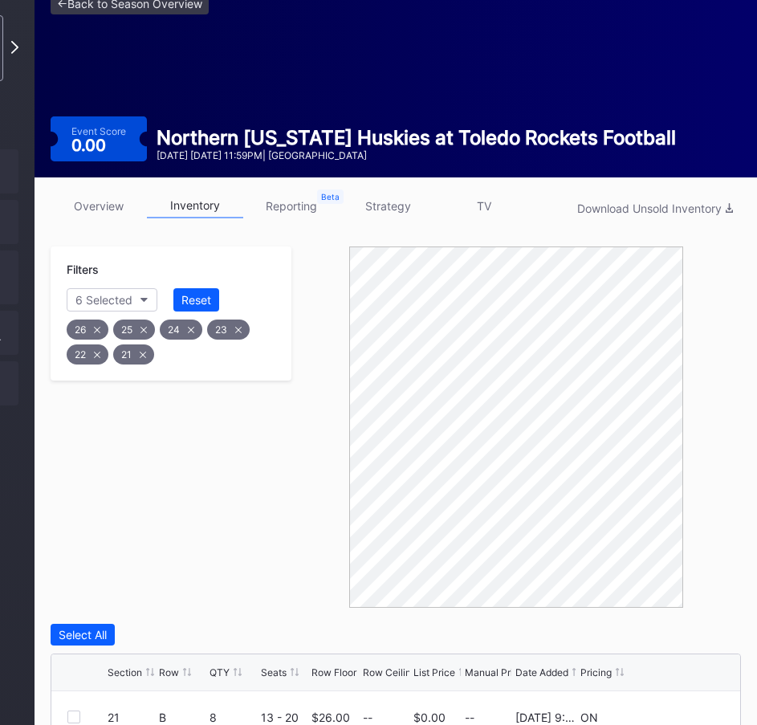
scroll to position [80, 206]
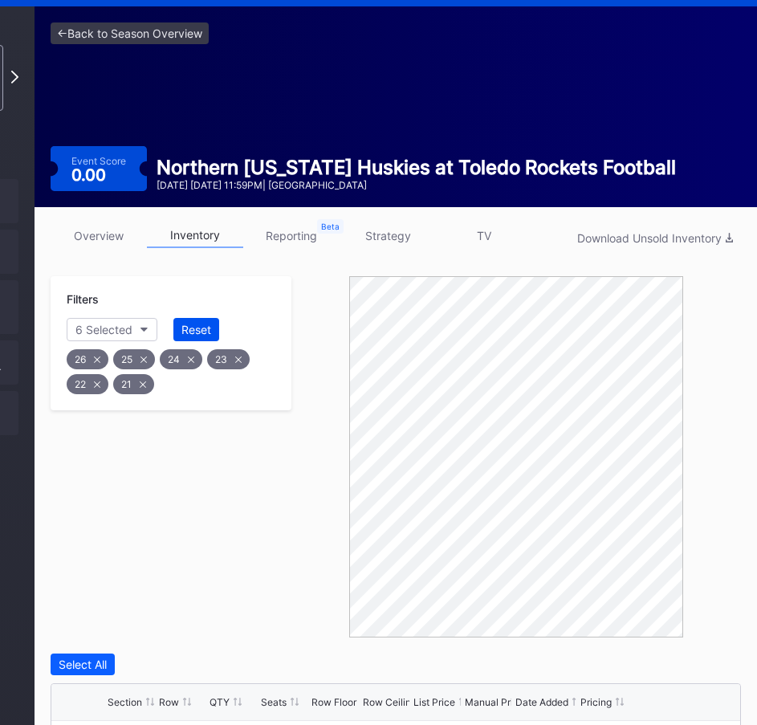
click at [197, 318] on button "Reset" at bounding box center [196, 329] width 46 height 23
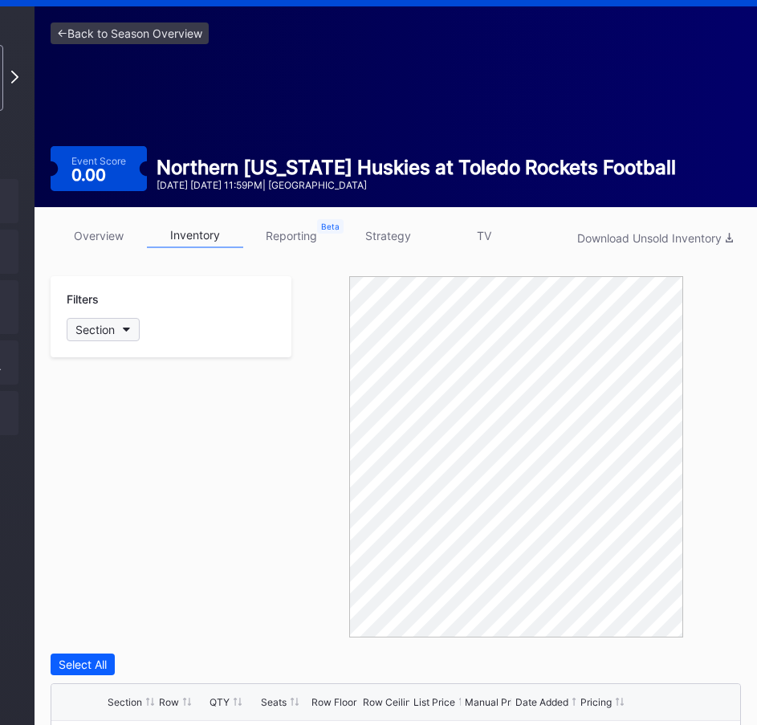
click at [112, 323] on div "Section" at bounding box center [94, 330] width 39 height 14
click at [84, 499] on div at bounding box center [85, 499] width 13 height 13
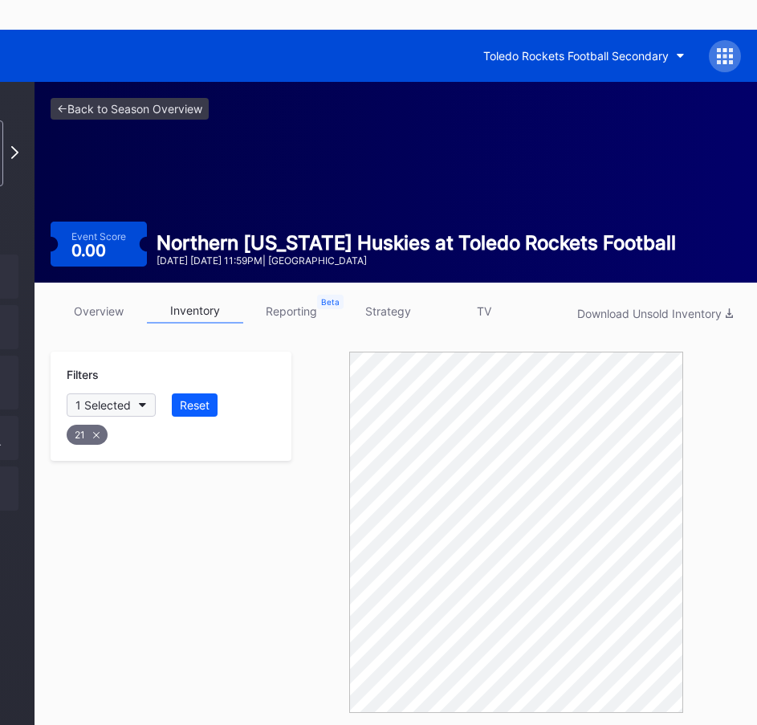
scroll to position [0, 206]
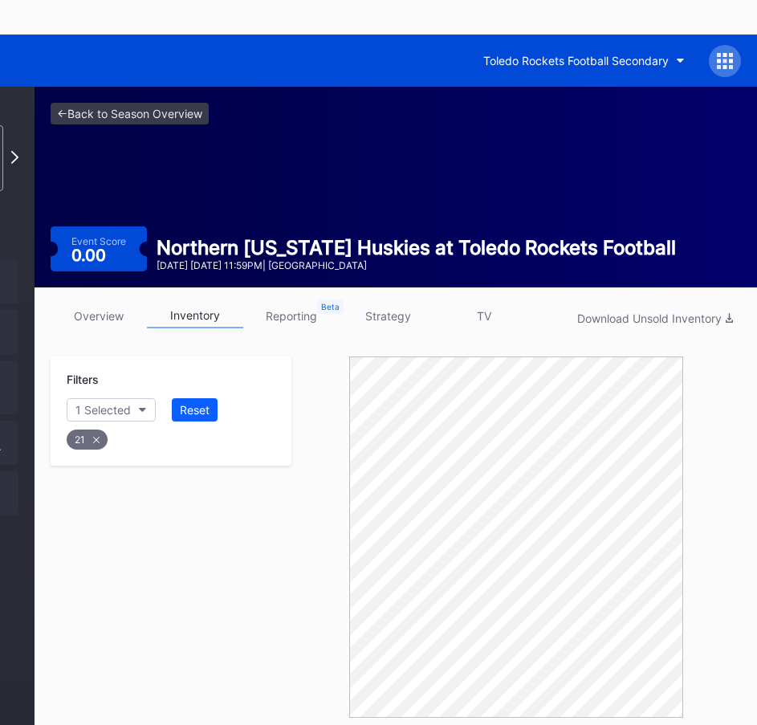
click at [97, 437] on icon at bounding box center [96, 440] width 6 height 6
click at [118, 398] on button "Section" at bounding box center [103, 409] width 73 height 23
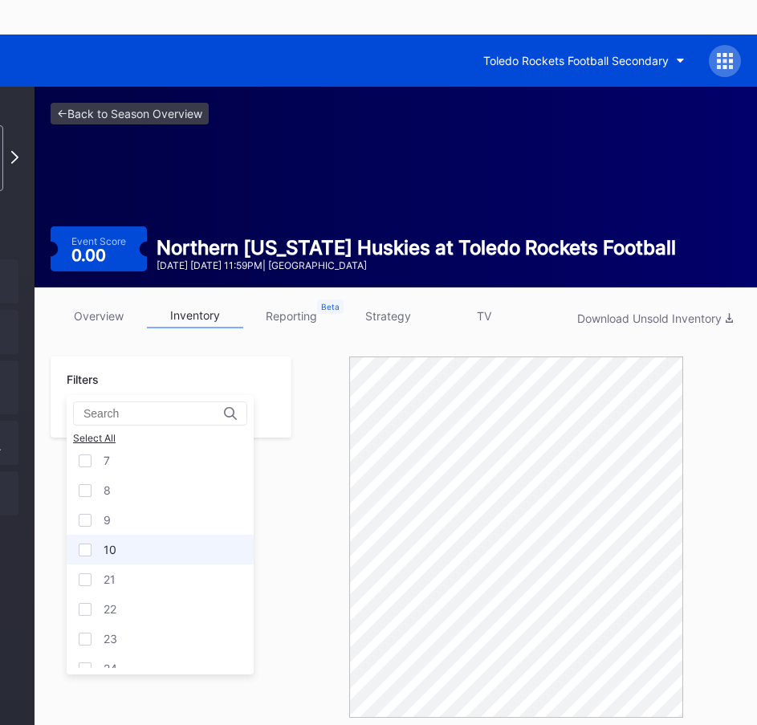
click at [90, 541] on div "10" at bounding box center [160, 550] width 187 height 30
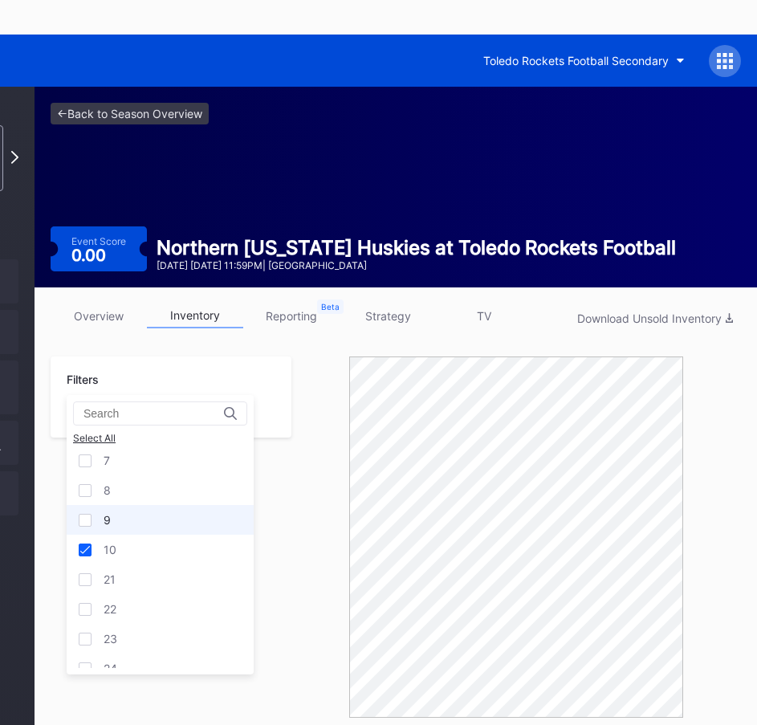
click at [84, 521] on div at bounding box center [85, 520] width 13 height 13
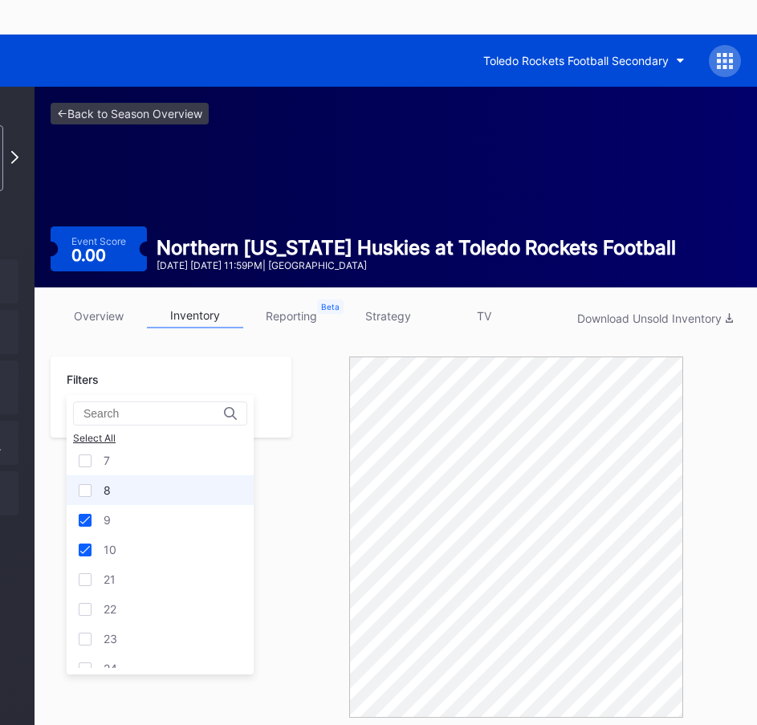
click at [87, 492] on div at bounding box center [85, 490] width 13 height 13
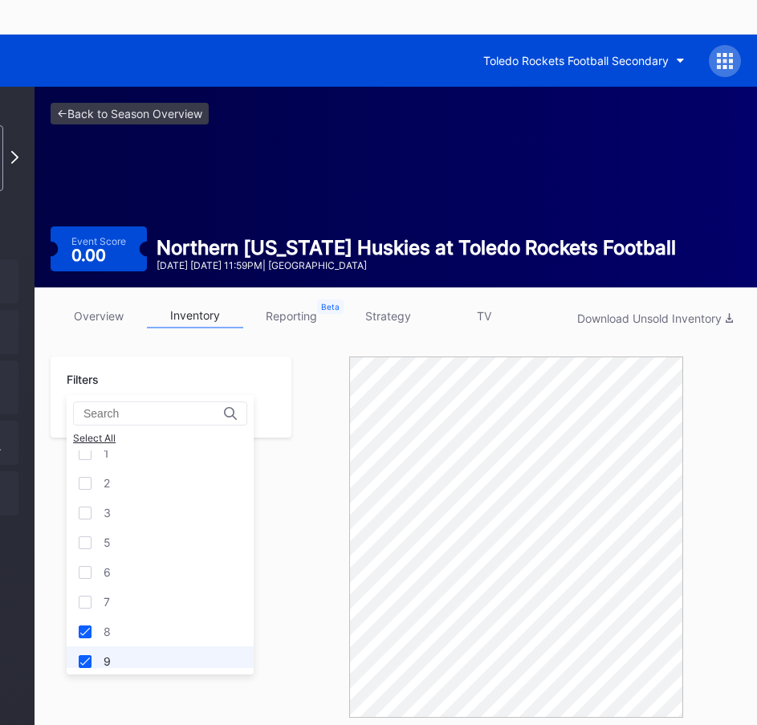
scroll to position [0, 0]
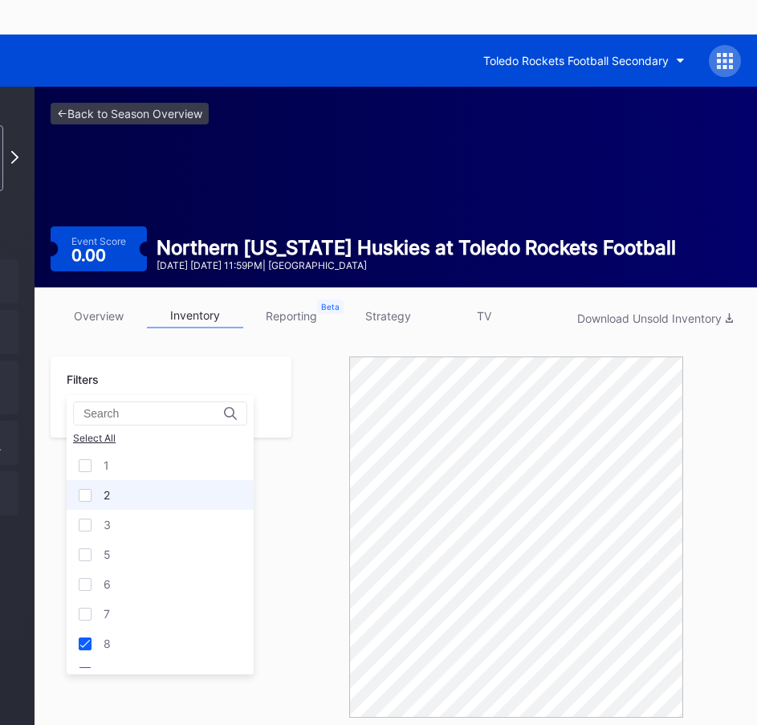
click at [84, 490] on div at bounding box center [85, 495] width 13 height 13
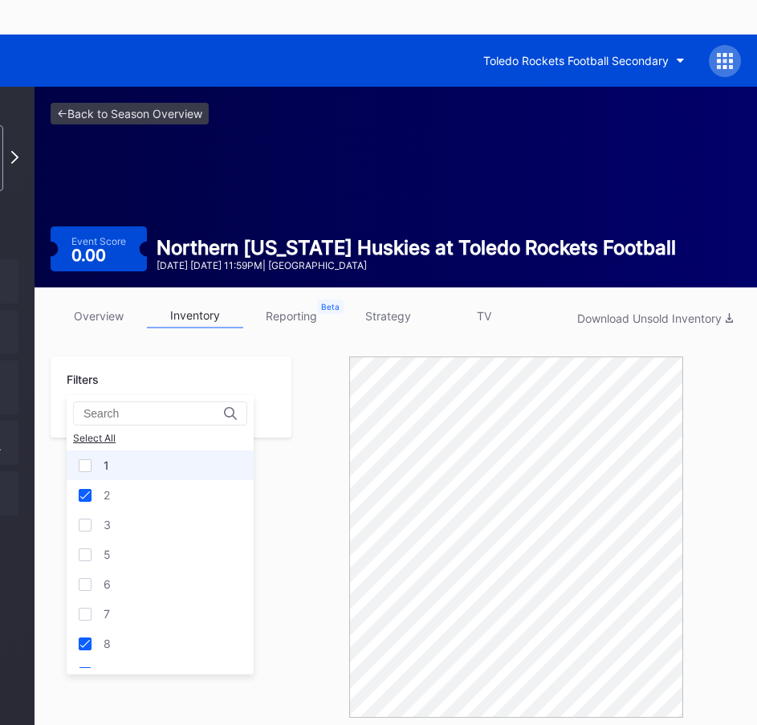
click at [82, 467] on div at bounding box center [85, 465] width 13 height 13
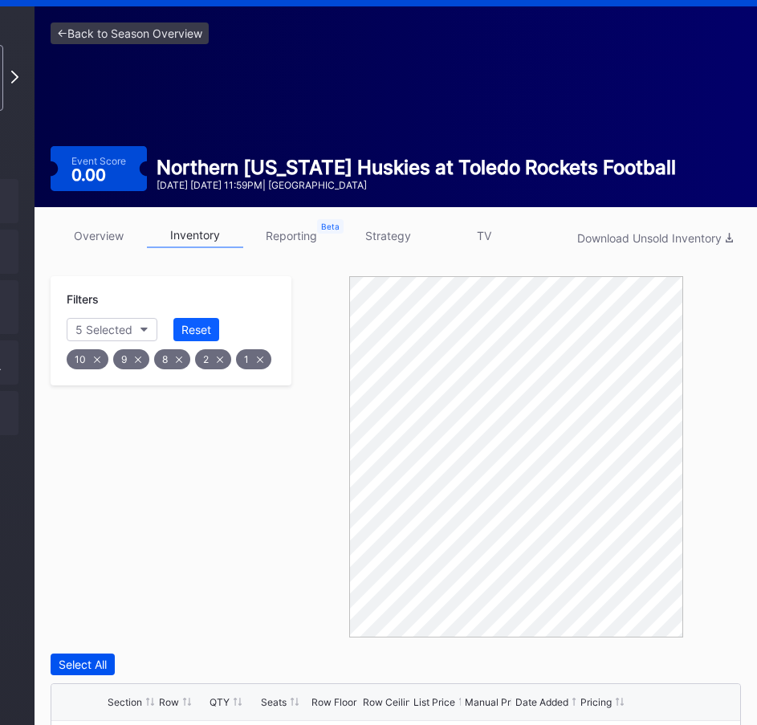
click at [93, 657] on div "Select All" at bounding box center [83, 664] width 48 height 14
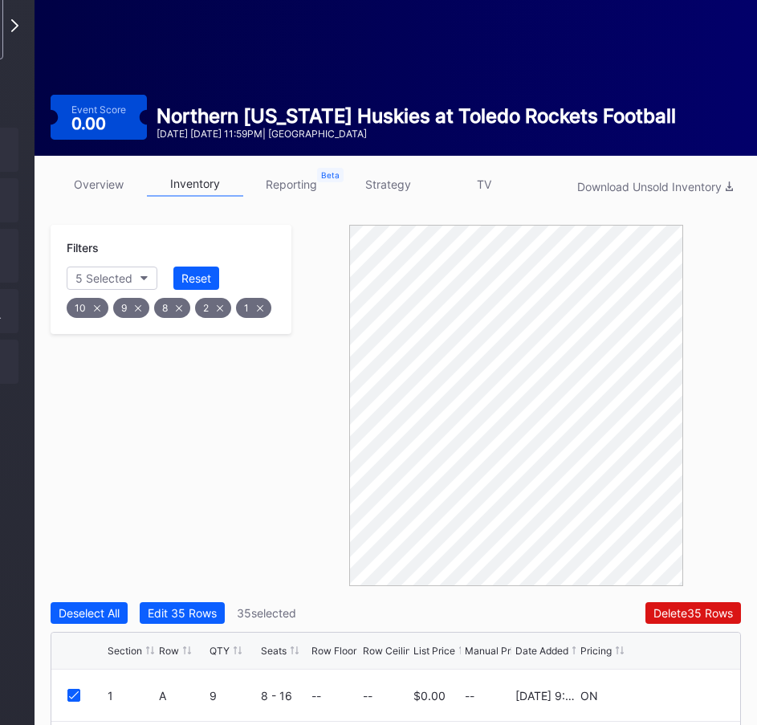
scroll to position [161, 206]
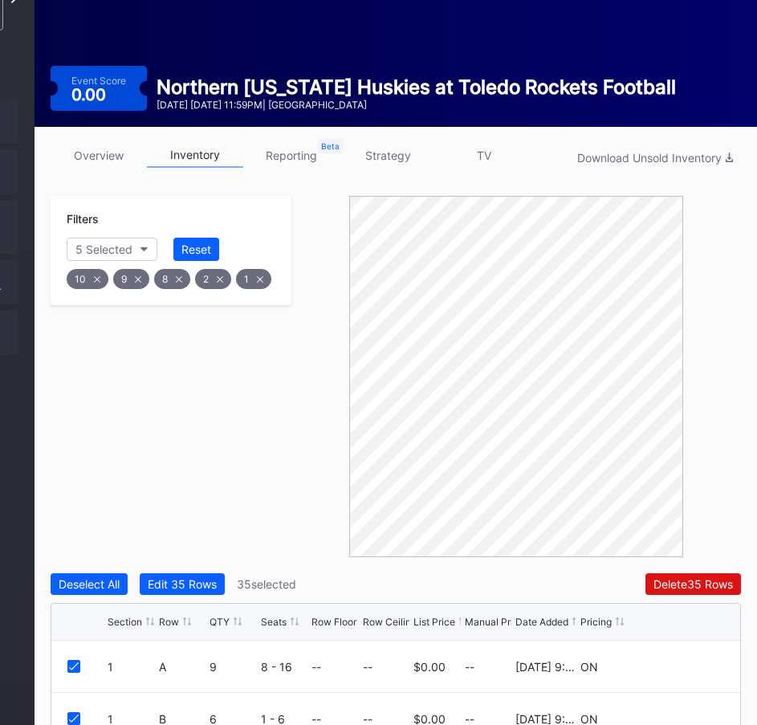
click at [177, 530] on div "Filters 5 Selected Reset 10 9 8 2 1 Deselect All Edit 35 Rows 35 selected Delet…" at bounding box center [396, 621] width 690 height 850
click at [177, 577] on div "Edit 35 Rows" at bounding box center [182, 584] width 69 height 14
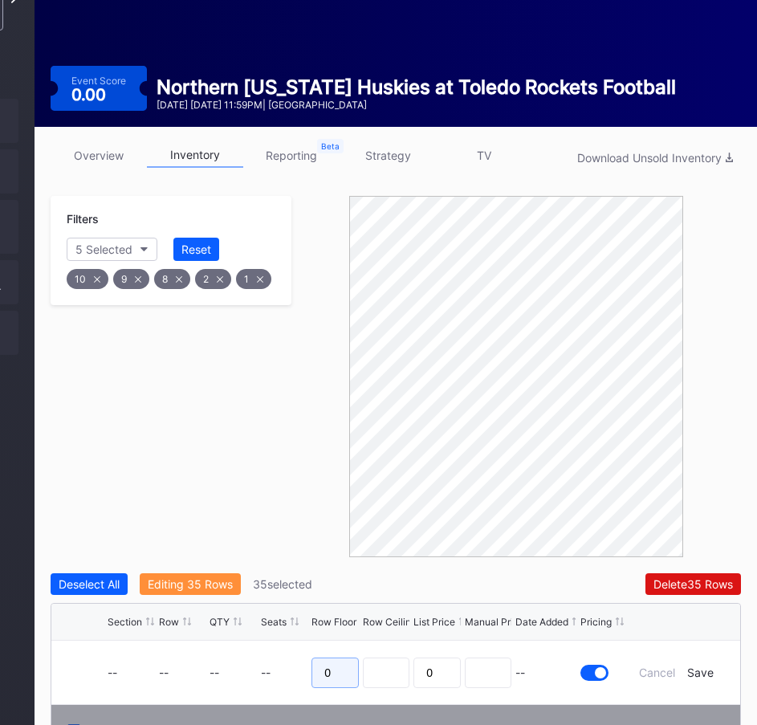
drag, startPoint x: 349, startPoint y: 642, endPoint x: 291, endPoint y: 630, distance: 59.8
click at [291, 641] on form "-- -- -- -- 0 0 -- Cancel Save" at bounding box center [416, 672] width 617 height 63
type input "35"
click at [697, 665] on div "Save" at bounding box center [700, 672] width 26 height 14
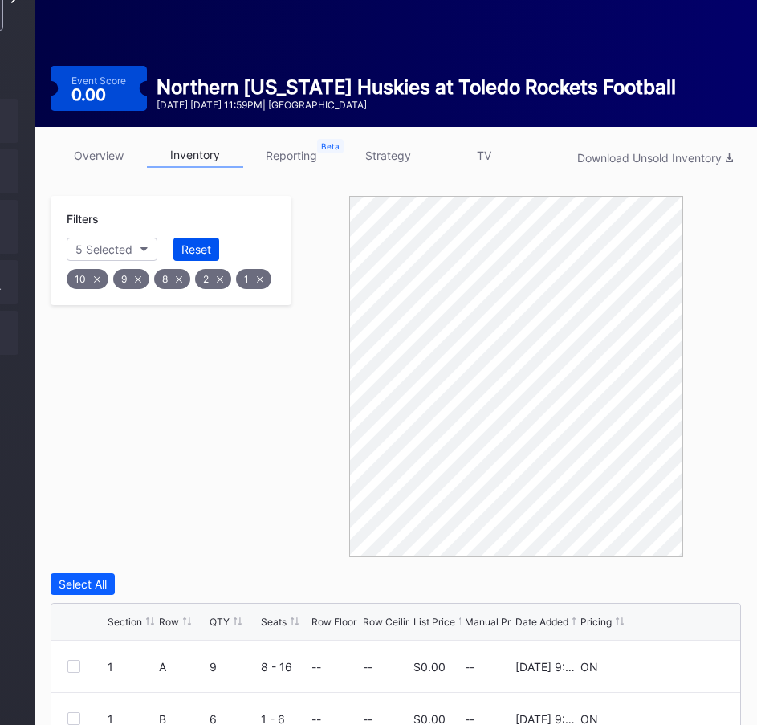
click at [195, 242] on div "Reset" at bounding box center [196, 249] width 30 height 14
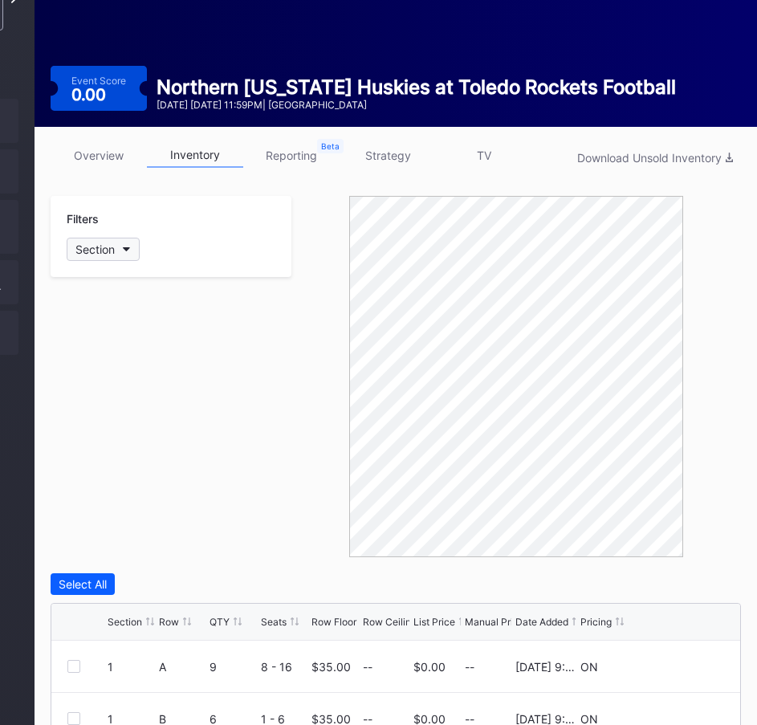
click at [128, 247] on icon "button" at bounding box center [127, 249] width 8 height 5
click at [85, 367] on div at bounding box center [85, 364] width 13 height 13
click at [83, 457] on div at bounding box center [85, 453] width 13 height 13
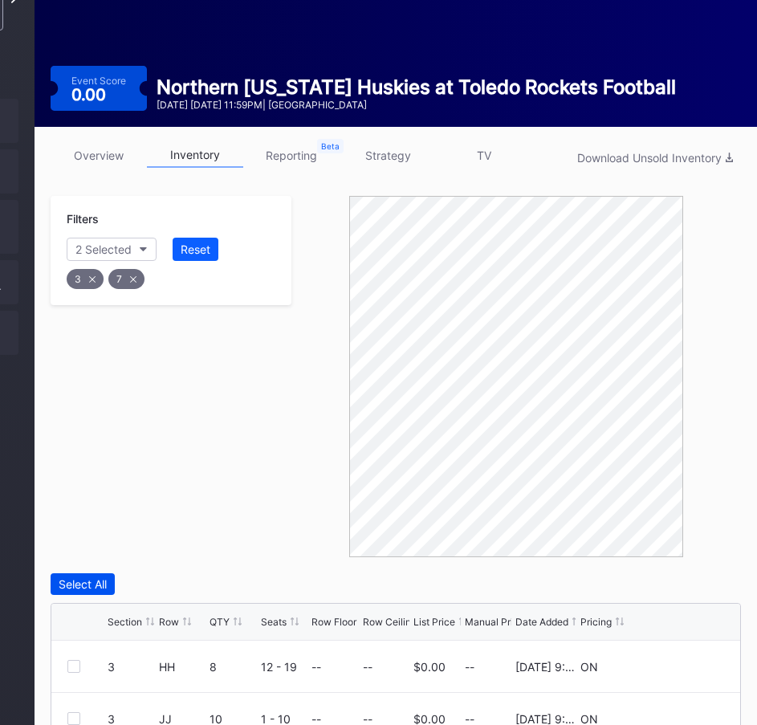
click at [92, 577] on div "Select All" at bounding box center [83, 584] width 48 height 14
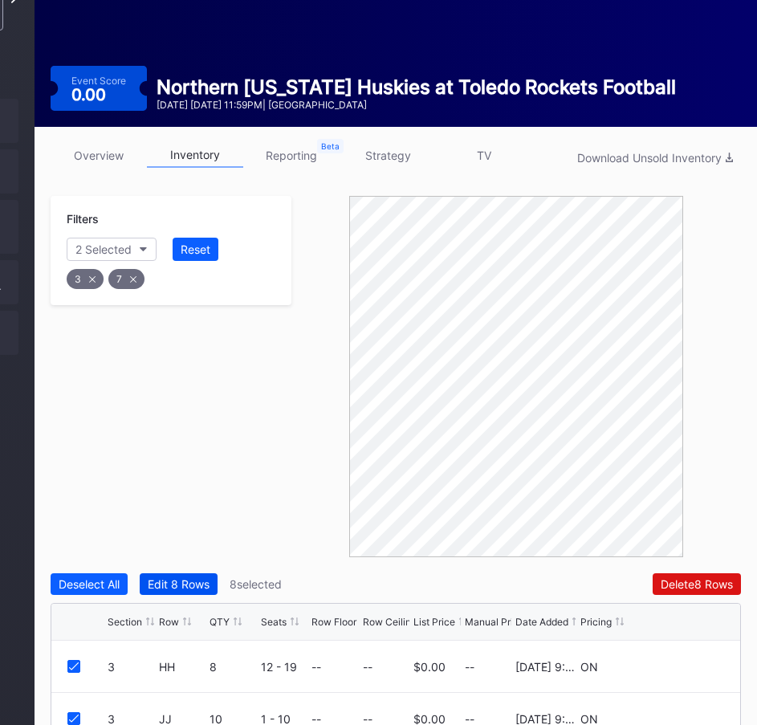
click at [197, 577] on div "Edit 8 Rows" at bounding box center [179, 584] width 62 height 14
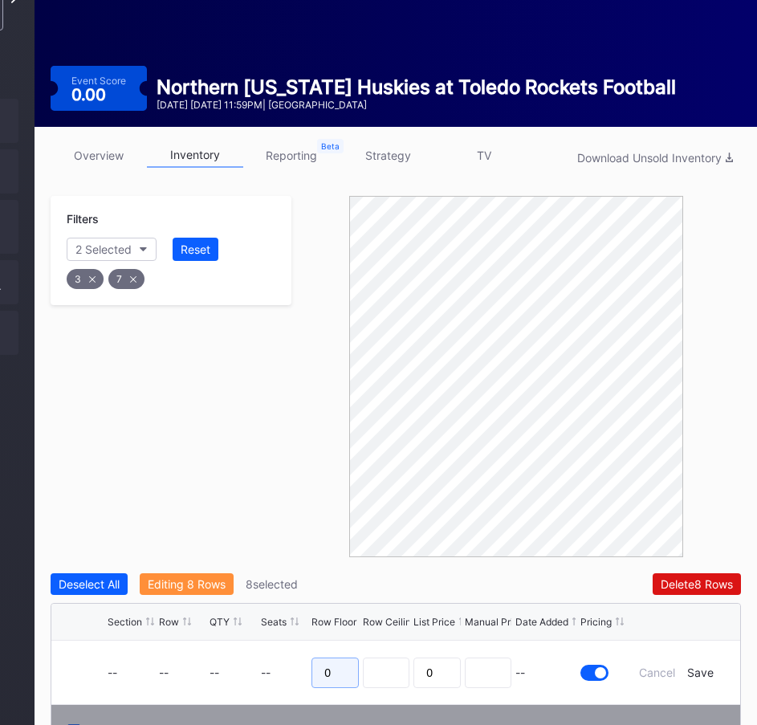
drag, startPoint x: 344, startPoint y: 635, endPoint x: 291, endPoint y: 633, distance: 52.2
click at [295, 641] on form "-- -- -- -- 0 0 -- Cancel Save" at bounding box center [416, 672] width 617 height 63
type input "45"
click at [694, 665] on div "Save" at bounding box center [700, 672] width 26 height 14
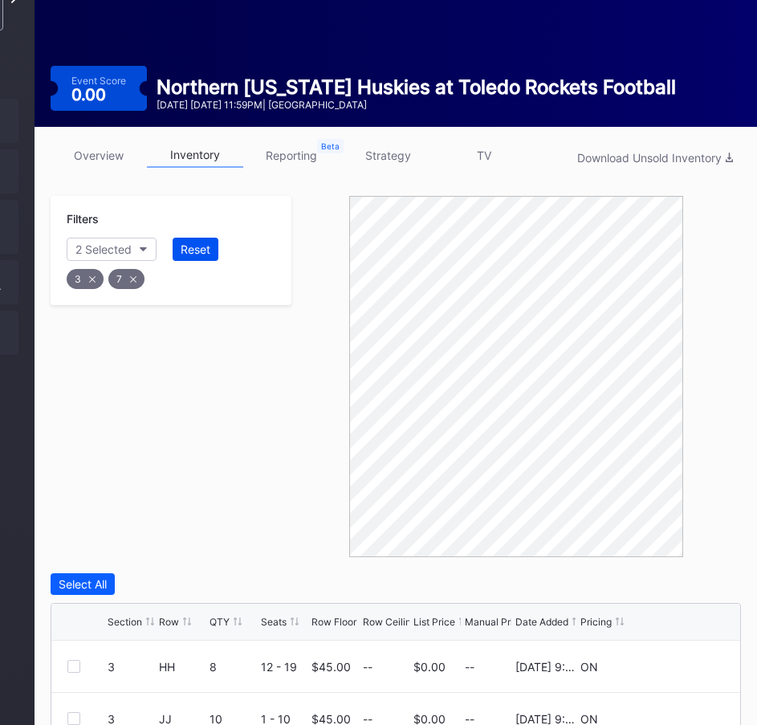
click at [200, 242] on div "Reset" at bounding box center [196, 249] width 30 height 14
click at [128, 247] on icon "button" at bounding box center [127, 249] width 8 height 5
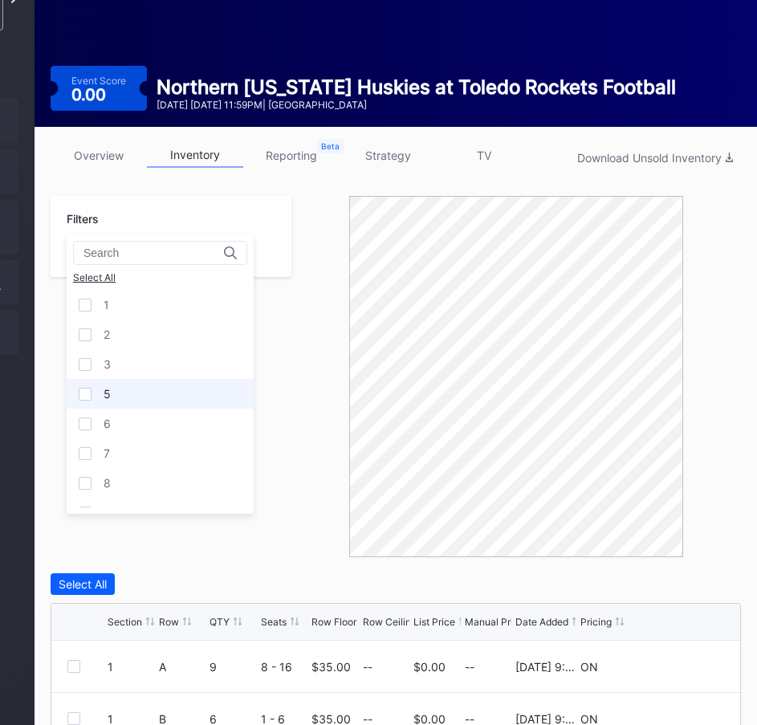
click at [87, 396] on div at bounding box center [85, 394] width 13 height 13
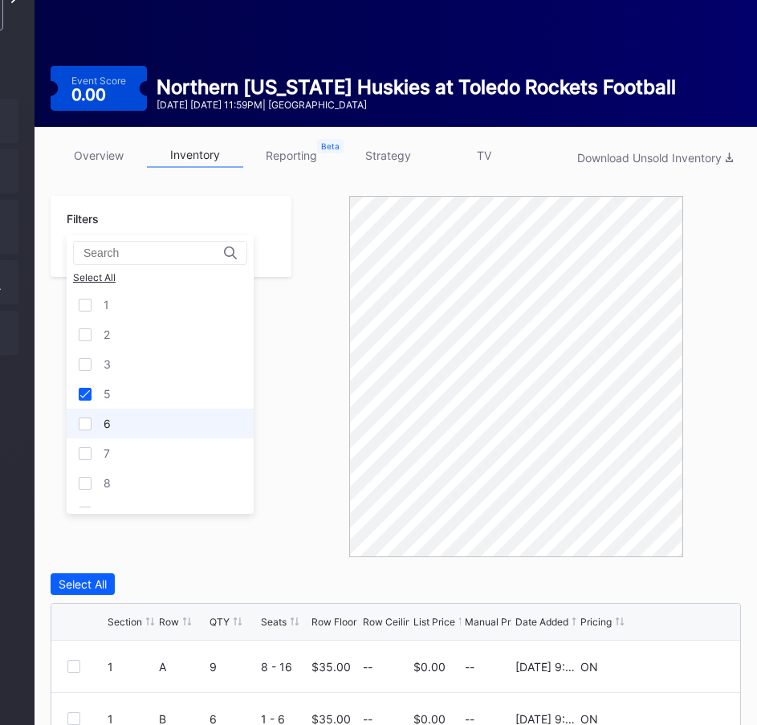
click at [87, 421] on div at bounding box center [85, 423] width 13 height 13
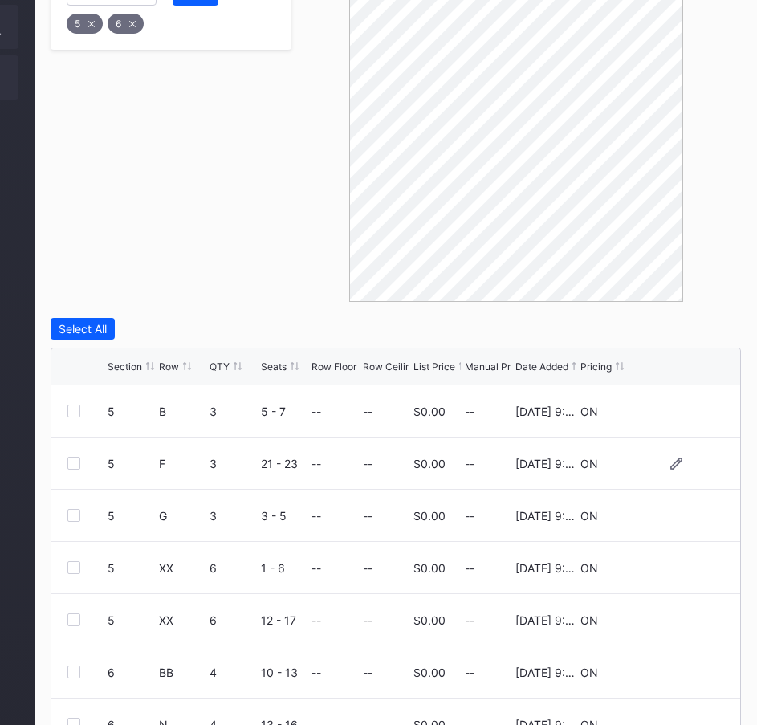
scroll to position [463, 206]
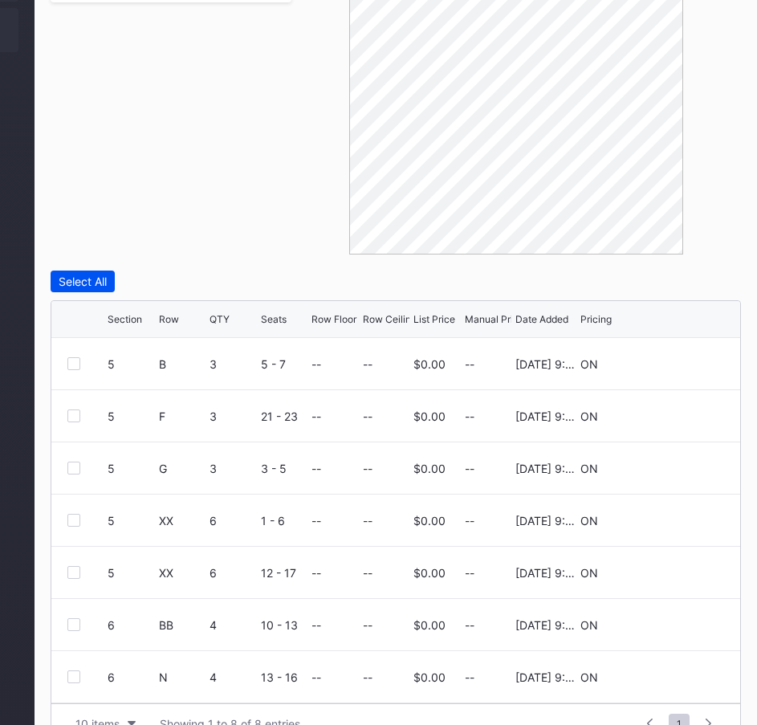
click at [75, 271] on button "Select All" at bounding box center [83, 282] width 64 height 22
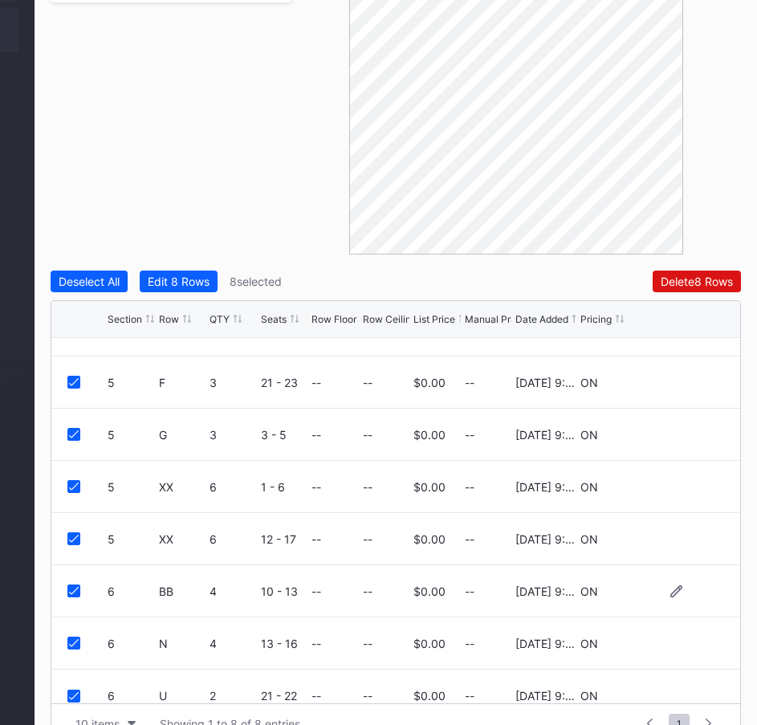
scroll to position [52, 0]
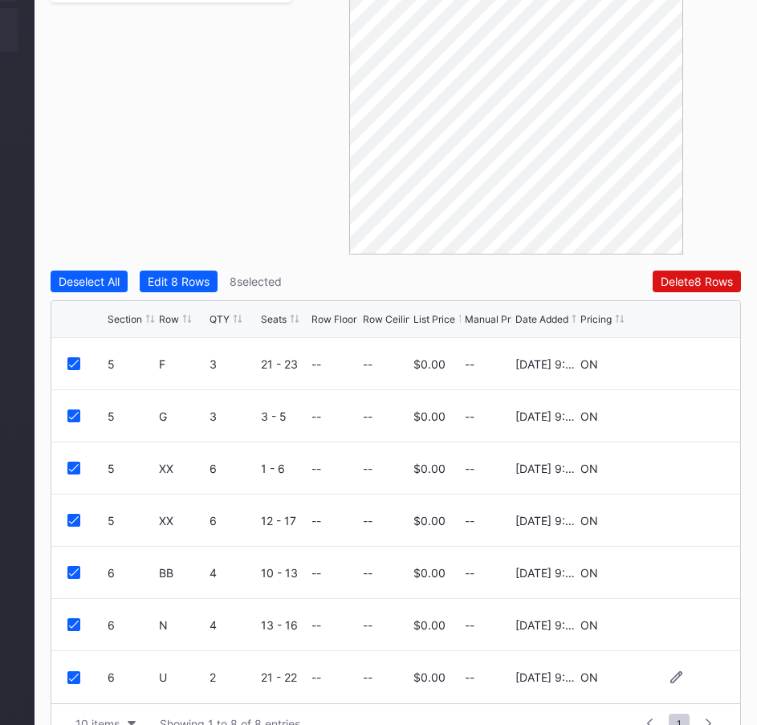
click at [70, 651] on div "6 U 2 21 - 22 -- -- $0.00 -- [DATE] 9:05PM ON" at bounding box center [395, 677] width 689 height 52
drag, startPoint x: 76, startPoint y: 642, endPoint x: 74, endPoint y: 612, distance: 29.8
click at [75, 674] on icon at bounding box center [74, 678] width 10 height 8
click at [70, 621] on icon at bounding box center [74, 625] width 10 height 8
click at [73, 566] on div at bounding box center [73, 572] width 13 height 13
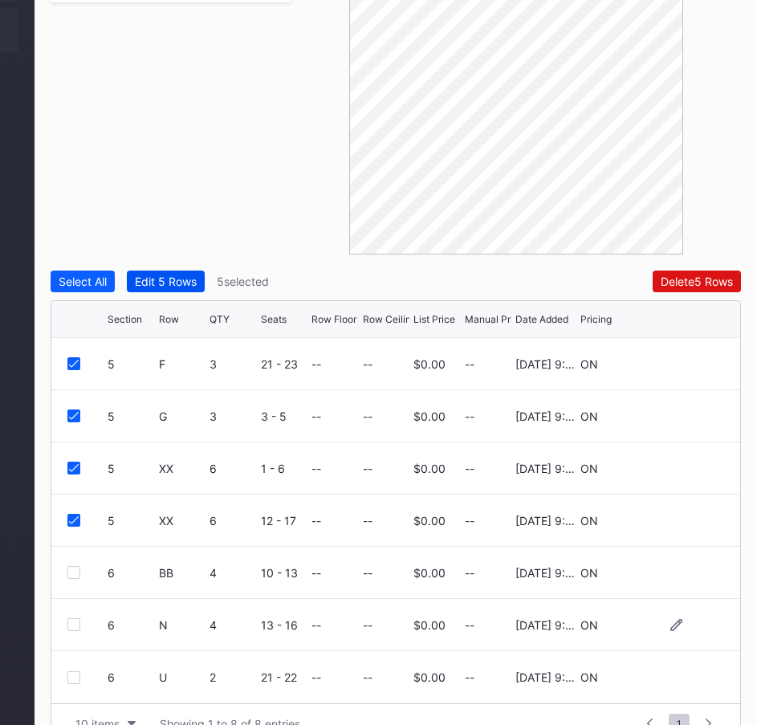
click at [171, 271] on button "Edit 5 Rows" at bounding box center [166, 282] width 78 height 22
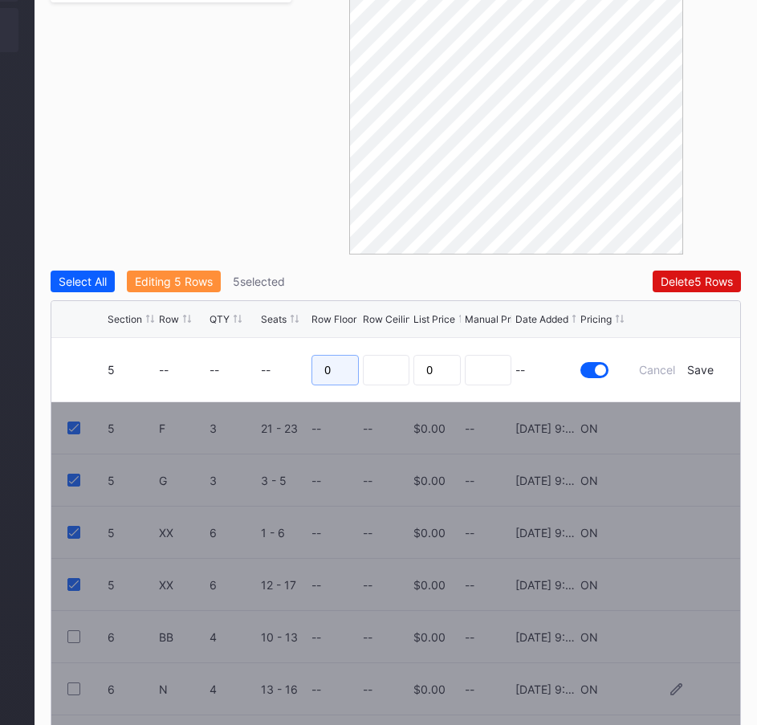
drag, startPoint x: 341, startPoint y: 330, endPoint x: 322, endPoint y: 329, distance: 19.3
click at [324, 355] on input "0" at bounding box center [334, 370] width 47 height 31
type input "47"
click at [697, 363] on div "Save" at bounding box center [700, 370] width 26 height 14
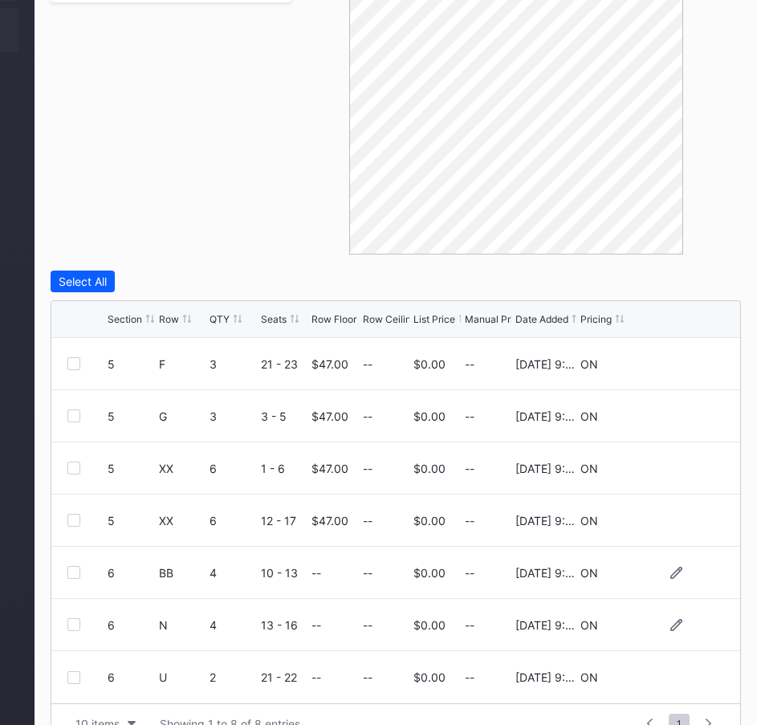
click at [71, 566] on div at bounding box center [73, 572] width 13 height 13
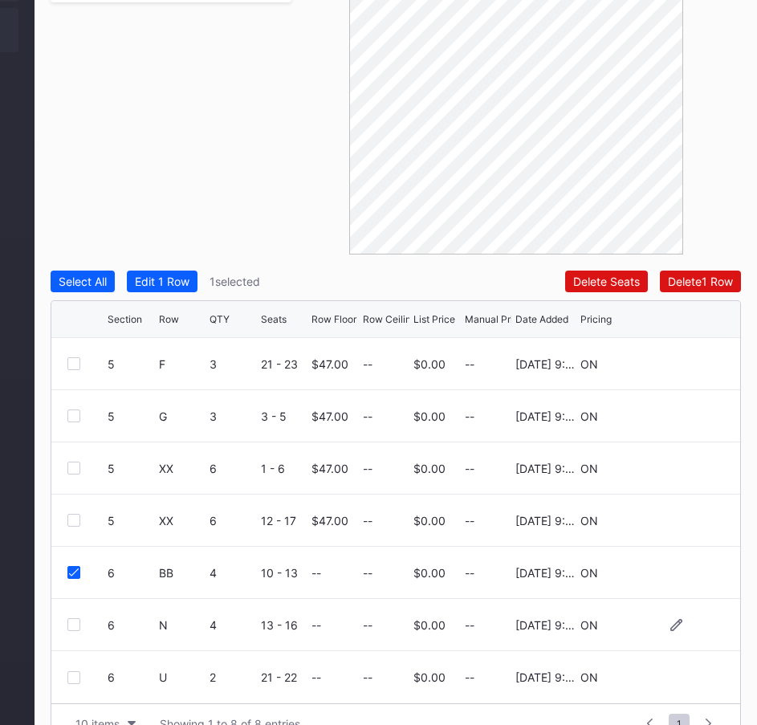
drag, startPoint x: 72, startPoint y: 583, endPoint x: 72, endPoint y: 595, distance: 12.0
click at [72, 599] on div "6 N 4 13 - 16 -- -- $0.00 -- [DATE] 9:05PM ON" at bounding box center [395, 625] width 689 height 52
click at [64, 599] on div "6 N 4 13 - 16 -- -- $0.00 -- [DATE] 9:05PM ON" at bounding box center [395, 625] width 689 height 52
click at [69, 618] on div at bounding box center [73, 624] width 13 height 13
click at [73, 671] on div at bounding box center [73, 677] width 13 height 13
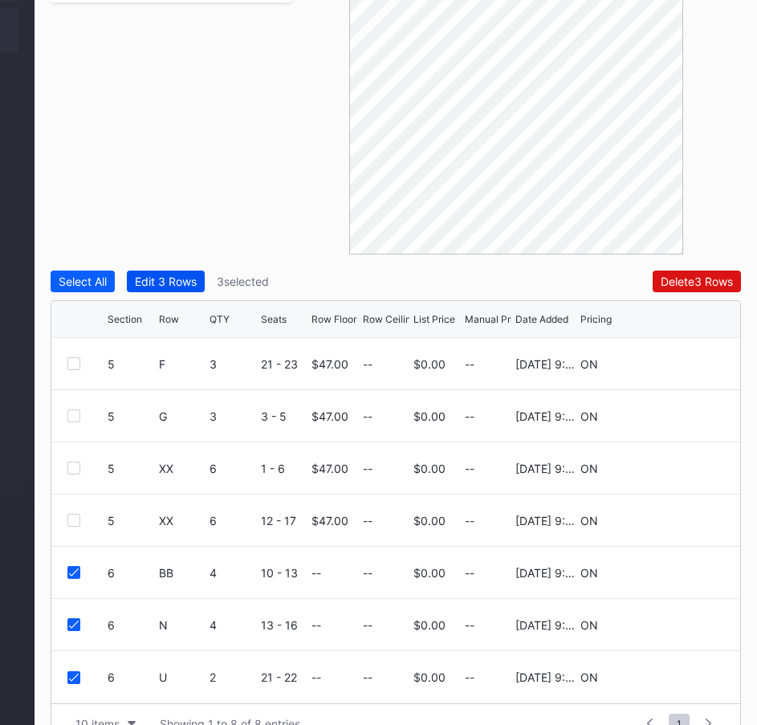
click at [168, 275] on div "Edit 3 Rows" at bounding box center [166, 282] width 62 height 14
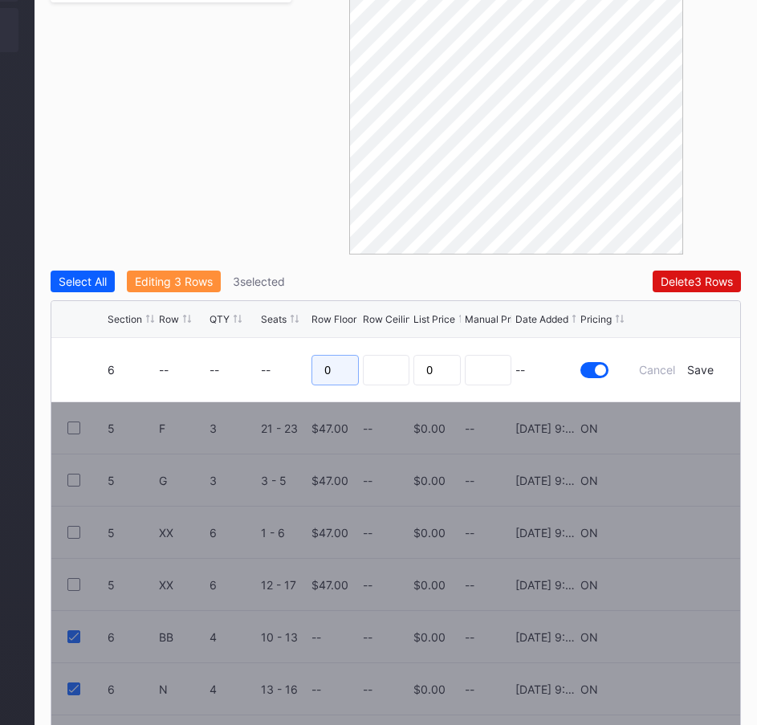
drag, startPoint x: 341, startPoint y: 332, endPoint x: 278, endPoint y: 333, distance: 63.4
click at [279, 338] on form "6 -- -- -- 0 0 -- Cancel Save" at bounding box center [416, 369] width 617 height 63
type input "56"
click at [694, 363] on div "Save" at bounding box center [700, 370] width 26 height 14
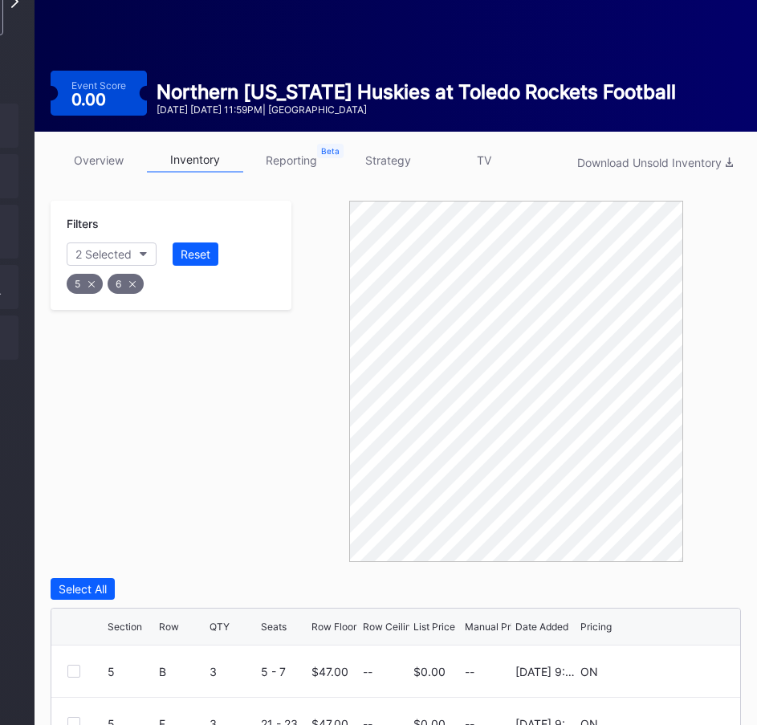
scroll to position [0, 206]
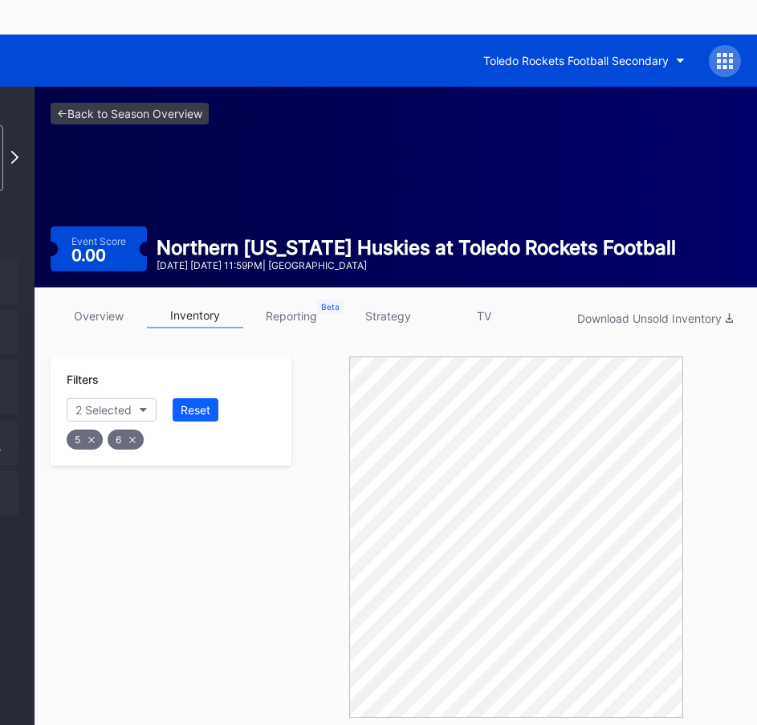
click at [402, 303] on link "strategy" at bounding box center [388, 315] width 96 height 25
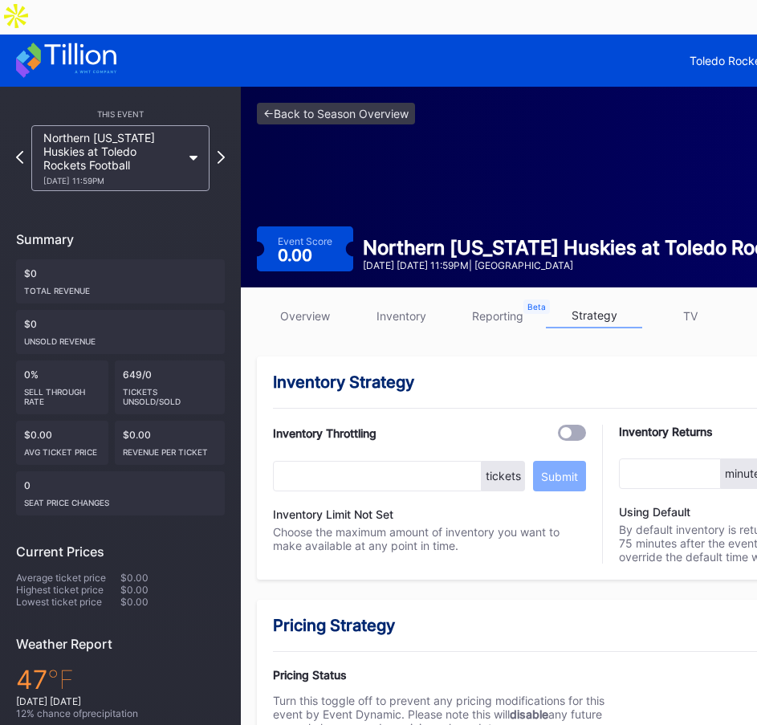
scroll to position [161, 0]
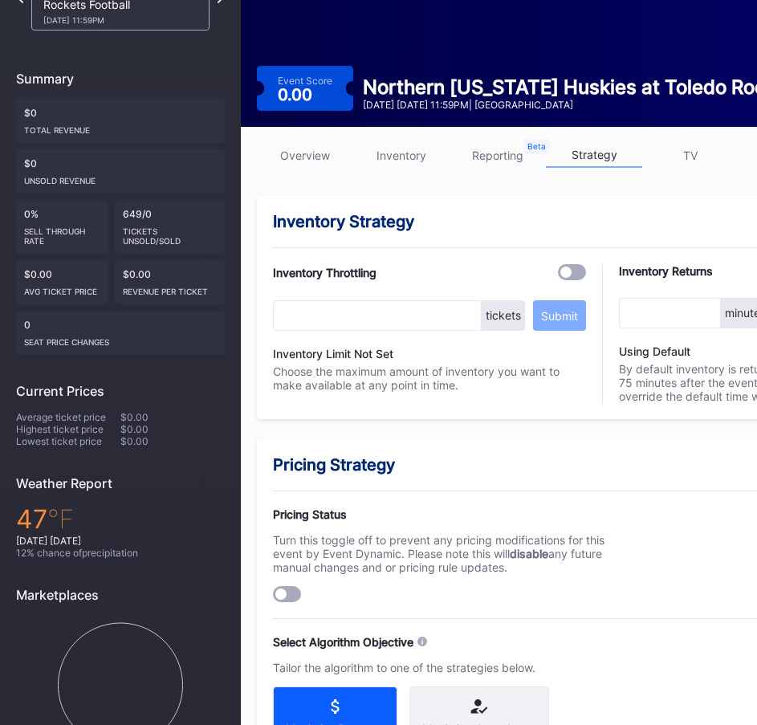
click at [285, 588] on div at bounding box center [280, 593] width 11 height 11
click at [457, 686] on div "Maximize Attendance" at bounding box center [479, 717] width 140 height 62
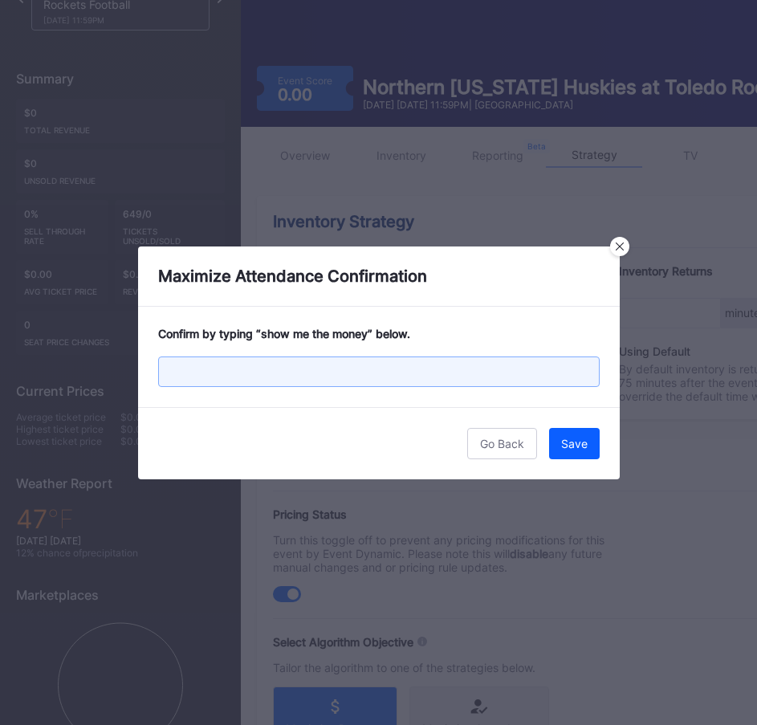
click at [286, 368] on input "text" at bounding box center [379, 371] width 442 height 31
type input "show me the money"
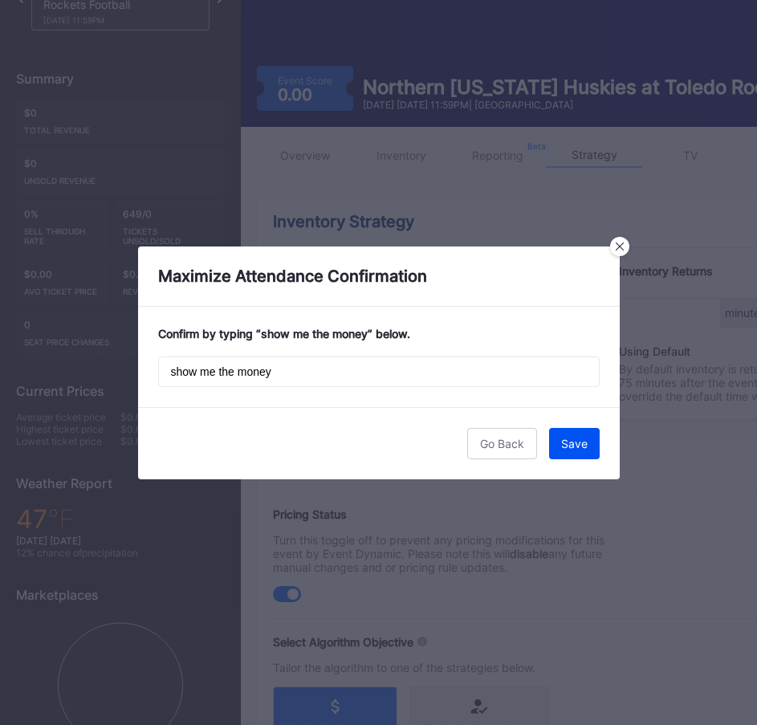
click at [584, 445] on div "Save" at bounding box center [574, 444] width 26 height 14
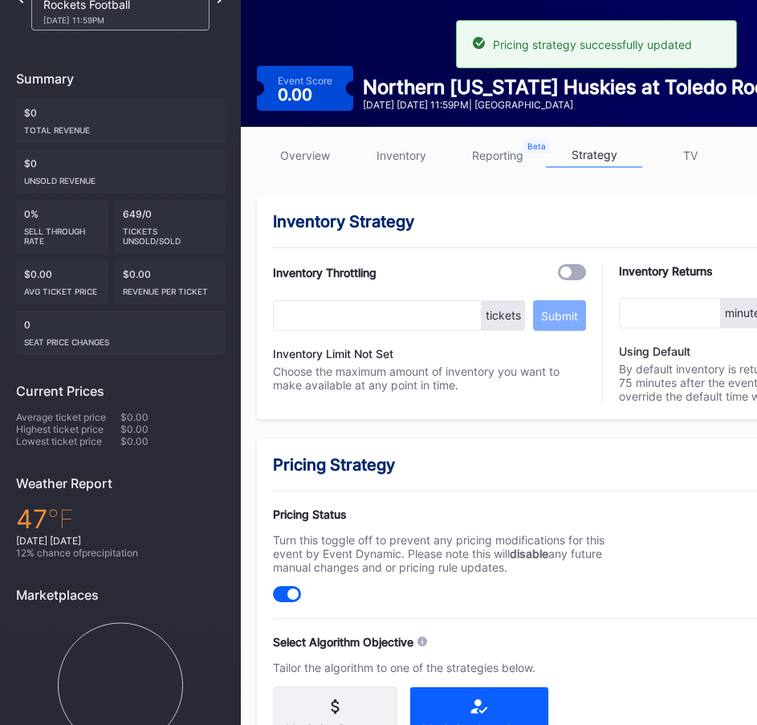
click at [680, 511] on div "Pricing Status Turn this toggle off to prevent any pricing modifications for th…" at bounding box center [602, 554] width 658 height 95
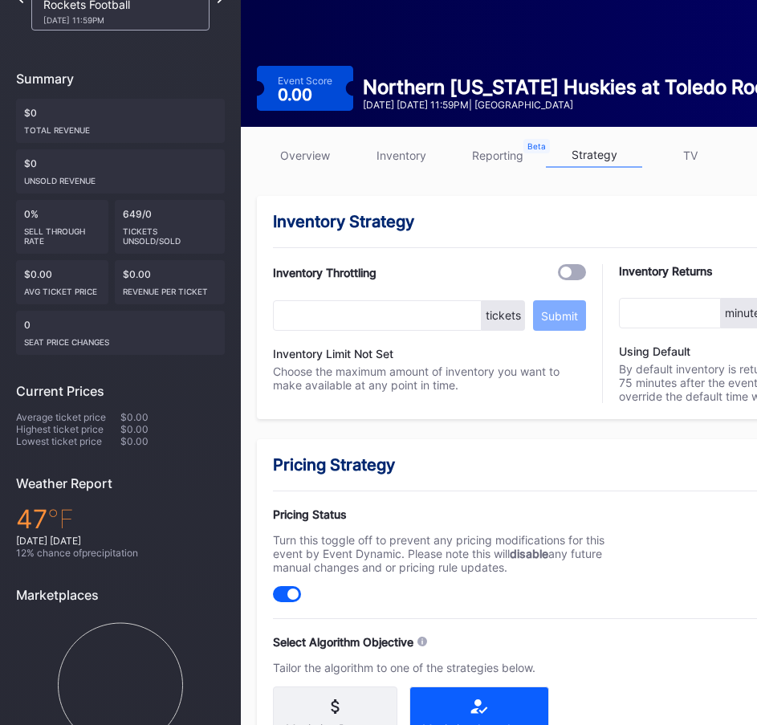
click at [413, 143] on link "inventory" at bounding box center [401, 155] width 96 height 25
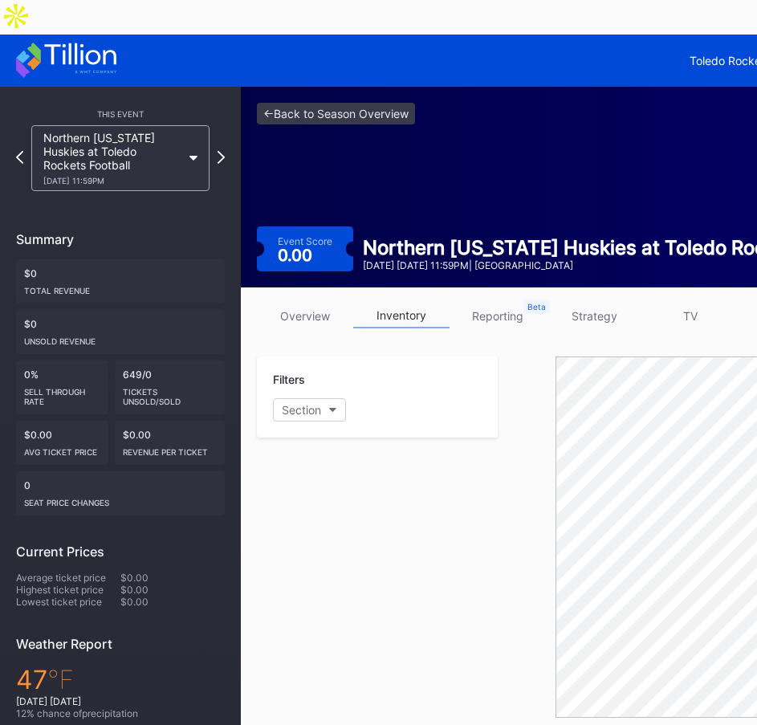
click at [198, 125] on div "Northern [US_STATE] Huskies at Toledo Rockets Football [DATE] 11:59PM" at bounding box center [120, 158] width 178 height 66
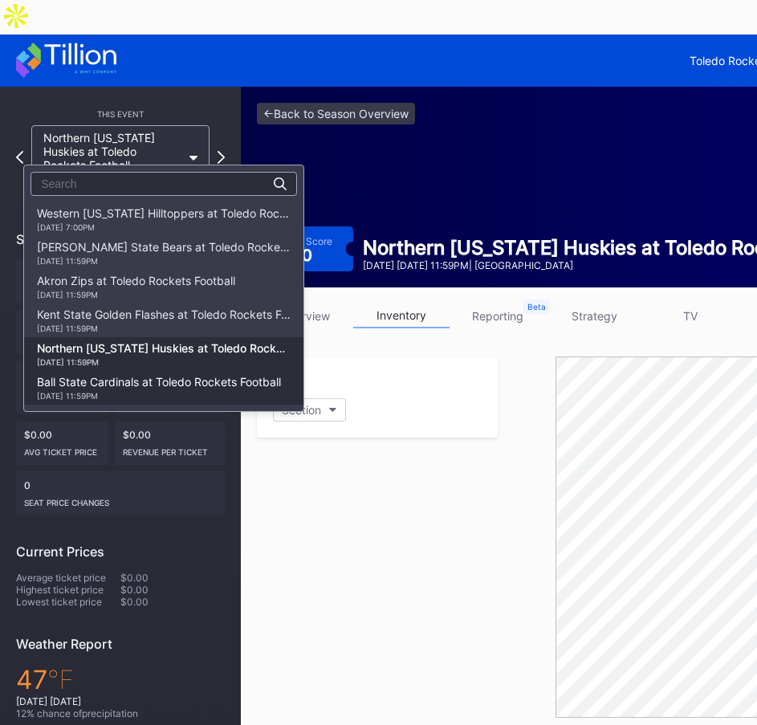
click at [133, 384] on div "Ball State Cardinals at Toledo Rockets Football [DATE] 11:59PM" at bounding box center [159, 388] width 244 height 26
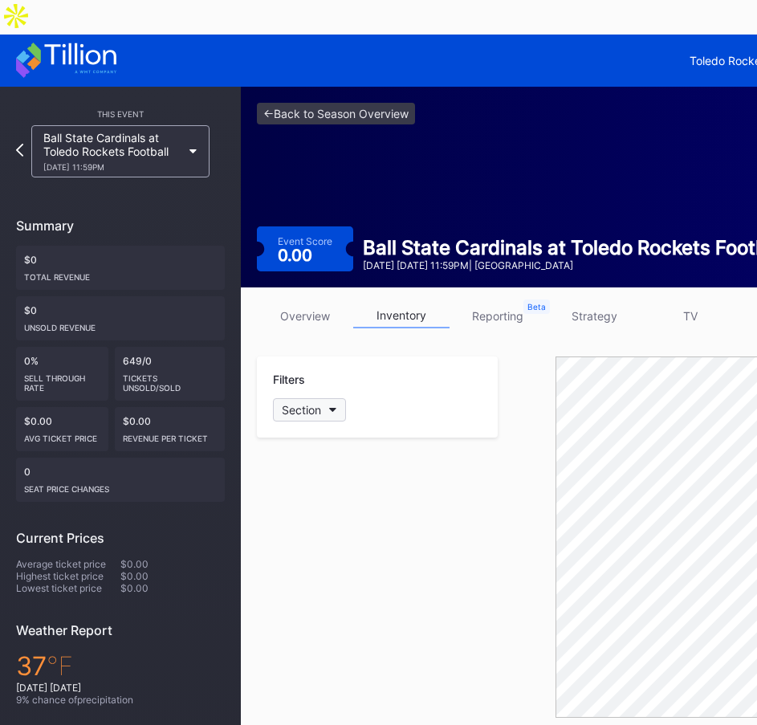
click at [317, 403] on div "Section" at bounding box center [301, 410] width 39 height 14
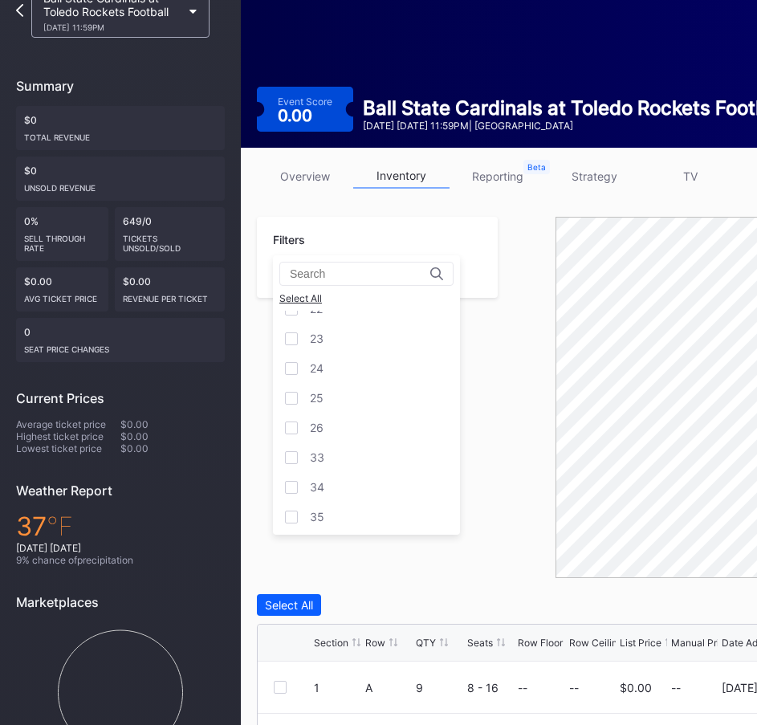
scroll to position [241, 0]
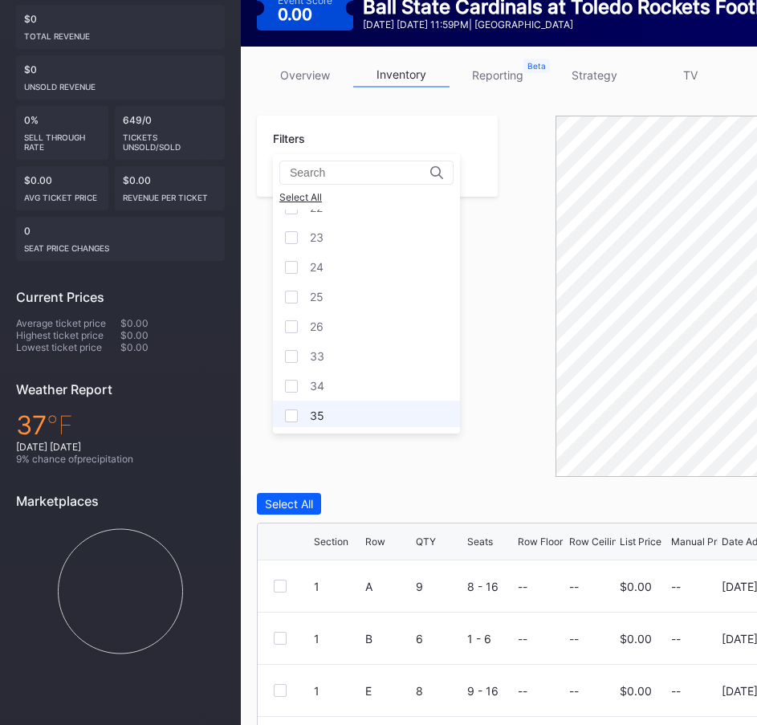
click at [296, 416] on div at bounding box center [291, 415] width 13 height 13
click at [299, 391] on div "34" at bounding box center [366, 386] width 187 height 30
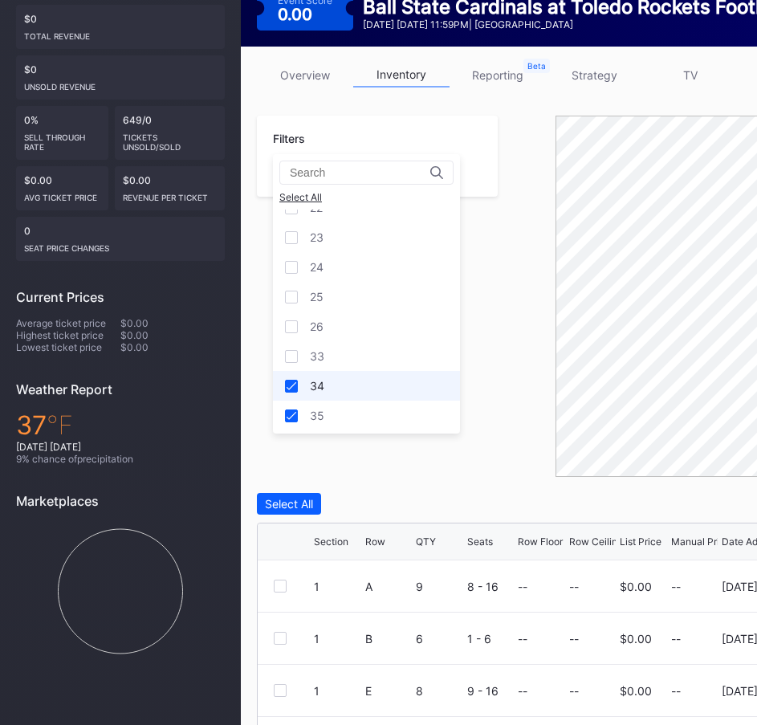
drag, startPoint x: 295, startPoint y: 361, endPoint x: 357, endPoint y: 376, distance: 64.4
click at [295, 360] on div at bounding box center [291, 356] width 13 height 13
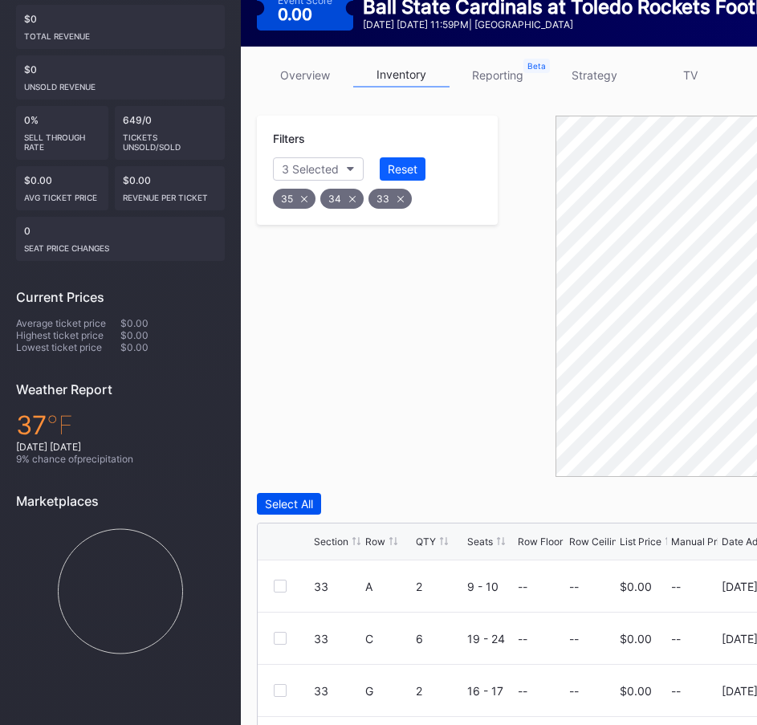
click at [292, 497] on div "Select All" at bounding box center [289, 504] width 48 height 14
click at [412, 497] on div "Edit 20 Rows" at bounding box center [388, 504] width 68 height 14
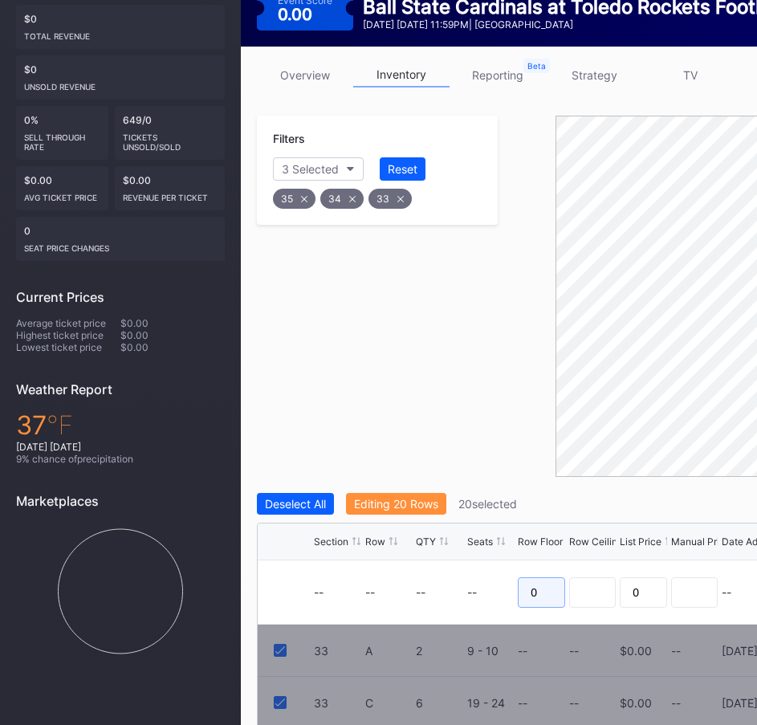
drag, startPoint x: 538, startPoint y: 558, endPoint x: 514, endPoint y: 556, distance: 24.2
click at [519, 577] on input "0" at bounding box center [541, 592] width 47 height 31
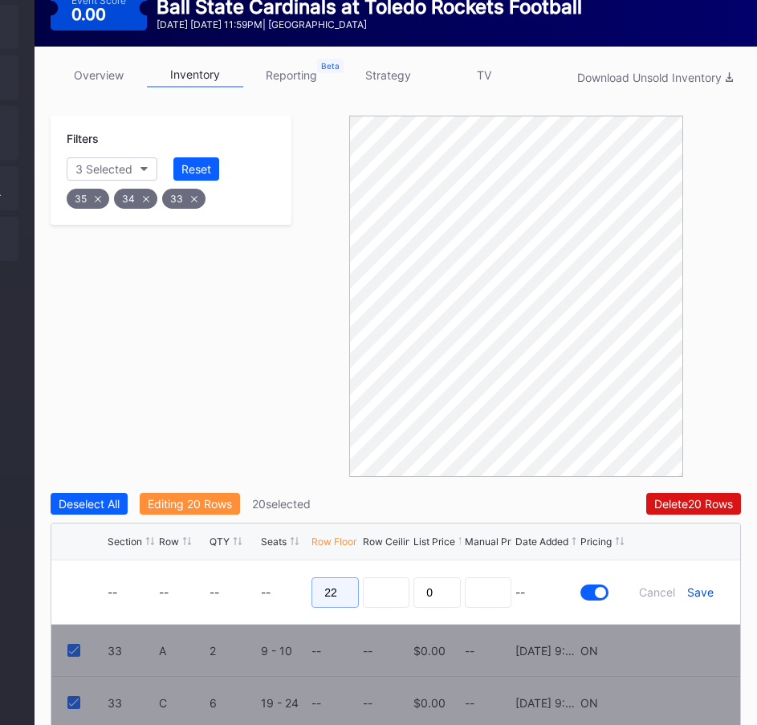
type input "22"
click at [698, 585] on div "Save" at bounding box center [700, 592] width 26 height 14
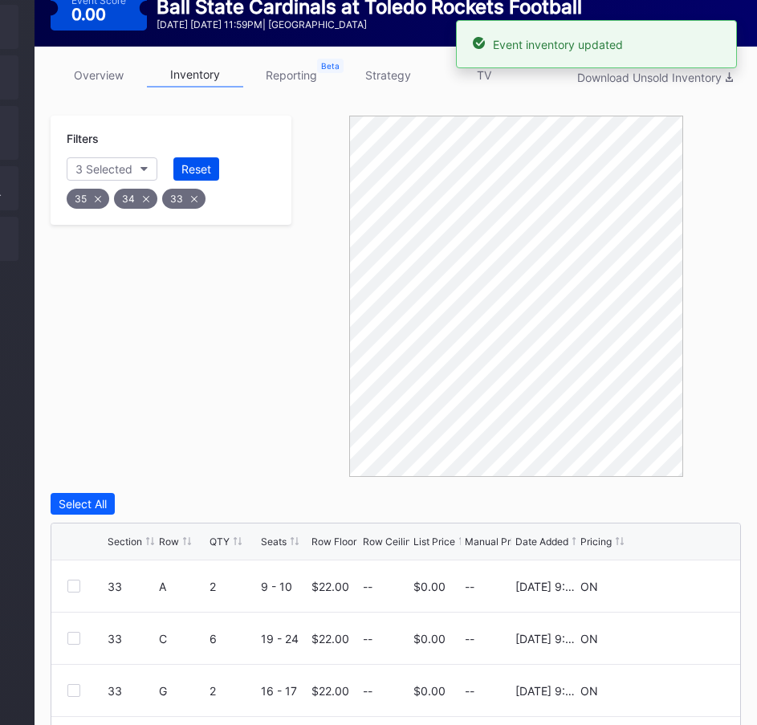
click at [201, 162] on div "Reset" at bounding box center [196, 169] width 30 height 14
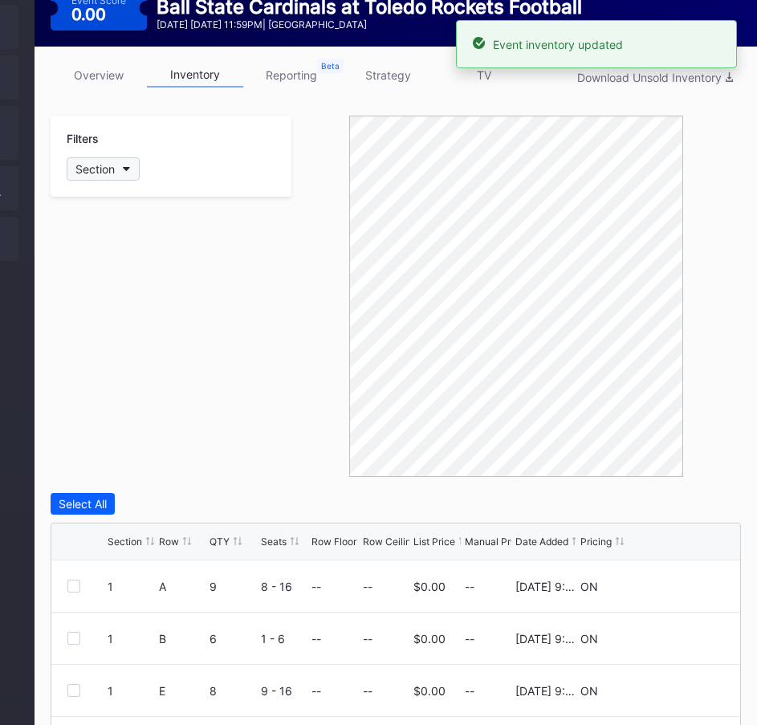
click at [117, 157] on button "Section" at bounding box center [103, 168] width 73 height 23
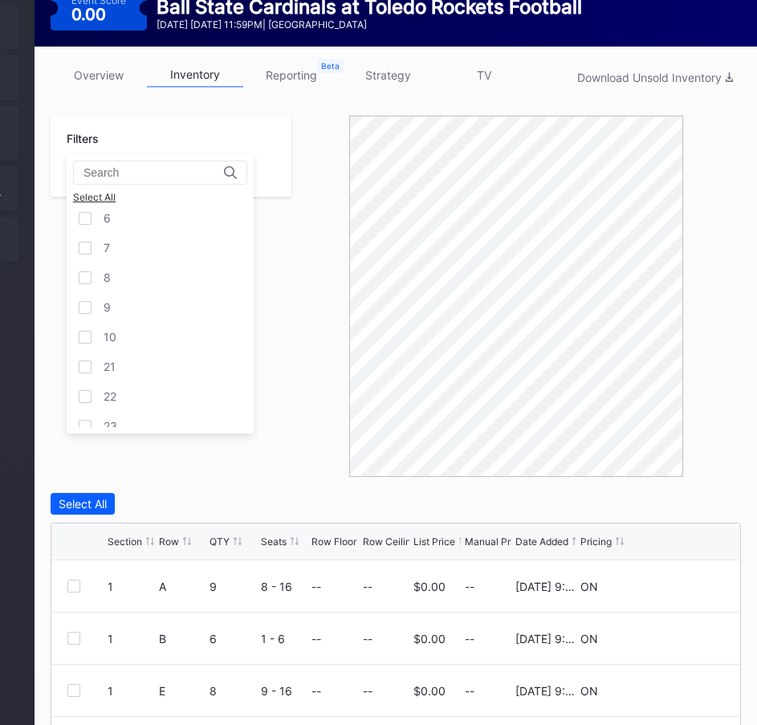
scroll to position [314, 0]
click at [104, 320] on div "26" at bounding box center [111, 326] width 14 height 14
drag, startPoint x: 104, startPoint y: 303, endPoint x: 108, endPoint y: 275, distance: 28.3
click at [104, 300] on div "25" at bounding box center [111, 297] width 14 height 14
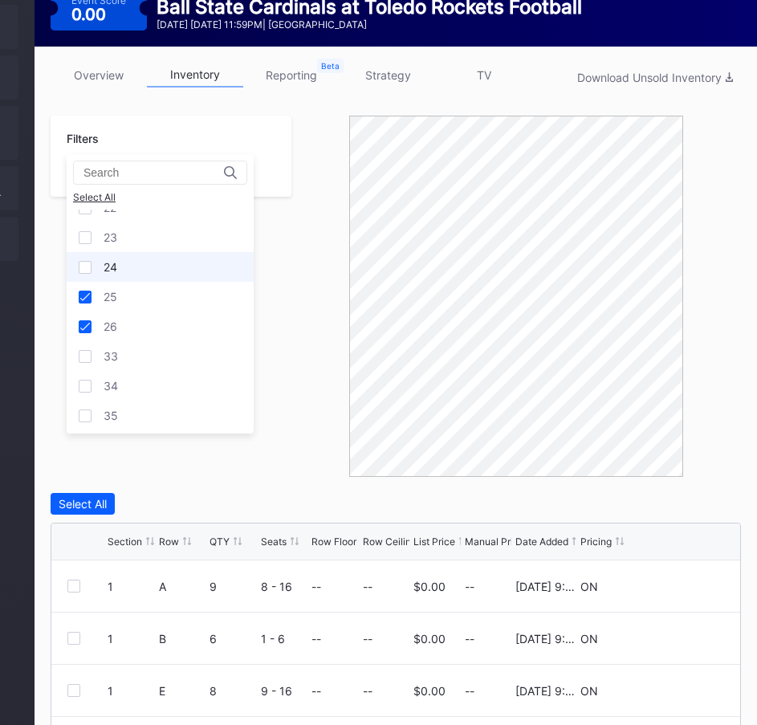
drag, startPoint x: 108, startPoint y: 271, endPoint x: 108, endPoint y: 262, distance: 8.9
click at [108, 270] on div "24" at bounding box center [111, 267] width 14 height 14
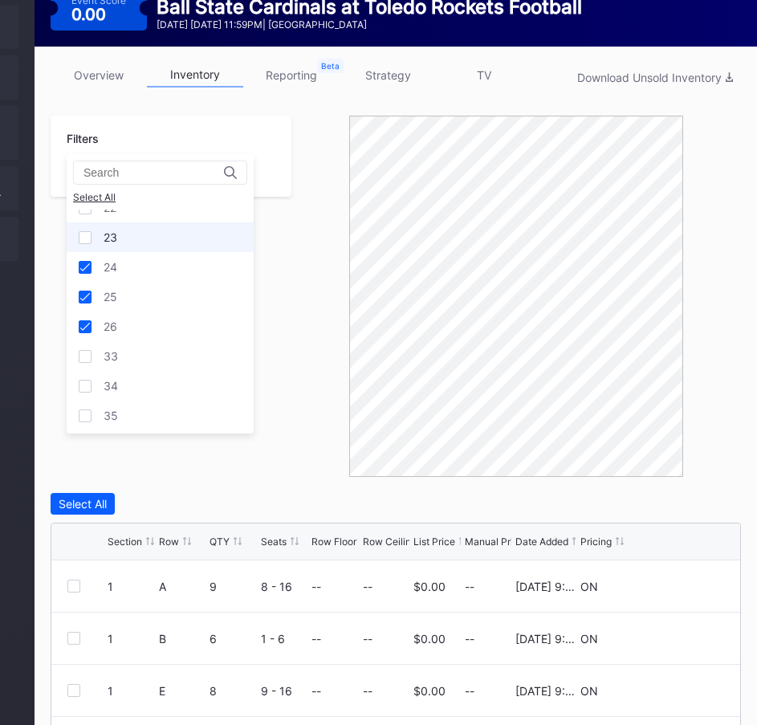
click at [112, 241] on div "23" at bounding box center [111, 237] width 14 height 14
click at [112, 214] on div "22" at bounding box center [160, 208] width 187 height 30
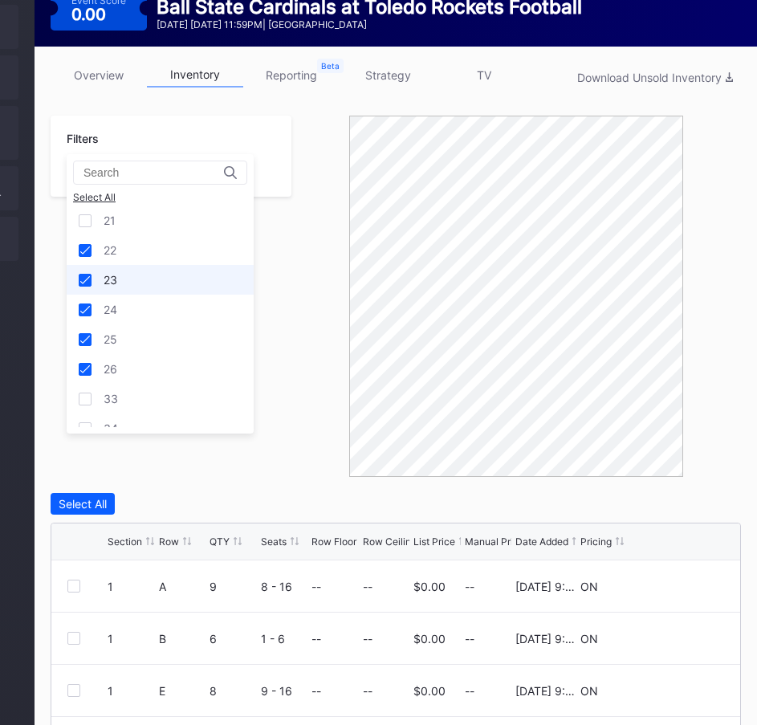
scroll to position [234, 0]
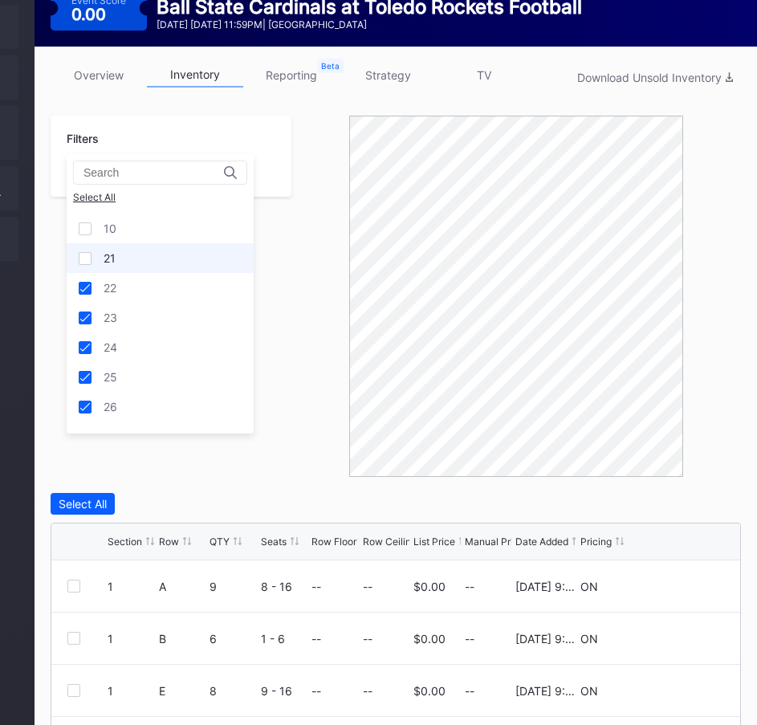
click at [109, 261] on div "21" at bounding box center [110, 258] width 12 height 14
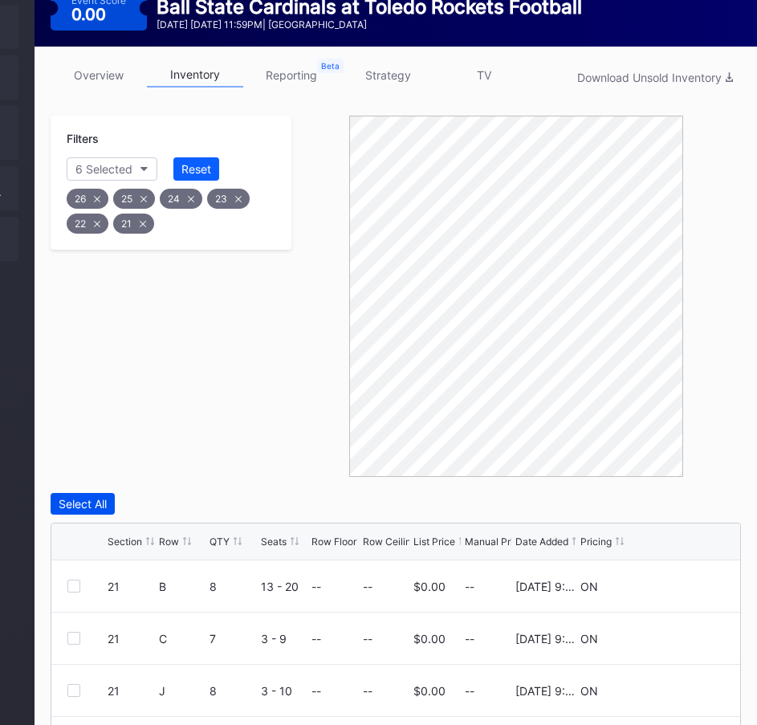
click at [72, 497] on div "Select All" at bounding box center [83, 504] width 48 height 14
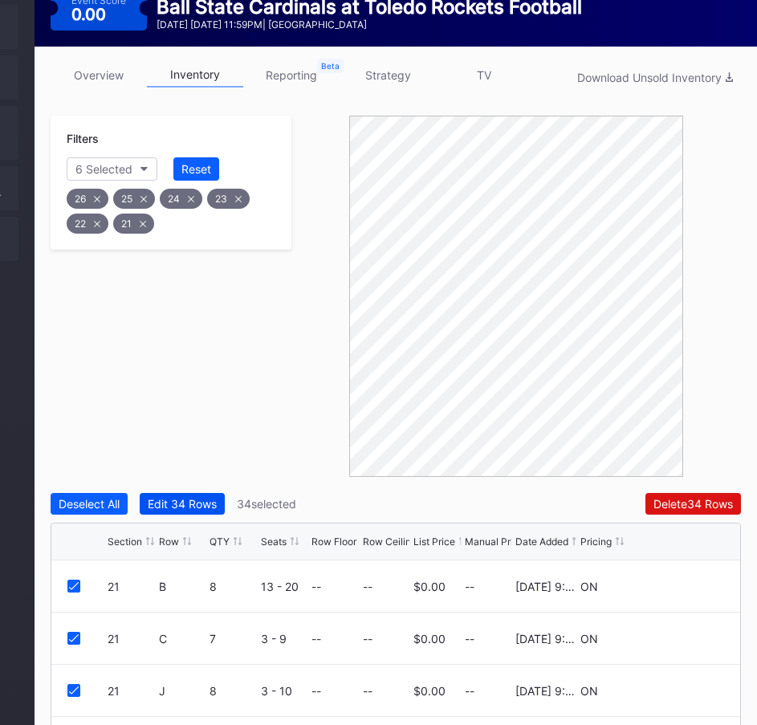
click at [189, 497] on div "Edit 34 Rows" at bounding box center [182, 504] width 69 height 14
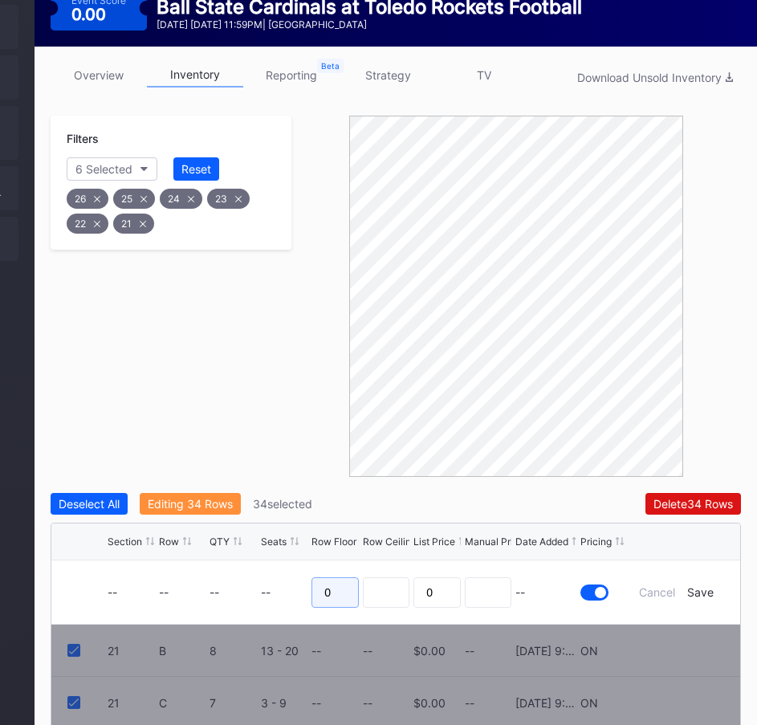
drag, startPoint x: 332, startPoint y: 556, endPoint x: 311, endPoint y: 555, distance: 20.9
click at [313, 577] on input "0" at bounding box center [334, 592] width 47 height 31
type input "26"
click at [265, 409] on div "Filters 6 Selected Reset 26 25 24 23 22 21" at bounding box center [171, 296] width 241 height 361
click at [701, 585] on div "Save" at bounding box center [700, 592] width 26 height 14
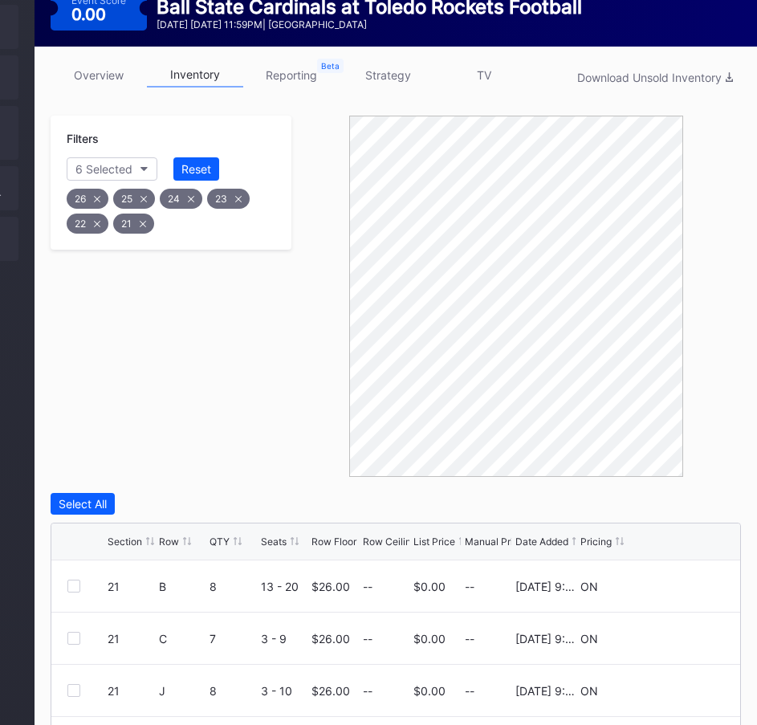
click at [267, 359] on div "Filters 6 Selected Reset 26 25 24 23 22 21" at bounding box center [171, 296] width 241 height 361
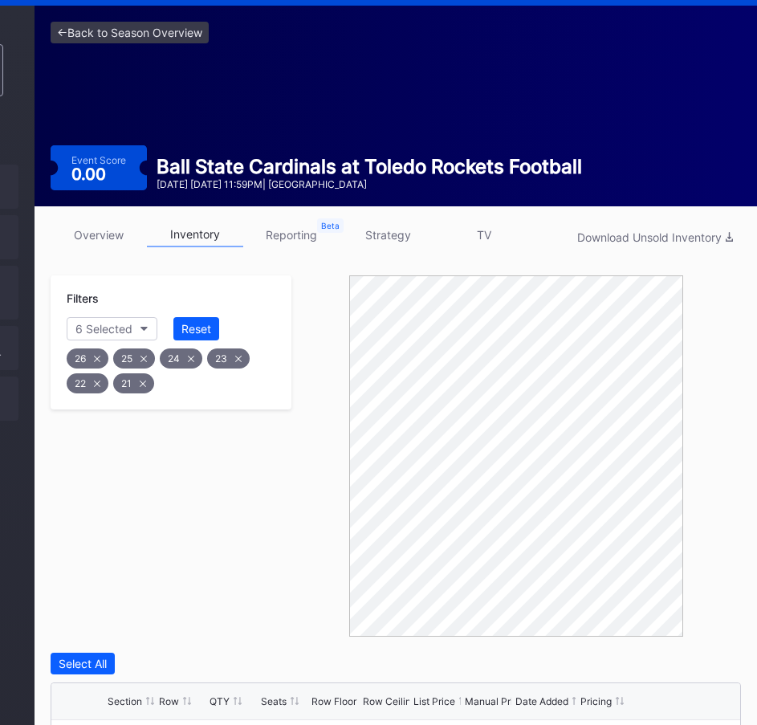
scroll to position [80, 206]
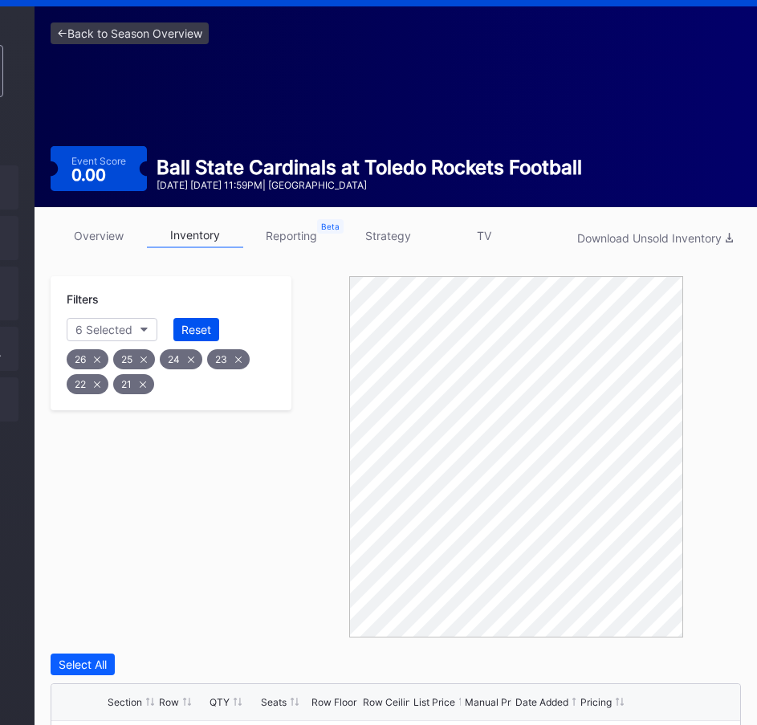
click at [190, 323] on div "Reset" at bounding box center [196, 330] width 30 height 14
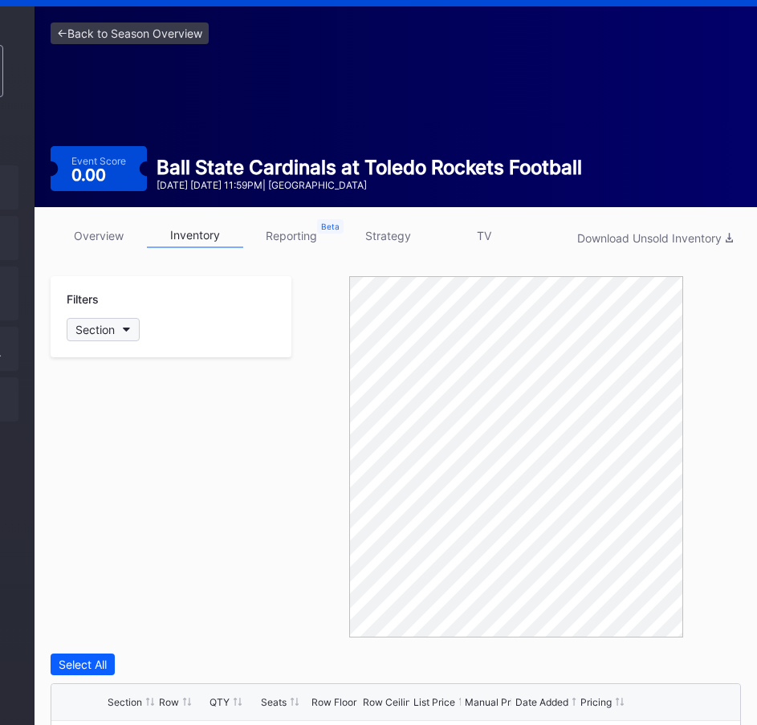
click at [126, 328] on icon "button" at bounding box center [127, 330] width 8 height 5
click at [108, 452] on div "10" at bounding box center [160, 462] width 187 height 30
click at [102, 434] on div "9" at bounding box center [160, 432] width 187 height 30
click at [101, 407] on div "8" at bounding box center [160, 403] width 187 height 30
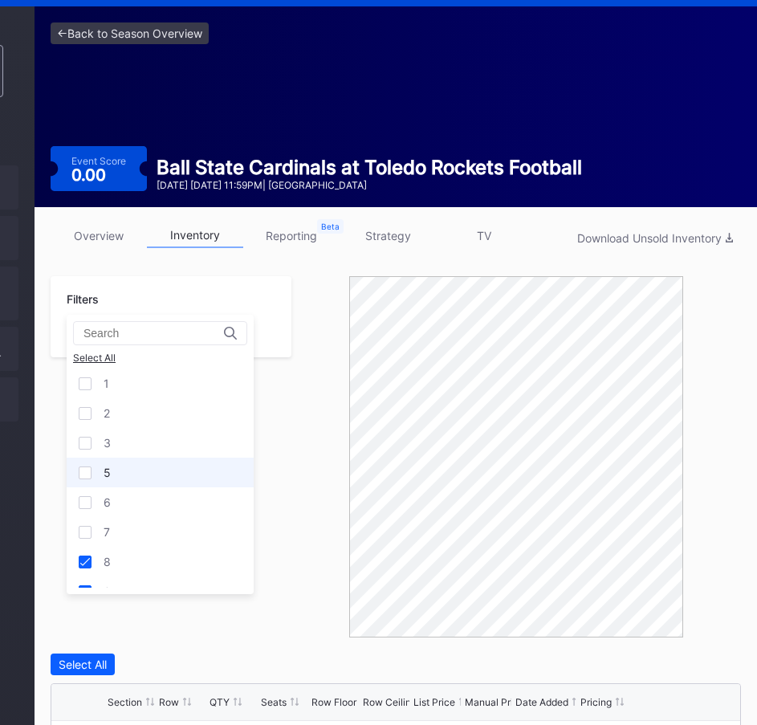
scroll to position [0, 0]
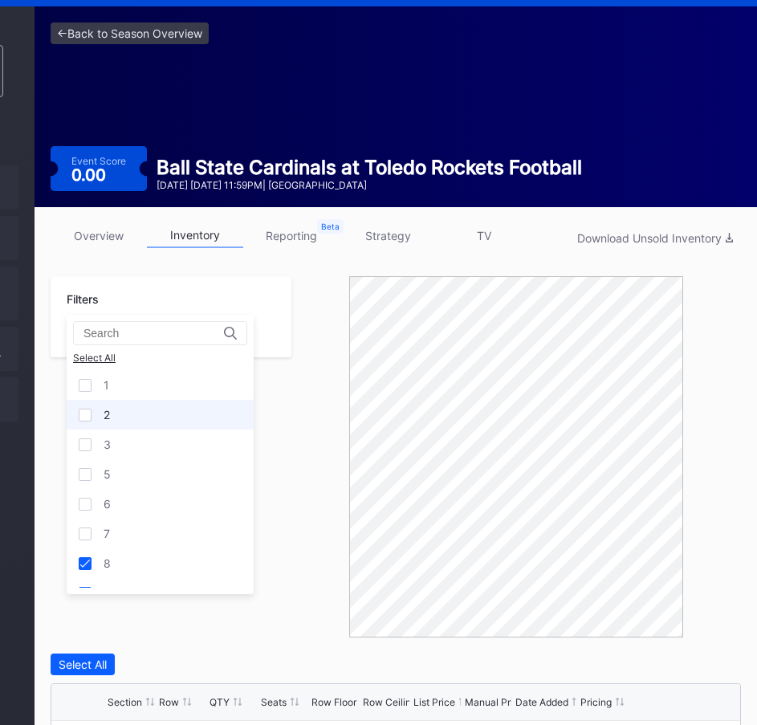
click at [108, 415] on div "2" at bounding box center [107, 415] width 6 height 14
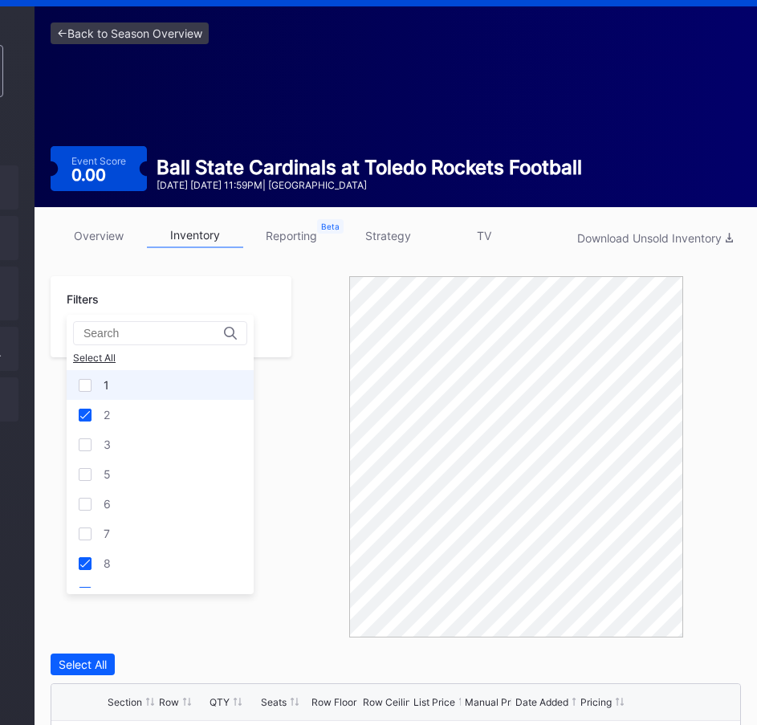
click at [105, 387] on div "1" at bounding box center [107, 385] width 6 height 14
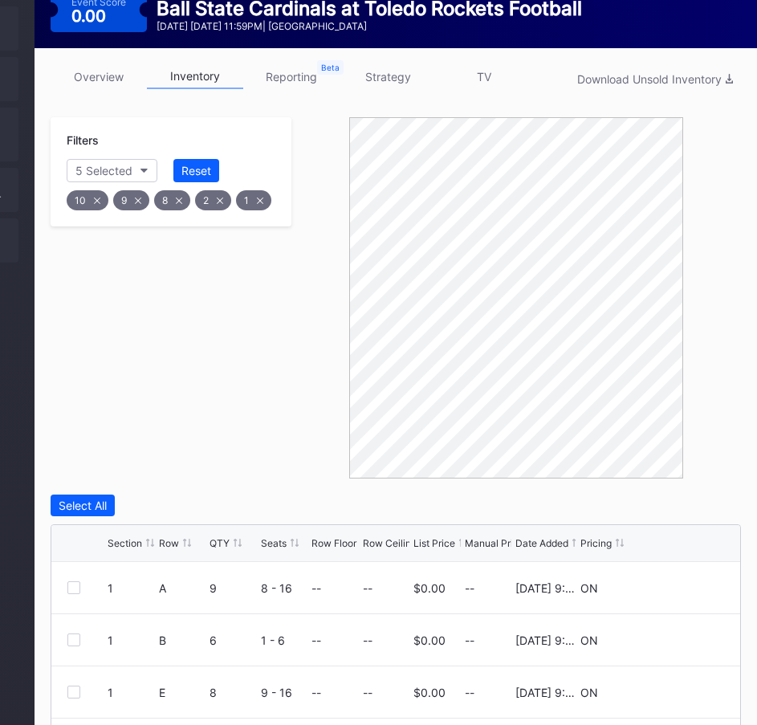
scroll to position [241, 206]
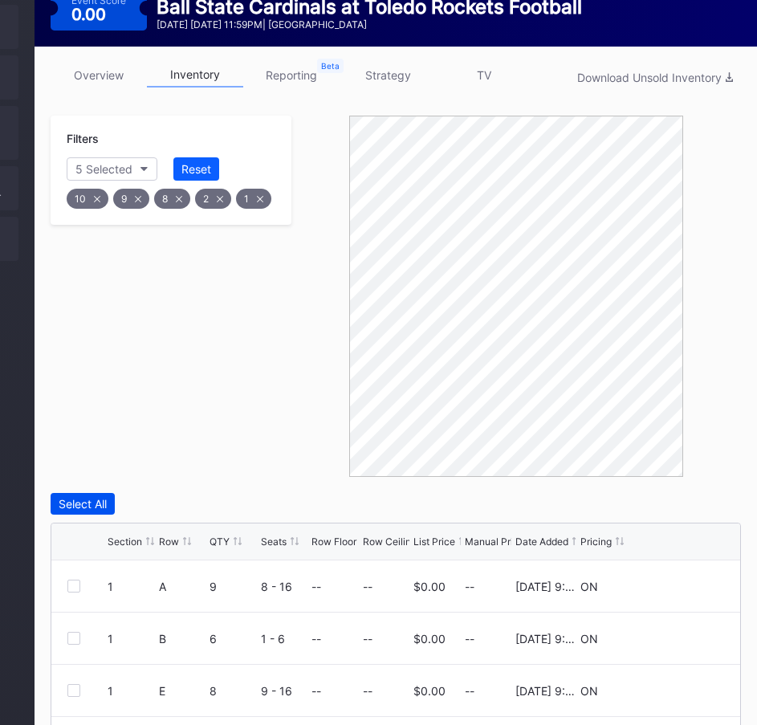
click at [90, 497] on div "Select All" at bounding box center [83, 504] width 48 height 14
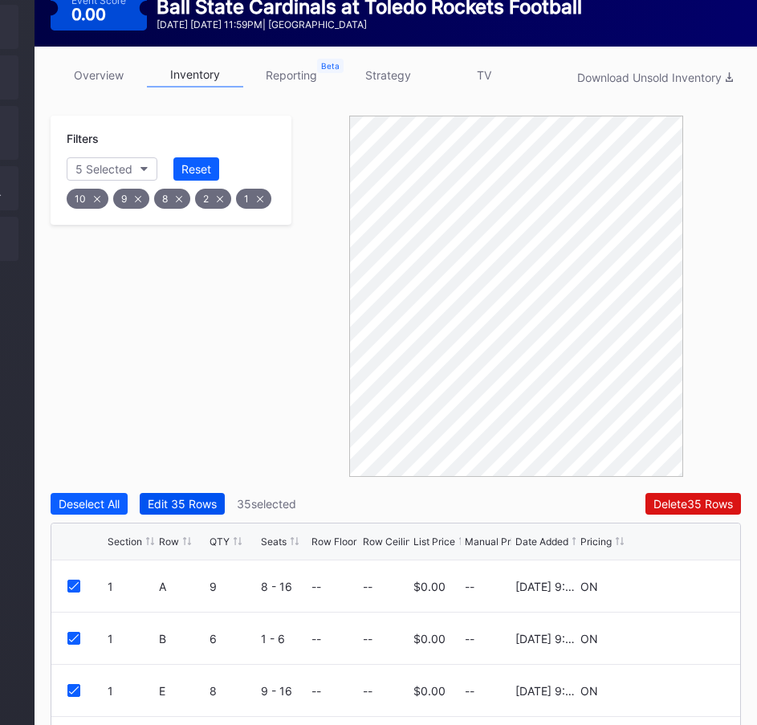
click at [158, 497] on div "Edit 35 Rows" at bounding box center [182, 504] width 69 height 14
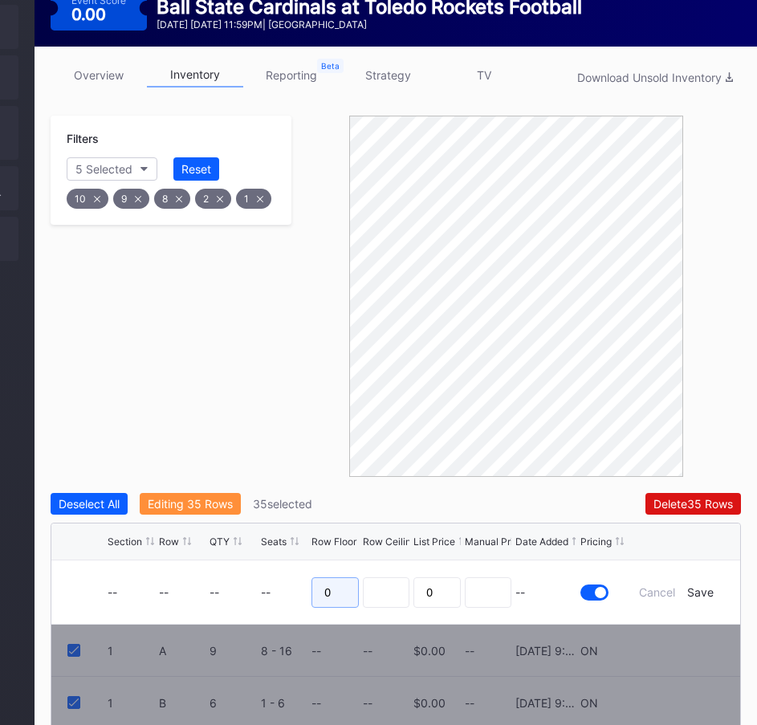
drag, startPoint x: 344, startPoint y: 566, endPoint x: 309, endPoint y: 556, distance: 35.8
click at [309, 560] on form "-- -- -- -- 0 0 -- Cancel Save" at bounding box center [416, 591] width 617 height 63
type input "35"
click at [704, 585] on div "Save" at bounding box center [700, 592] width 26 height 14
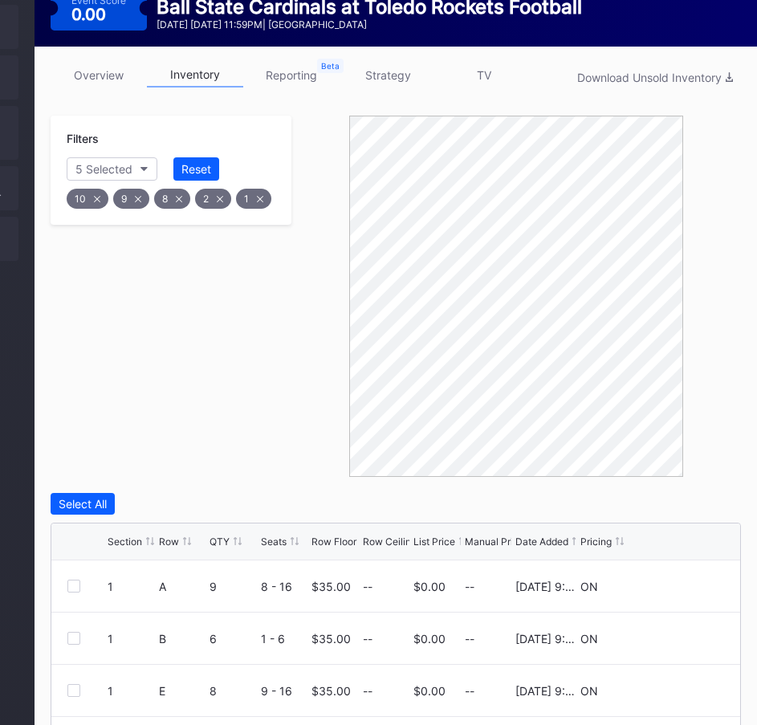
click at [234, 377] on div "Filters 5 Selected Reset 10 9 8 2 1" at bounding box center [171, 296] width 241 height 361
click at [196, 162] on div "Reset" at bounding box center [196, 169] width 30 height 14
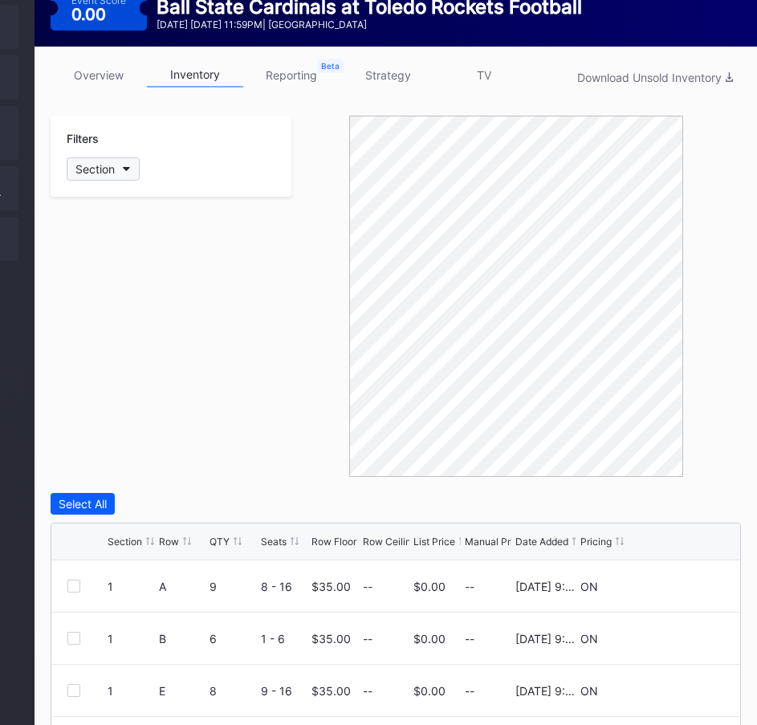
click at [98, 157] on button "Section" at bounding box center [103, 168] width 73 height 23
click at [86, 276] on div "3" at bounding box center [160, 284] width 187 height 30
click at [84, 375] on div at bounding box center [85, 373] width 13 height 13
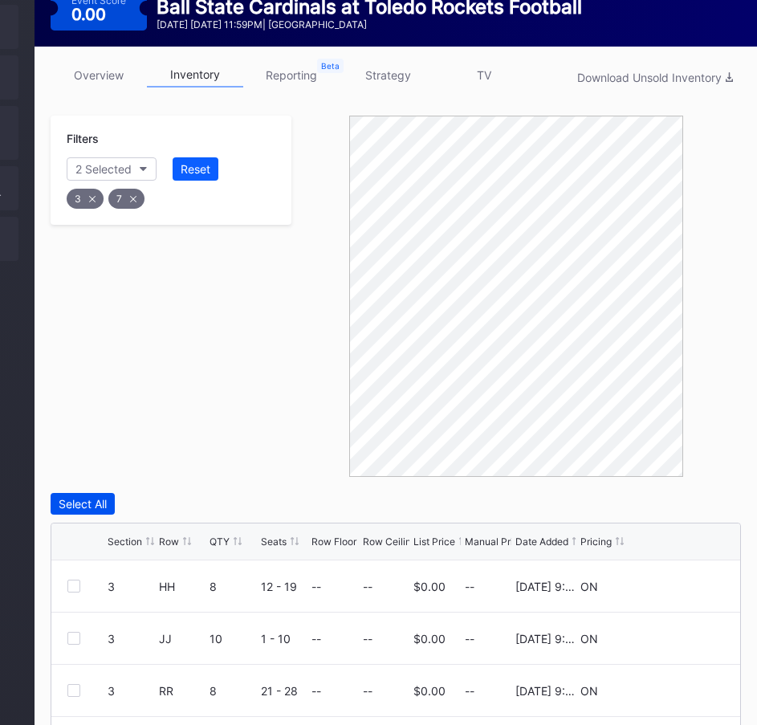
click at [75, 497] on div "Select All" at bounding box center [83, 504] width 48 height 14
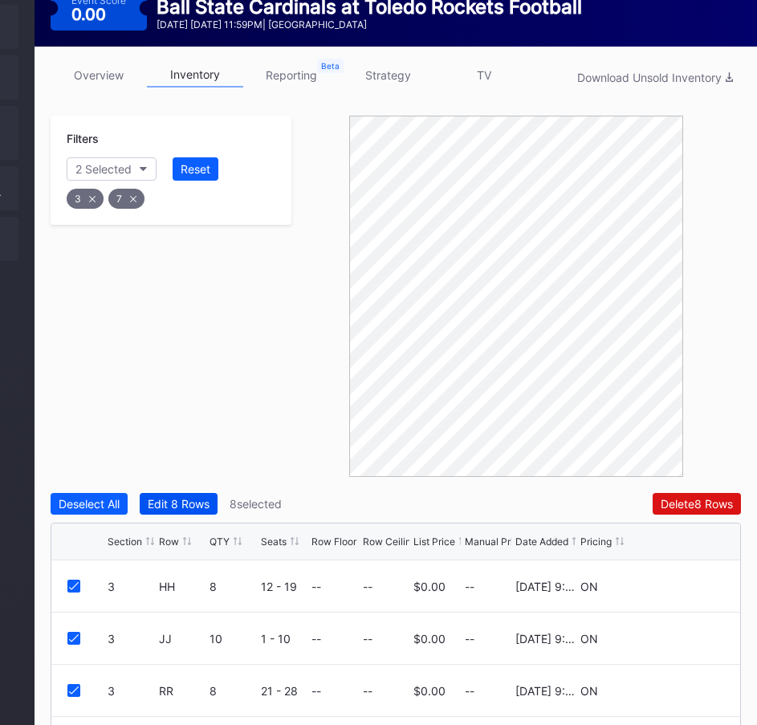
click at [194, 497] on div "Edit 8 Rows" at bounding box center [179, 504] width 62 height 14
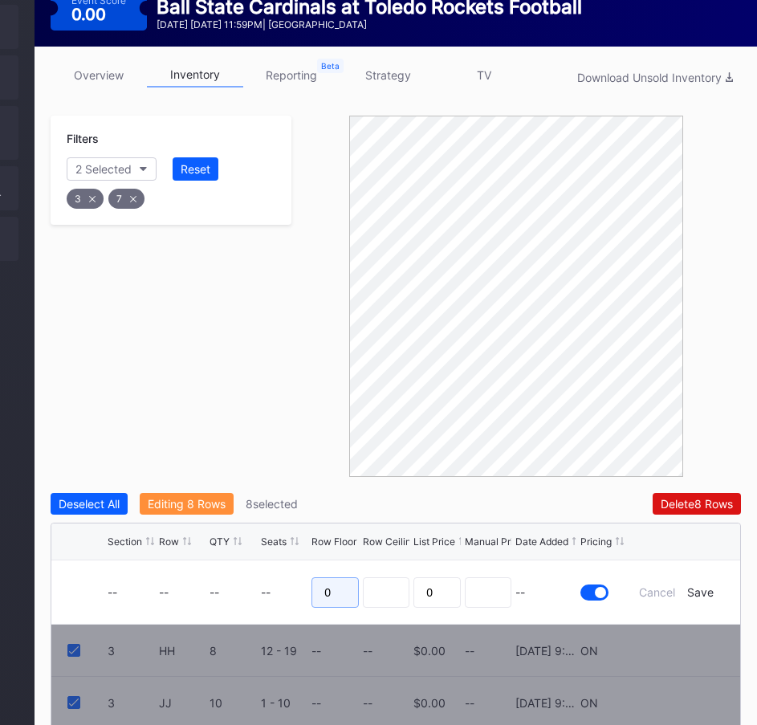
drag, startPoint x: 334, startPoint y: 556, endPoint x: 305, endPoint y: 554, distance: 28.9
click at [305, 560] on form "-- -- -- -- 0 0 -- Cancel Save" at bounding box center [416, 591] width 617 height 63
type input "45"
click at [702, 585] on div "Save" at bounding box center [700, 592] width 26 height 14
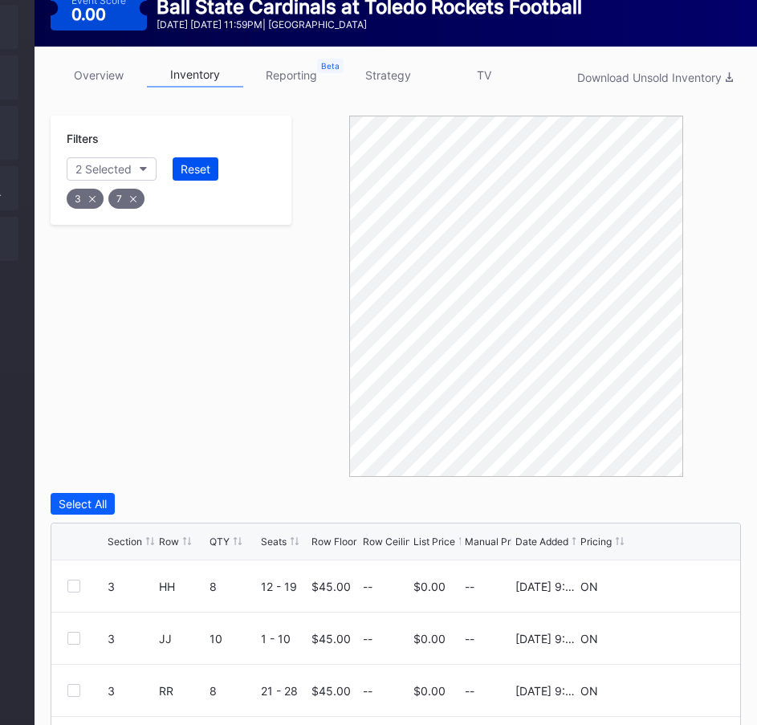
click at [210, 162] on div "Reset" at bounding box center [196, 169] width 30 height 14
click at [132, 157] on button "Section" at bounding box center [103, 168] width 73 height 23
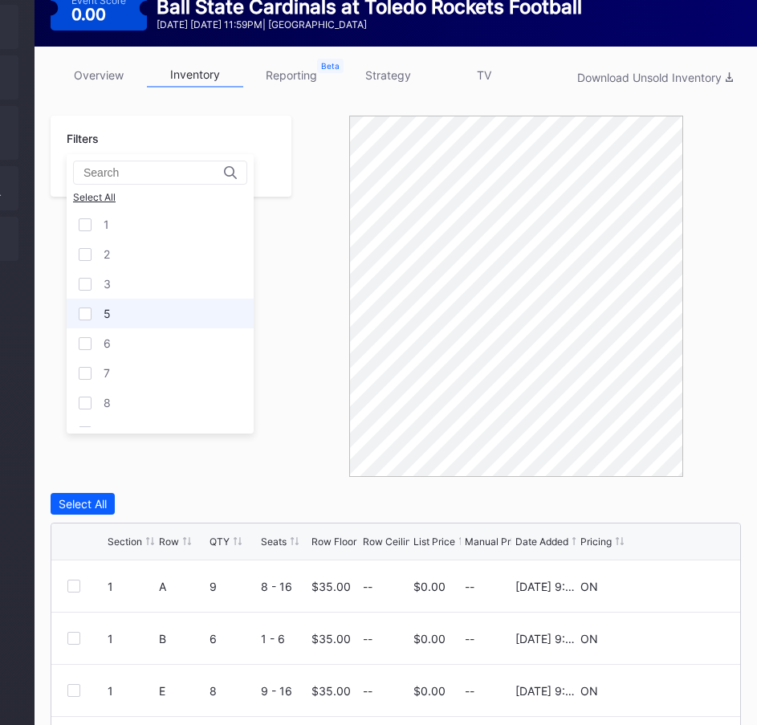
drag, startPoint x: 87, startPoint y: 305, endPoint x: 85, endPoint y: 337, distance: 32.2
click at [87, 306] on div "5" at bounding box center [160, 314] width 187 height 30
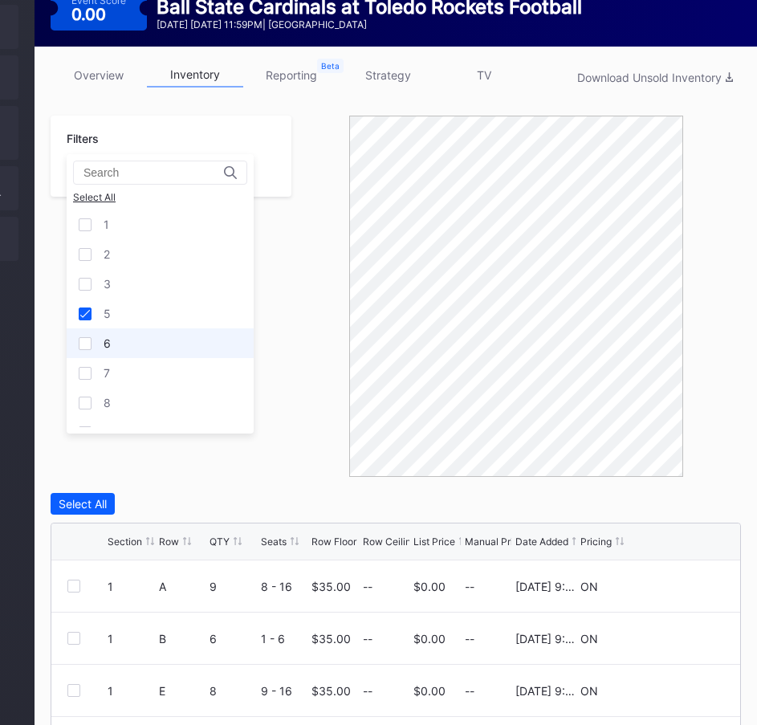
click at [86, 348] on div at bounding box center [85, 343] width 13 height 13
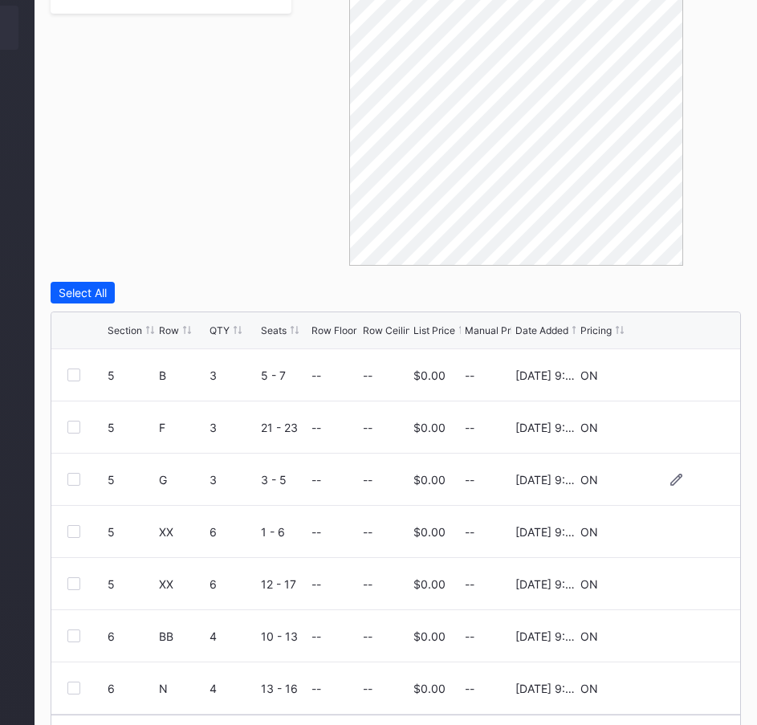
scroll to position [463, 206]
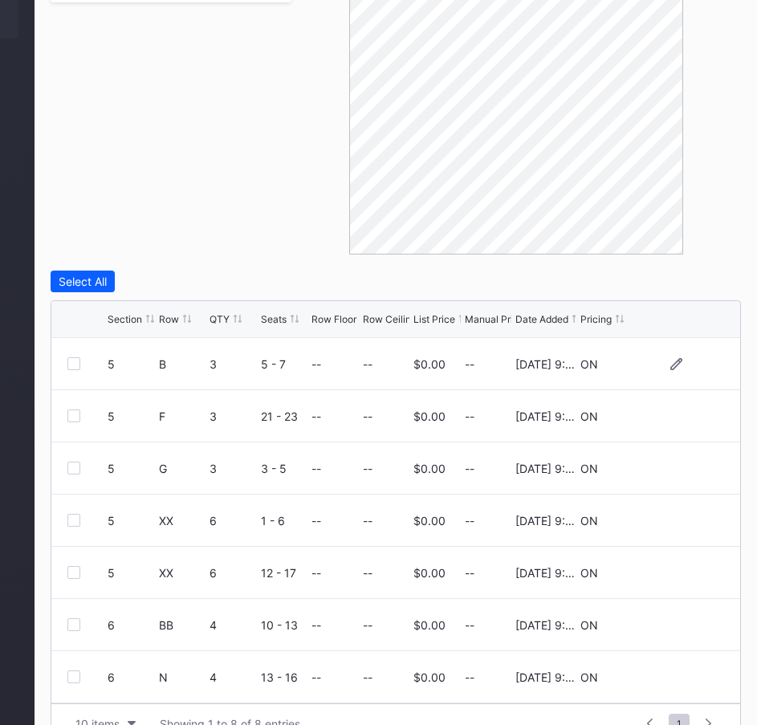
click at [70, 357] on div at bounding box center [73, 363] width 13 height 13
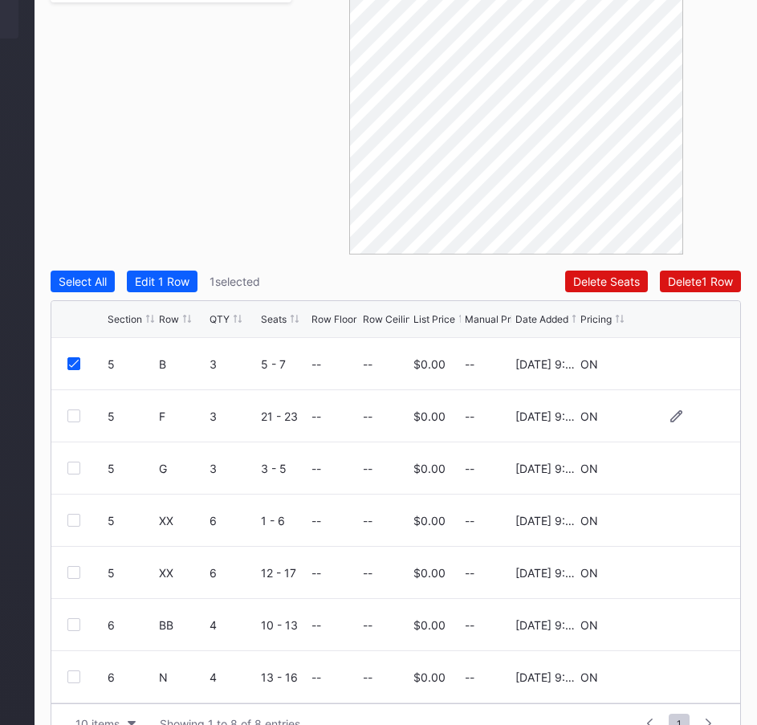
click at [71, 409] on div at bounding box center [73, 415] width 13 height 13
click at [74, 442] on div "5 G 3 3 - 5 -- -- $0.00 -- [DATE] 9:05PM ON" at bounding box center [395, 468] width 689 height 52
drag, startPoint x: 73, startPoint y: 429, endPoint x: 79, endPoint y: 489, distance: 60.5
click at [73, 462] on div at bounding box center [73, 468] width 13 height 13
click at [72, 514] on div at bounding box center [73, 520] width 13 height 13
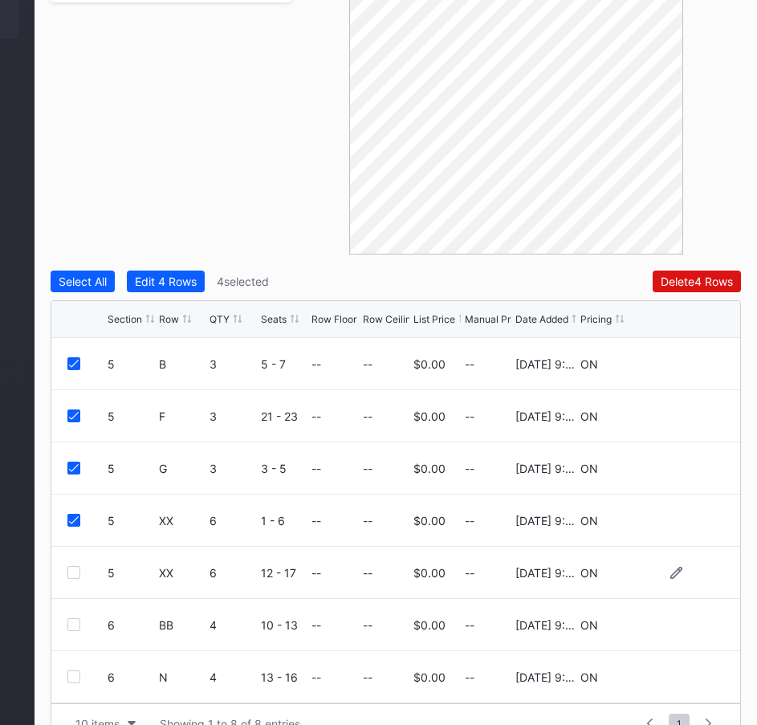
click at [71, 566] on div at bounding box center [73, 572] width 13 height 13
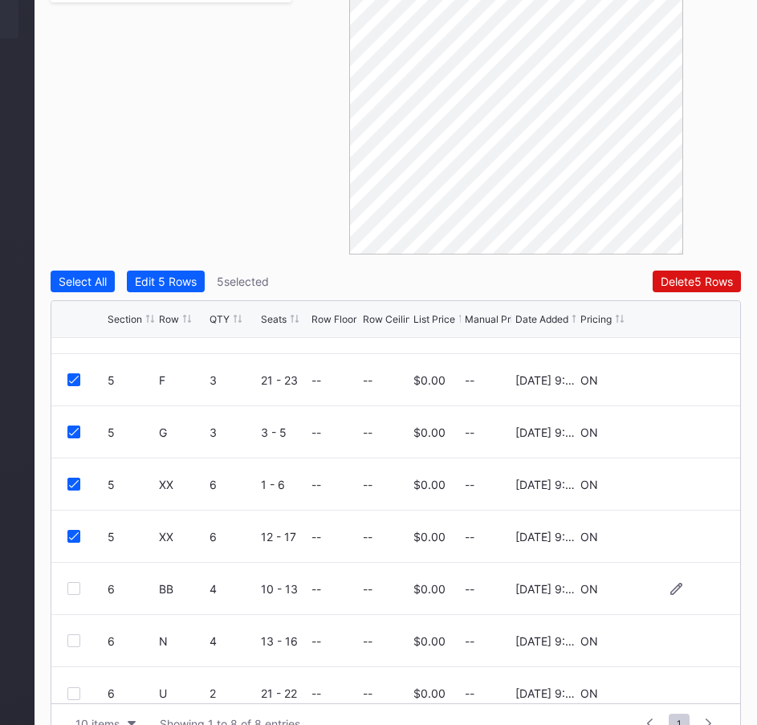
scroll to position [52, 0]
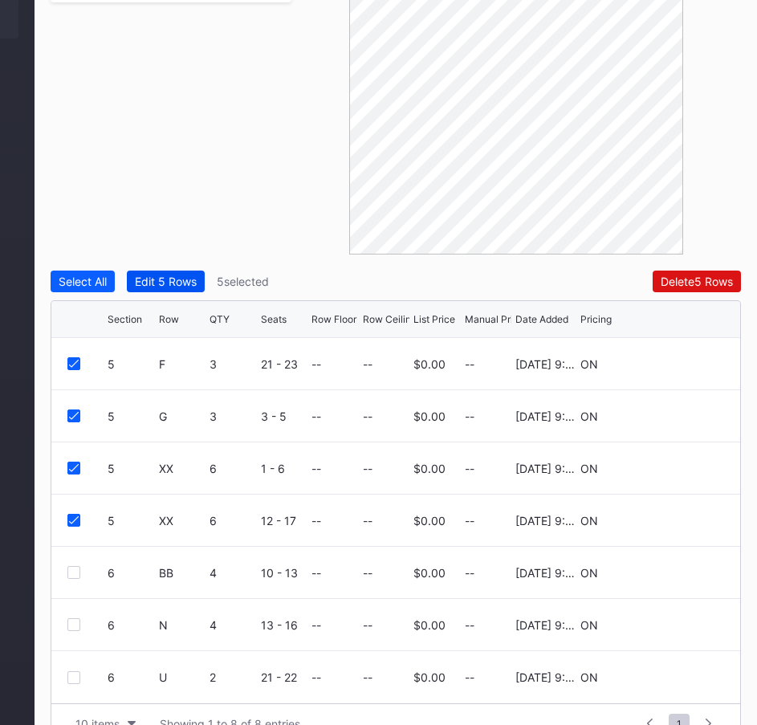
click at [177, 275] on div "Edit 5 Rows" at bounding box center [166, 282] width 62 height 14
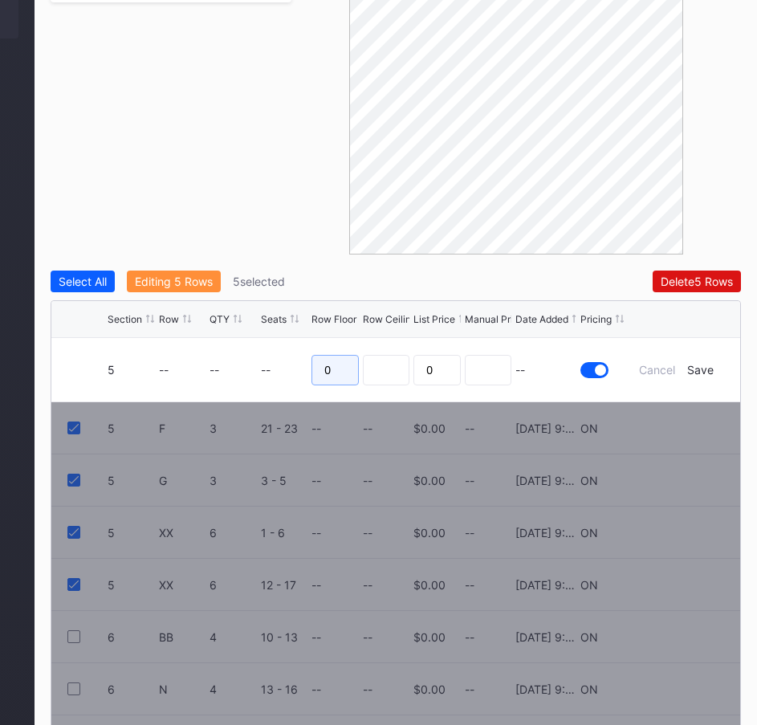
drag, startPoint x: 335, startPoint y: 330, endPoint x: 314, endPoint y: 330, distance: 20.9
click at [314, 355] on input "0" at bounding box center [334, 370] width 47 height 31
type input "47"
click at [696, 363] on div "Save" at bounding box center [700, 370] width 26 height 14
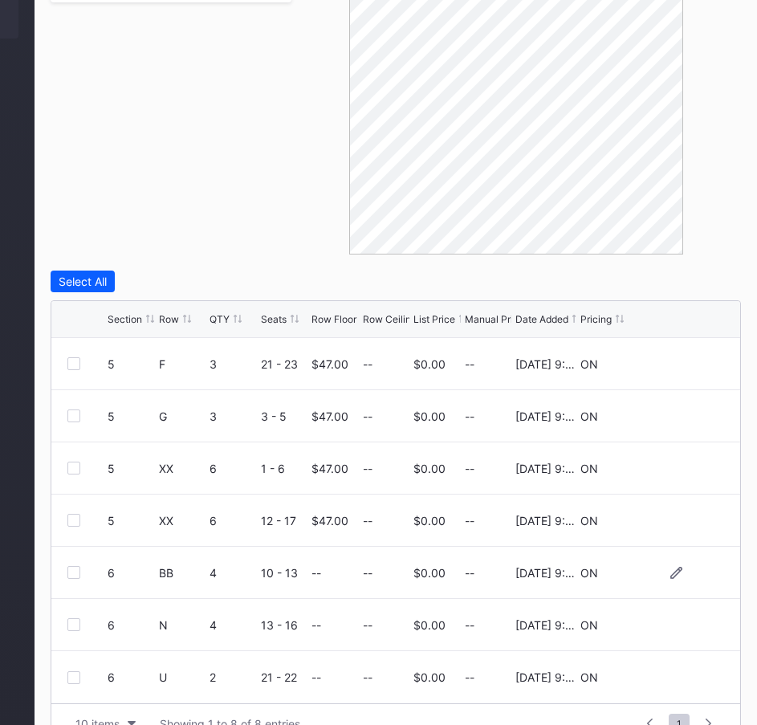
drag, startPoint x: 84, startPoint y: 536, endPoint x: 71, endPoint y: 541, distance: 13.7
click at [82, 566] on div at bounding box center [87, 572] width 40 height 13
click at [66, 547] on div "6 BB 4 10 - 13 -- -- $0.00 -- [DATE] 9:05PM ON" at bounding box center [395, 573] width 689 height 52
click at [67, 566] on div at bounding box center [73, 572] width 13 height 13
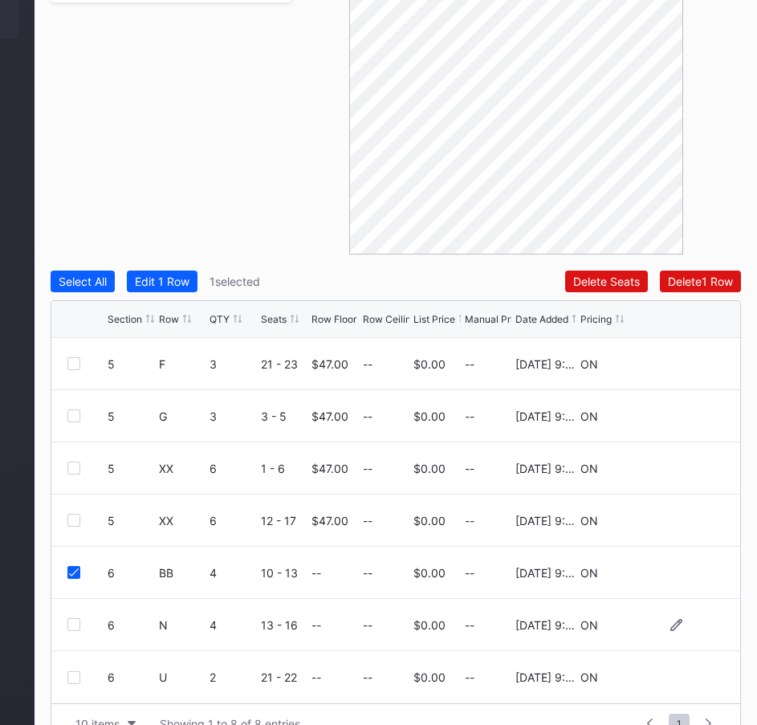
click at [72, 618] on div at bounding box center [73, 624] width 13 height 13
click at [71, 671] on div at bounding box center [73, 677] width 13 height 13
click at [172, 275] on div "Edit 3 Rows" at bounding box center [166, 282] width 62 height 14
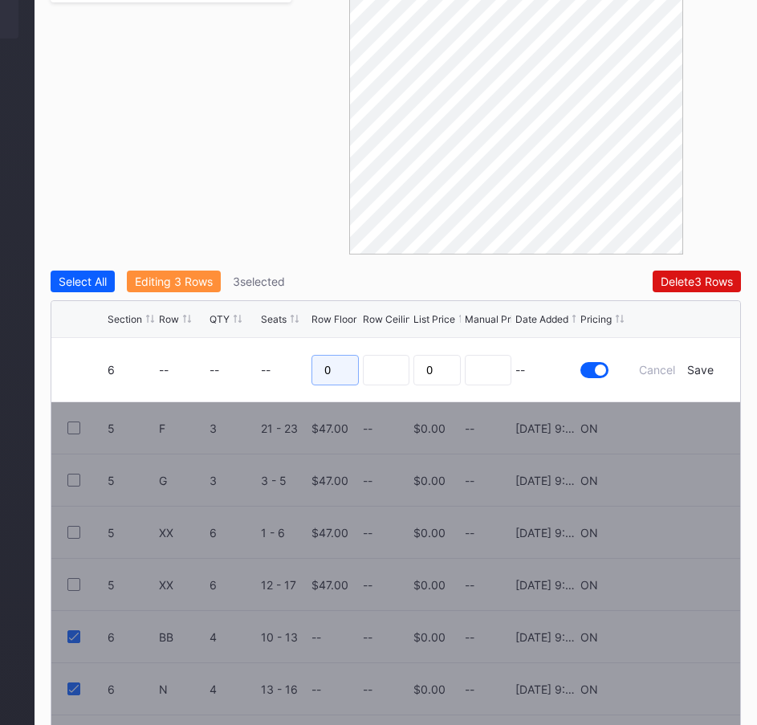
drag, startPoint x: 335, startPoint y: 330, endPoint x: 282, endPoint y: 332, distance: 53.0
click at [274, 338] on form "6 -- -- -- 0 0 -- Cancel Save" at bounding box center [416, 369] width 617 height 63
type input "56"
click at [702, 363] on div "Save" at bounding box center [700, 370] width 26 height 14
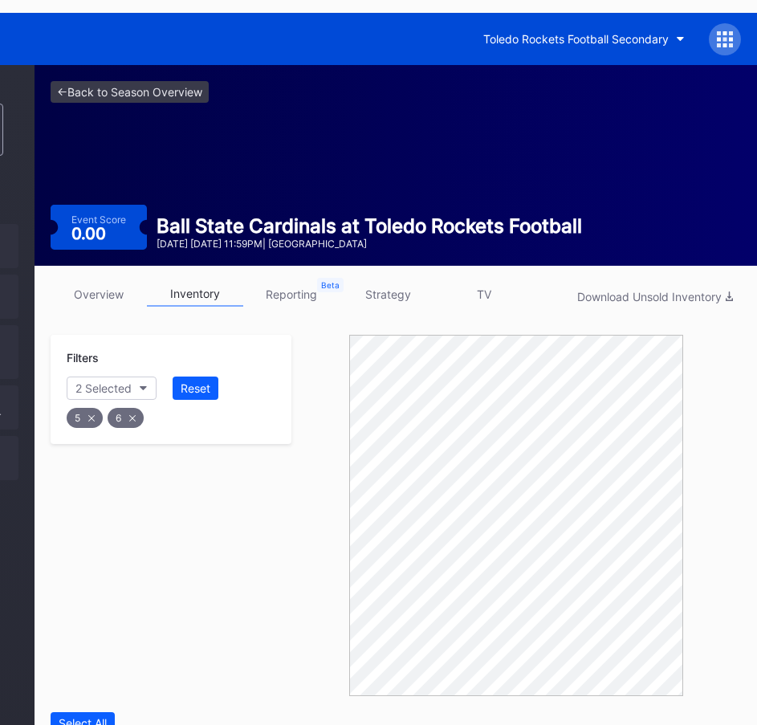
scroll to position [0, 206]
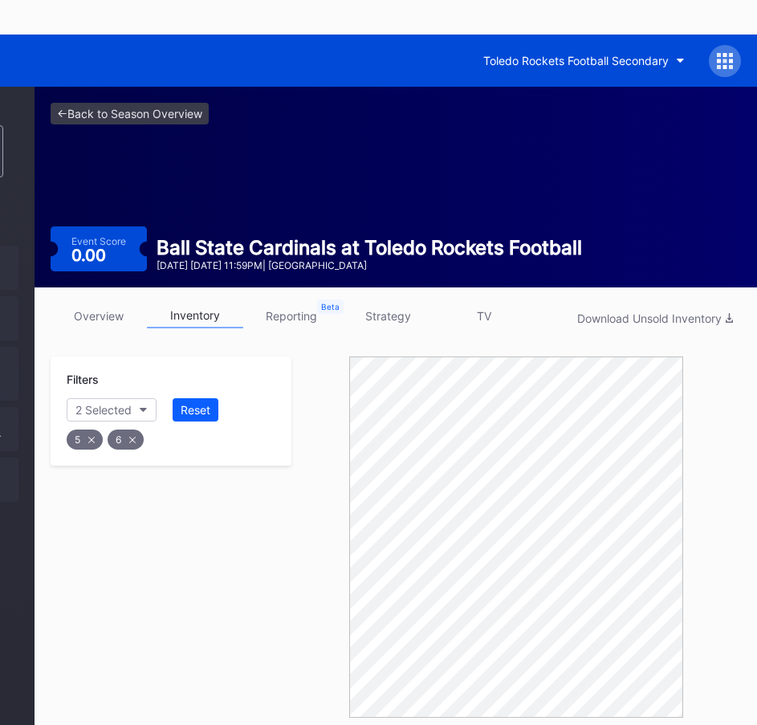
click at [384, 303] on link "strategy" at bounding box center [388, 315] width 96 height 25
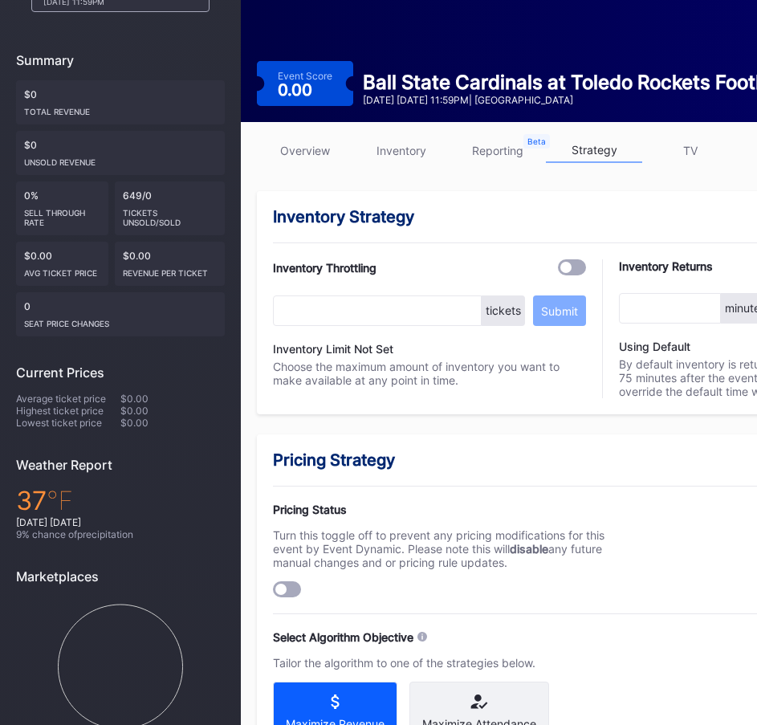
scroll to position [241, 0]
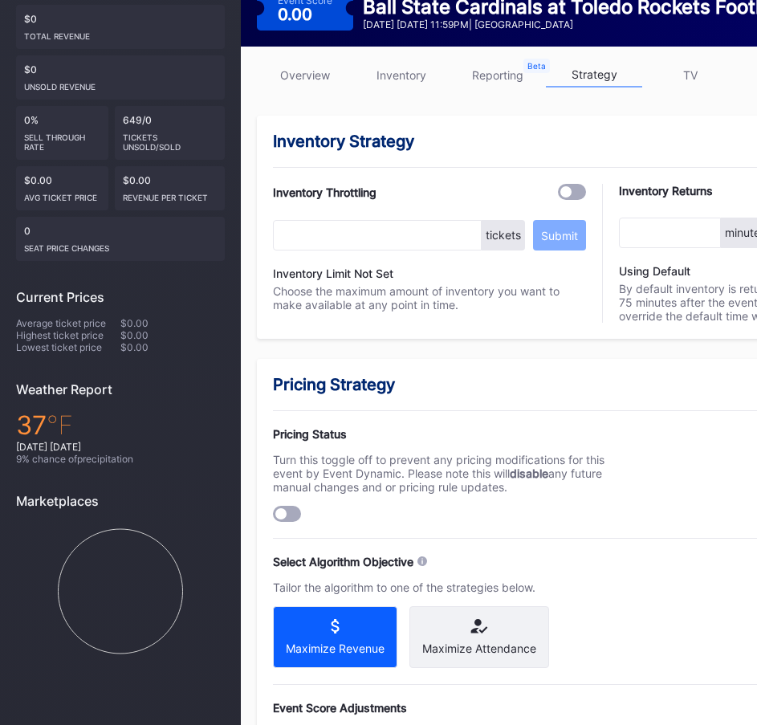
click at [288, 506] on div at bounding box center [287, 514] width 28 height 16
click at [336, 606] on div "Maximize Revenue" at bounding box center [335, 637] width 124 height 62
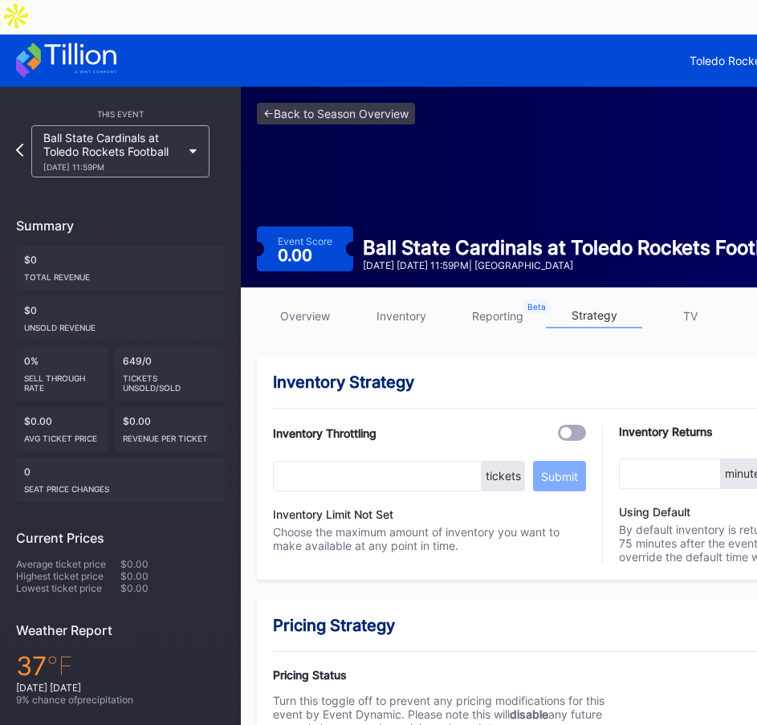
scroll to position [321, 0]
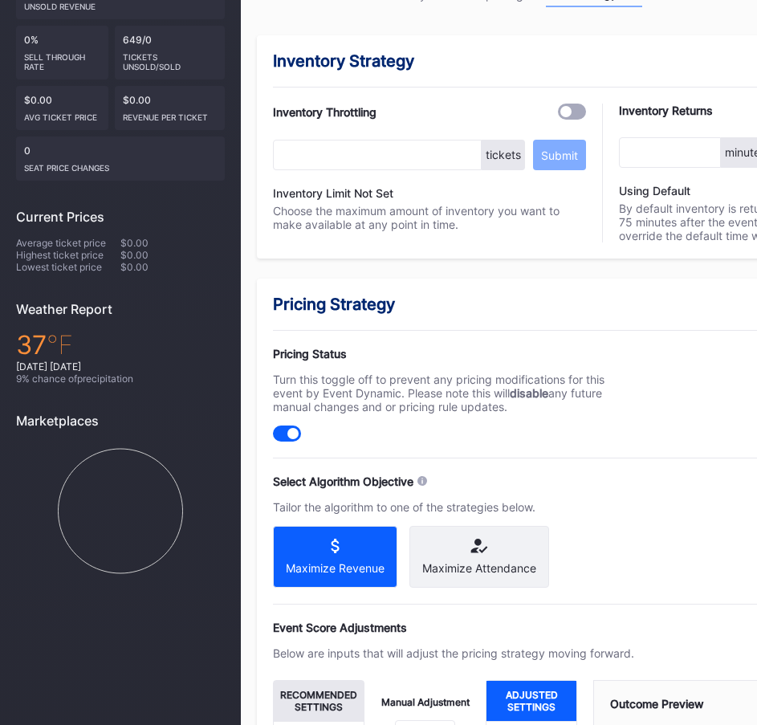
click at [478, 561] on div "Maximize Attendance" at bounding box center [479, 568] width 114 height 14
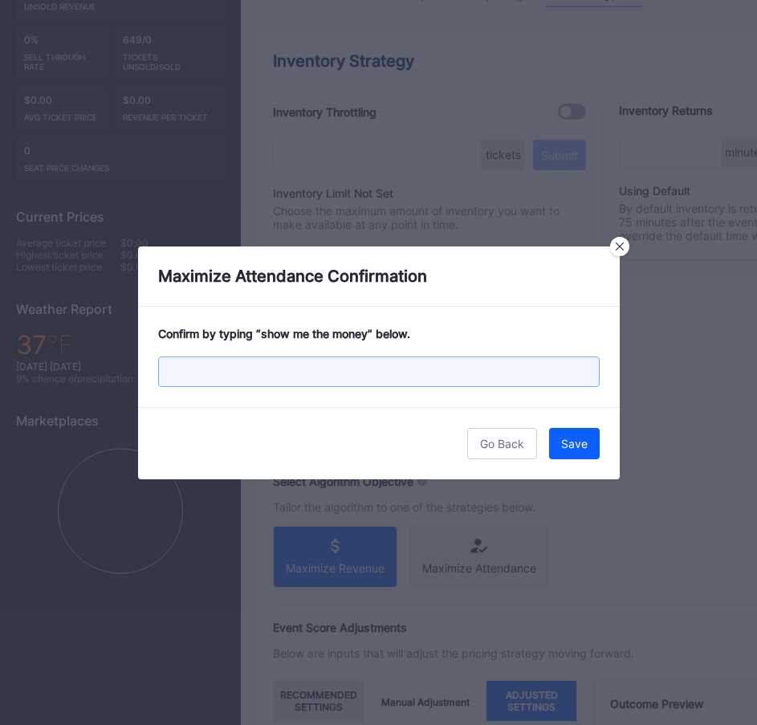
click at [412, 376] on input "text" at bounding box center [379, 371] width 442 height 31
type input "show me the money"
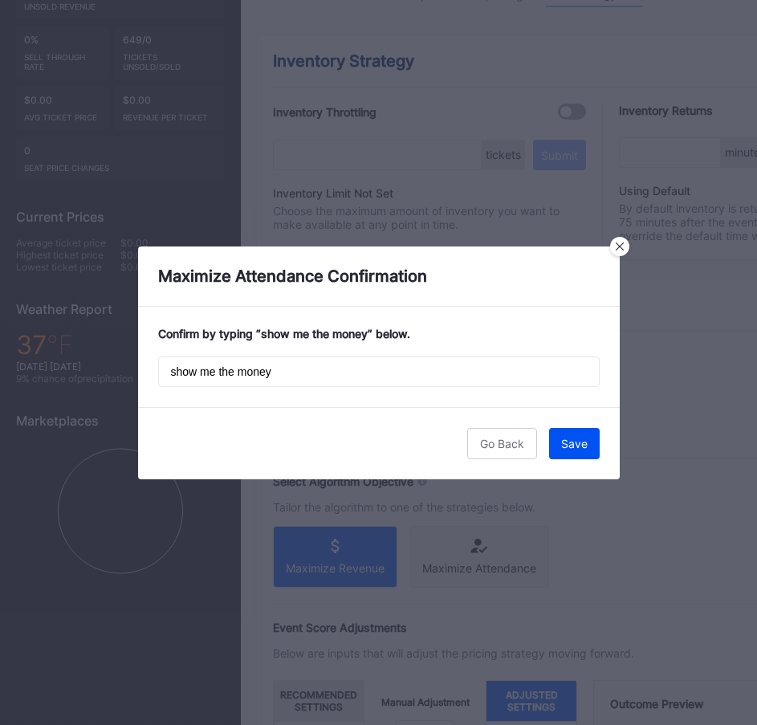
click at [572, 439] on div "Save" at bounding box center [574, 444] width 26 height 14
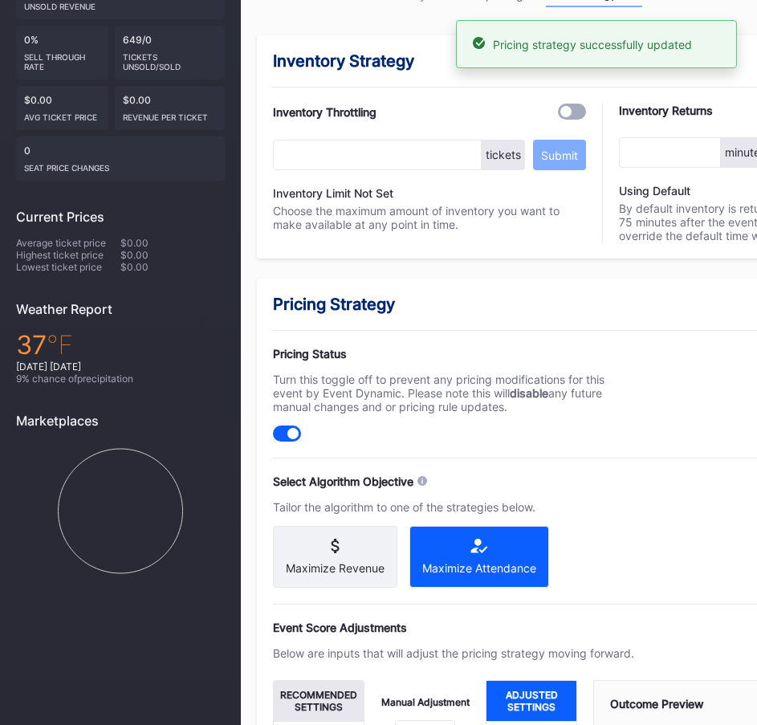
click at [596, 474] on div "Select Algorithm Objective Tailor the algorithm to one of the strategies below.…" at bounding box center [453, 530] width 361 height 113
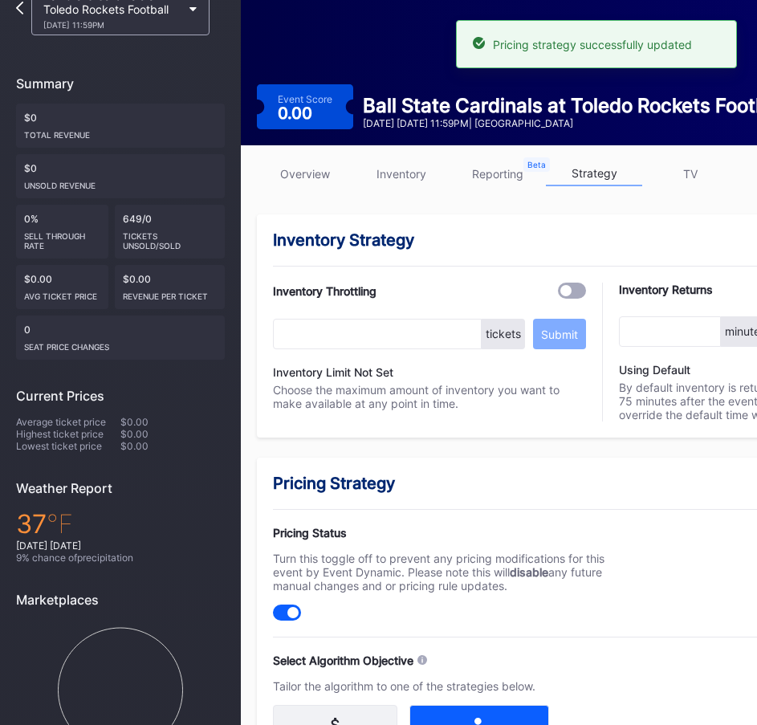
scroll to position [0, 0]
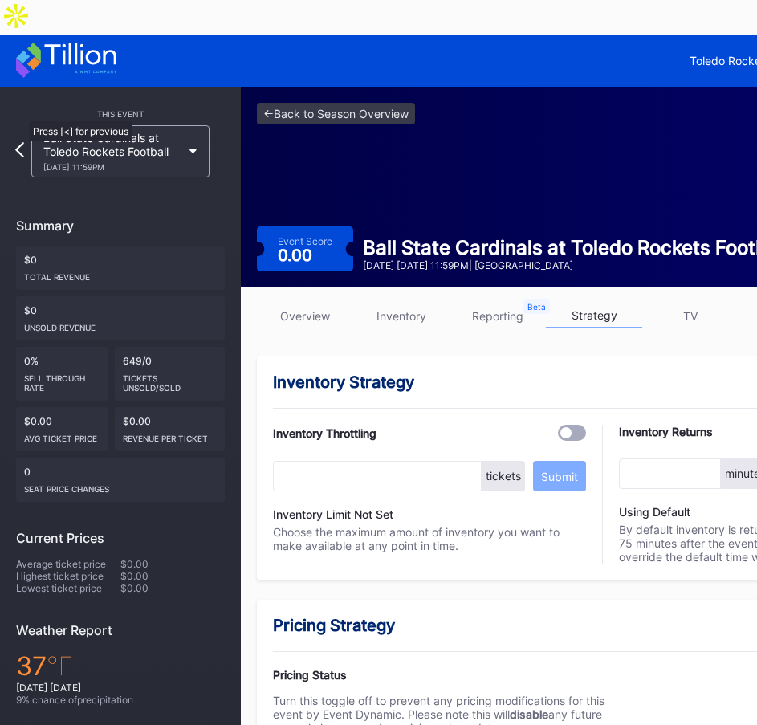
click at [21, 142] on icon at bounding box center [19, 149] width 9 height 15
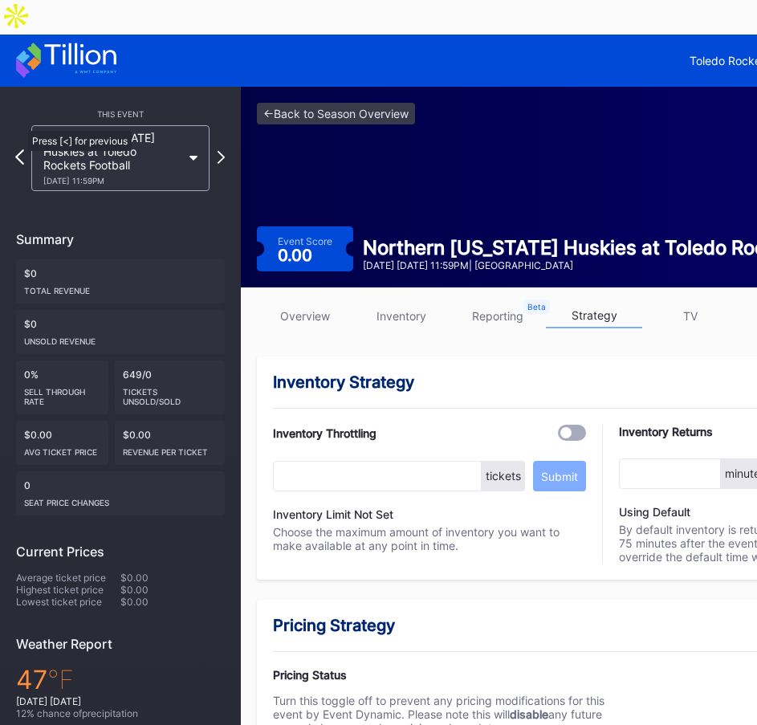
click at [20, 149] on icon at bounding box center [19, 156] width 9 height 15
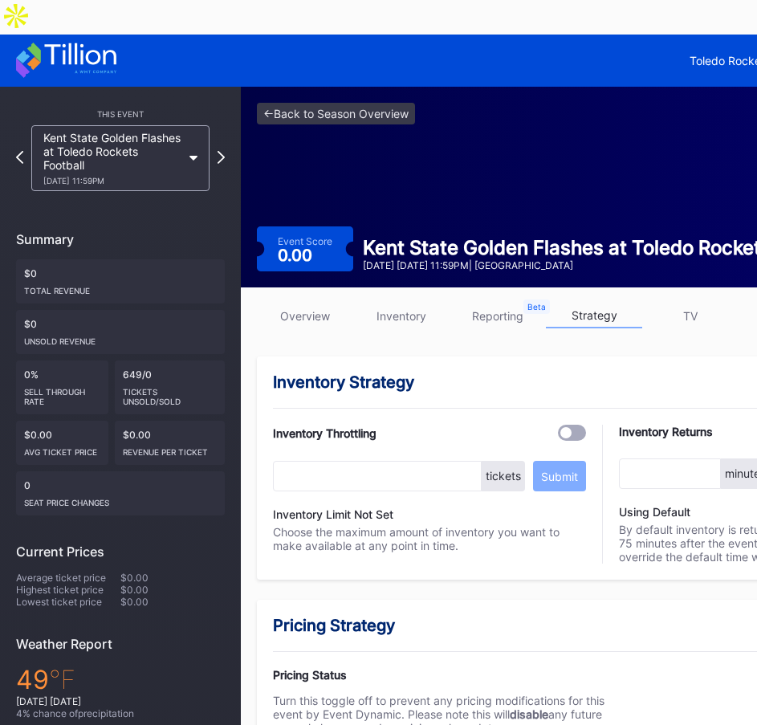
click at [20, 151] on icon at bounding box center [19, 157] width 7 height 13
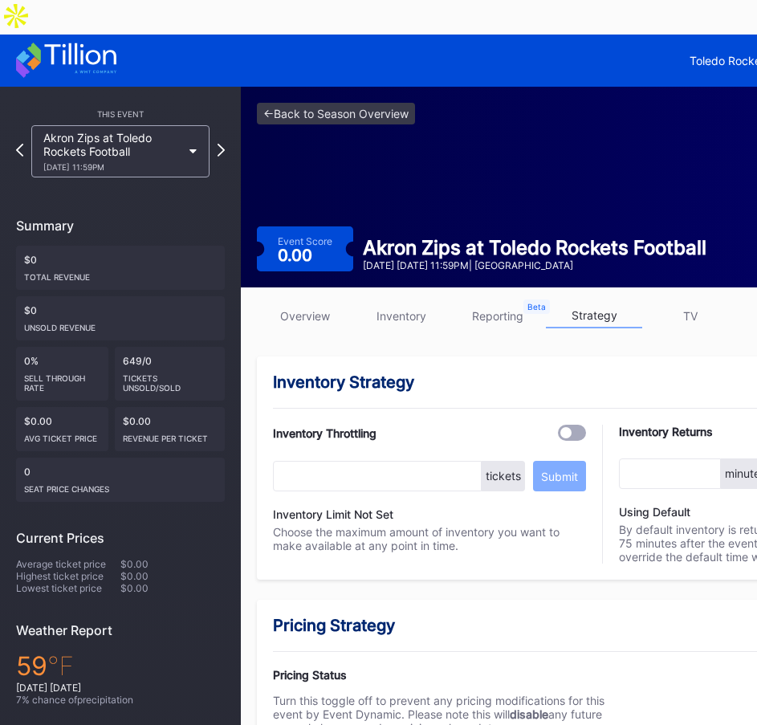
click at [20, 144] on icon at bounding box center [19, 150] width 7 height 13
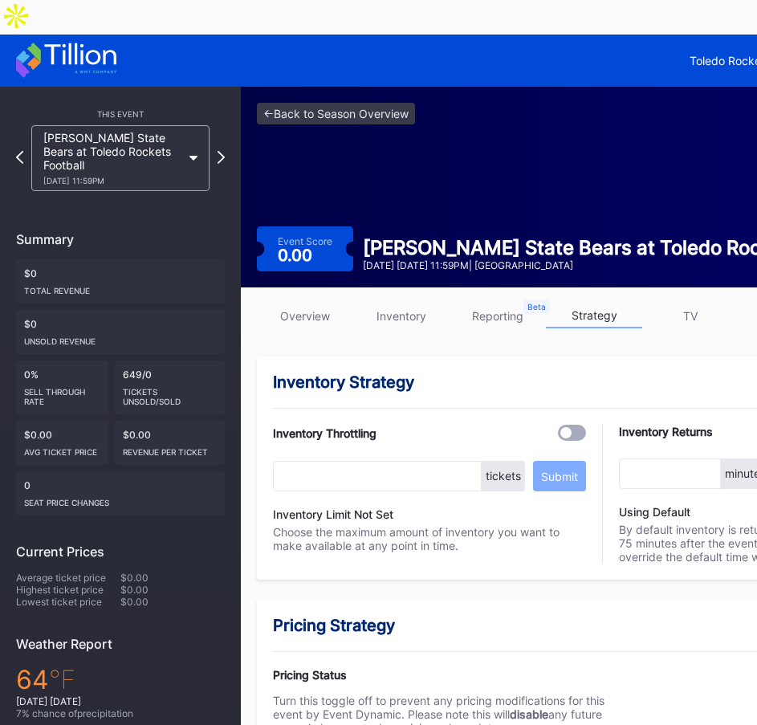
click at [20, 151] on icon at bounding box center [19, 157] width 7 height 13
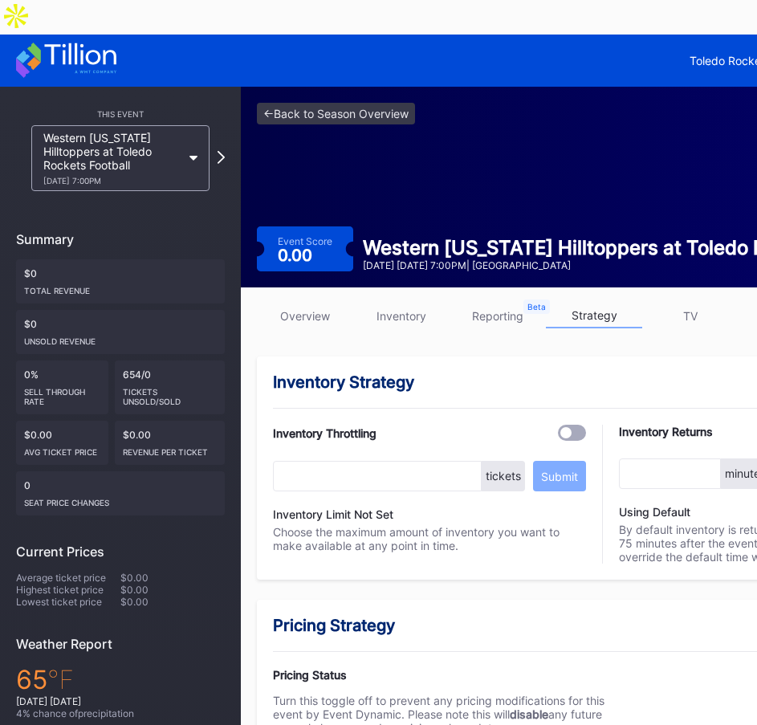
drag, startPoint x: 579, startPoint y: 613, endPoint x: 575, endPoint y: 604, distance: 9.7
click at [218, 149] on icon at bounding box center [221, 156] width 9 height 15
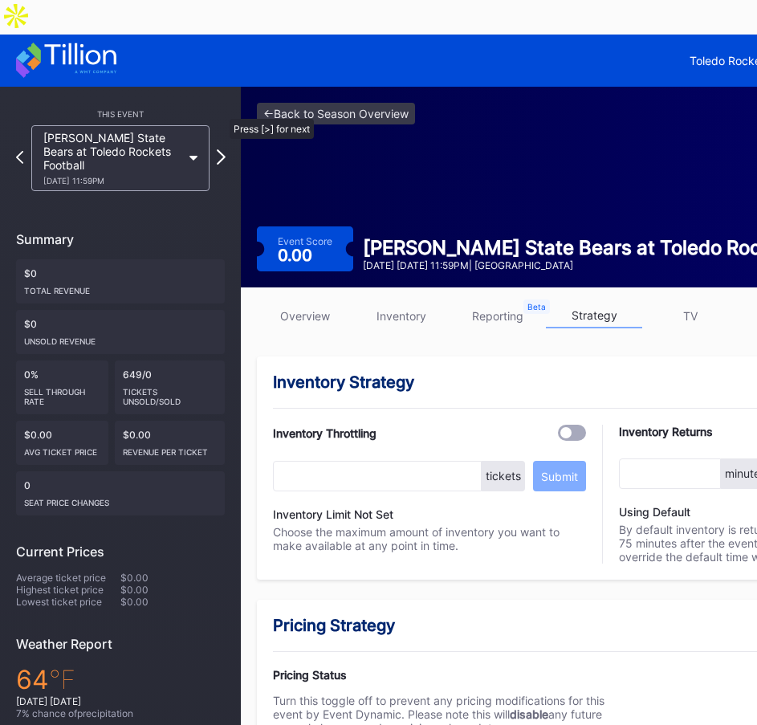
click at [222, 149] on icon at bounding box center [221, 156] width 9 height 15
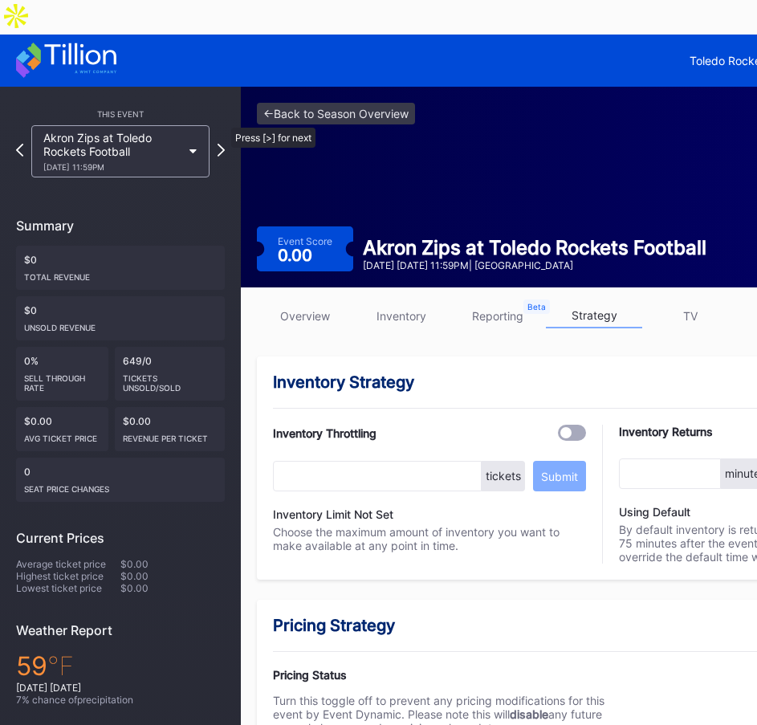
click at [226, 110] on div "This Event Akron Zips at Toledo Rockets Football [DATE] 11:59PM Summary $0 Tota…" at bounding box center [120, 503] width 241 height 832
click at [220, 142] on icon at bounding box center [221, 149] width 9 height 15
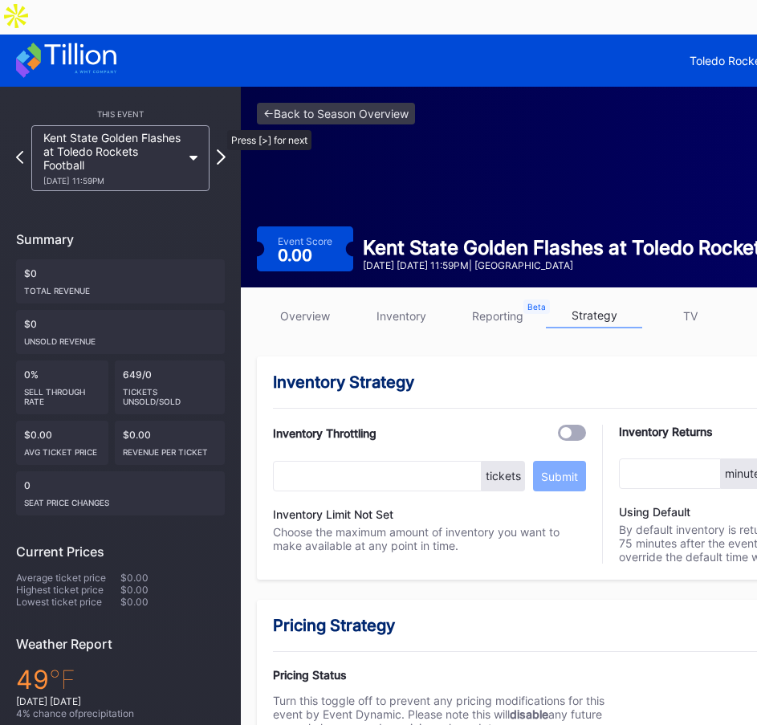
click at [219, 149] on icon at bounding box center [221, 156] width 9 height 15
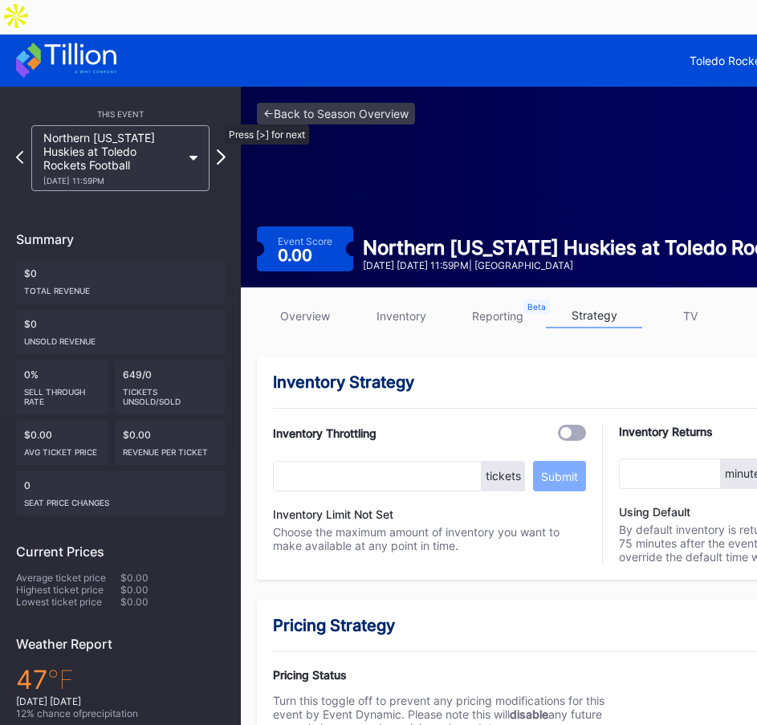
click at [217, 149] on icon at bounding box center [221, 156] width 9 height 15
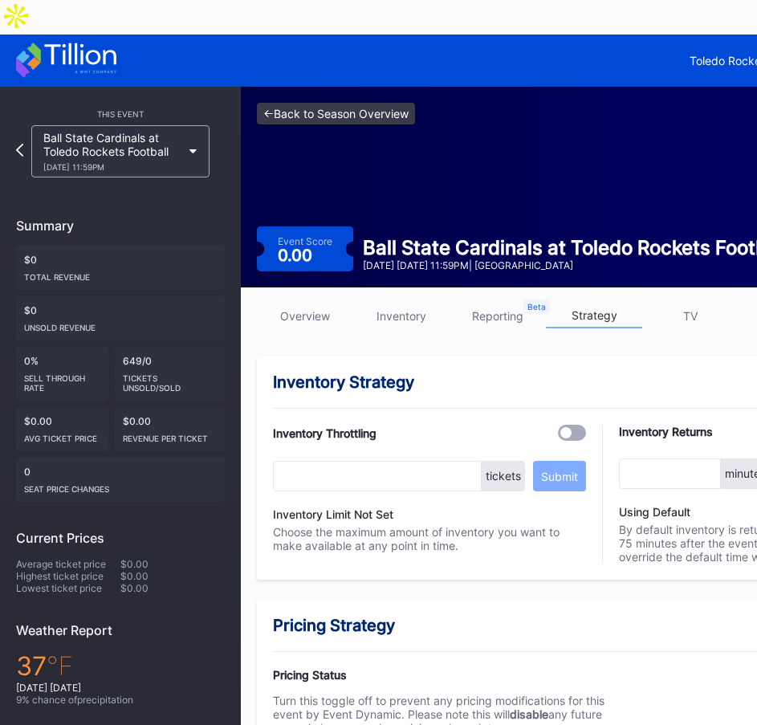
click at [299, 103] on link "<- Back to Season Overview" at bounding box center [336, 114] width 158 height 22
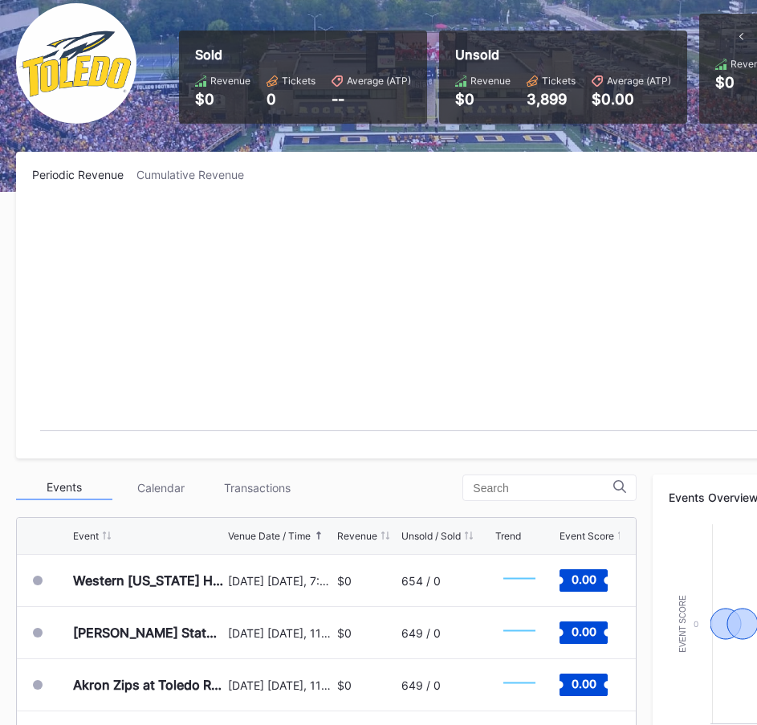
scroll to position [161, 0]
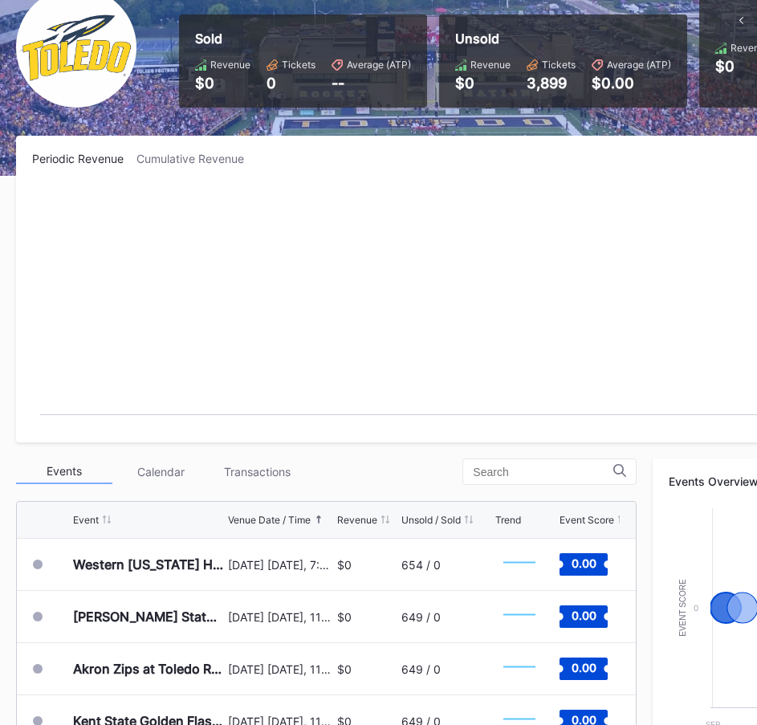
click at [161, 459] on div "Calendar" at bounding box center [160, 471] width 96 height 25
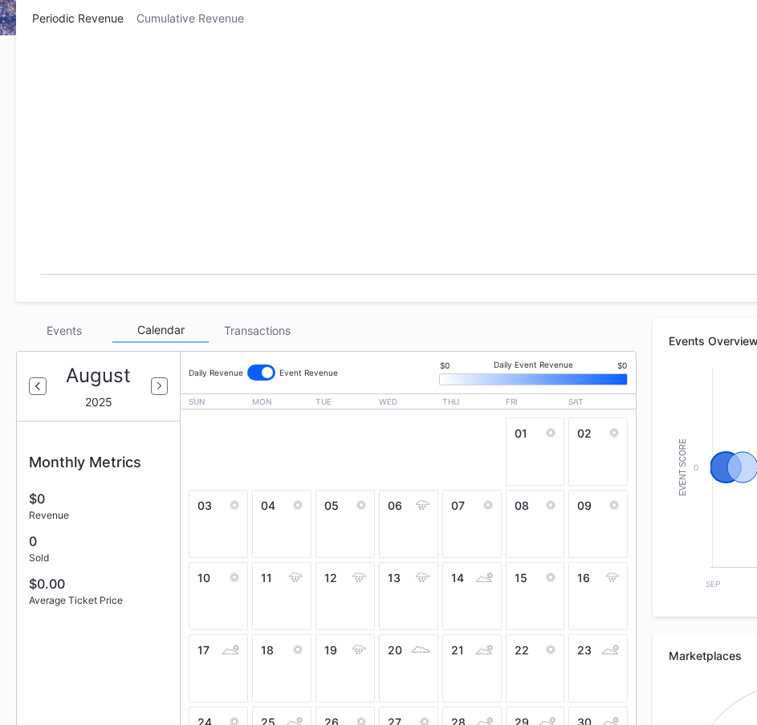
scroll to position [321, 0]
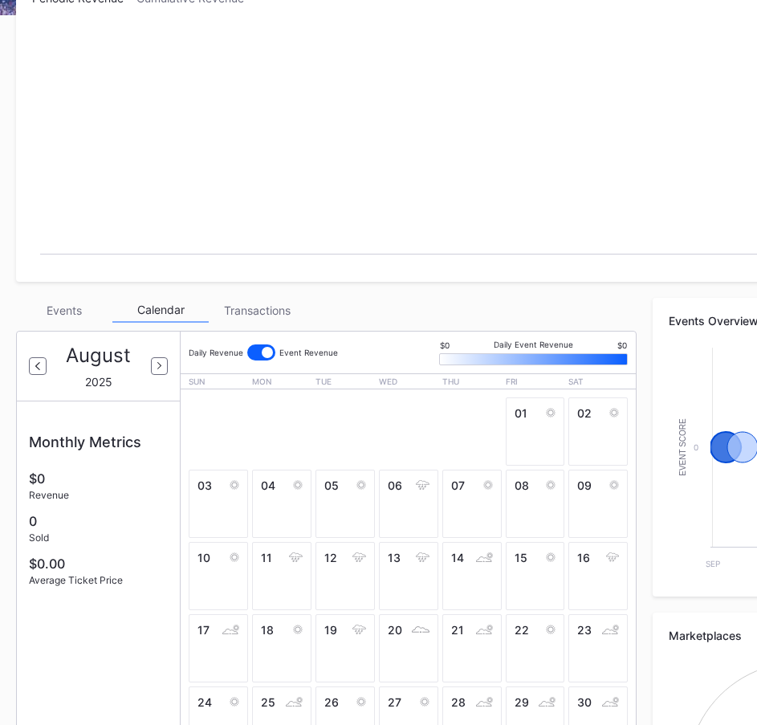
click at [240, 298] on div "Transactions" at bounding box center [257, 310] width 96 height 25
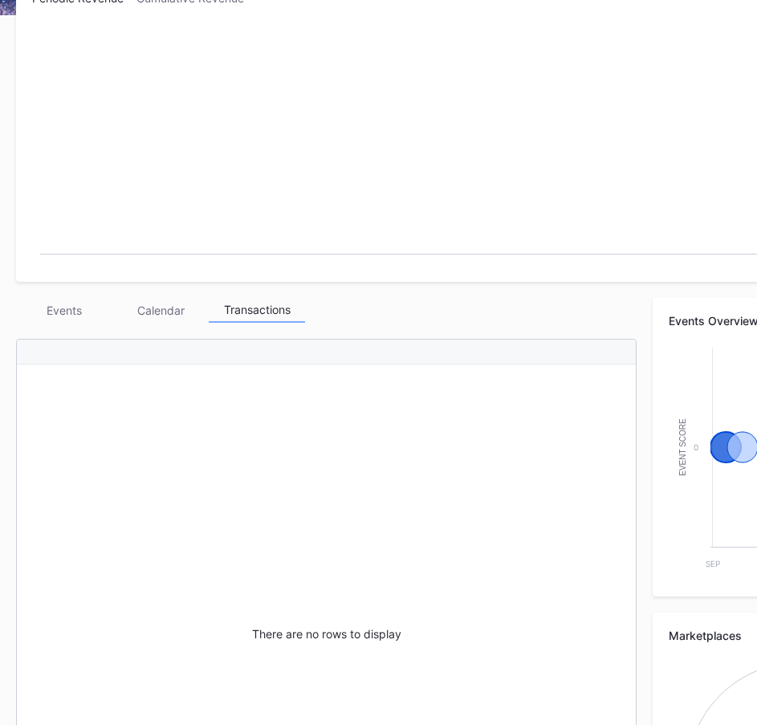
click at [155, 298] on div "Calendar" at bounding box center [160, 310] width 96 height 25
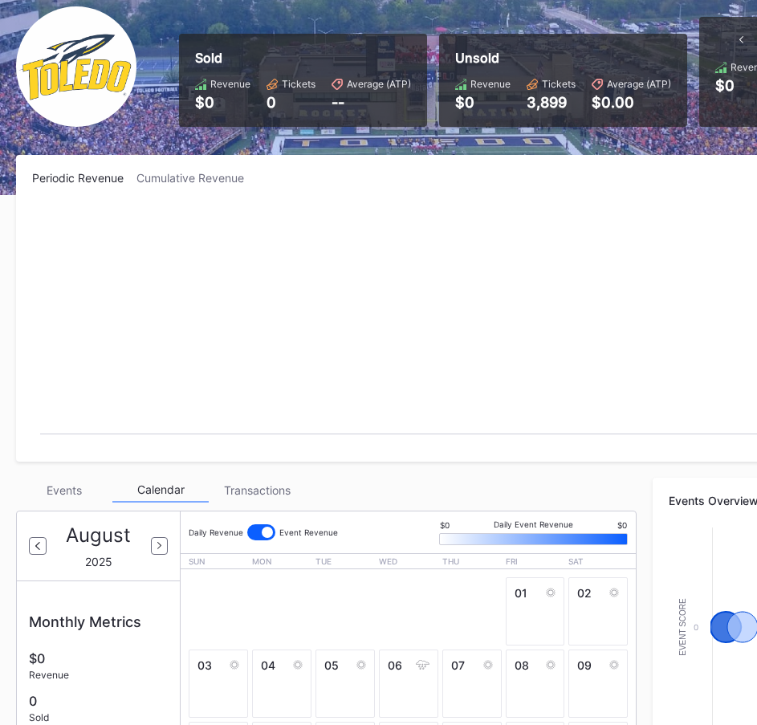
scroll to position [0, 0]
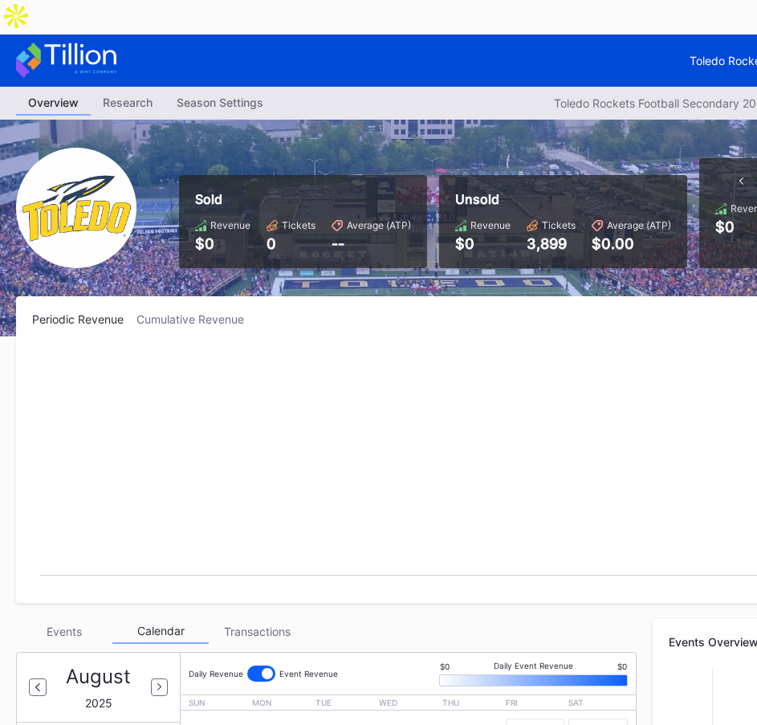
click at [118, 87] on div "Overview Research Season Settings Toledo Rockets Football Secondary 2025 Downlo…" at bounding box center [481, 103] width 963 height 33
click at [115, 91] on div "Research" at bounding box center [128, 102] width 74 height 23
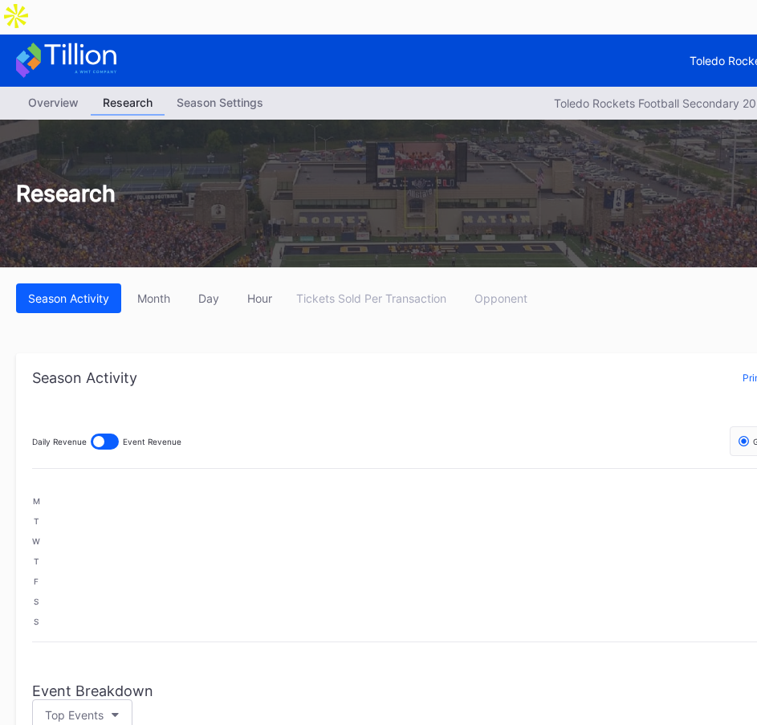
click at [211, 91] on div "Season Settings" at bounding box center [220, 102] width 111 height 23
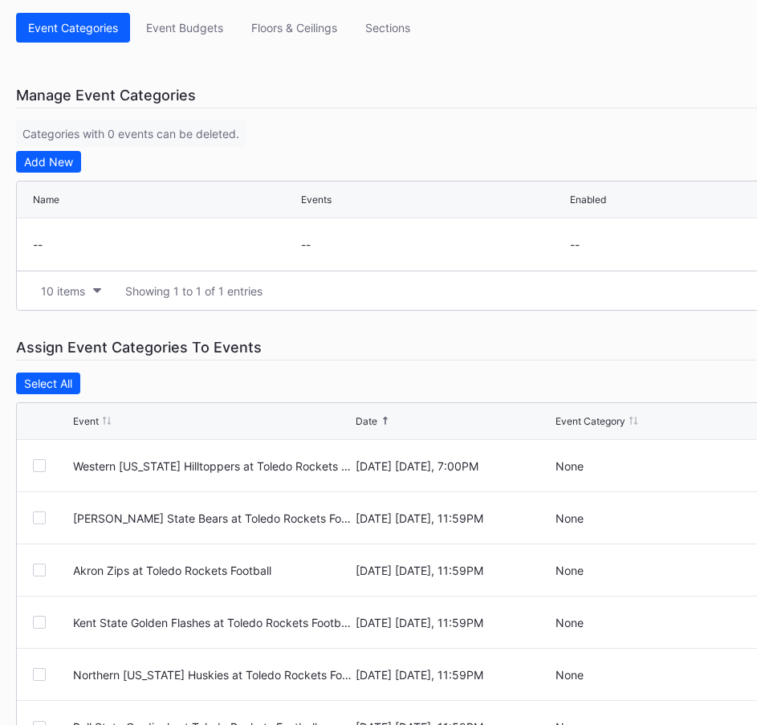
scroll to position [297, 0]
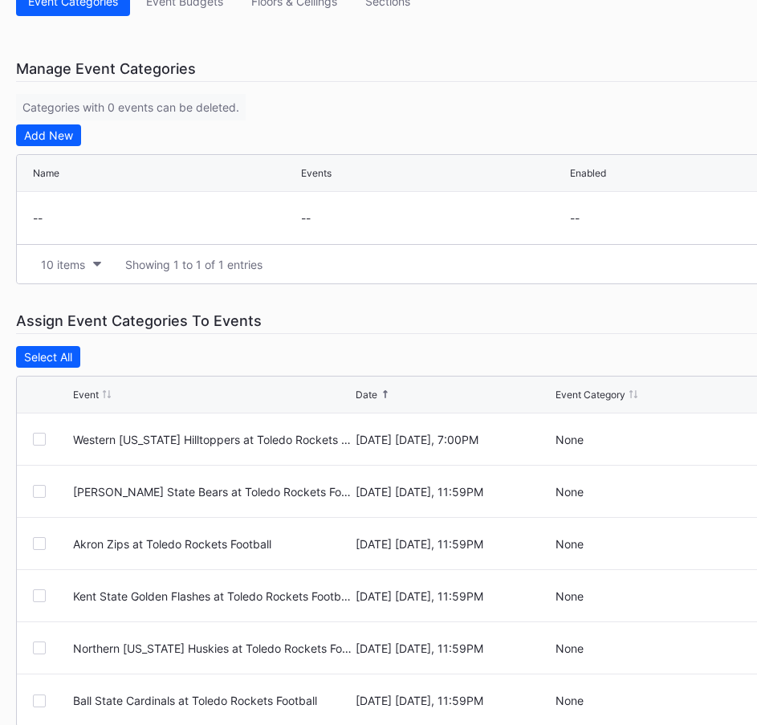
click at [39, 433] on div at bounding box center [39, 439] width 13 height 13
click at [131, 350] on div "Edit 1 Row" at bounding box center [127, 357] width 55 height 14
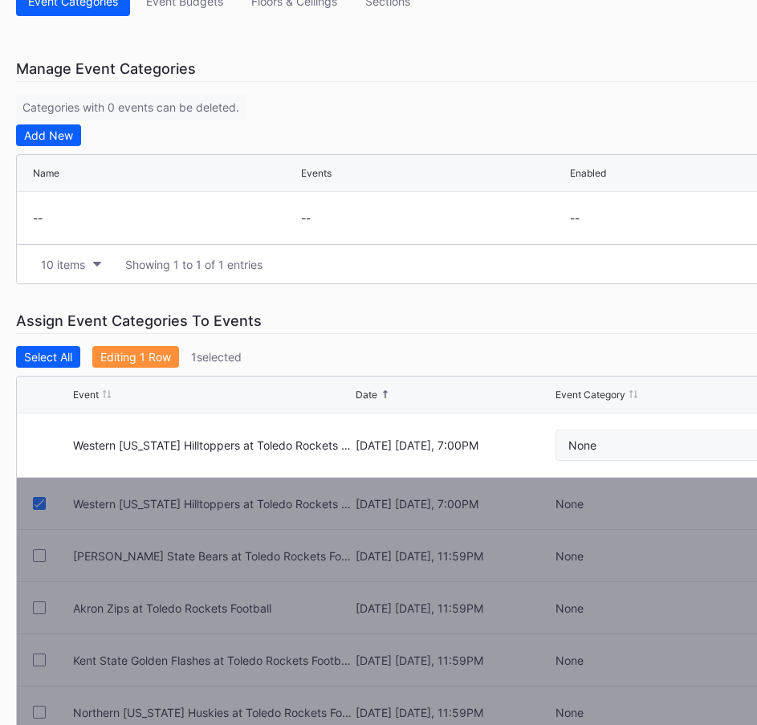
click at [641, 429] on button "None" at bounding box center [695, 444] width 279 height 31
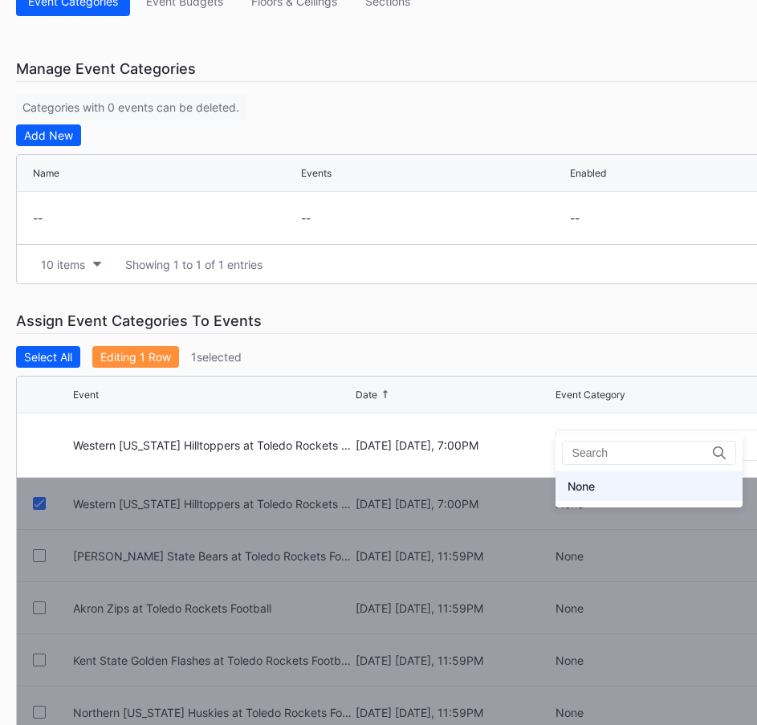
click at [713, 450] on icon at bounding box center [719, 452] width 13 height 13
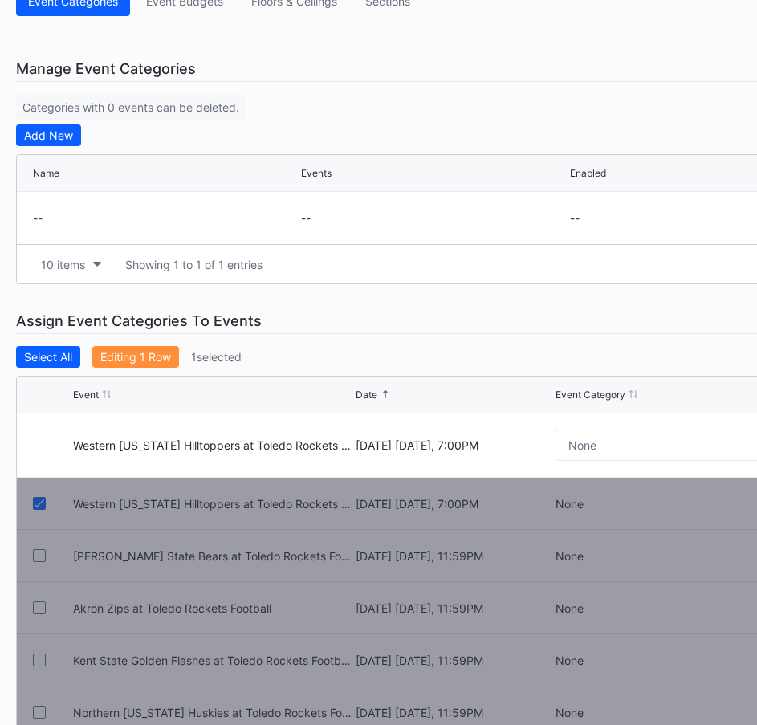
click at [48, 413] on div "Western [US_STATE] Hilltoppers at Toledo Rockets Football [DATE] [DATE], 7:00PM…" at bounding box center [482, 445] width 930 height 64
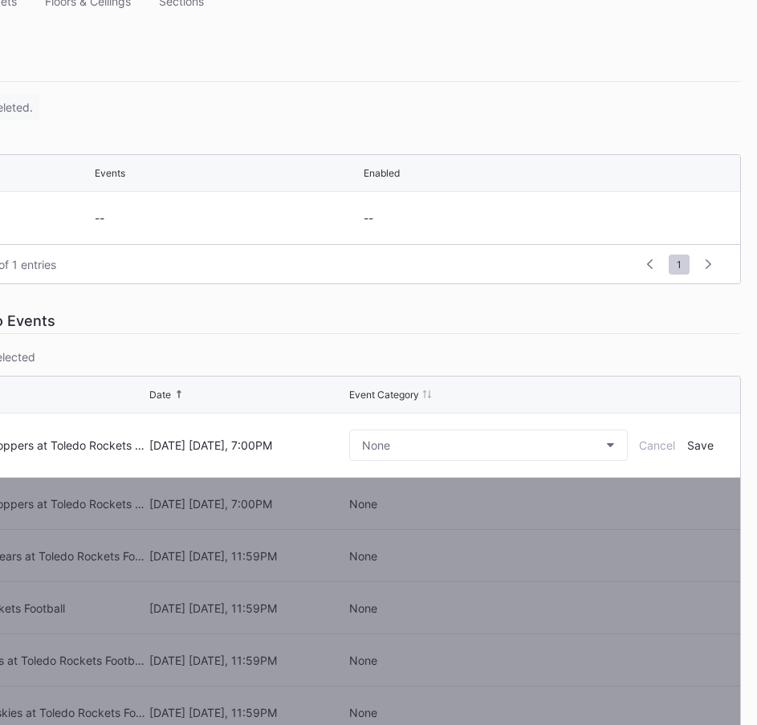
click at [654, 413] on form "Western [US_STATE] Hilltoppers at Toledo Rockets Football [DATE] [DATE], 7:00PM…" at bounding box center [295, 444] width 857 height 63
click at [653, 438] on div "Cancel" at bounding box center [657, 445] width 36 height 14
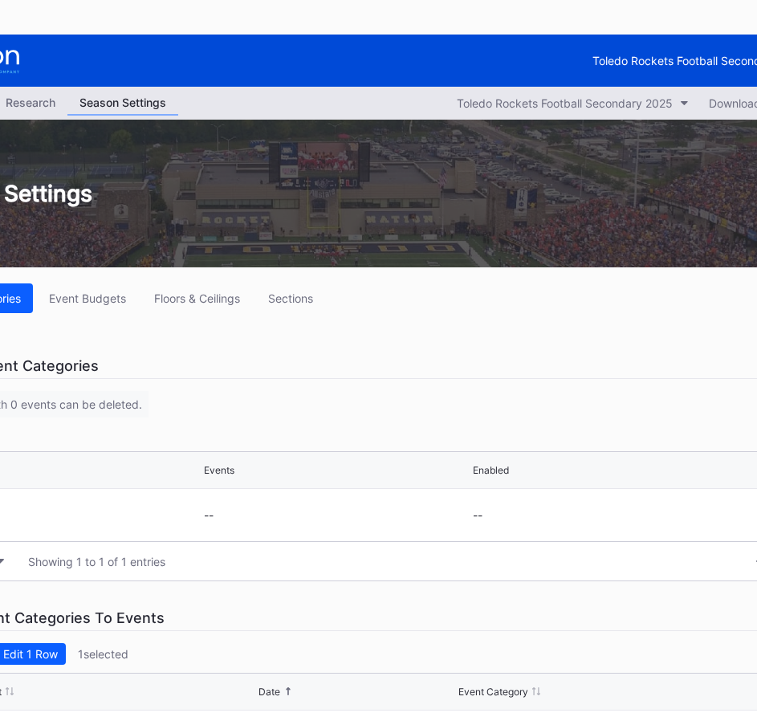
scroll to position [0, 0]
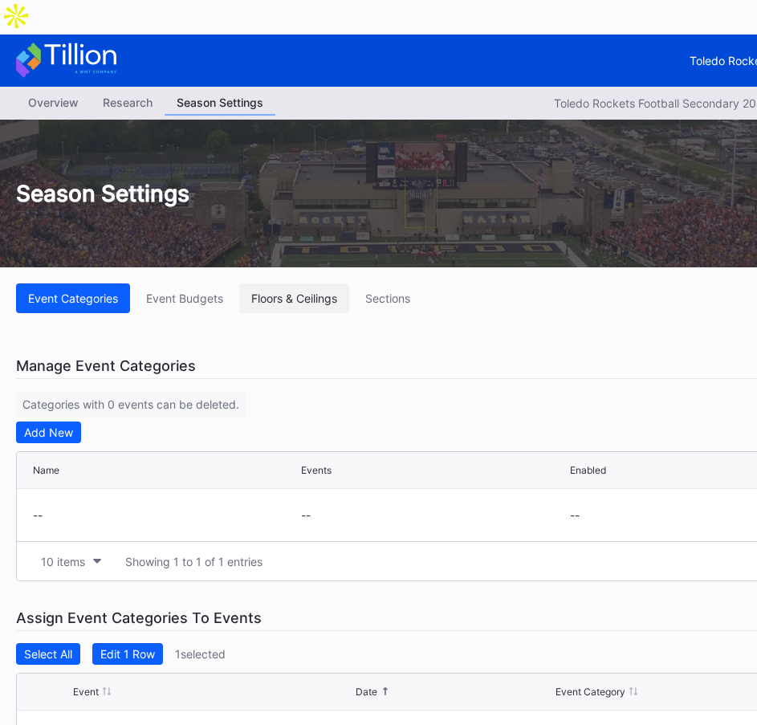
click at [314, 291] on div "Floors & Ceilings" at bounding box center [294, 298] width 86 height 14
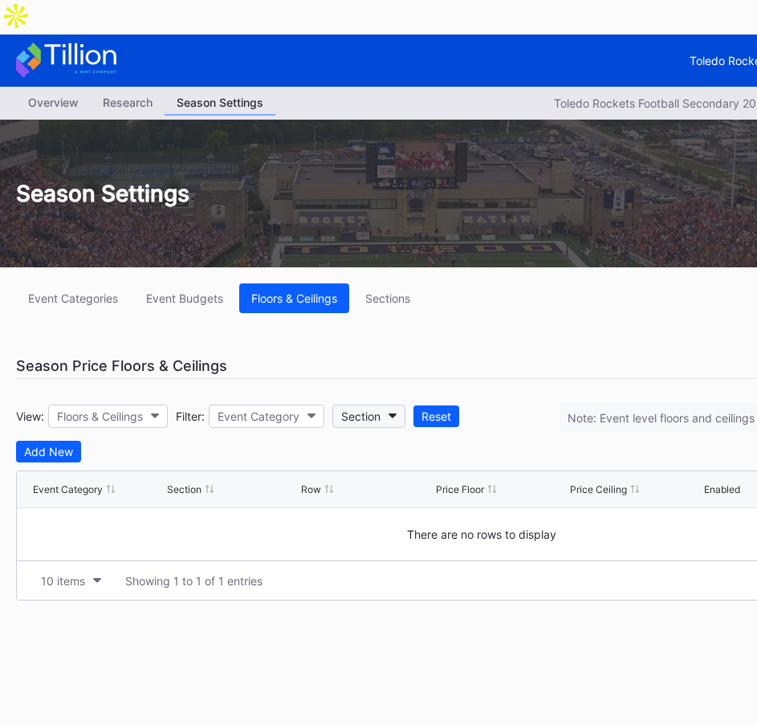
click at [376, 409] on div "Section" at bounding box center [360, 416] width 39 height 14
type input "1"
click at [497, 419] on icon at bounding box center [500, 419] width 13 height 13
click at [48, 405] on div "View: Floors & Ceilings Filter: Event Category Section Reset Note: Event level …" at bounding box center [481, 416] width 931 height 50
click at [49, 445] on div "Add New" at bounding box center [48, 452] width 49 height 14
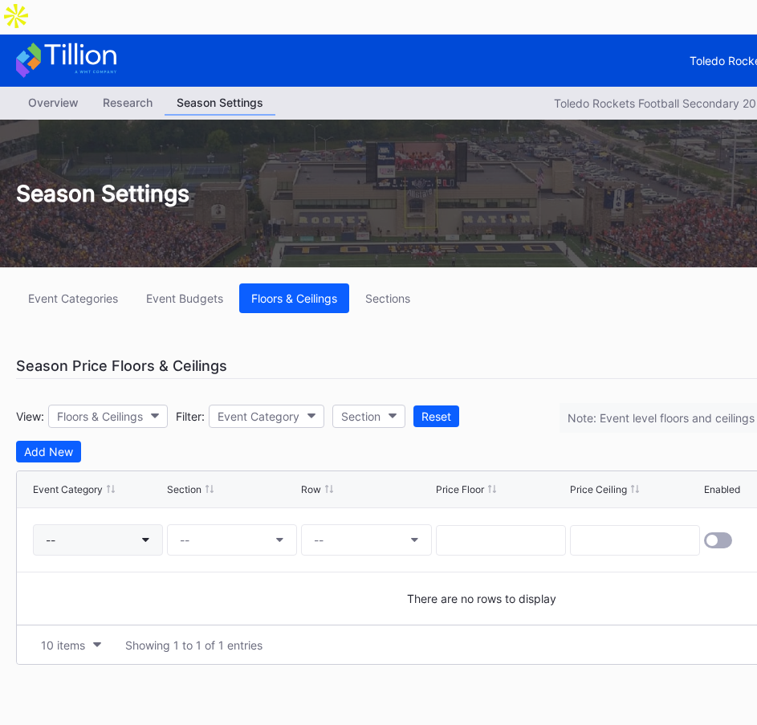
click at [145, 538] on icon "button" at bounding box center [146, 540] width 8 height 5
click at [229, 524] on button "--" at bounding box center [232, 539] width 130 height 31
click at [340, 524] on button "--" at bounding box center [366, 539] width 130 height 31
click at [533, 353] on div "Season Price Floors & Ceilings" at bounding box center [481, 366] width 931 height 26
click at [391, 291] on div "Sections" at bounding box center [387, 298] width 45 height 14
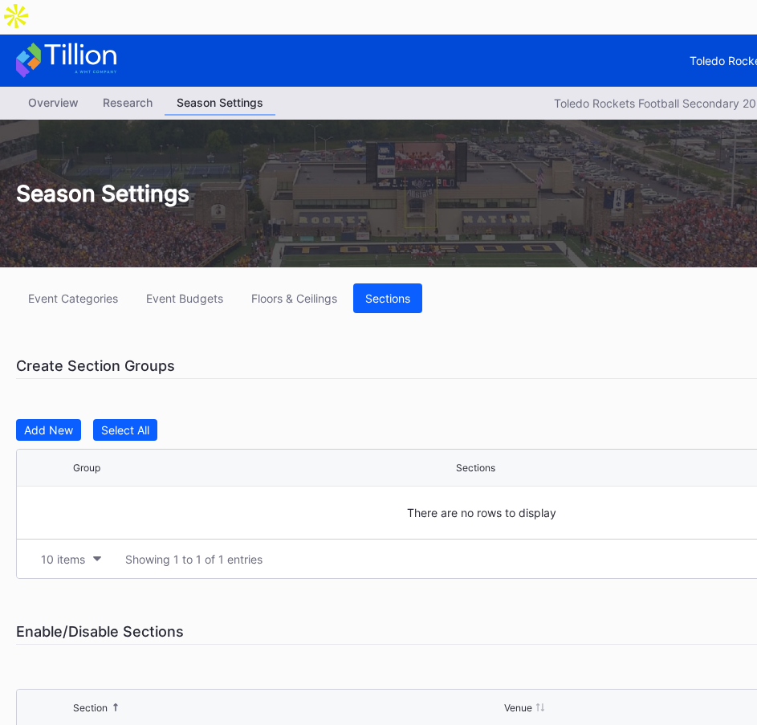
click at [51, 91] on div "Overview" at bounding box center [53, 102] width 75 height 23
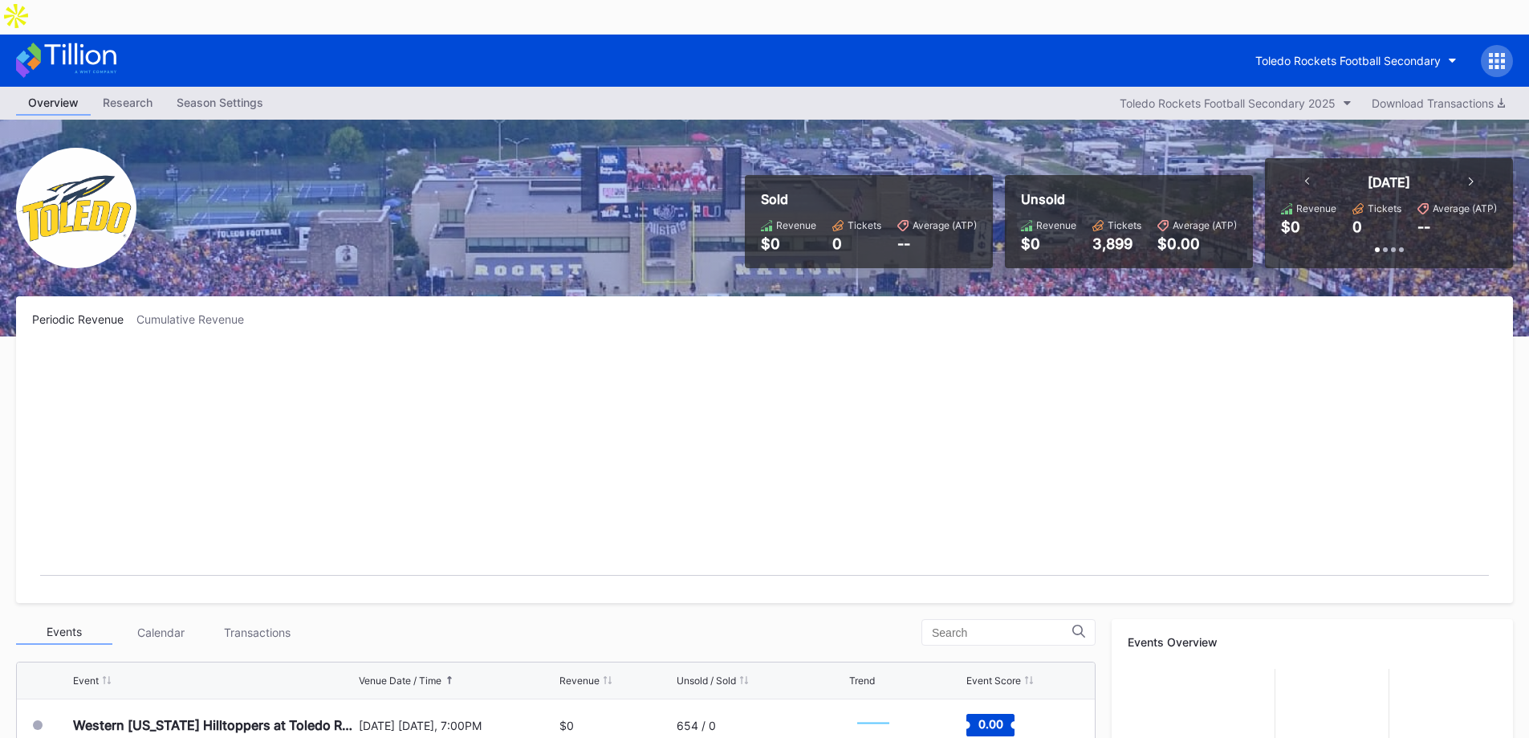
click at [760, 405] on rect "Chart title" at bounding box center [764, 466] width 1465 height 241
click at [1299, 96] on div "Toledo Rockets Football Secondary 2025" at bounding box center [1228, 103] width 216 height 14
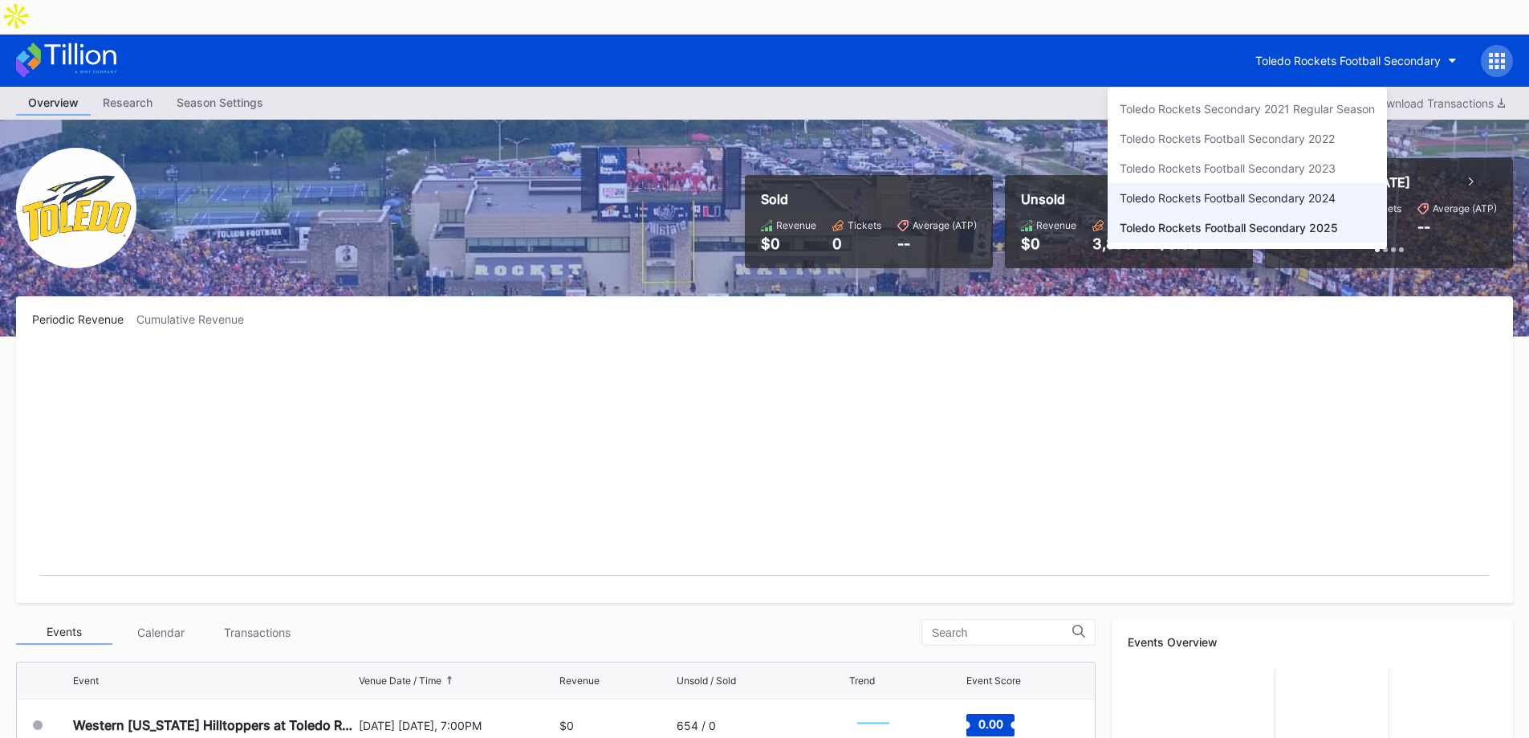
click at [1265, 200] on div "Toledo Rockets Football Secondary 2024" at bounding box center [1228, 198] width 216 height 14
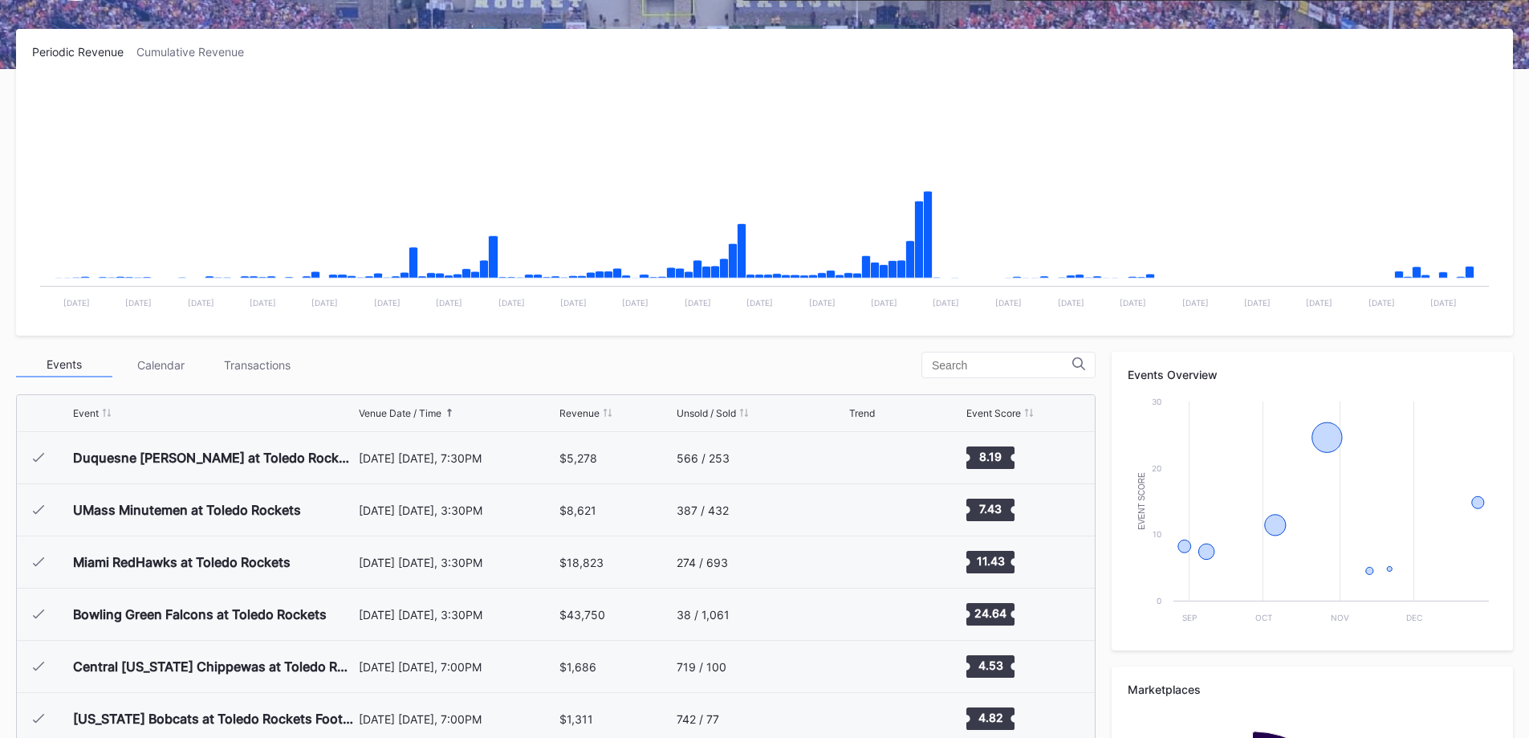
scroll to position [321, 0]
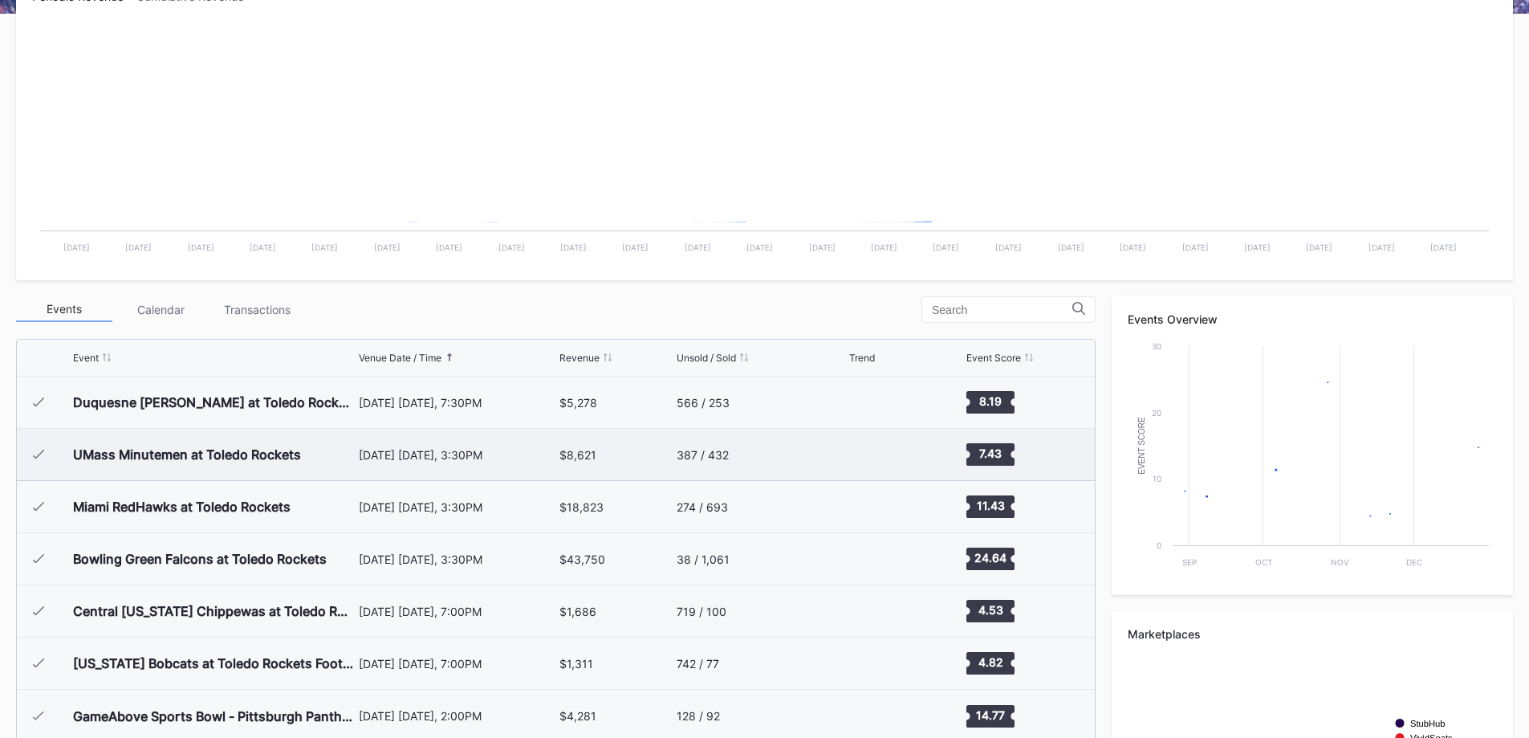
click at [346, 429] on div "UMass Minutemen at Toledo Rockets" at bounding box center [214, 454] width 282 height 51
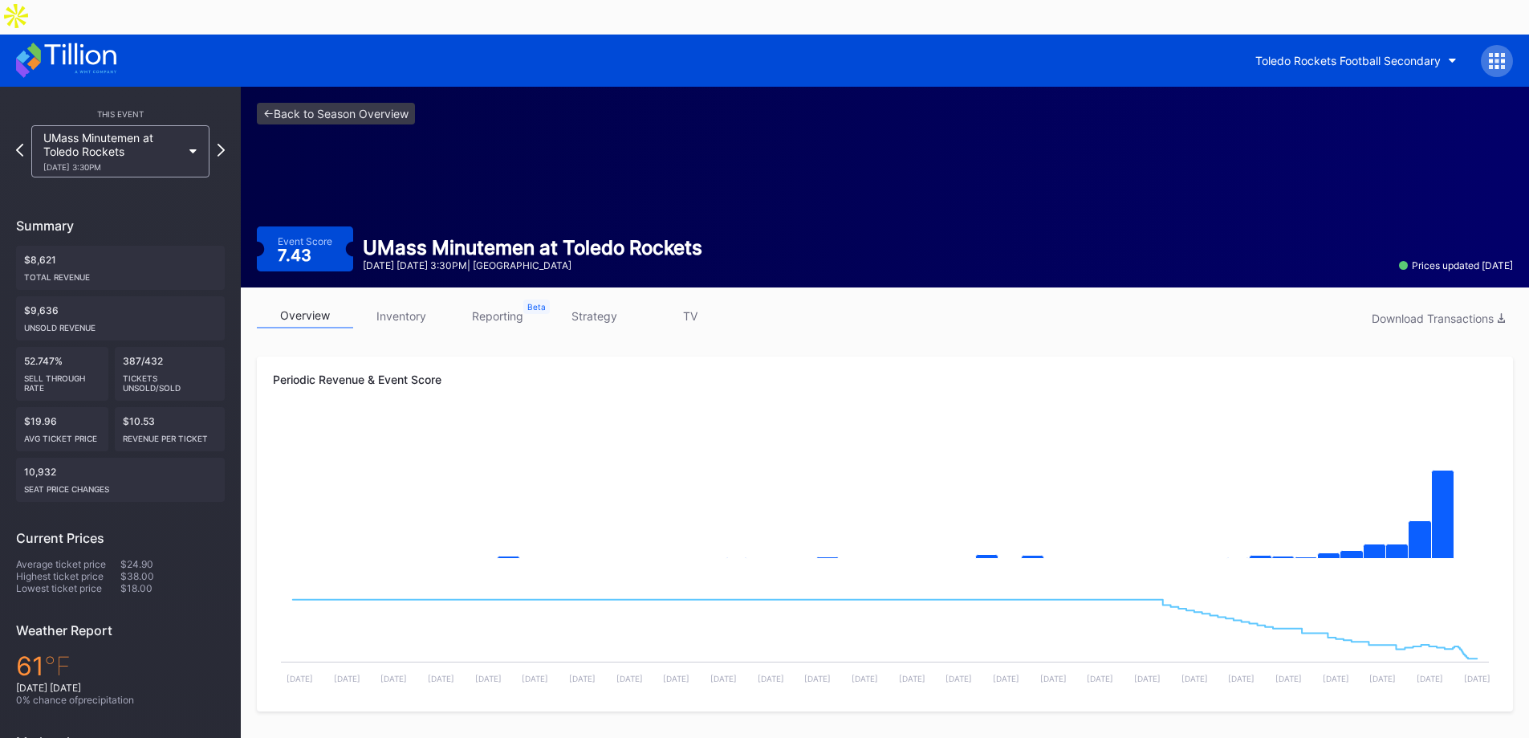
click at [416, 303] on link "inventory" at bounding box center [401, 315] width 96 height 25
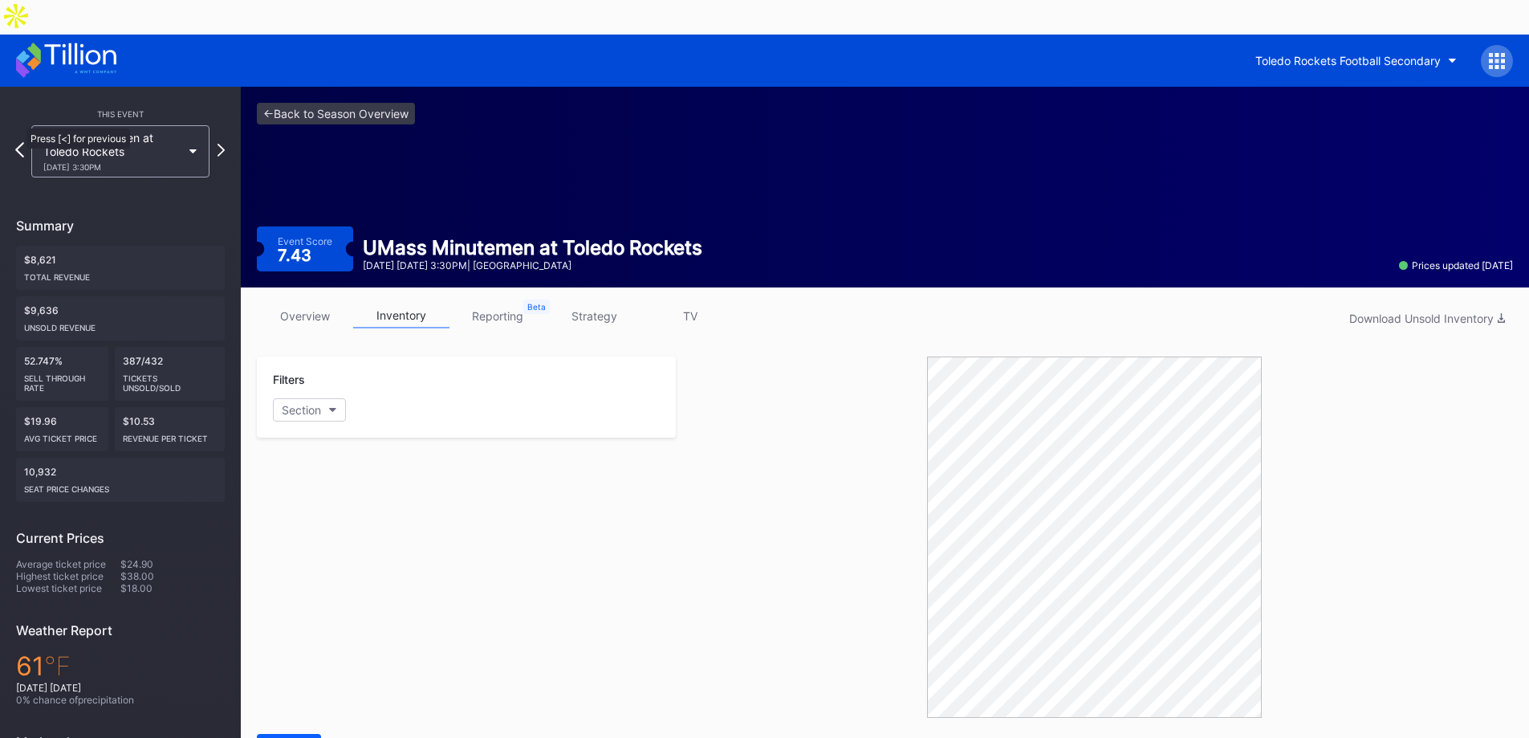
click at [18, 142] on icon at bounding box center [19, 149] width 9 height 15
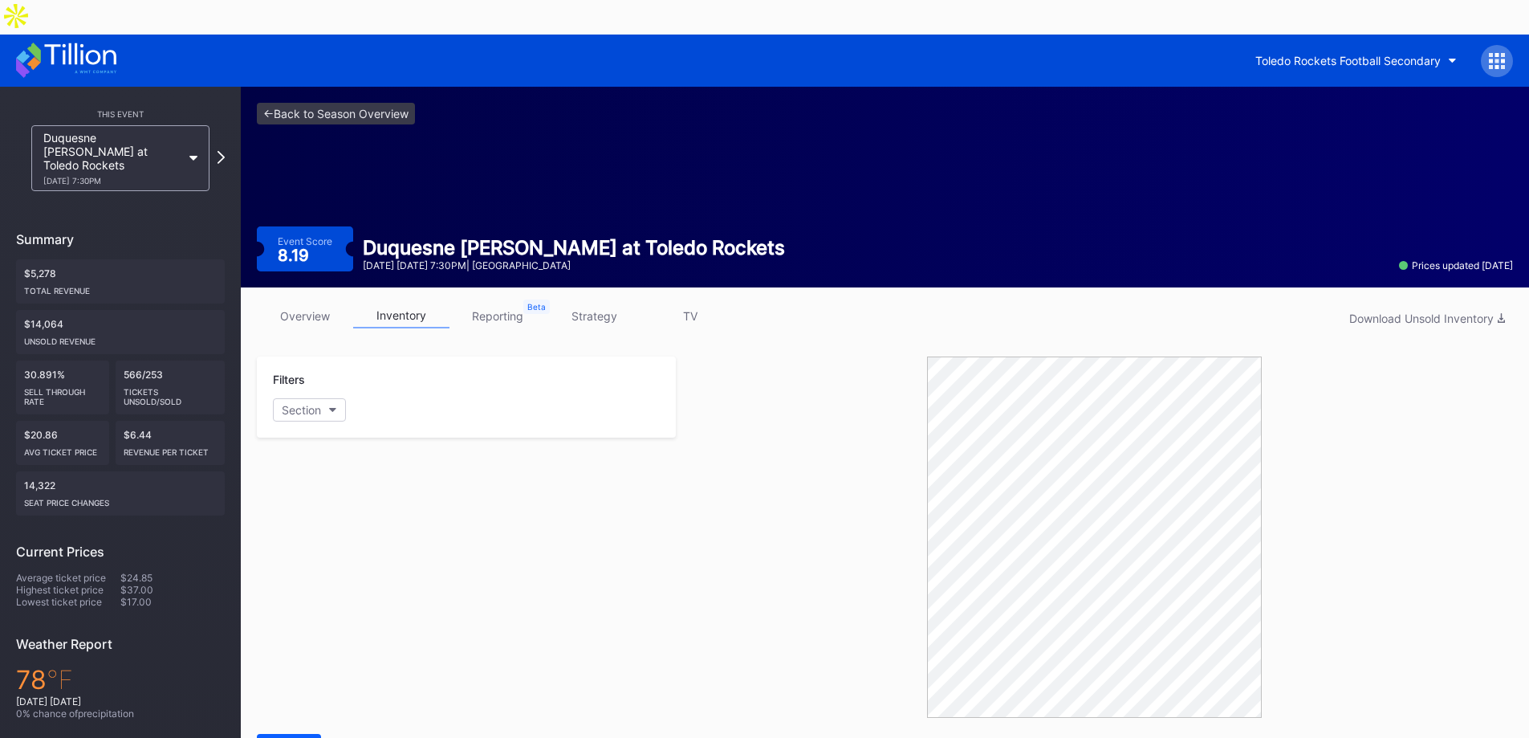
click at [814, 303] on div "overview inventory reporting strategy TV Download Unsold Inventory" at bounding box center [885, 319] width 1256 height 33
click at [224, 149] on icon at bounding box center [221, 156] width 9 height 15
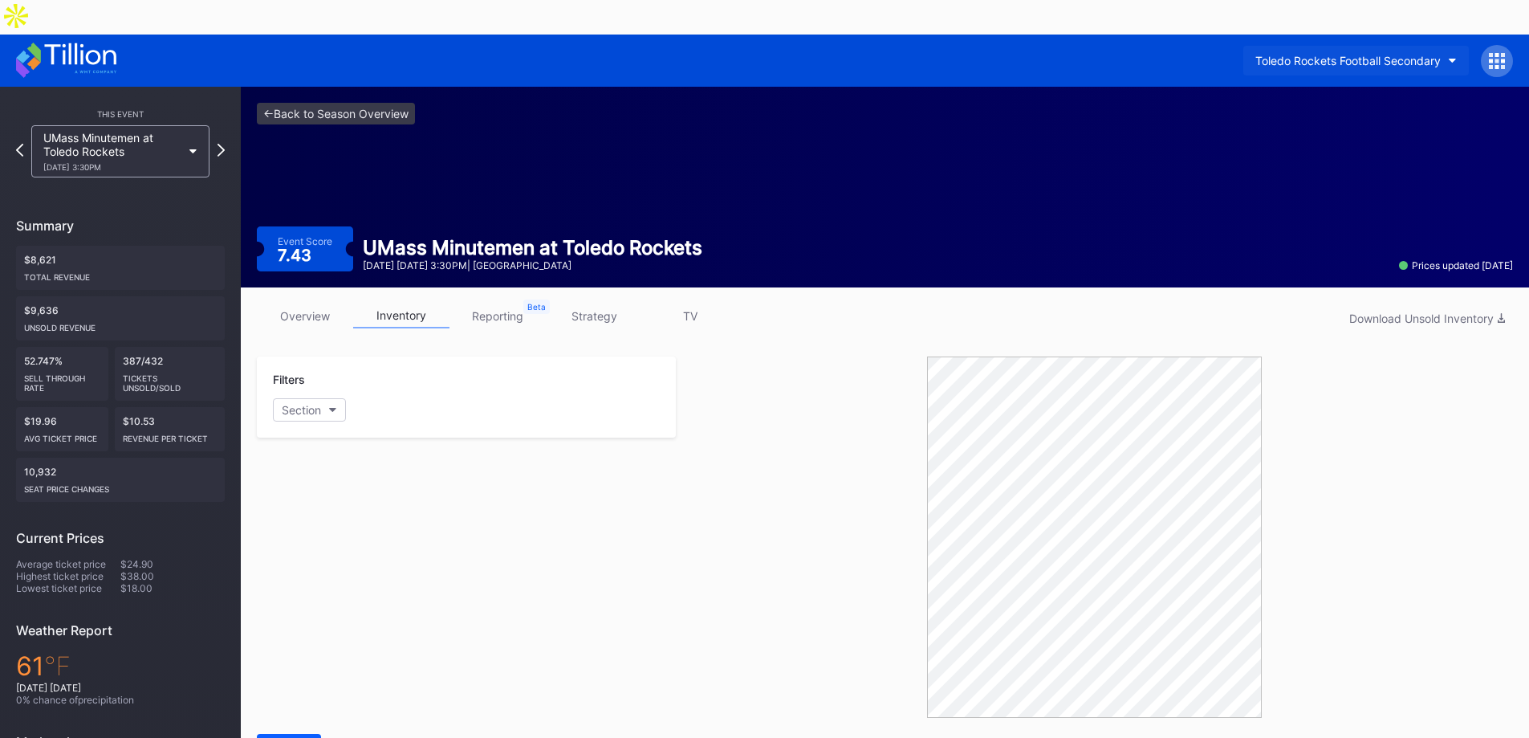
click at [1335, 54] on div "Toledo Rockets Football Secondary" at bounding box center [1347, 61] width 185 height 14
click at [305, 103] on link "<- Back to Season Overview" at bounding box center [336, 114] width 158 height 22
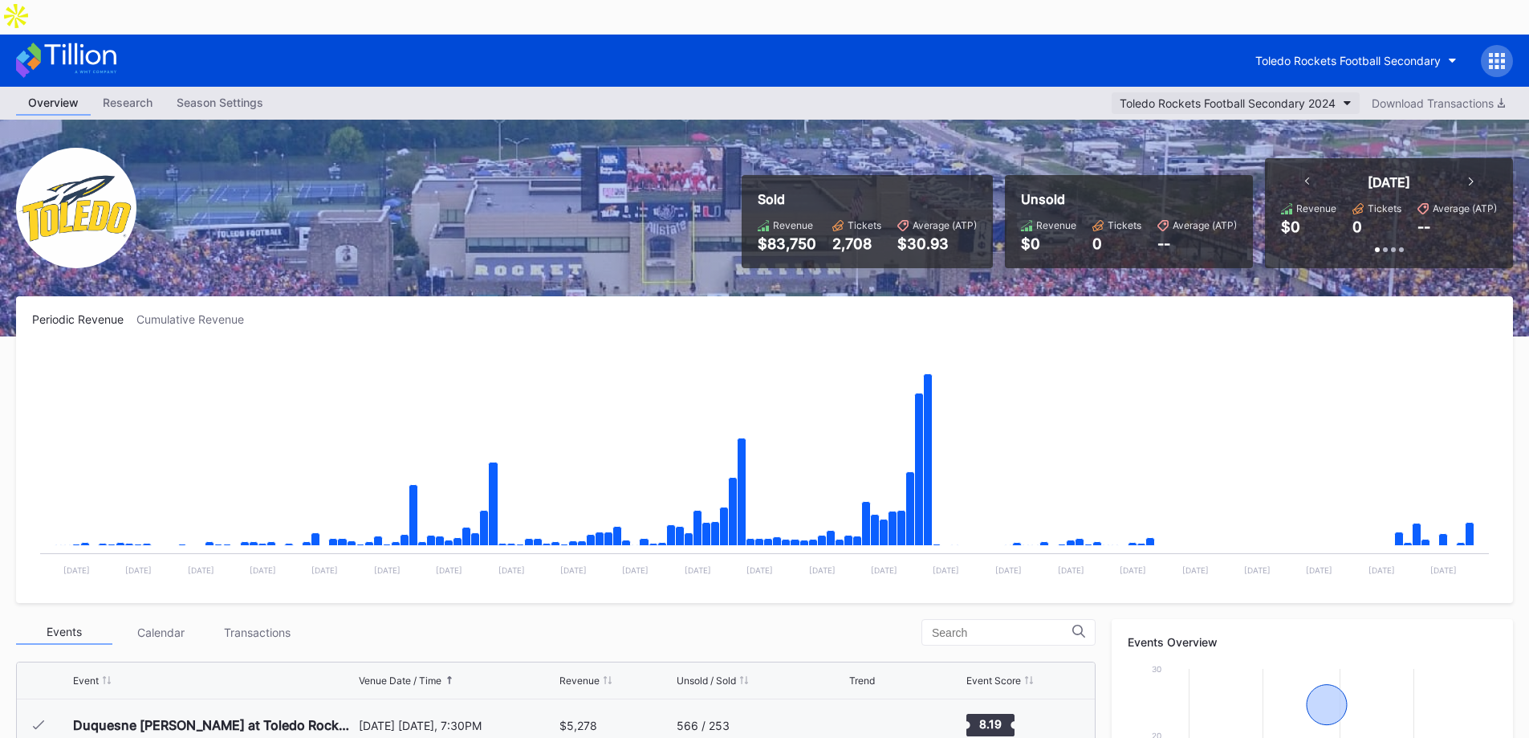
click at [1264, 92] on button "Toledo Rockets Football Secondary 2024" at bounding box center [1236, 103] width 248 height 22
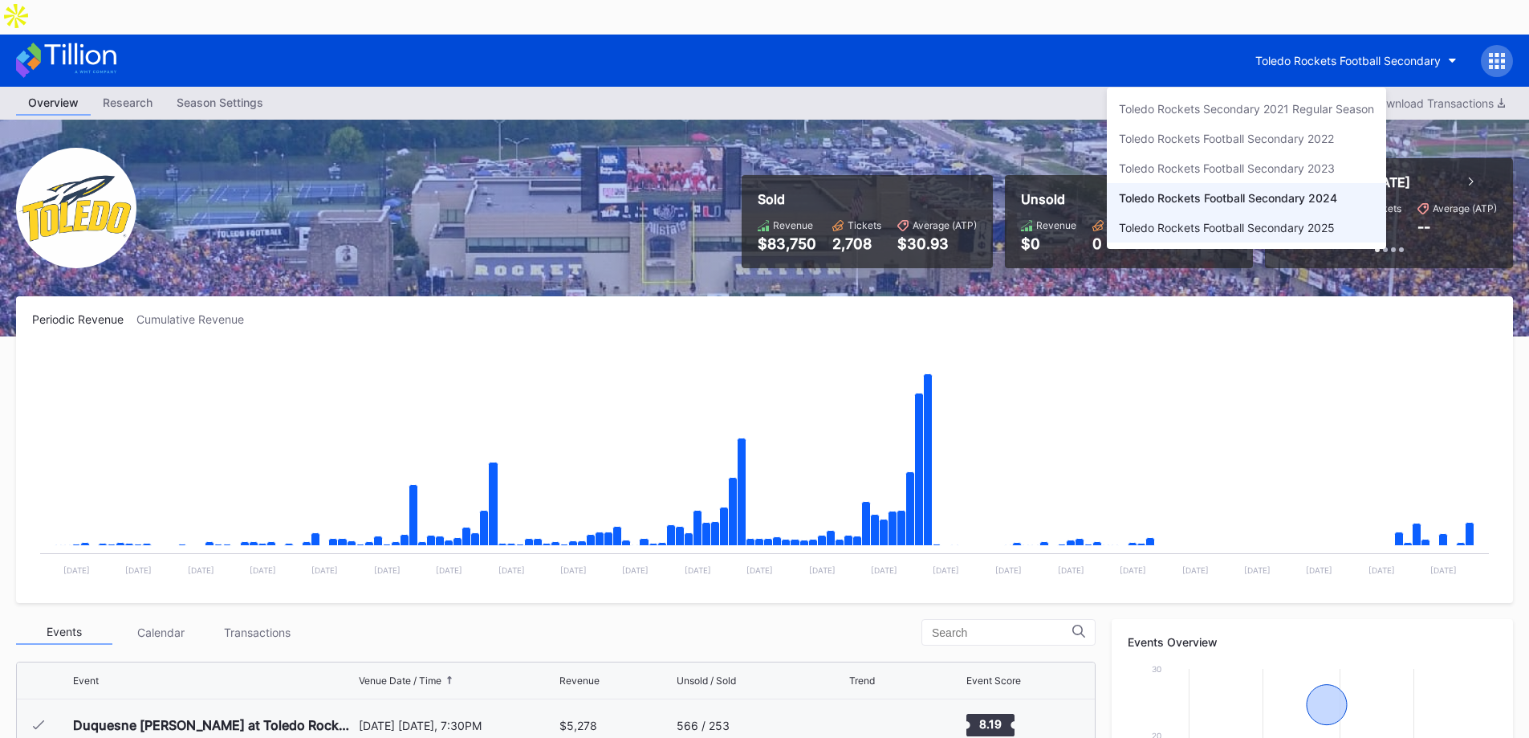
click at [1231, 230] on div "Toledo Rockets Football Secondary 2025" at bounding box center [1227, 228] width 216 height 14
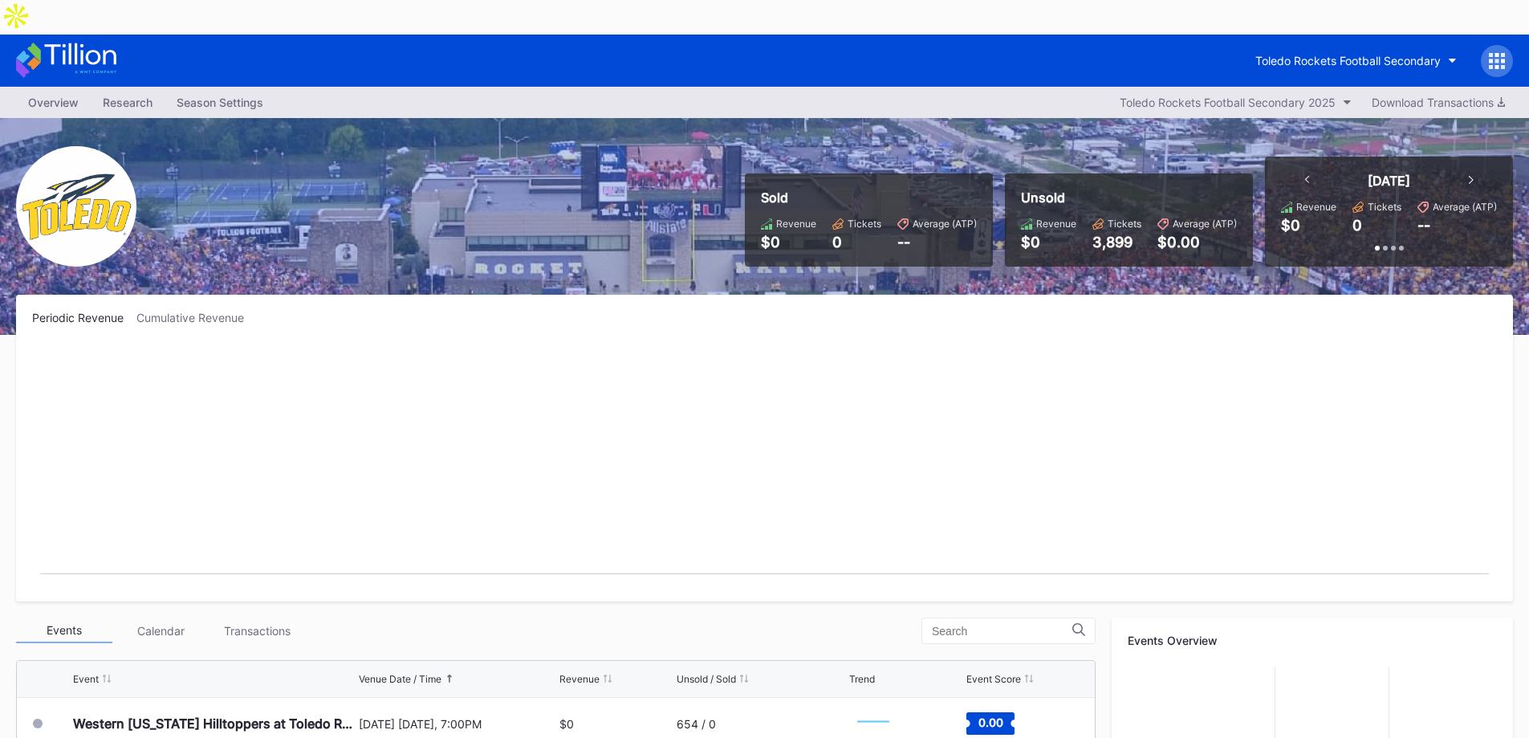
click at [1296, 222] on div "[DATE] Revenue $0 Tickets 0 Average (ATP) -- Past 7 Days Revenue $0 Tickets 0 A…" at bounding box center [1389, 212] width 248 height 110
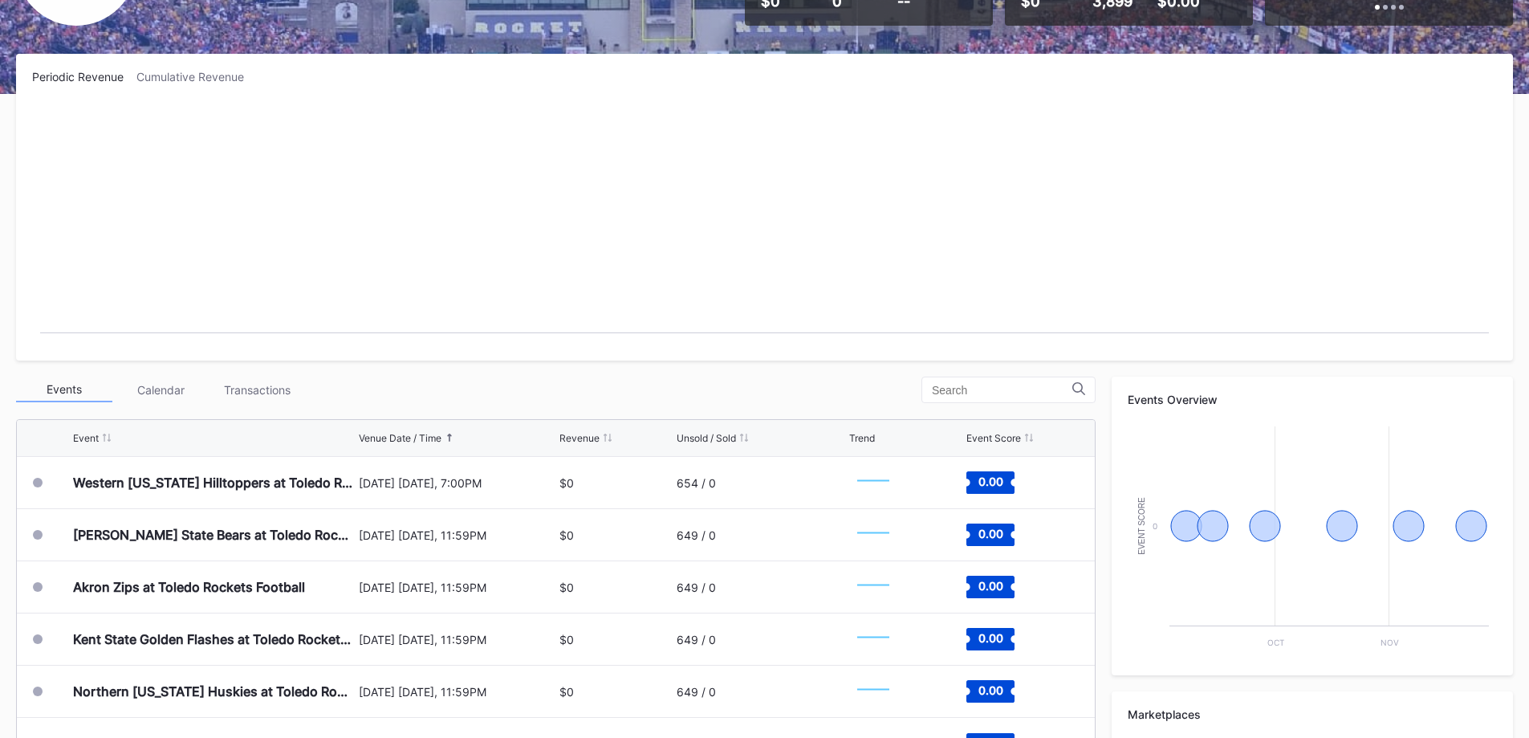
scroll to position [474, 0]
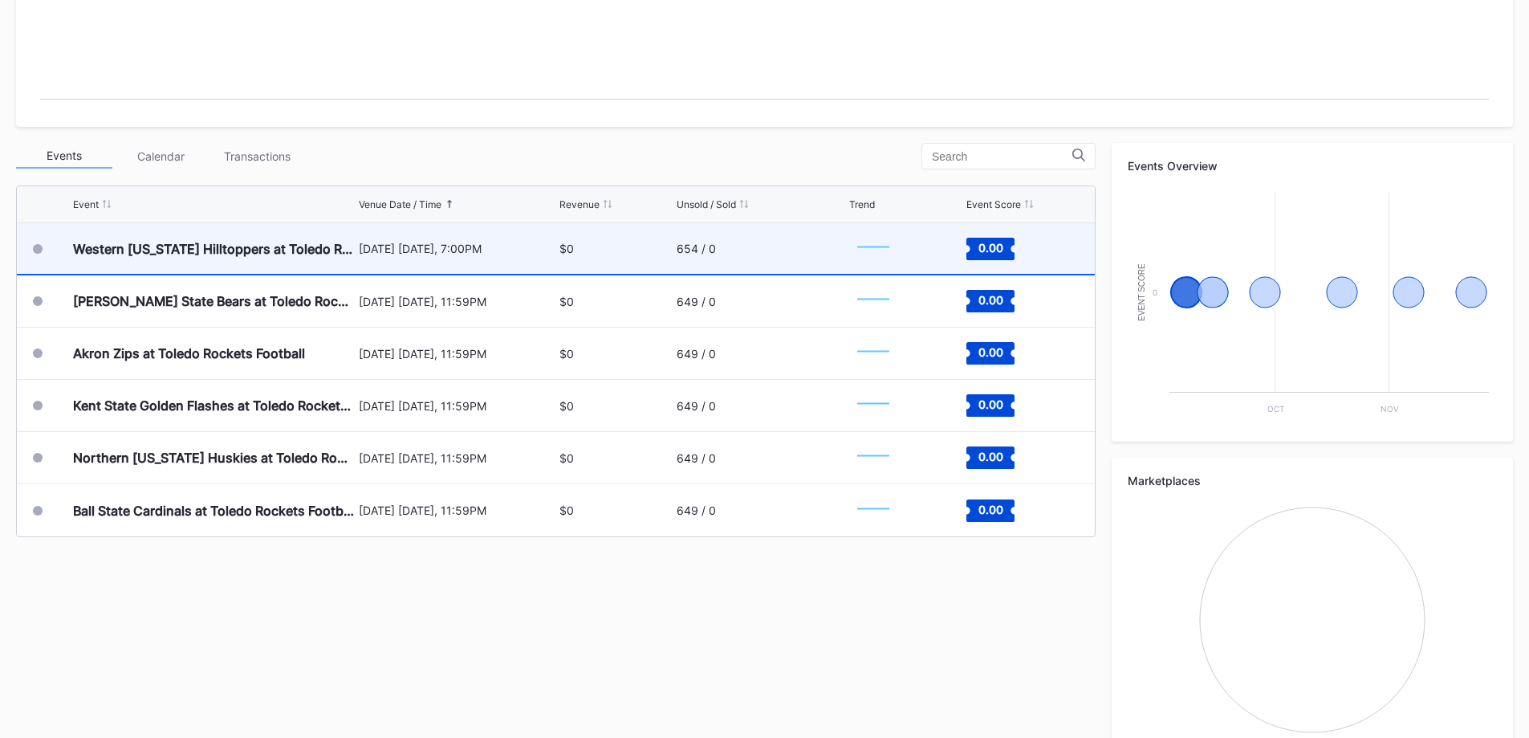
click at [458, 223] on div "[DATE] [DATE], 7:00PM" at bounding box center [457, 248] width 197 height 51
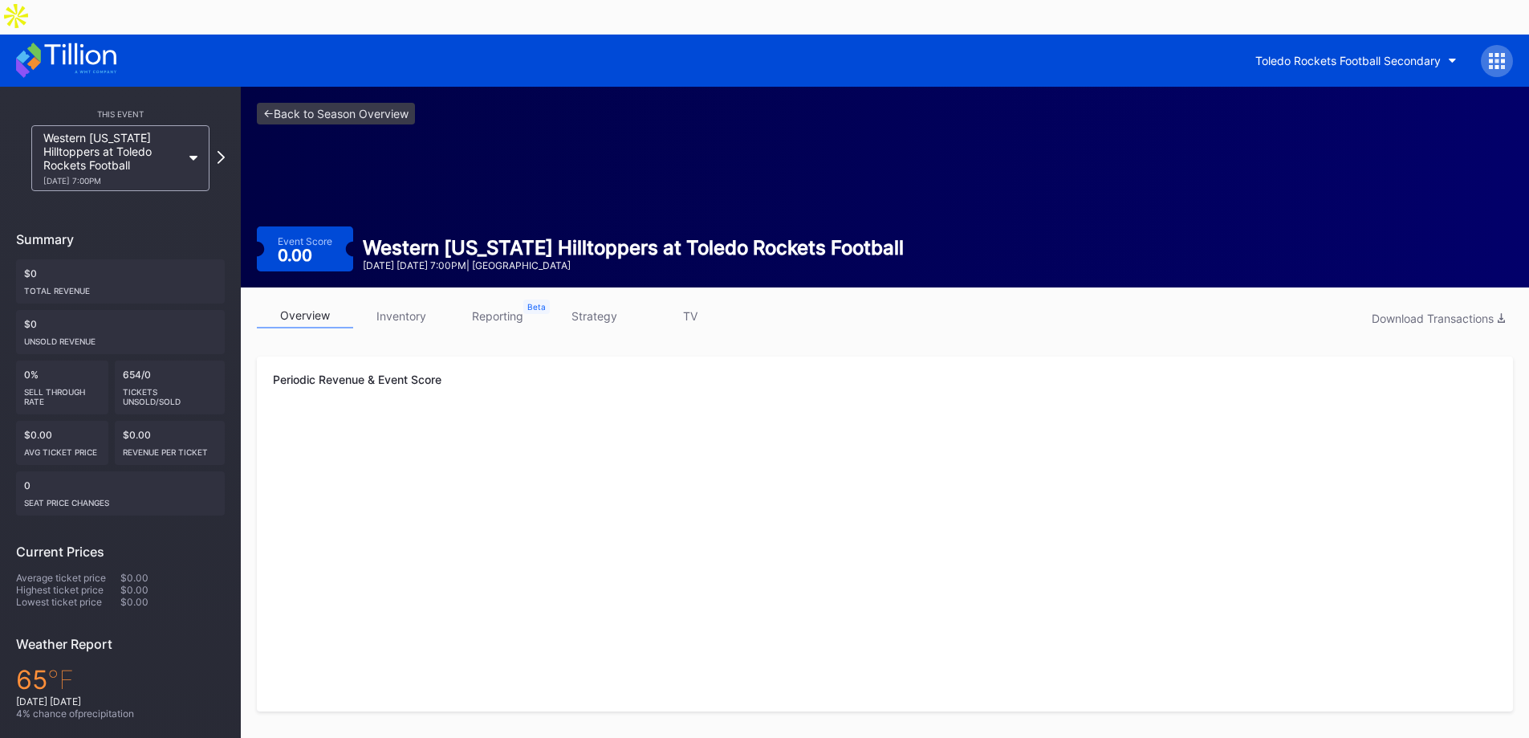
click at [398, 303] on link "inventory" at bounding box center [401, 315] width 96 height 25
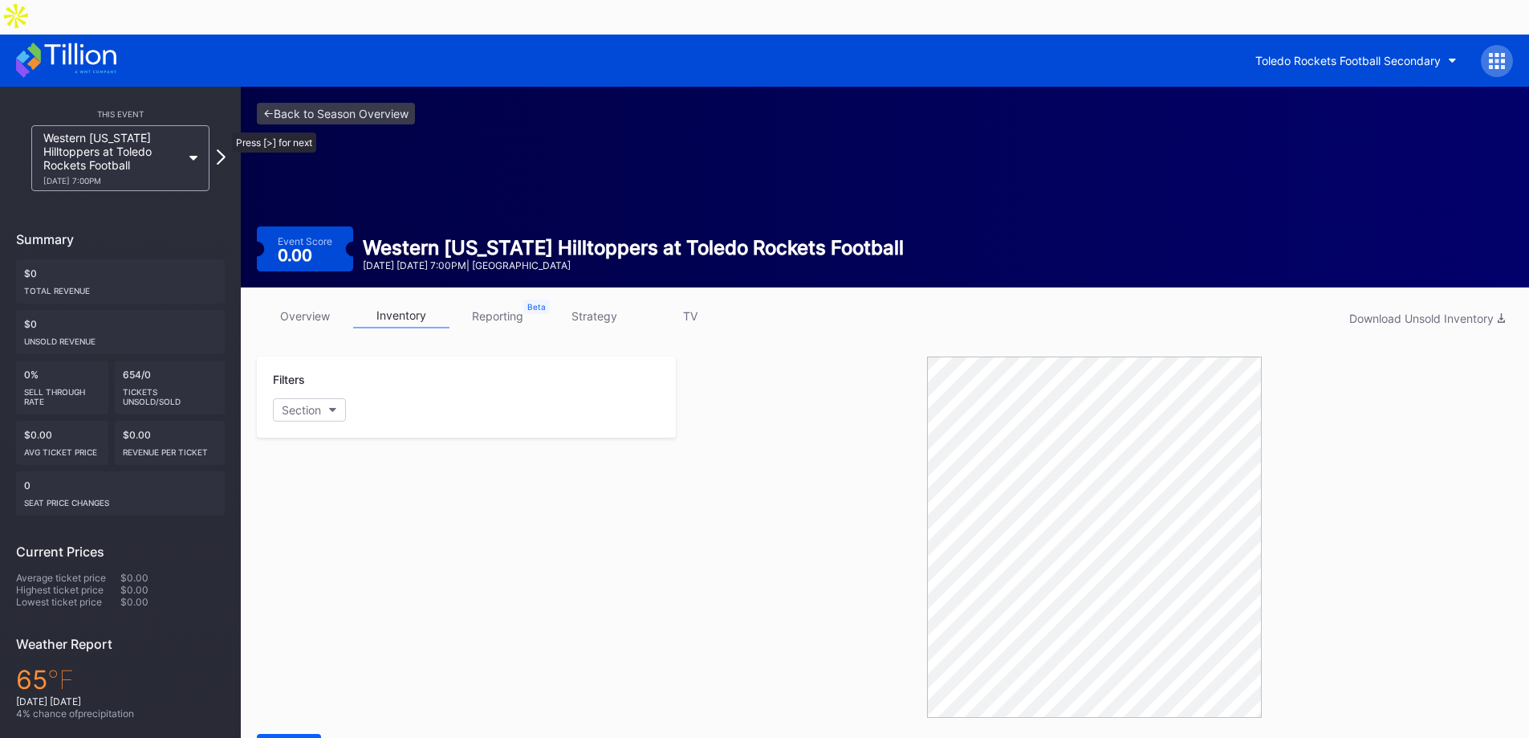
click at [224, 149] on icon at bounding box center [221, 156] width 9 height 15
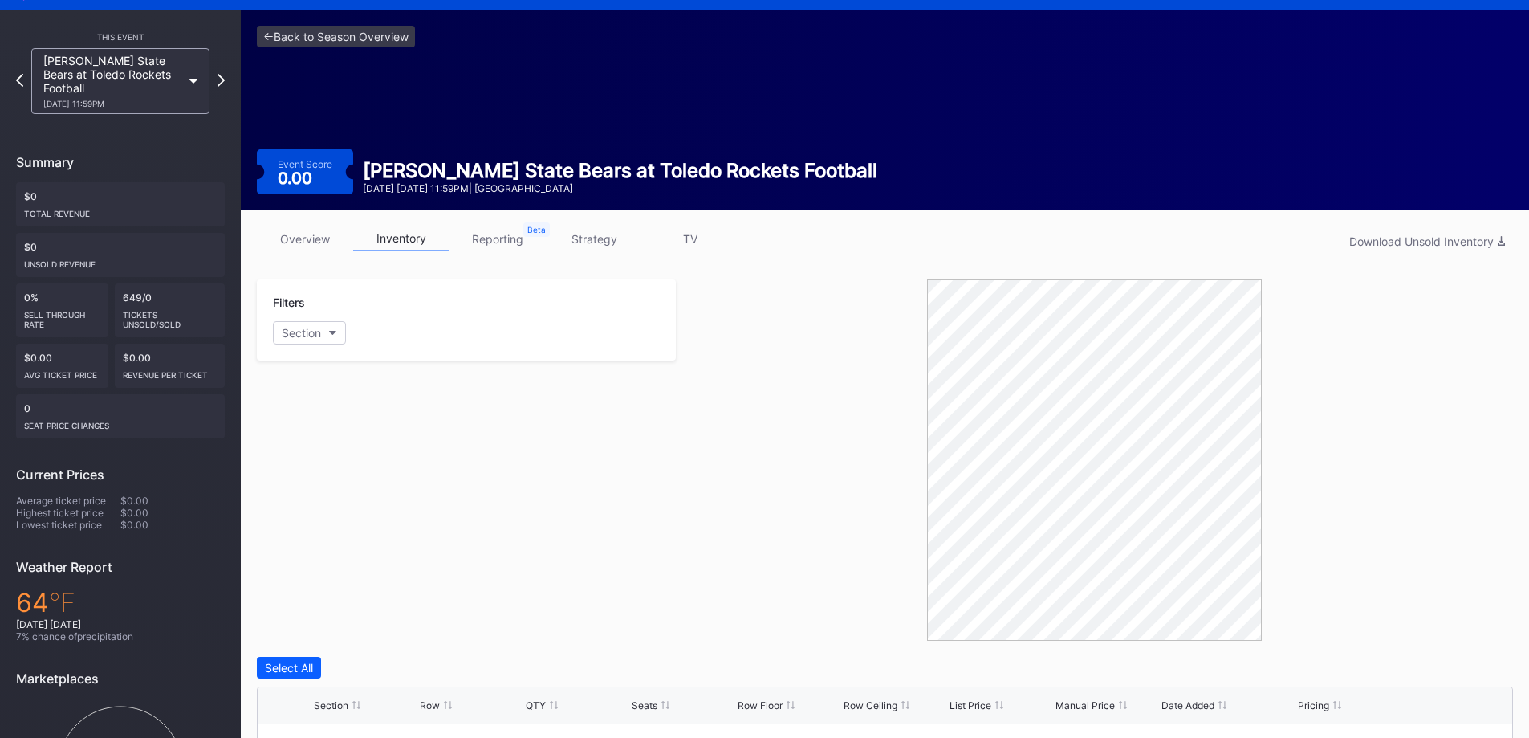
scroll to position [49, 0]
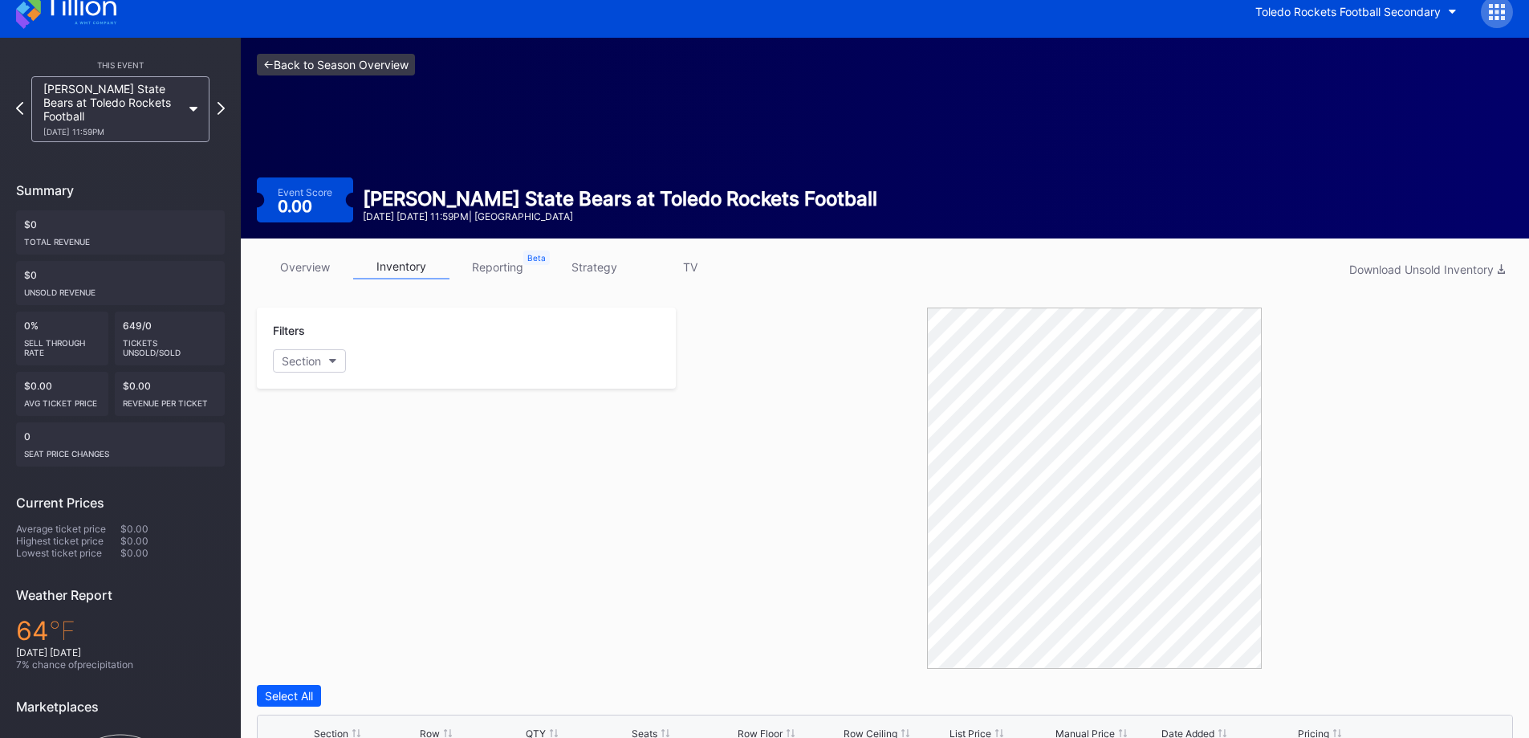
click at [312, 54] on link "<- Back to Season Overview" at bounding box center [336, 65] width 158 height 22
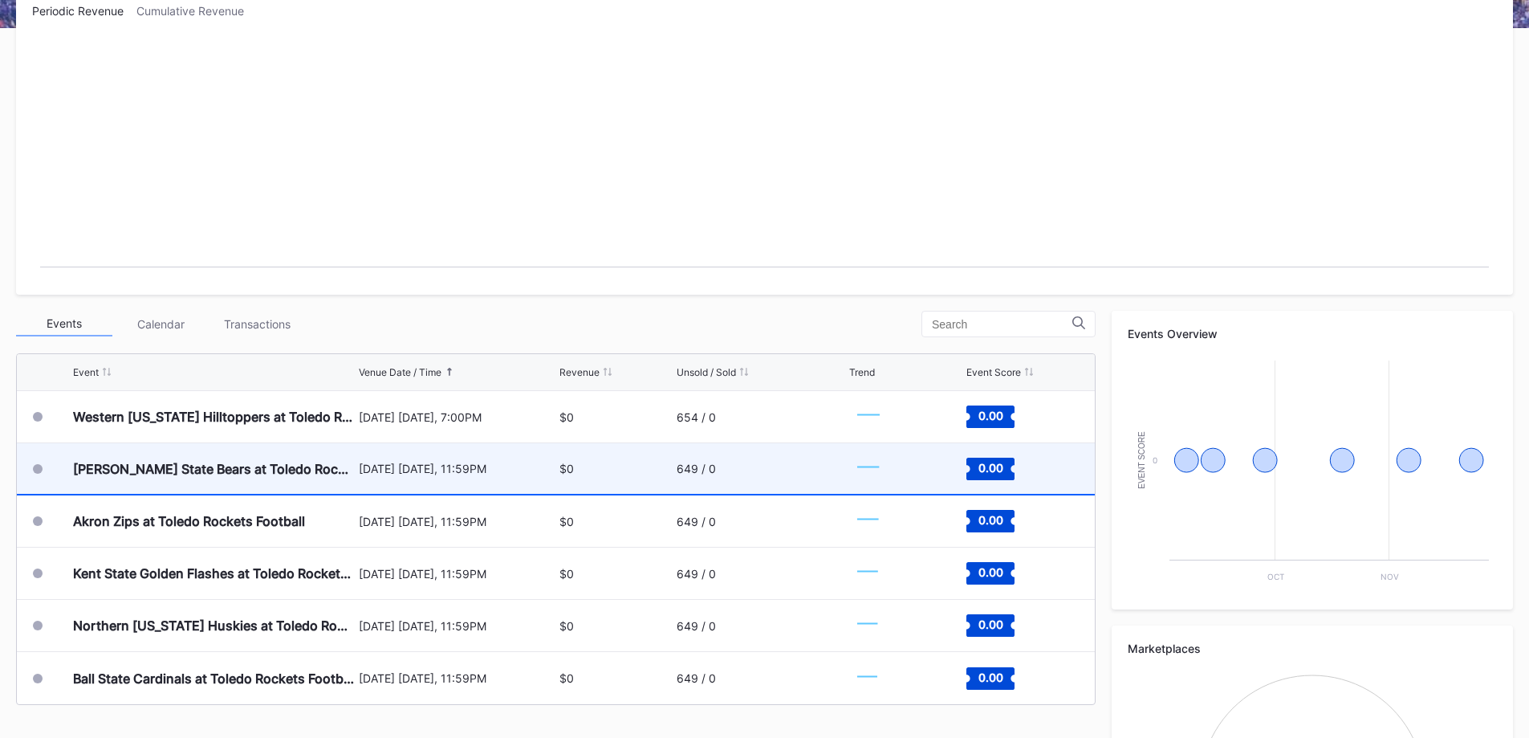
scroll to position [321, 0]
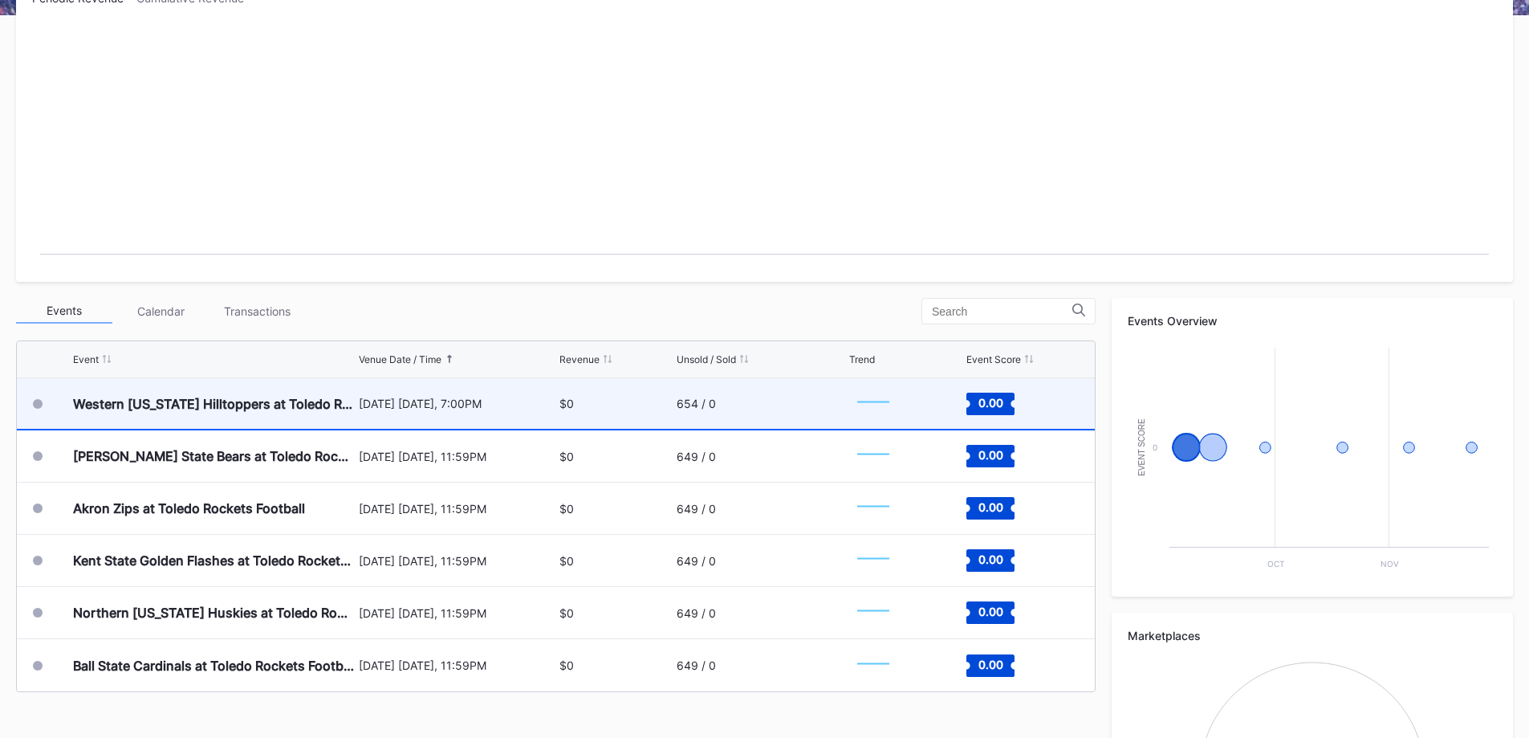
click at [497, 397] on div "[DATE] [DATE], 7:00PM" at bounding box center [457, 404] width 197 height 14
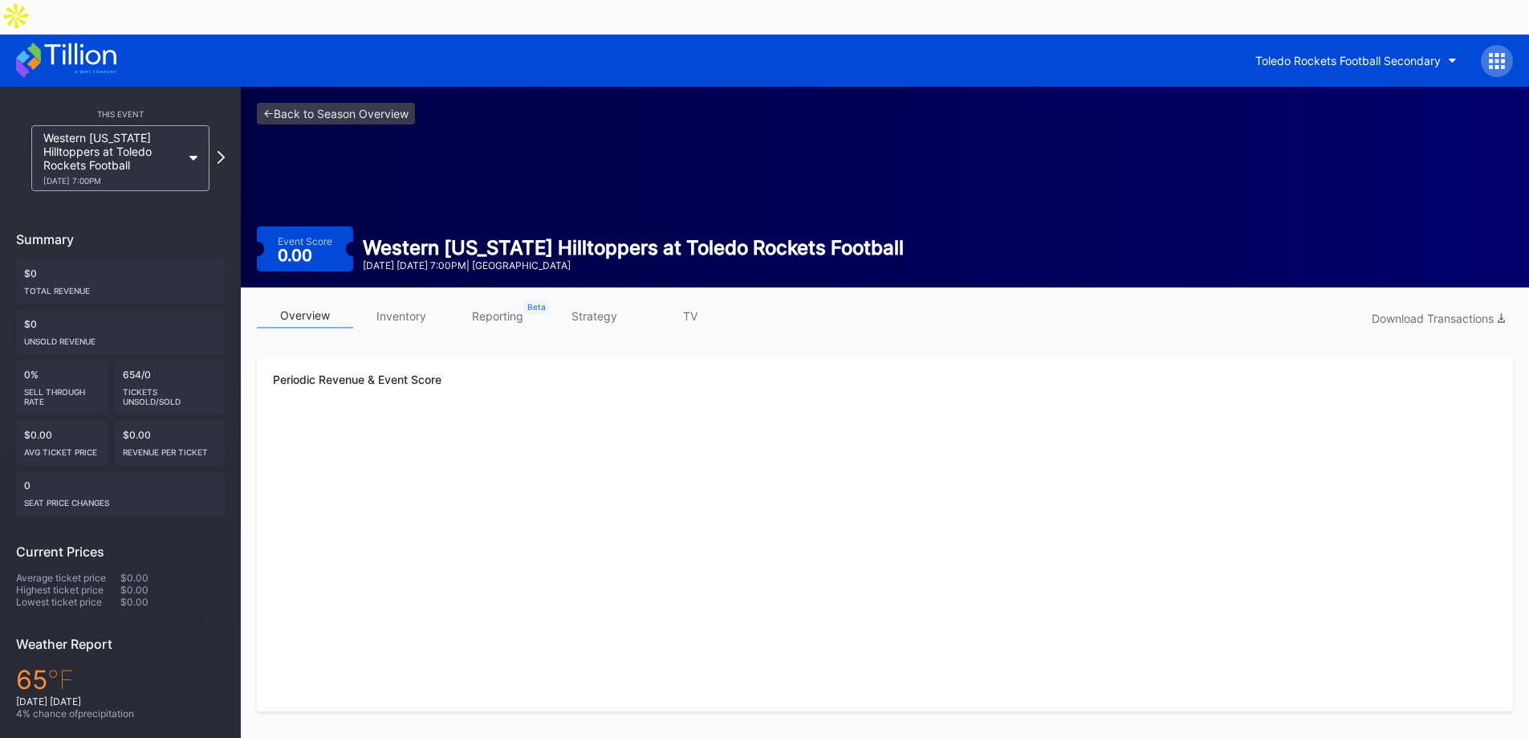
click at [410, 303] on link "inventory" at bounding box center [401, 315] width 96 height 25
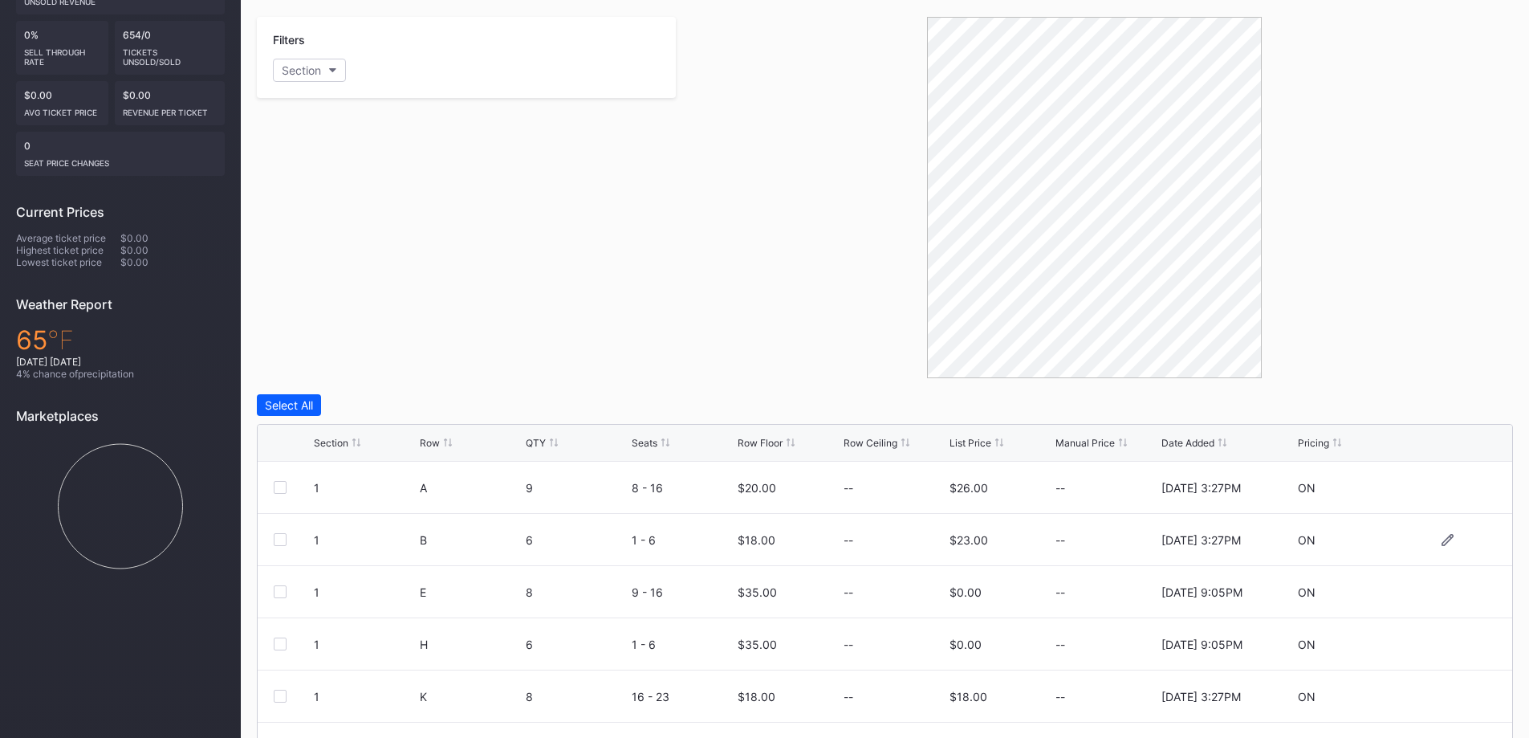
scroll to position [129, 0]
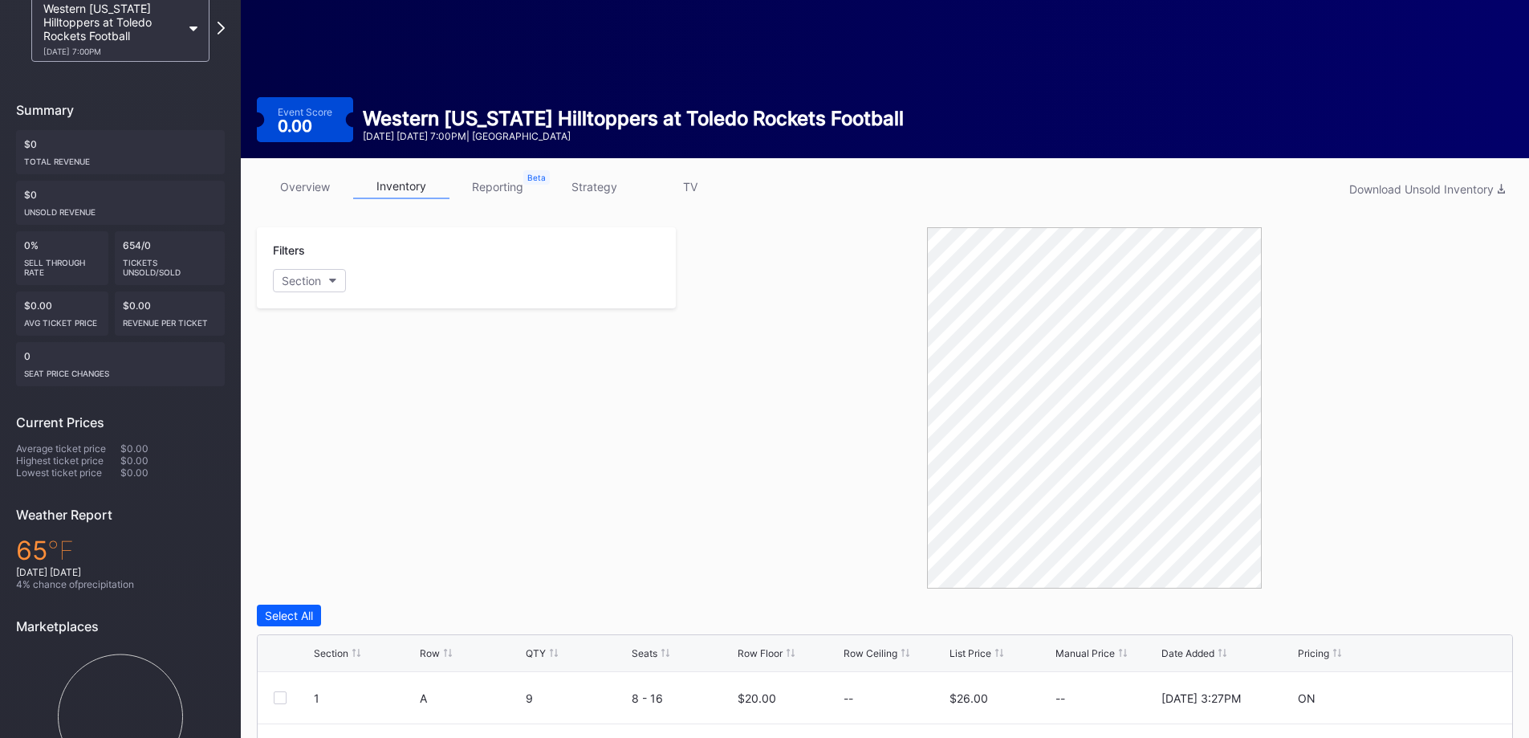
click at [496, 174] on link "reporting" at bounding box center [498, 186] width 96 height 25
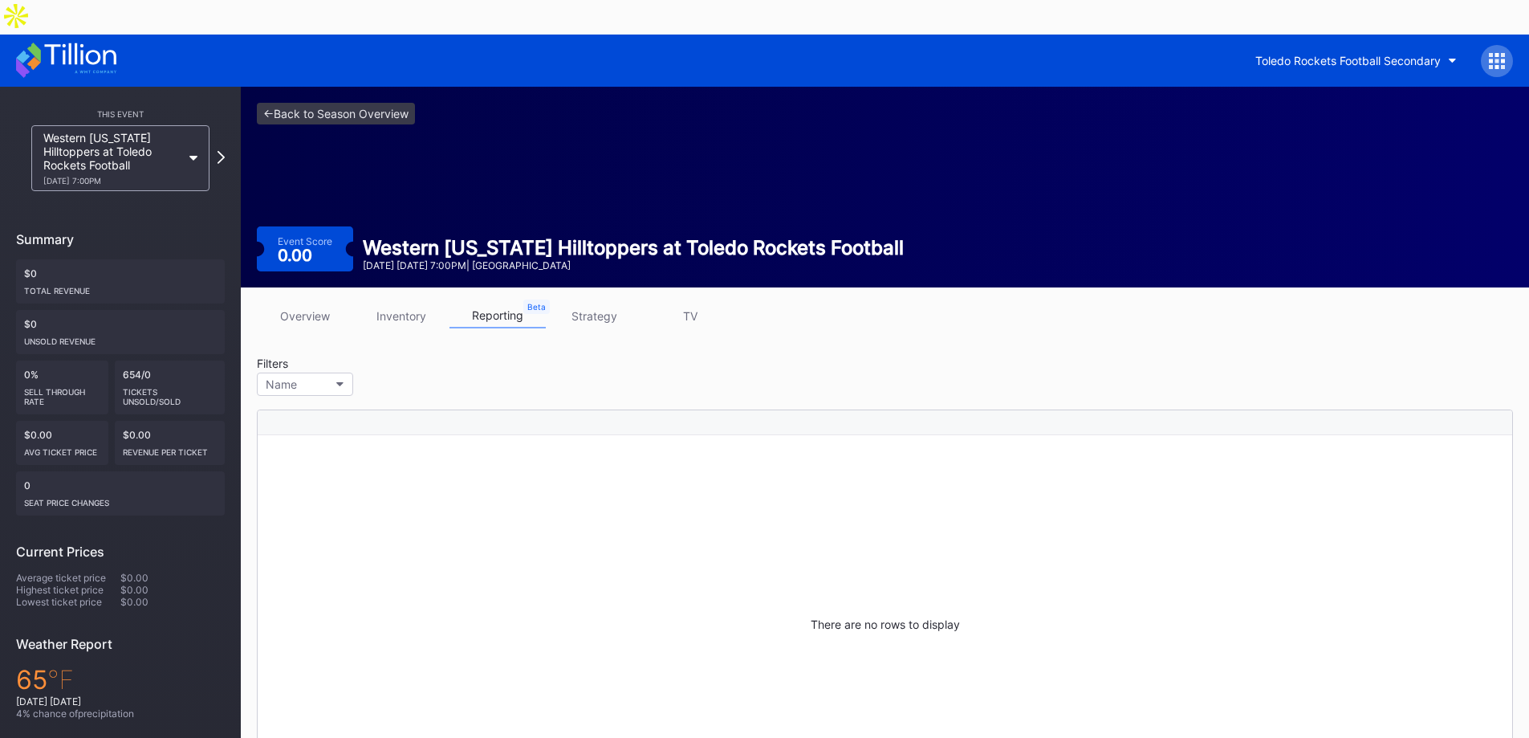
click at [303, 303] on link "overview" at bounding box center [305, 315] width 96 height 25
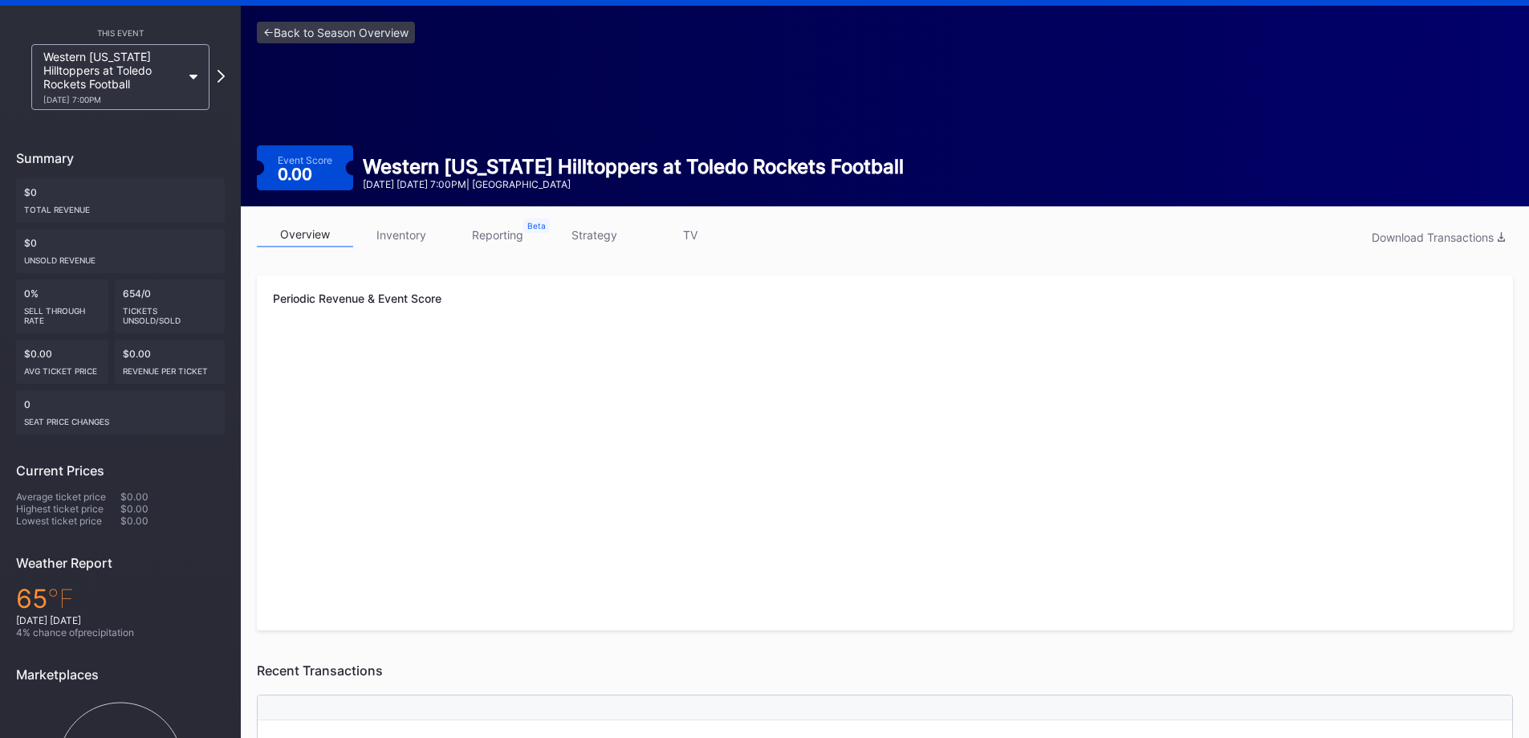
scroll to position [80, 0]
click at [416, 223] on link "inventory" at bounding box center [401, 235] width 96 height 25
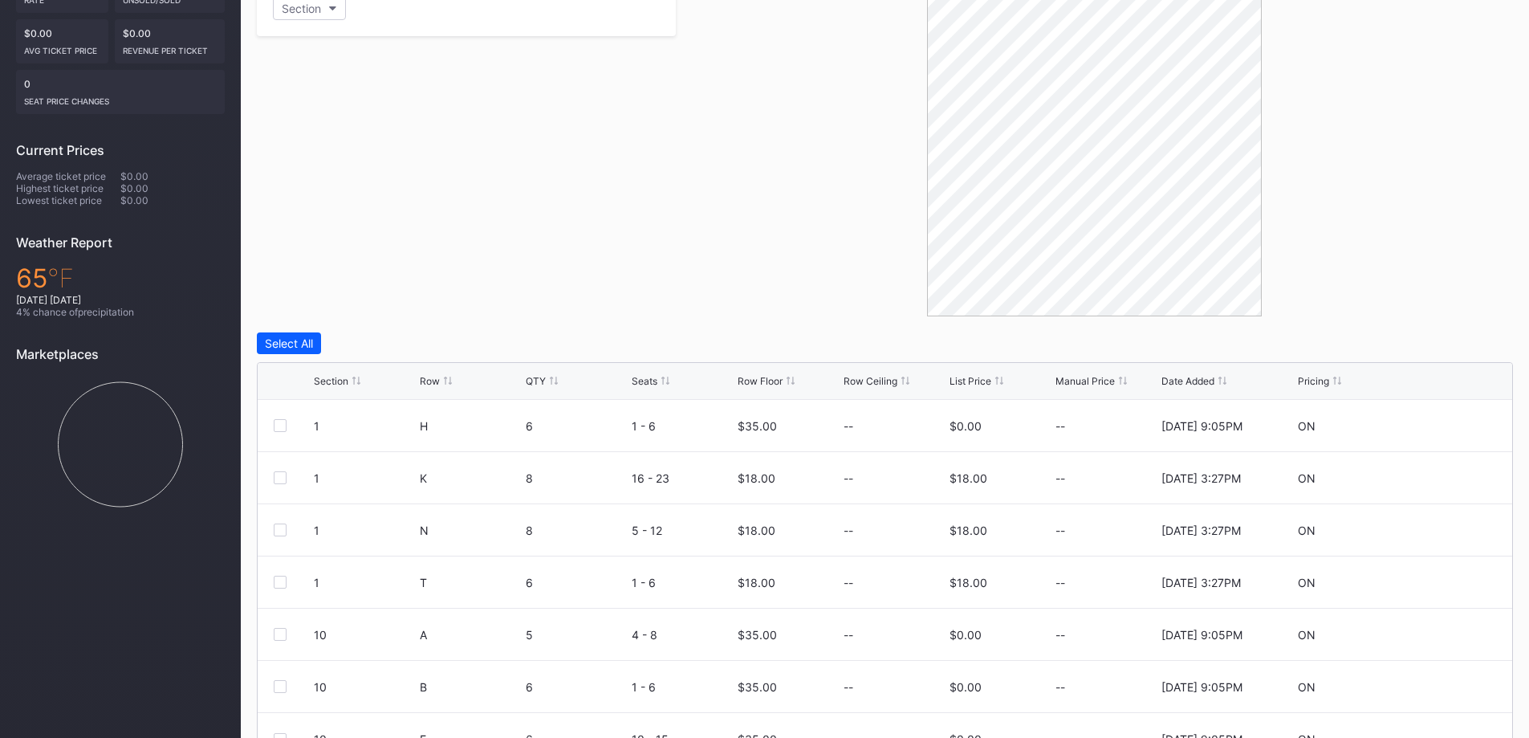
scroll to position [450, 0]
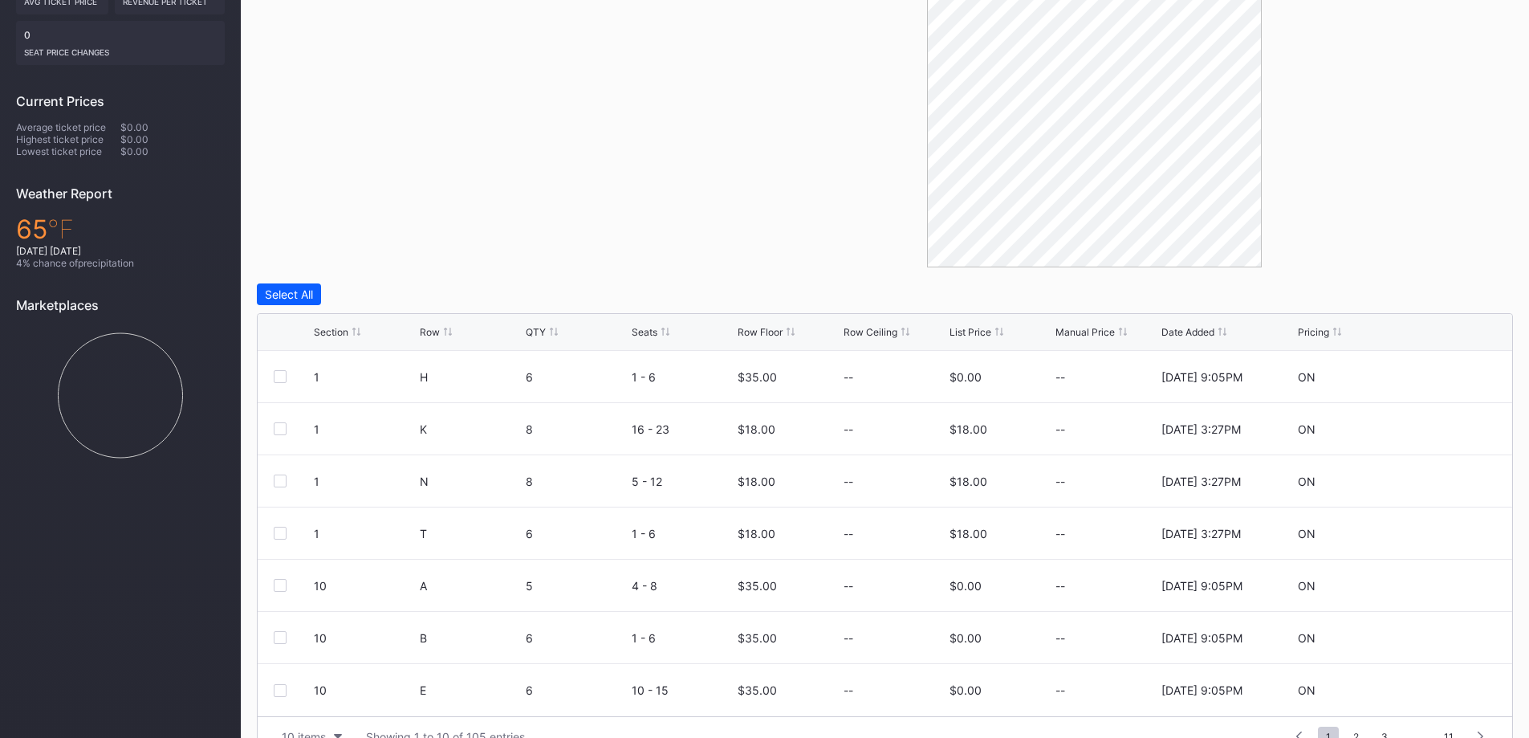
click at [467, 160] on div "Filters Section" at bounding box center [466, 86] width 419 height 361
